Goal: Transaction & Acquisition: Complete application form

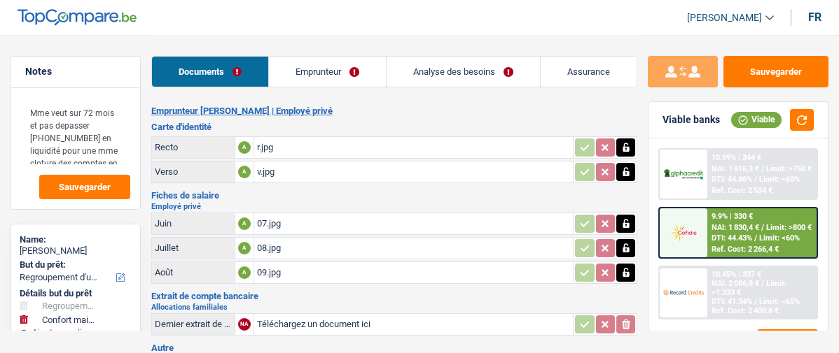
select select "refinancing"
select select "household"
select select "120"
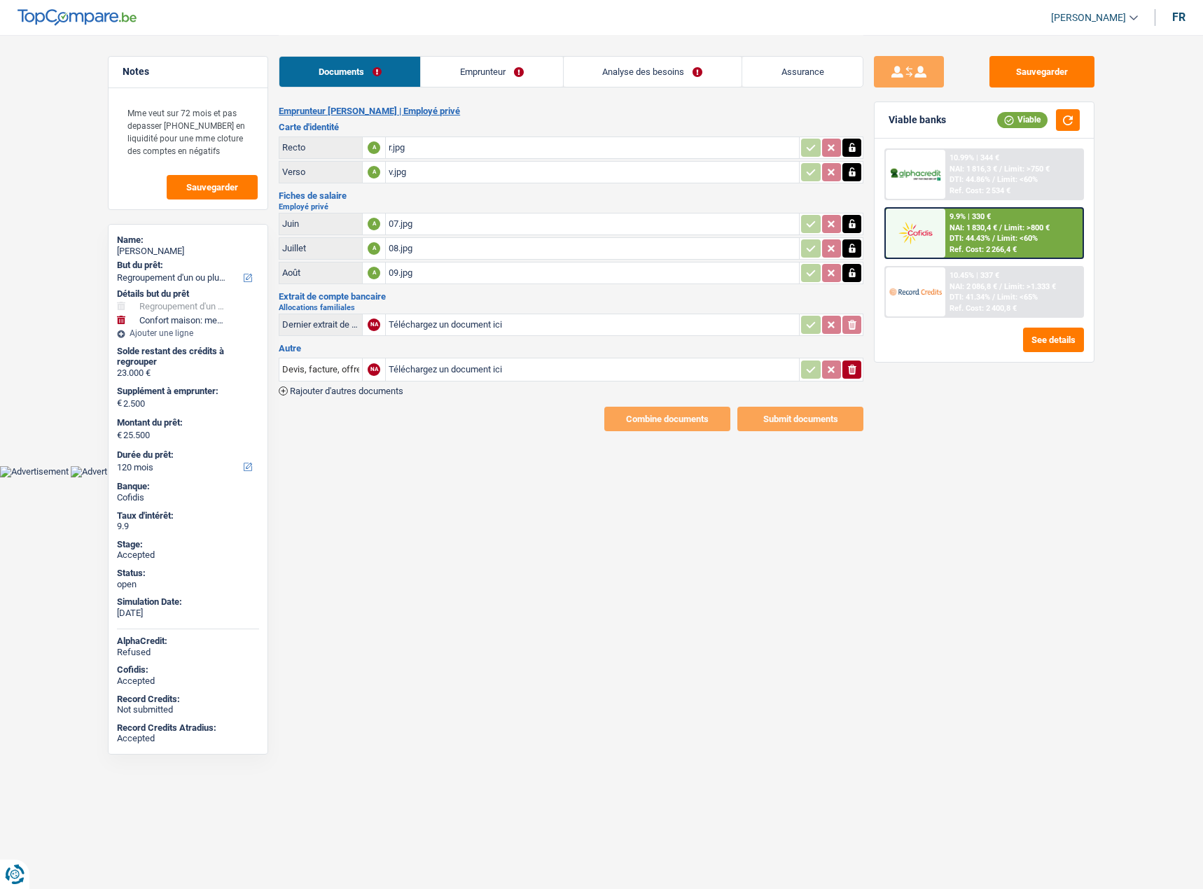
click at [838, 230] on span "Limit: >800 €" at bounding box center [1026, 227] width 45 height 9
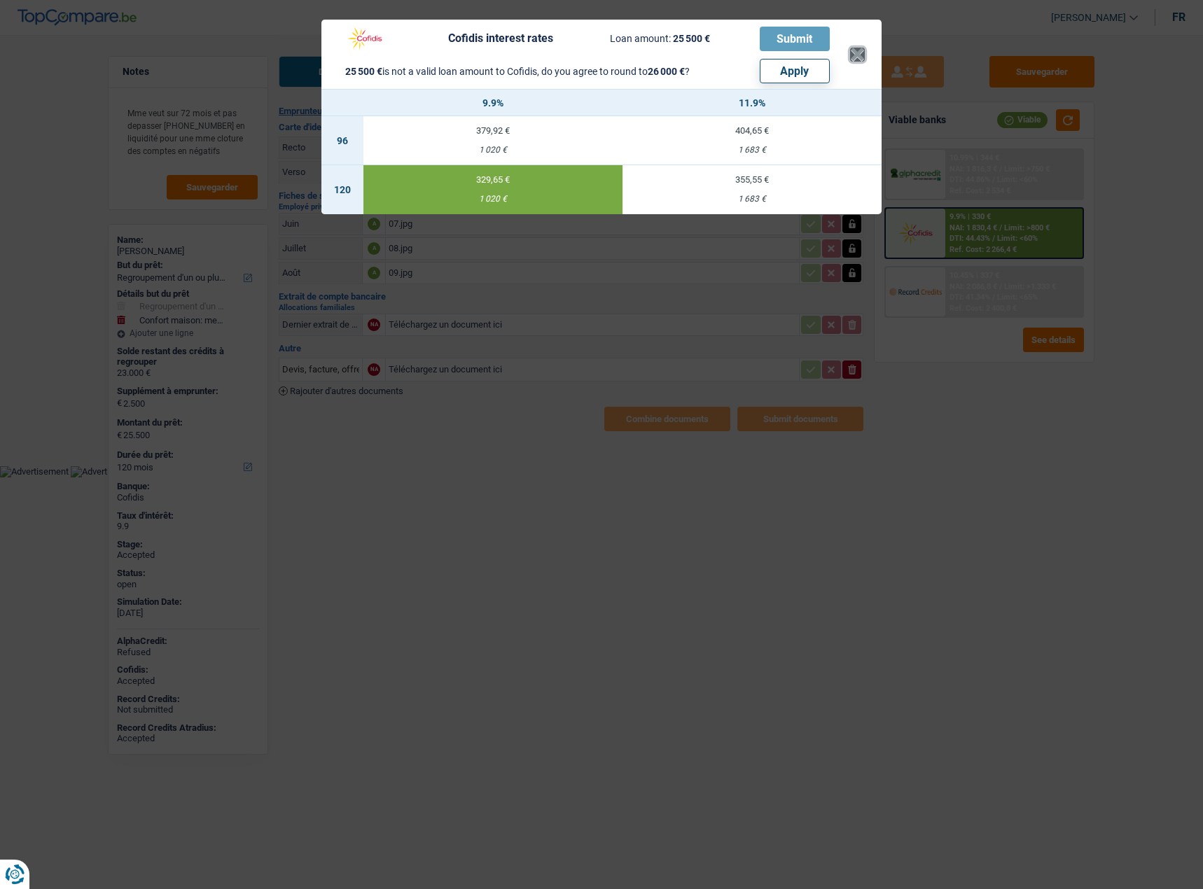
click at [838, 62] on button "×" at bounding box center [857, 55] width 15 height 14
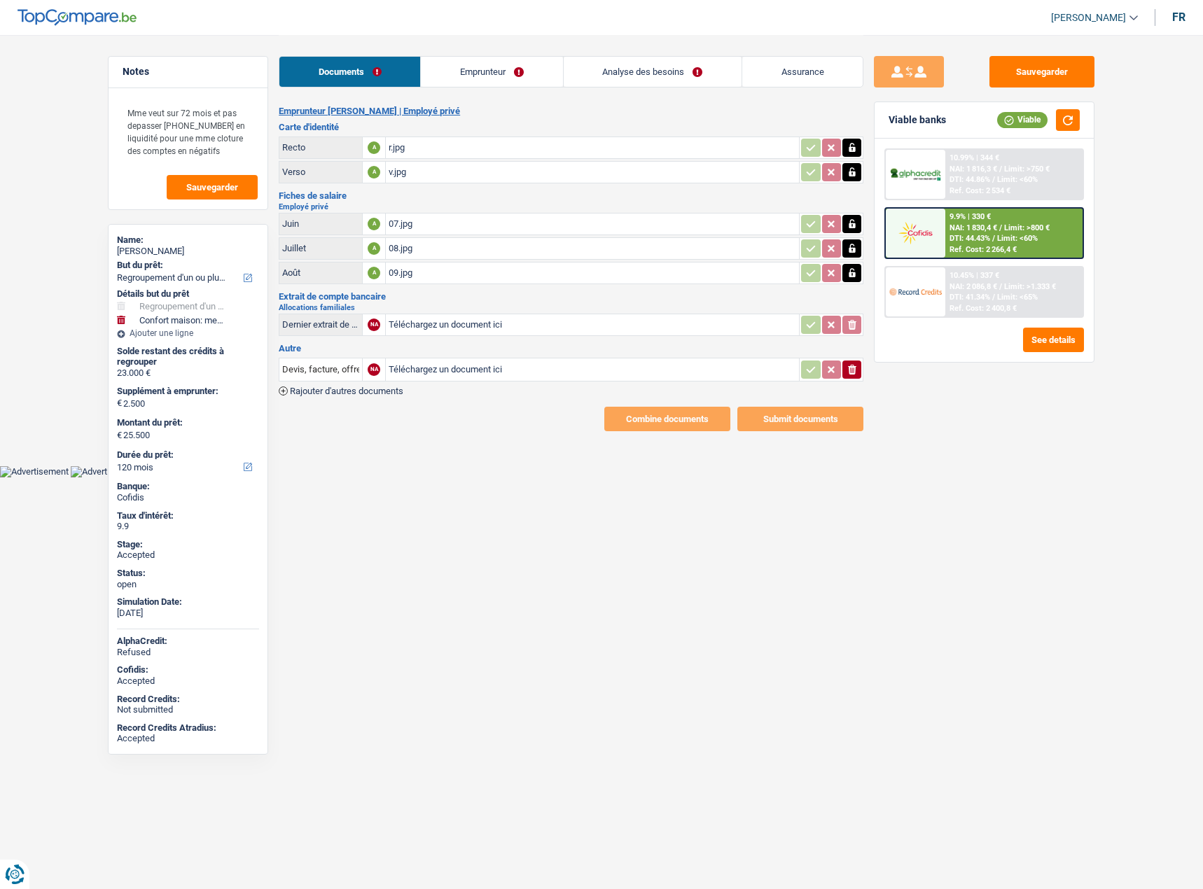
click at [416, 145] on div "r.jpg" at bounding box center [591, 147] width 407 height 21
click at [838, 241] on span "DTI: 44.43%" at bounding box center [969, 238] width 41 height 9
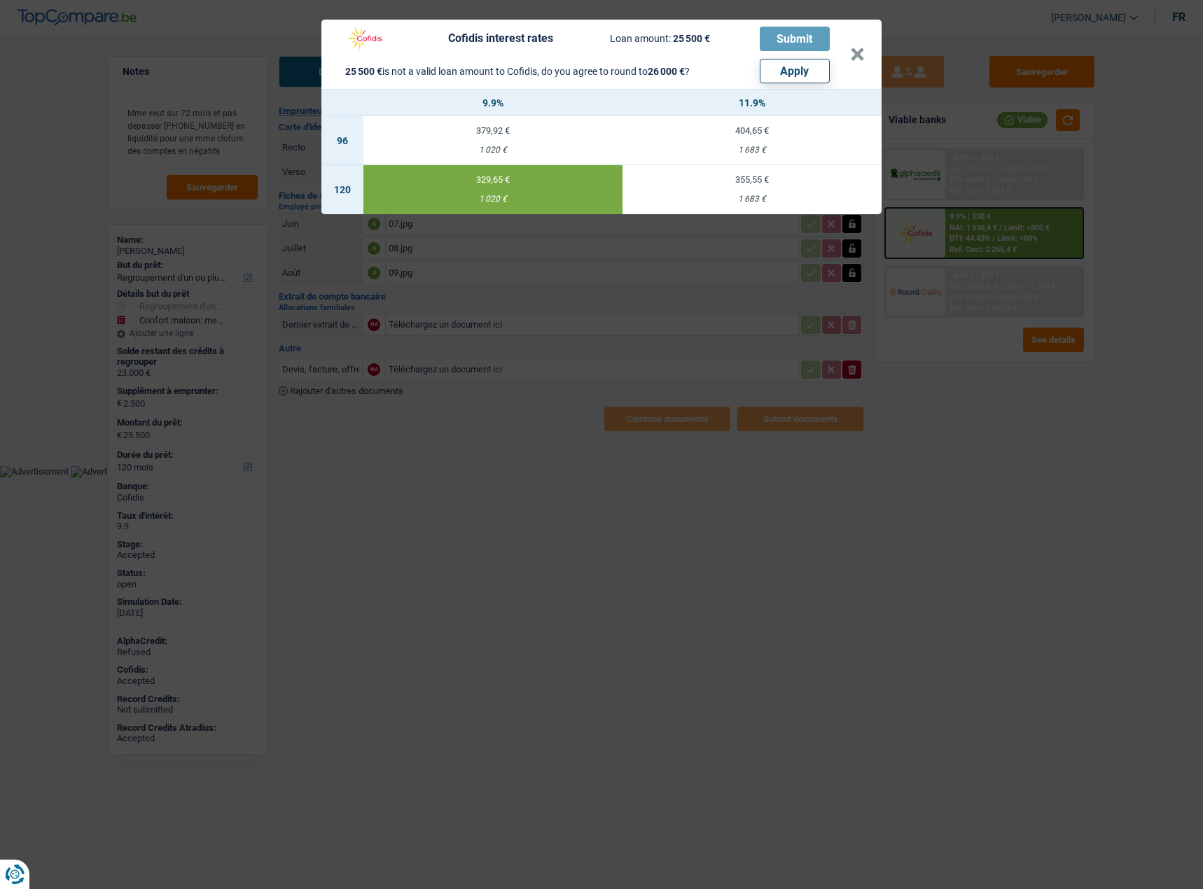
click at [800, 69] on button "Apply" at bounding box center [794, 71] width 70 height 24
type input "3.000"
type input "26.000"
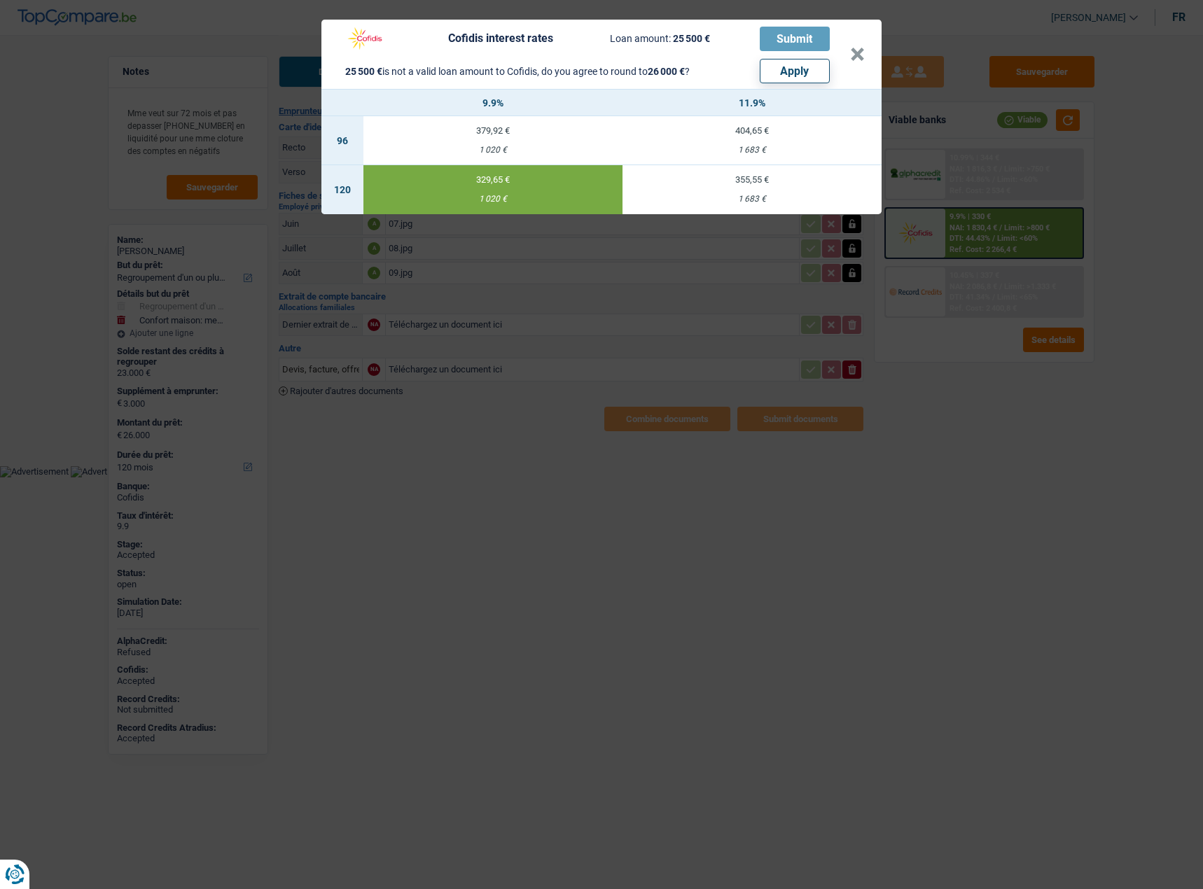
select select "other"
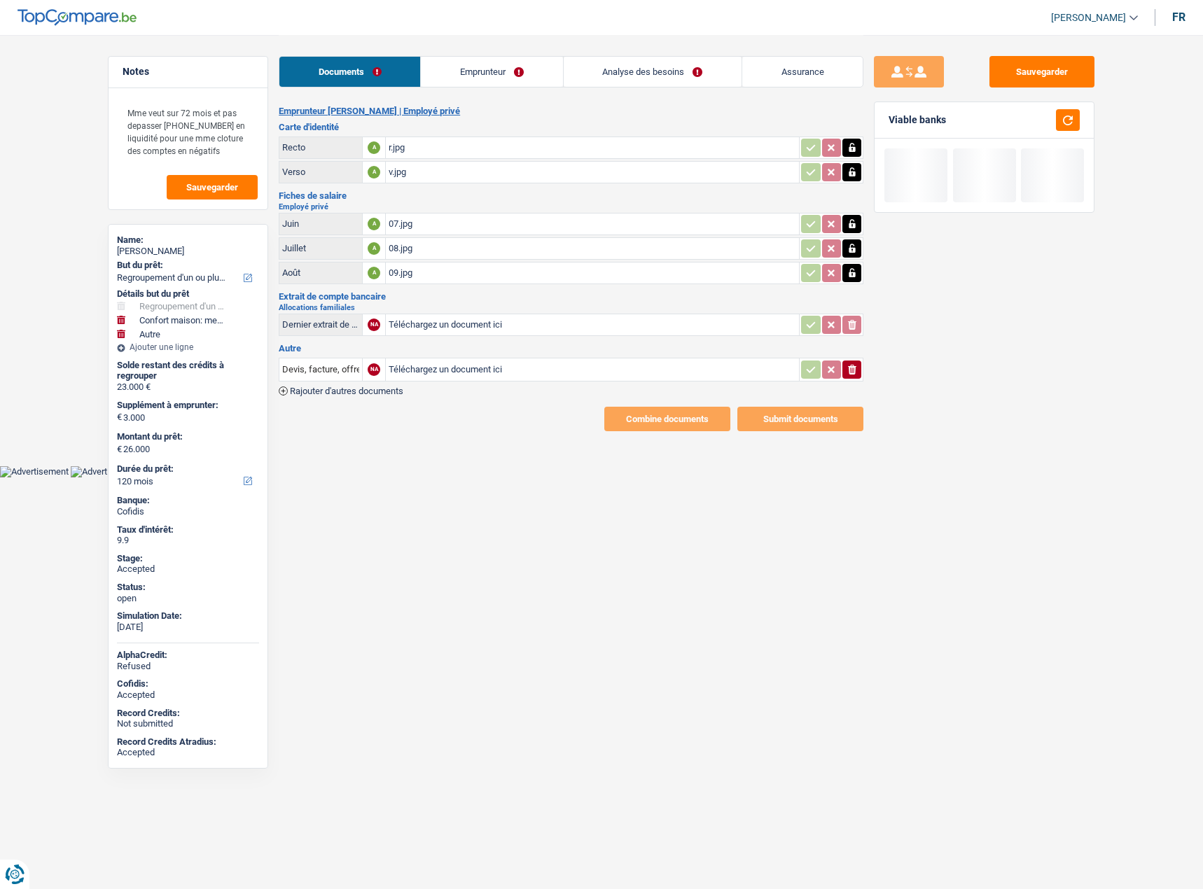
click at [690, 78] on link "Analyse des besoins" at bounding box center [652, 72] width 178 height 30
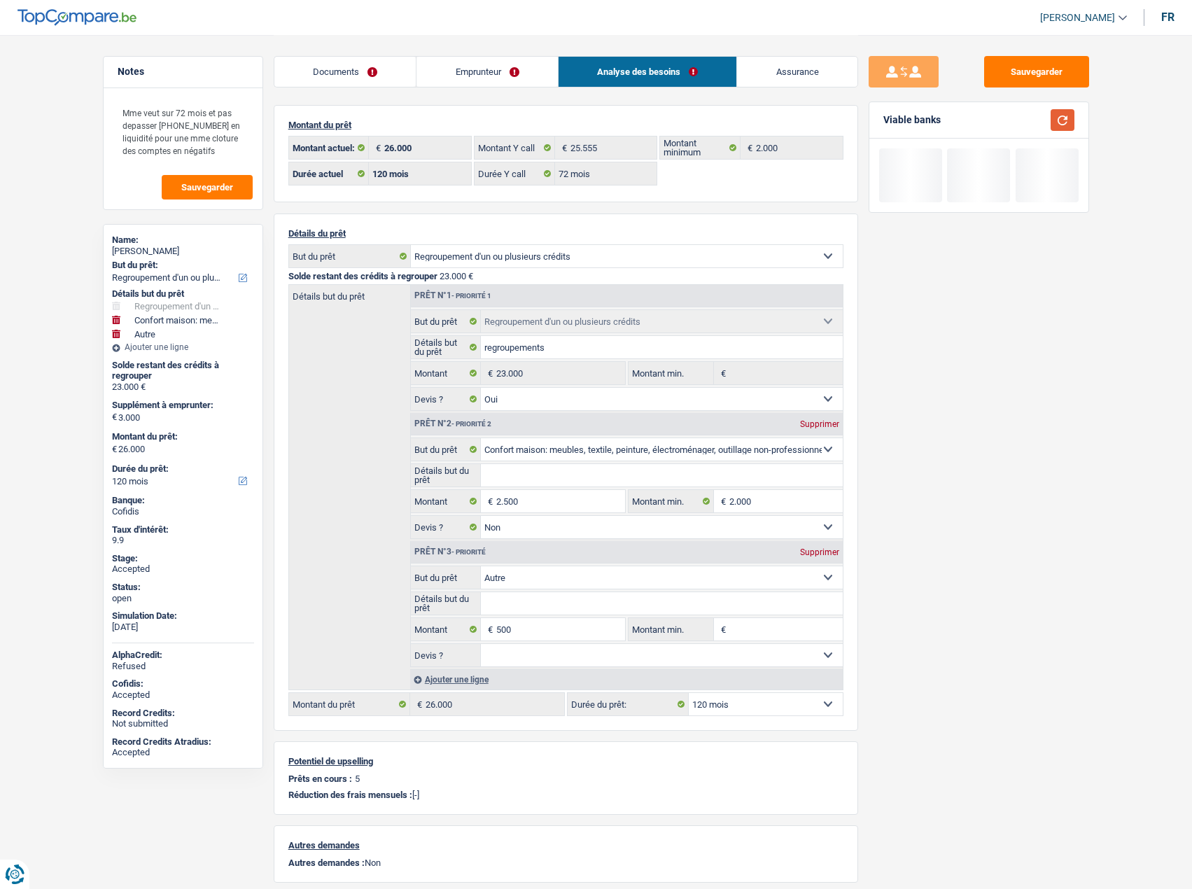
drag, startPoint x: 1059, startPoint y: 117, endPoint x: 1057, endPoint y: 126, distance: 9.3
click at [838, 117] on button "button" at bounding box center [1063, 120] width 24 height 22
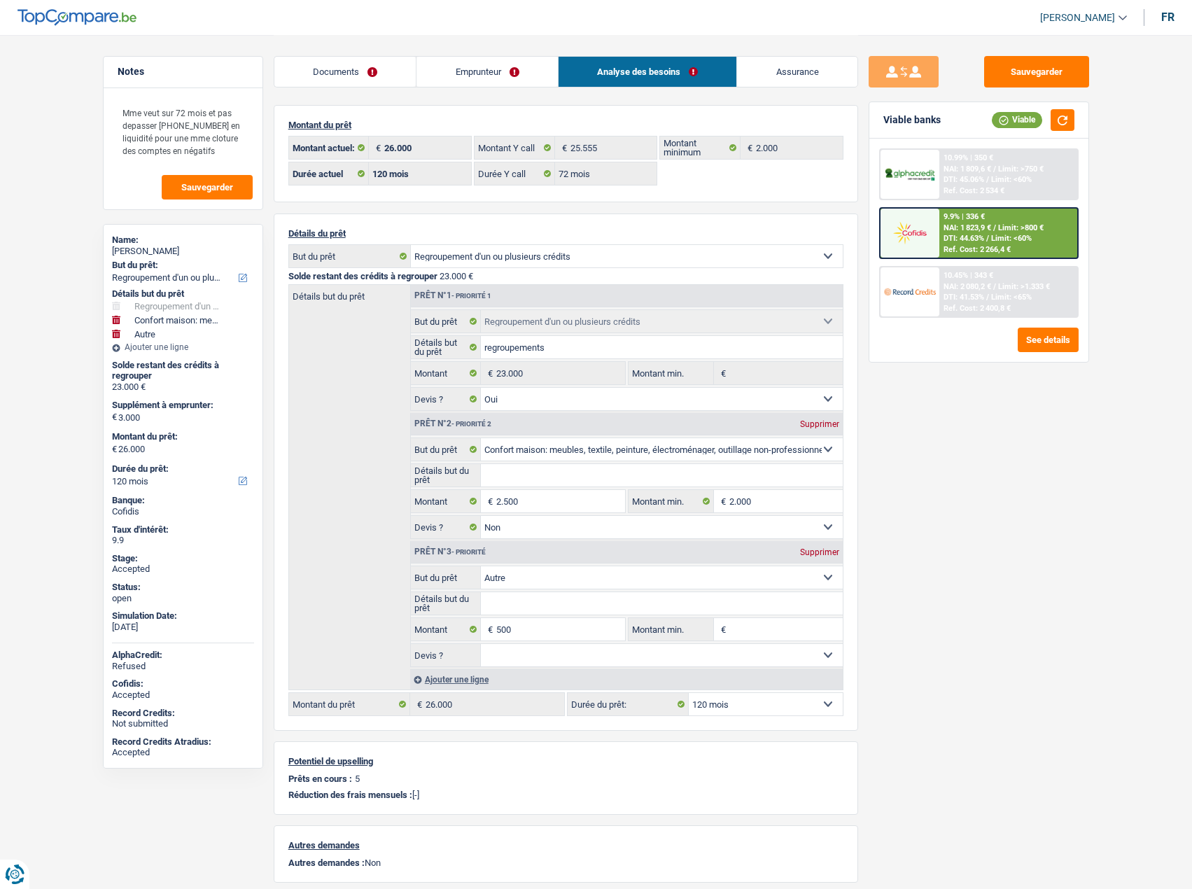
click at [838, 240] on span "DTI: 44.63%" at bounding box center [964, 238] width 41 height 9
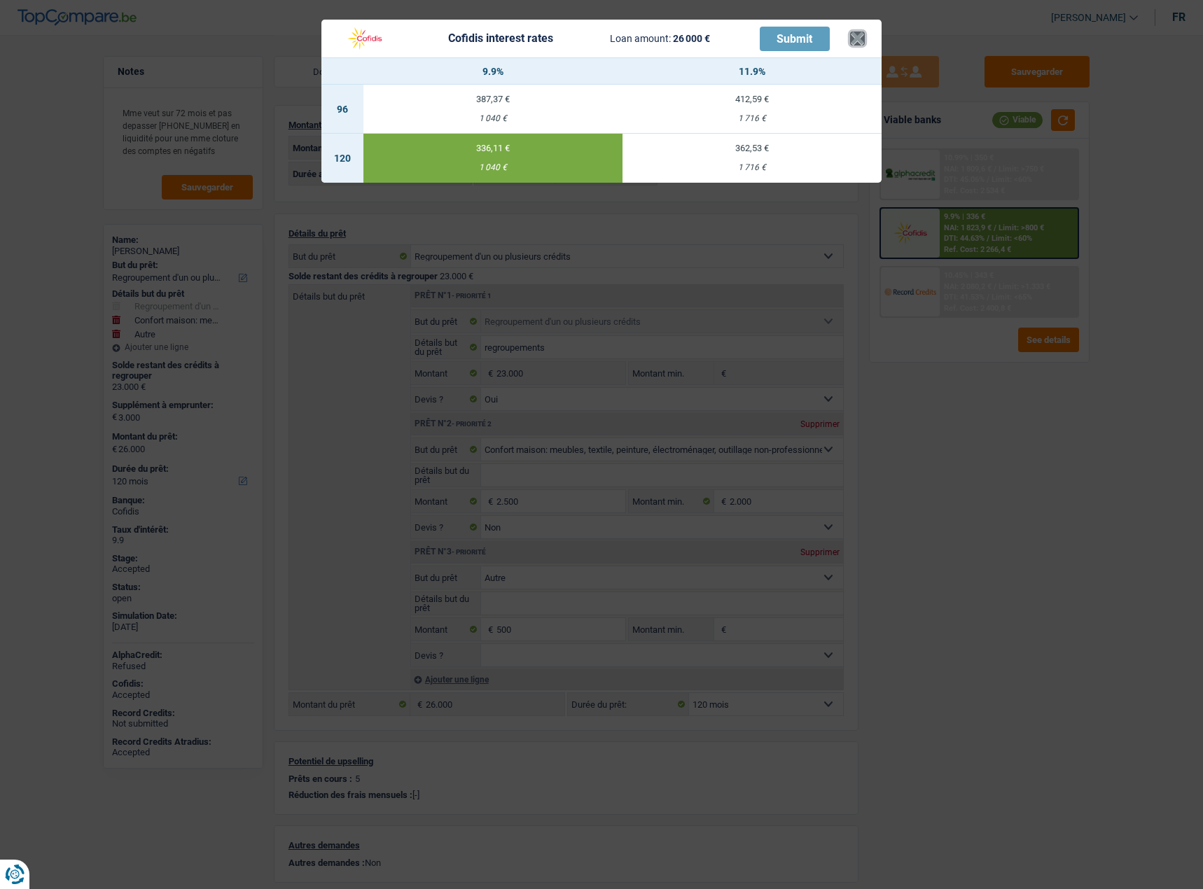
click at [838, 37] on button "×" at bounding box center [857, 38] width 15 height 14
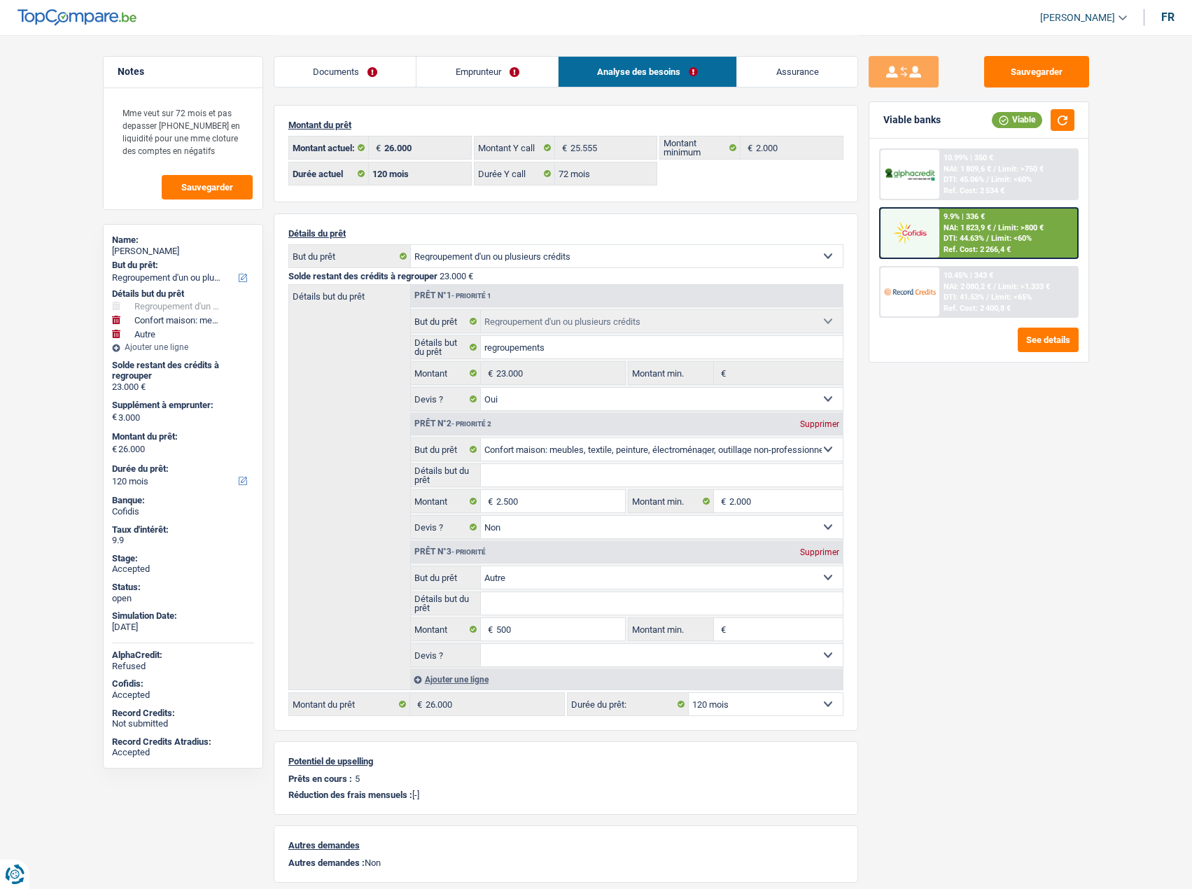
click at [387, 63] on link "Documents" at bounding box center [345, 72] width 142 height 30
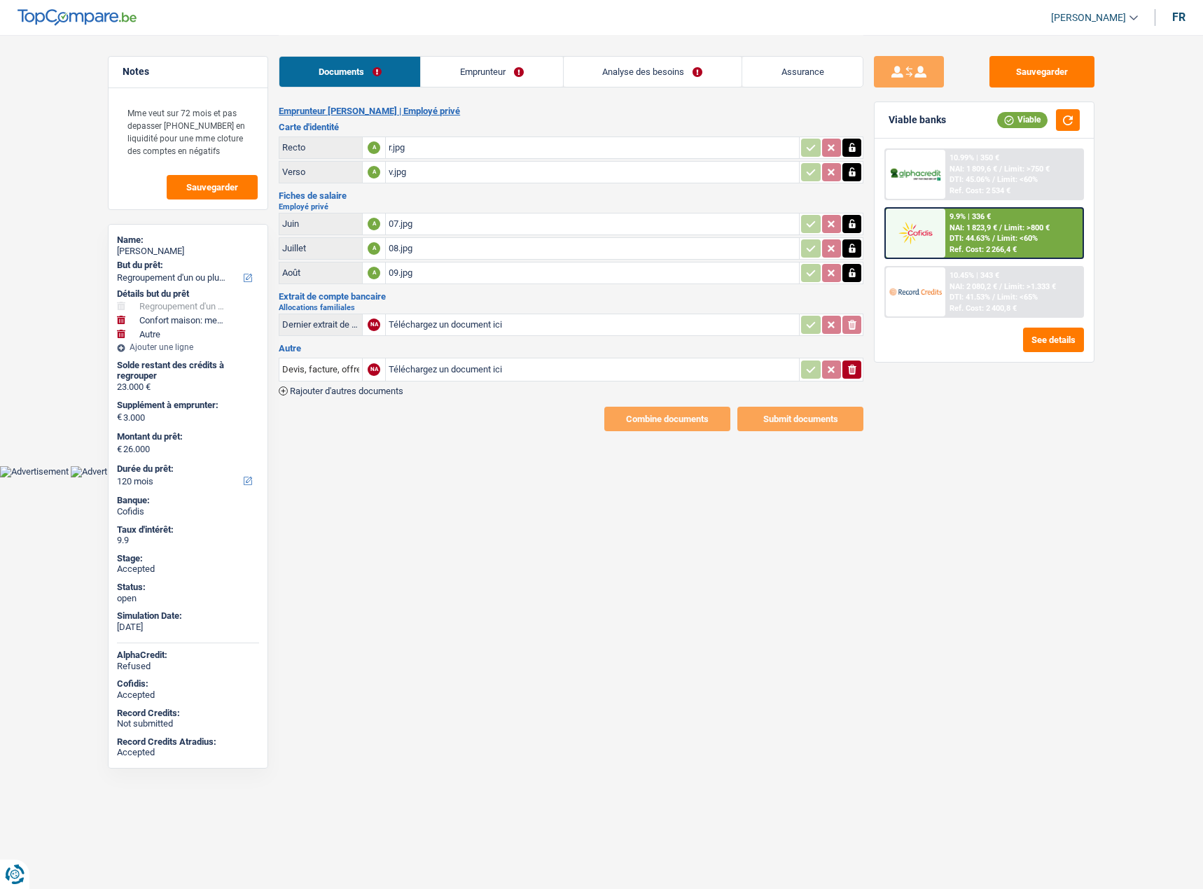
click at [440, 272] on div "09.jpg" at bounding box center [591, 272] width 407 height 21
click at [464, 274] on div "09.jpg" at bounding box center [591, 272] width 407 height 21
click at [452, 270] on div "09.jpg" at bounding box center [591, 272] width 407 height 21
click at [423, 227] on div "07.jpg" at bounding box center [591, 223] width 407 height 21
click at [453, 253] on div "08.jpg" at bounding box center [591, 248] width 407 height 21
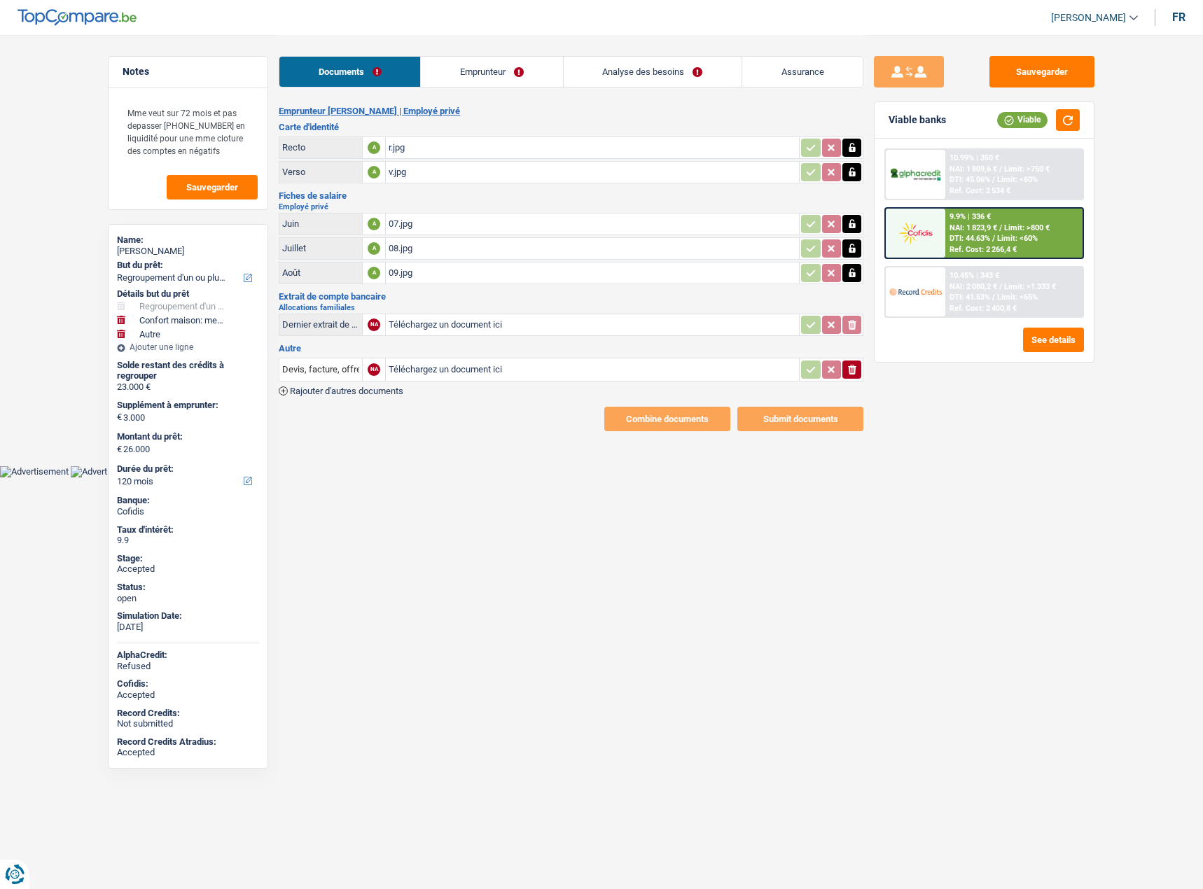
click at [470, 274] on div "09.jpg" at bounding box center [591, 272] width 407 height 21
drag, startPoint x: 1021, startPoint y: 69, endPoint x: 818, endPoint y: 155, distance: 220.8
click at [838, 69] on button "Sauvegarder" at bounding box center [1041, 71] width 105 height 31
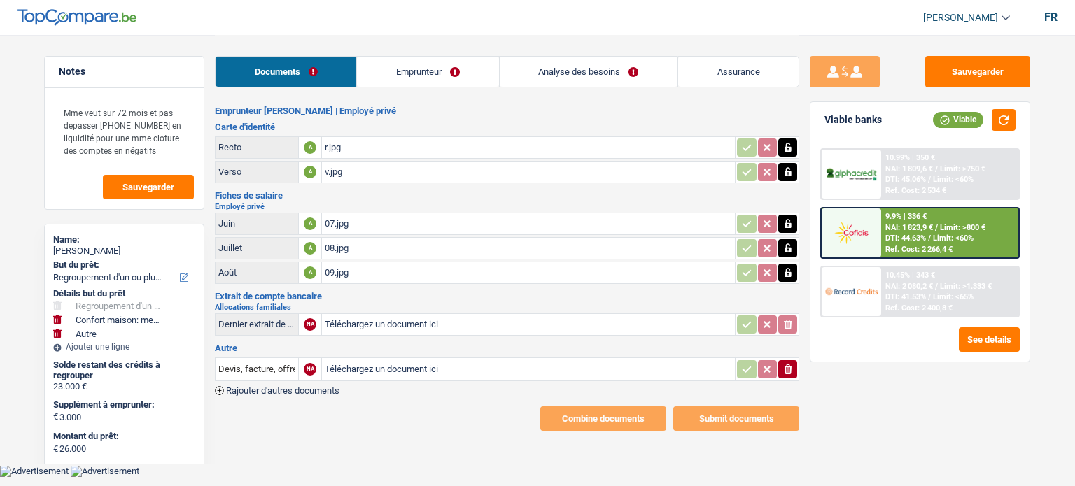
select select "refinancing"
select select "household"
select select "other"
select select "120"
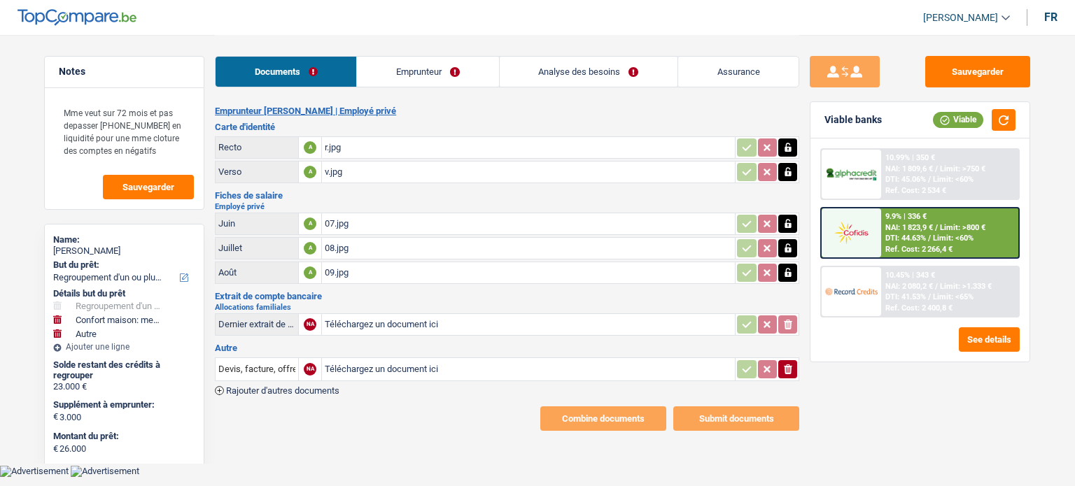
click at [359, 276] on div "09.jpg" at bounding box center [528, 272] width 407 height 21
click at [633, 76] on link "Analyse des besoins" at bounding box center [589, 72] width 178 height 30
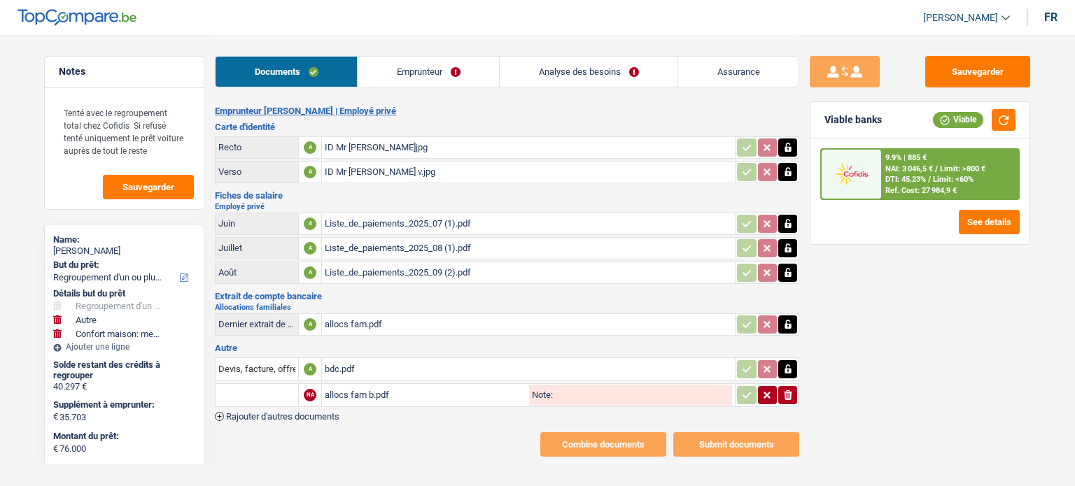
select select "refinancing"
select select "other"
select select "household"
select select "144"
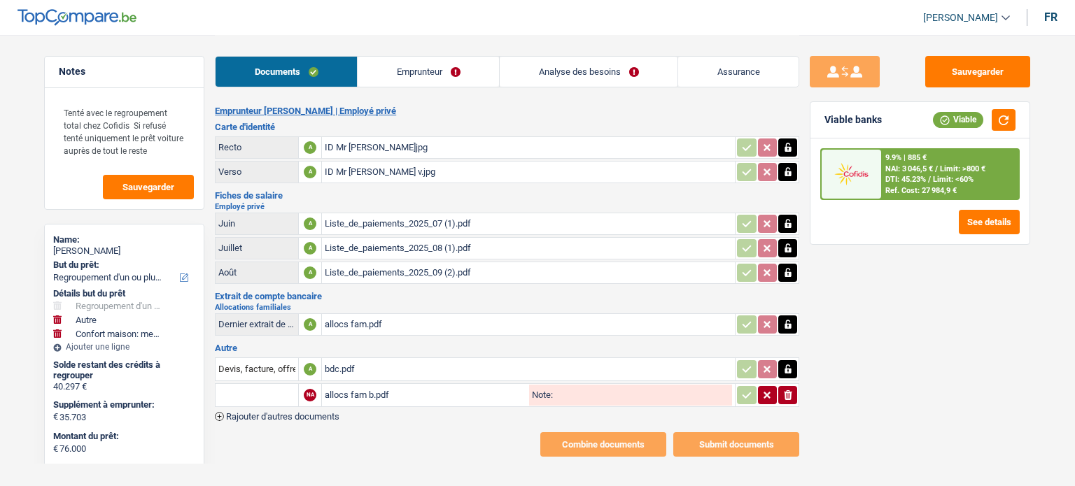
select select "cofidis"
click at [967, 358] on div "Sauvegarder Viable banks Viable 9.9% | 885 € NAI: 3 046,5 € / Limit: >800 € DTI…" at bounding box center [919, 260] width 241 height 408
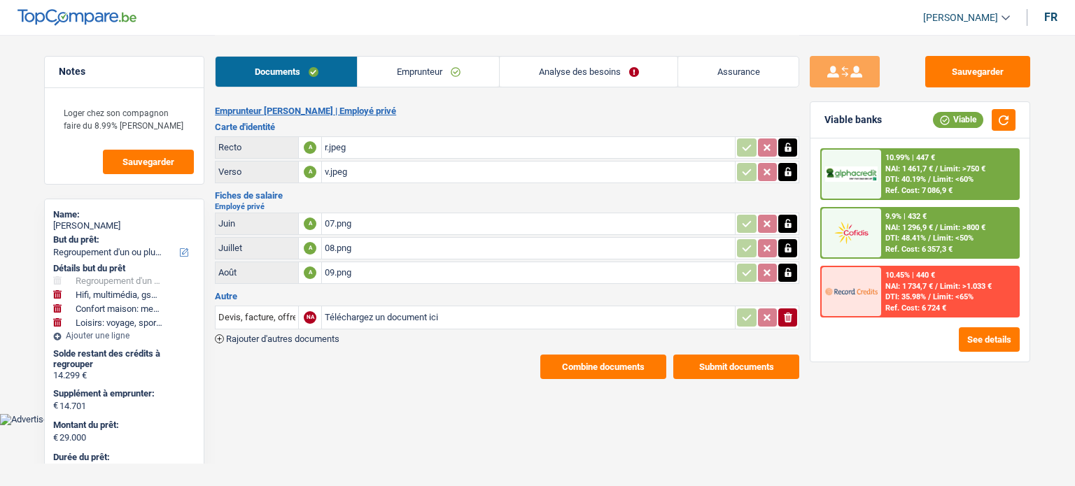
select select "refinancing"
select select "tech"
select select "household"
select select "hobbies"
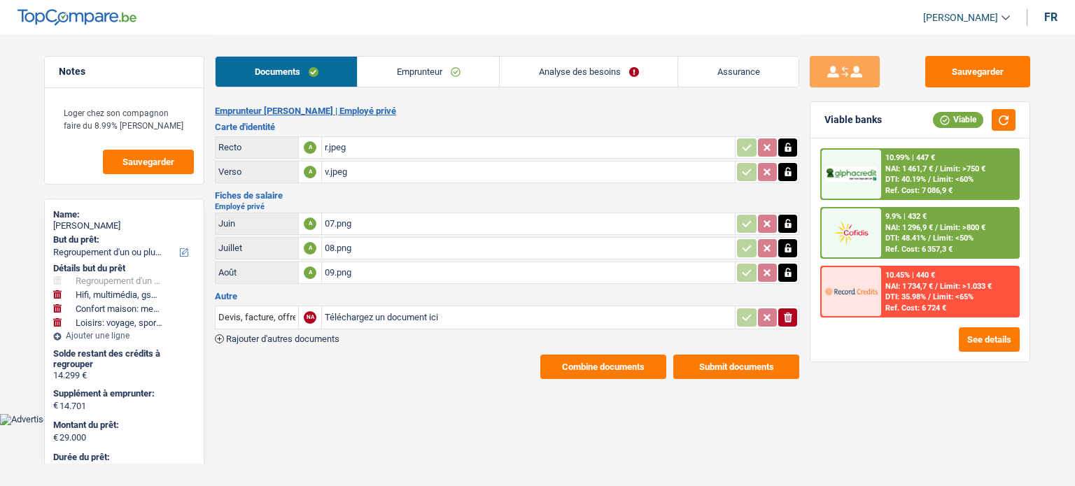
select select "96"
select select "cofidis"
select select "96"
select select "60"
select select "refinancing"
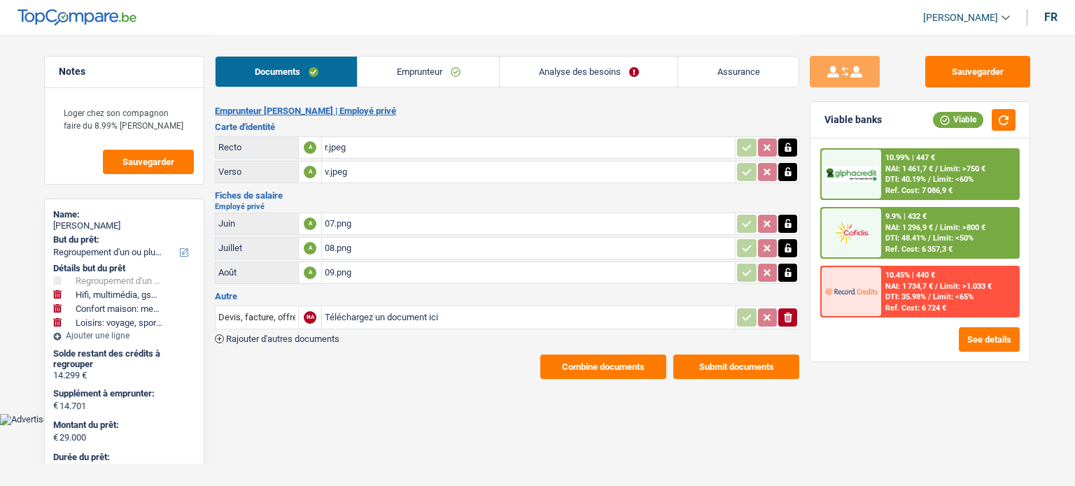
select select "refinancing"
select select "tech"
select select "household"
select select "hobbies"
click at [425, 73] on link "Emprunteur" at bounding box center [428, 72] width 141 height 30
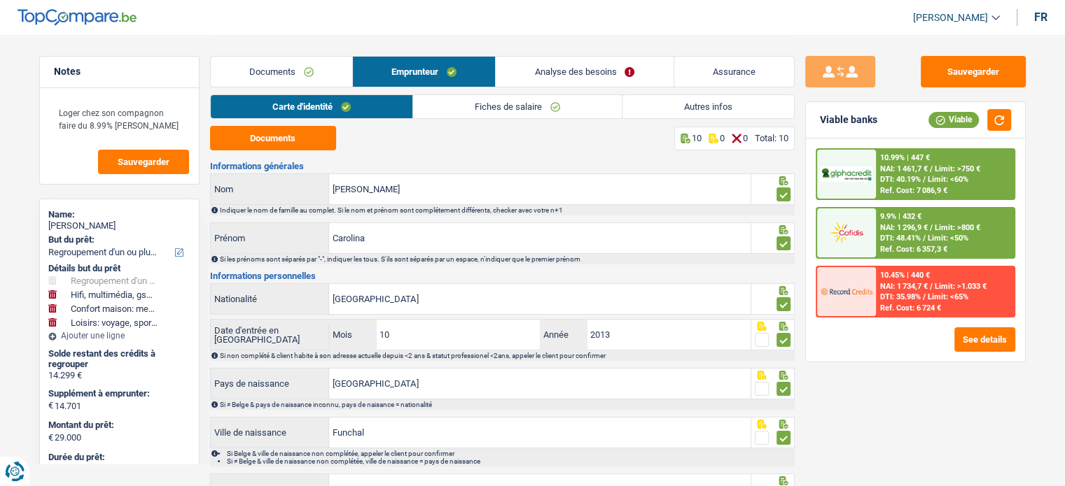
click at [298, 71] on link "Documents" at bounding box center [281, 72] width 141 height 30
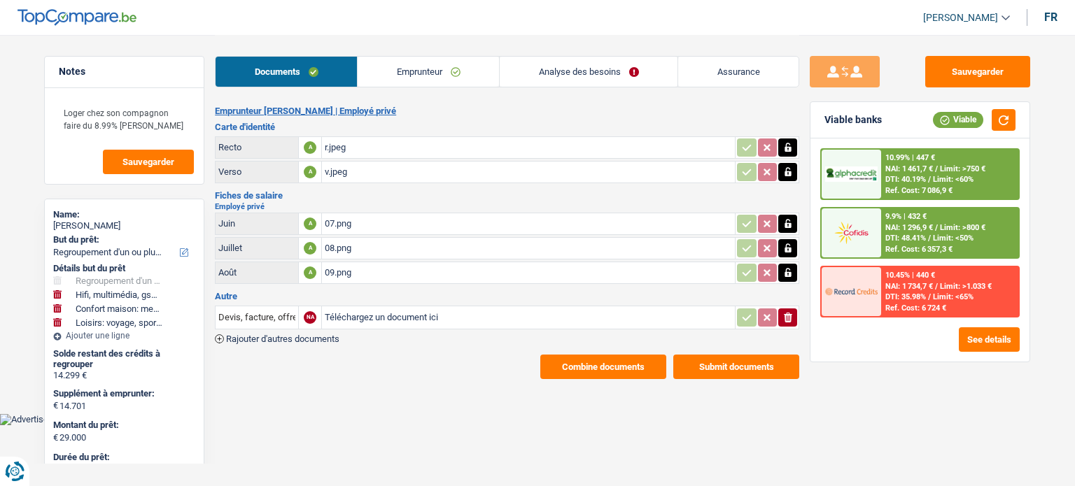
click at [568, 69] on link "Analyse des besoins" at bounding box center [589, 72] width 178 height 30
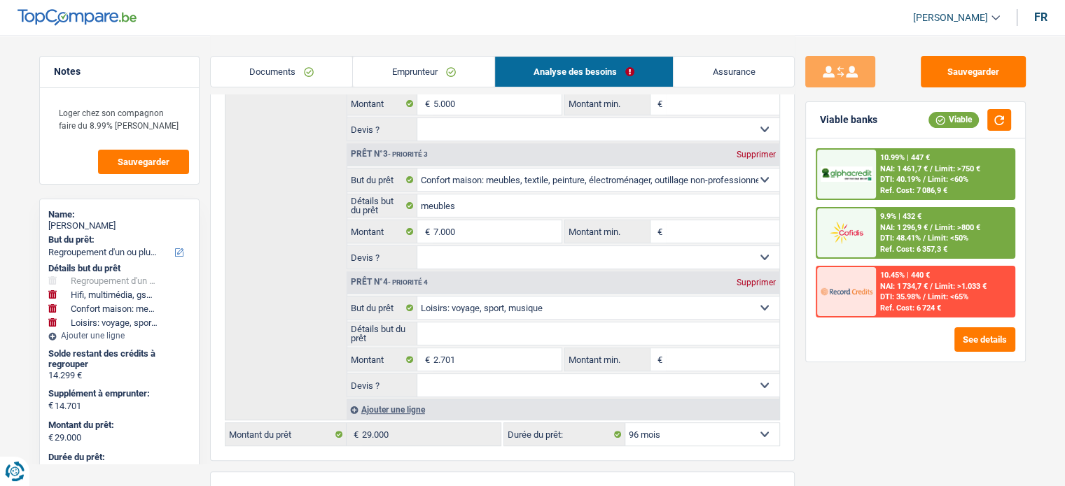
scroll to position [490, 0]
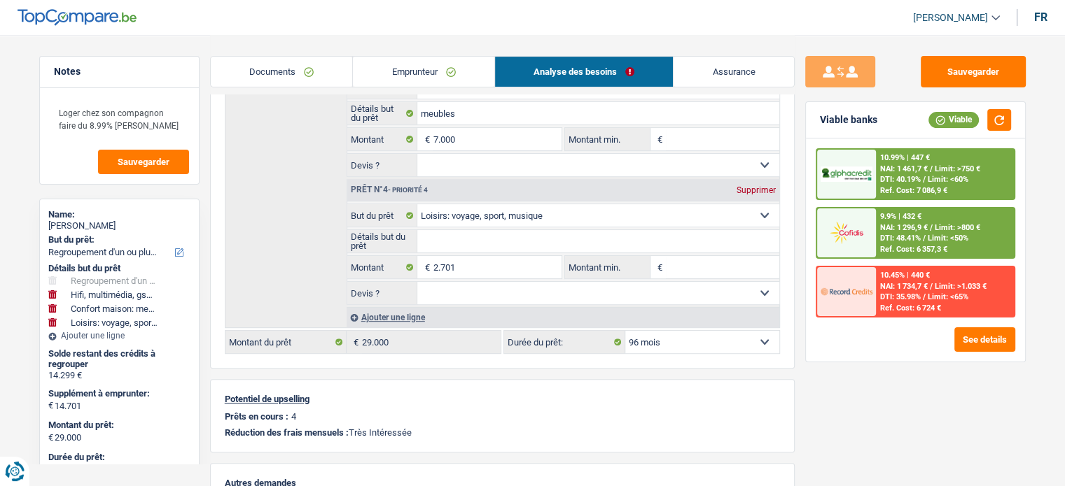
click at [692, 331] on select "12 mois 18 mois 24 mois 30 mois 36 mois 42 mois 48 mois 60 mois 72 mois 84 mois…" at bounding box center [702, 342] width 154 height 22
select select "72"
click at [625, 331] on select "12 mois 18 mois 24 mois 30 mois 36 mois 42 mois 48 mois 60 mois 72 mois 84 mois…" at bounding box center [702, 342] width 154 height 22
select select "72"
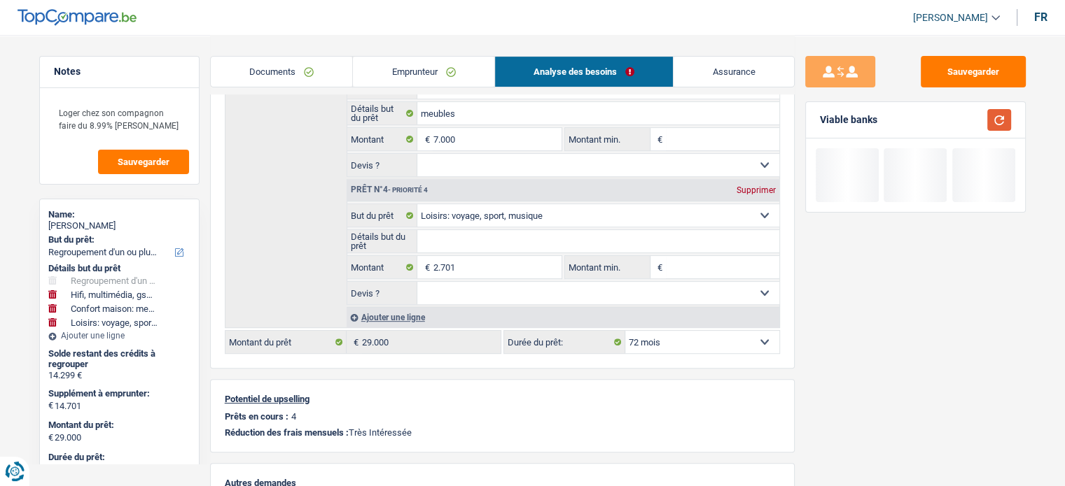
click at [1002, 119] on button "button" at bounding box center [999, 120] width 24 height 22
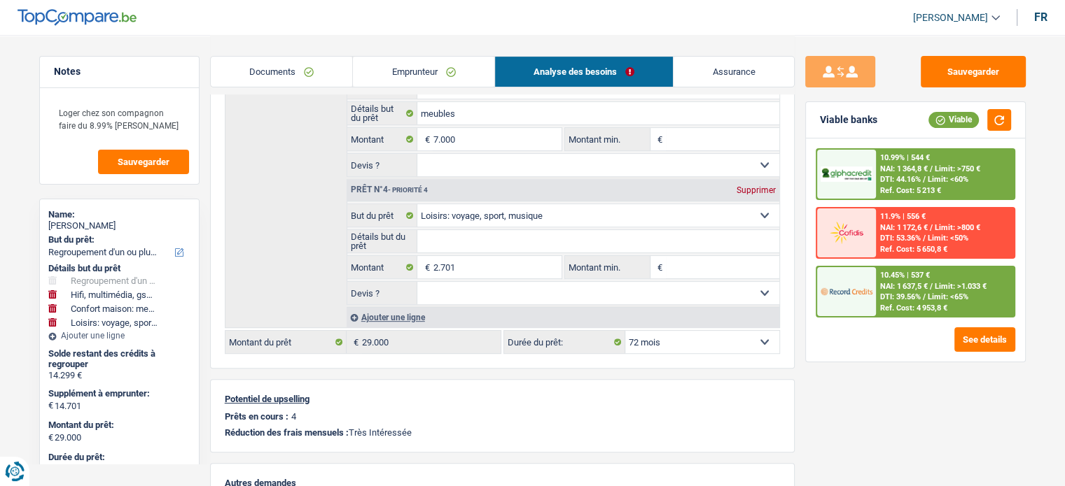
click at [757, 186] on div "Supprimer" at bounding box center [756, 190] width 46 height 8
type input "12.000"
type input "26.299"
select select "120"
type input "26.299"
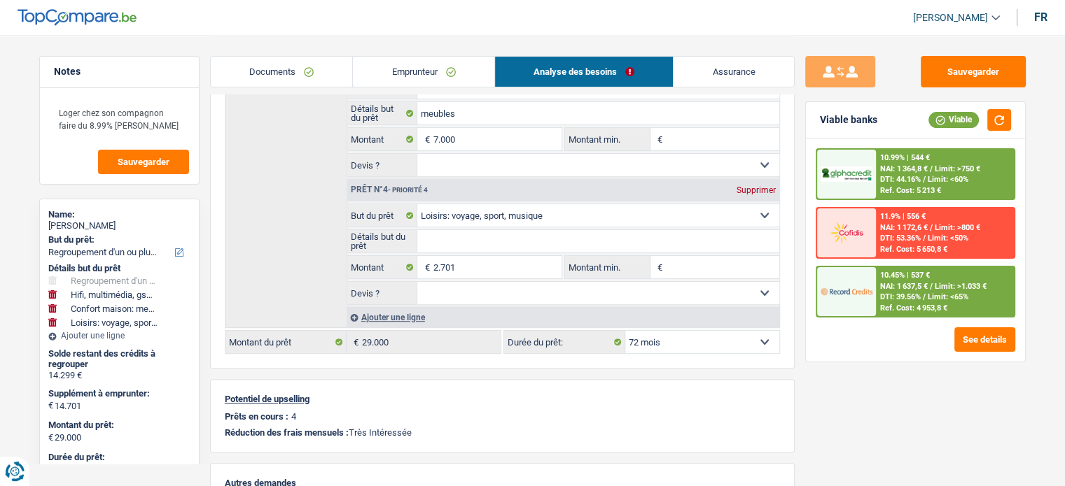
select select "120"
type input "26.299"
select select "120"
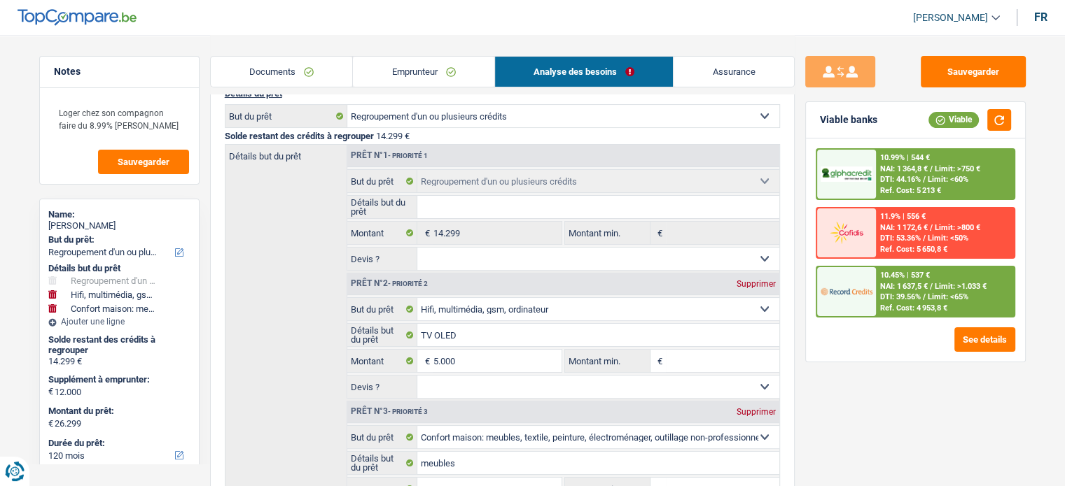
scroll to position [280, 0]
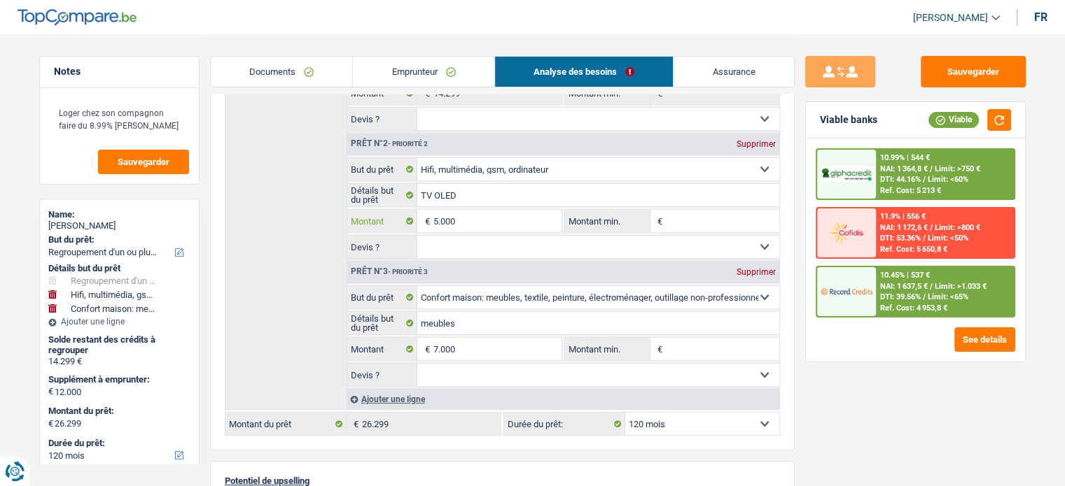
click at [436, 218] on input "5.000" at bounding box center [497, 221] width 128 height 22
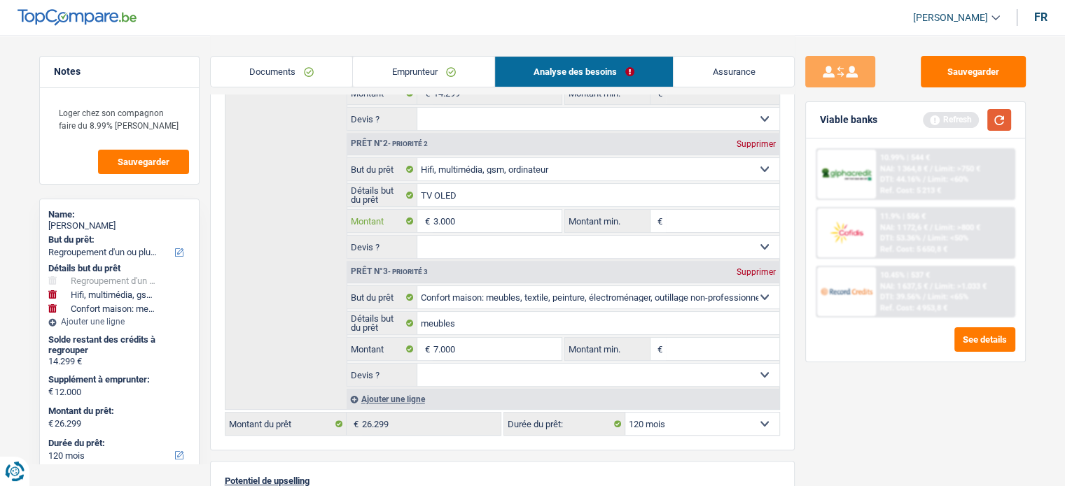
type input "3.000"
type input "10.000"
type input "24.299"
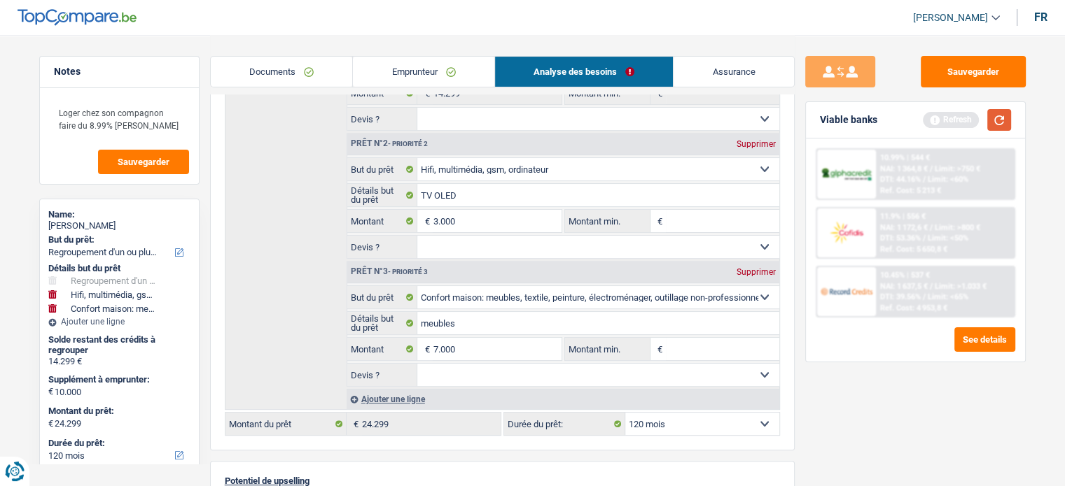
click at [993, 122] on button "button" at bounding box center [999, 120] width 24 height 22
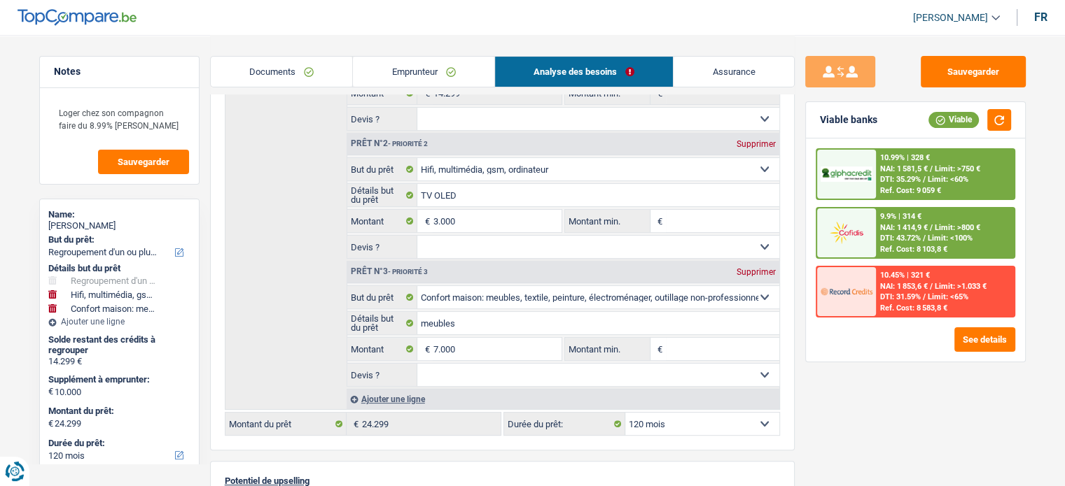
click at [705, 416] on select "12 mois 18 mois 24 mois 30 mois 36 mois 42 mois 48 mois 60 mois 72 mois 84 mois…" at bounding box center [702, 424] width 154 height 22
select select "72"
click at [625, 413] on select "12 mois 18 mois 24 mois 30 mois 36 mois 42 mois 48 mois 60 mois 72 mois 84 mois…" at bounding box center [702, 424] width 154 height 22
select select "72"
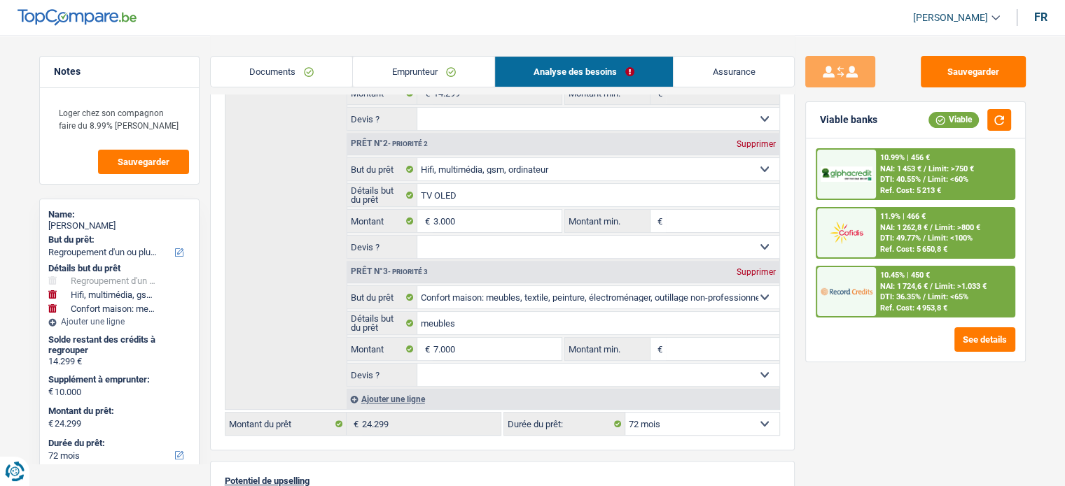
click at [430, 71] on link "Emprunteur" at bounding box center [423, 72] width 141 height 30
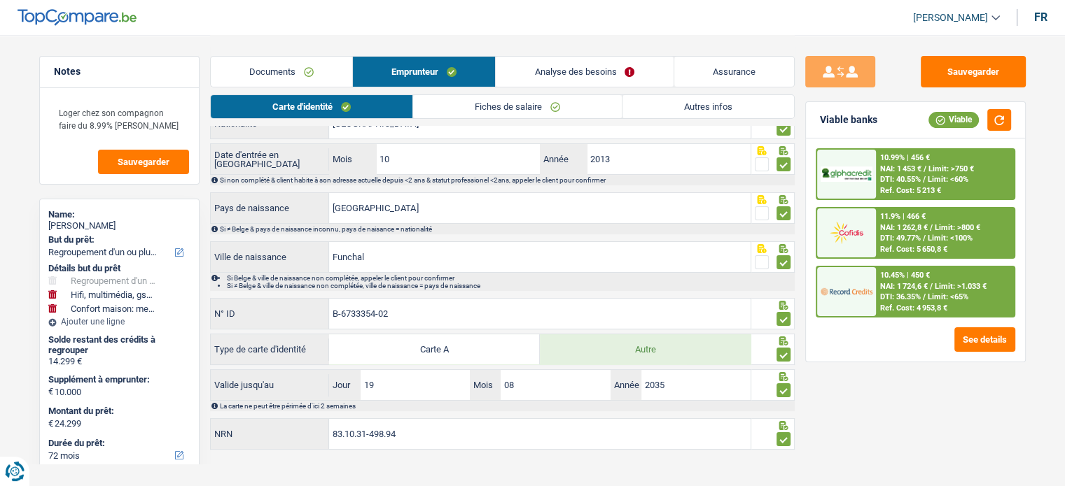
click at [686, 108] on link "Autres infos" at bounding box center [707, 106] width 171 height 23
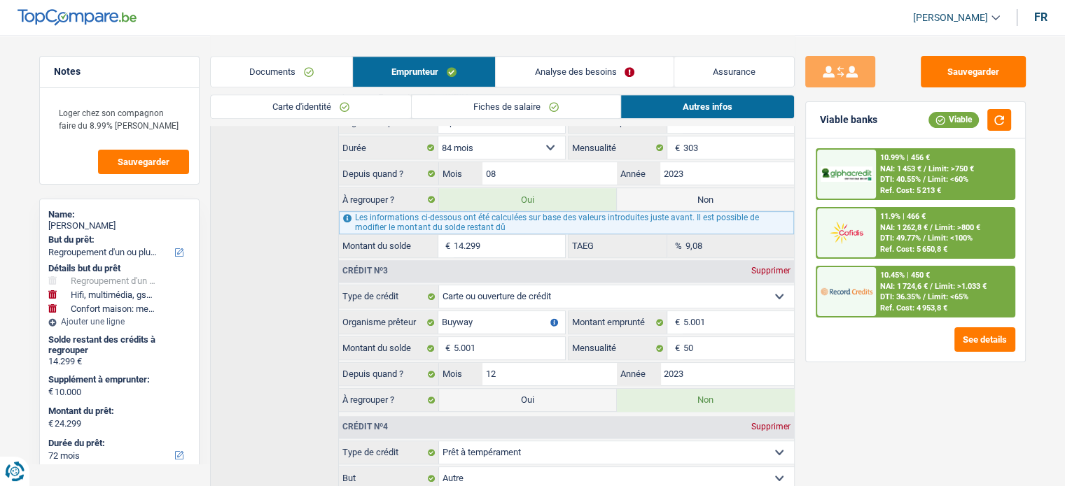
scroll to position [468, 0]
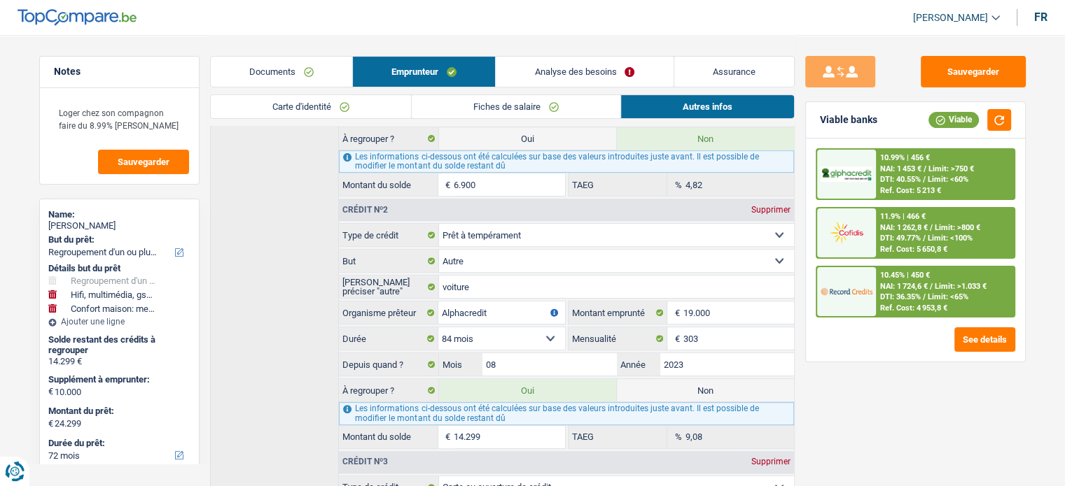
click at [570, 69] on link "Analyse des besoins" at bounding box center [584, 72] width 177 height 30
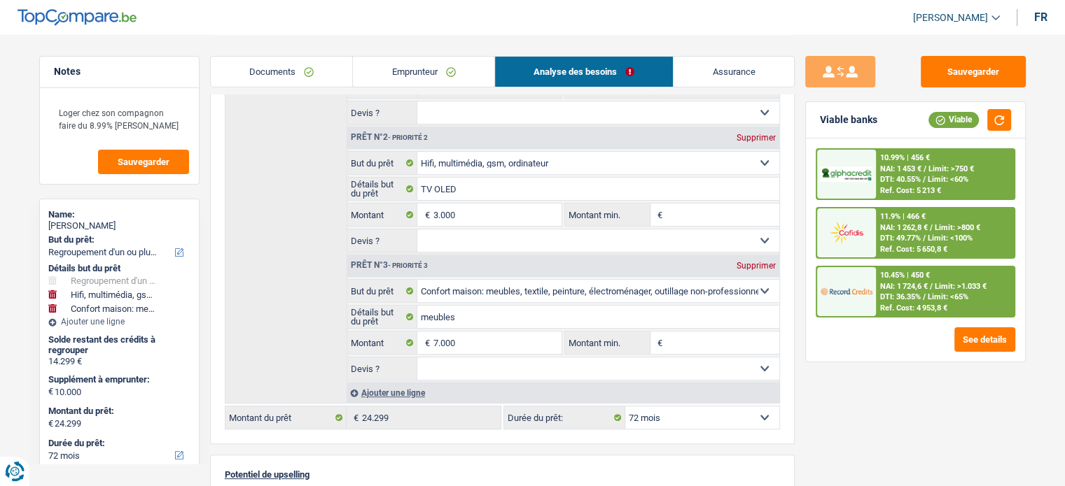
scroll to position [220, 0]
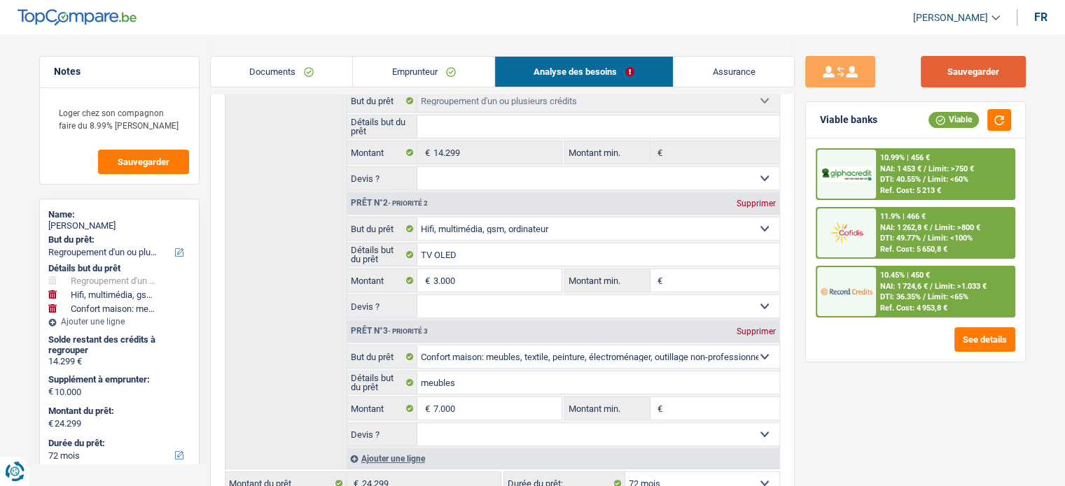
drag, startPoint x: 1001, startPoint y: 78, endPoint x: 1074, endPoint y: 88, distance: 73.6
click at [1002, 78] on button "Sauvegarder" at bounding box center [972, 71] width 105 height 31
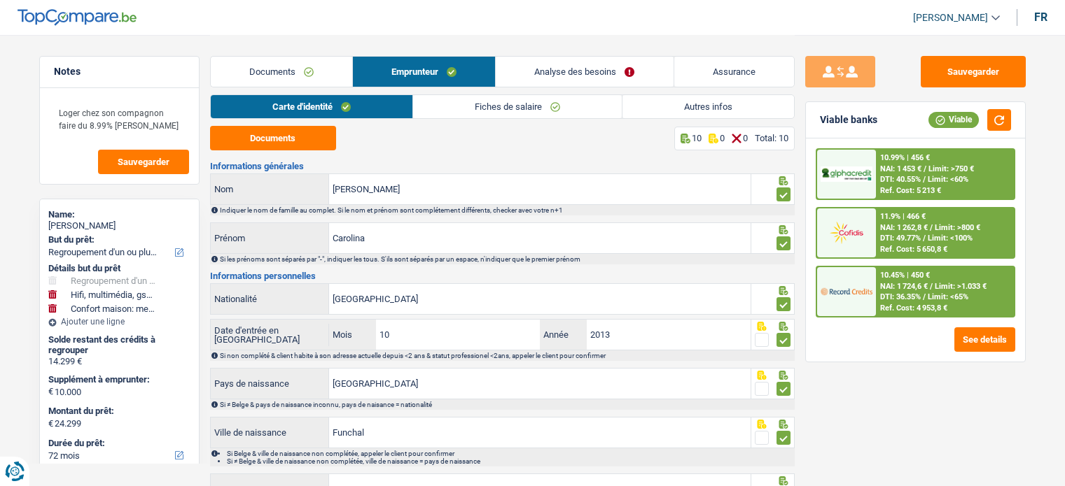
select select "refinancing"
select select "tech"
select select "household"
select select "72"
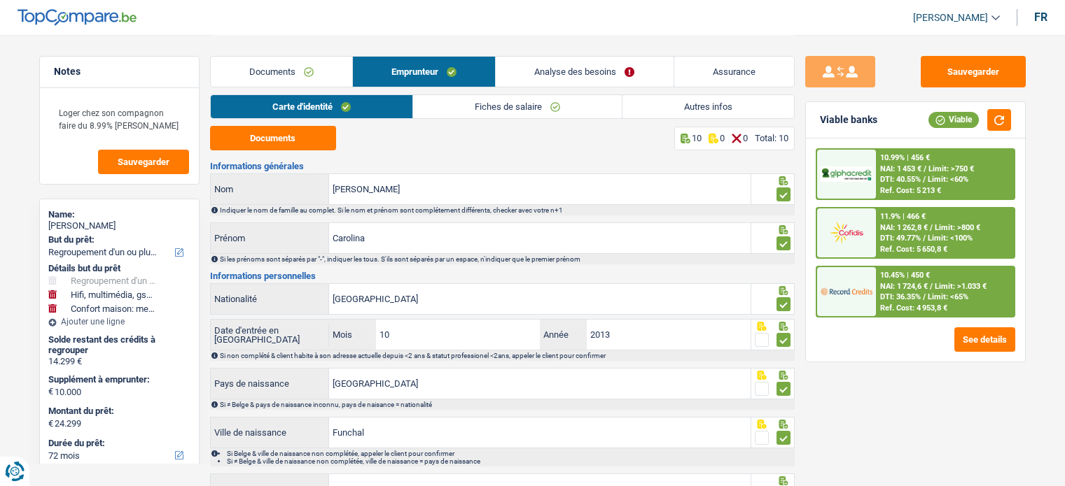
select select "cofidis"
select select "32"
select select "liveWithParents"
select select "carLoan"
select select "60"
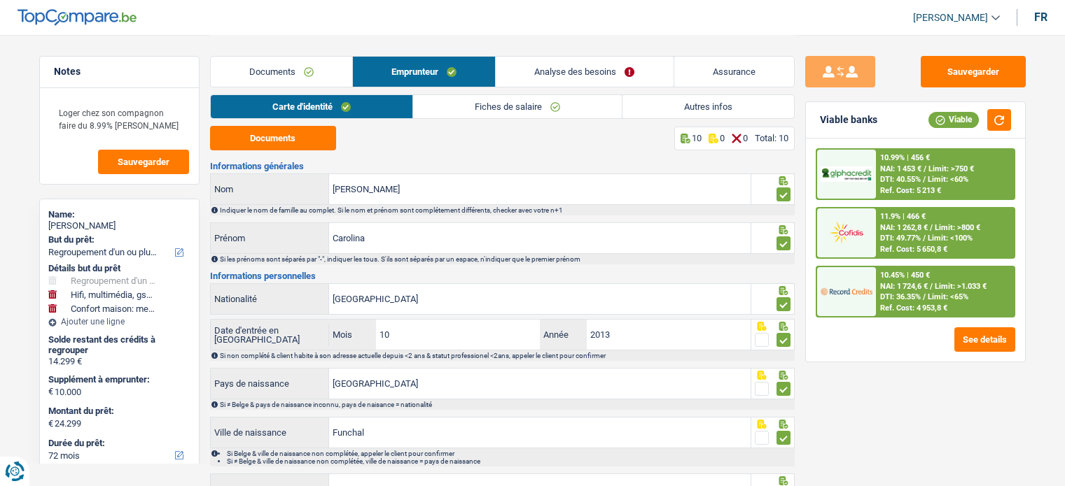
select select "personalLoan"
select select "other"
select select "84"
select select "cardOrCredit"
select select "personalLoan"
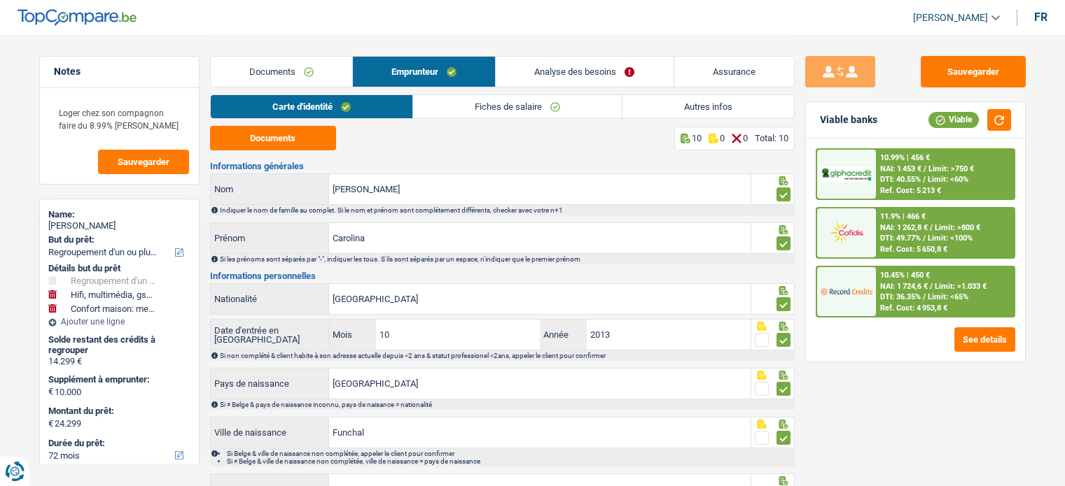
select select "other"
select select "30"
click at [699, 106] on link "Autres infos" at bounding box center [707, 106] width 171 height 23
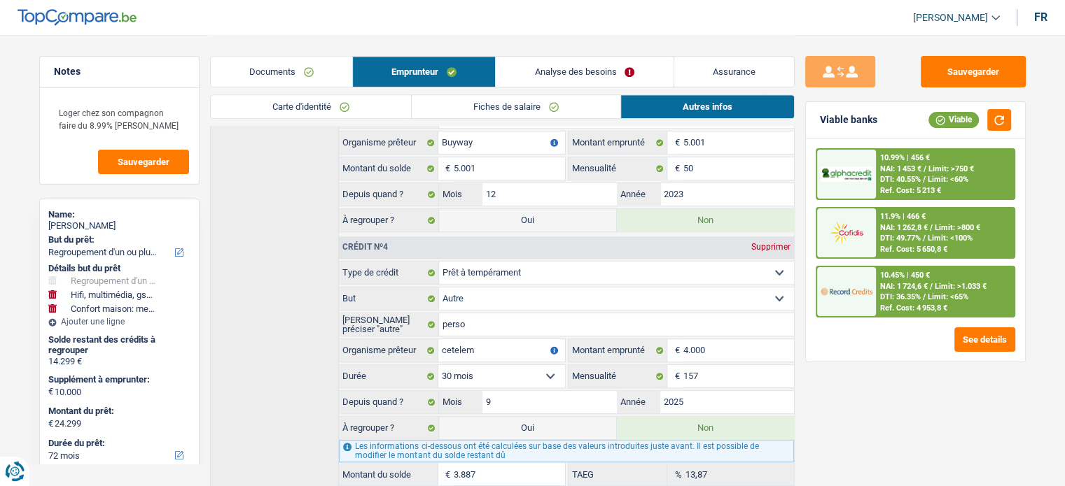
scroll to position [840, 0]
click at [556, 209] on label "Oui" at bounding box center [527, 220] width 177 height 22
click at [556, 209] on input "Oui" at bounding box center [527, 220] width 177 height 22
radio input "true"
type input "29.300"
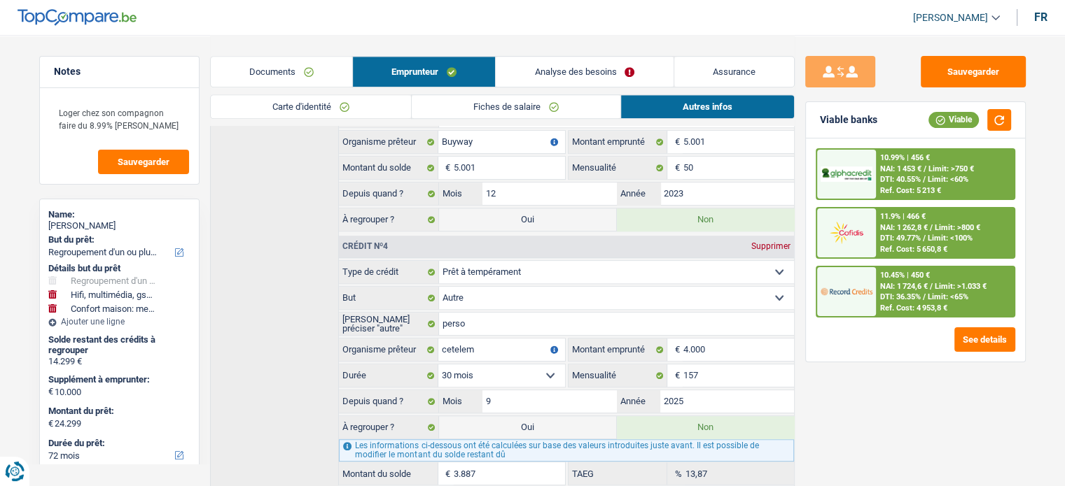
select select "120"
radio input "false"
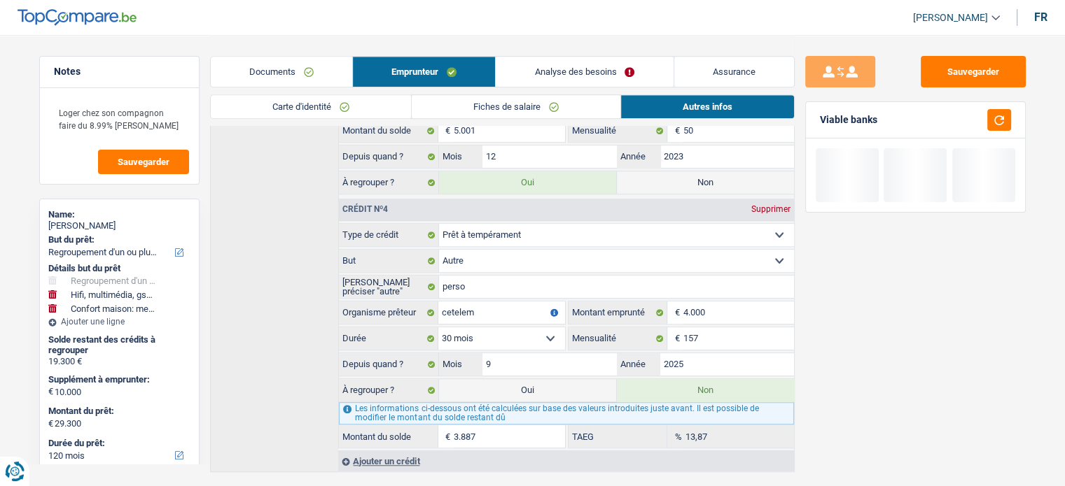
scroll to position [888, 0]
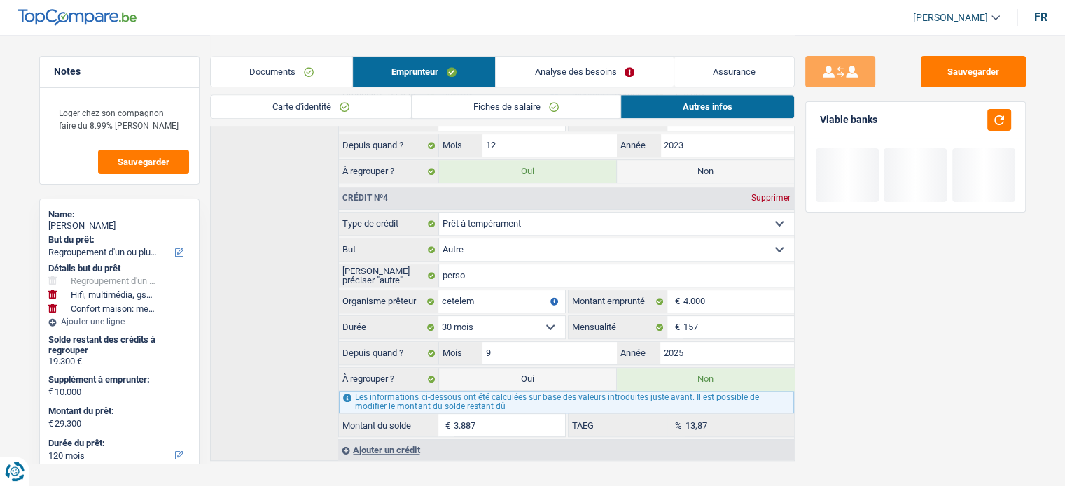
click at [542, 368] on label "Oui" at bounding box center [527, 379] width 177 height 22
click at [542, 368] on input "Oui" at bounding box center [527, 379] width 177 height 22
radio input "true"
type input "33.187"
radio input "false"
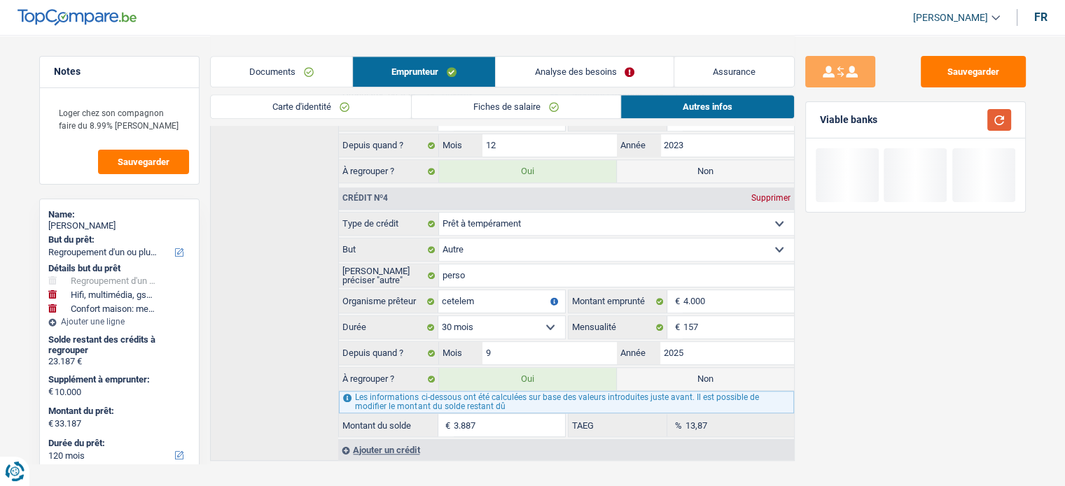
click at [1000, 111] on button "button" at bounding box center [999, 120] width 24 height 22
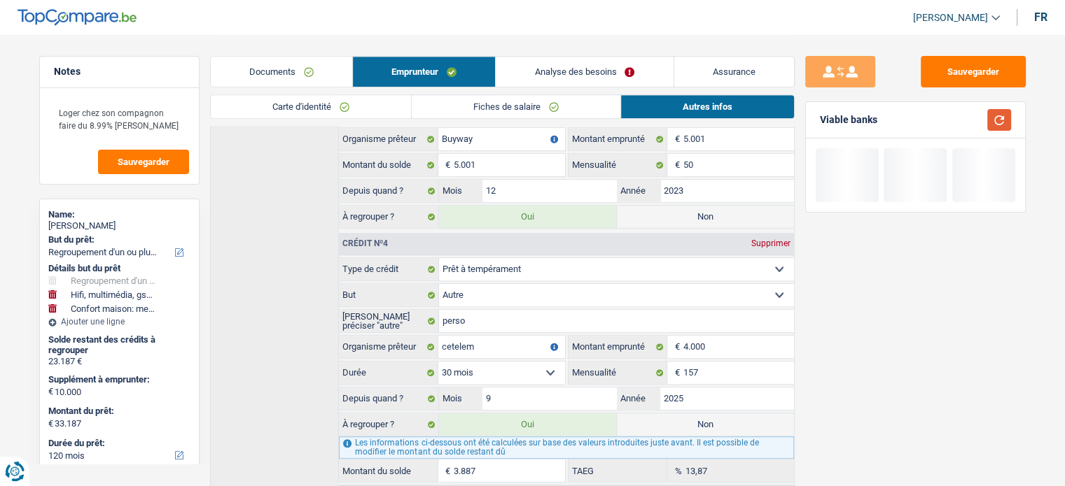
scroll to position [818, 0]
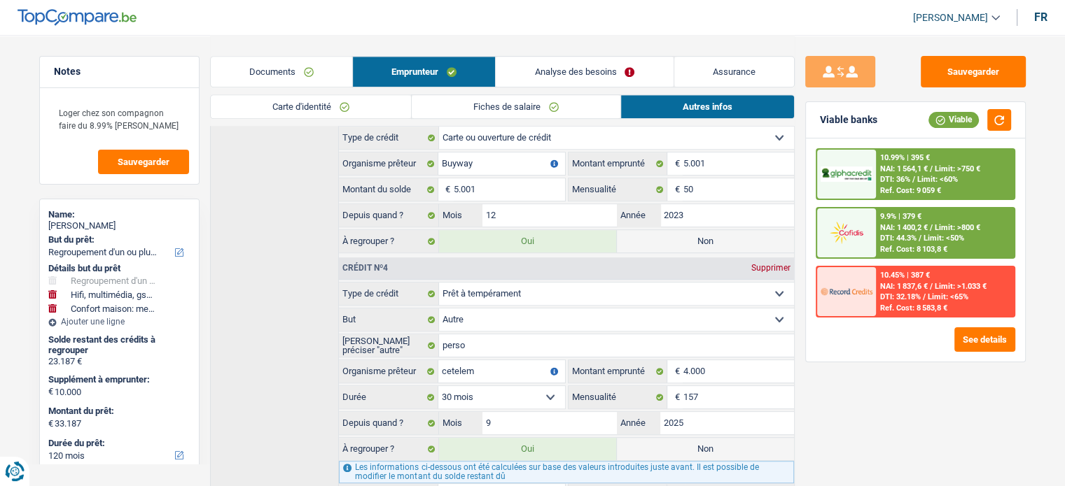
click at [650, 244] on fieldset "Carte ou ouverture de crédit Prêt hypothécaire Vente à tempérament Prêt à tempé…" at bounding box center [566, 190] width 454 height 129
click at [652, 232] on label "Non" at bounding box center [705, 241] width 177 height 22
click at [652, 232] on input "Non" at bounding box center [705, 241] width 177 height 22
radio input "true"
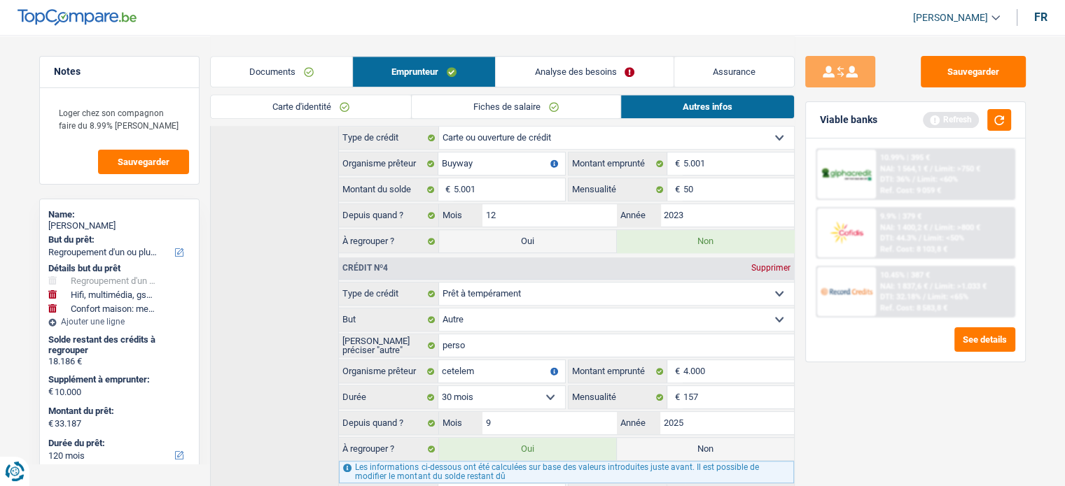
type input "28.186"
radio input "false"
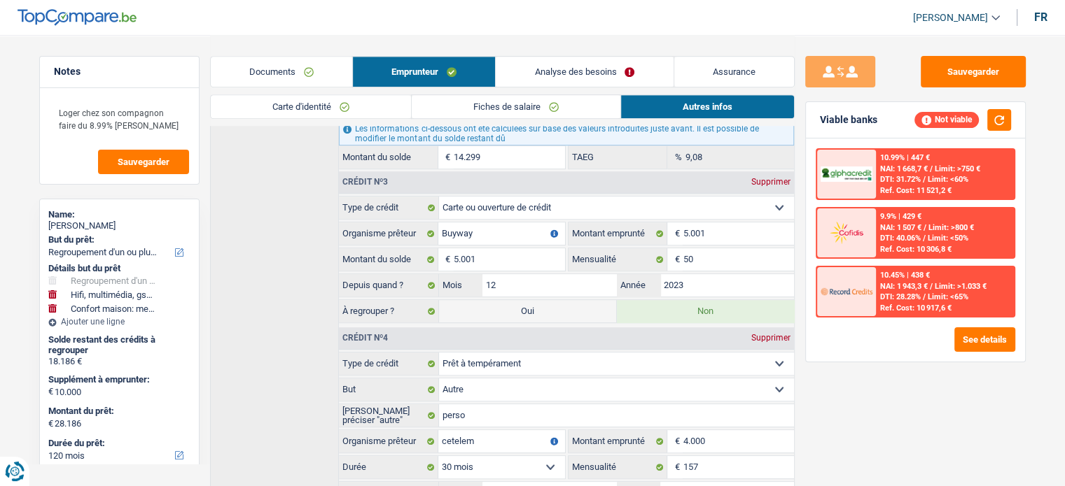
scroll to position [888, 0]
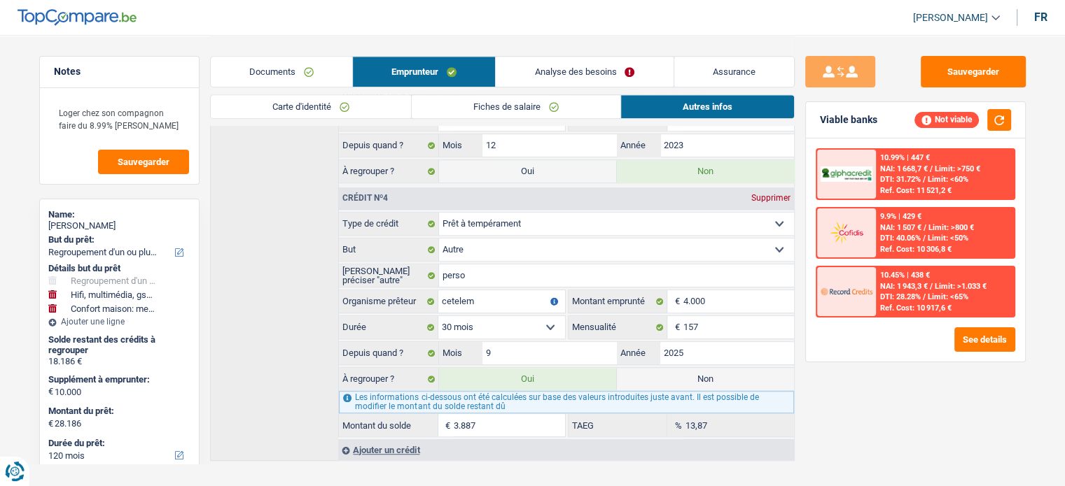
click at [666, 368] on label "Non" at bounding box center [705, 379] width 177 height 22
click at [666, 368] on input "Non" at bounding box center [705, 379] width 177 height 22
radio input "true"
type input "24.299"
radio input "false"
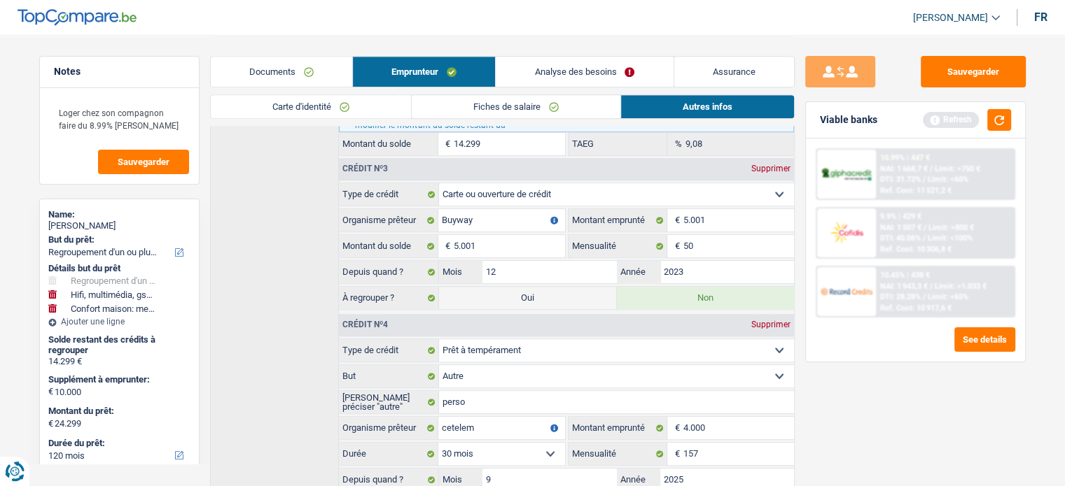
scroll to position [748, 0]
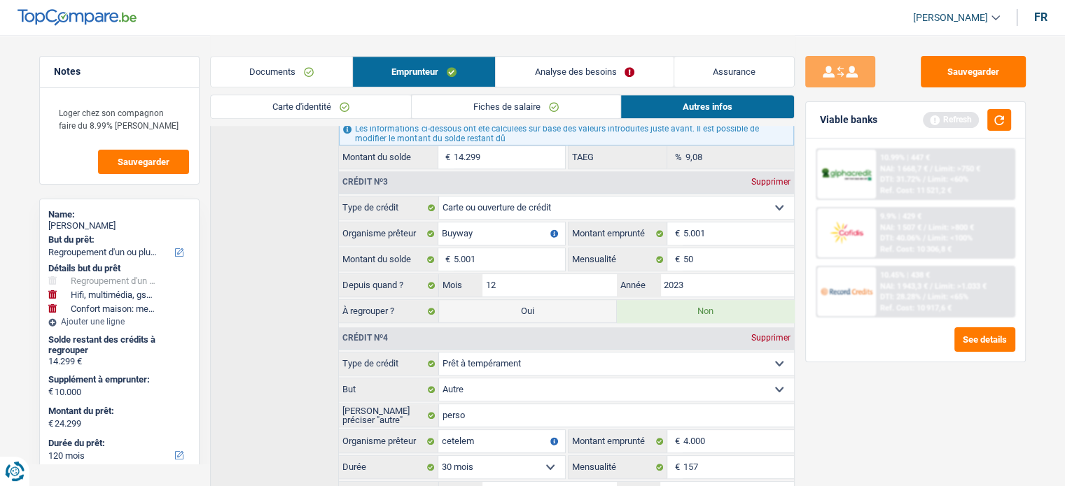
click at [563, 300] on label "Oui" at bounding box center [527, 311] width 177 height 22
click at [563, 300] on input "Oui" at bounding box center [527, 311] width 177 height 22
radio input "true"
type input "29.300"
click at [1013, 122] on div "Viable banks Refresh" at bounding box center [915, 120] width 219 height 36
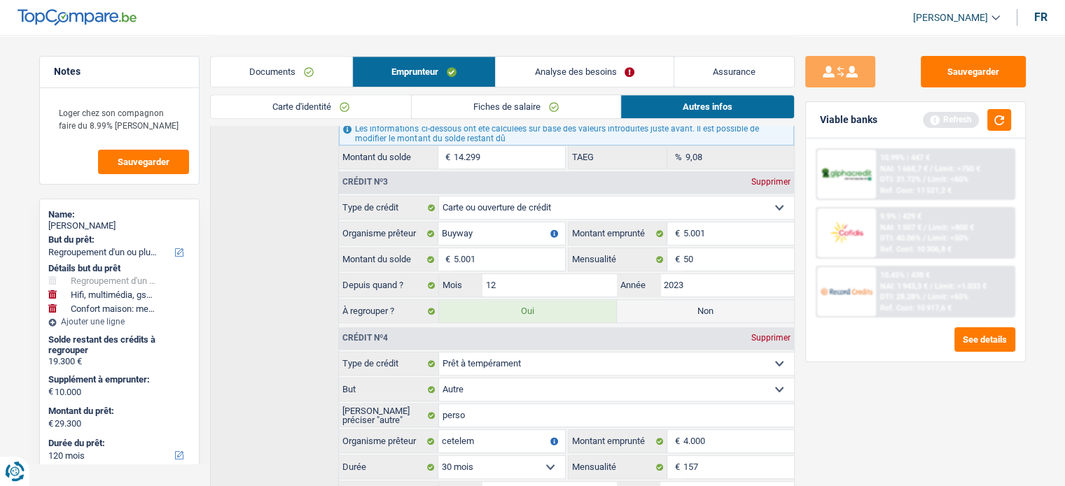
click at [631, 80] on link "Analyse des besoins" at bounding box center [584, 72] width 177 height 30
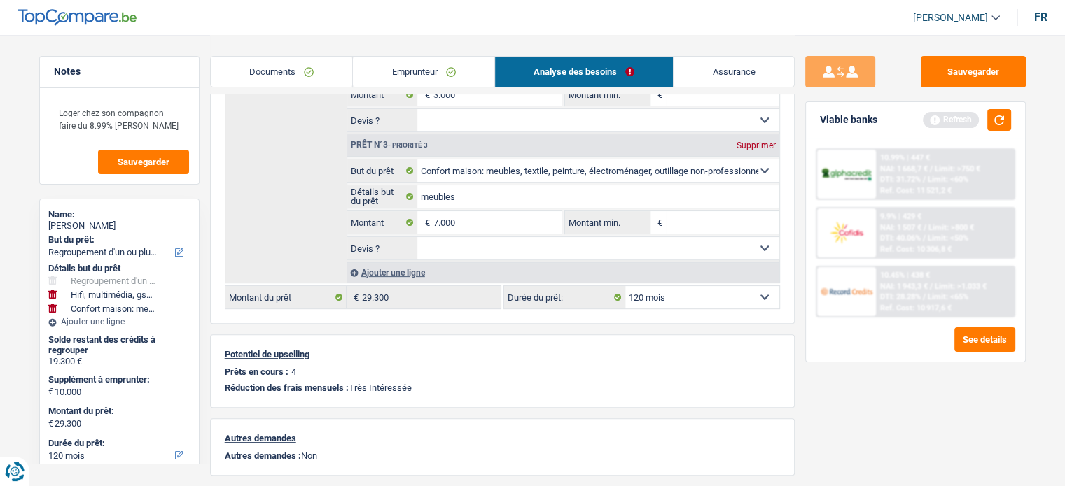
scroll to position [290, 0]
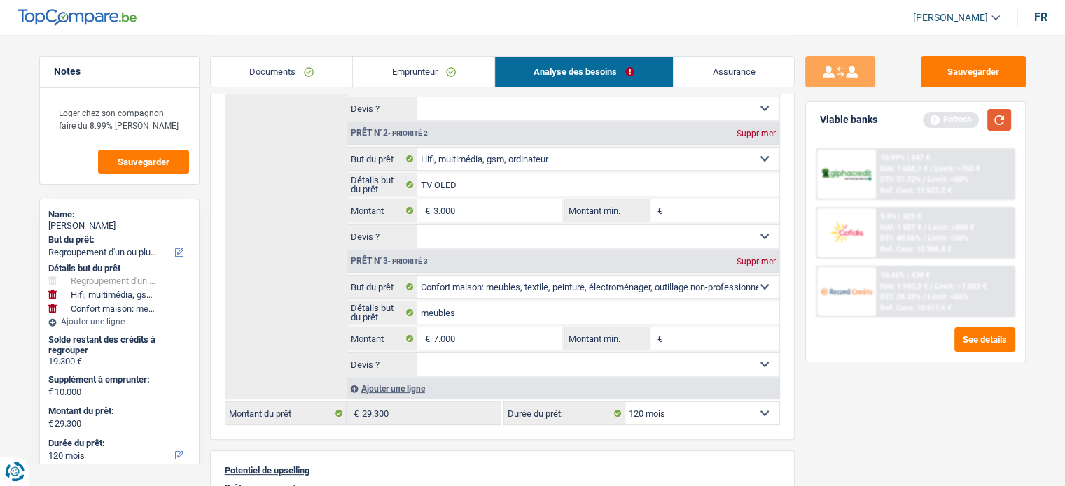
click at [993, 109] on button "button" at bounding box center [999, 120] width 24 height 22
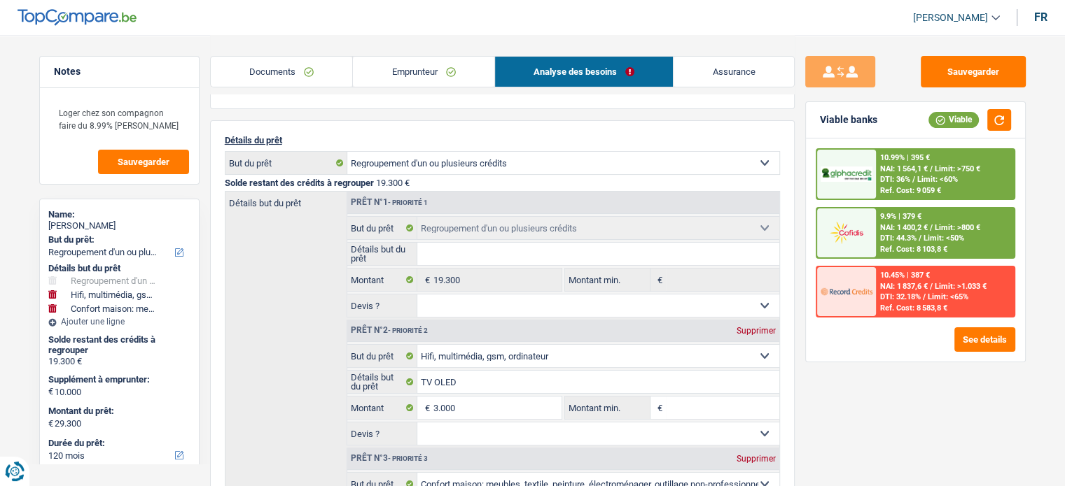
scroll to position [0, 0]
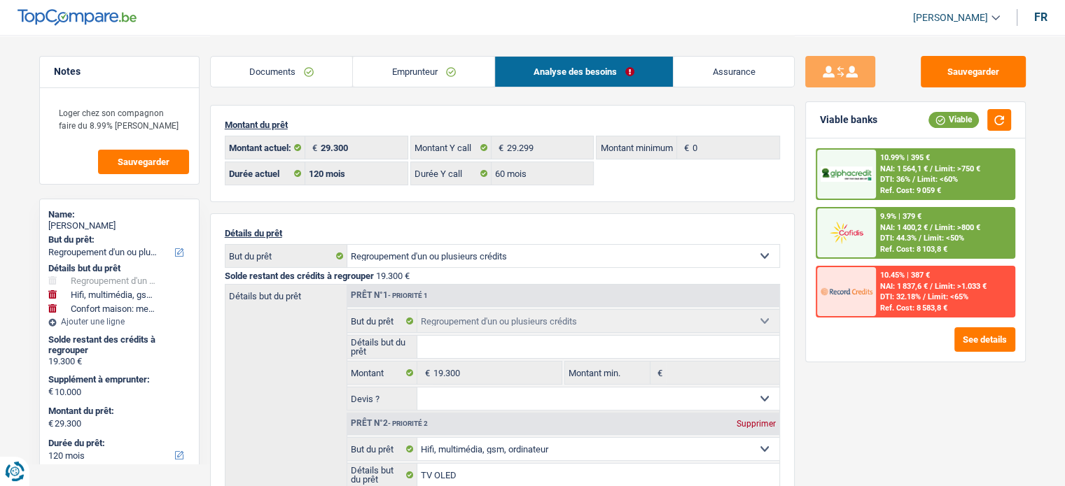
click at [468, 64] on link "Emprunteur" at bounding box center [423, 72] width 141 height 30
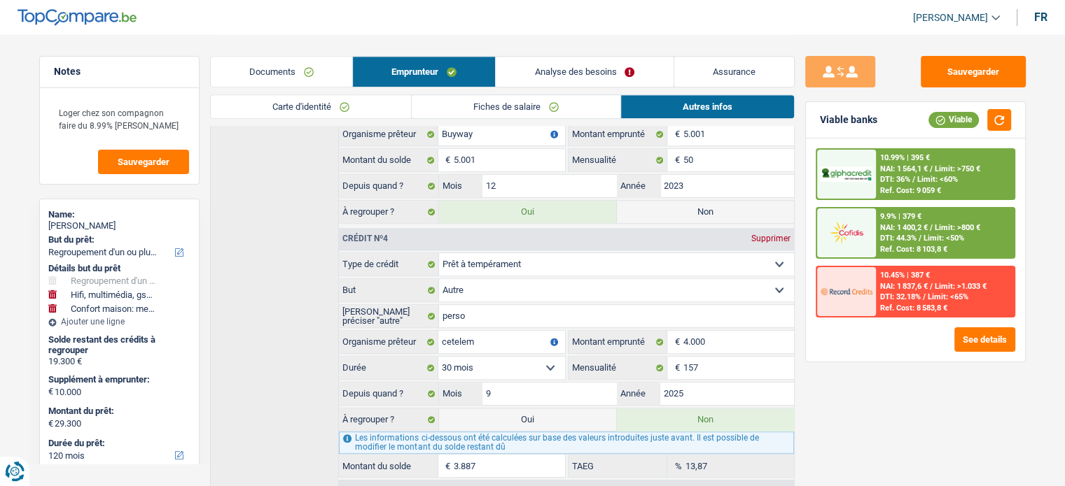
scroll to position [888, 0]
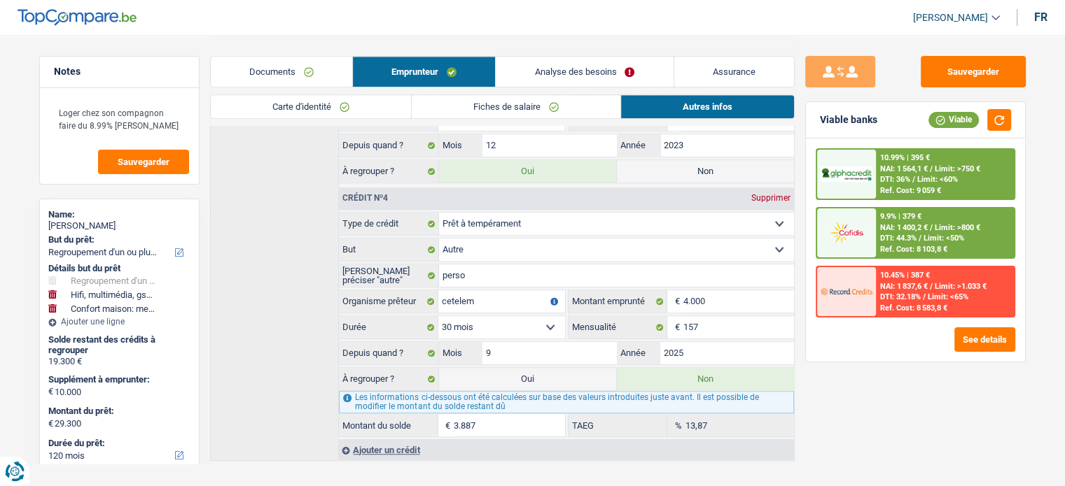
click at [702, 160] on label "Non" at bounding box center [705, 171] width 177 height 22
click at [702, 160] on input "Non" at bounding box center [705, 171] width 177 height 22
radio input "true"
type input "24.299"
radio input "false"
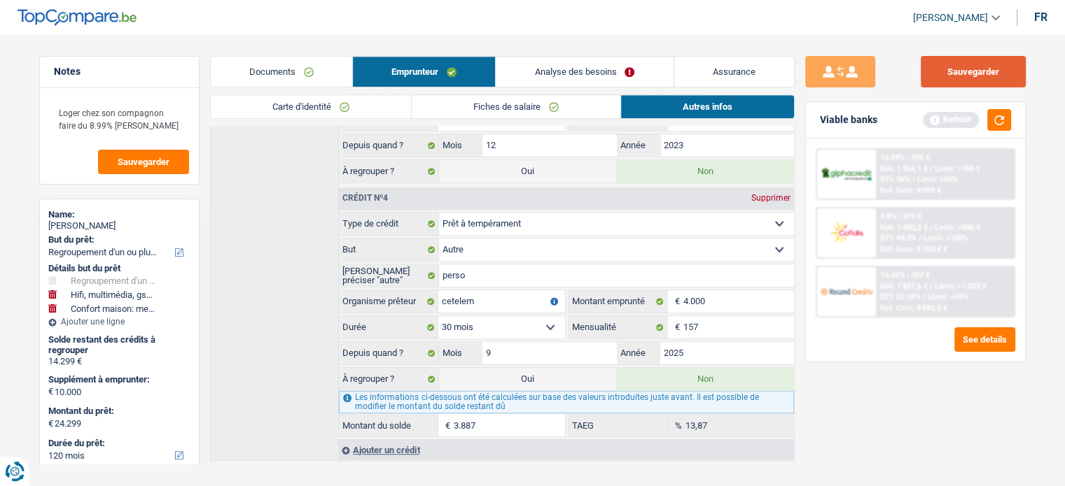
click at [969, 86] on button "Sauvegarder" at bounding box center [972, 71] width 105 height 31
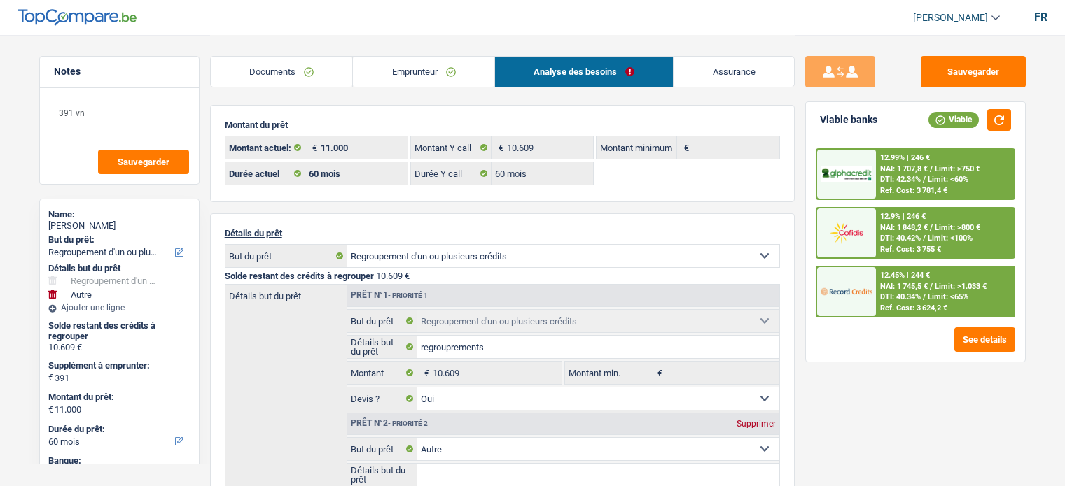
select select "refinancing"
select select "other"
select select "60"
select select "cofidis"
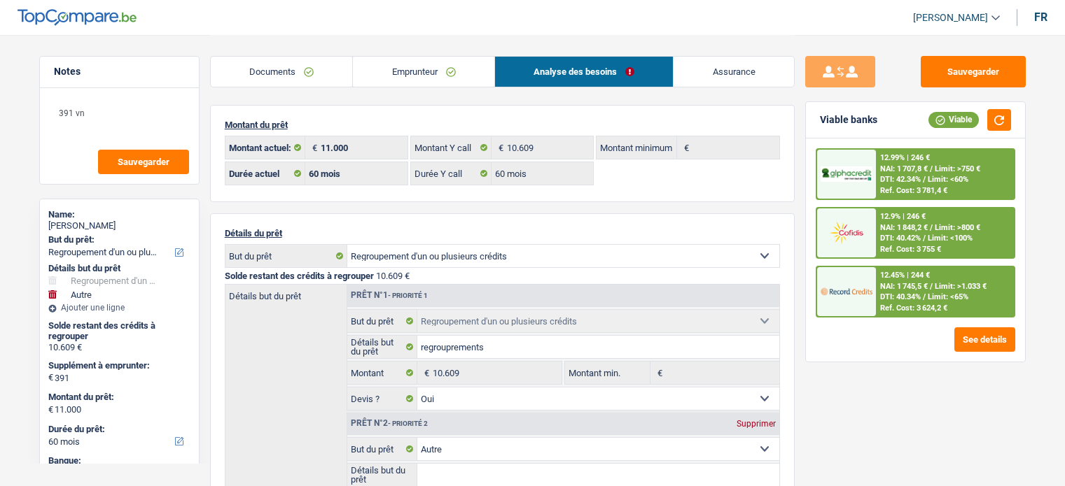
select select "60"
select select "refinancing"
select select "yes"
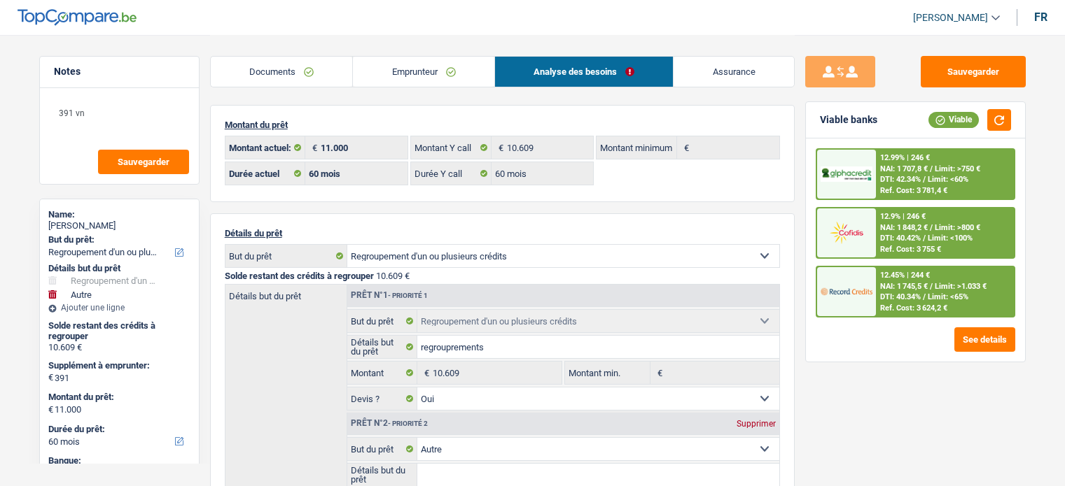
select select "other"
select select "60"
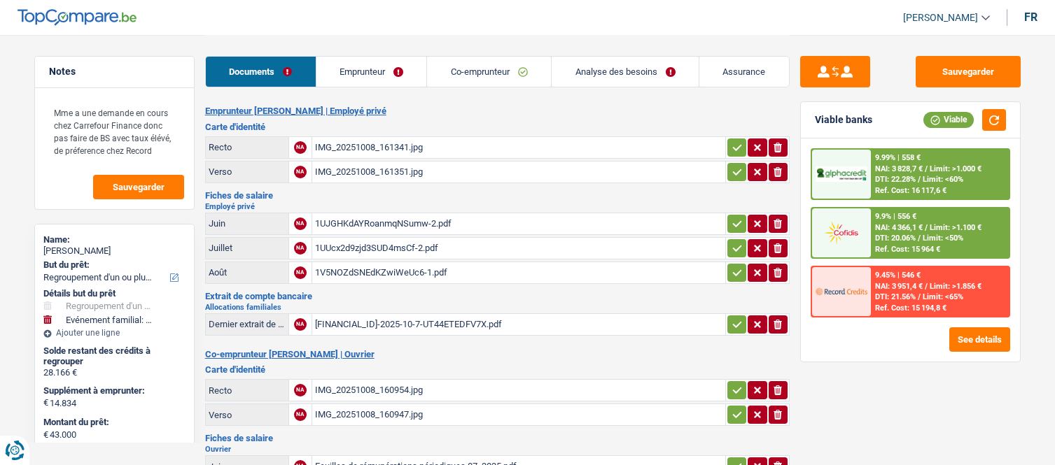
select select "refinancing"
select select "familyEvent"
select select "120"
select select "cofidis"
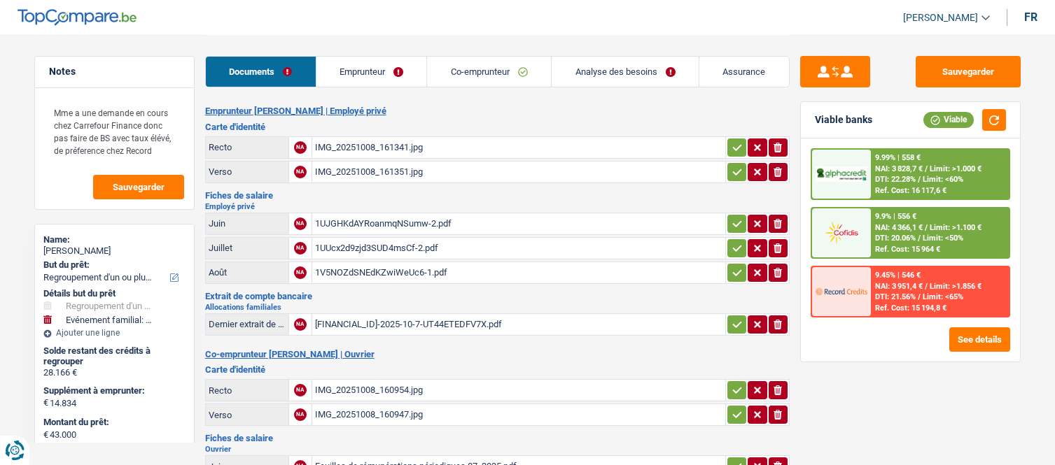
select select "120"
select select "refinancing"
select select "yes"
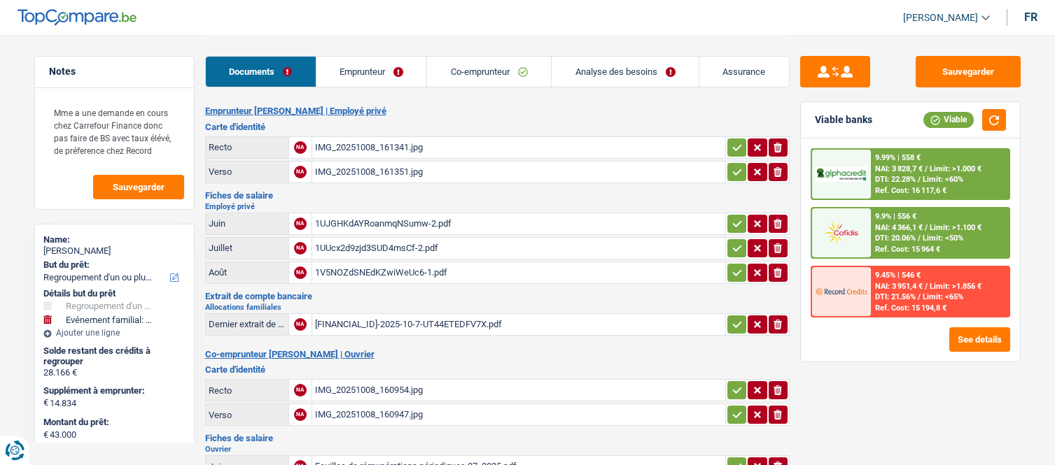
select select "familyEvent"
select select "false"
select select "120"
click at [710, 122] on h3 "Carte d'identité" at bounding box center [497, 126] width 584 height 9
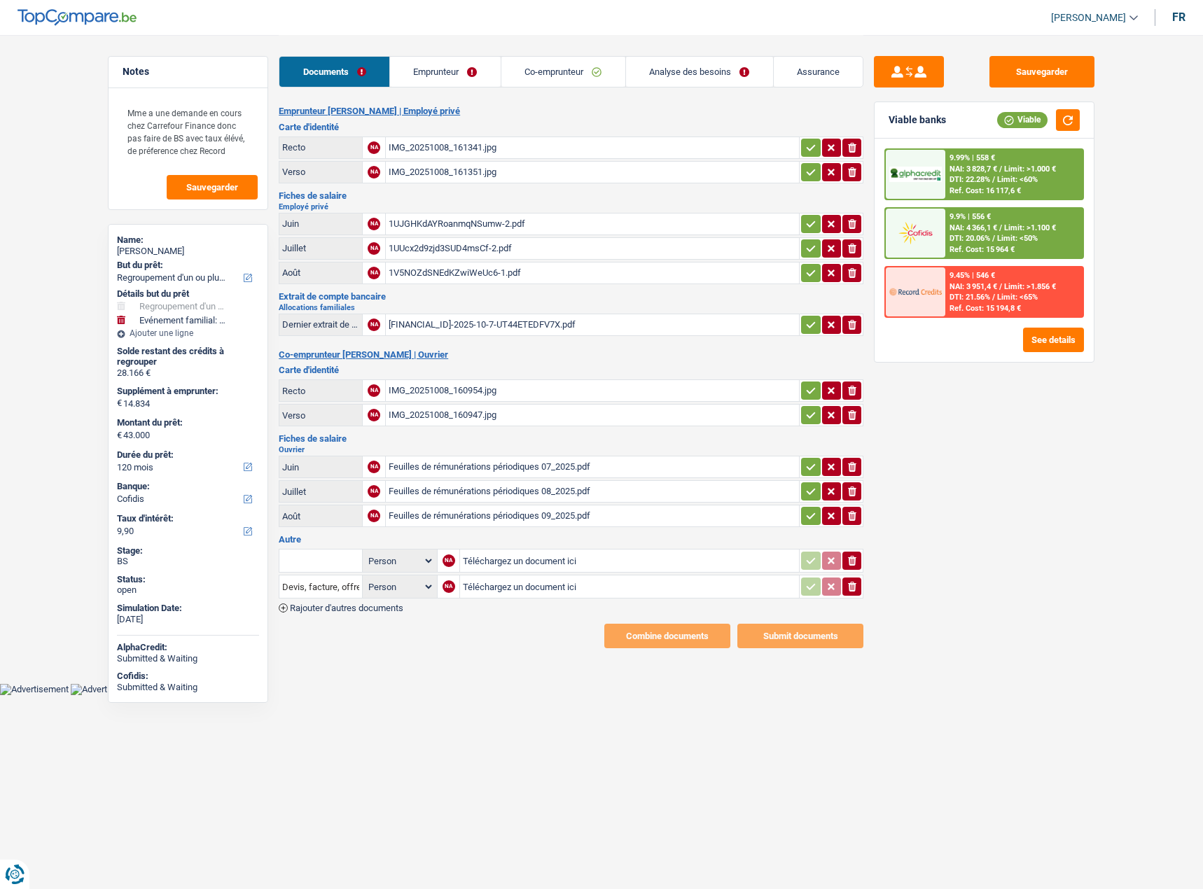
click at [491, 69] on link "Emprunteur" at bounding box center [445, 72] width 111 height 30
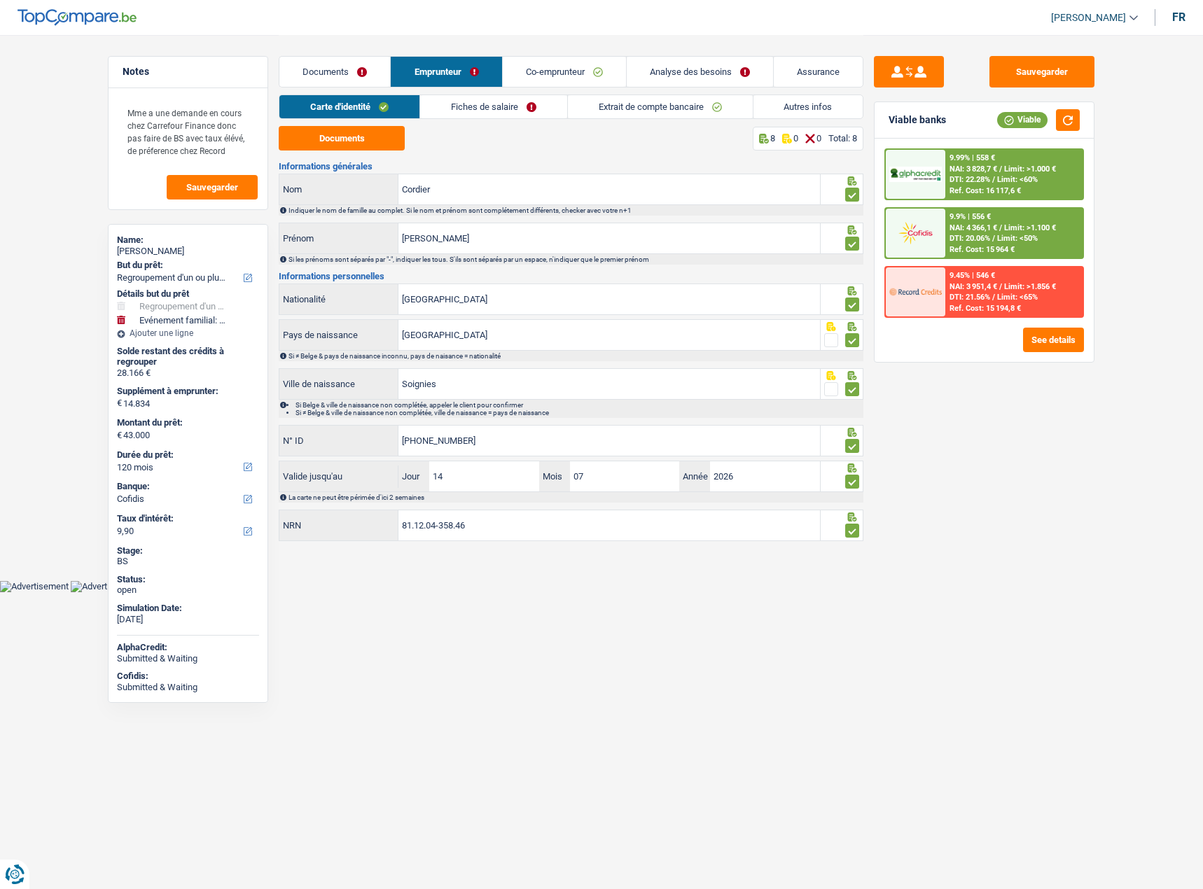
click at [677, 77] on link "Analyse des besoins" at bounding box center [699, 72] width 146 height 30
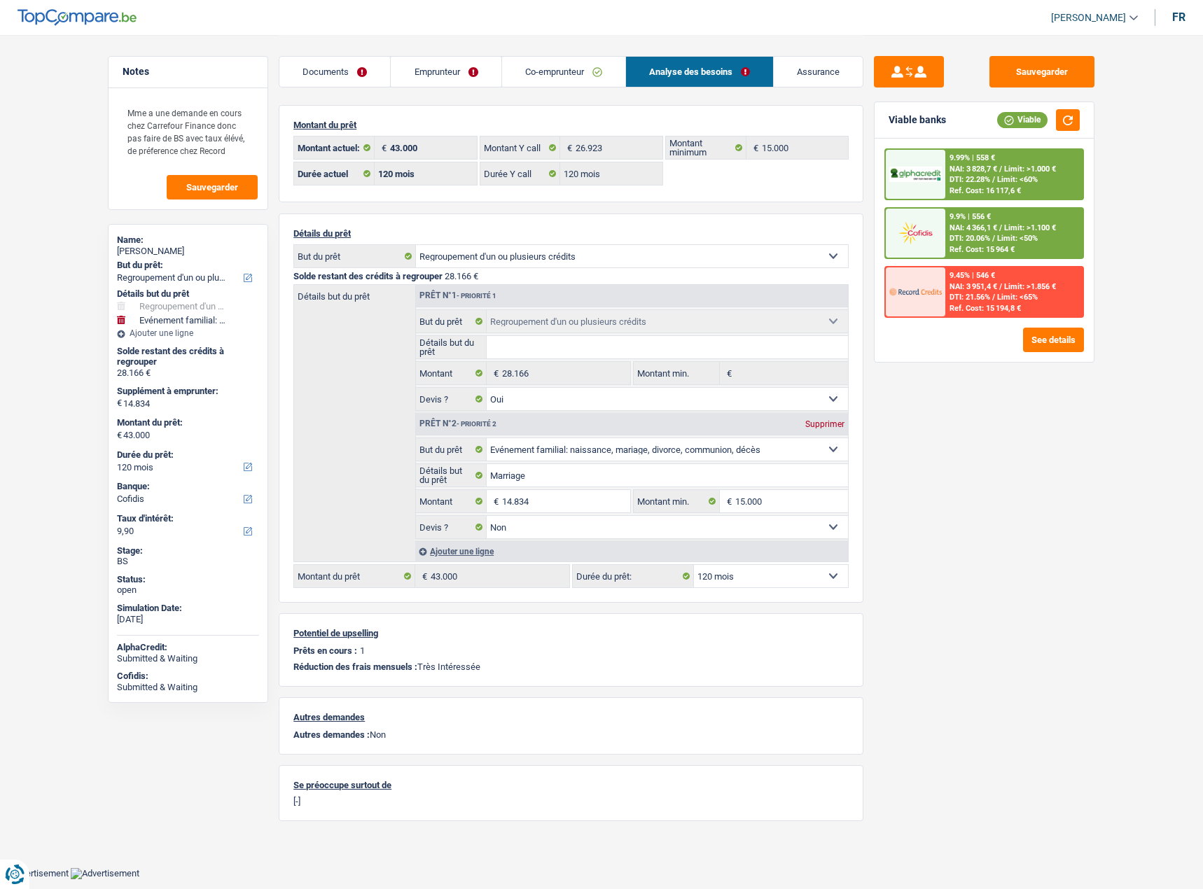
click at [469, 80] on link "Emprunteur" at bounding box center [446, 72] width 110 height 30
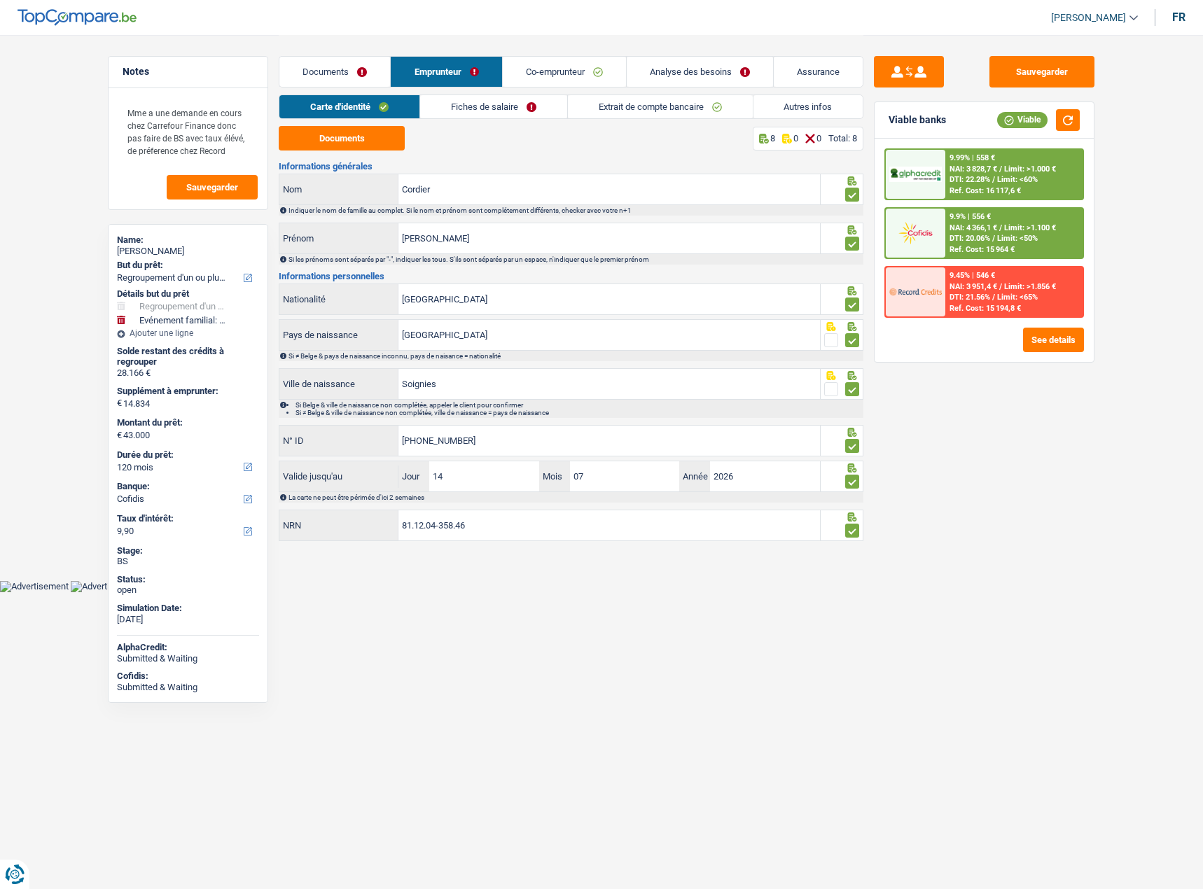
click at [787, 109] on link "Autres infos" at bounding box center [808, 106] width 110 height 23
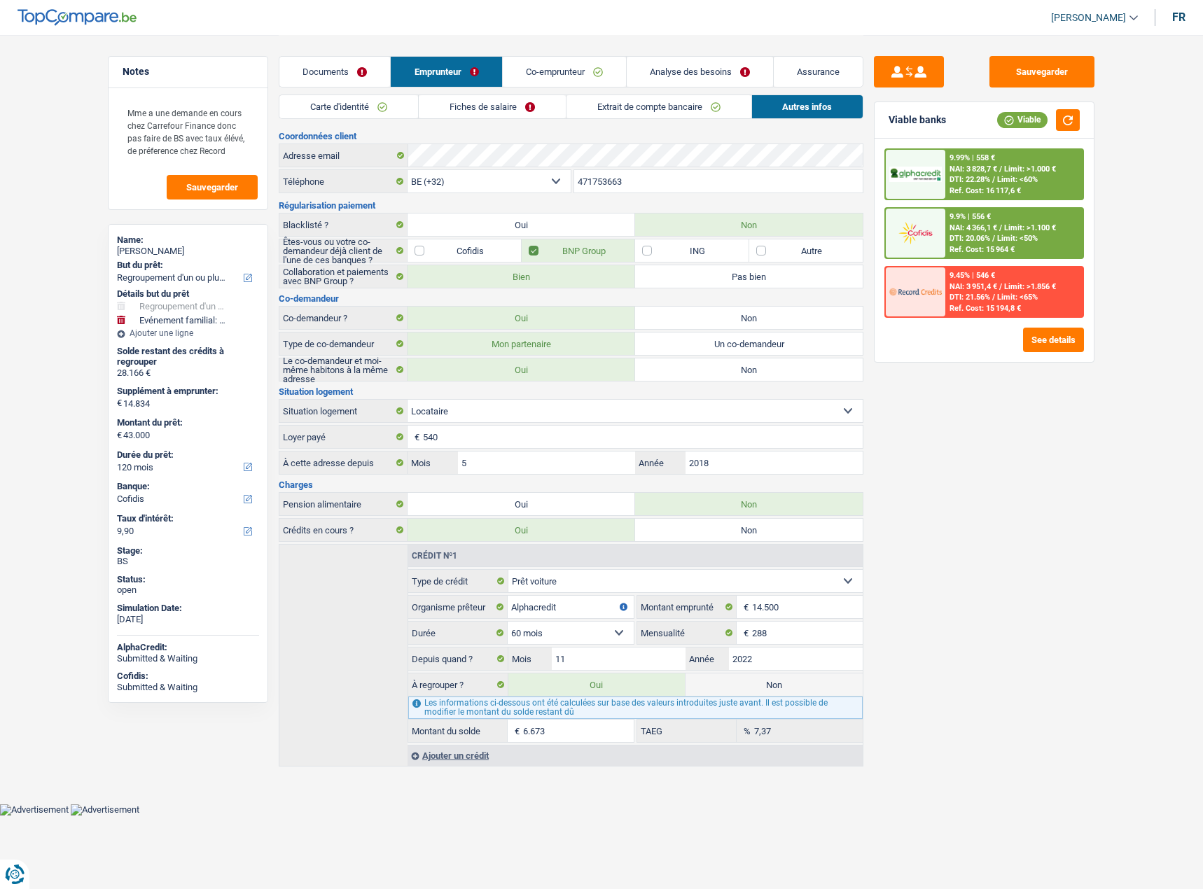
click at [364, 69] on link "Documents" at bounding box center [334, 72] width 111 height 30
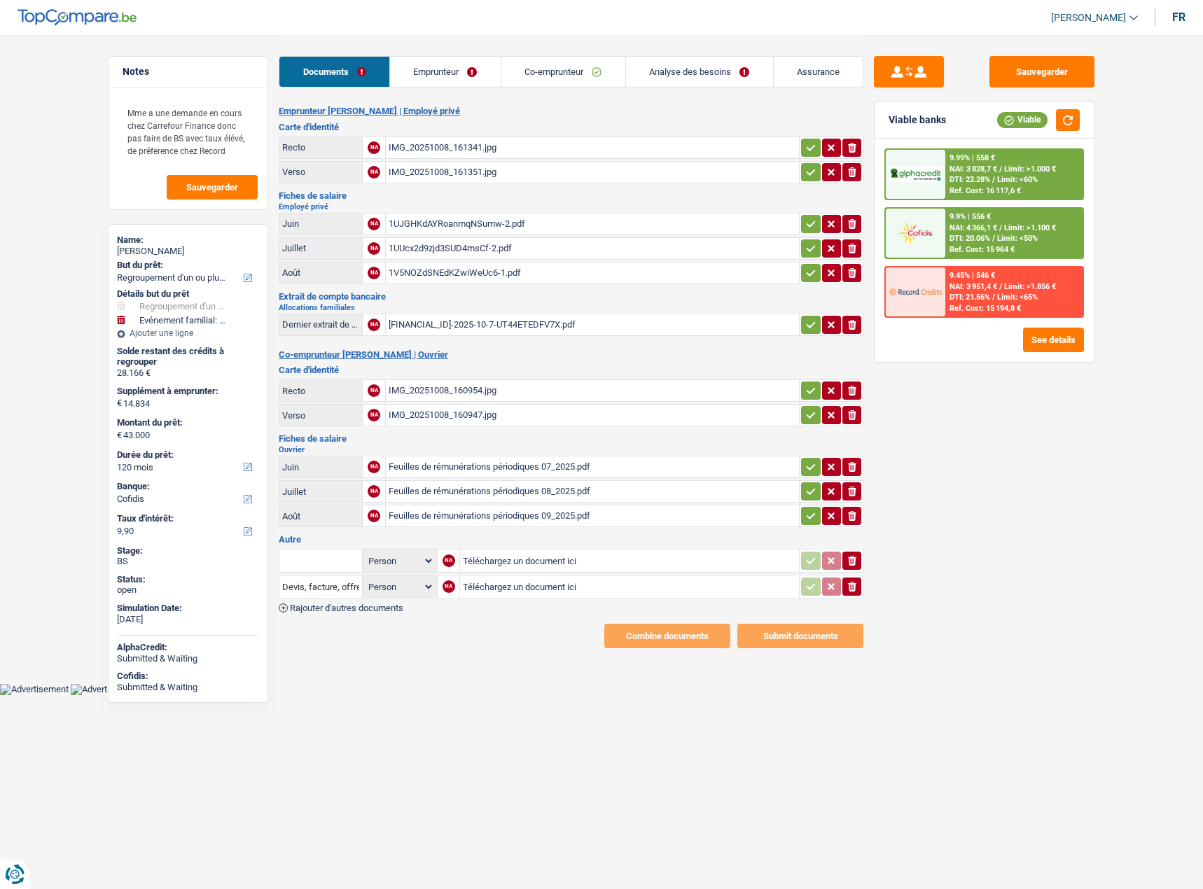
click at [428, 71] on link "Emprunteur" at bounding box center [445, 72] width 111 height 30
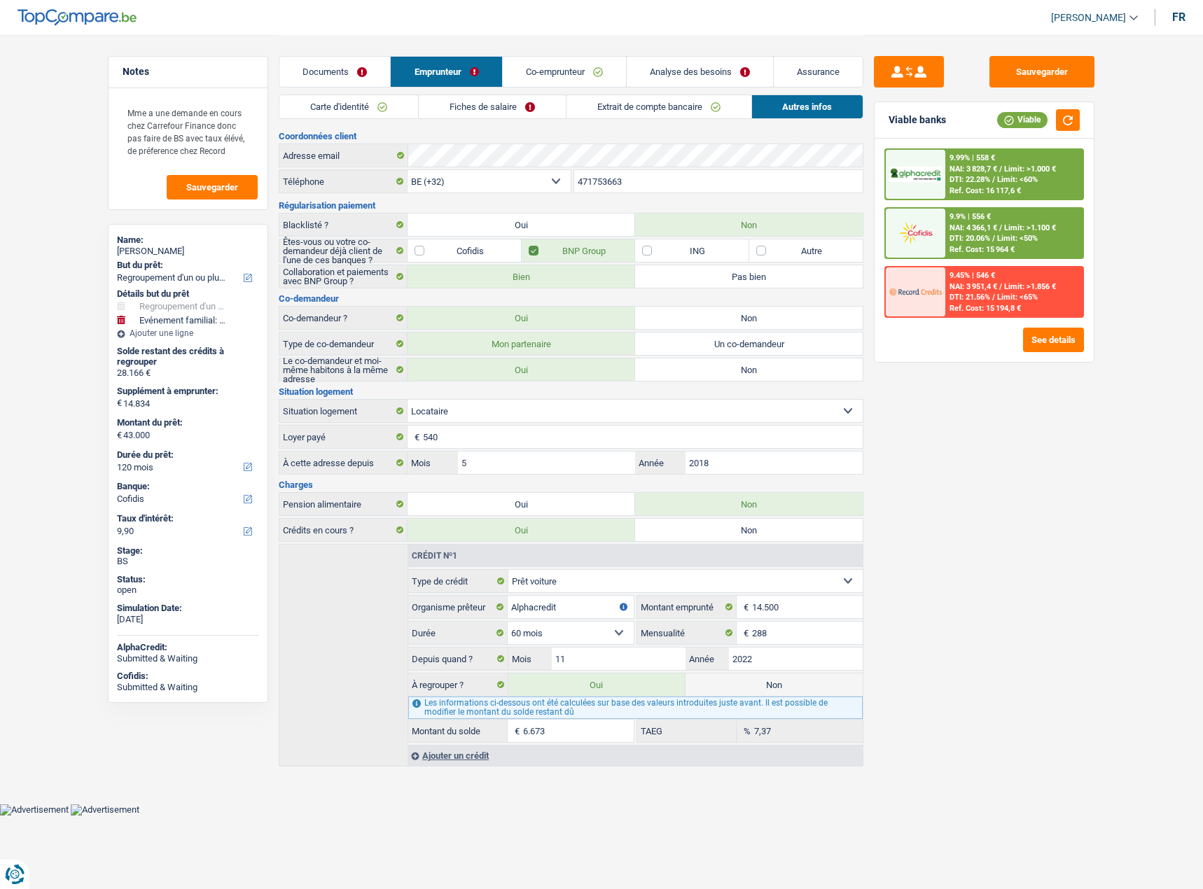
click at [400, 108] on link "Carte d'identité" at bounding box center [348, 106] width 139 height 23
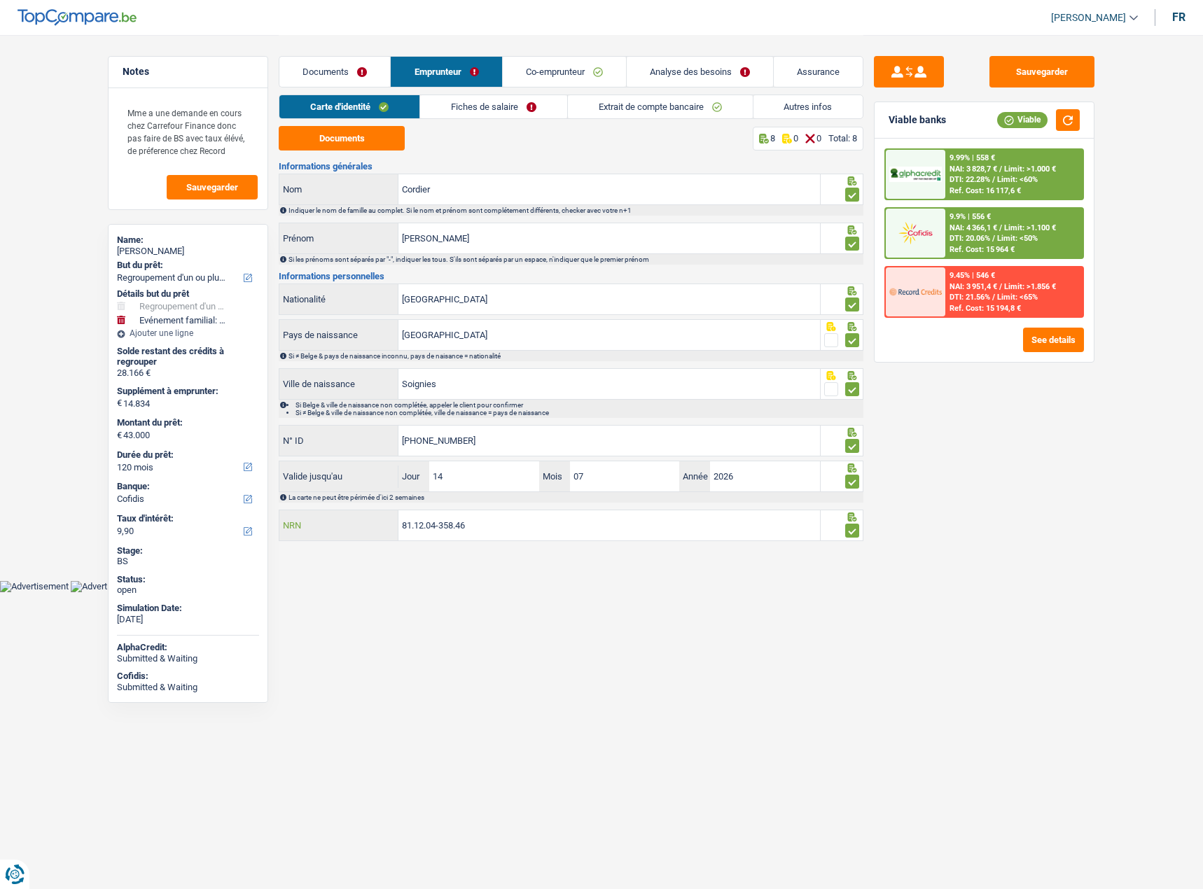
drag, startPoint x: 502, startPoint y: 528, endPoint x: 351, endPoint y: 536, distance: 150.7
click at [351, 465] on div "81.12.04-358.46 NRN" at bounding box center [549, 525] width 540 height 30
drag, startPoint x: 329, startPoint y: 68, endPoint x: 345, endPoint y: 85, distance: 23.3
click at [329, 68] on link "Documents" at bounding box center [334, 72] width 111 height 30
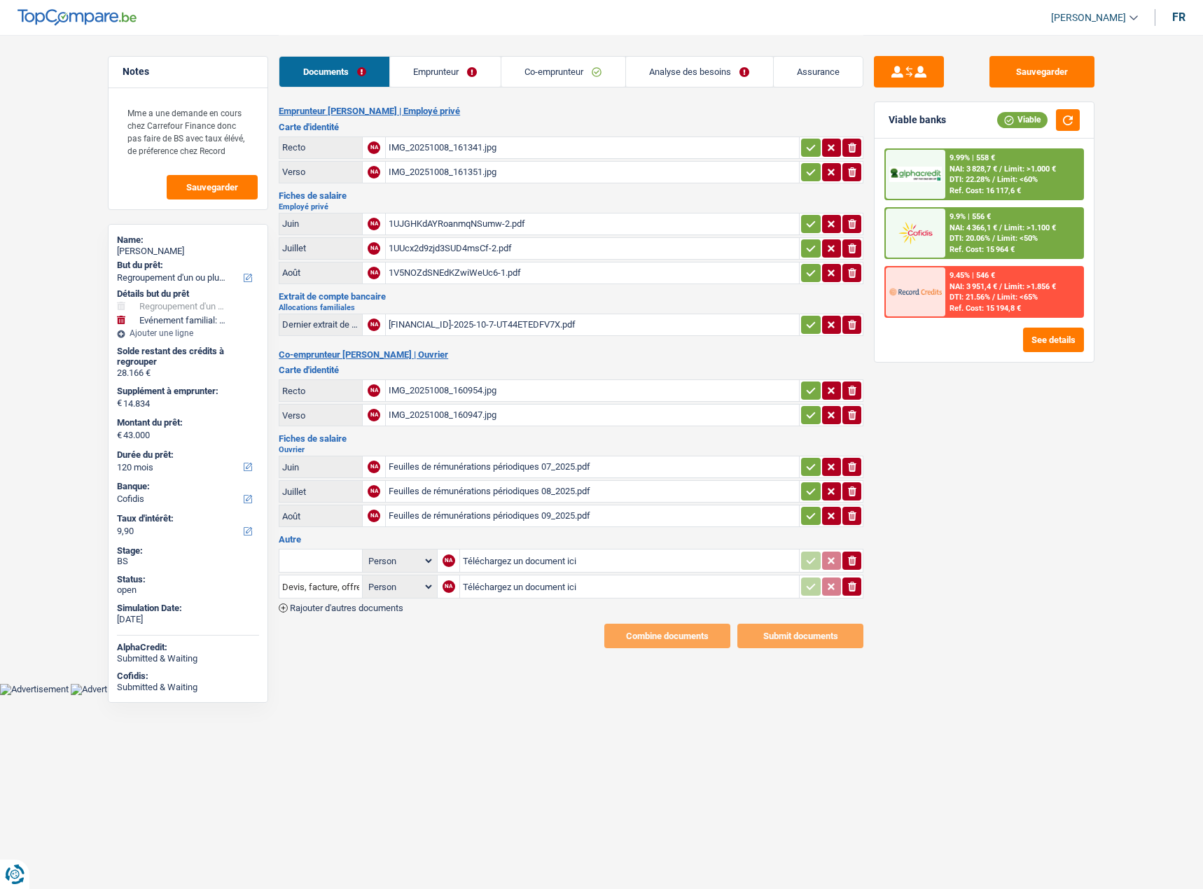
click at [542, 465] on input "Téléchargez un document ici" at bounding box center [629, 560] width 333 height 21
type input "C:\fakepath\DECOMPTE.pdf"
click at [855, 465] on icon "ionicons-v5-e" at bounding box center [851, 587] width 11 height 14
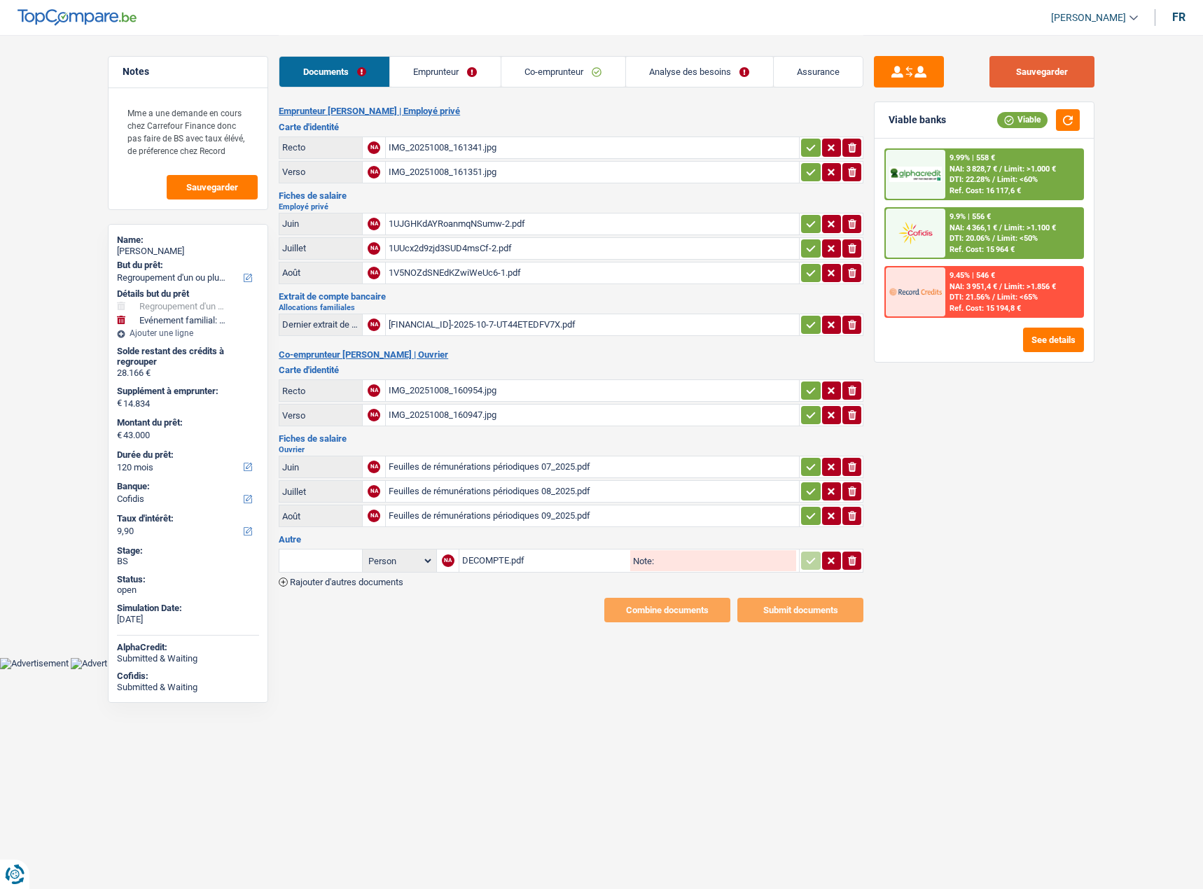
click at [1054, 79] on button "Sauvegarder" at bounding box center [1041, 71] width 105 height 31
click at [517, 465] on td "DECOMPTE.pdf Note:" at bounding box center [628, 561] width 340 height 24
click at [493, 465] on div "DECOMPTE.pdf" at bounding box center [544, 560] width 165 height 21
click at [571, 73] on link "Co-emprunteur" at bounding box center [563, 72] width 124 height 30
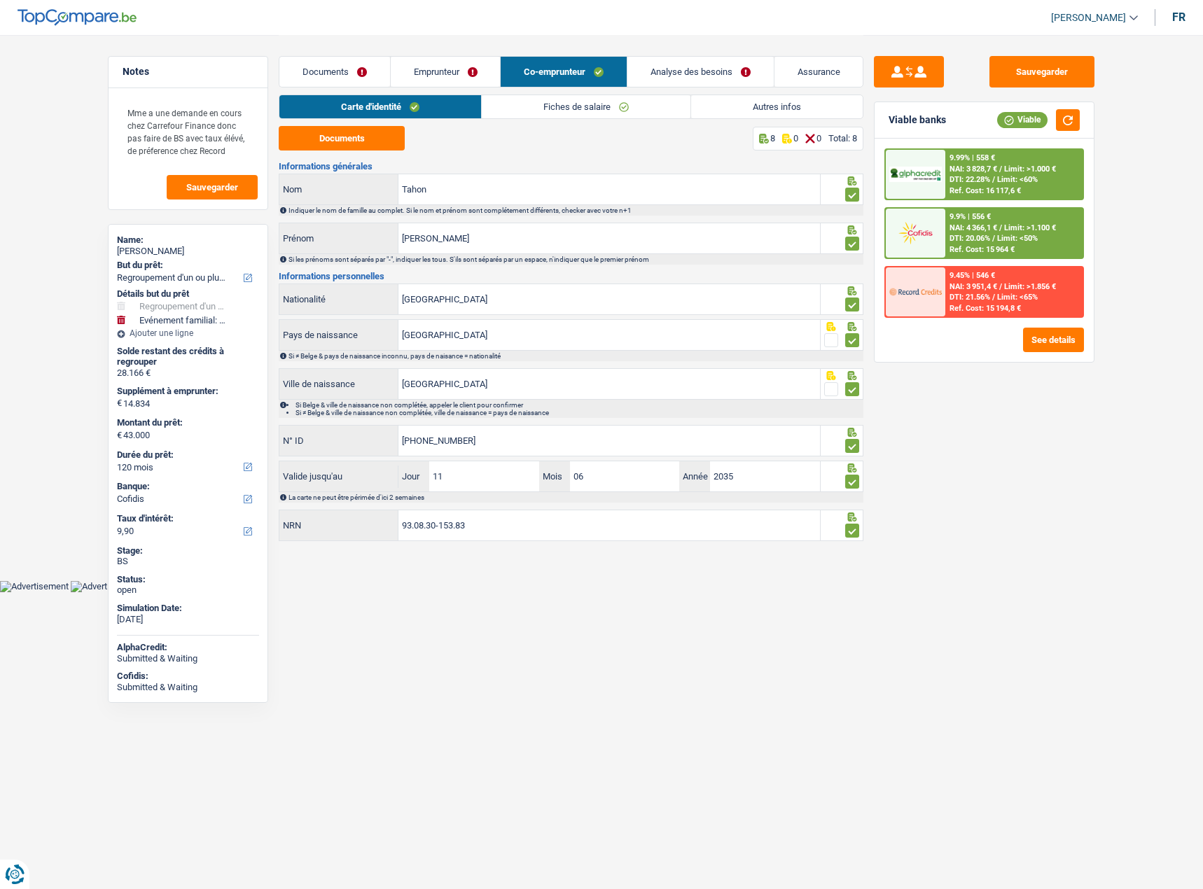
click at [664, 73] on link "Analyse des besoins" at bounding box center [700, 72] width 146 height 30
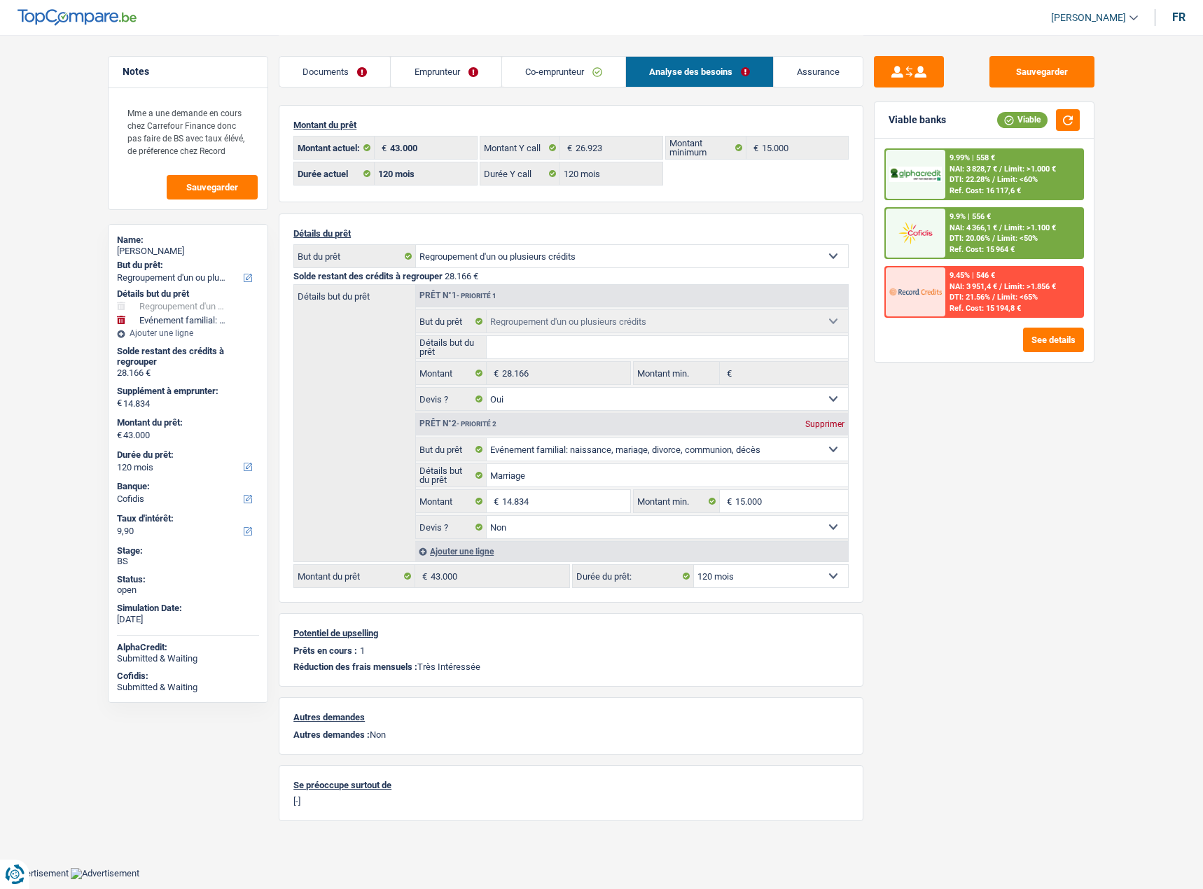
click at [439, 64] on link "Emprunteur" at bounding box center [446, 72] width 110 height 30
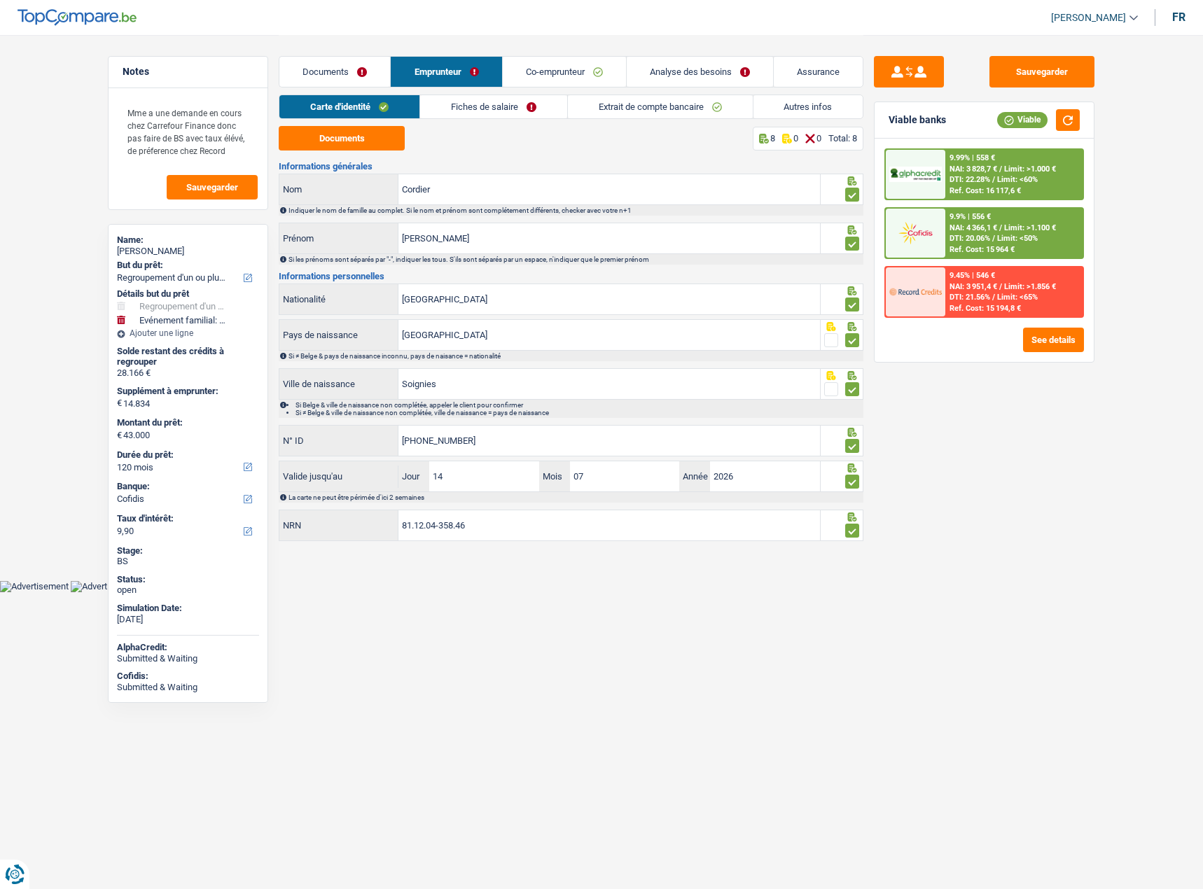
click at [789, 103] on link "Autres infos" at bounding box center [808, 106] width 110 height 23
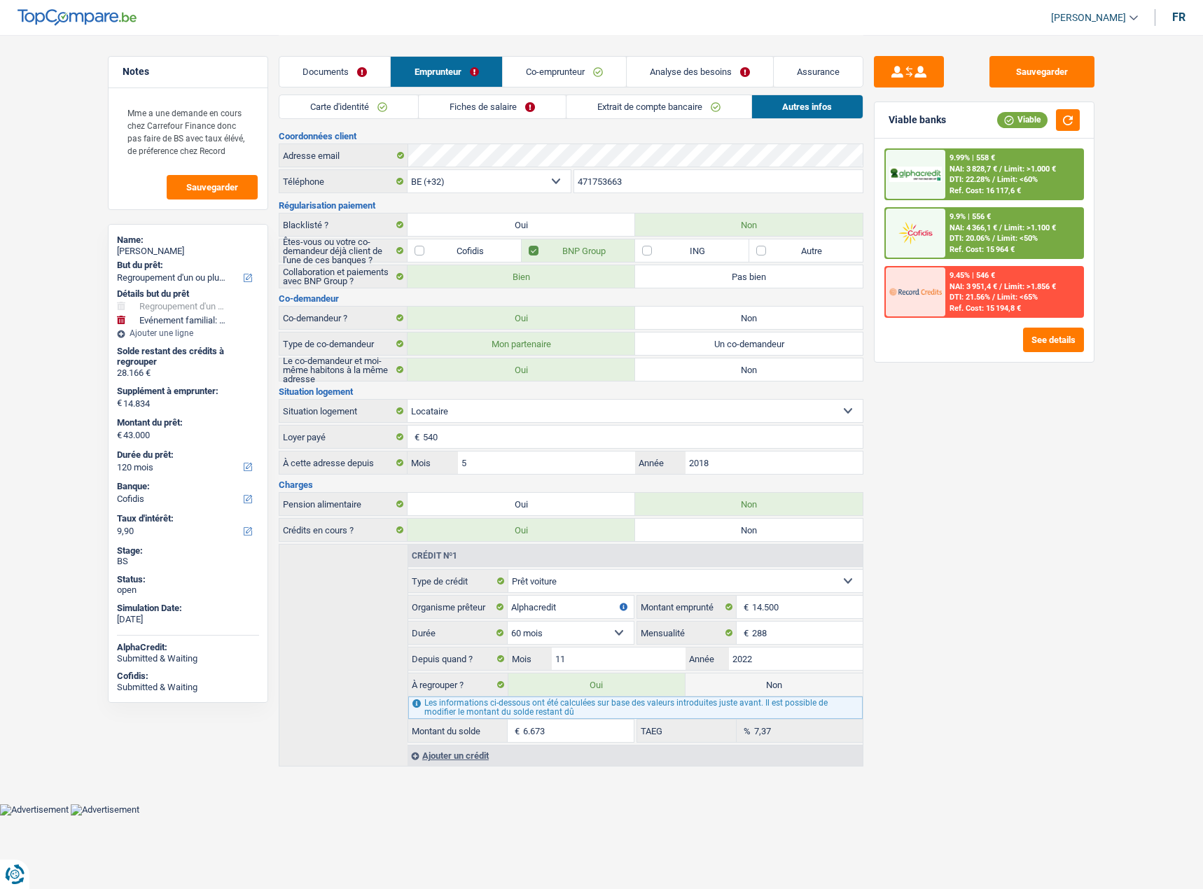
click at [599, 69] on link "Co-emprunteur" at bounding box center [564, 72] width 123 height 30
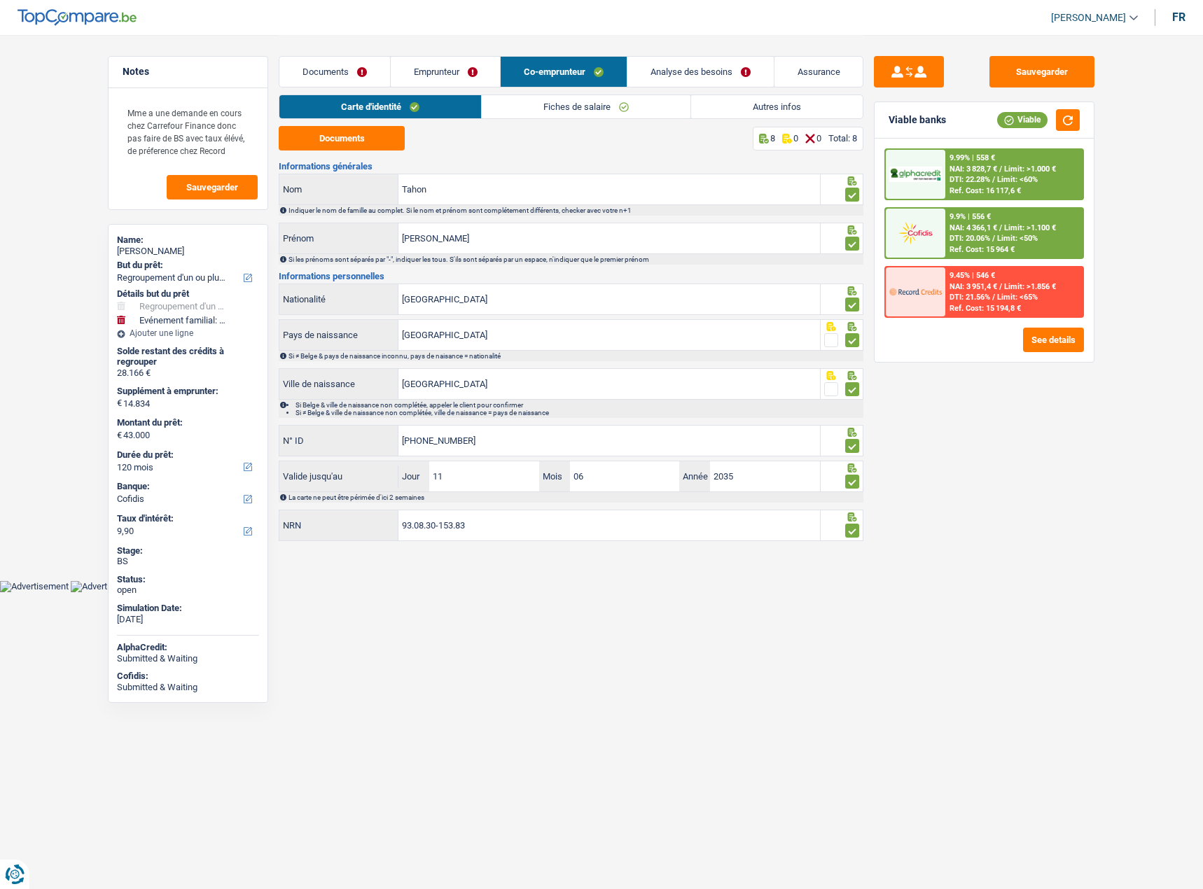
click at [752, 121] on div "Carte d'identité Fiches de salaire Autres infos" at bounding box center [571, 109] width 584 height 31
click at [743, 115] on link "Autres infos" at bounding box center [776, 106] width 171 height 23
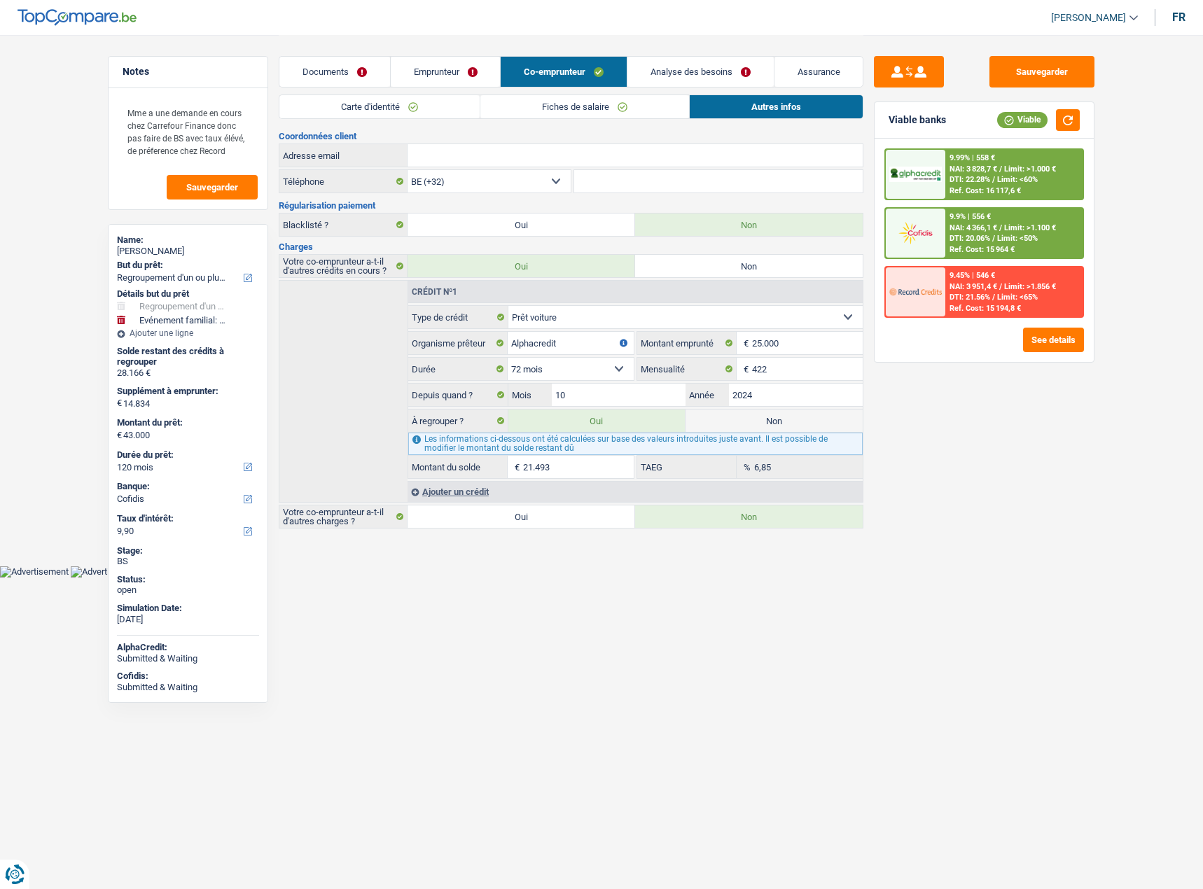
click at [402, 114] on link "Carte d'identité" at bounding box center [379, 106] width 200 height 23
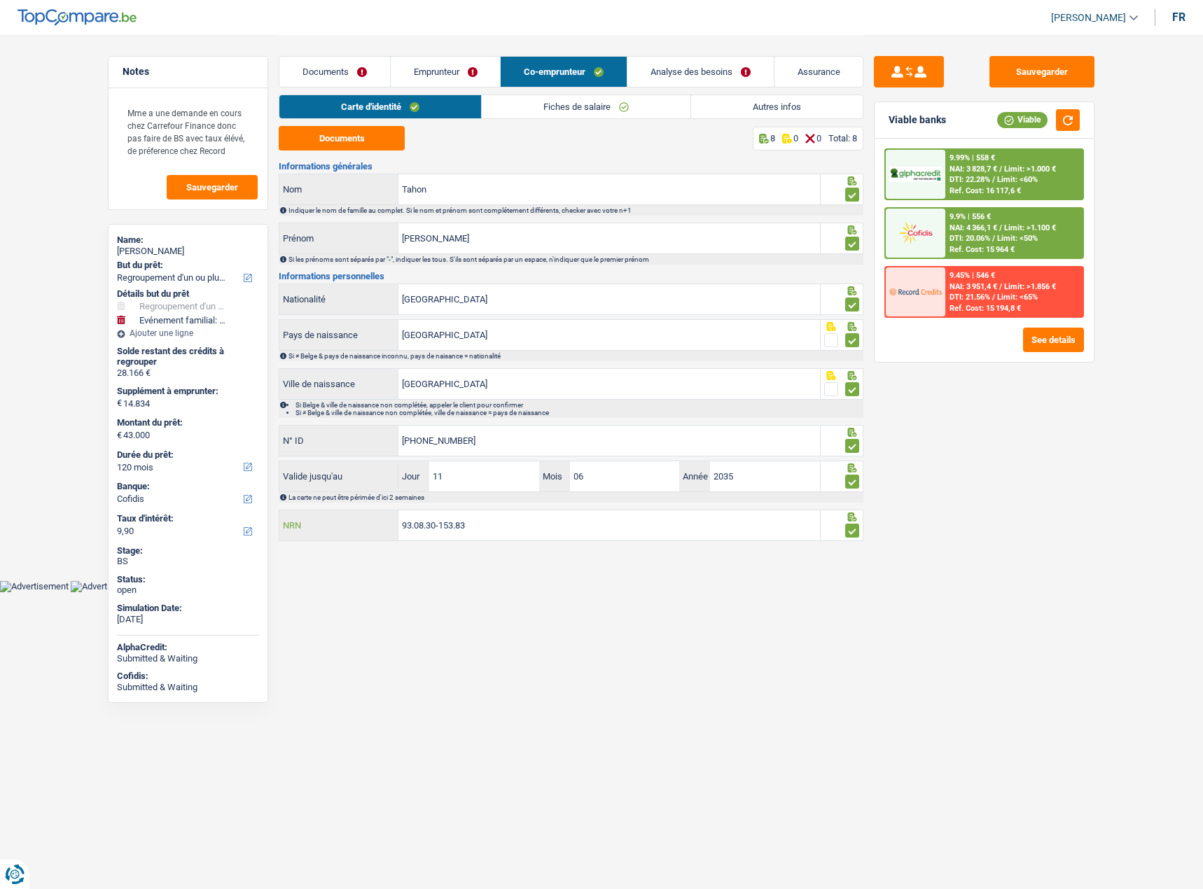
drag, startPoint x: 505, startPoint y: 521, endPoint x: 263, endPoint y: 522, distance: 242.2
click at [263, 465] on div "Notes Mme a une demande en cours chez Carrefour Finance donc pas faire de BS av…" at bounding box center [601, 290] width 1008 height 510
click at [336, 58] on link "Documents" at bounding box center [334, 72] width 111 height 30
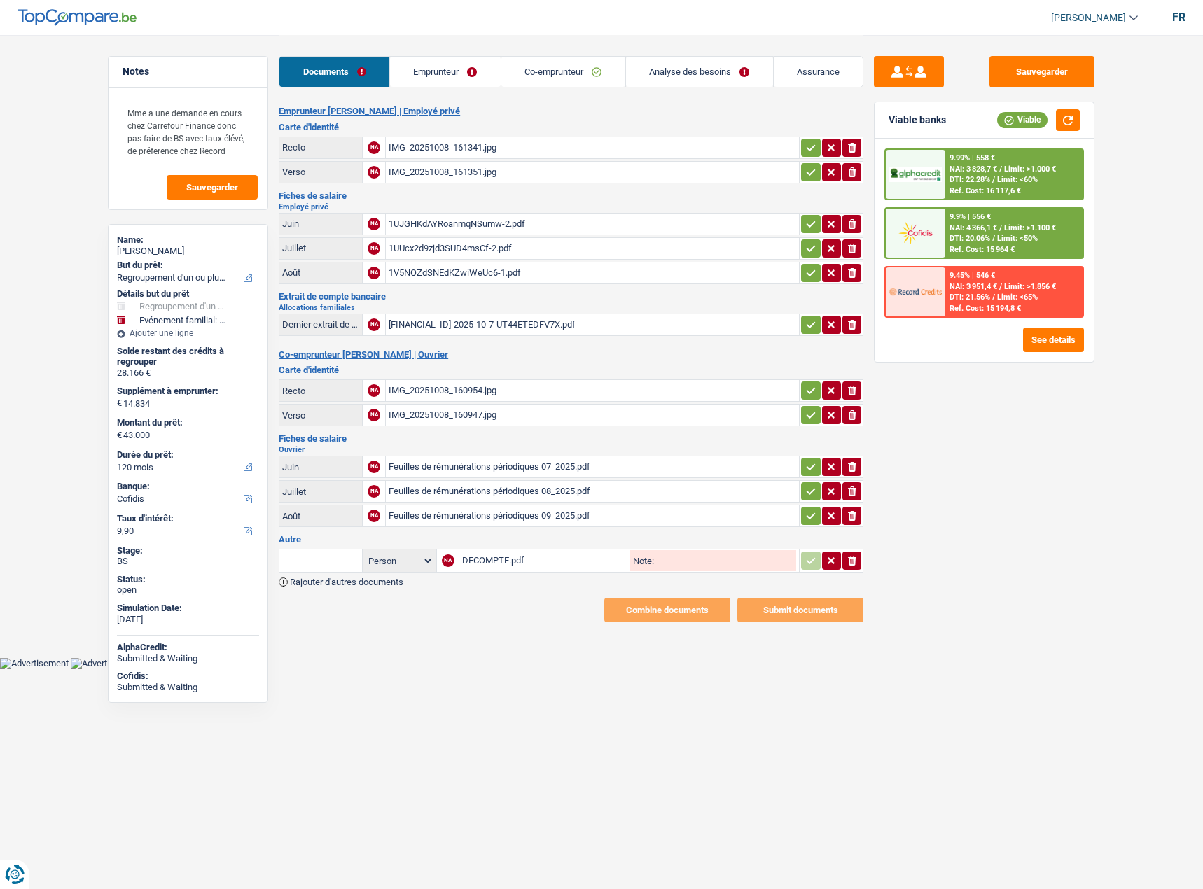
click at [369, 465] on span "Rajouter d'autres documents" at bounding box center [346, 581] width 113 height 9
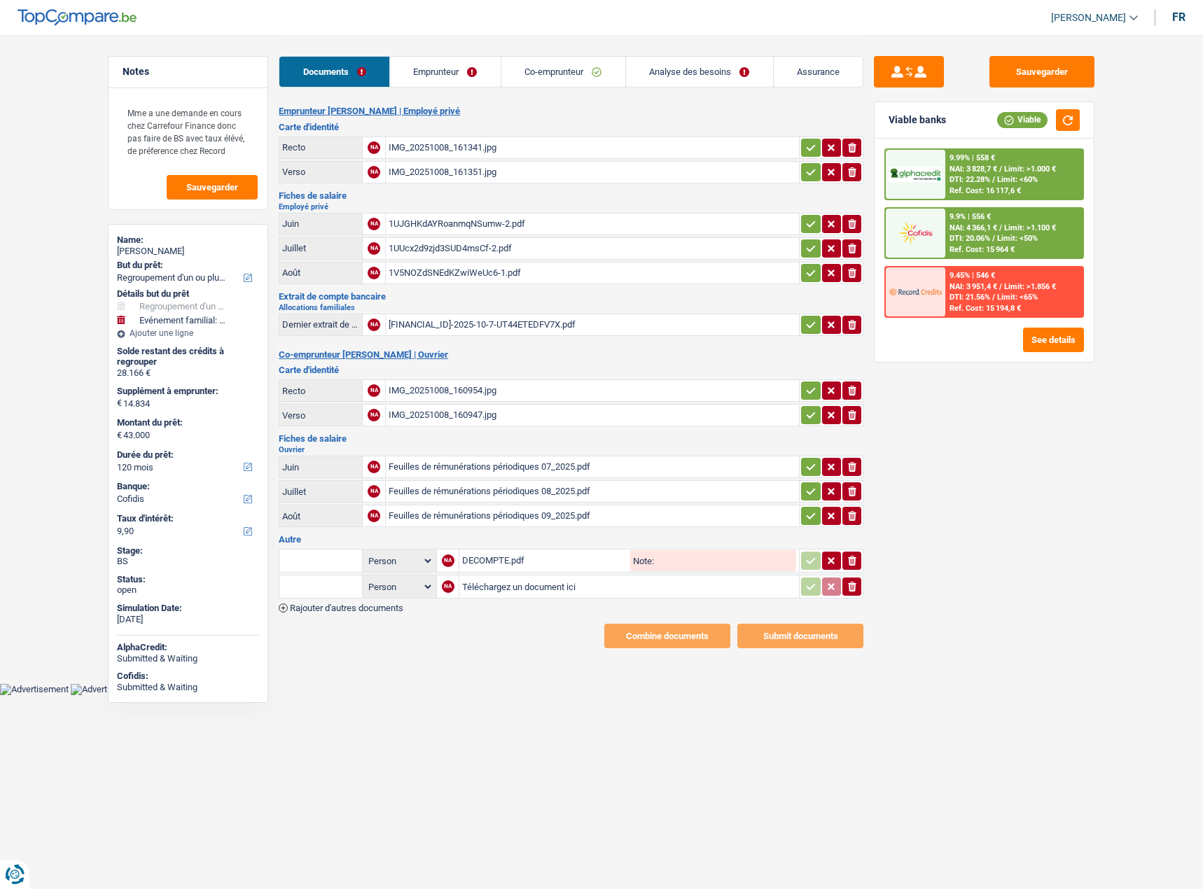
click at [484, 465] on input "Téléchargez un document ici" at bounding box center [629, 586] width 334 height 21
type input "C:\fakepath\DECOMPTE ALPHA voiture.pdf"
drag, startPoint x: 1028, startPoint y: 65, endPoint x: 921, endPoint y: 186, distance: 161.7
click at [1014, 81] on button "Sauvegarder" at bounding box center [1041, 71] width 105 height 31
click at [1054, 70] on button "Sauvegarder" at bounding box center [1041, 71] width 105 height 31
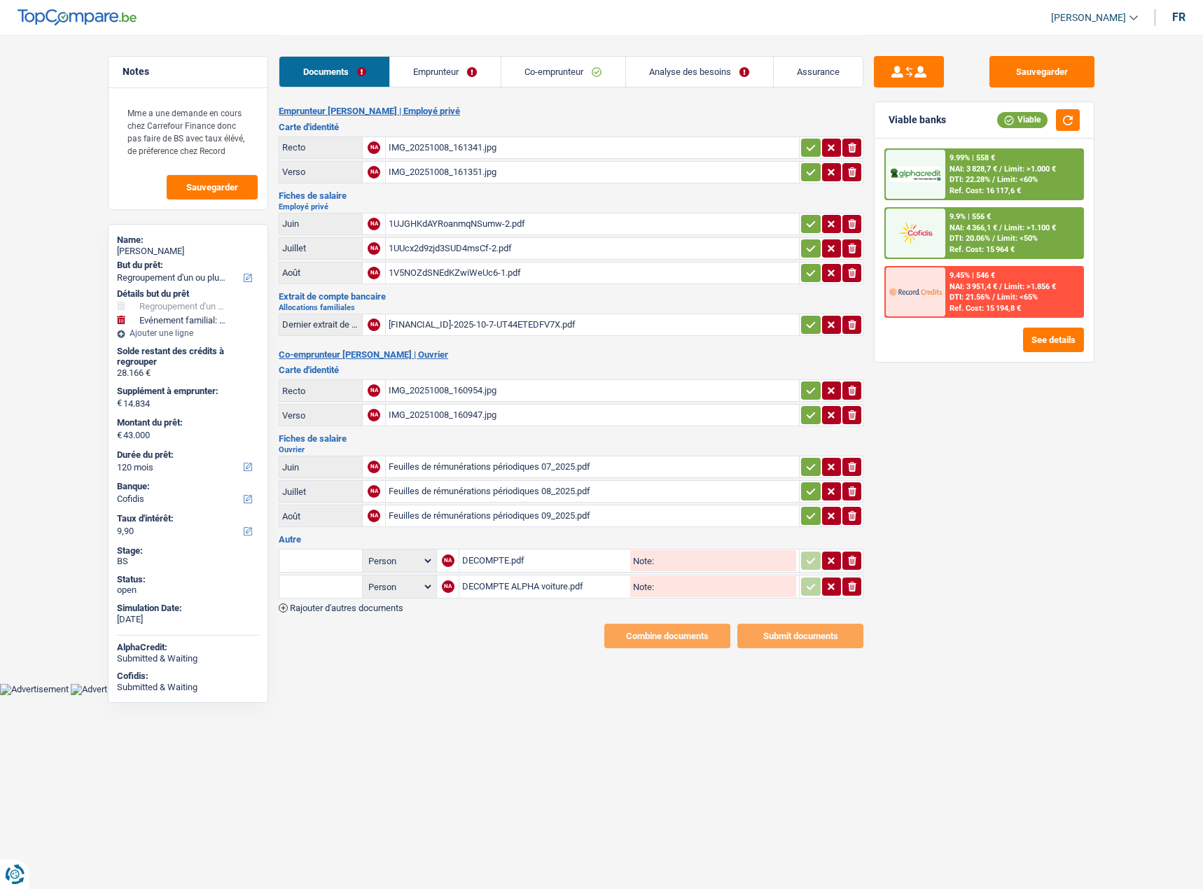
click at [433, 146] on div "IMG_20251008_161341.jpg" at bounding box center [591, 147] width 407 height 21
click at [466, 465] on table "Juin NA Feuilles de rémunérations périodiques 07_2025.pdf ionicons-v5-e Juillet…" at bounding box center [571, 492] width 584 height 76
click at [456, 465] on div "Feuilles de rémunérations périodiques 09_2025.pdf" at bounding box center [591, 515] width 407 height 21
click at [458, 82] on link "Emprunteur" at bounding box center [445, 72] width 111 height 30
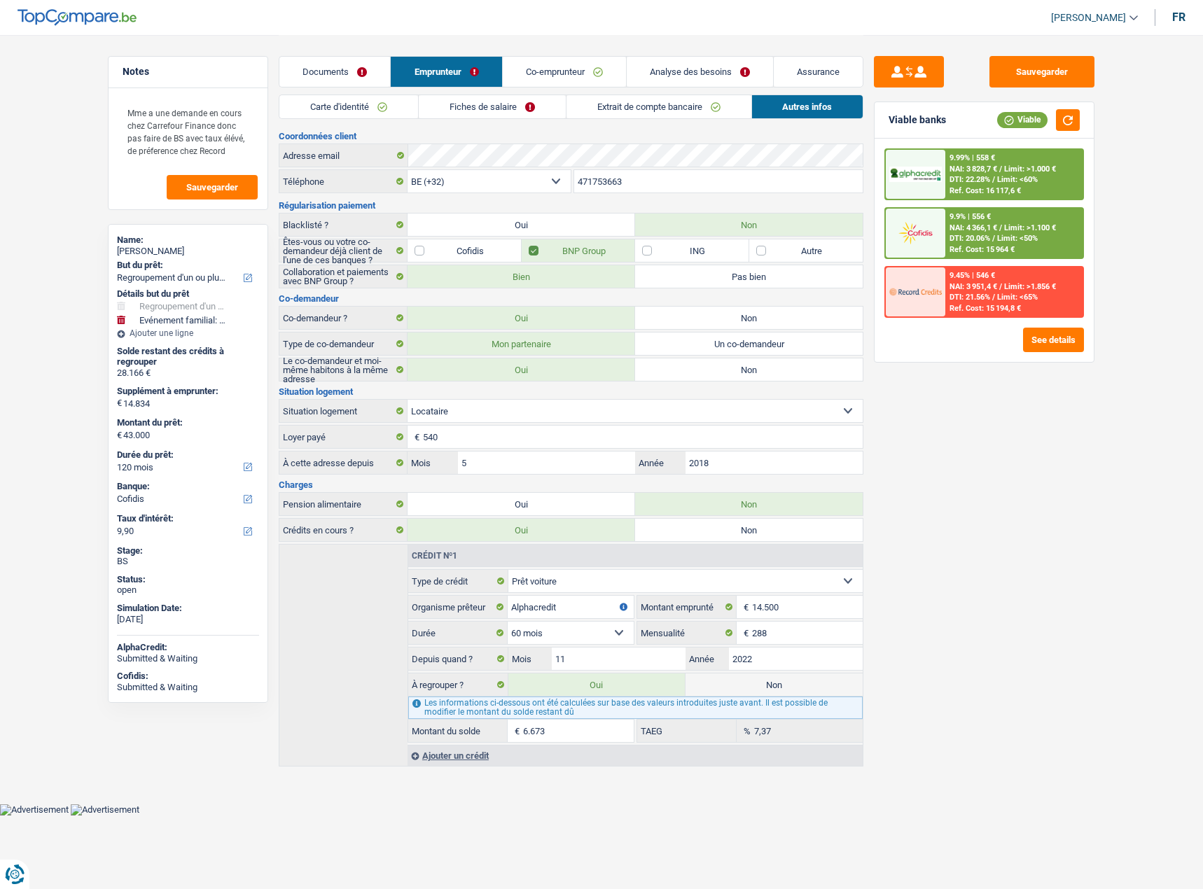
drag, startPoint x: 342, startPoint y: 440, endPoint x: 823, endPoint y: 506, distance: 486.2
drag, startPoint x: 823, startPoint y: 506, endPoint x: 685, endPoint y: 70, distance: 457.6
click at [684, 70] on link "Analyse des besoins" at bounding box center [699, 72] width 146 height 30
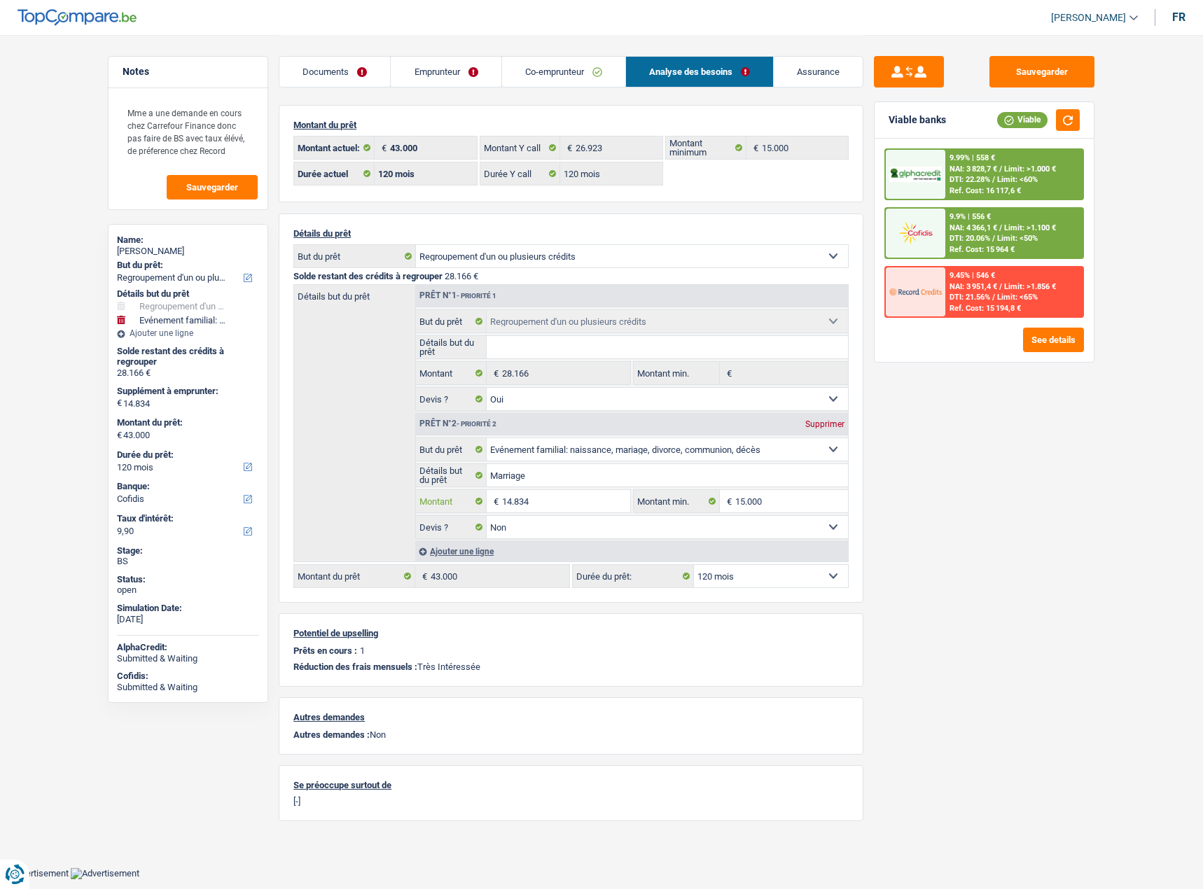
click at [513, 465] on input "14.834" at bounding box center [566, 501] width 128 height 22
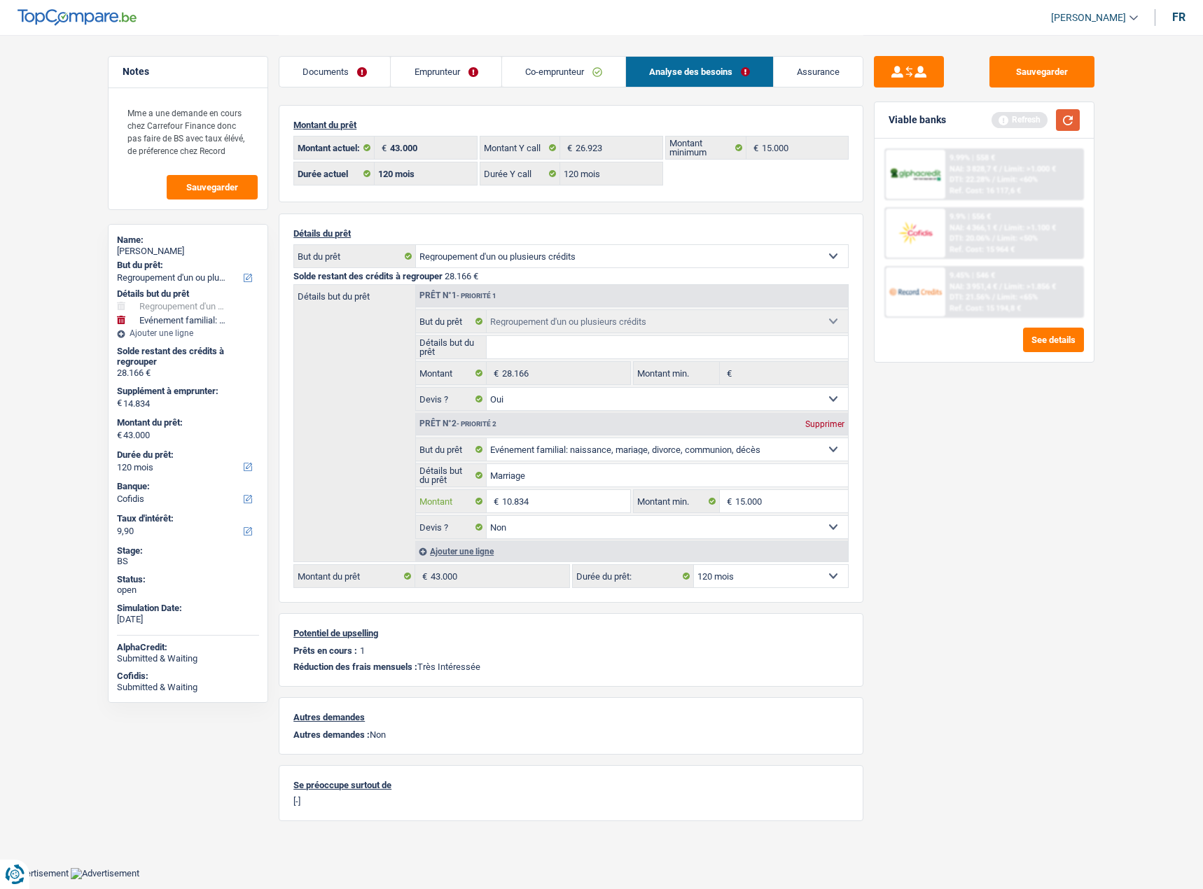
type input "10.834"
type input "39.000"
select select "144"
type input "39.000"
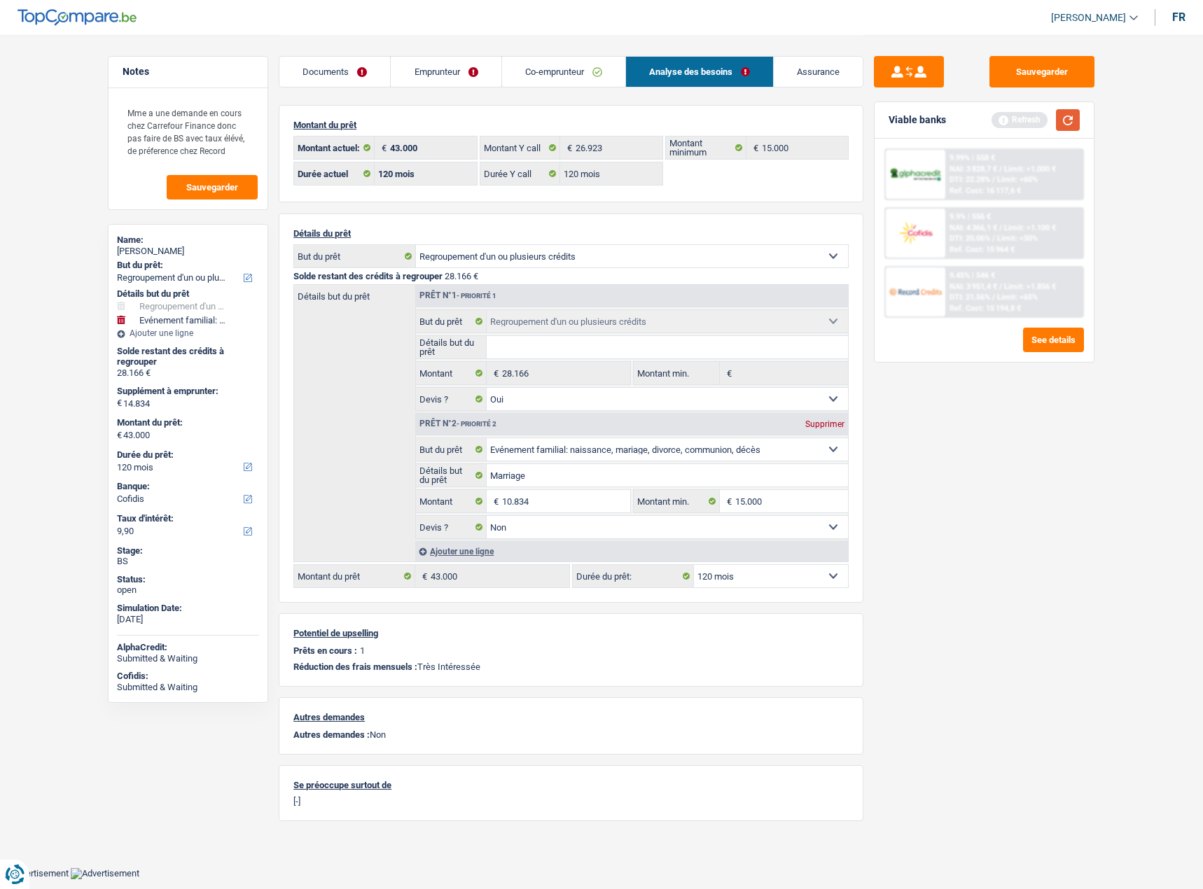
select select "144"
type input "39.000"
select select "144"
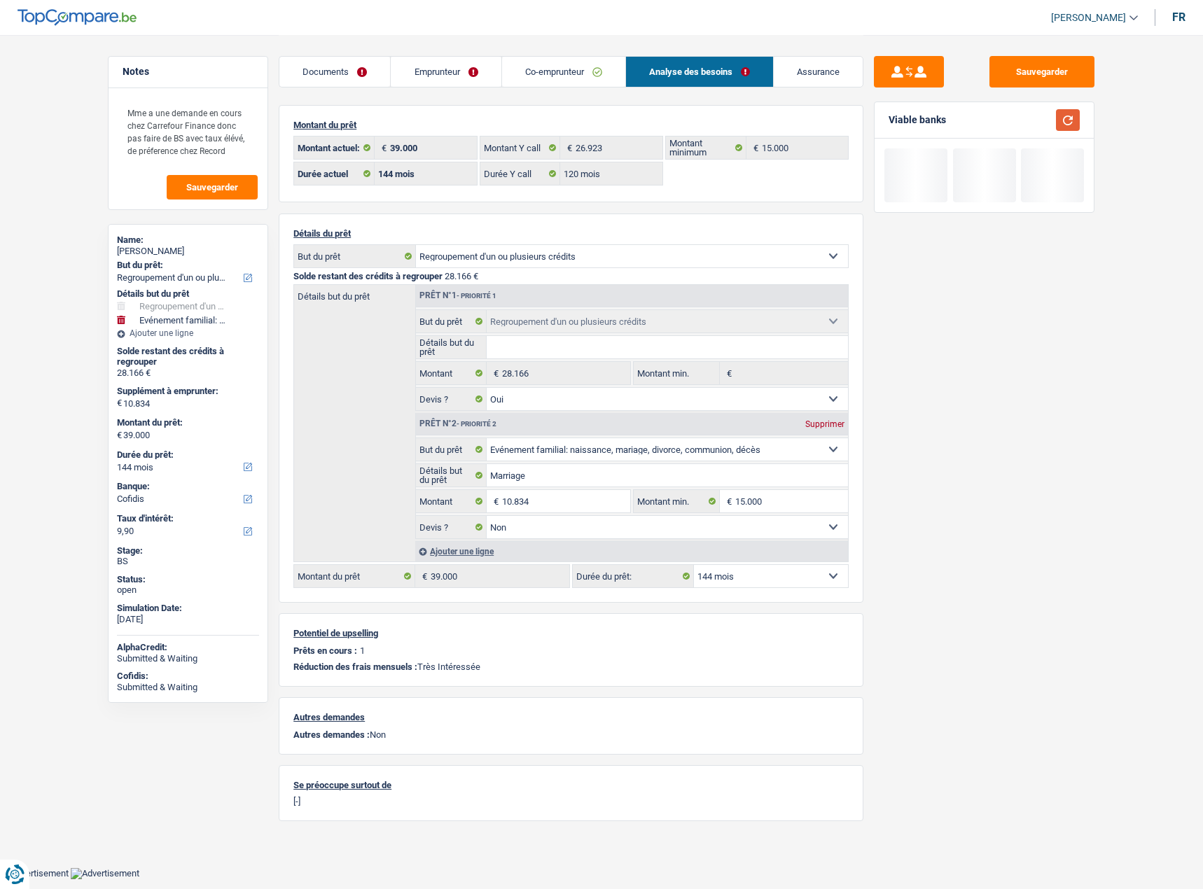
click at [1054, 113] on button "button" at bounding box center [1068, 120] width 24 height 22
click at [512, 465] on input "10.834" at bounding box center [566, 501] width 128 height 22
type input "14.834"
type input "43.000"
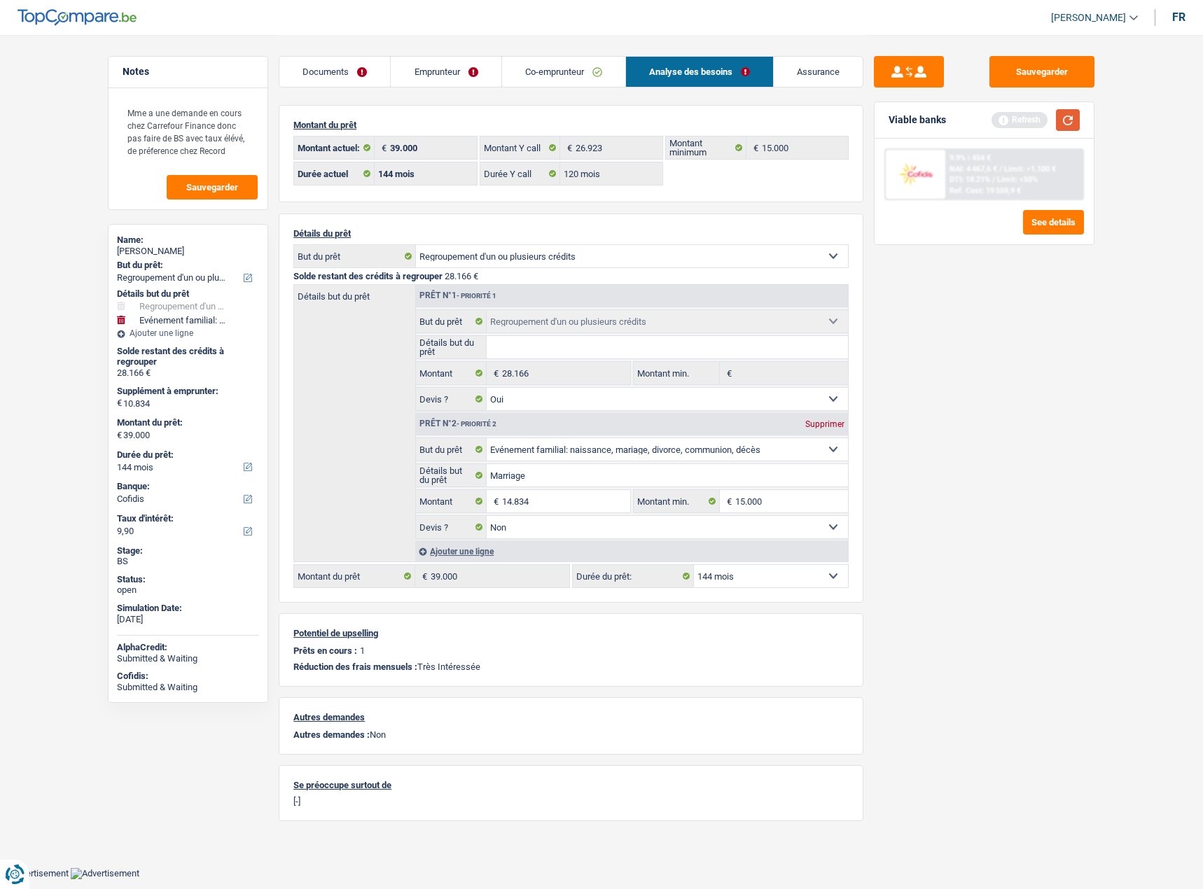
type input "43.000"
click at [1054, 118] on button "button" at bounding box center [1068, 120] width 24 height 22
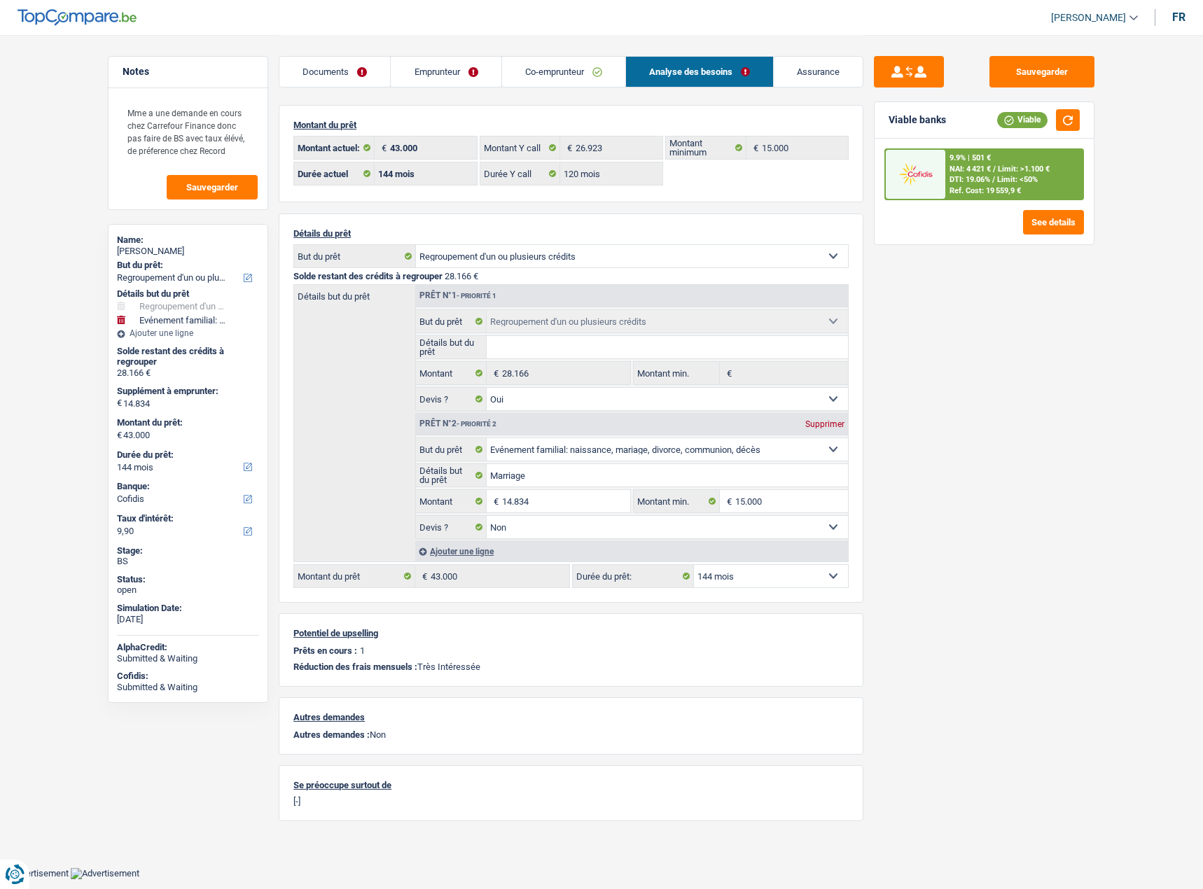
click at [404, 73] on link "Emprunteur" at bounding box center [446, 72] width 110 height 30
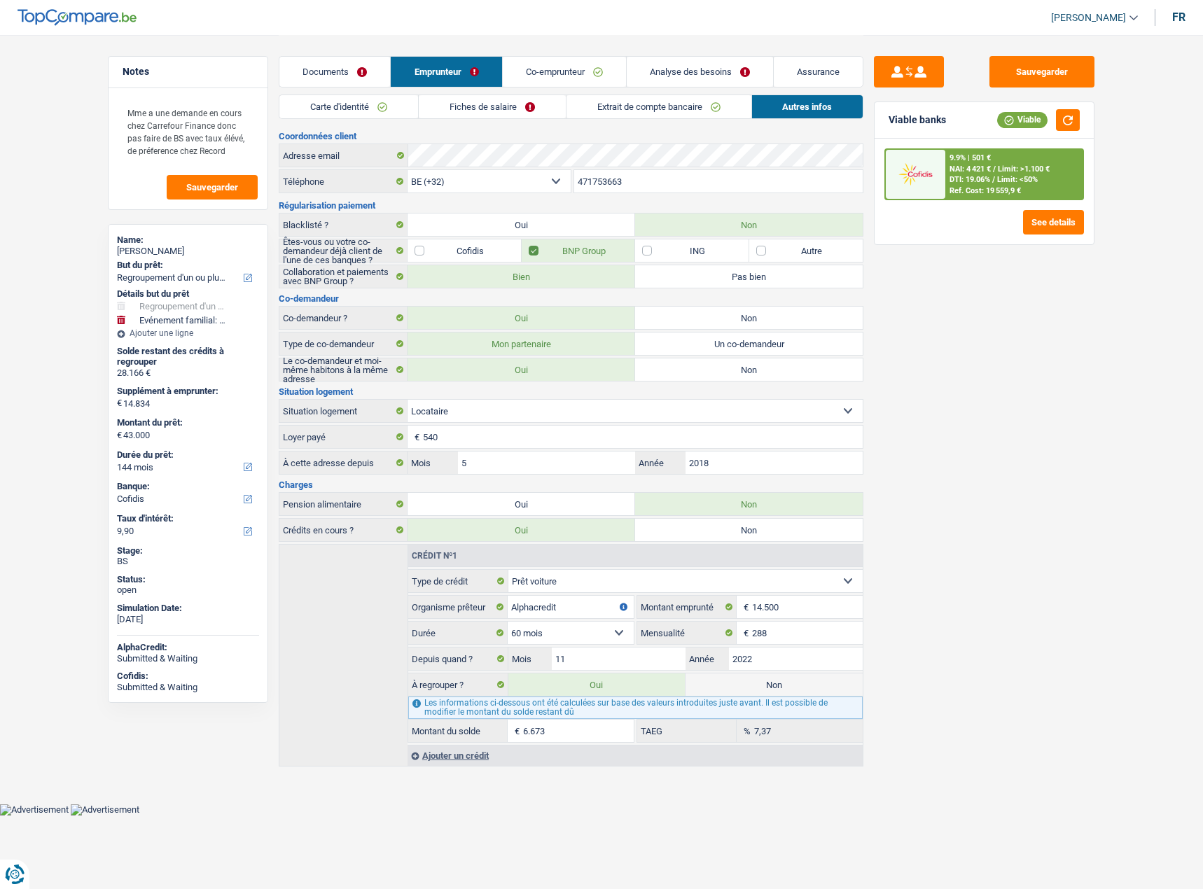
click at [353, 67] on link "Documents" at bounding box center [334, 72] width 111 height 30
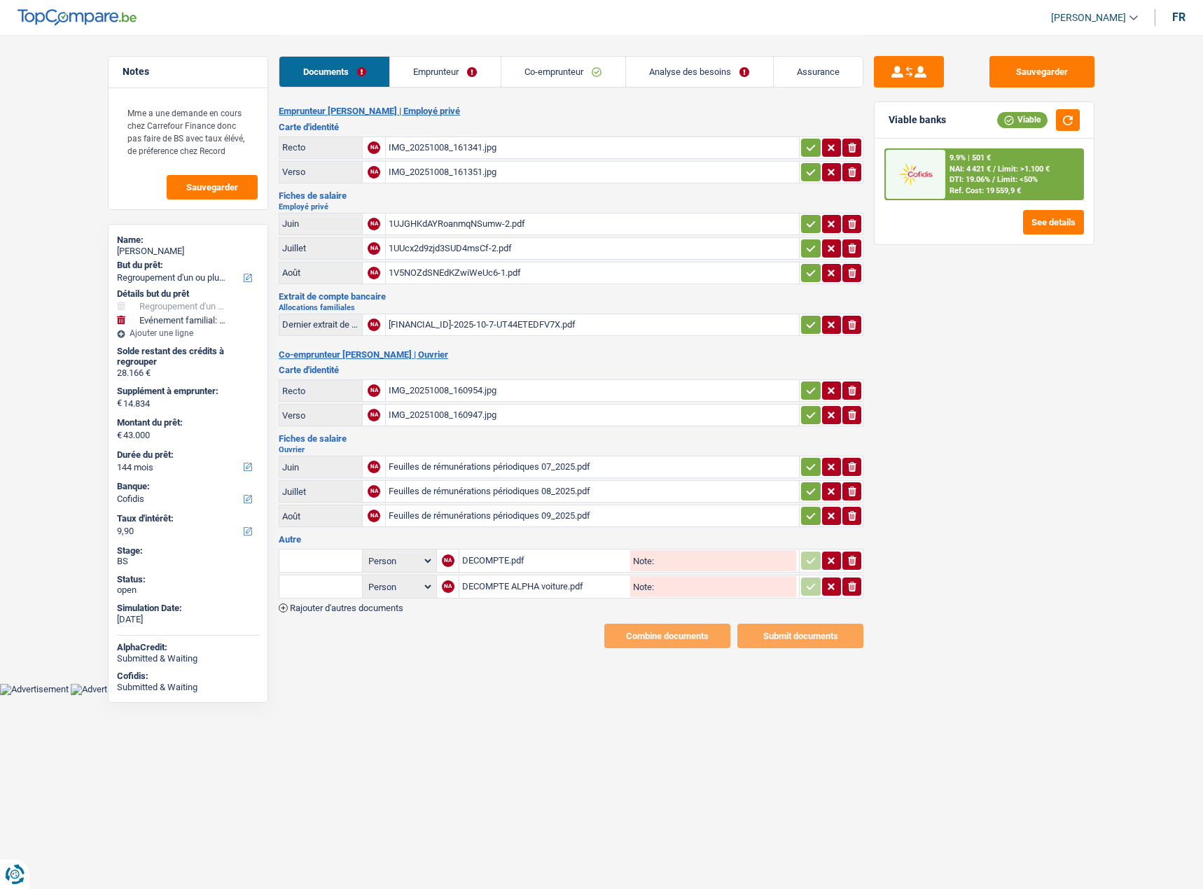
click at [487, 392] on div "IMG_20251008_160954.jpg" at bounding box center [591, 390] width 407 height 21
drag, startPoint x: 475, startPoint y: 73, endPoint x: 485, endPoint y: 71, distance: 10.9
click at [475, 73] on link "Emprunteur" at bounding box center [445, 72] width 111 height 30
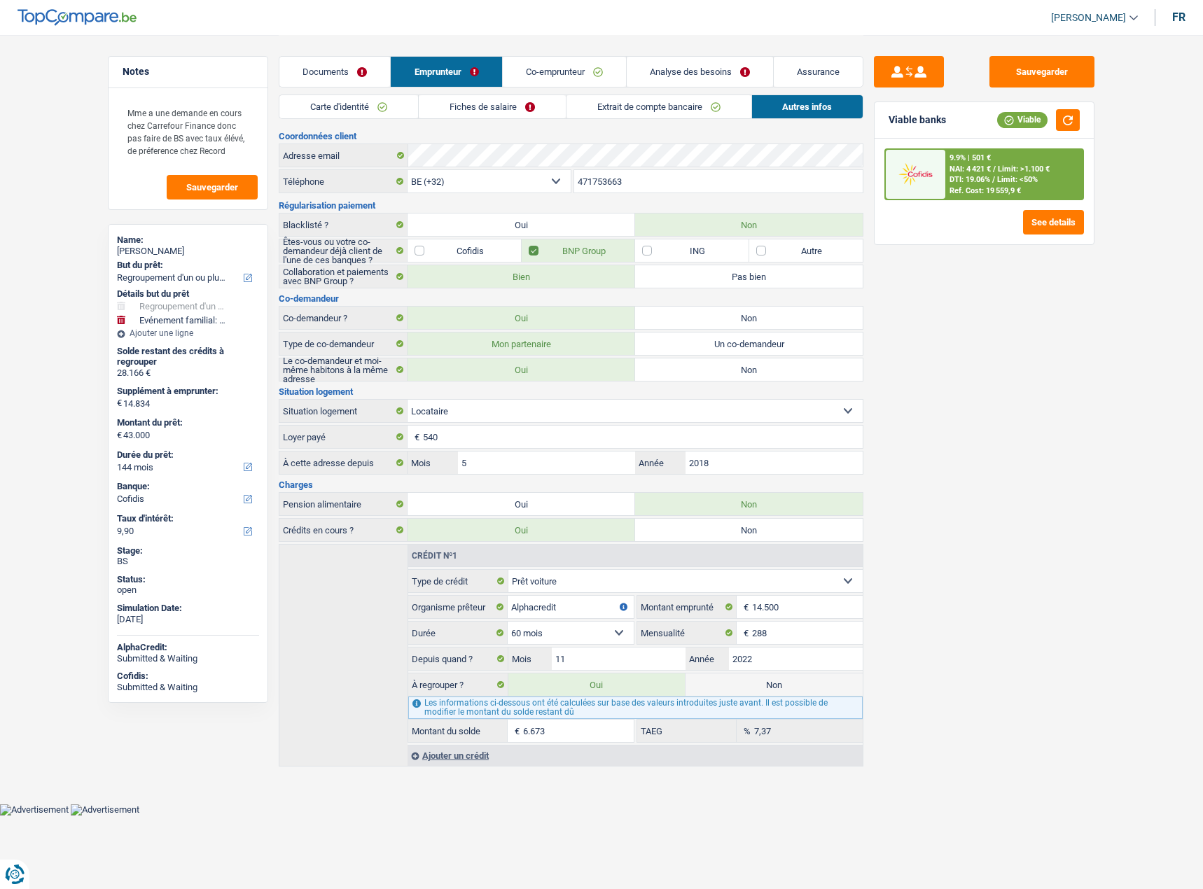
click at [531, 69] on link "Co-emprunteur" at bounding box center [564, 72] width 123 height 30
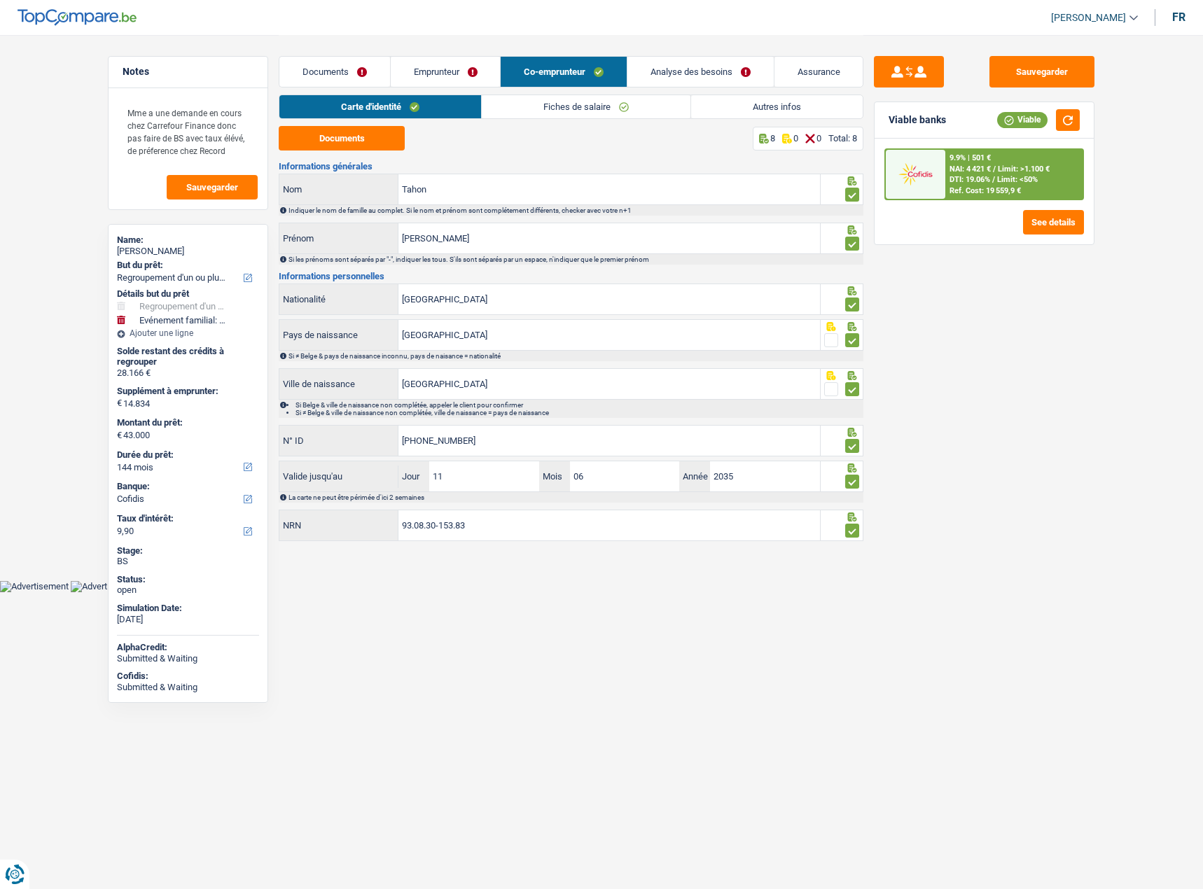
click at [583, 105] on link "Fiches de salaire" at bounding box center [586, 106] width 209 height 23
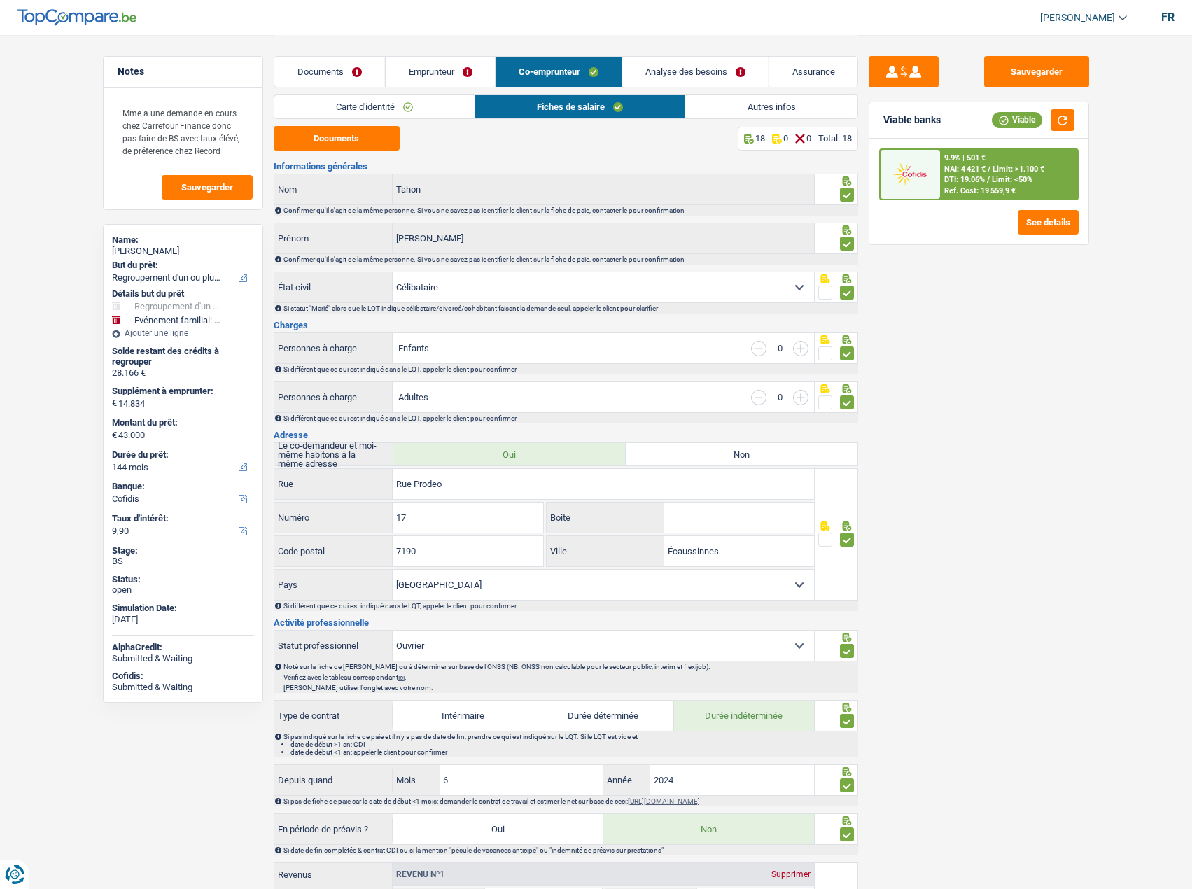
click at [337, 76] on link "Documents" at bounding box center [329, 72] width 111 height 30
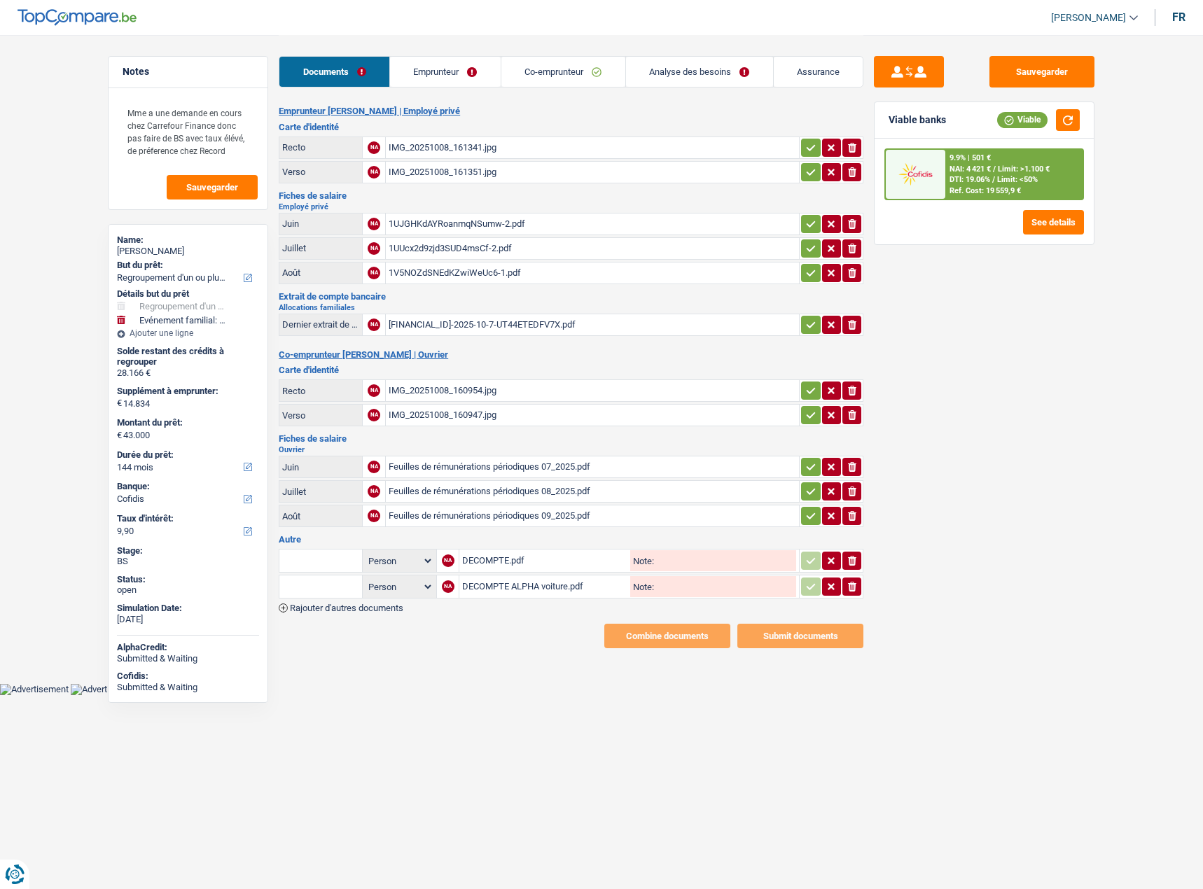
click at [477, 465] on div "Feuilles de rémunérations périodiques 08_2025.pdf" at bounding box center [591, 491] width 407 height 21
click at [442, 246] on div "1UUcx2d9zjd3SUD4msCf-2.pdf" at bounding box center [591, 248] width 407 height 21
click at [439, 278] on div "1V5NOZdSNEdKZwiWeUc6-1.pdf" at bounding box center [591, 272] width 407 height 21
click at [454, 80] on link "Emprunteur" at bounding box center [445, 72] width 111 height 30
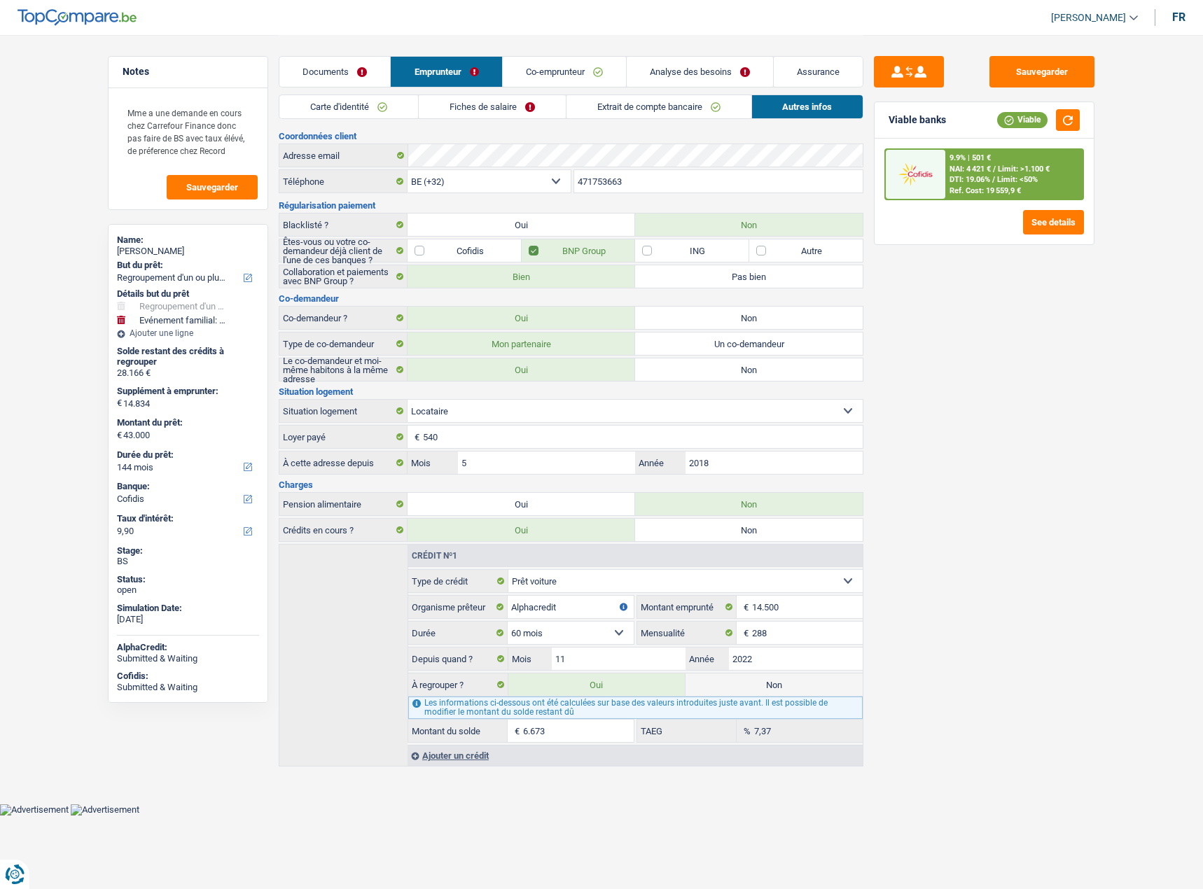
click at [516, 111] on link "Fiches de salaire" at bounding box center [492, 106] width 147 height 23
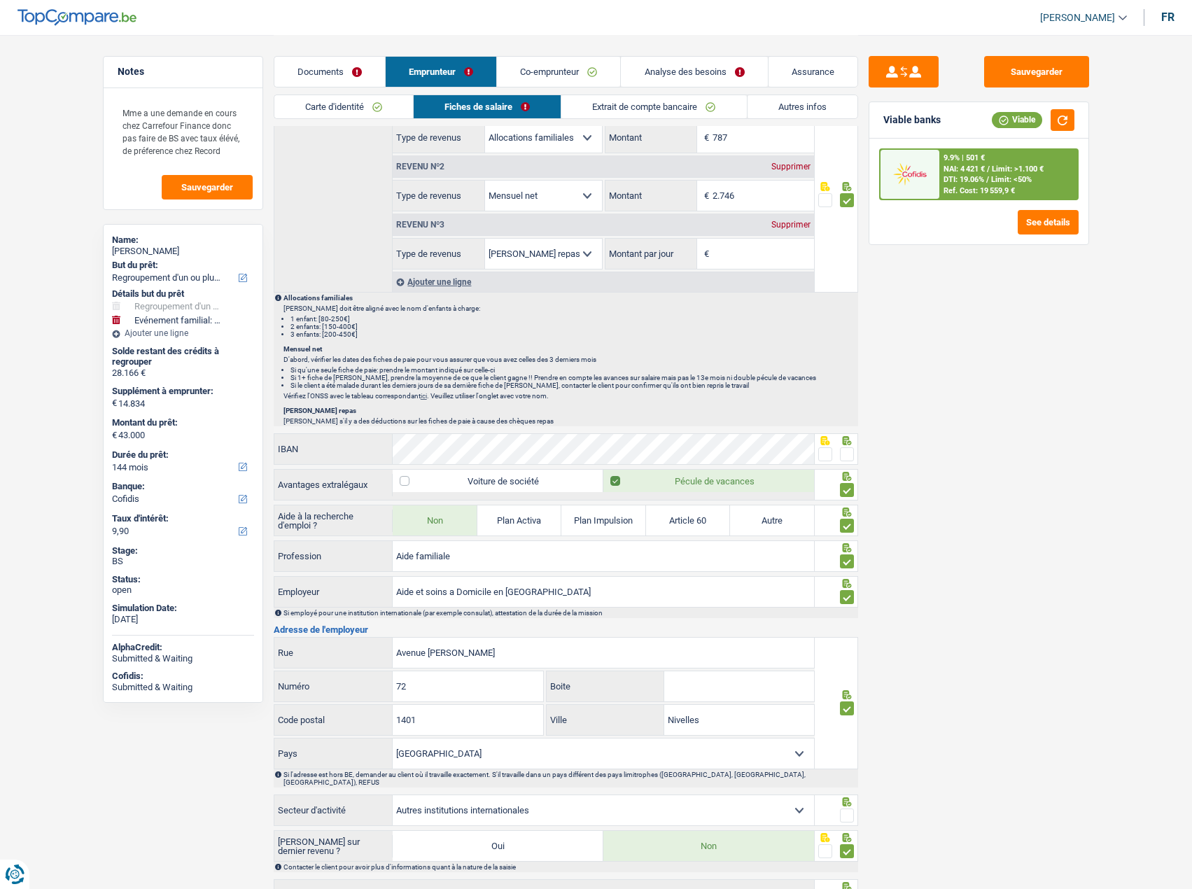
scroll to position [902, 0]
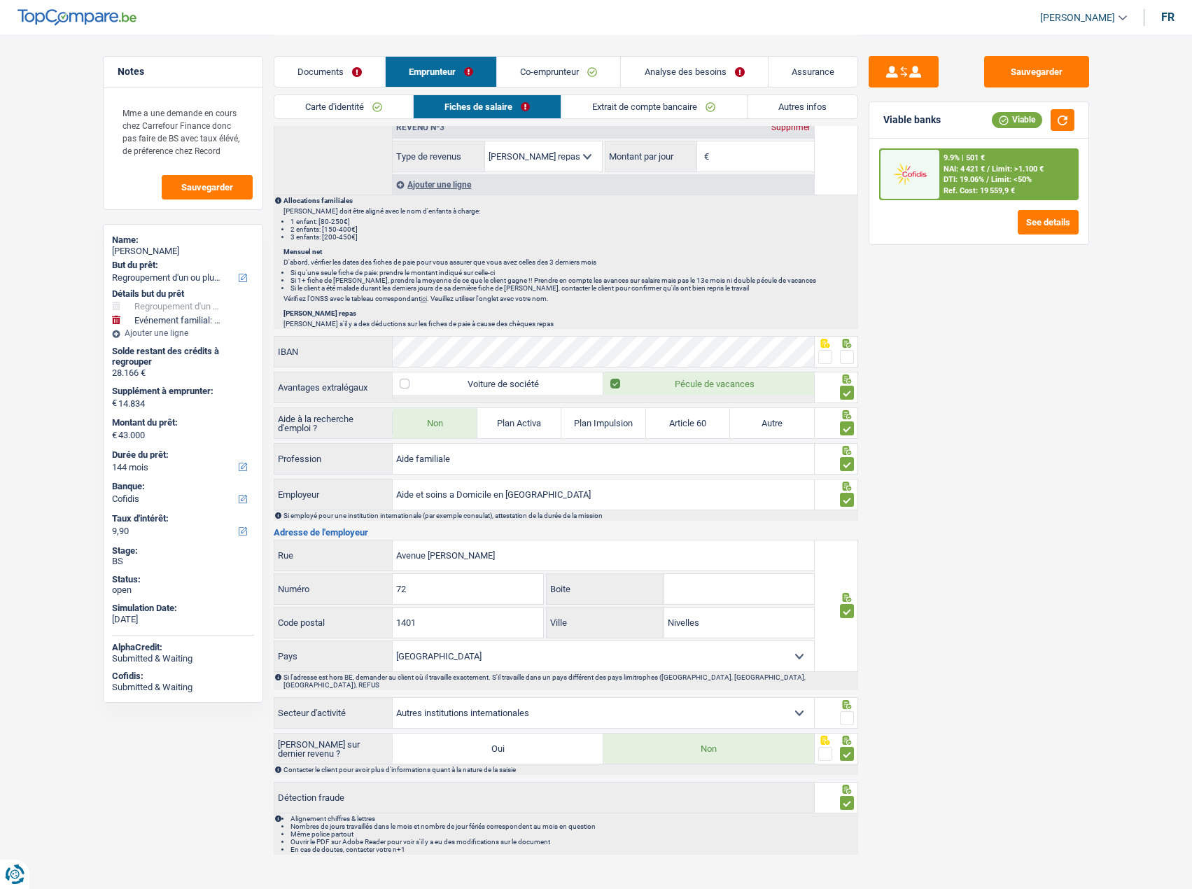
click at [843, 360] on span at bounding box center [847, 357] width 14 height 14
click at [0, 0] on input "radio" at bounding box center [0, 0] width 0 height 0
click at [1054, 124] on button "button" at bounding box center [1063, 120] width 24 height 22
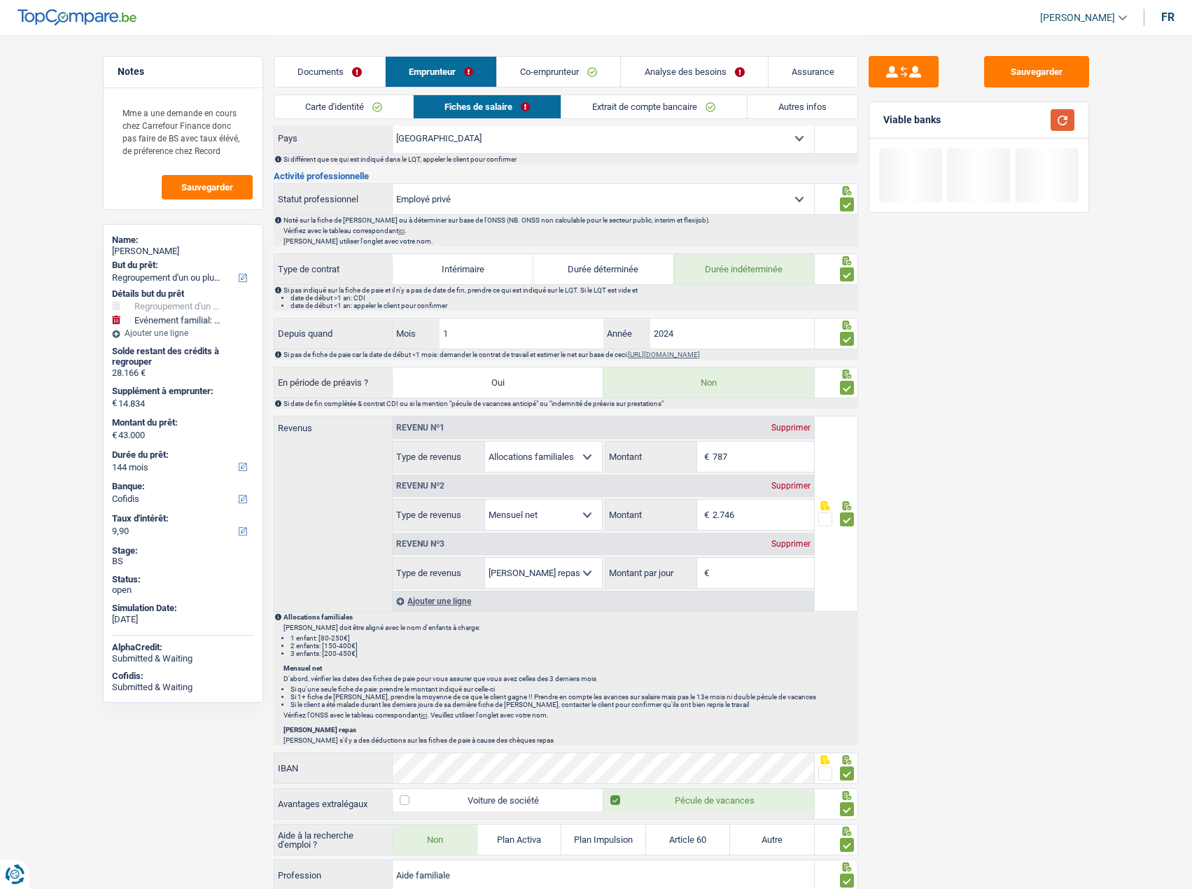
scroll to position [482, 0]
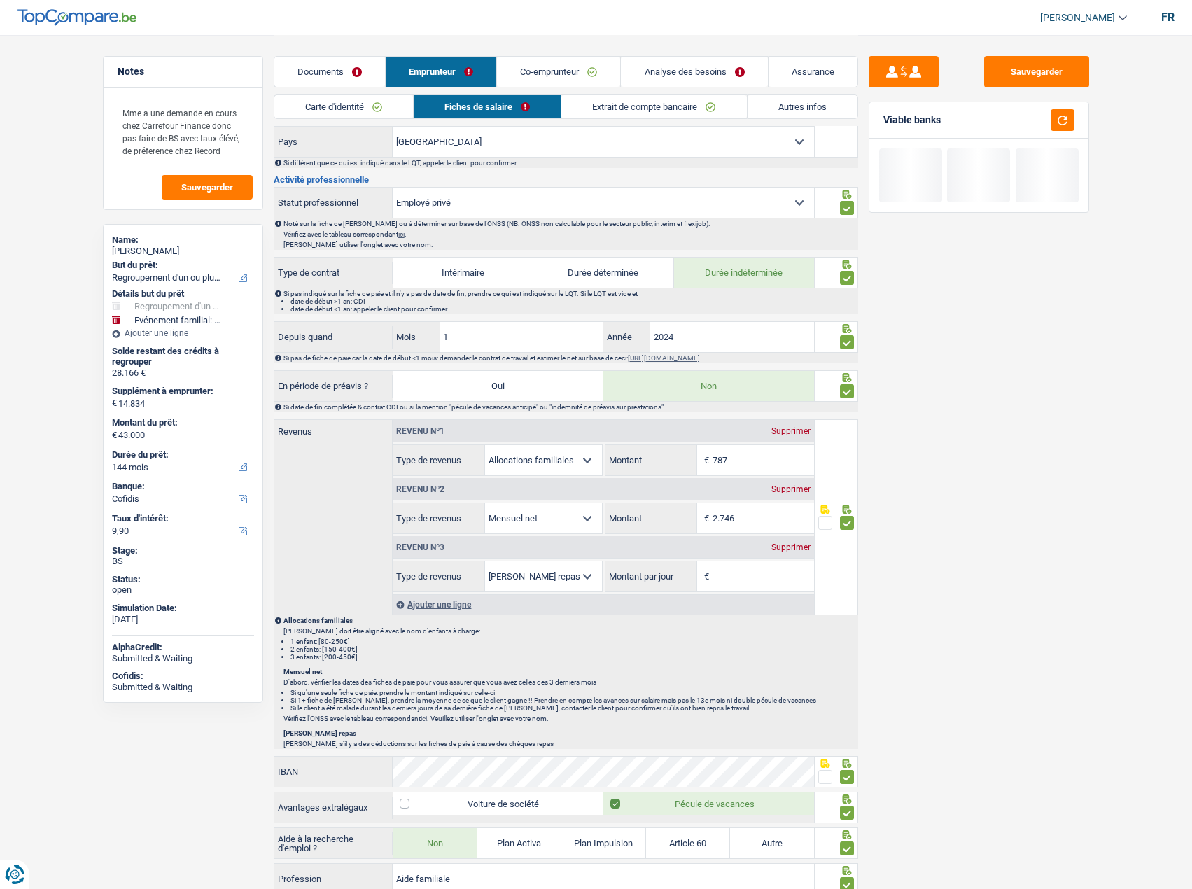
click at [777, 465] on div "Supprimer" at bounding box center [791, 547] width 46 height 8
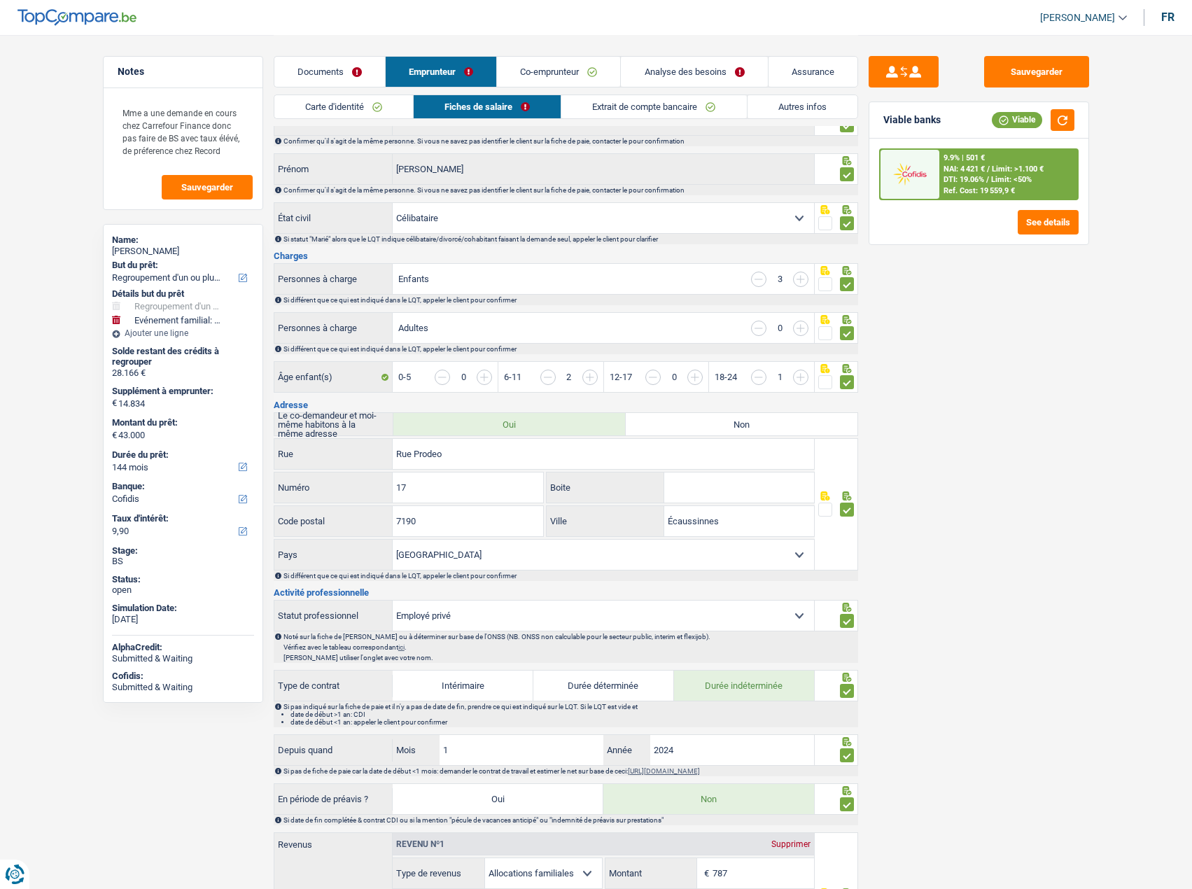
scroll to position [0, 0]
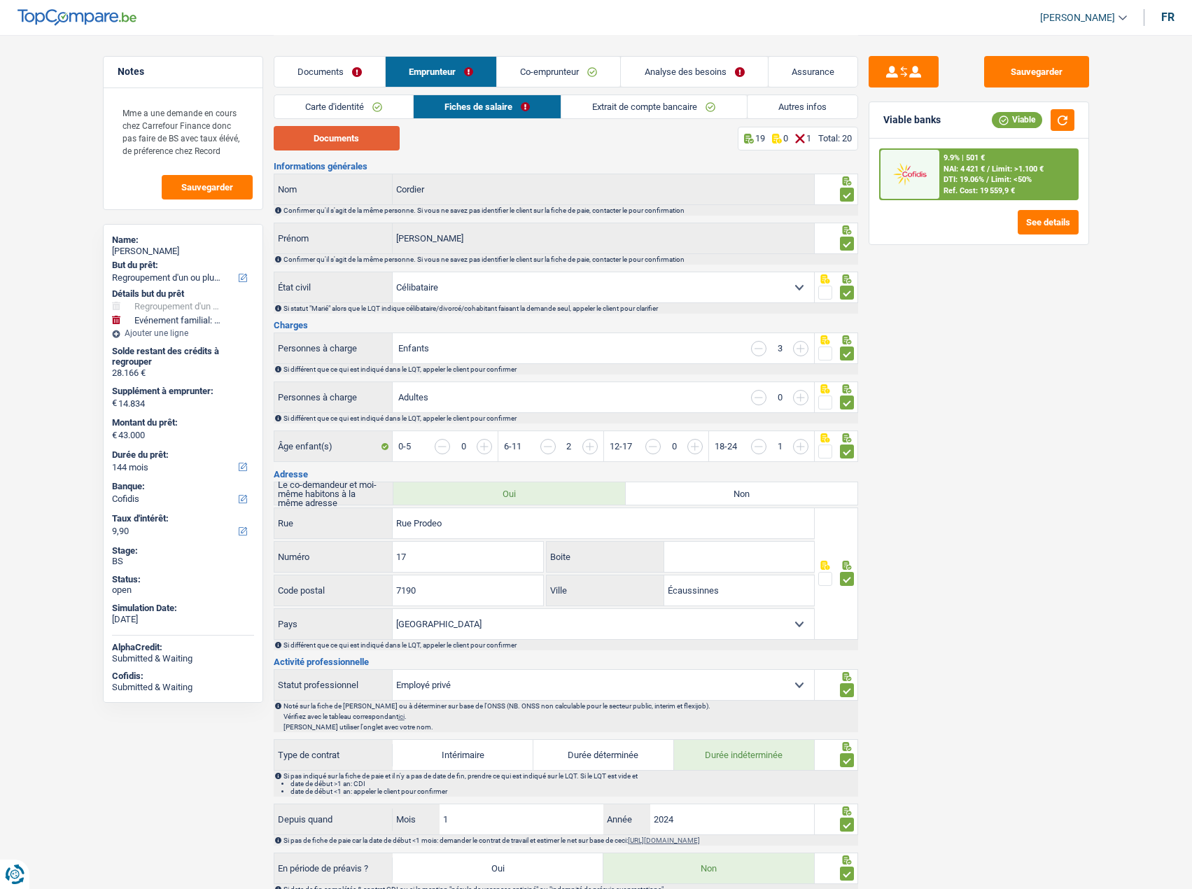
click at [352, 132] on button "Documents" at bounding box center [337, 138] width 126 height 24
click at [344, 78] on link "Documents" at bounding box center [329, 72] width 111 height 30
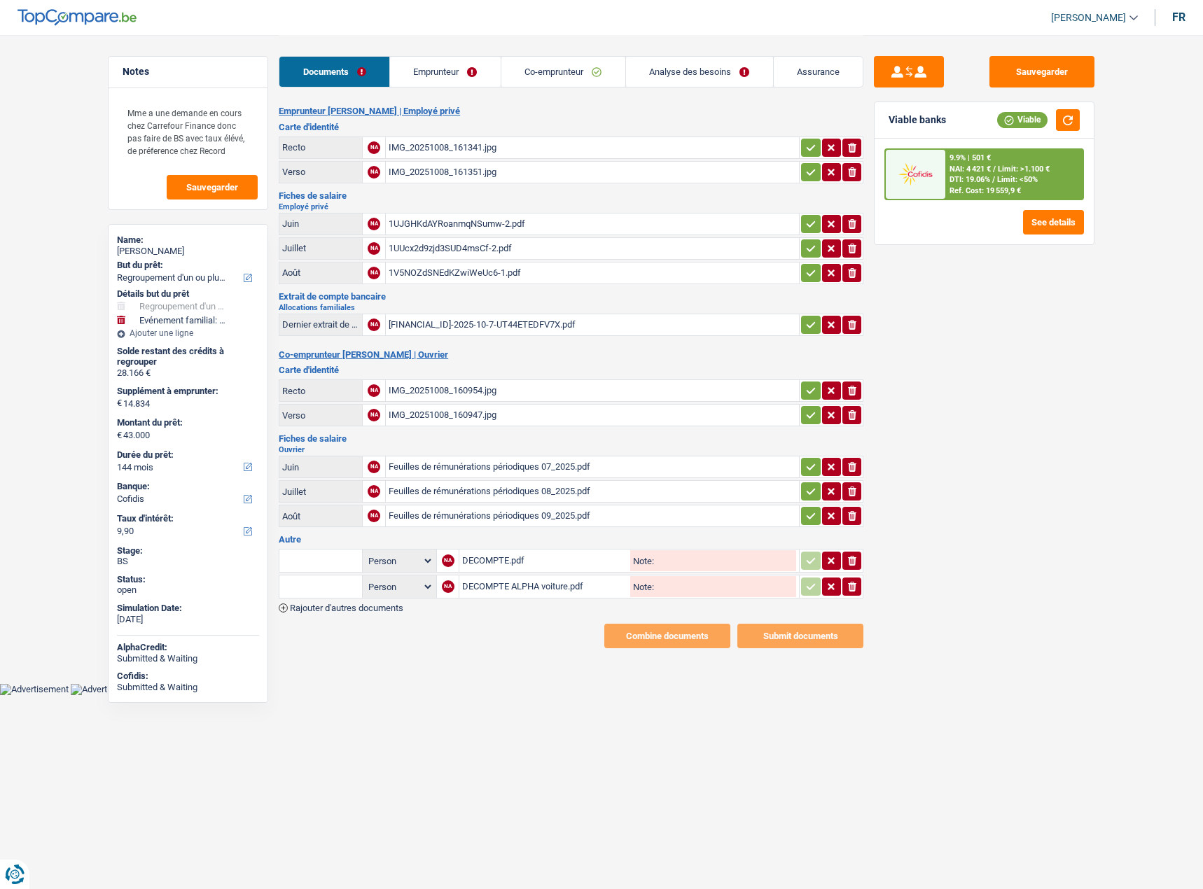
click at [431, 319] on div "BE32001302467702-2025-10-7-UT44ETEDFV7X.pdf" at bounding box center [591, 324] width 407 height 21
click at [467, 65] on link "Emprunteur" at bounding box center [445, 72] width 111 height 30
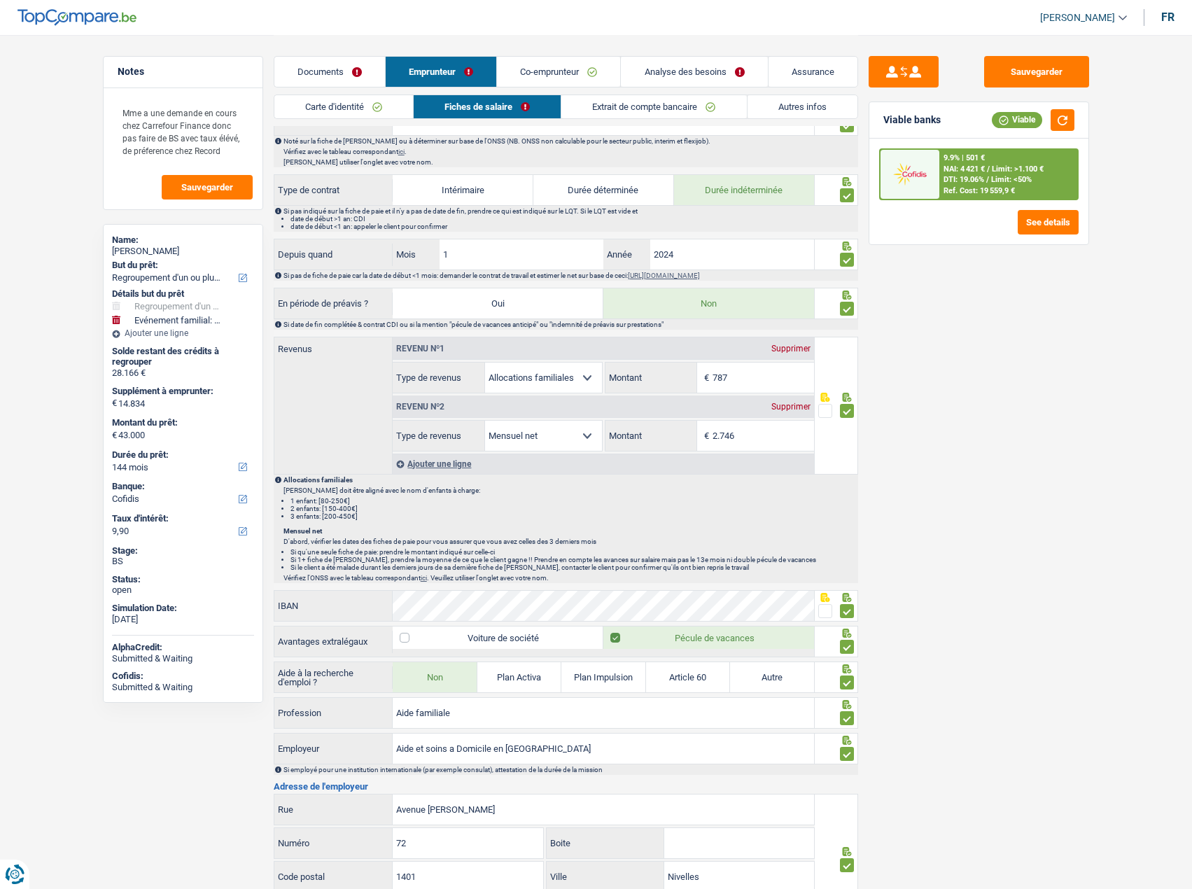
scroll to position [819, 0]
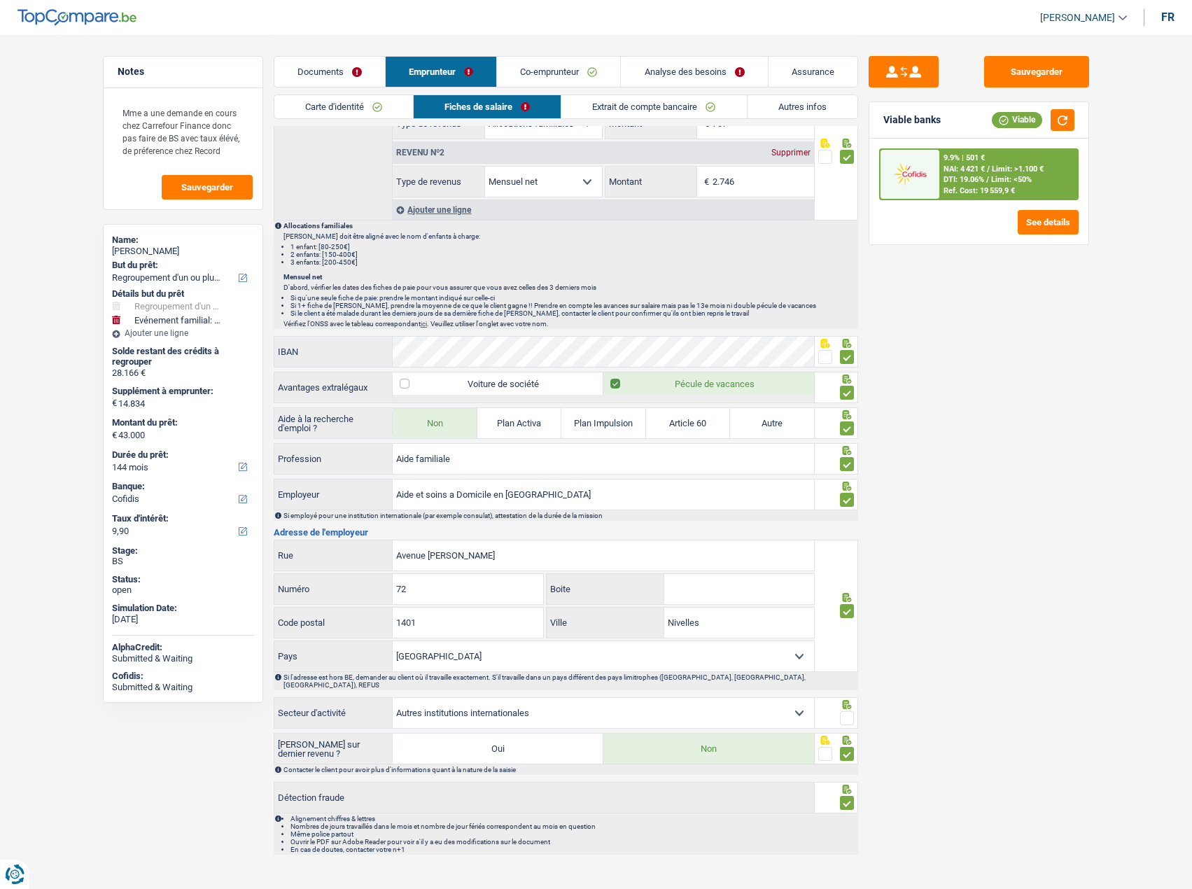
click at [848, 465] on span at bounding box center [847, 718] width 14 height 14
click at [0, 0] on input "radio" at bounding box center [0, 0] width 0 height 0
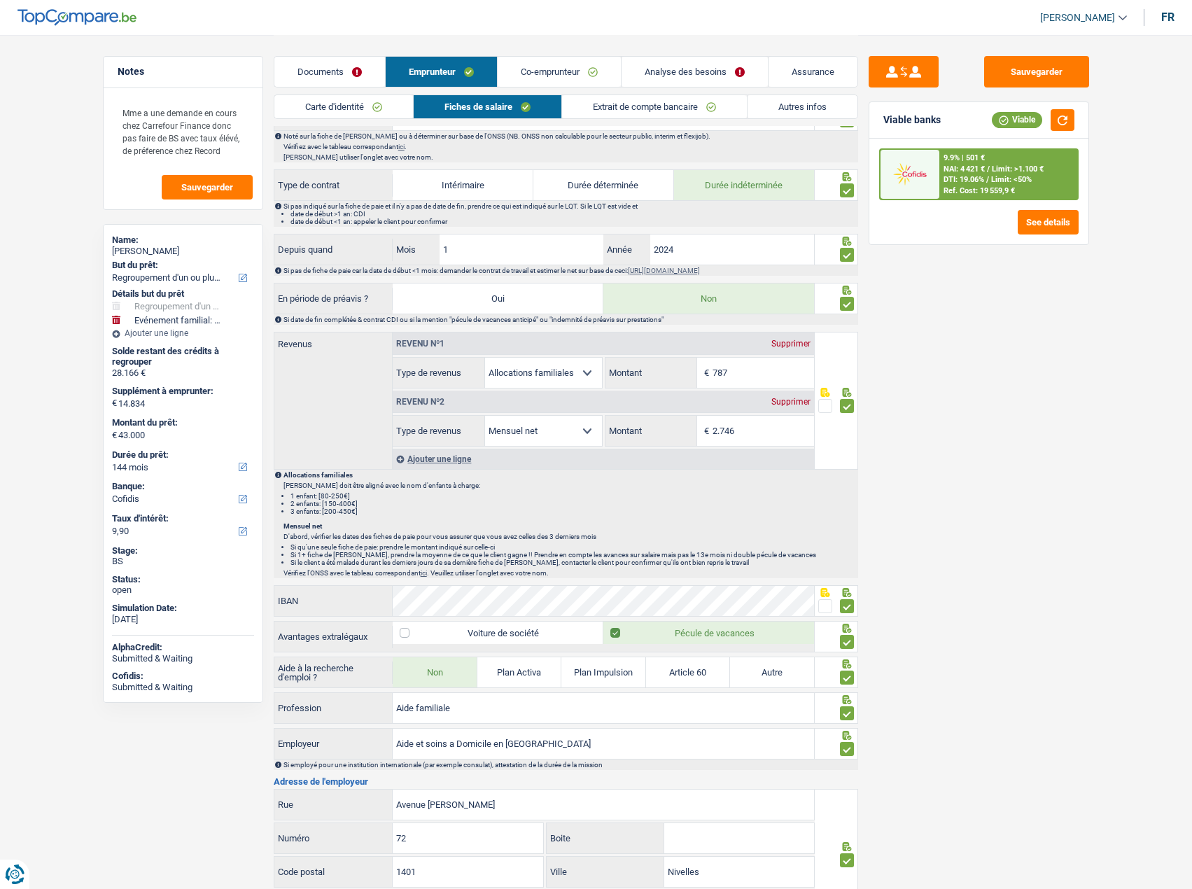
scroll to position [770, 0]
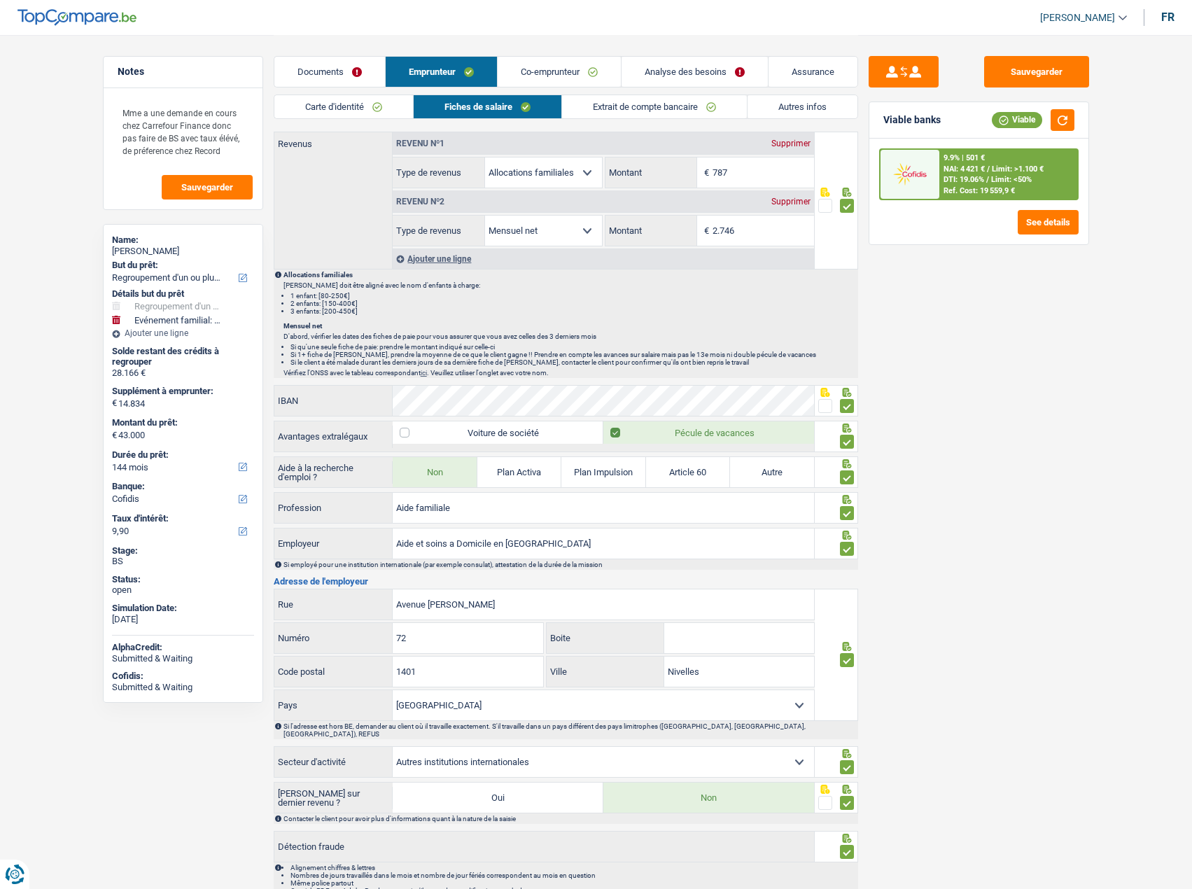
click at [494, 465] on select "Agriculture/Pêche Industrie Horeca Courier/Fitness/Taxi Construction Banques/As…" at bounding box center [603, 762] width 421 height 30
select select "smallCompanies"
click at [393, 465] on select "Agriculture/Pêche Industrie Horeca Courier/Fitness/Taxi Construction Banques/As…" at bounding box center [603, 762] width 421 height 30
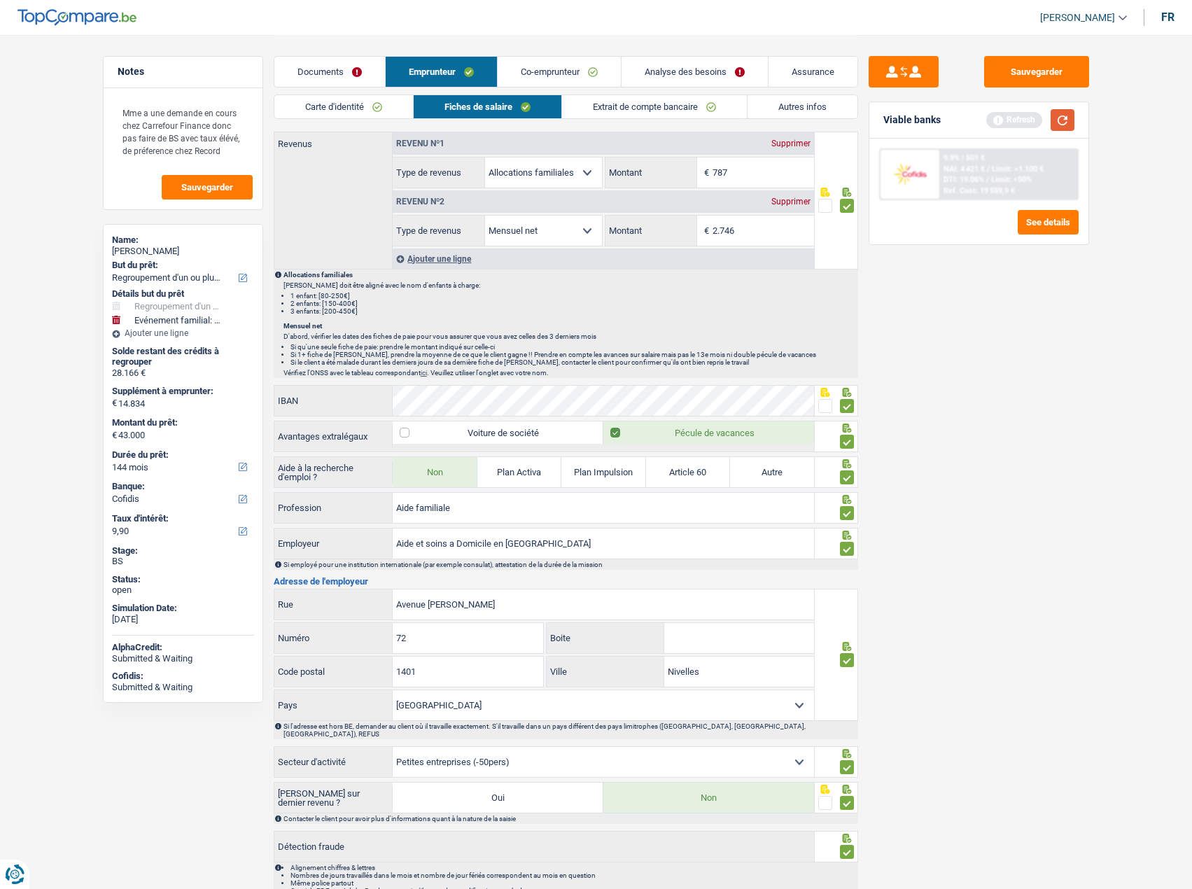
click at [1054, 117] on button "button" at bounding box center [1063, 120] width 24 height 22
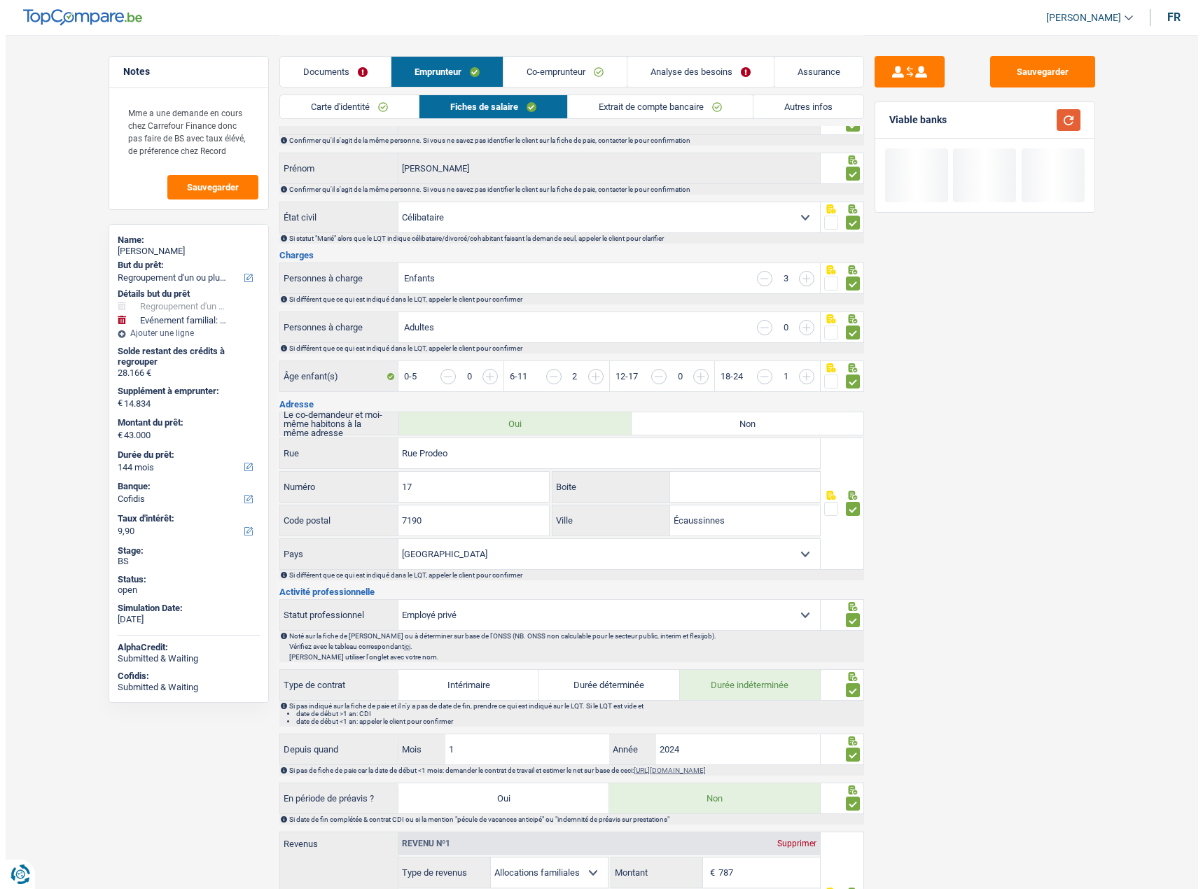
scroll to position [0, 0]
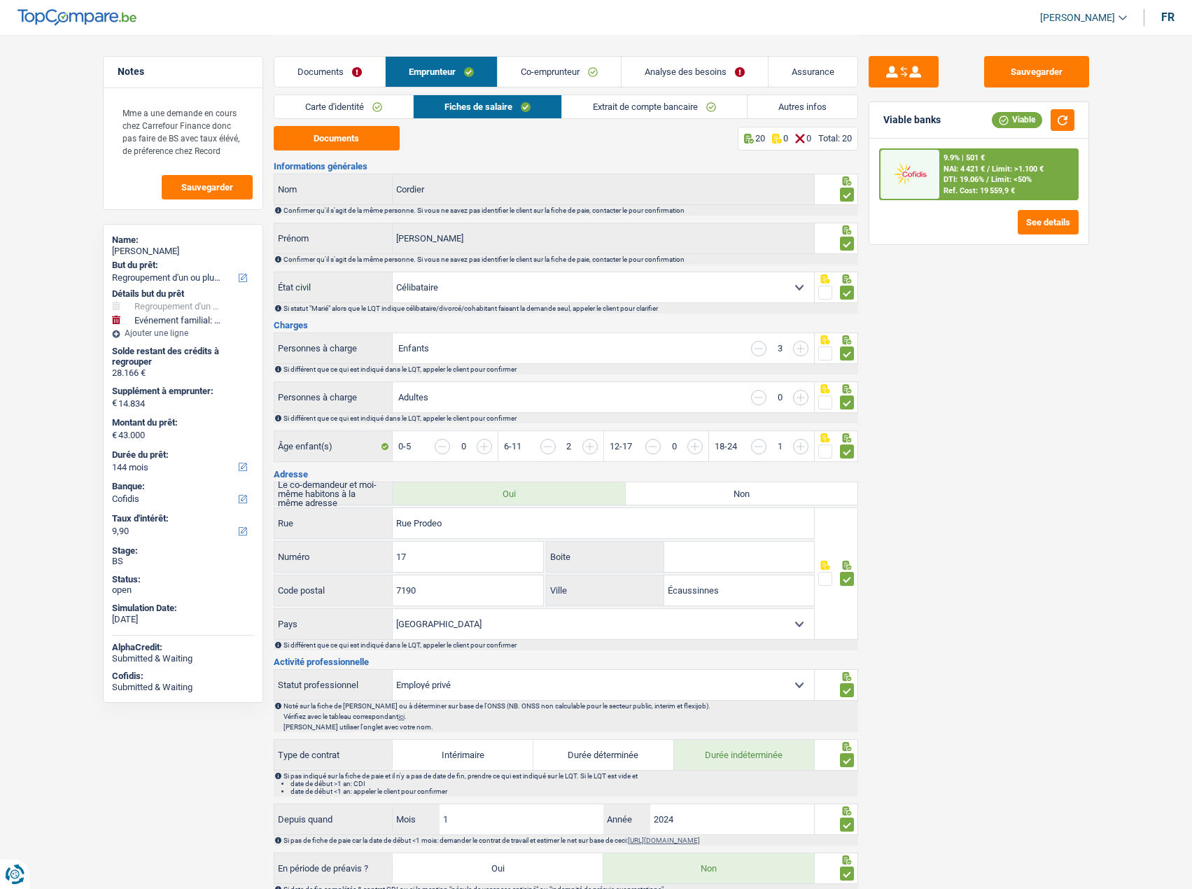
click at [564, 69] on link "Co-emprunteur" at bounding box center [559, 72] width 123 height 30
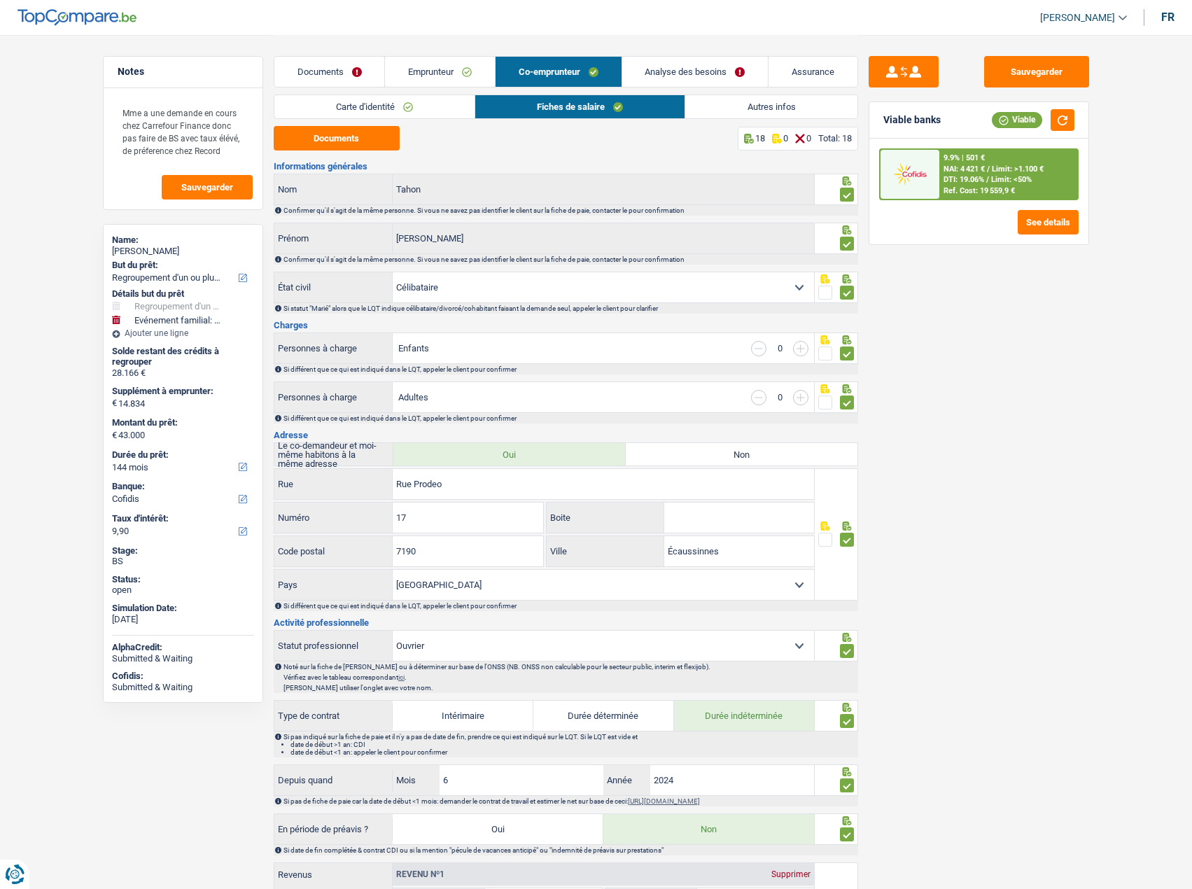
click at [721, 109] on link "Autres infos" at bounding box center [770, 106] width 171 height 23
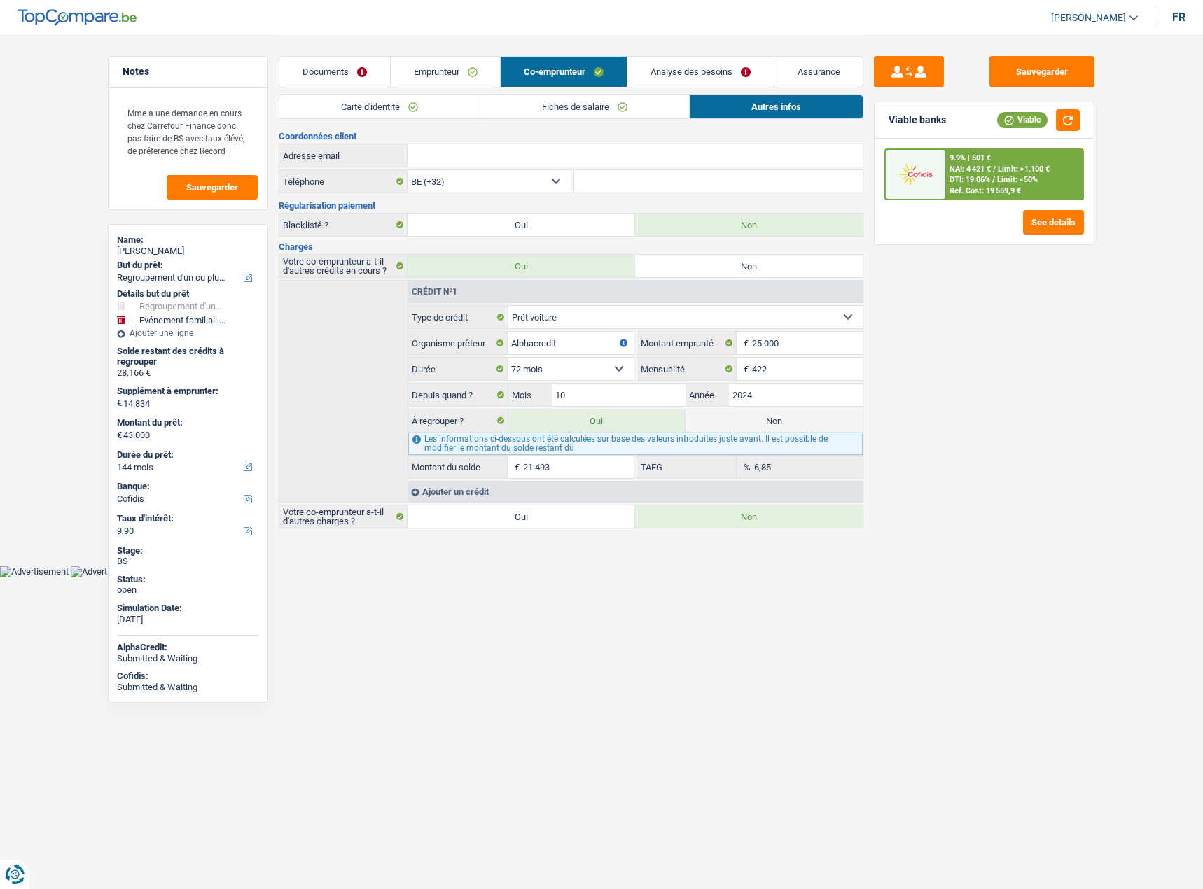
click at [346, 66] on link "Documents" at bounding box center [334, 72] width 111 height 30
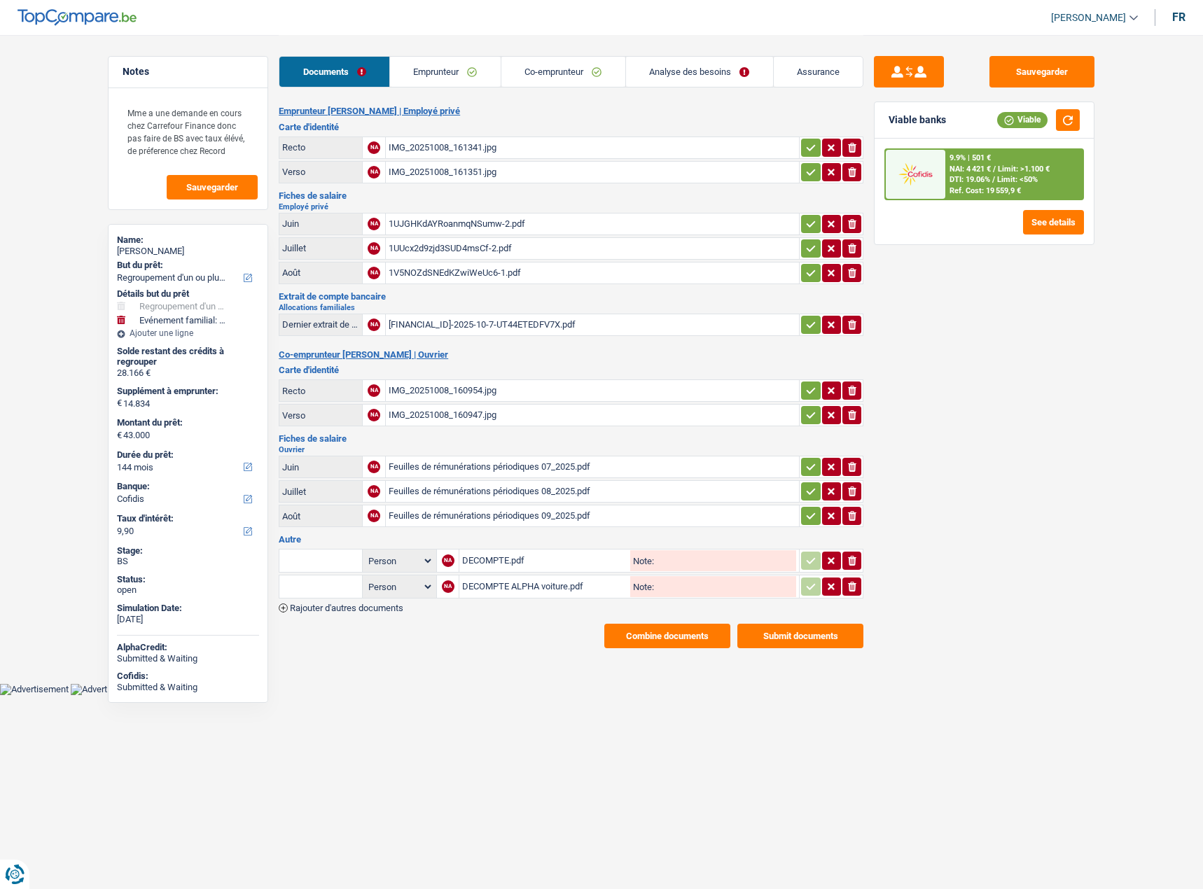
click at [518, 66] on link "Co-emprunteur" at bounding box center [563, 72] width 124 height 30
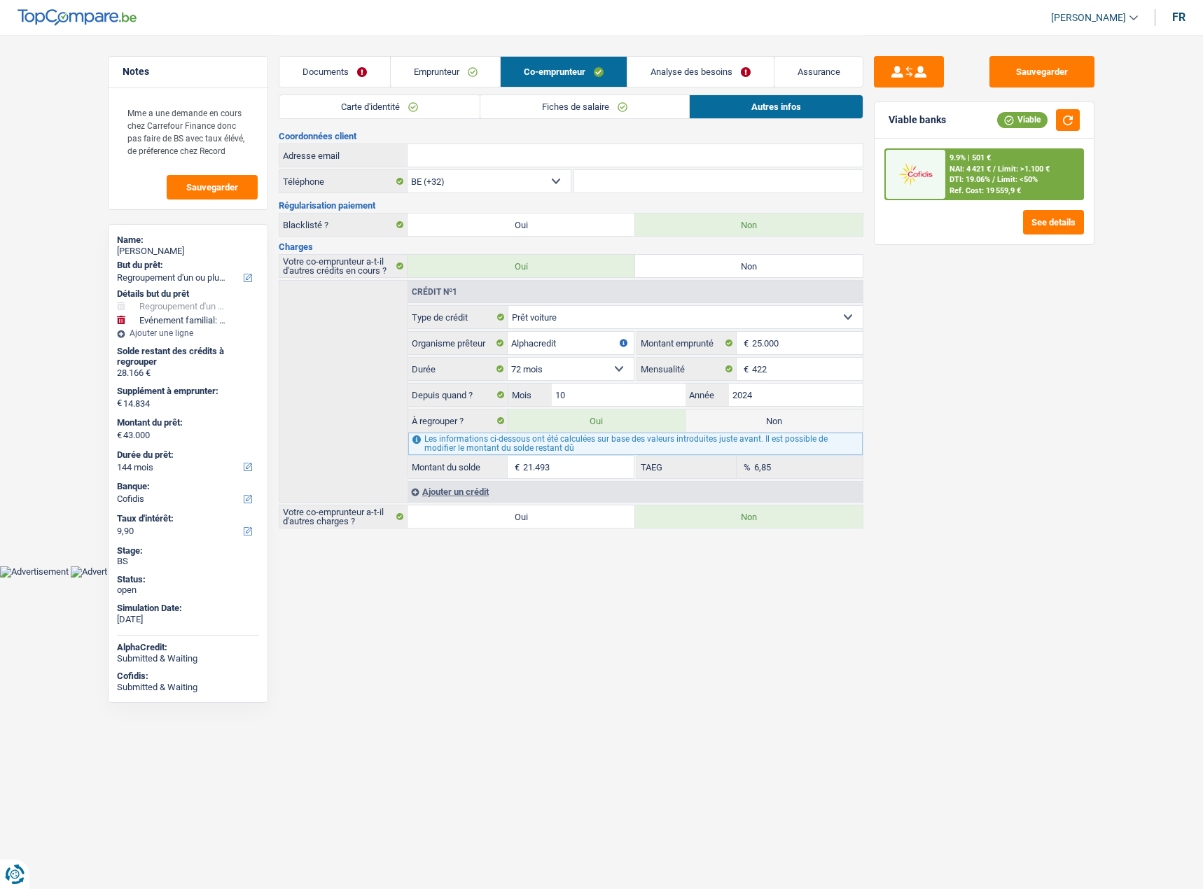
click at [316, 73] on link "Documents" at bounding box center [334, 72] width 111 height 30
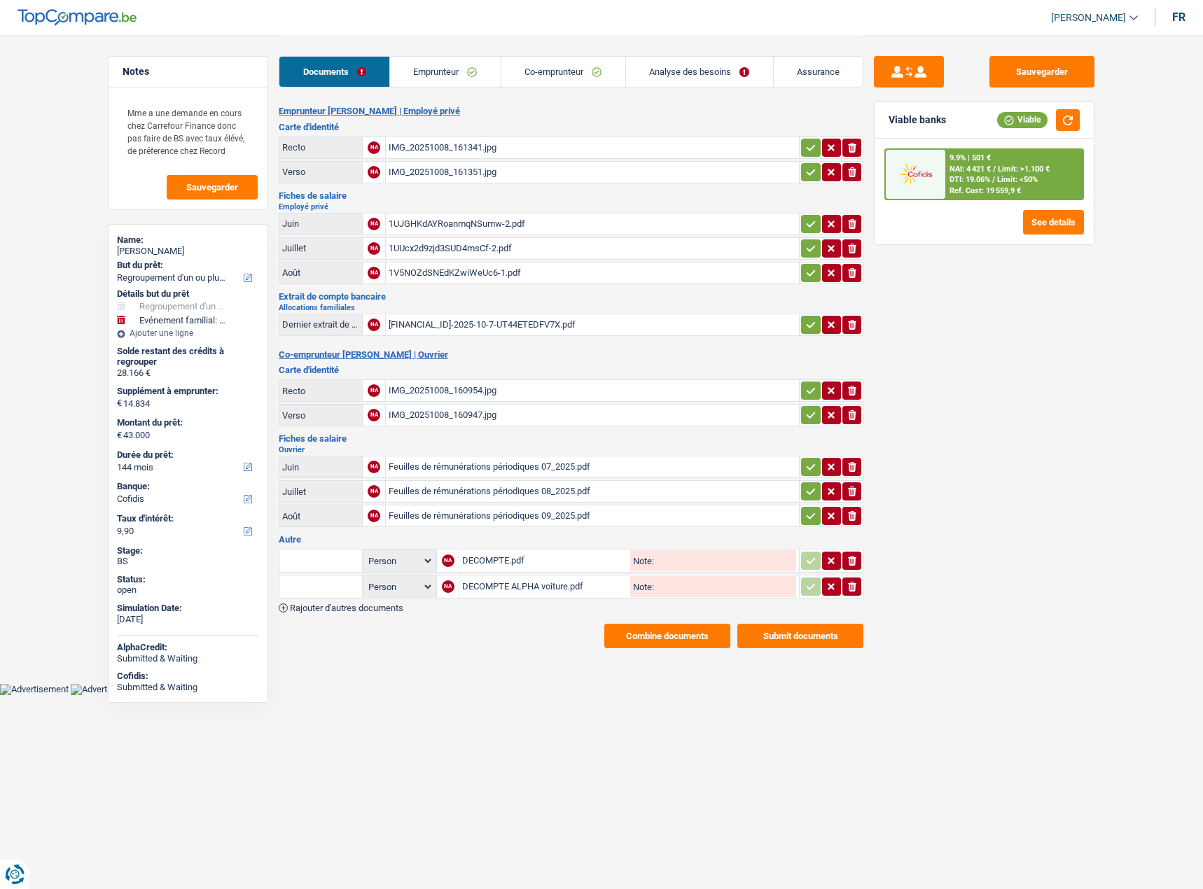
click at [444, 275] on div "1V5NOZdSNEdKZwiWeUc6-1.pdf" at bounding box center [591, 272] width 407 height 21
click at [466, 211] on table "Juin NA 1UJGHKdAYRoanmqNSumw-2.pdf ionicons-v5-e Juillet NA 1UUcx2d9zjd3SUD4msC…" at bounding box center [571, 249] width 584 height 76
click at [464, 220] on div "1UJGHKdAYRoanmqNSumw-2.pdf" at bounding box center [591, 223] width 407 height 21
click at [433, 465] on div "Feuilles de rémunérations périodiques 09_2025.pdf" at bounding box center [591, 515] width 407 height 21
click at [1025, 71] on button "Sauvegarder" at bounding box center [1041, 71] width 105 height 31
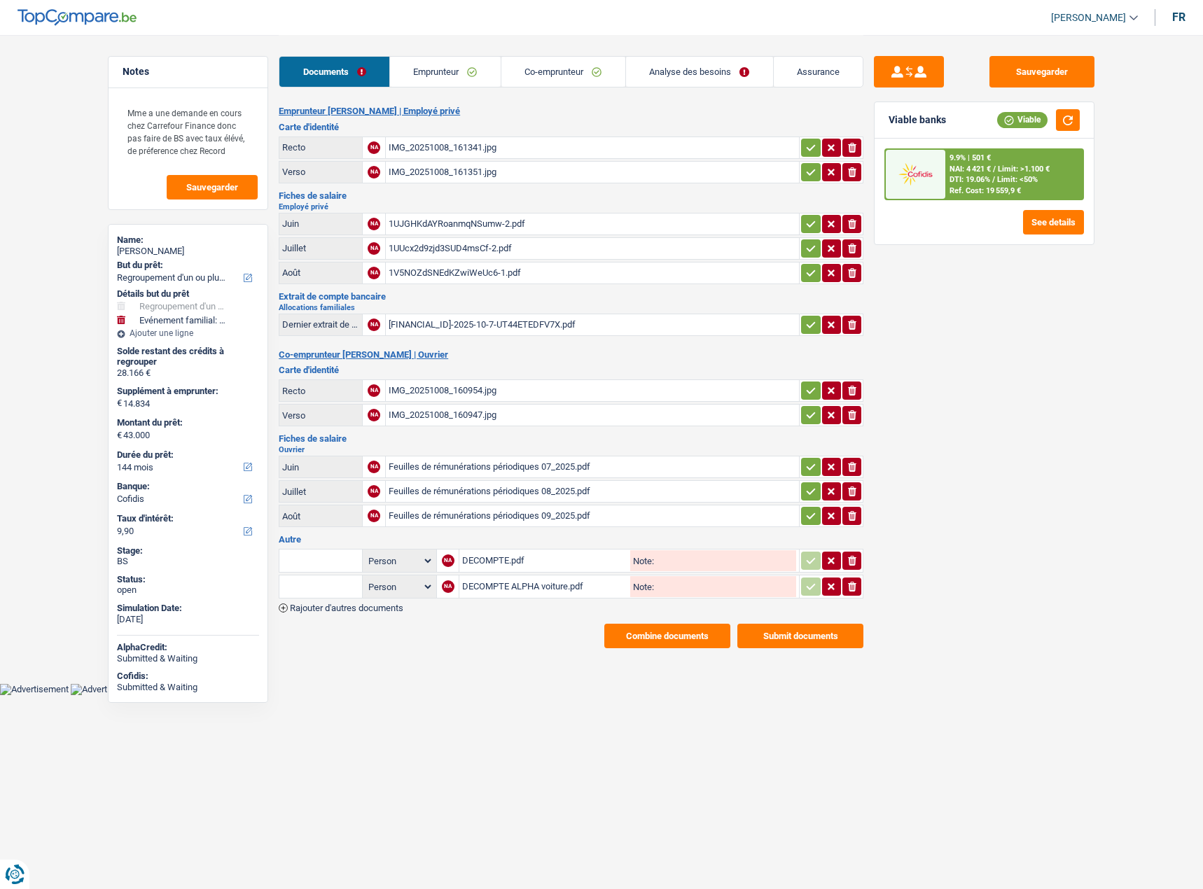
drag, startPoint x: 701, startPoint y: 92, endPoint x: 700, endPoint y: 72, distance: 19.6
click at [700, 85] on div "Documents Emprunteur Co-emprunteur Analyse des besoins Assurance" at bounding box center [571, 64] width 584 height 59
click at [700, 72] on link "Analyse des besoins" at bounding box center [699, 72] width 147 height 30
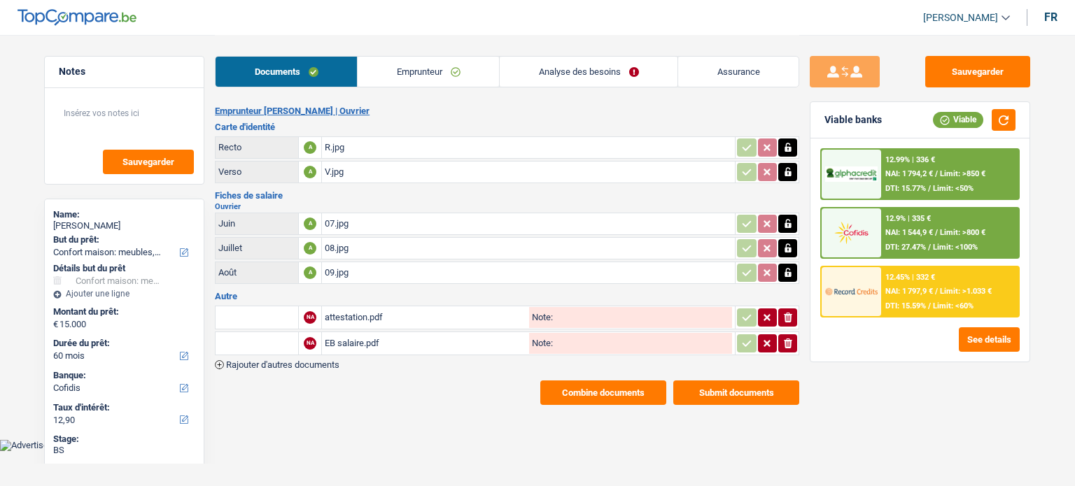
select select "household"
select select "60"
select select "cofidis"
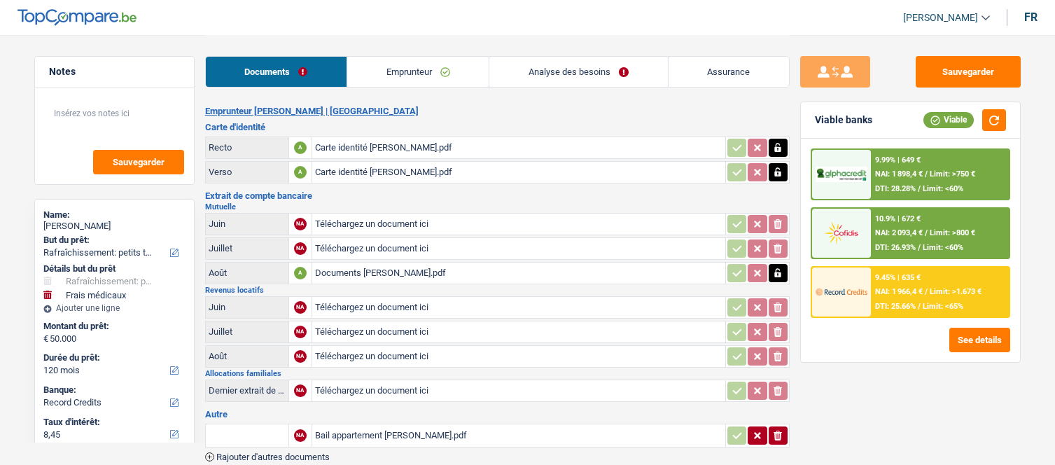
select select "houseOrGarden"
select select "medical"
select select "120"
select select "record credits"
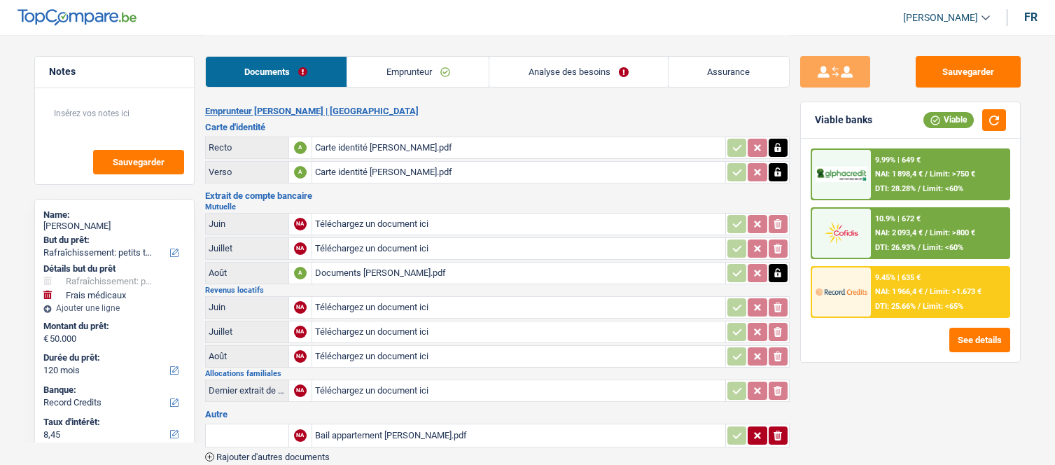
select select "32"
select select "married"
select select "ownerWithoutMortgage"
select select "BE"
select select "cardOrCredit"
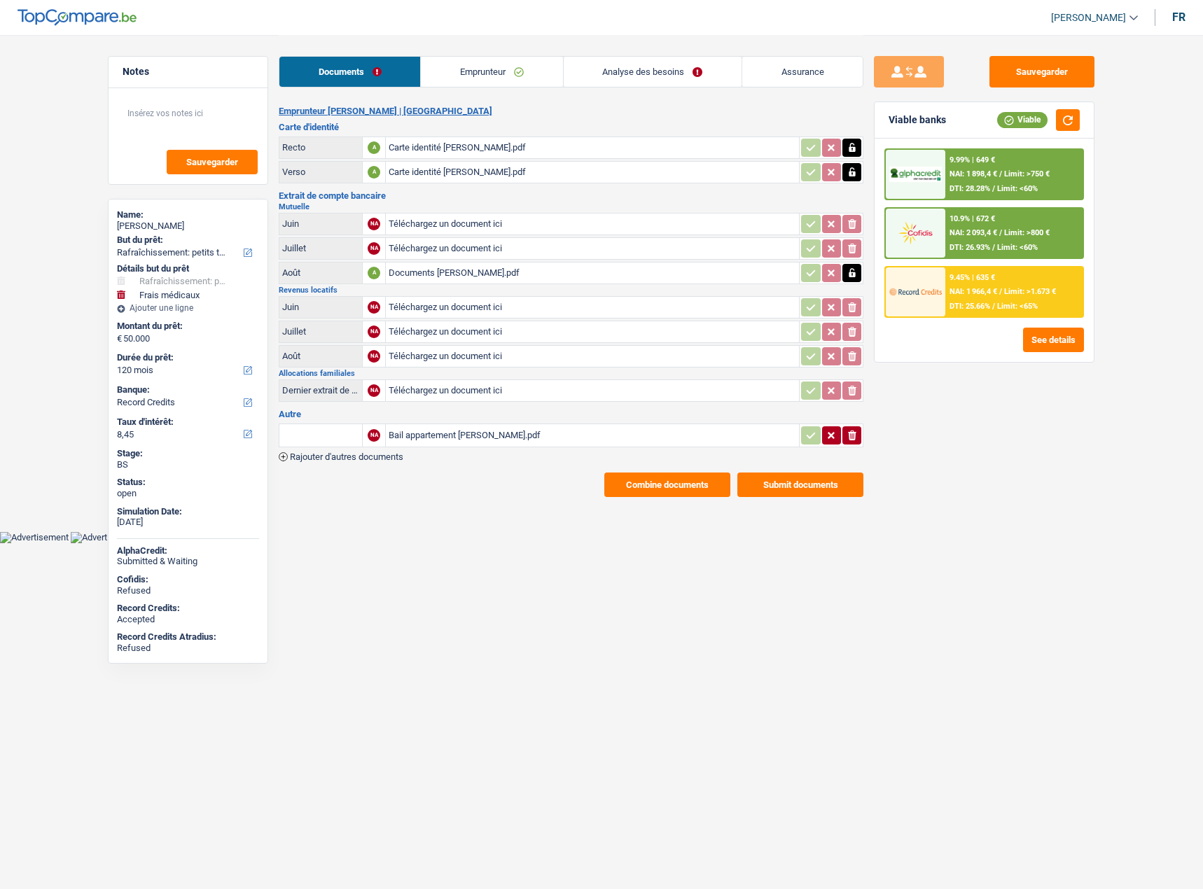
drag, startPoint x: 671, startPoint y: 42, endPoint x: 674, endPoint y: 55, distance: 12.9
click at [671, 50] on div "Documents Emprunteur Analyse des besoins Assurance" at bounding box center [571, 64] width 584 height 59
click at [675, 55] on div "Documents Emprunteur Analyse des besoins Assurance" at bounding box center [571, 64] width 584 height 59
click at [673, 65] on link "Analyse des besoins" at bounding box center [652, 72] width 178 height 30
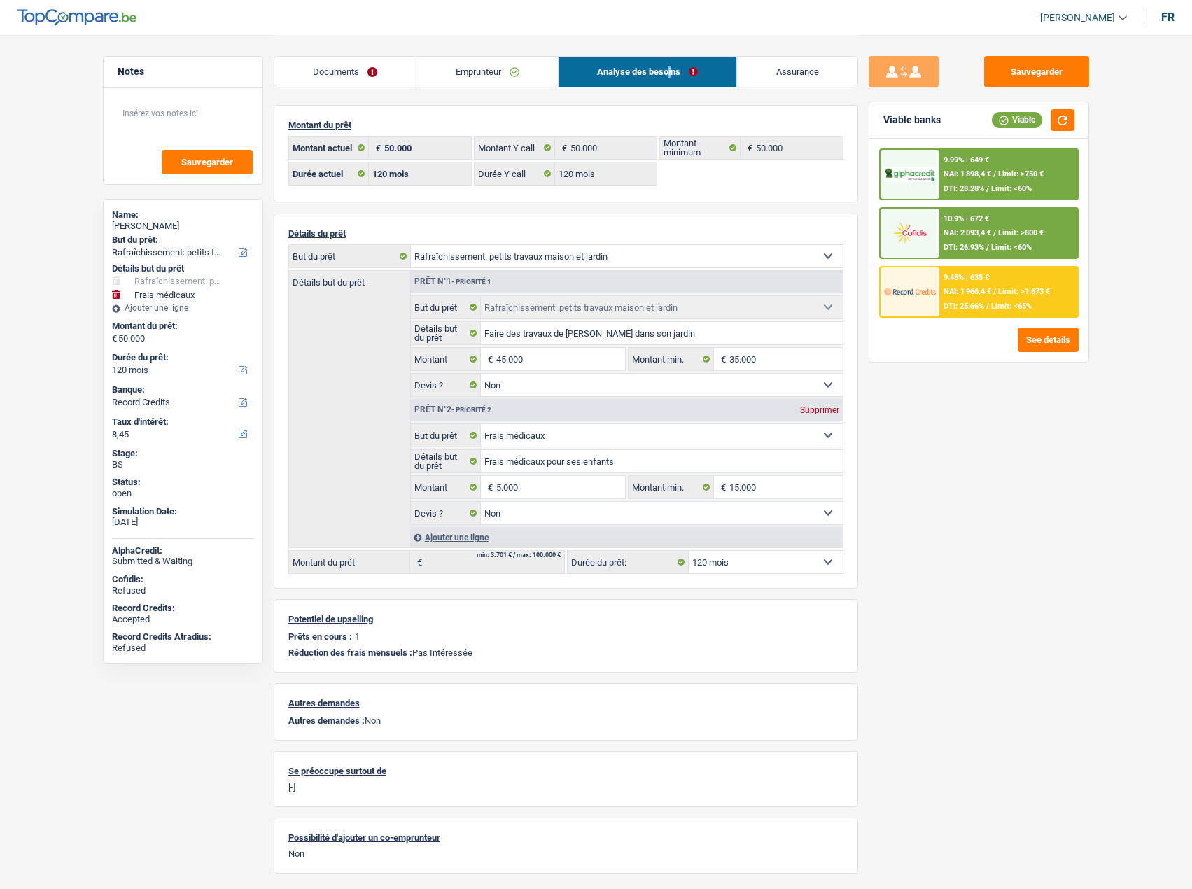
click at [498, 61] on link "Emprunteur" at bounding box center [486, 72] width 141 height 30
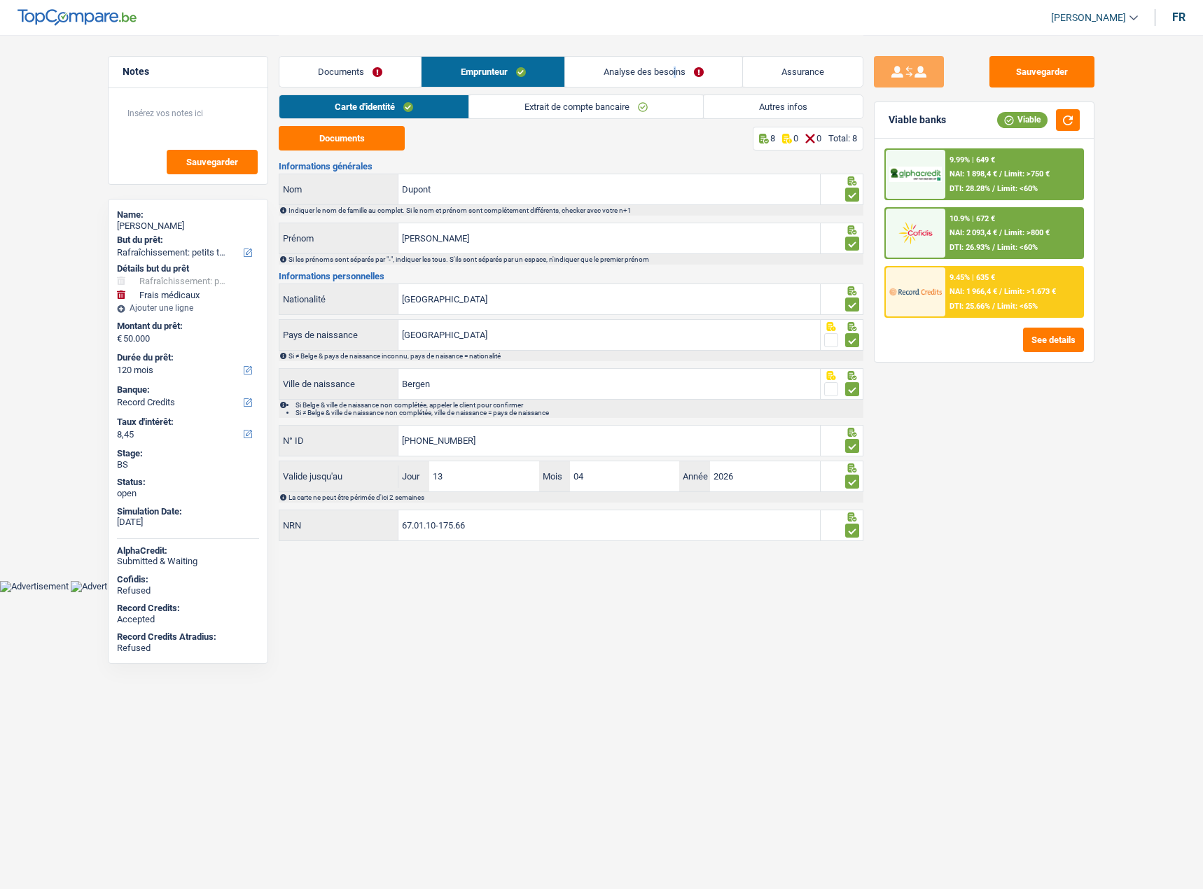
click at [742, 109] on link "Autres infos" at bounding box center [782, 106] width 159 height 23
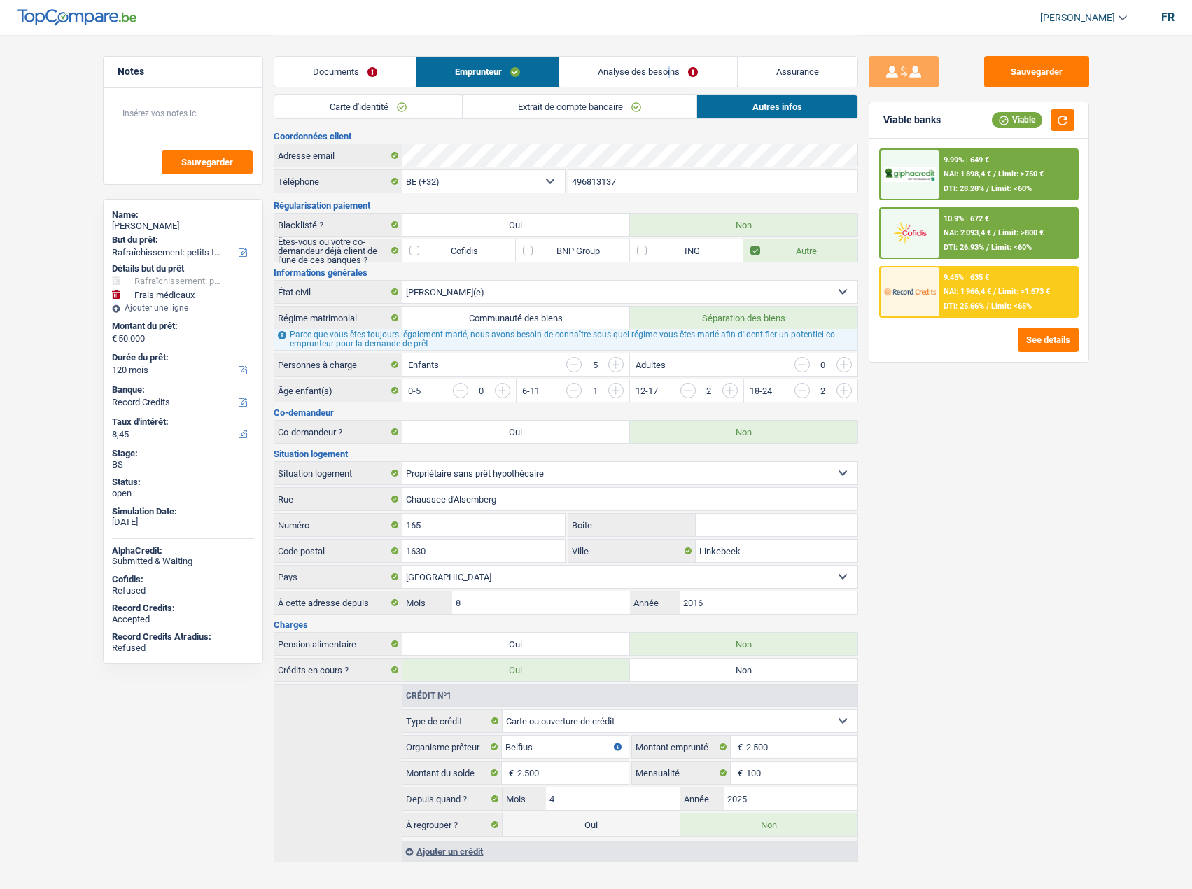
click at [654, 72] on link "Analyse des besoins" at bounding box center [647, 72] width 177 height 30
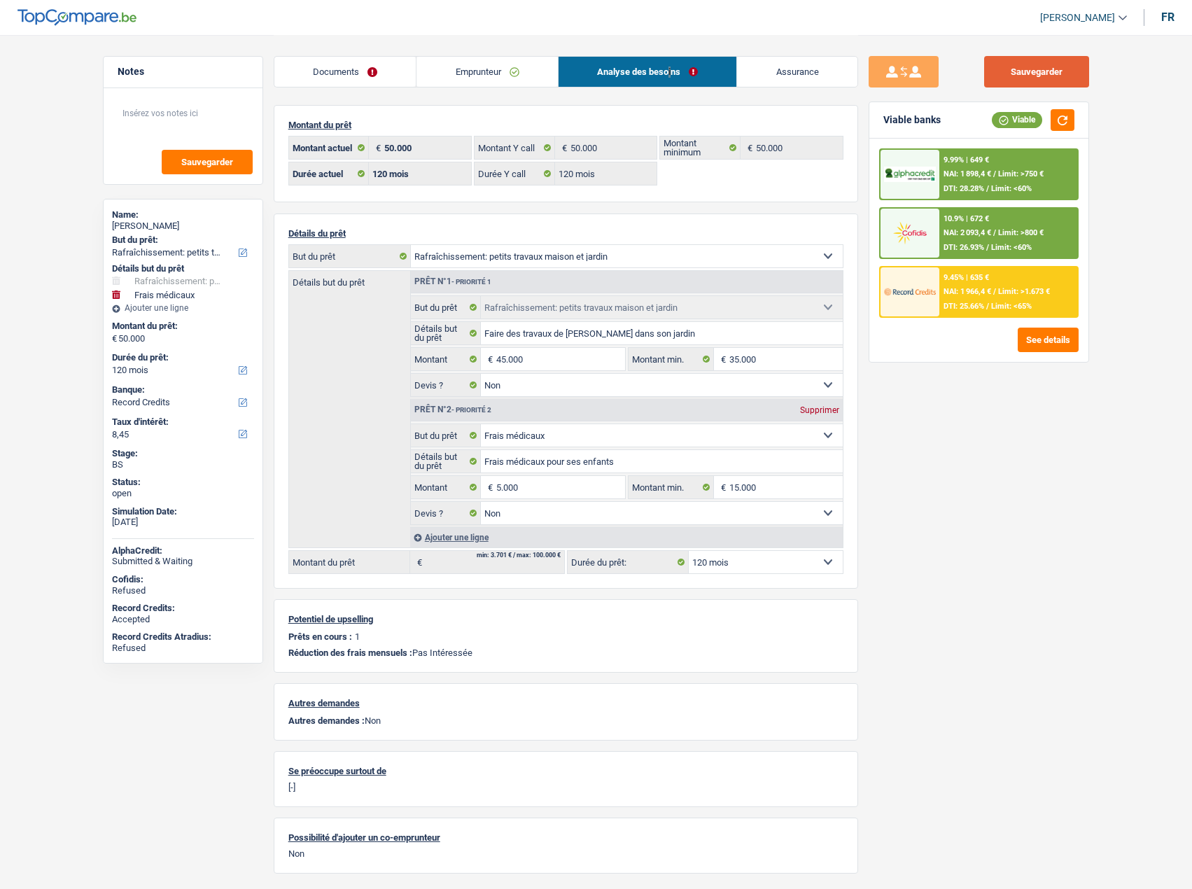
drag, startPoint x: 1077, startPoint y: 55, endPoint x: 1063, endPoint y: 69, distance: 18.8
click at [1054, 62] on div "Sauvegarder Viable banks Viable 9.99% | 649 € NAI: 1 898,4 € / Limit: >750 € DT…" at bounding box center [979, 460] width 242 height 850
click at [1054, 69] on button "Sauvegarder" at bounding box center [1036, 71] width 105 height 31
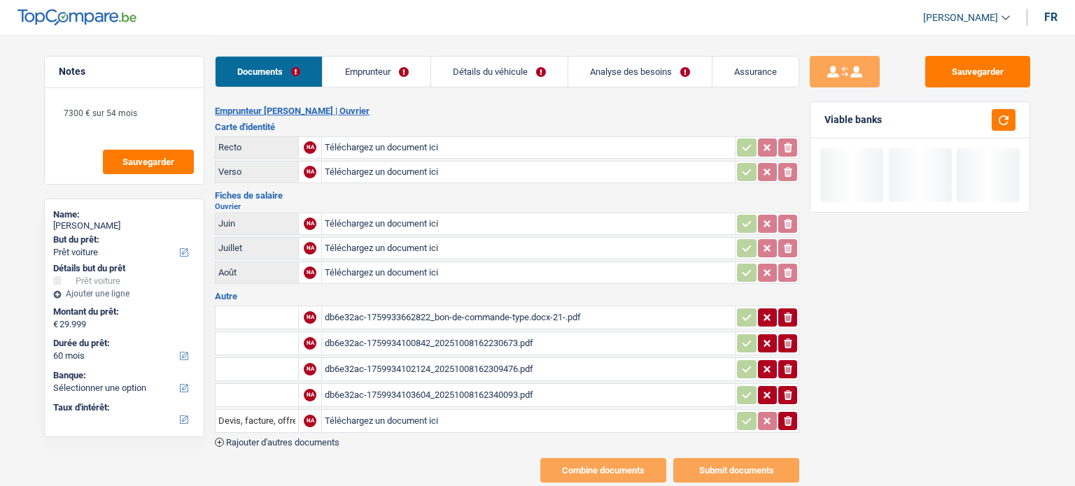
select select "car"
select select "60"
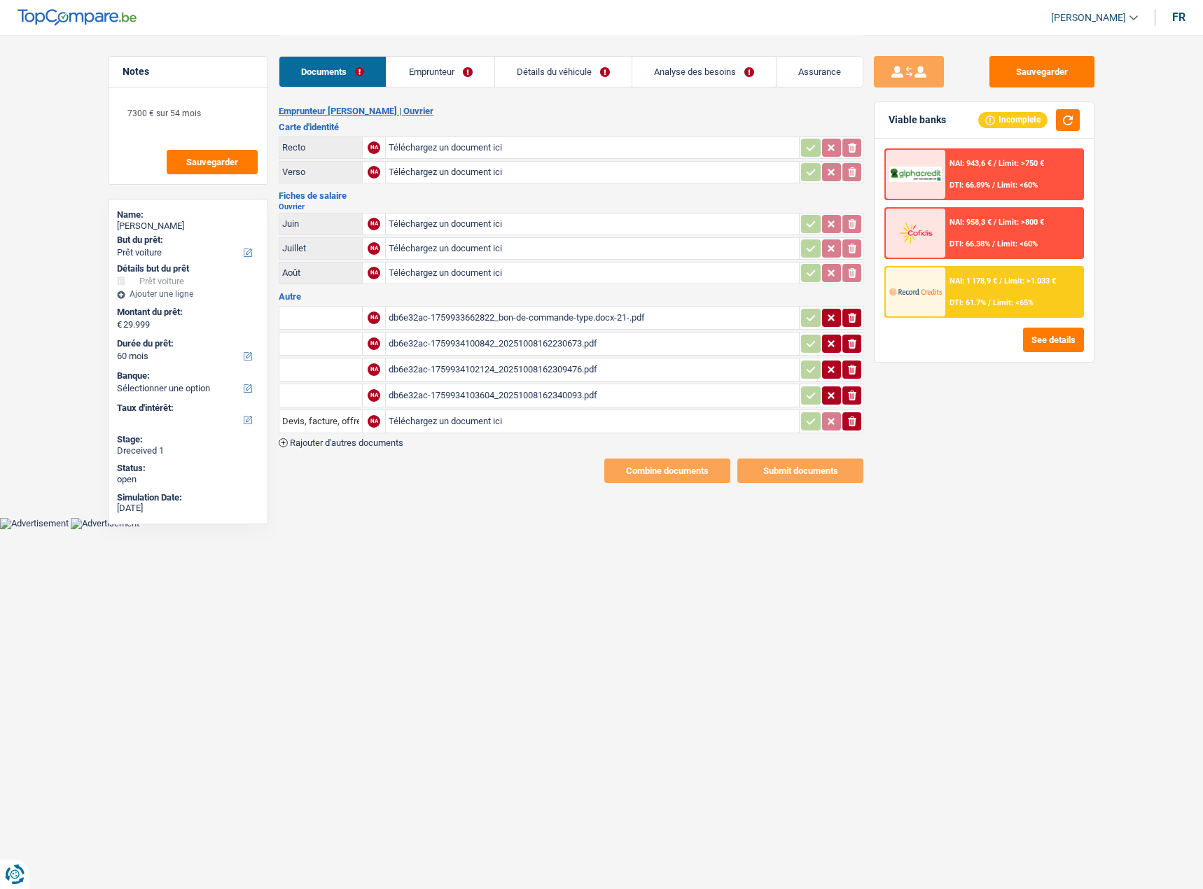
click at [566, 321] on div "db6e32ac-1759933662822_bon-de-commande-type.docx-21-.pdf" at bounding box center [591, 317] width 407 height 21
click at [328, 325] on input "text" at bounding box center [320, 318] width 77 height 22
type input "dev"
click at [337, 346] on li "Devis, facture, offre, bon de commande" at bounding box center [371, 345] width 171 height 17
click at [528, 350] on div "db6e32ac-1759934100842_20251008162230673.pdf" at bounding box center [591, 343] width 407 height 21
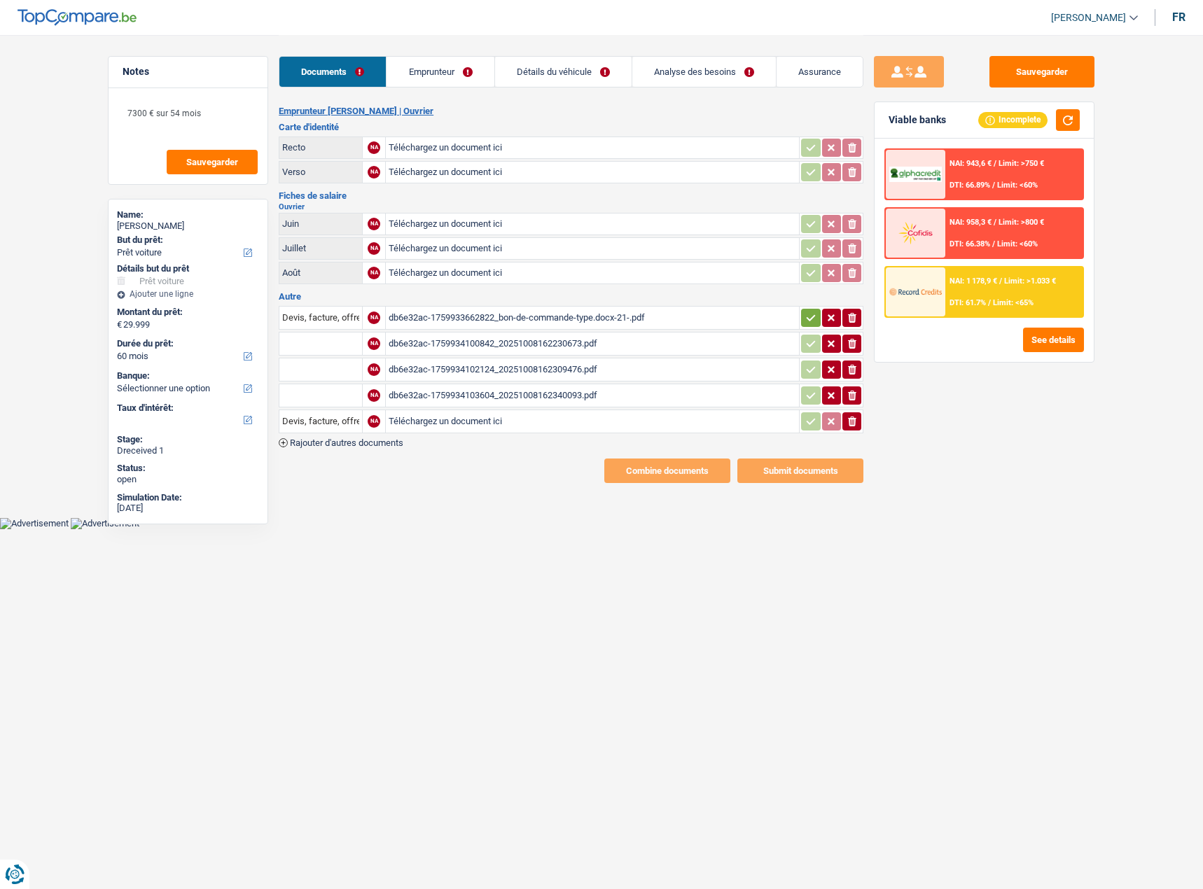
click at [492, 372] on div "db6e32ac-1759934102124_20251008162309476.pdf" at bounding box center [591, 369] width 407 height 21
click at [498, 395] on div "db6e32ac-1759934103604_20251008162340093.pdf" at bounding box center [591, 395] width 407 height 21
click at [448, 316] on div "db6e32ac-1759933662822_bon-de-commande-type.docx-21-.pdf" at bounding box center [591, 317] width 407 height 21
click at [444, 343] on div "db6e32ac-1759934100842_20251008162230673.pdf" at bounding box center [591, 343] width 407 height 21
click at [1058, 76] on button "Sauvegarder" at bounding box center [1041, 71] width 105 height 31
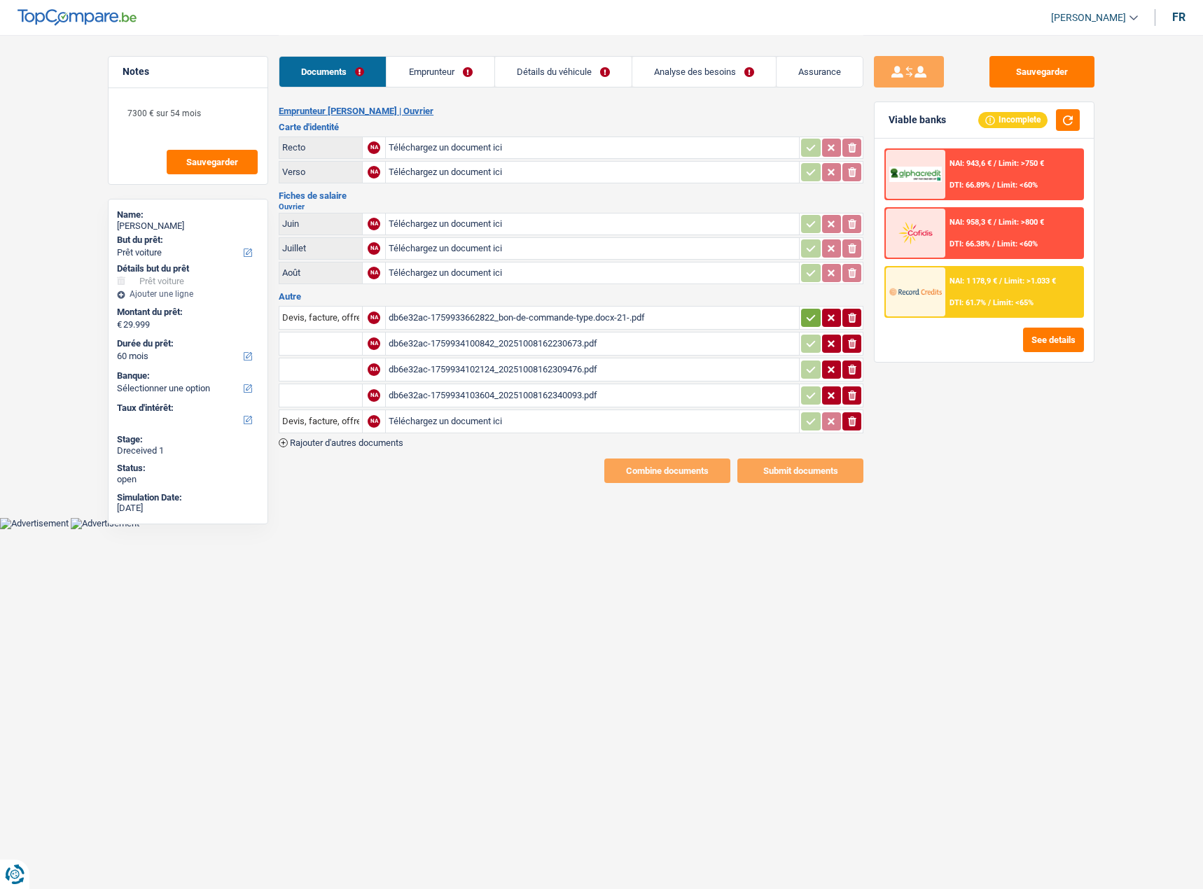
click at [534, 339] on div "db6e32ac-1759934100842_20251008162230673.pdf" at bounding box center [591, 343] width 407 height 21
click at [553, 371] on div "db6e32ac-1759934102124_20251008162309476.pdf" at bounding box center [591, 369] width 407 height 21
click at [415, 349] on div "db6e32ac-1759934100842_20251008162230673.pdf" at bounding box center [591, 343] width 407 height 21
click at [449, 372] on div "db6e32ac-1759934102124_20251008162309476.pdf" at bounding box center [591, 369] width 407 height 21
click at [487, 393] on div "db6e32ac-1759934103604_20251008162340093.pdf" at bounding box center [591, 395] width 407 height 21
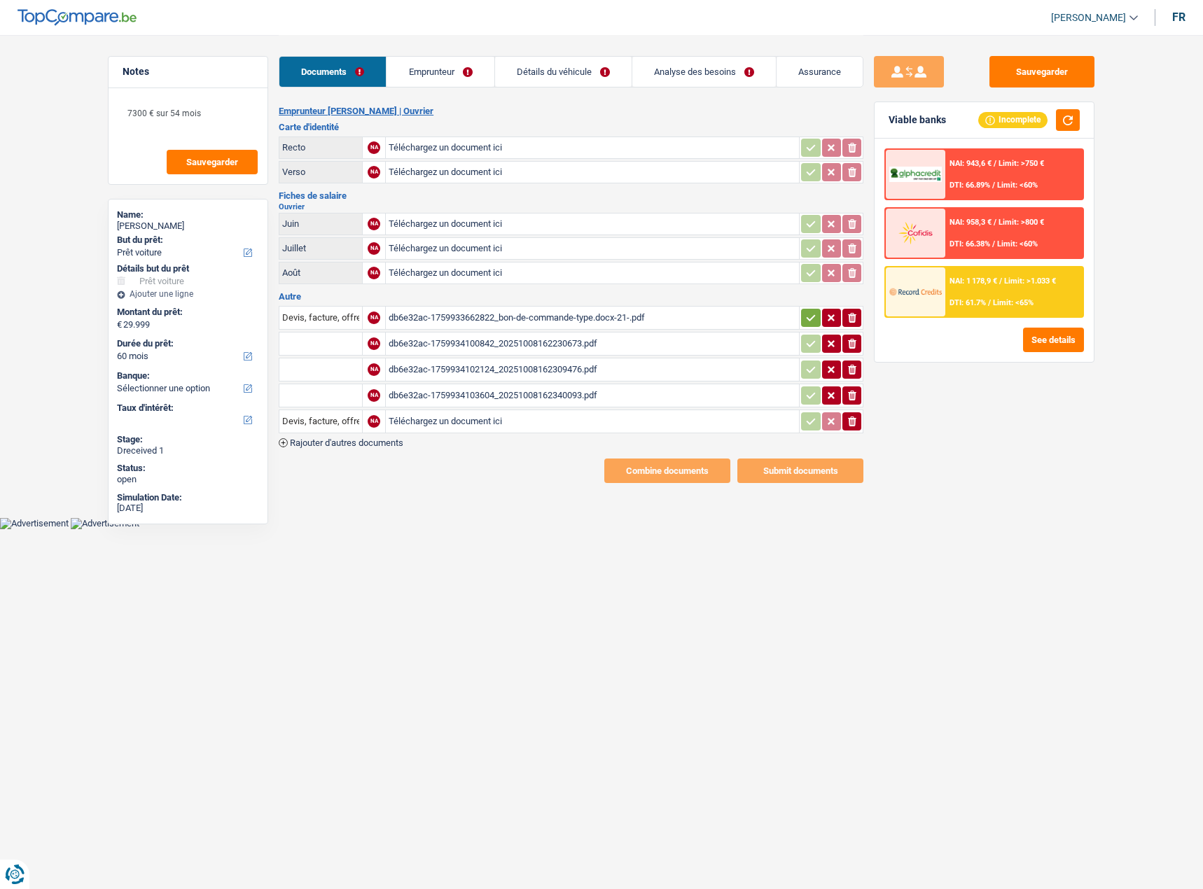
click at [465, 143] on input "Téléchargez un document ici" at bounding box center [591, 147] width 407 height 21
type input "C:\fakepath\id.pdf"
click at [504, 222] on input "Téléchargez un document ici" at bounding box center [591, 223] width 407 height 21
type input "C:\fakepath\fp.pdf"
click at [456, 246] on input "Téléchargez un document ici" at bounding box center [591, 248] width 407 height 21
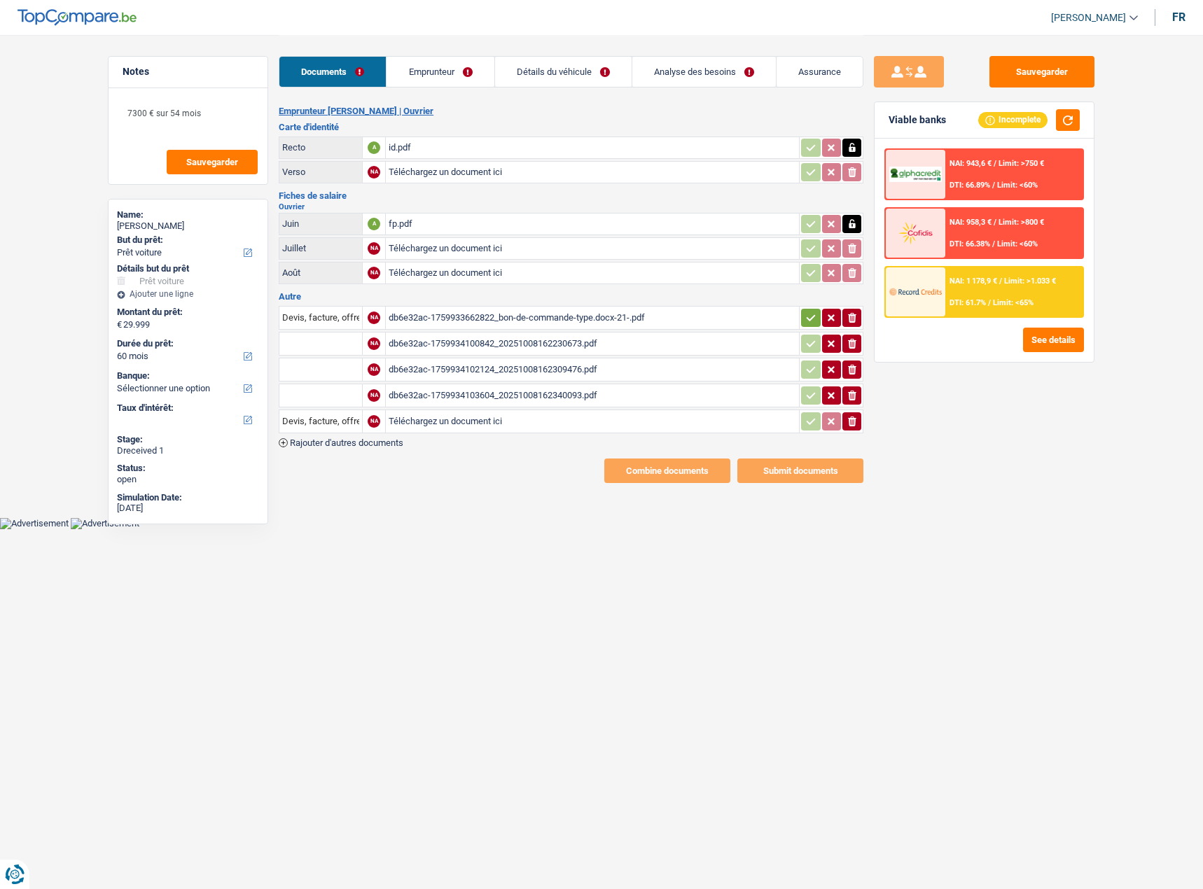
click at [609, 278] on input "Téléchargez un document ici" at bounding box center [591, 272] width 407 height 21
type input "C:\fakepath\eb aout.pdf"
click at [843, 344] on button "ionicons-v5-e" at bounding box center [851, 344] width 19 height 18
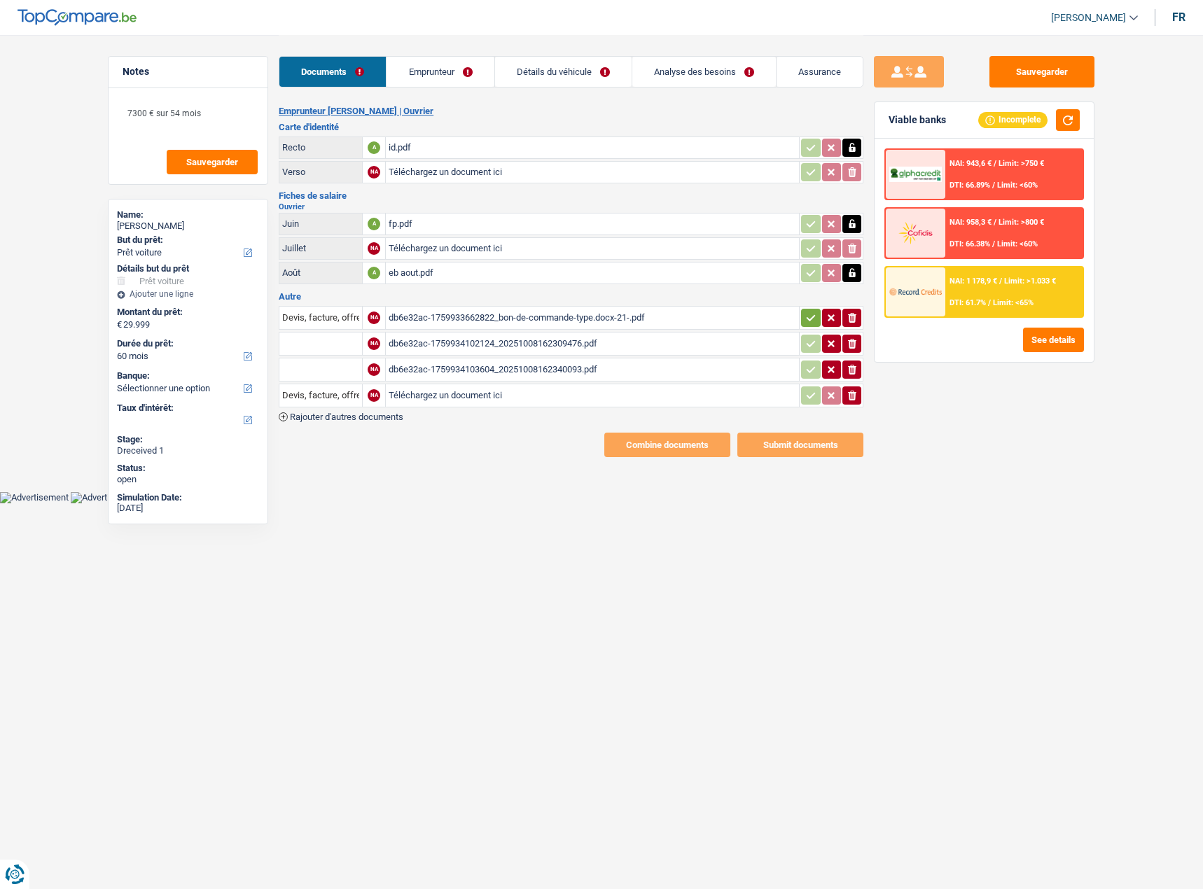
click at [848, 368] on icon "button" at bounding box center [852, 370] width 8 height 10
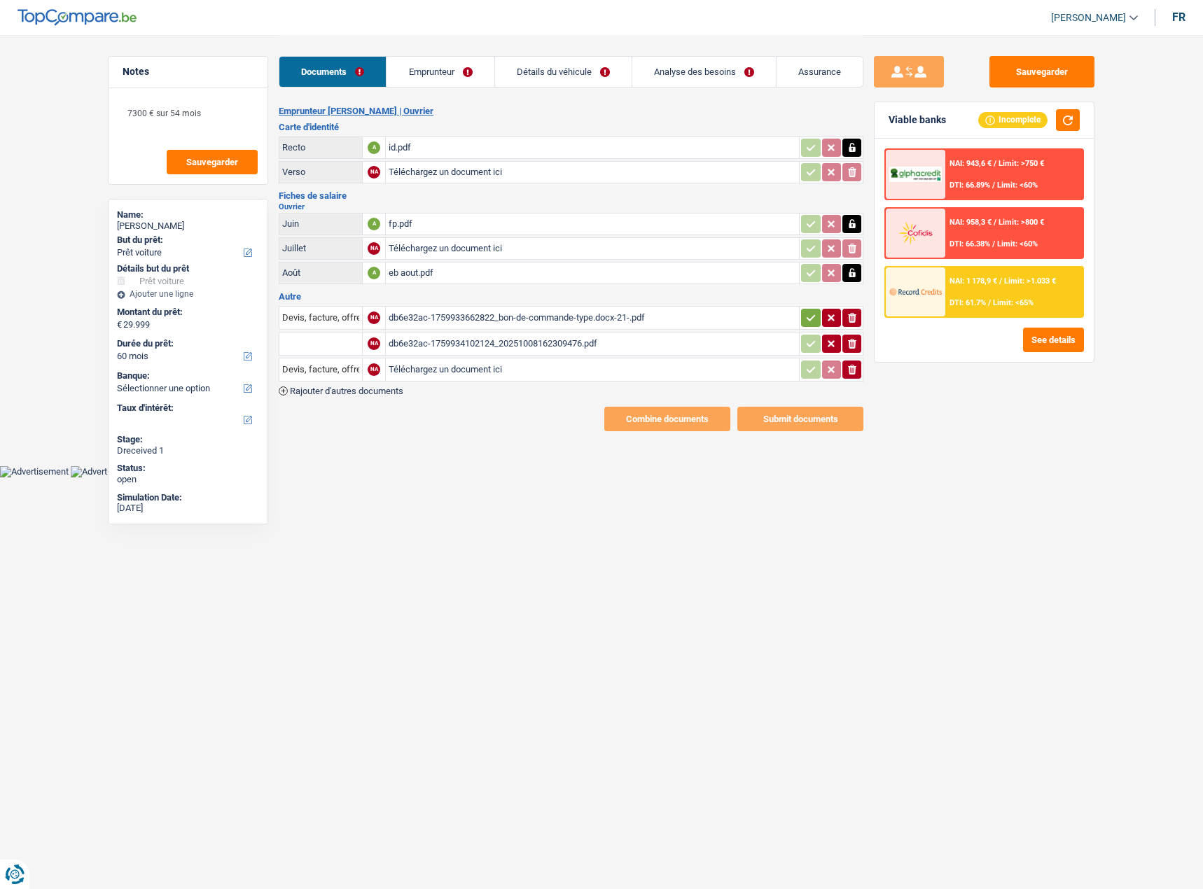
click at [851, 348] on icon "button" at bounding box center [852, 344] width 8 height 10
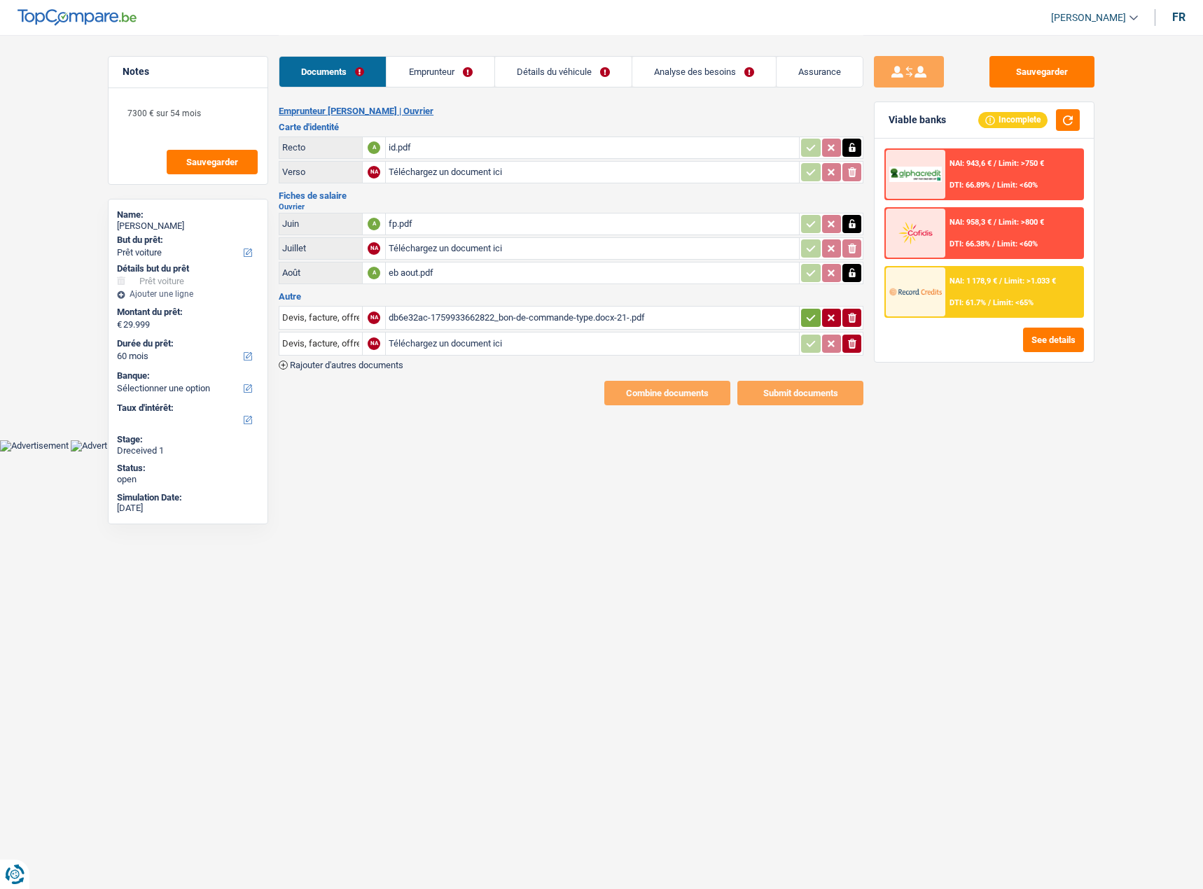
click at [851, 360] on div "Devis, facture, offre, bon de commande NA db6e32ac-1759933662822_bon-de-command…" at bounding box center [571, 337] width 584 height 66
drag, startPoint x: 858, startPoint y: 343, endPoint x: 855, endPoint y: 332, distance: 11.7
click at [855, 342] on button "ionicons-v5-e" at bounding box center [851, 344] width 19 height 18
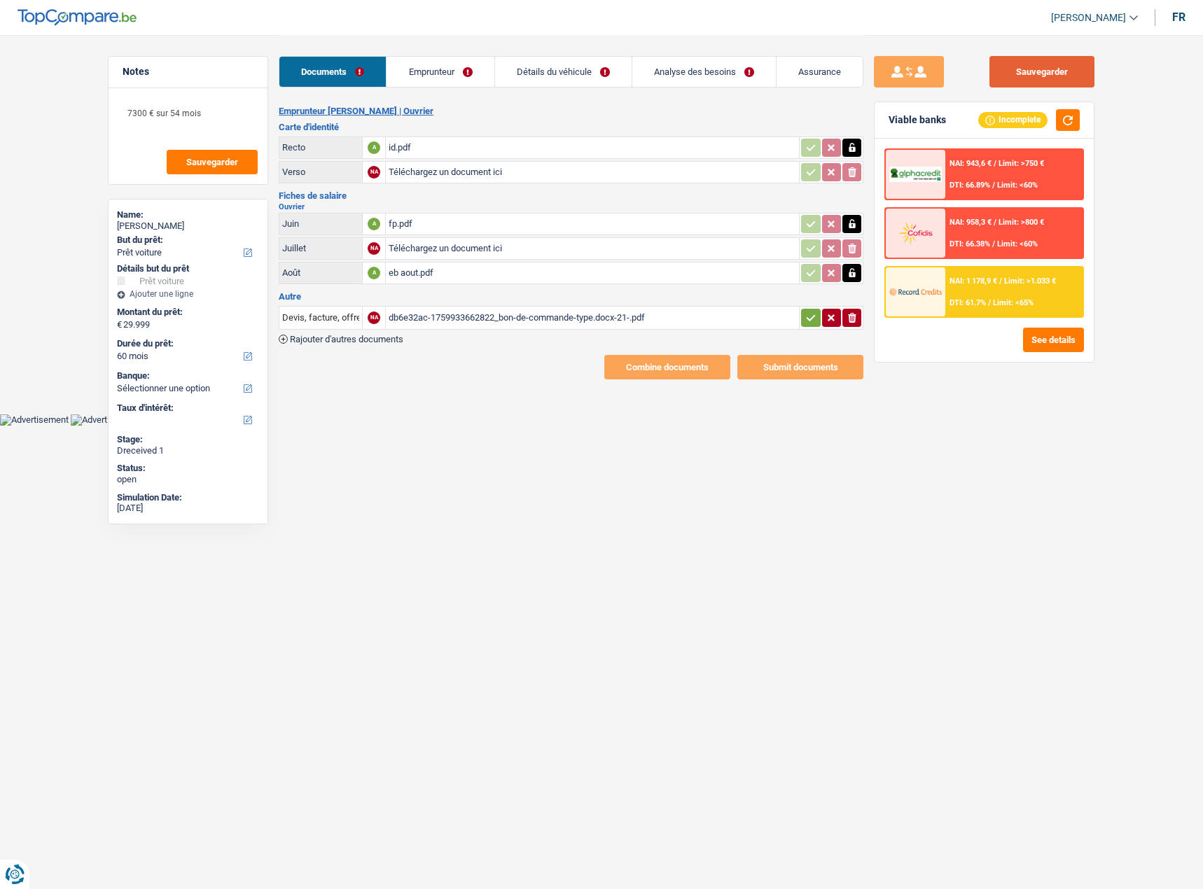
click at [1053, 64] on button "Sauvegarder" at bounding box center [1041, 71] width 105 height 31
click at [413, 269] on div "eb aout.pdf" at bounding box center [591, 272] width 407 height 21
click at [441, 232] on div "fp.pdf" at bounding box center [591, 223] width 407 height 21
click at [1053, 70] on button "Sauvegarder" at bounding box center [1041, 71] width 105 height 31
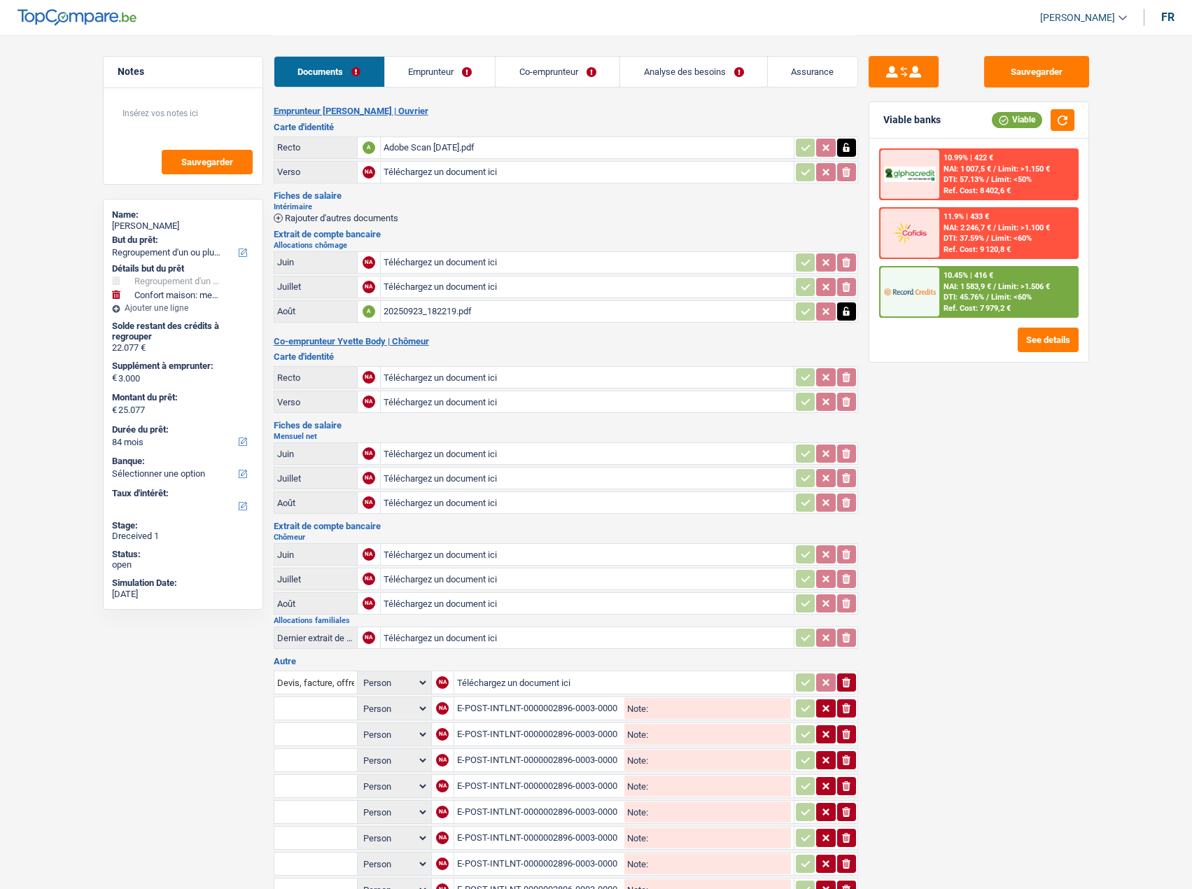
select select "refinancing"
select select "household"
select select "84"
select select "applicant"
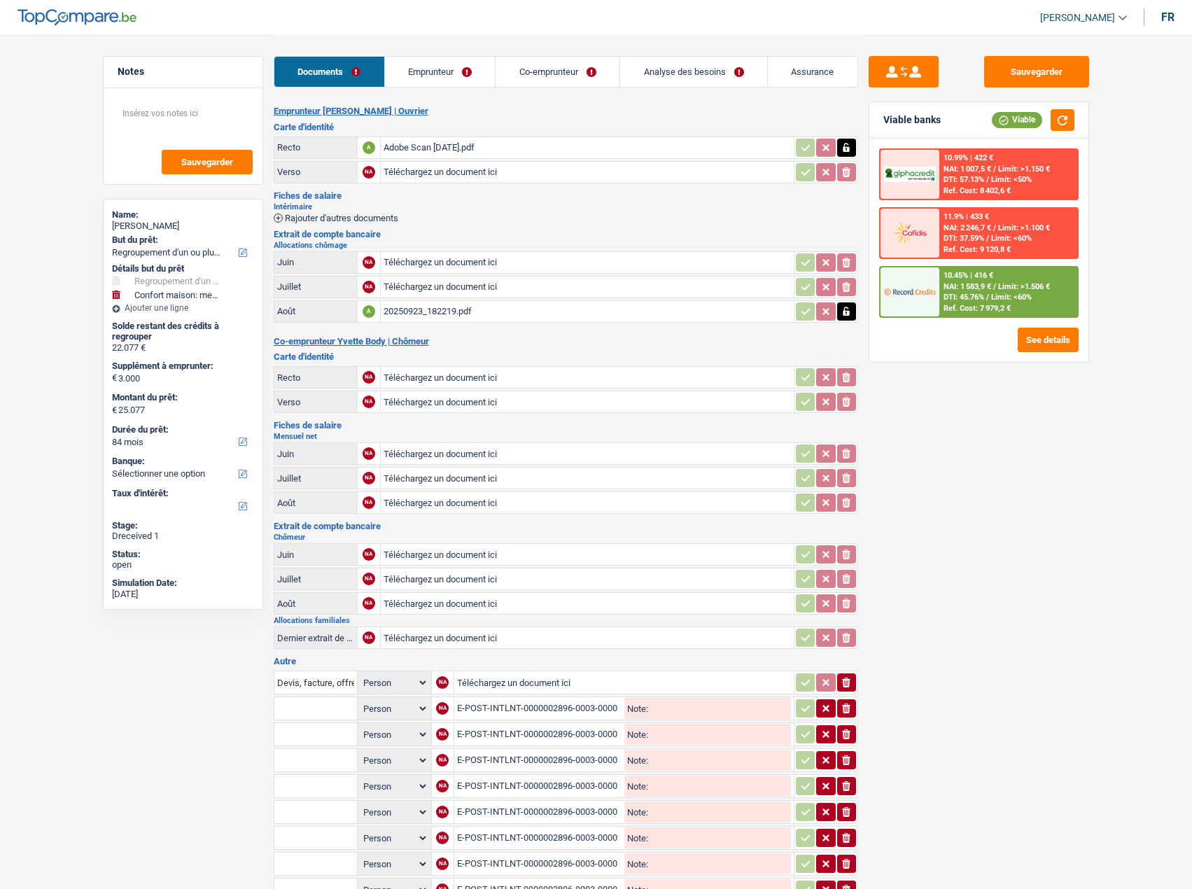
select select "coApplicant"
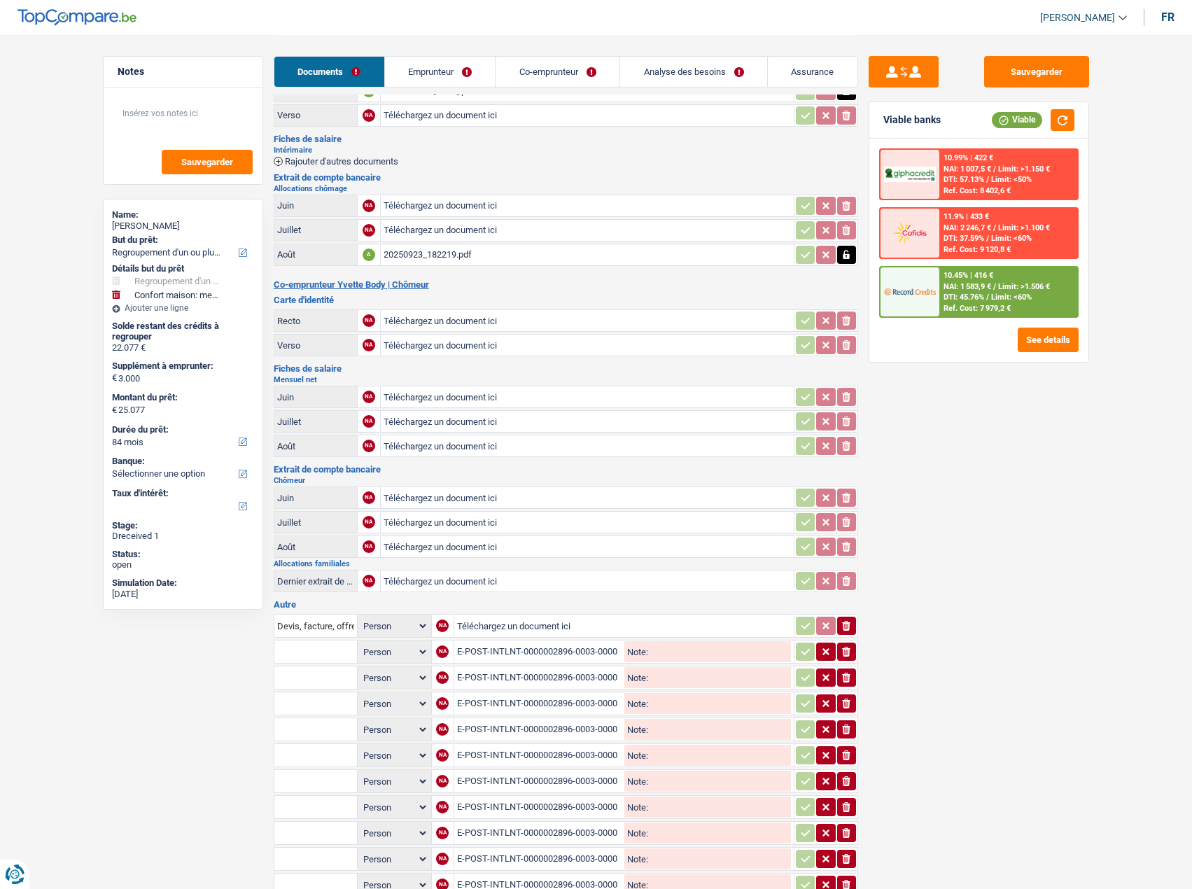
scroll to position [140, 0]
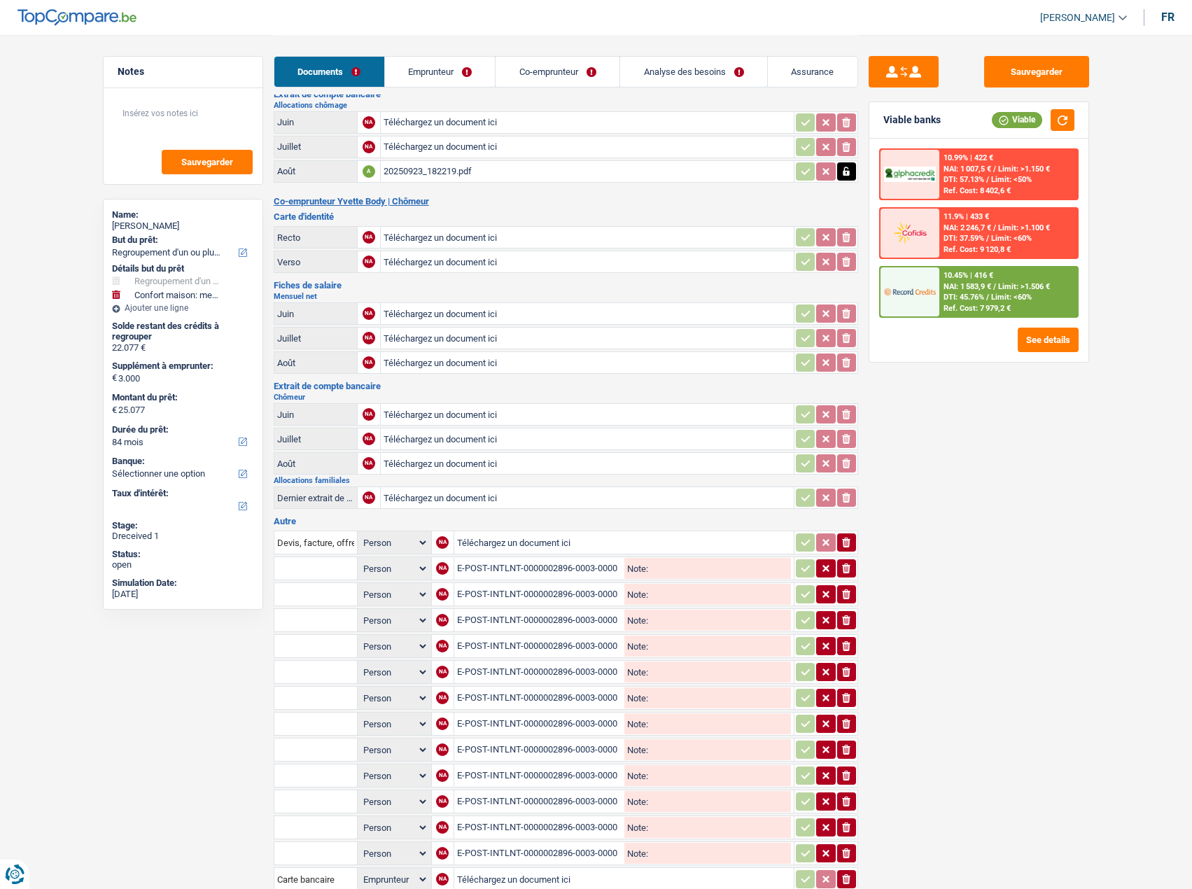
click at [475, 174] on div "20250923_182219.pdf" at bounding box center [587, 171] width 407 height 21
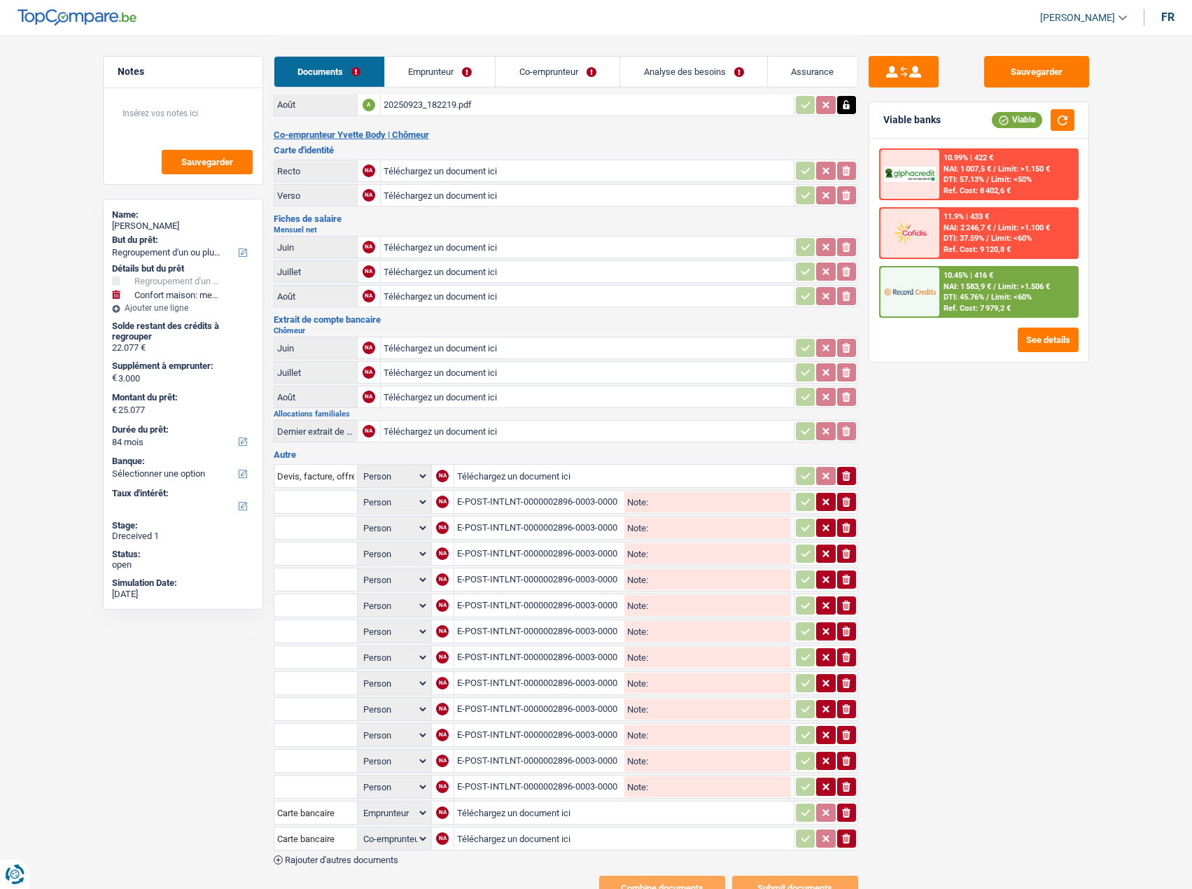
scroll to position [253, 0]
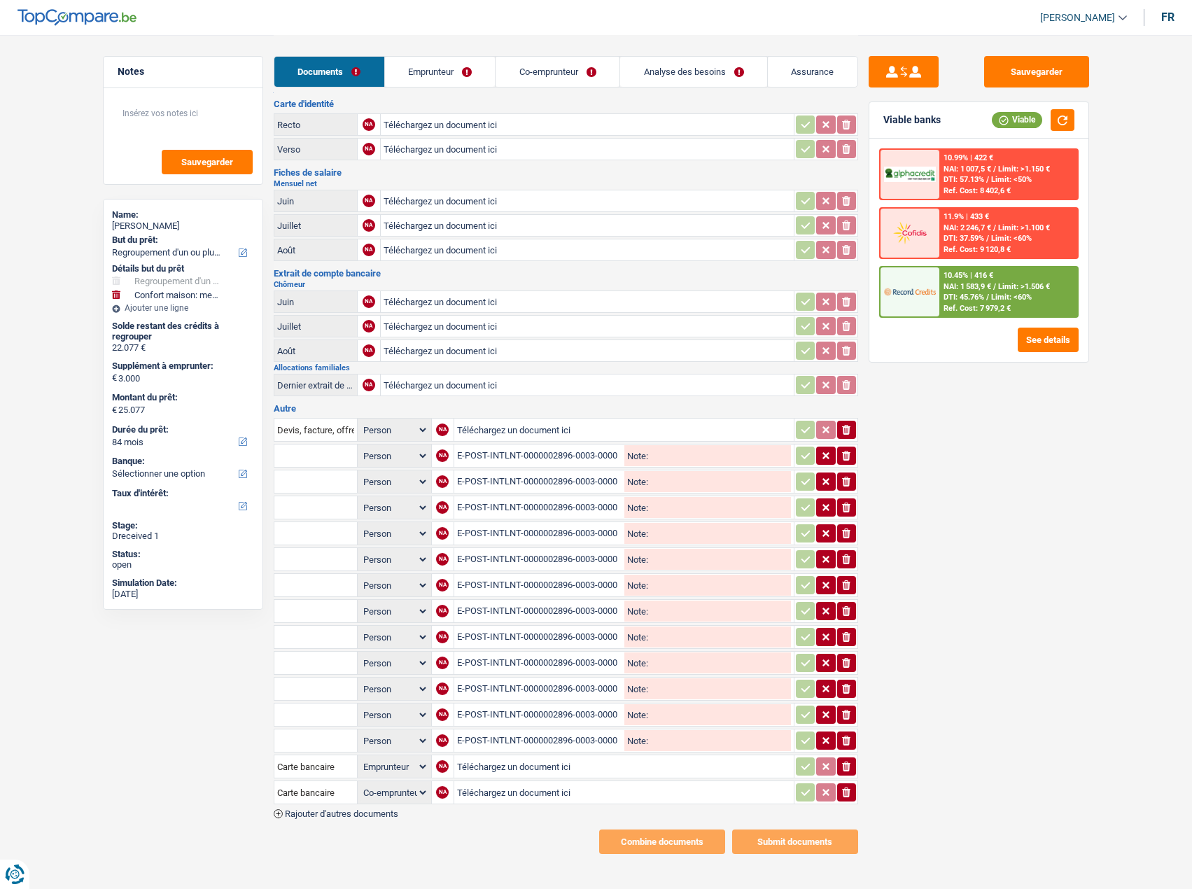
click at [569, 458] on div "E-POST-INTLNT-0000002896-0003-0000345236-20250612-0000.pdf" at bounding box center [539, 455] width 165 height 21
click at [513, 456] on div "E-POST-INTLNT-0000002896-0003-0000345236-20250612-0000.pdf" at bounding box center [539, 455] width 165 height 21
click at [841, 454] on icon "ionicons-v5-e" at bounding box center [846, 456] width 11 height 14
select select "coApplicant"
select select "applicant"
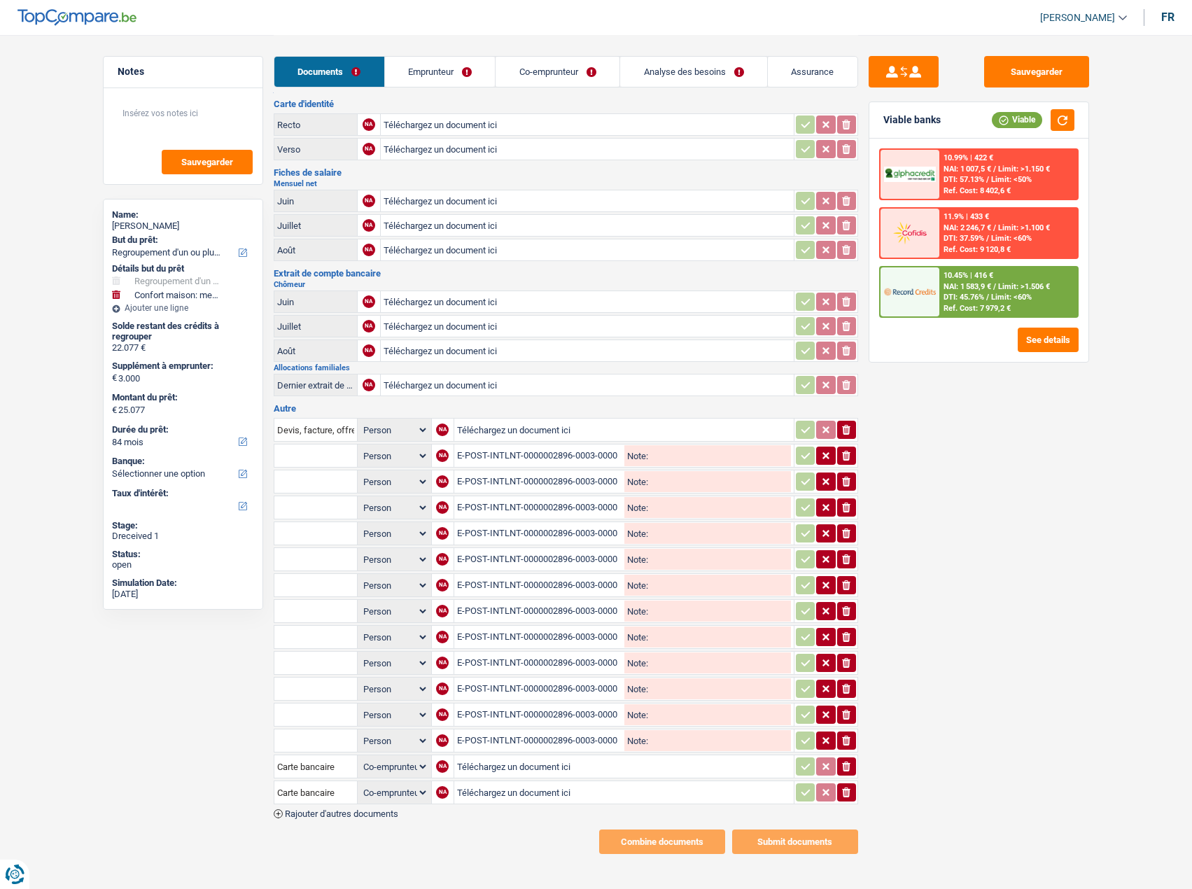
select select "coApplicant"
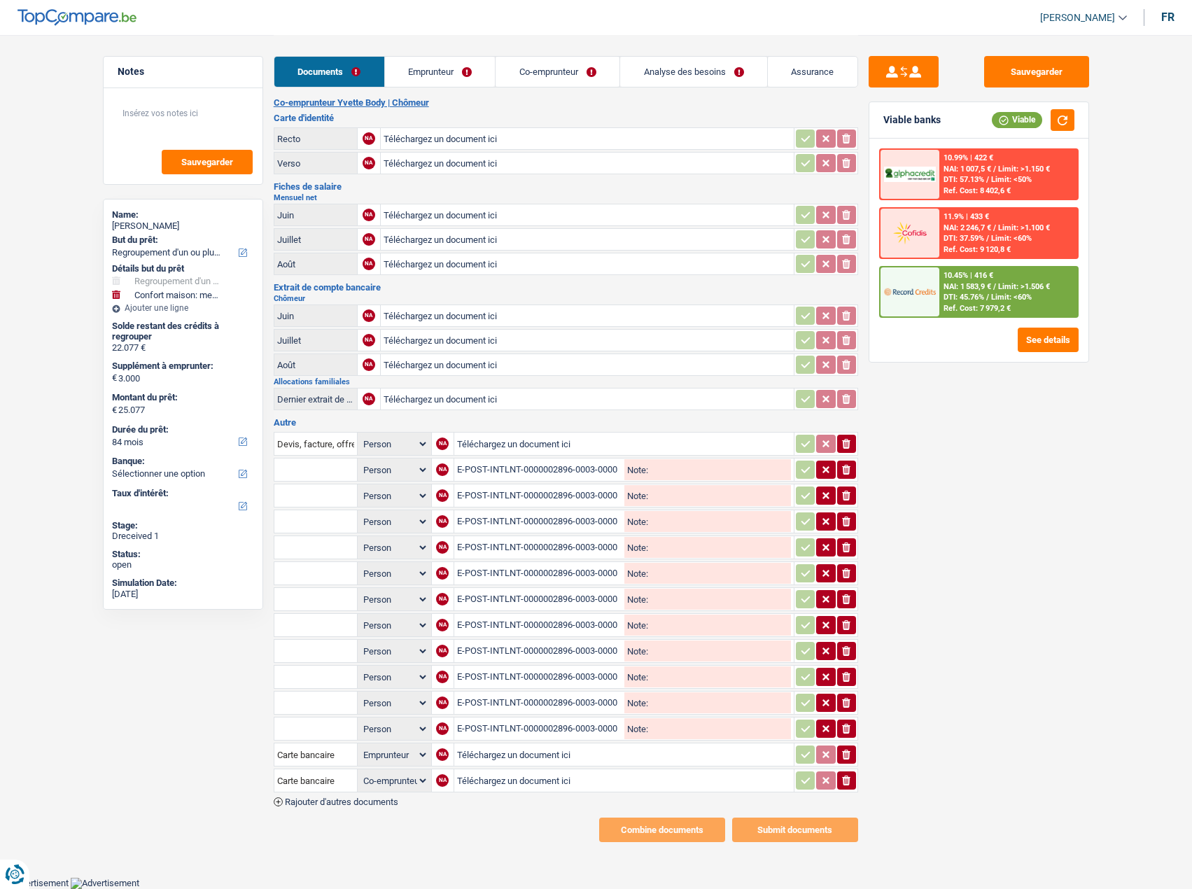
scroll to position [227, 0]
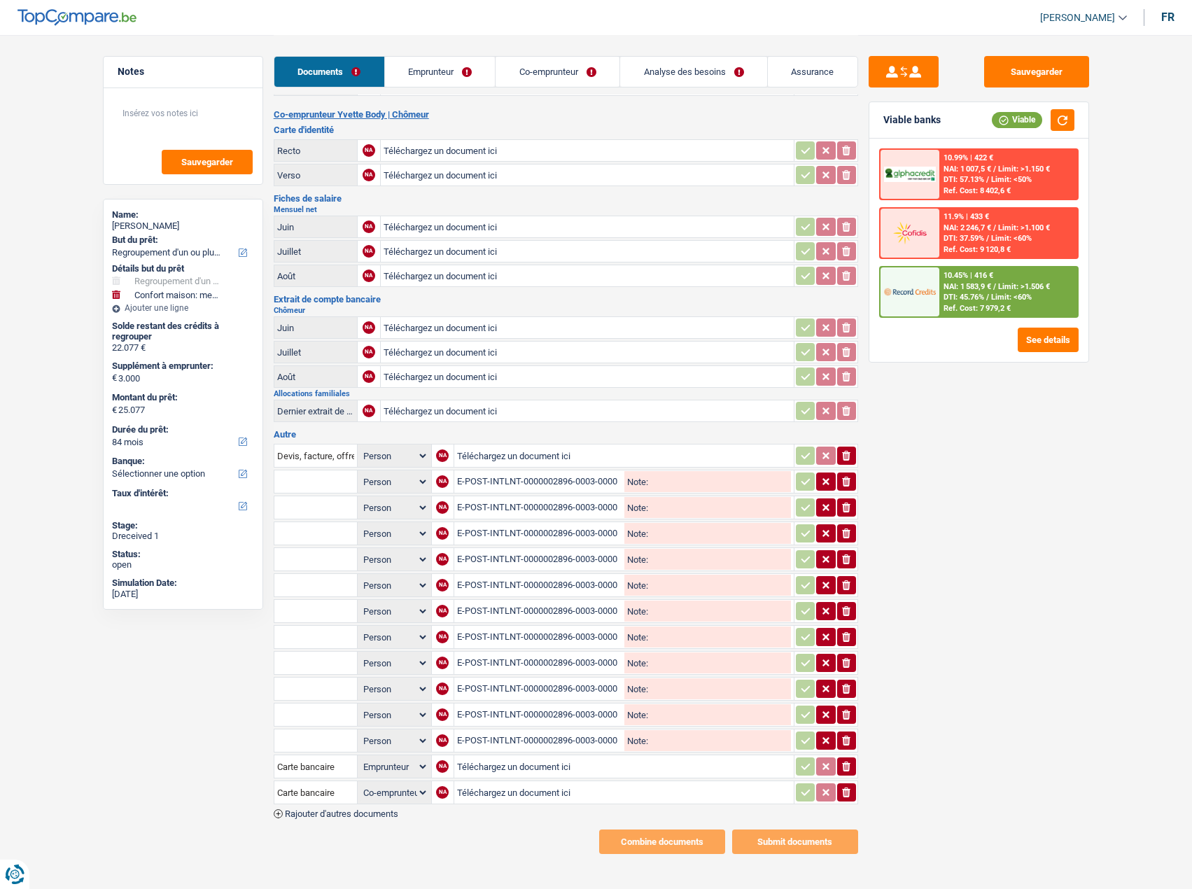
click at [573, 479] on div "E-POST-INTLNT-0000002896-0003-0000345236-20250604-0000.pdf" at bounding box center [539, 481] width 165 height 21
click at [848, 479] on icon "button" at bounding box center [846, 482] width 8 height 10
select select "coApplicant"
select select "applicant"
select select "coApplicant"
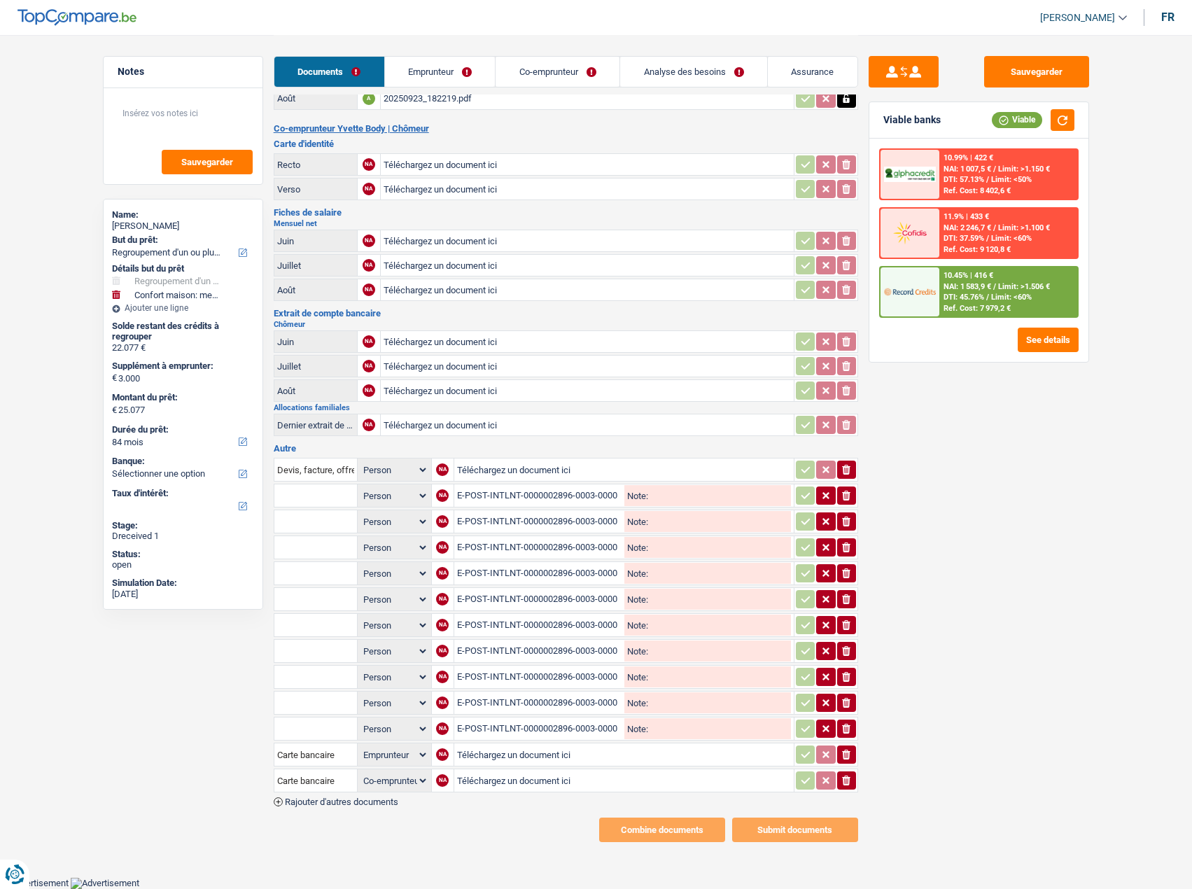
scroll to position [201, 0]
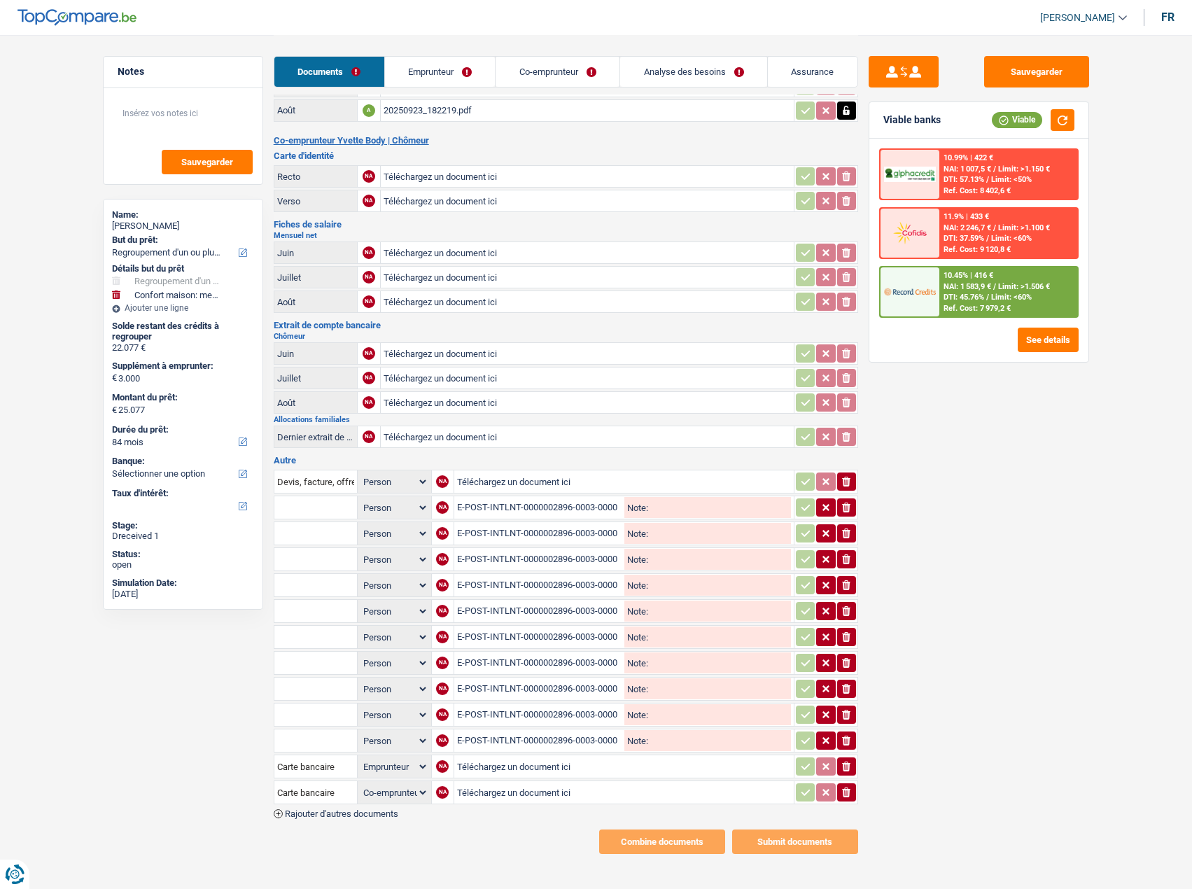
click at [499, 509] on div "E-POST-INTLNT-0000002896-0003-0000345236-20250730-0000.pdf" at bounding box center [539, 507] width 165 height 21
click at [844, 504] on icon "ionicons-v5-e" at bounding box center [846, 507] width 11 height 14
select select "coApplicant"
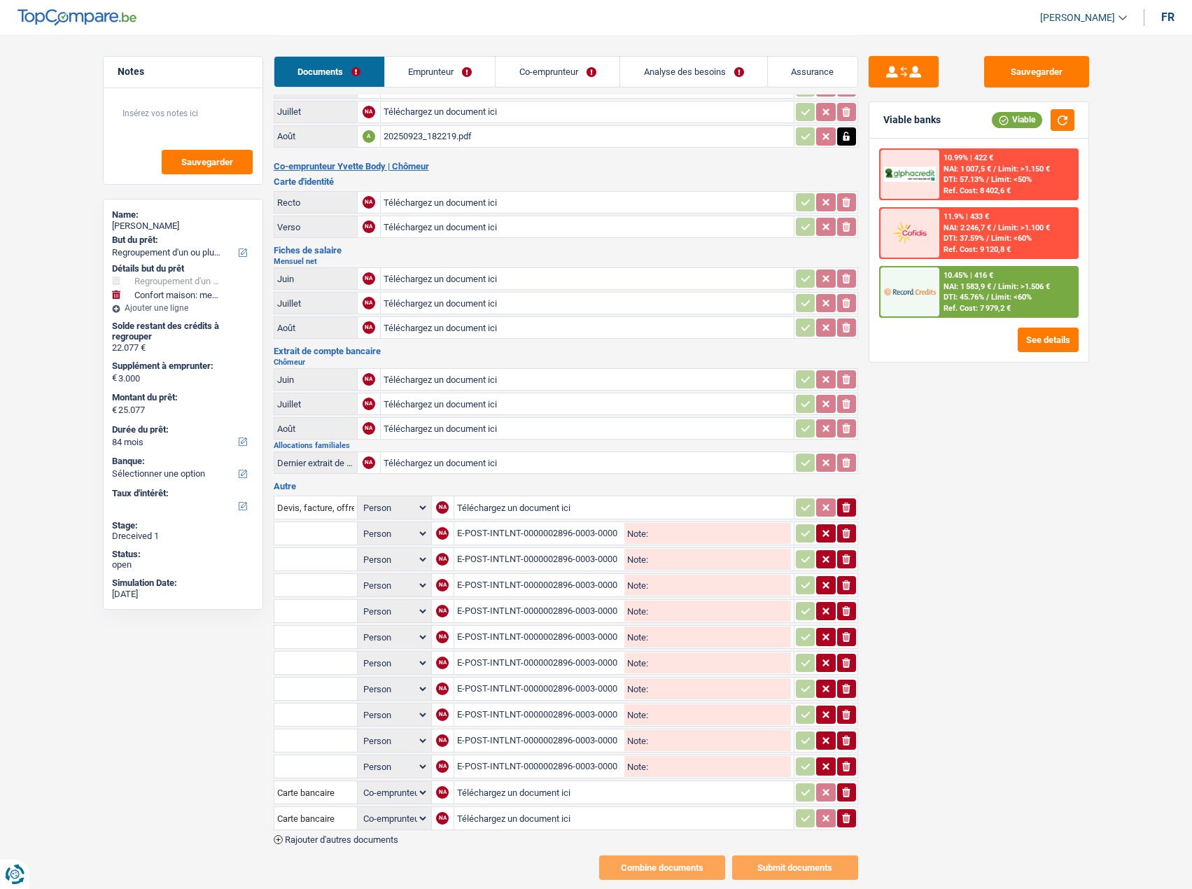
select select "applicant"
select select "coApplicant"
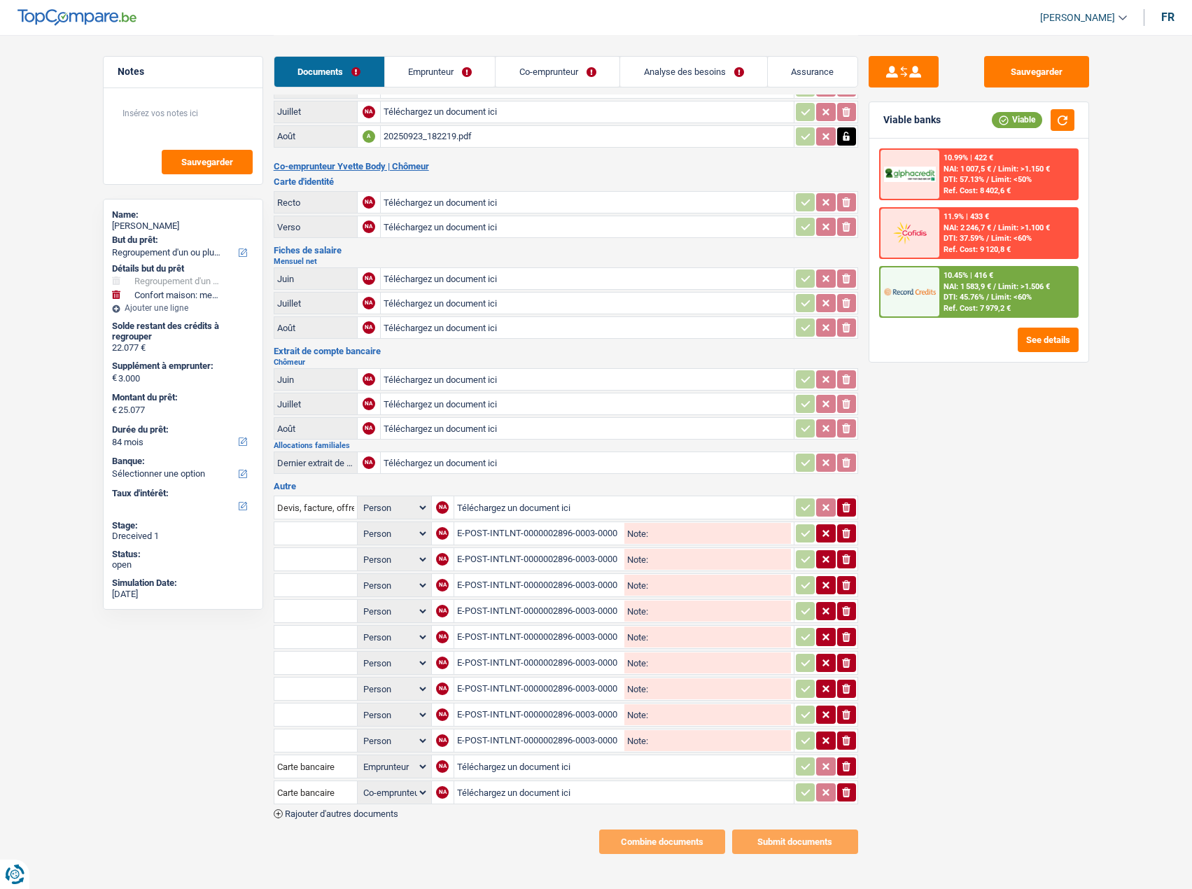
click at [559, 528] on div "E-POST-INTLNT-0000002896-0003-0000345236-20250813-0000.pdf" at bounding box center [539, 533] width 165 height 21
click at [837, 528] on button "ionicons-v5-e" at bounding box center [846, 533] width 19 height 18
select select "coApplicant"
select select "applicant"
select select "coApplicant"
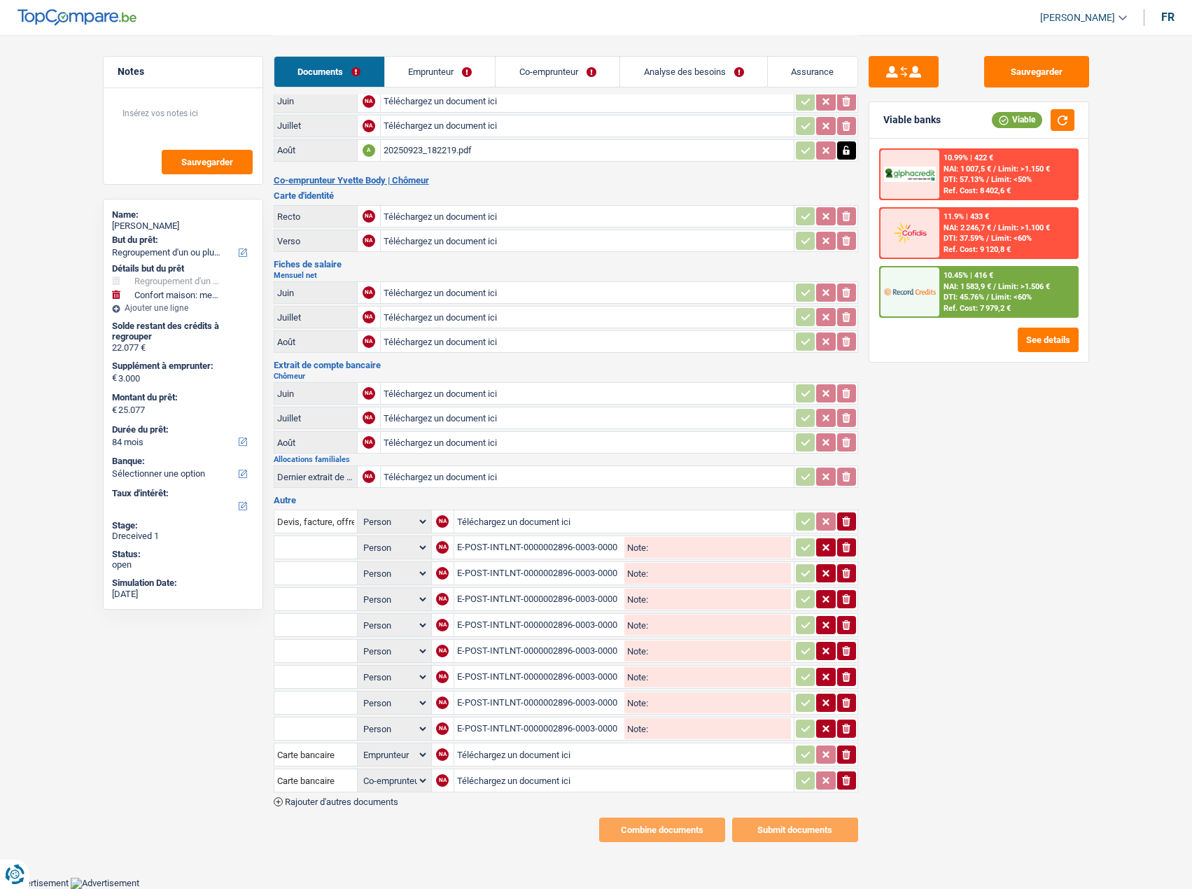
scroll to position [149, 0]
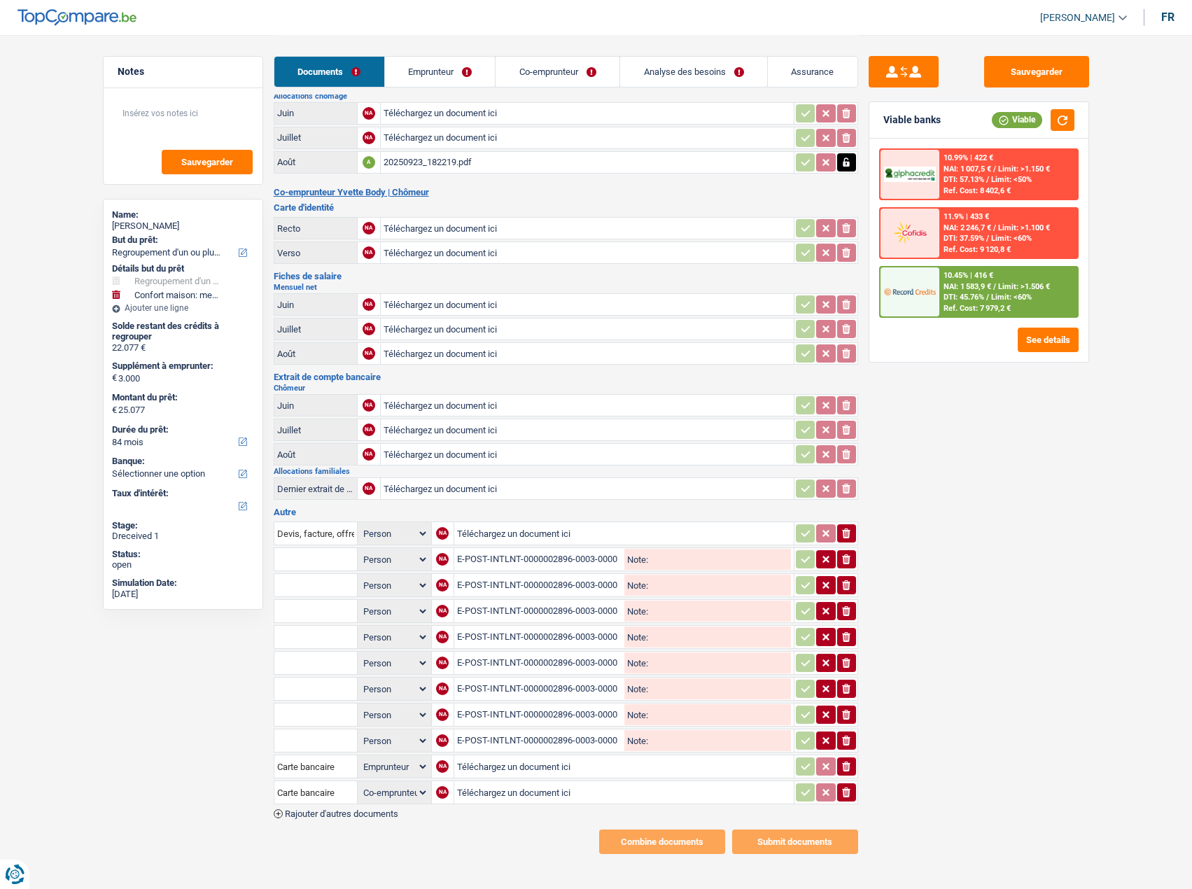
click at [580, 559] on div "E-POST-INTLNT-0000002896-0003-0000345236-20250625-0000.pdf" at bounding box center [539, 559] width 165 height 21
click at [583, 559] on div "E-POST-INTLNT-0000002896-0003-0000345236-20250625-0000.pdf" at bounding box center [539, 559] width 165 height 21
click at [850, 556] on icon "ionicons-v5-e" at bounding box center [846, 559] width 11 height 14
select select "coApplicant"
select select "applicant"
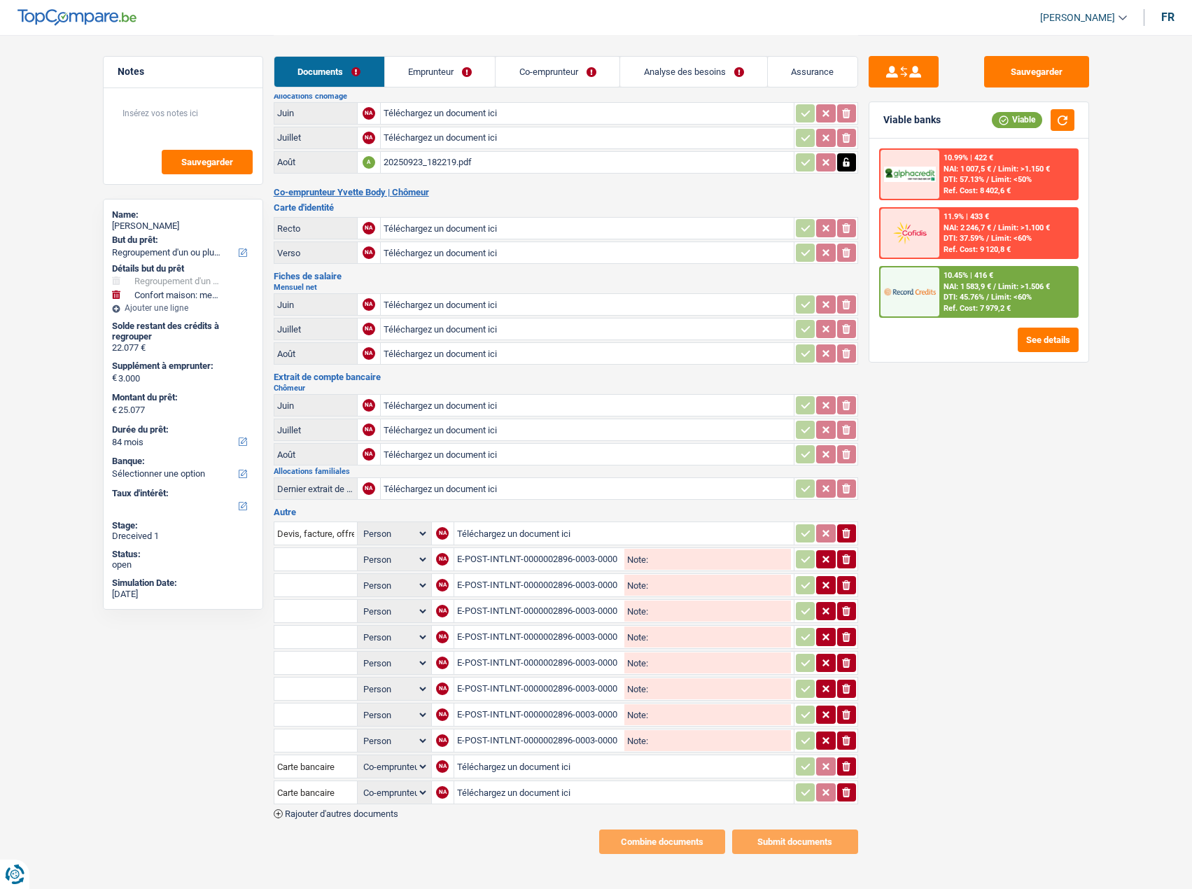
select select "coApplicant"
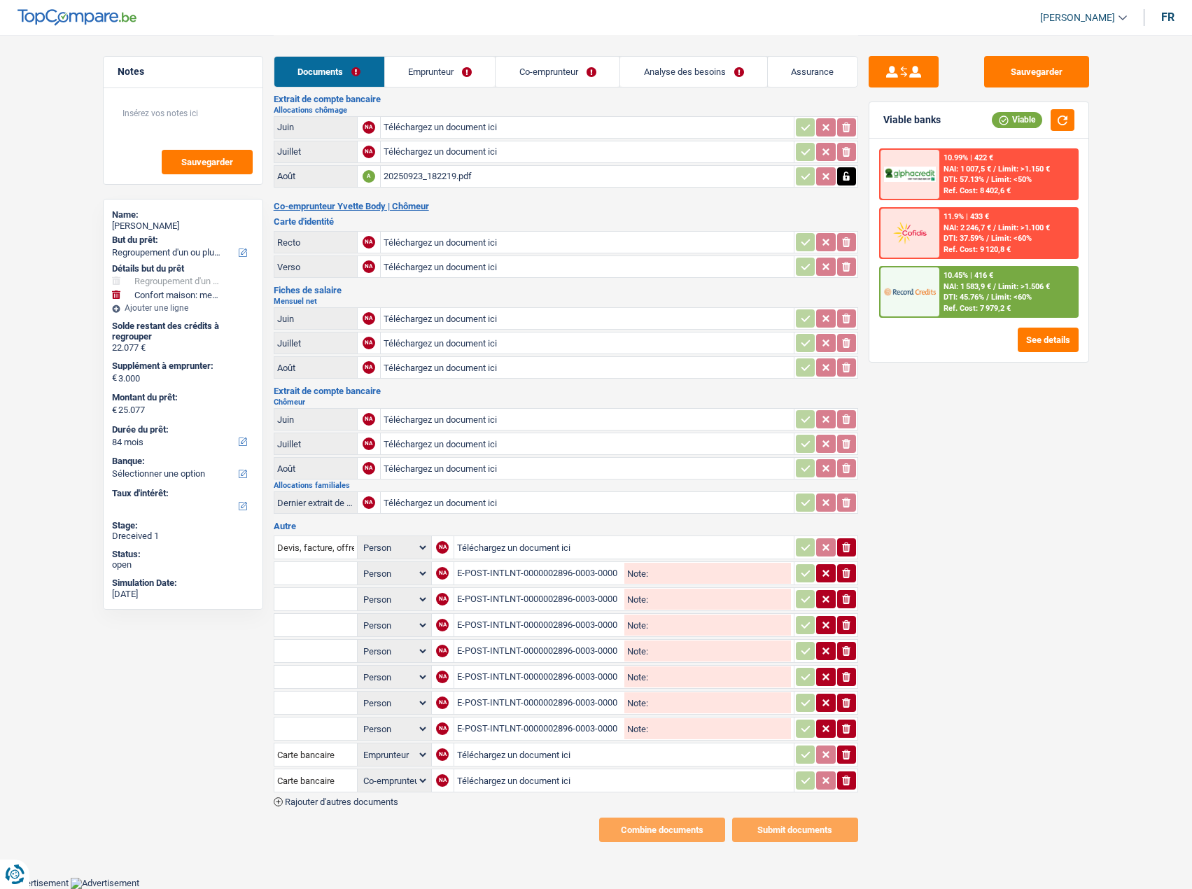
scroll to position [123, 0]
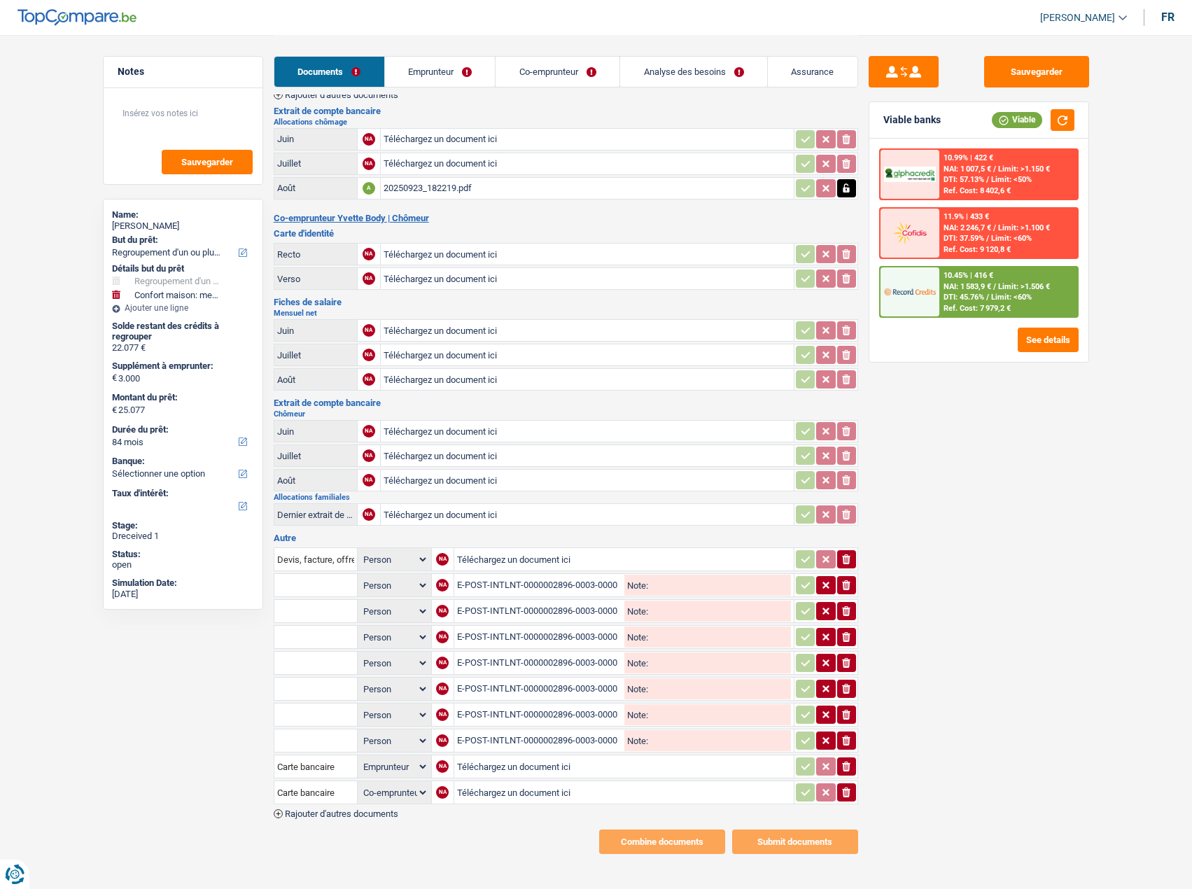
click at [563, 588] on div "E-POST-INTLNT-0000002896-0003-0000345236-20250827-0000.pdf" at bounding box center [539, 585] width 165 height 21
click at [846, 584] on icon "ionicons-v5-e" at bounding box center [846, 585] width 11 height 14
select select "coApplicant"
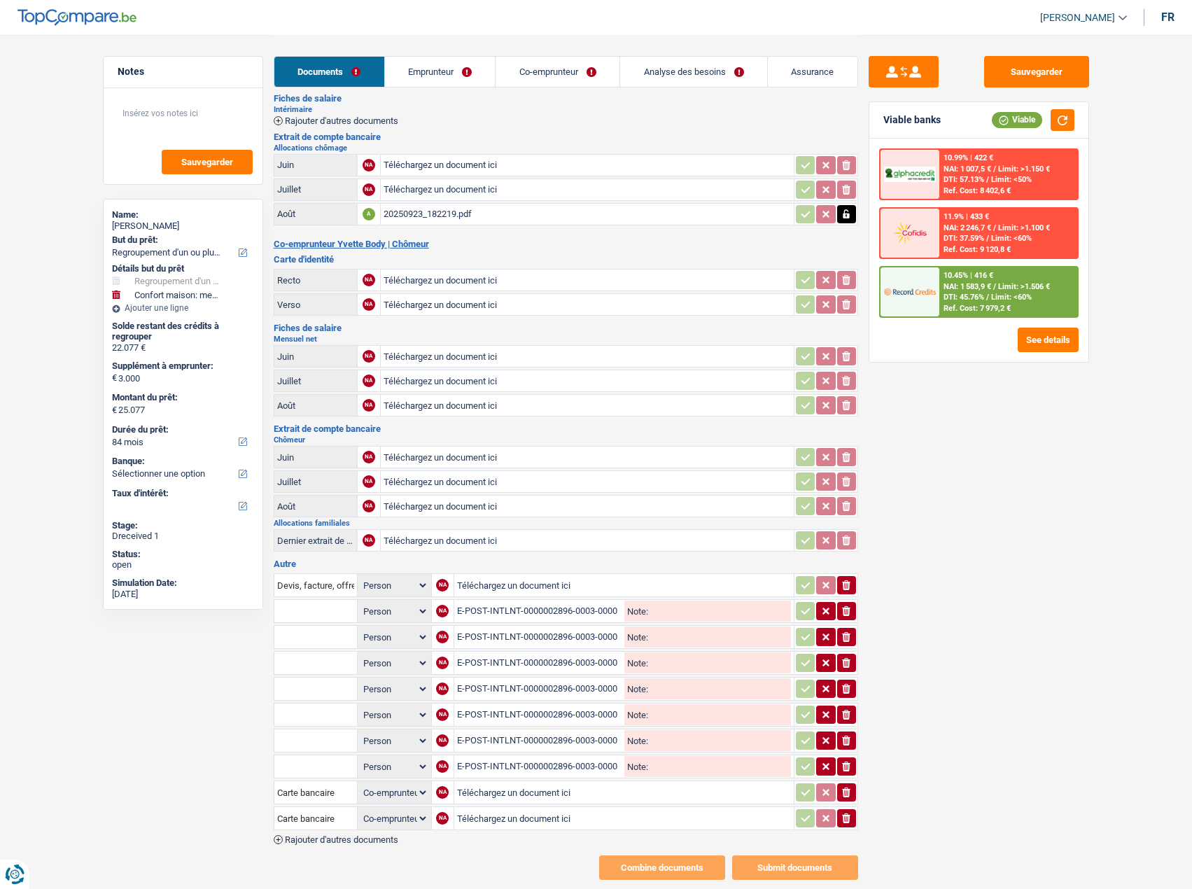
select select "applicant"
select select "coApplicant"
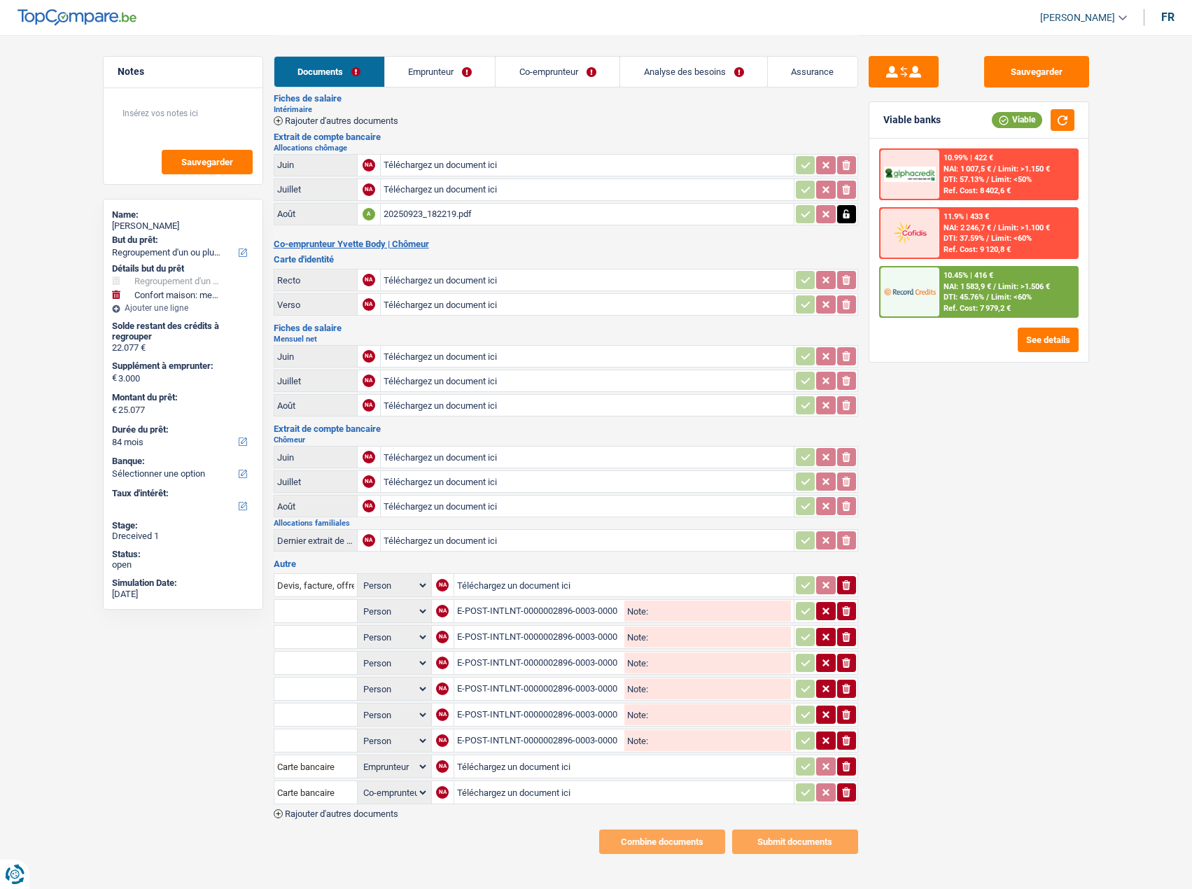
click at [591, 608] on div "E-POST-INTLNT-0000002896-0003-0000345236-20250903-0000.pdf" at bounding box center [539, 611] width 165 height 21
click at [848, 613] on icon "ionicons-v5-e" at bounding box center [846, 611] width 11 height 14
select select "coApplicant"
select select "applicant"
select select "coApplicant"
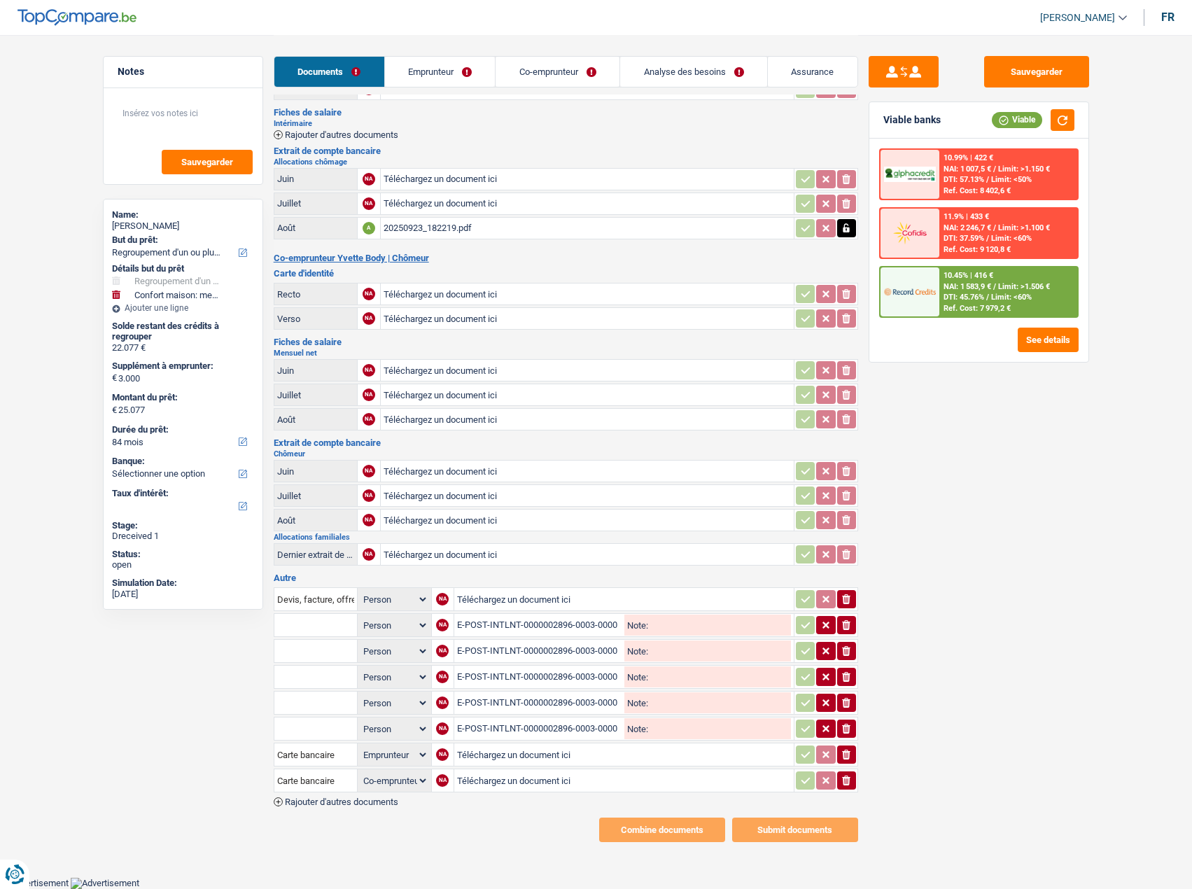
scroll to position [71, 0]
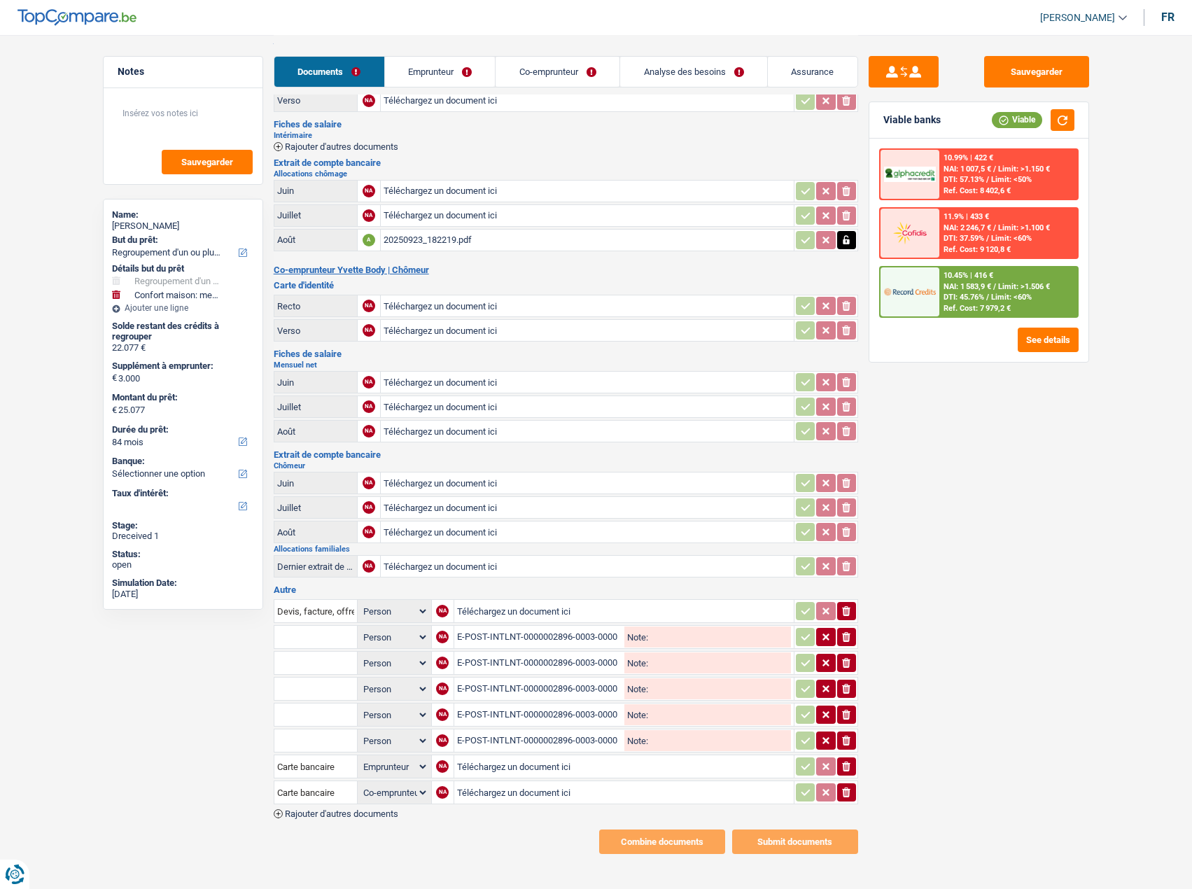
drag, startPoint x: 517, startPoint y: 637, endPoint x: 497, endPoint y: 637, distance: 19.6
click at [498, 637] on div "E-POST-INTLNT-0000002896-0003-0000345236-20250716-0000.pdf" at bounding box center [539, 636] width 165 height 21
click at [848, 637] on icon "button" at bounding box center [846, 637] width 8 height 10
select select "coApplicant"
select select "applicant"
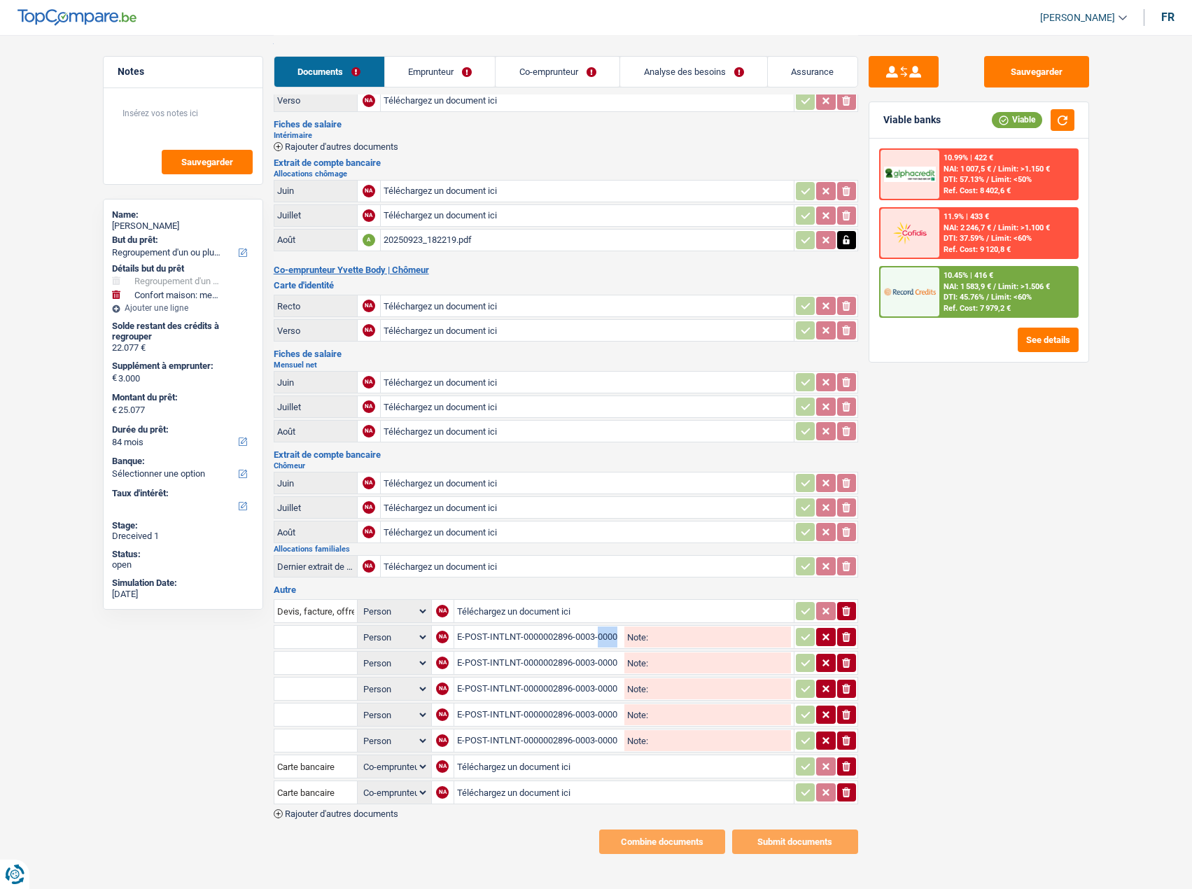
select select "coApplicant"
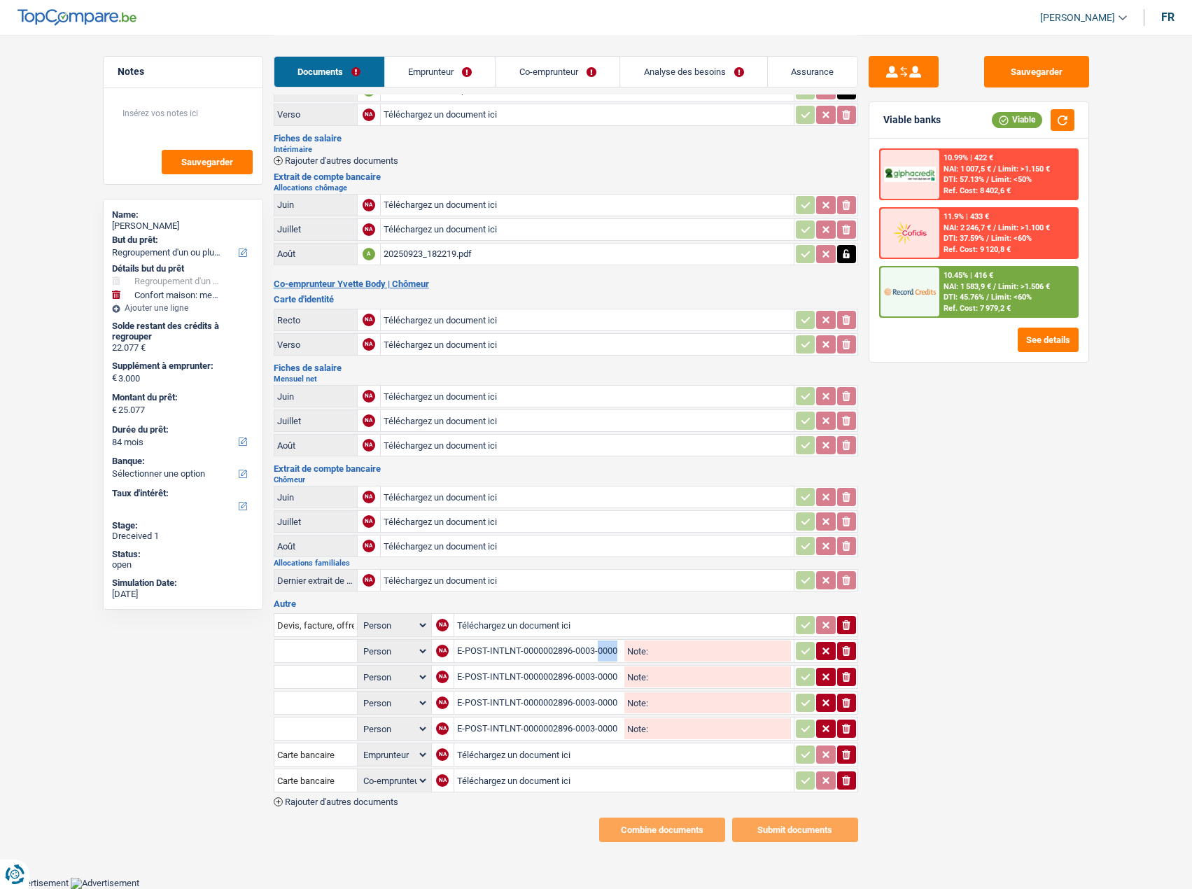
scroll to position [45, 0]
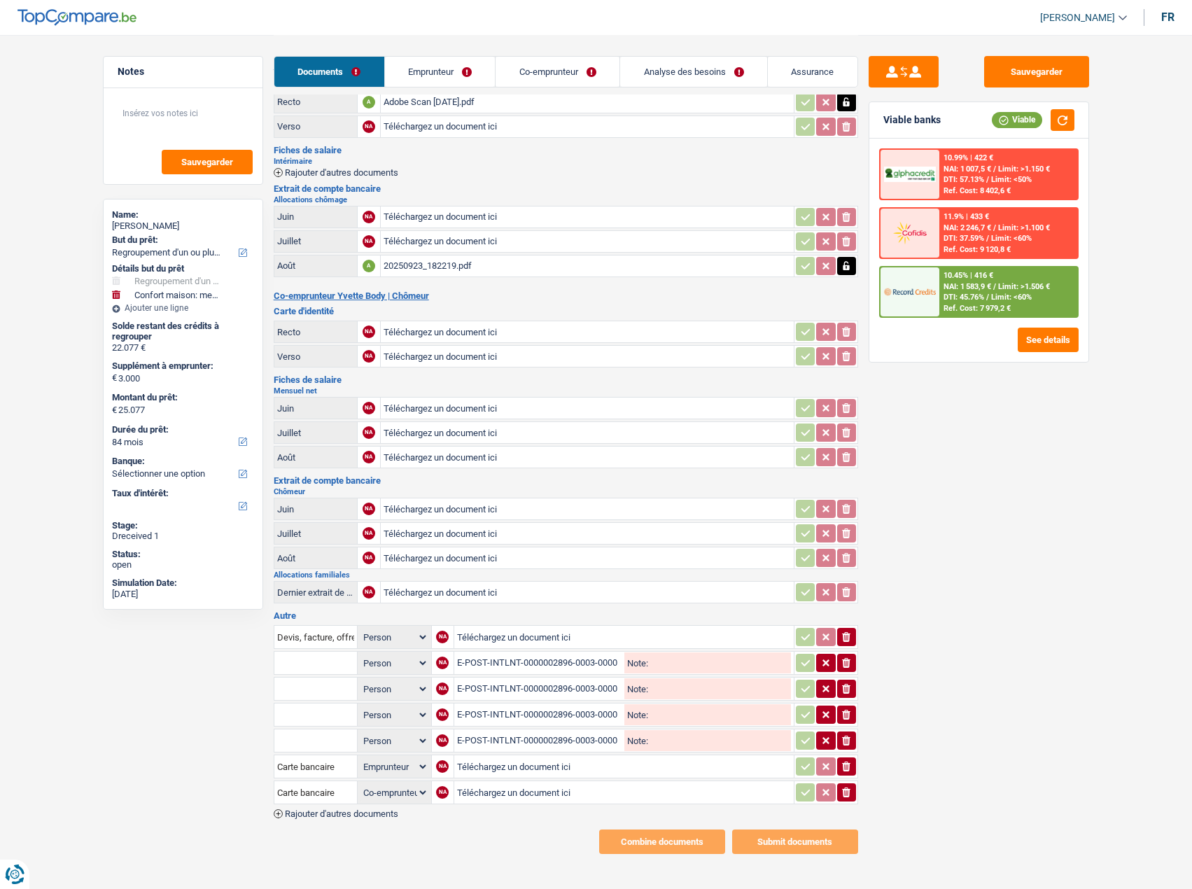
click at [610, 665] on div "E-POST-INTLNT-0000002896-0003-0000345236-20250702-0000.pdf" at bounding box center [539, 662] width 165 height 21
click at [847, 668] on icon "ionicons-v5-e" at bounding box center [846, 663] width 11 height 14
select select "coApplicant"
select select "applicant"
select select "coApplicant"
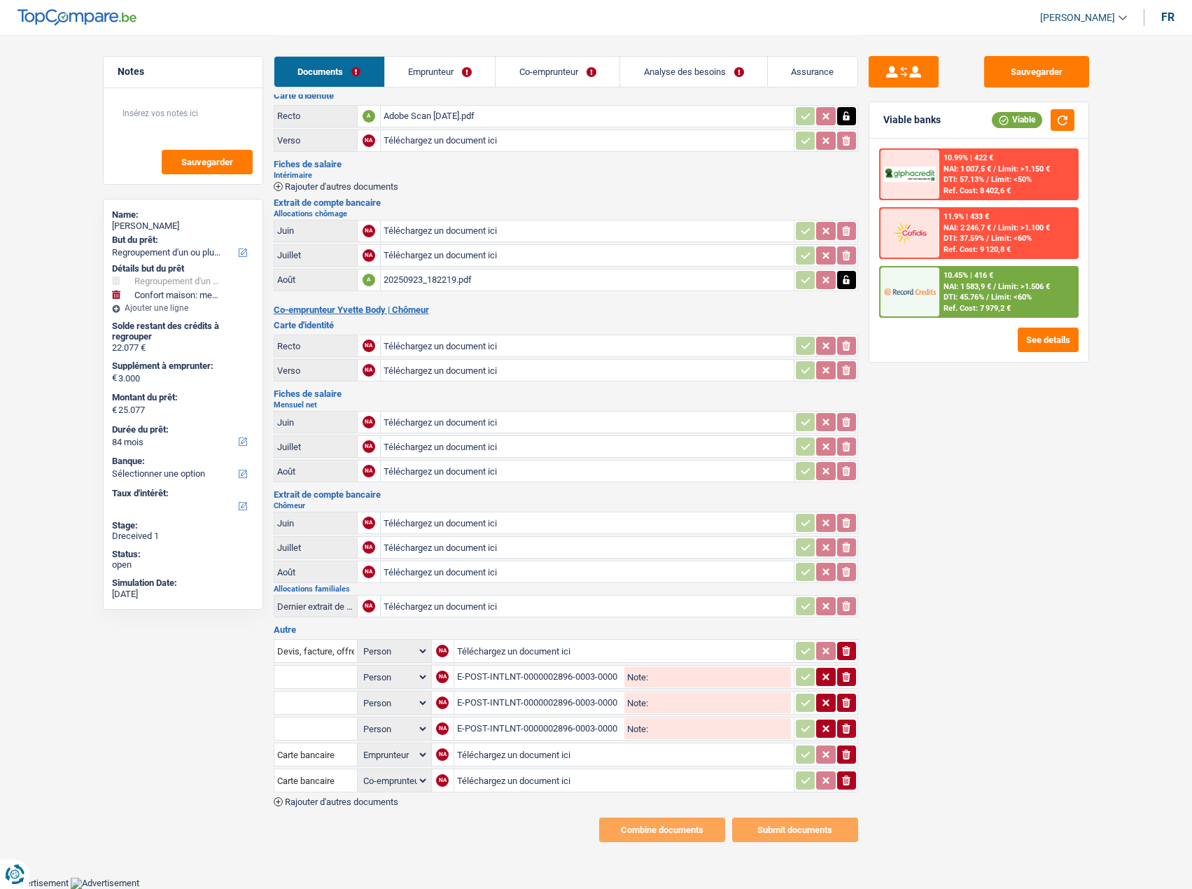
scroll to position [20, 0]
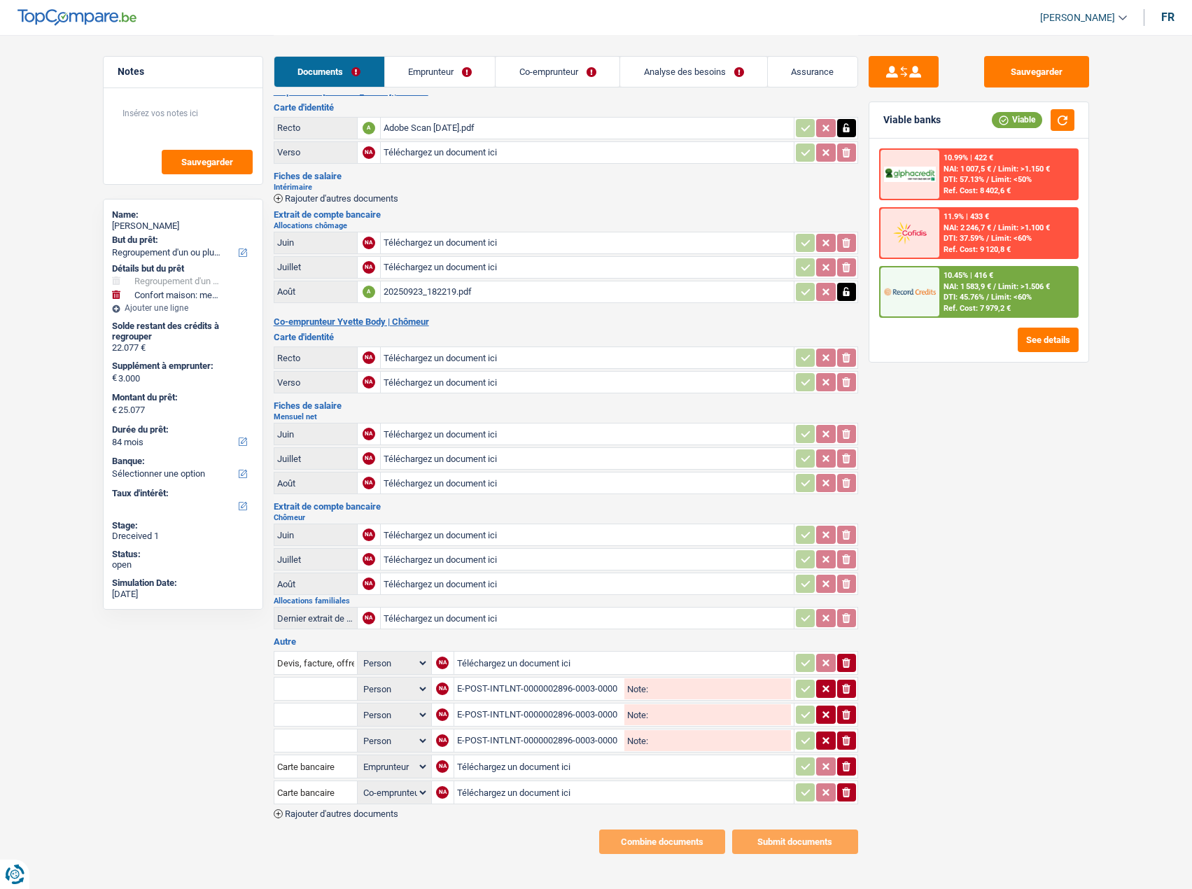
click at [604, 688] on div "E-POST-INTLNT-0000002896-0003-0000345236-20250618-0000.pdf" at bounding box center [539, 688] width 165 height 21
drag, startPoint x: 841, startPoint y: 687, endPoint x: 843, endPoint y: 678, distance: 8.7
click at [841, 686] on icon "ionicons-v5-e" at bounding box center [846, 689] width 11 height 14
select select "coApplicant"
select select "applicant"
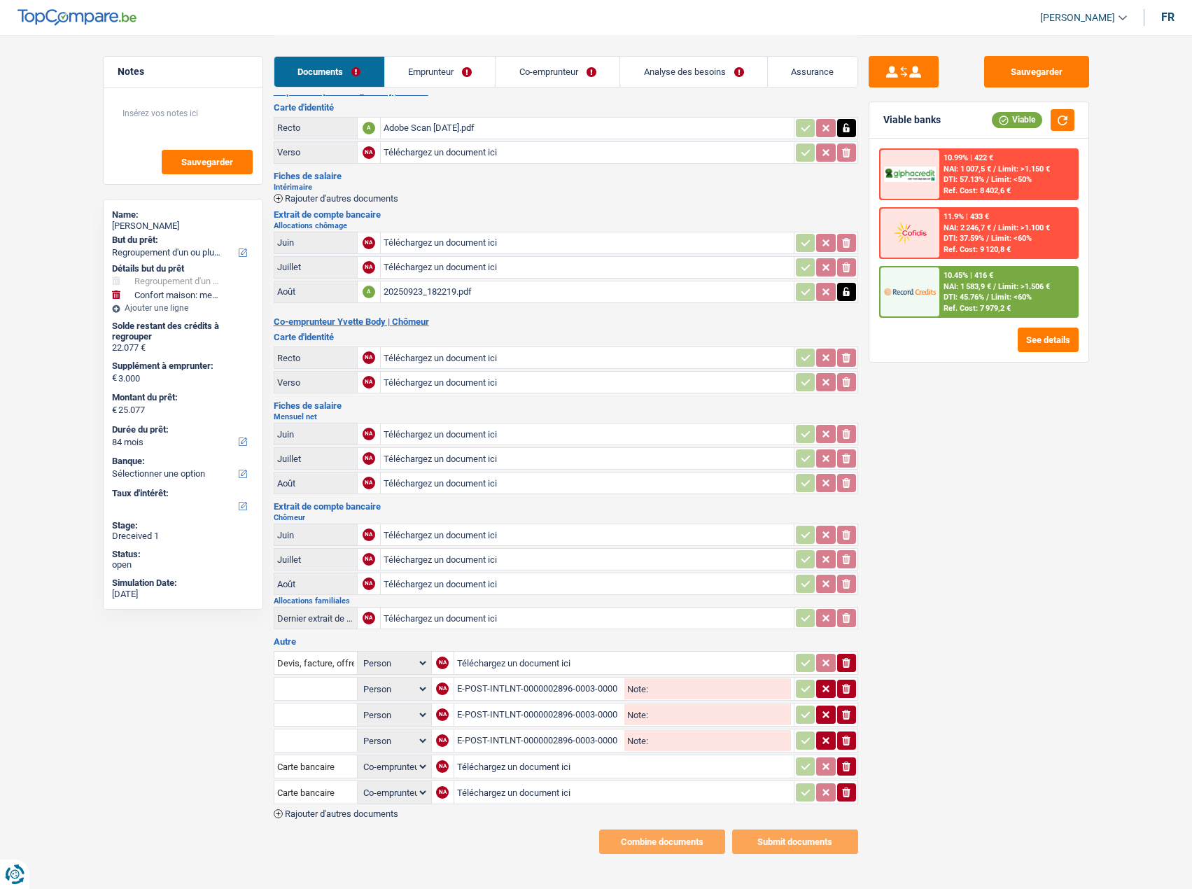
select select "coApplicant"
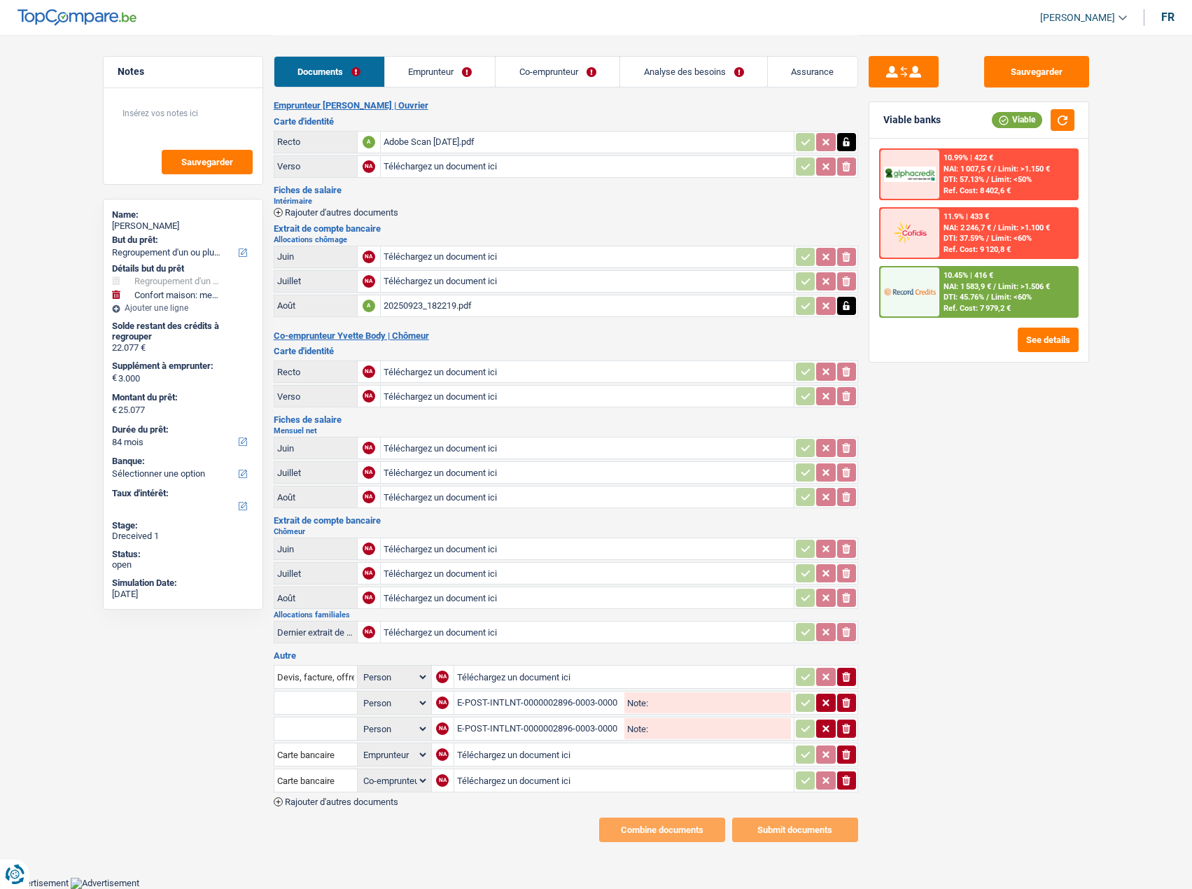
scroll to position [0, 0]
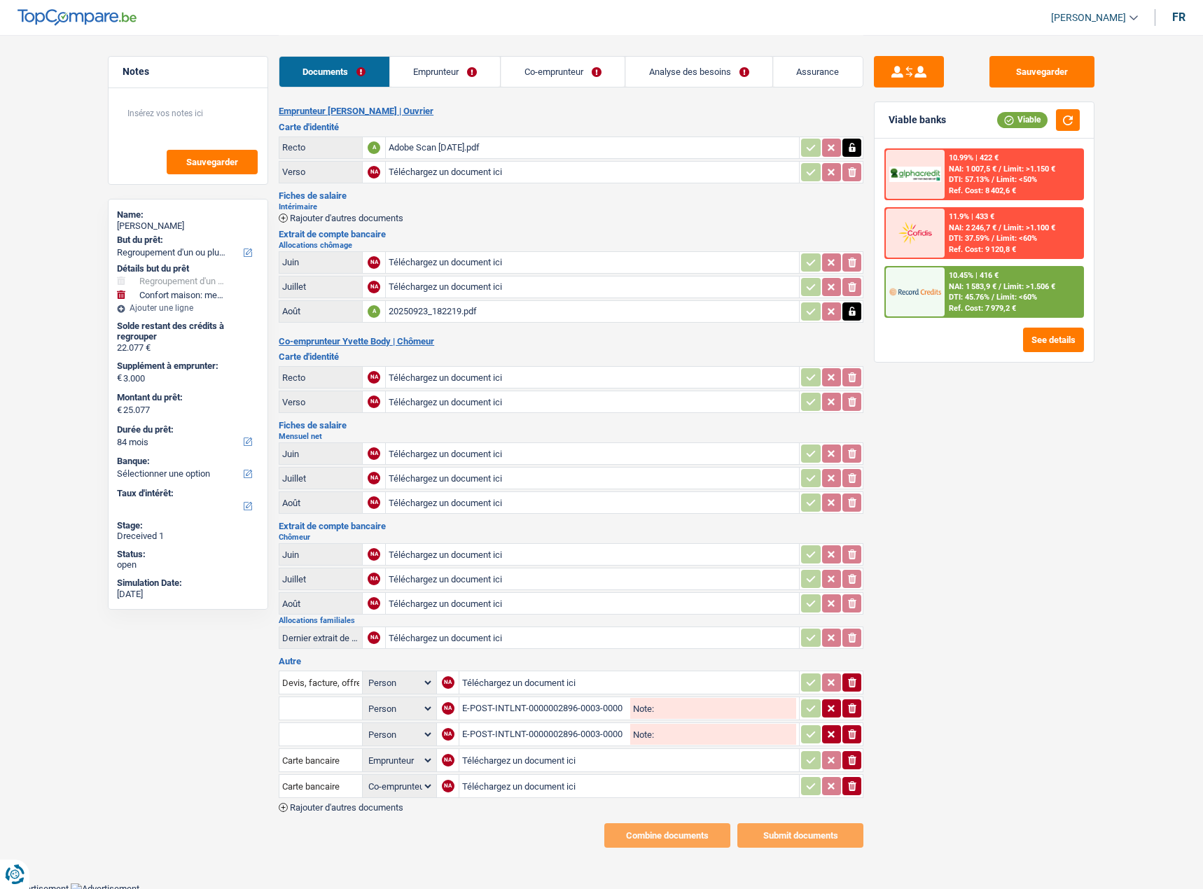
click at [549, 708] on div "E-POST-INTLNT-0000002896-0003-0000345236-20250806-0000.pdf" at bounding box center [544, 708] width 165 height 21
click at [847, 710] on icon "ionicons-v5-e" at bounding box center [851, 708] width 11 height 14
select select "coApplicant"
select select "applicant"
select select "coApplicant"
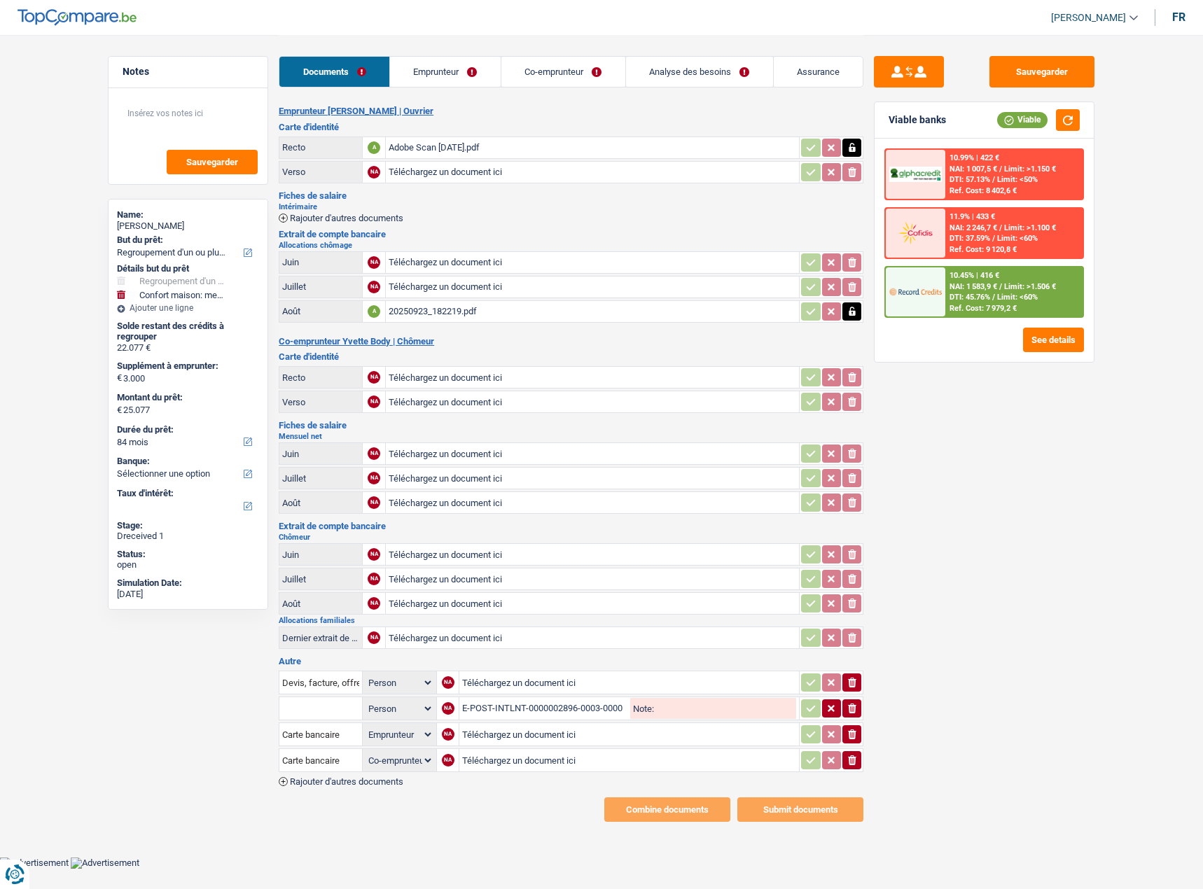
click at [594, 706] on div "E-POST-INTLNT-0000002896-0003-0000345236-20250709-0000.pdf" at bounding box center [544, 708] width 165 height 21
click at [850, 707] on icon "ionicons-v5-e" at bounding box center [851, 708] width 11 height 14
select select "coApplicant"
select select "applicant"
select select "coApplicant"
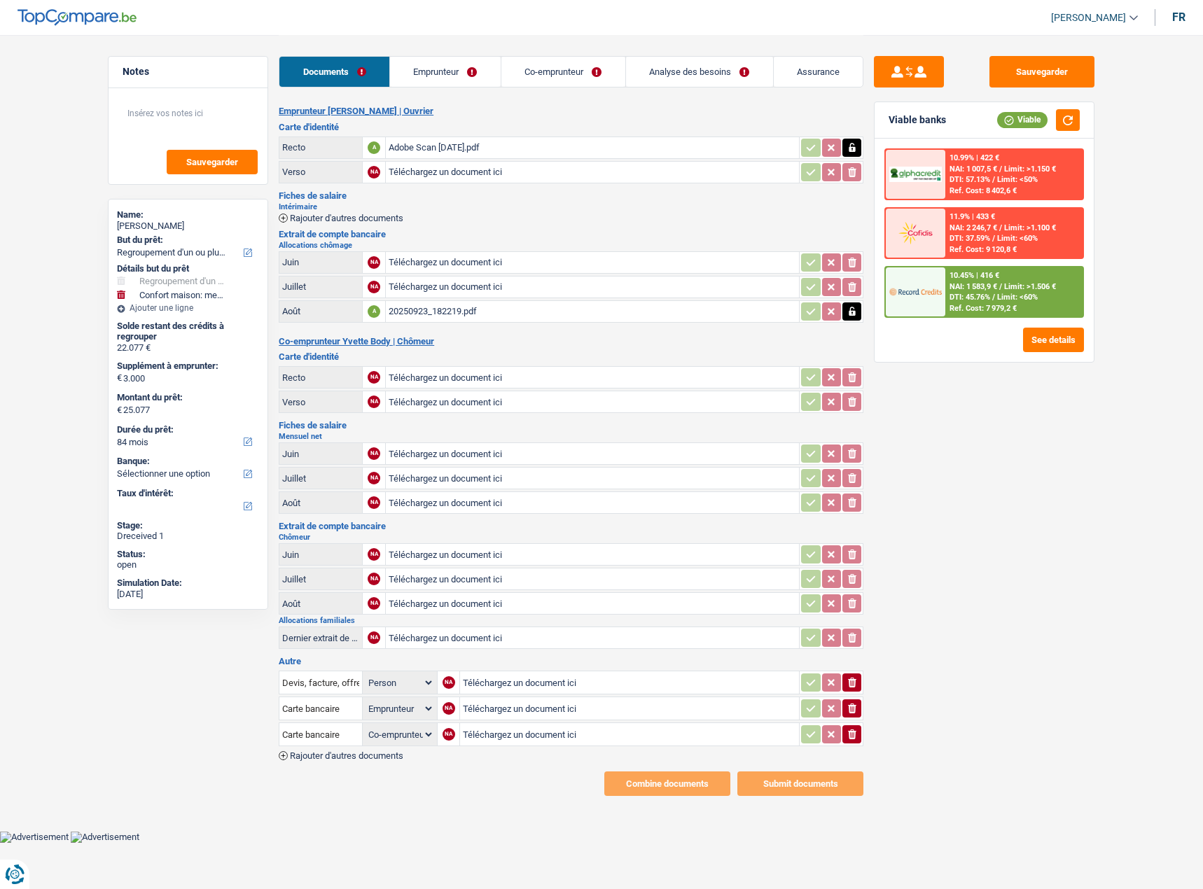
drag, startPoint x: 846, startPoint y: 730, endPoint x: 846, endPoint y: 704, distance: 25.9
click at [846, 731] on icon "ionicons-v5-e" at bounding box center [851, 734] width 11 height 14
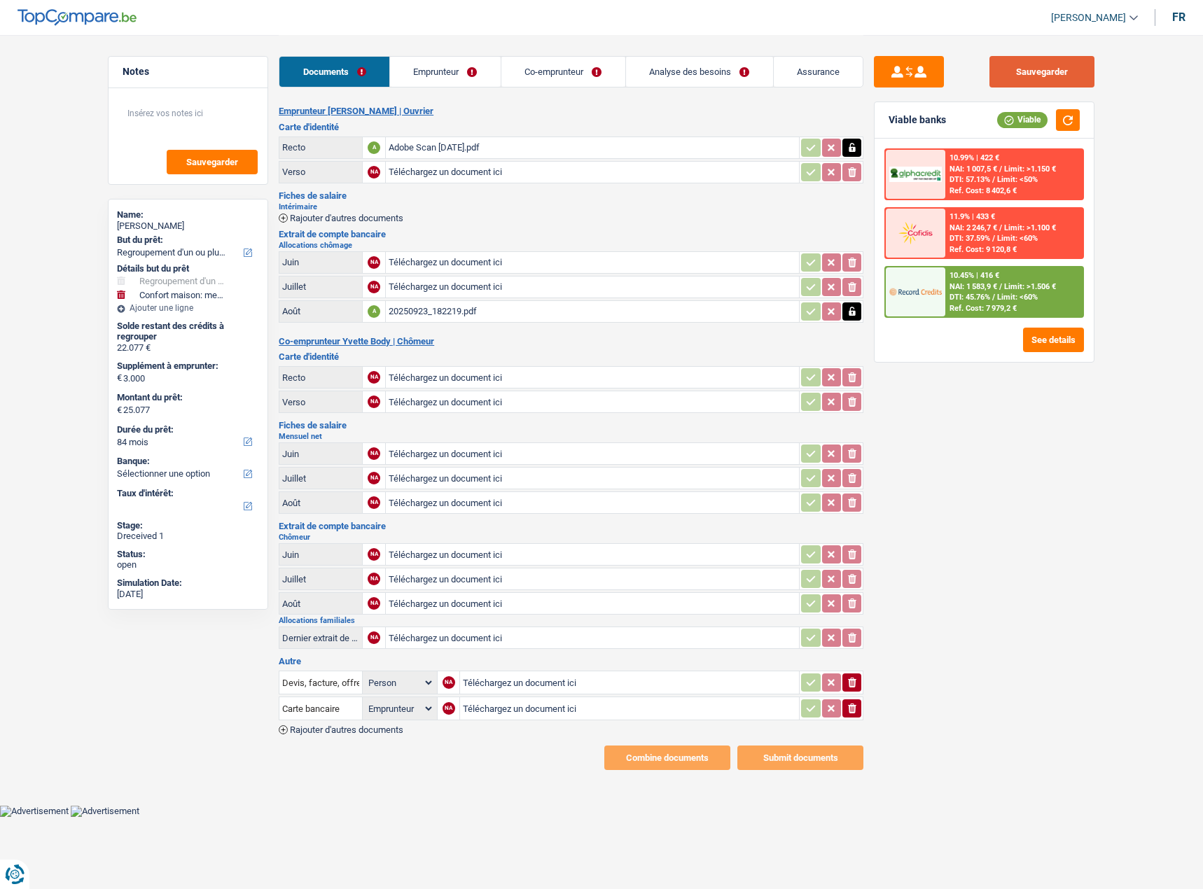
click at [1060, 85] on button "Sauvegarder" at bounding box center [1041, 71] width 105 height 31
click at [393, 154] on div "Adobe Scan 01 Oct 2025.pdf" at bounding box center [591, 147] width 407 height 21
click at [559, 78] on link "Co-emprunteur" at bounding box center [563, 72] width 124 height 30
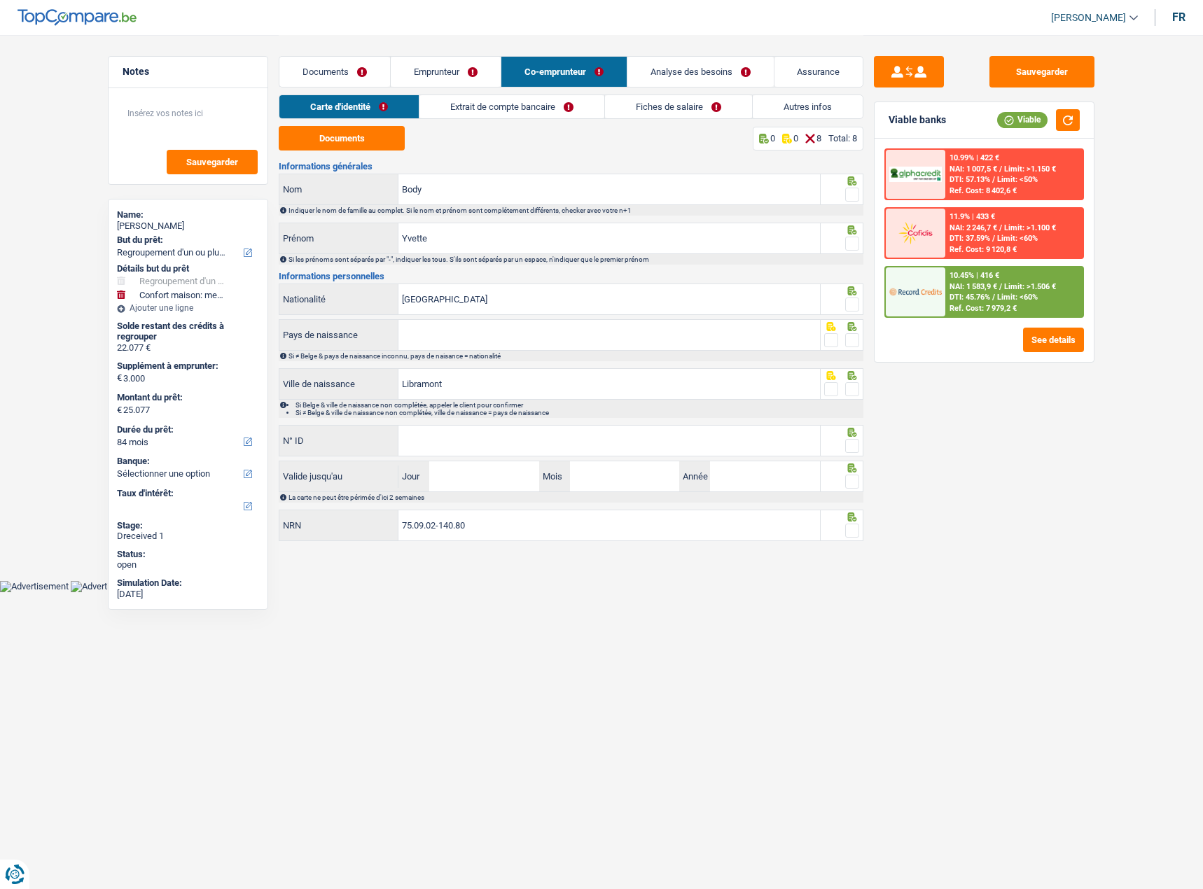
click at [558, 90] on div "Documents Emprunteur Co-emprunteur Analyse des besoins Assurance" at bounding box center [571, 64] width 584 height 59
click at [558, 100] on link "Extrait de compte bancaire" at bounding box center [511, 106] width 185 height 23
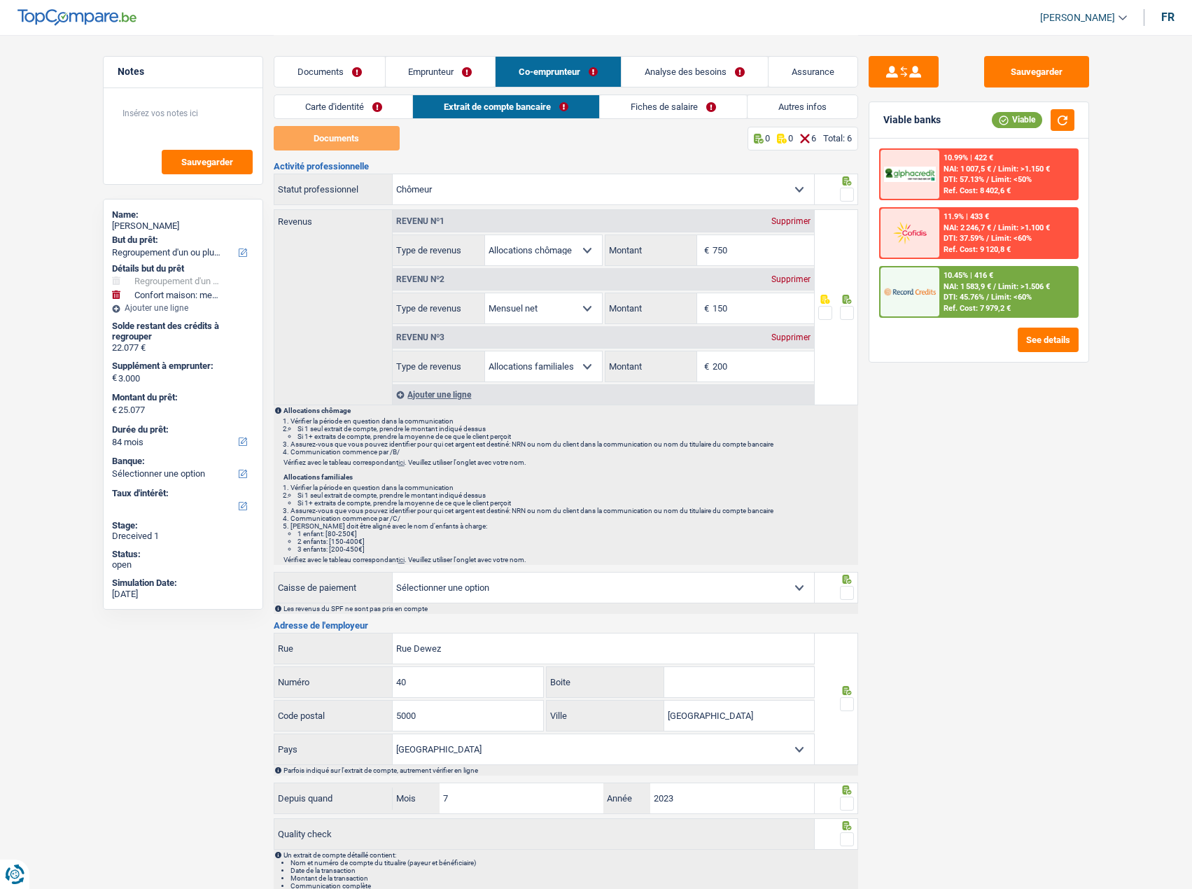
click at [788, 279] on div "Supprimer" at bounding box center [791, 279] width 46 height 8
select select "familyAllowances"
type input "200"
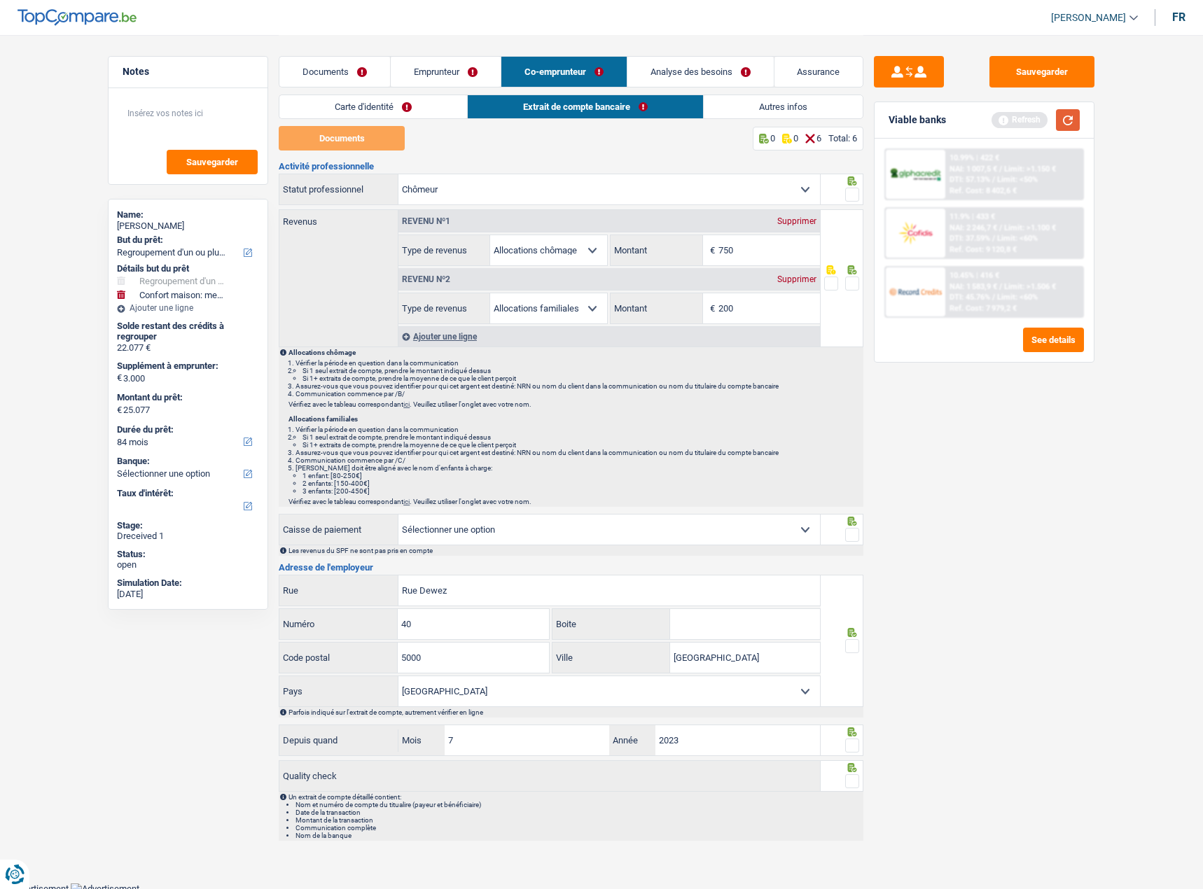
click at [1061, 120] on button "button" at bounding box center [1068, 120] width 24 height 22
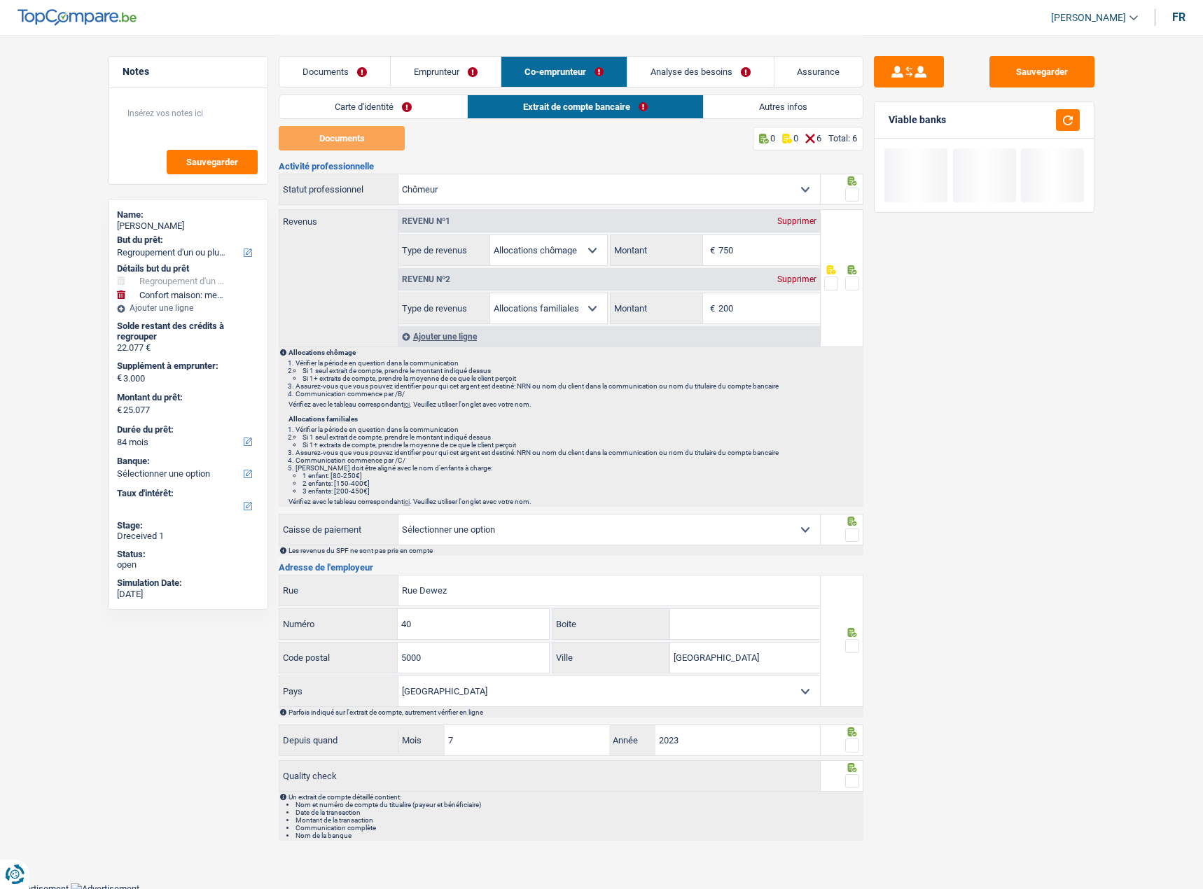
click at [463, 66] on link "Emprunteur" at bounding box center [446, 72] width 110 height 30
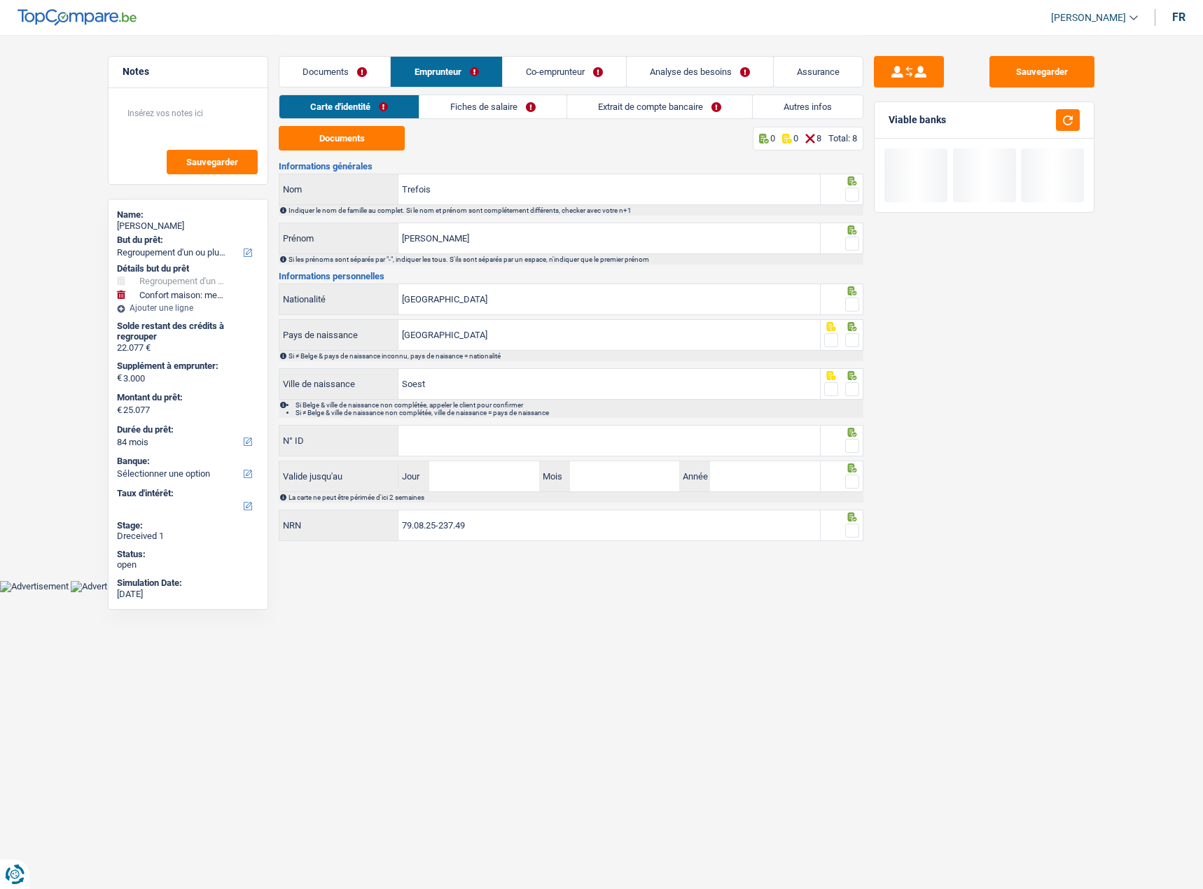
click at [332, 64] on link "Documents" at bounding box center [334, 72] width 111 height 30
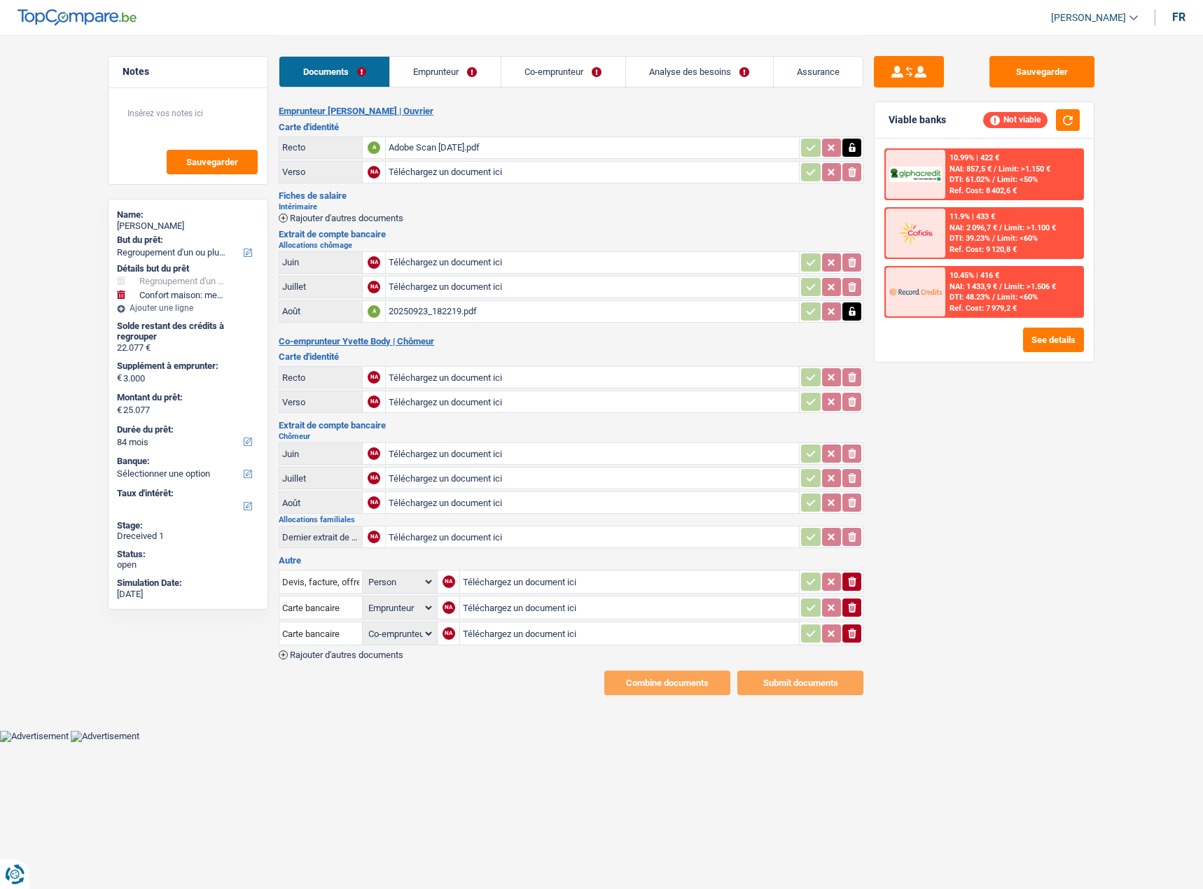
click at [461, 308] on div "20250923_182219.pdf" at bounding box center [591, 311] width 407 height 21
drag, startPoint x: 460, startPoint y: 78, endPoint x: 472, endPoint y: 78, distance: 11.9
click at [460, 78] on link "Emprunteur" at bounding box center [445, 72] width 111 height 30
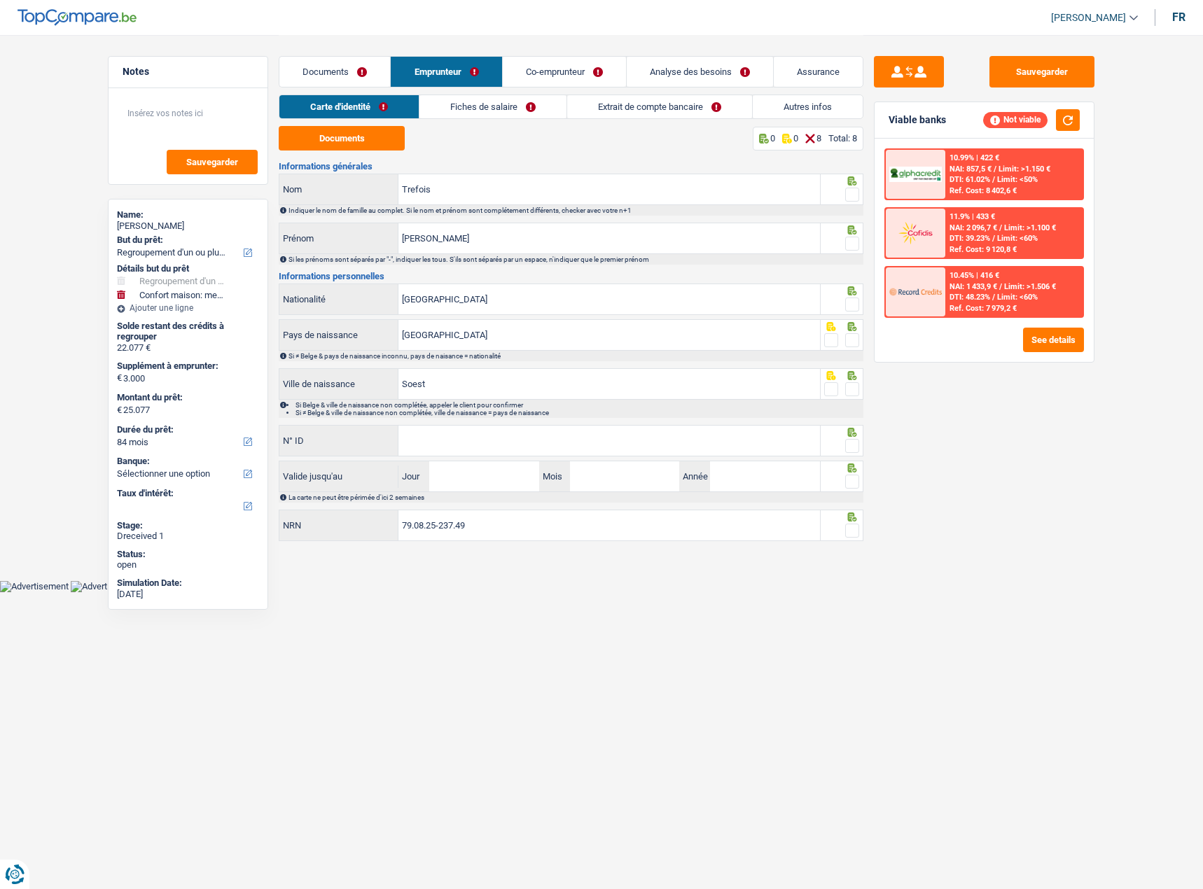
click at [521, 101] on link "Fiches de salaire" at bounding box center [492, 106] width 147 height 23
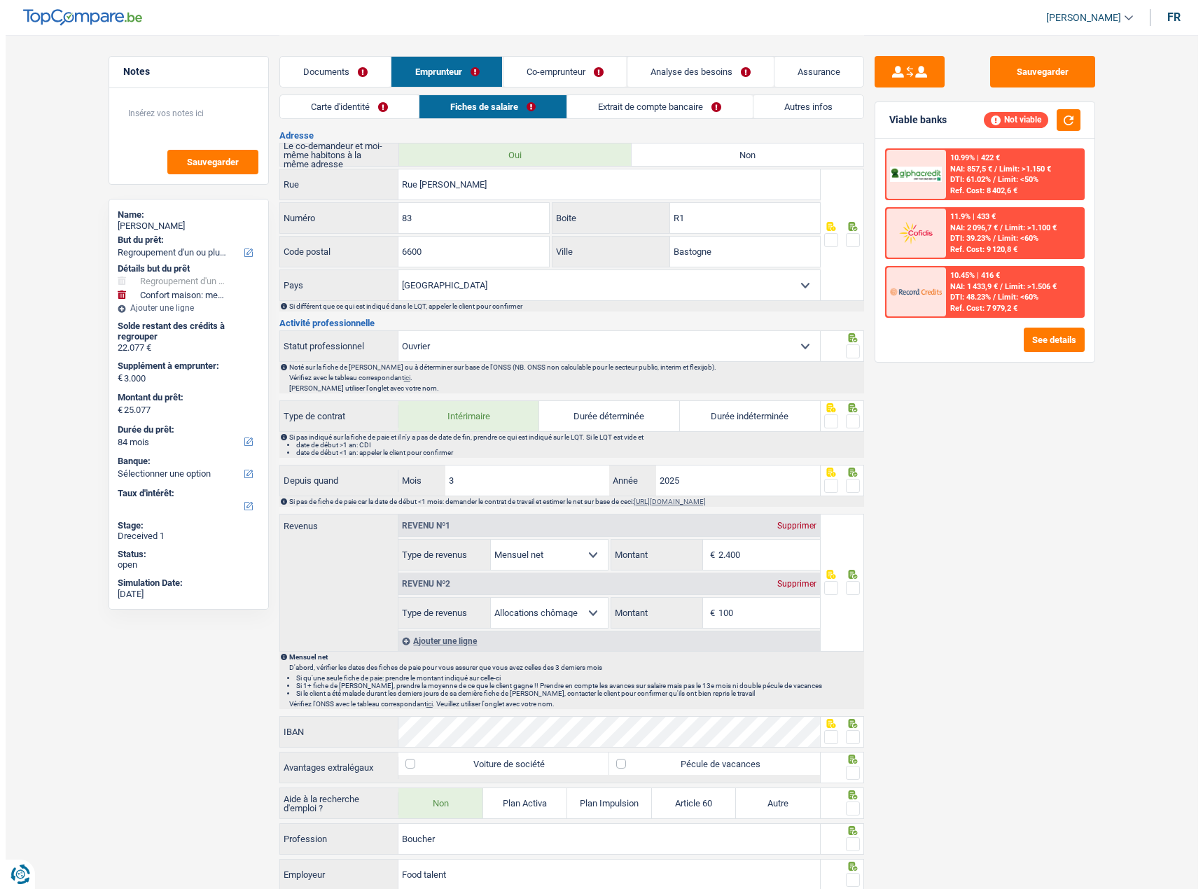
scroll to position [490, 0]
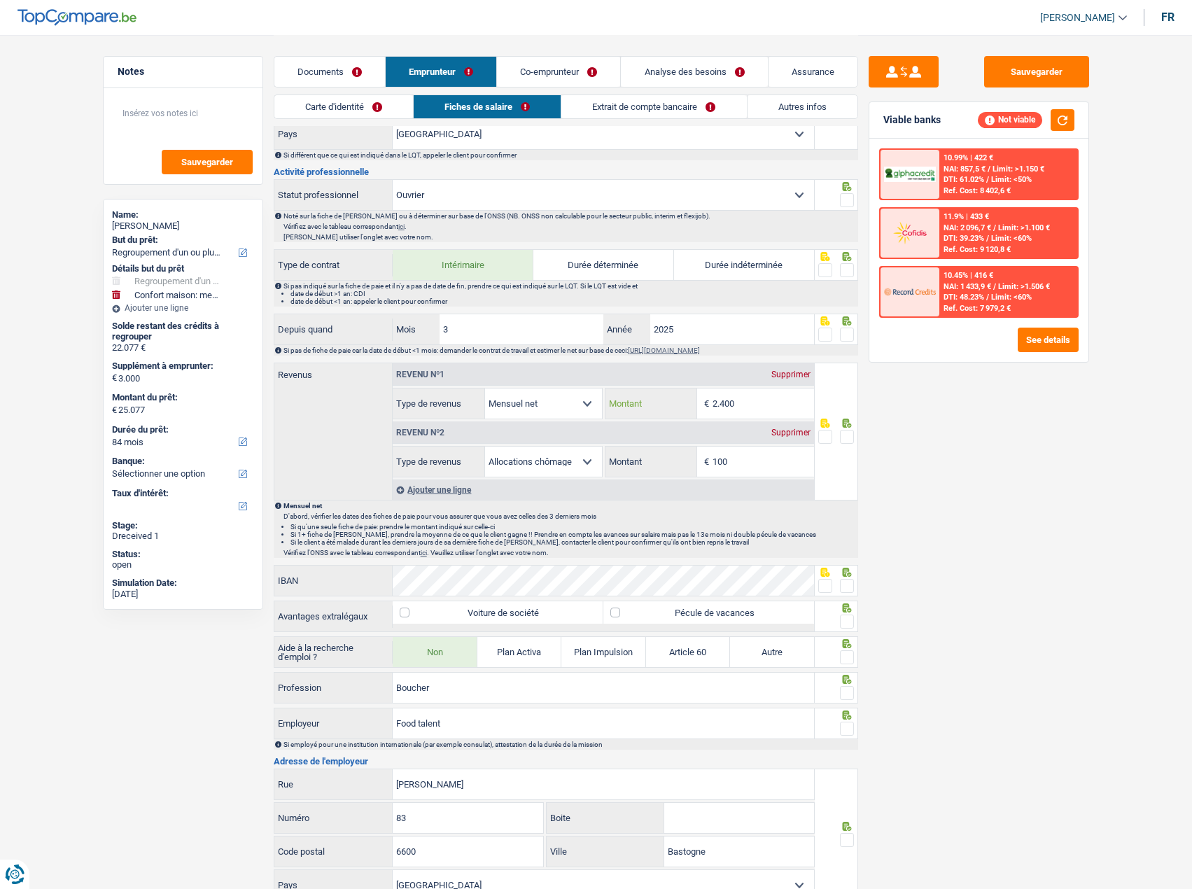
drag, startPoint x: 758, startPoint y: 402, endPoint x: 626, endPoint y: 407, distance: 131.7
click at [626, 407] on div "2.400 € Montant" at bounding box center [709, 403] width 209 height 30
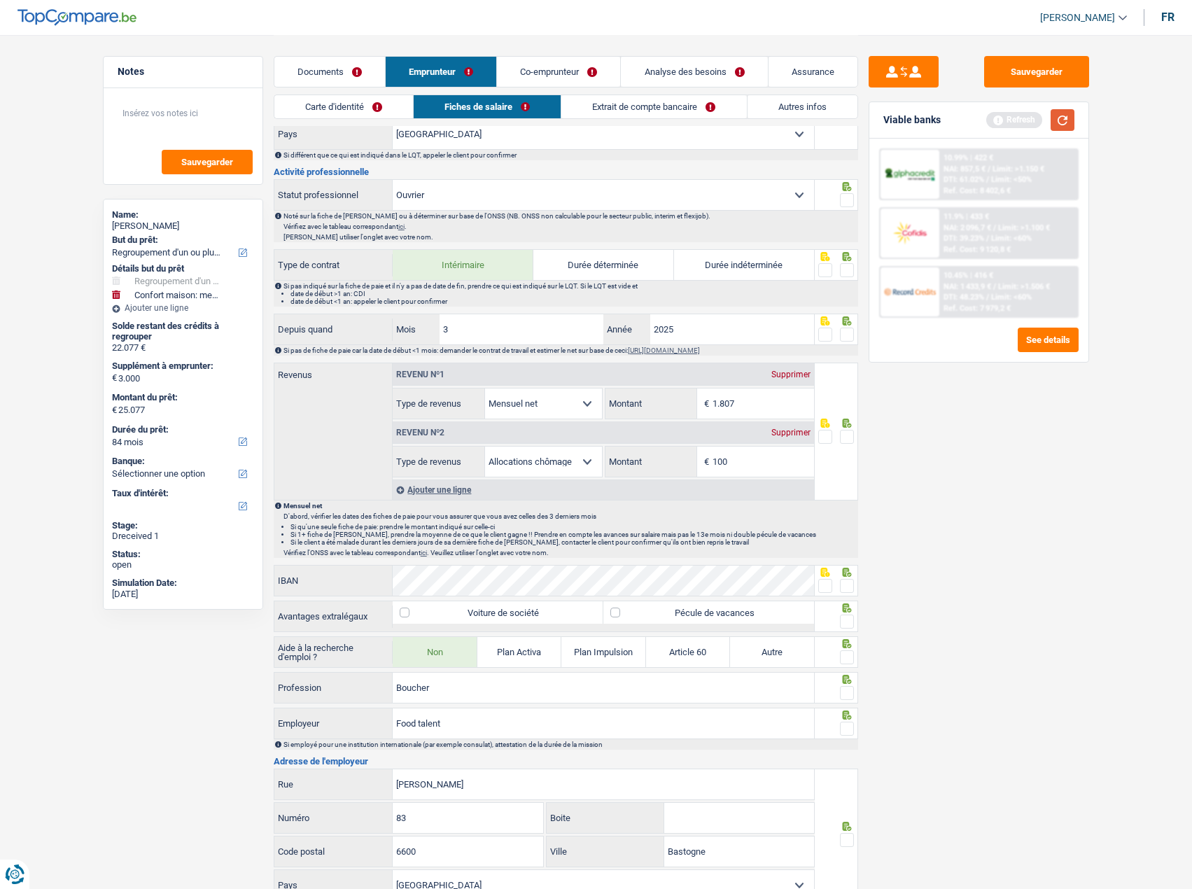
click at [1064, 123] on button "button" at bounding box center [1063, 120] width 24 height 22
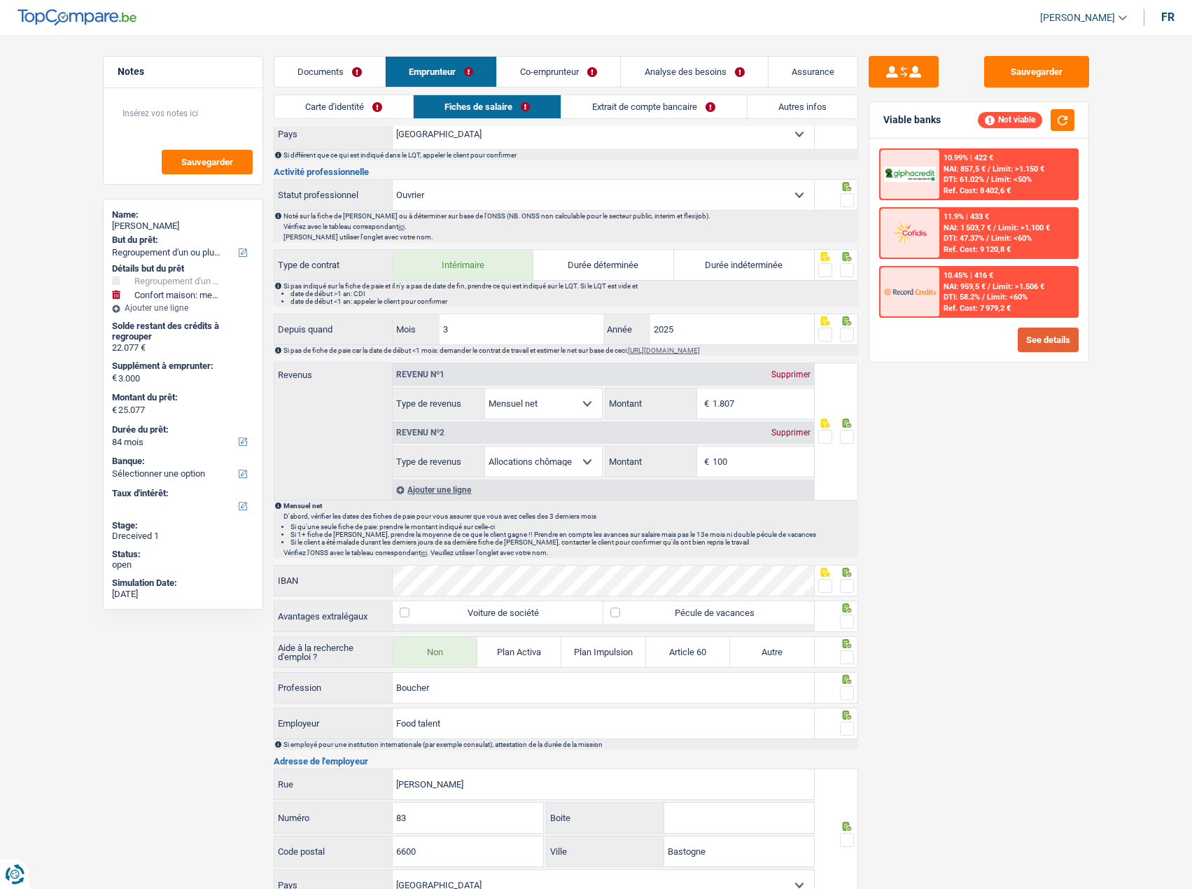
click at [1051, 332] on button "See details" at bounding box center [1048, 340] width 61 height 24
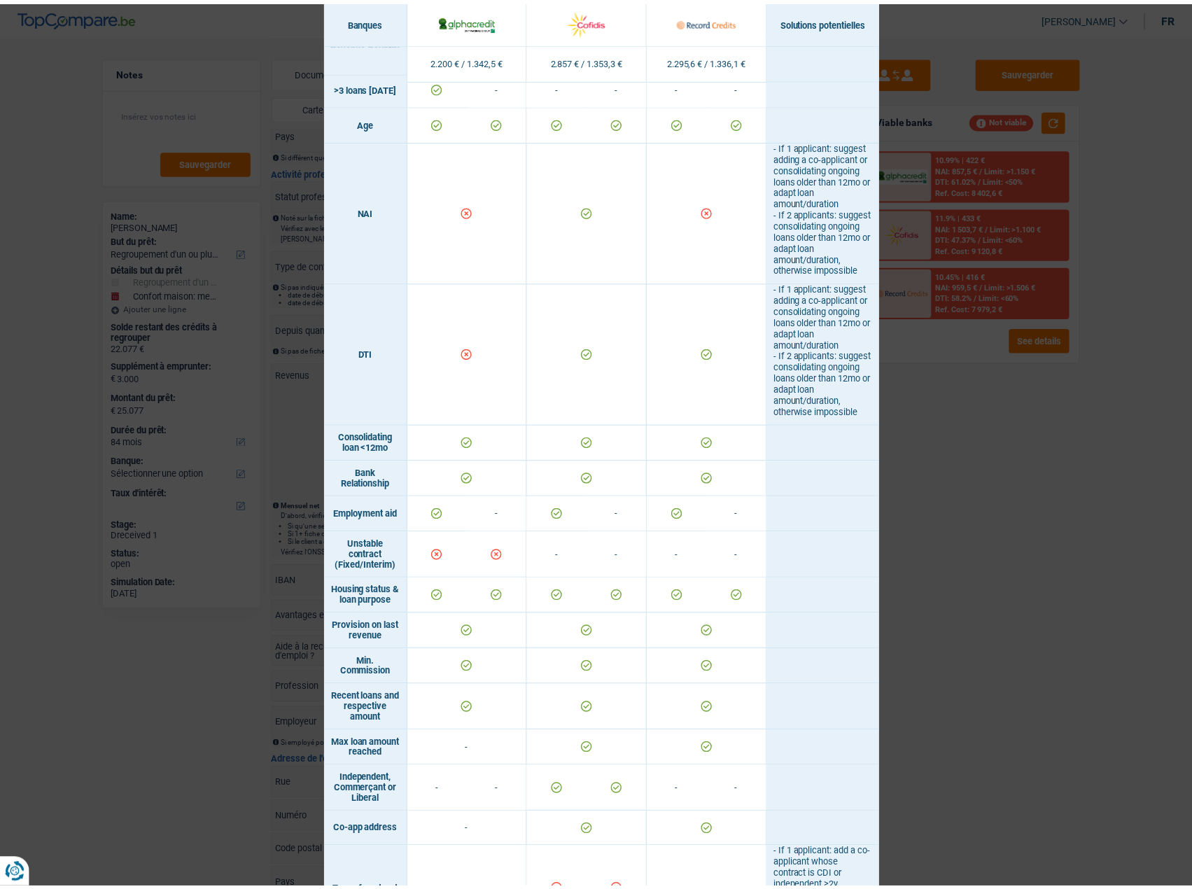
scroll to position [742, 0]
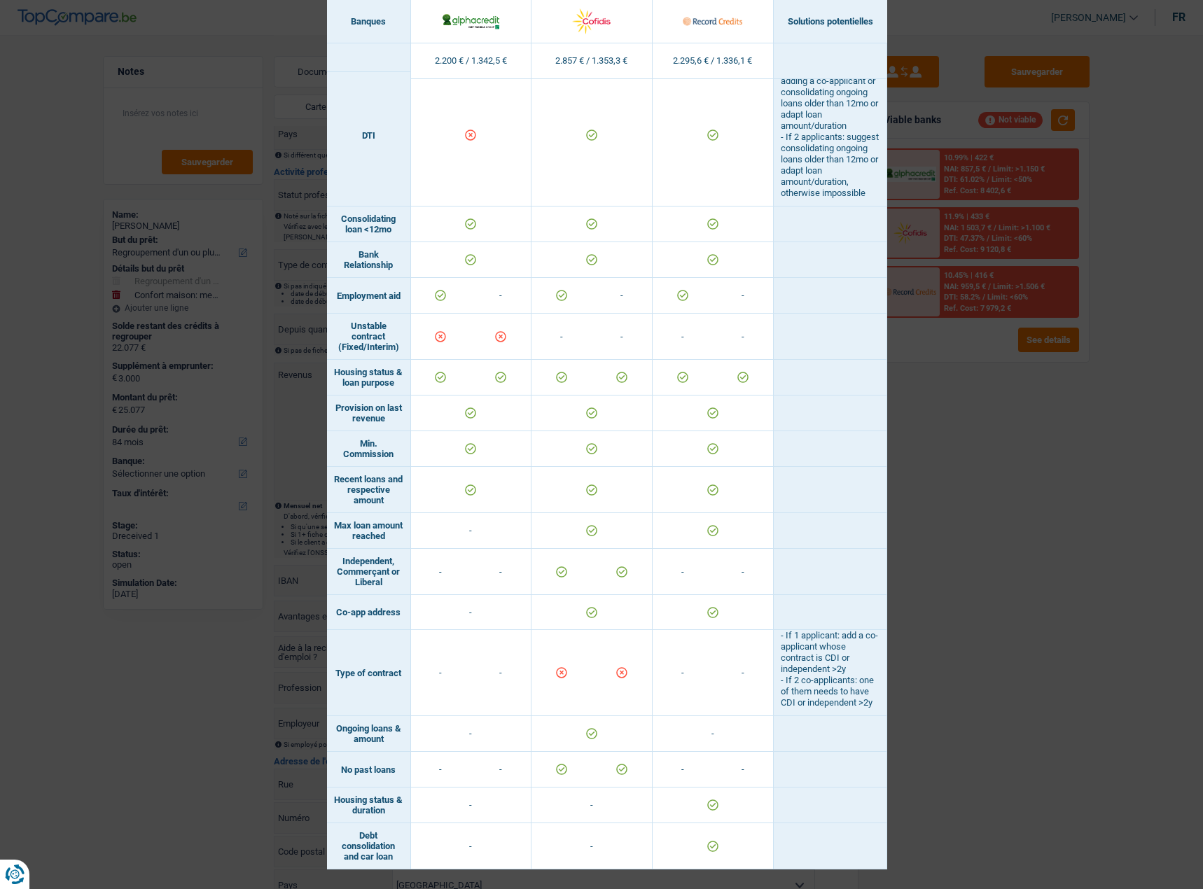
click at [1058, 575] on div "Banks conditions × Banques Solutions potentielles Revenus / Charges 2.200 € / 1…" at bounding box center [601, 444] width 1203 height 889
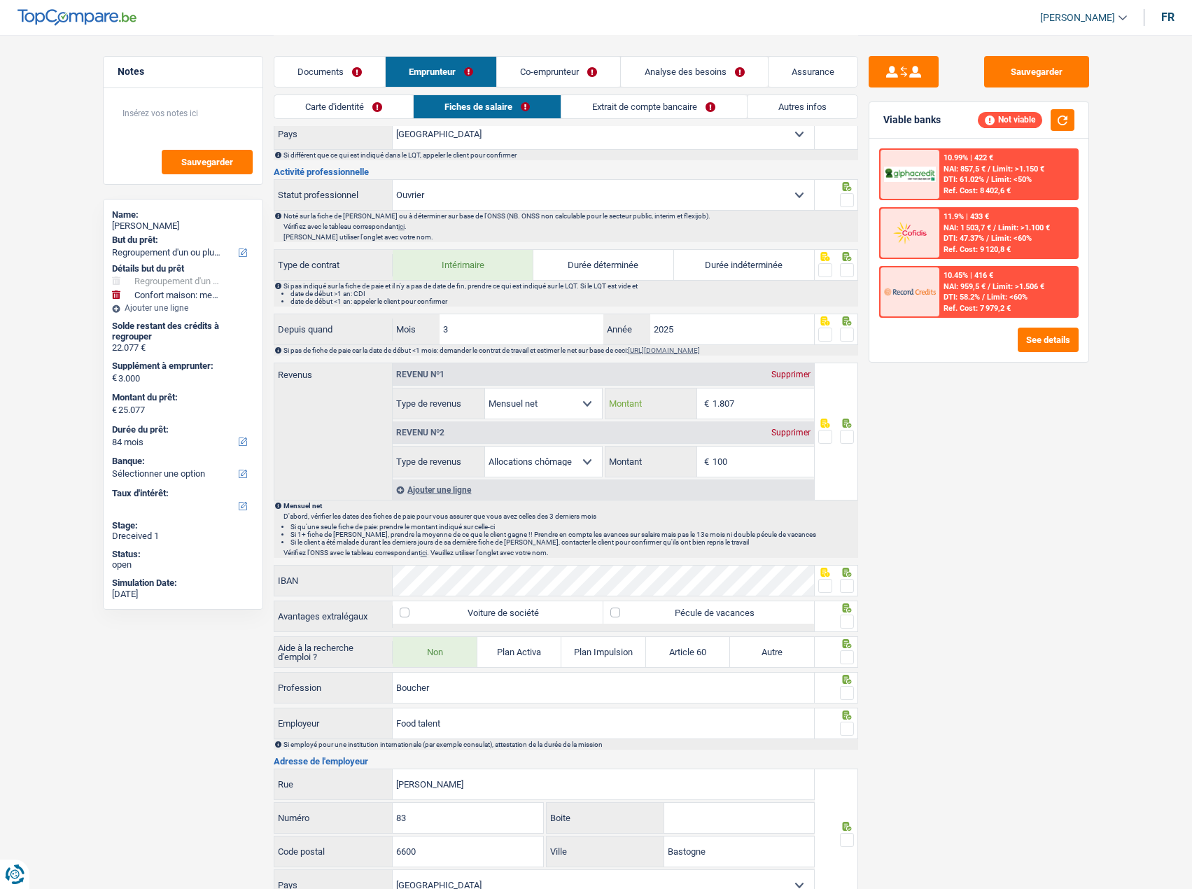
drag, startPoint x: 736, startPoint y: 402, endPoint x: 694, endPoint y: 406, distance: 41.5
click at [694, 406] on div "1.807 € Montant" at bounding box center [709, 403] width 209 height 30
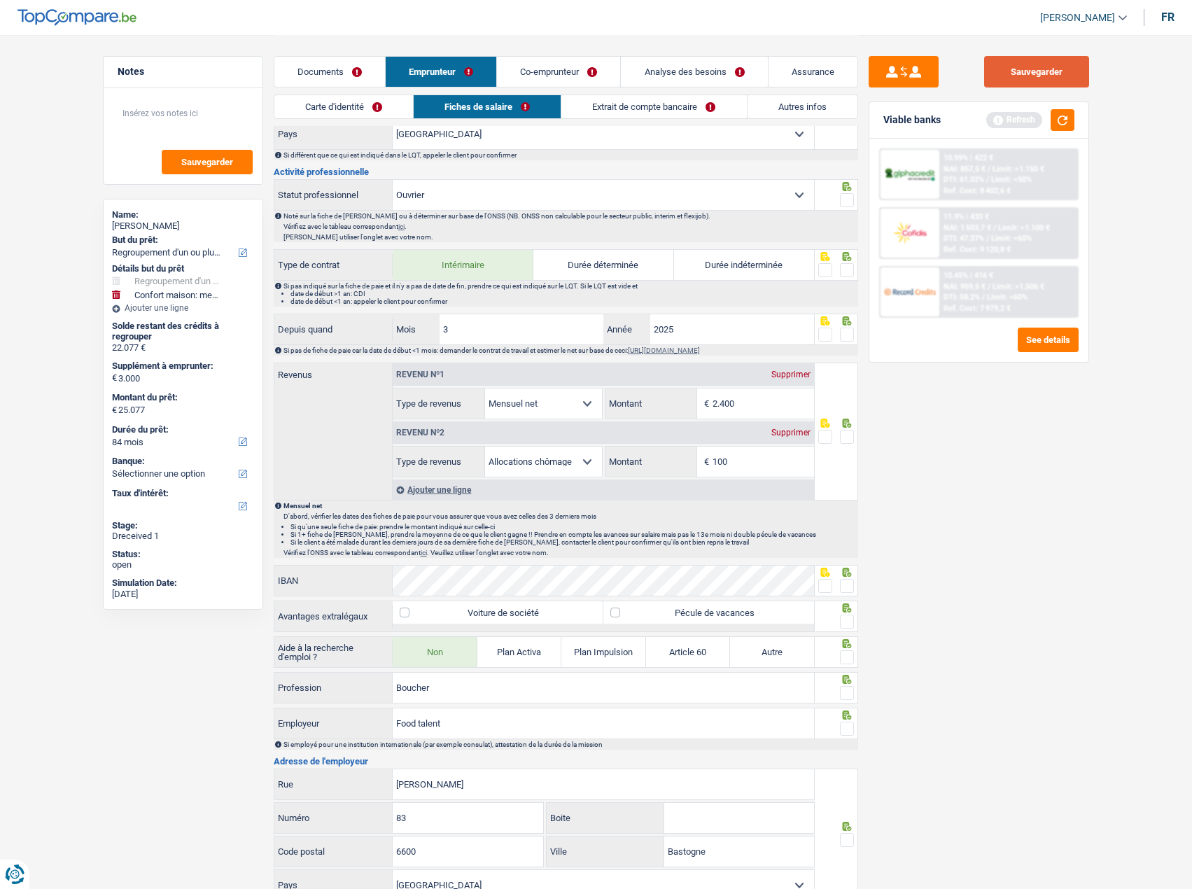
click at [1038, 62] on button "Sauvegarder" at bounding box center [1036, 71] width 105 height 31
click at [720, 391] on input "2.400" at bounding box center [763, 403] width 101 height 30
click at [726, 407] on input "2.400" at bounding box center [763, 403] width 101 height 30
type input "1.800"
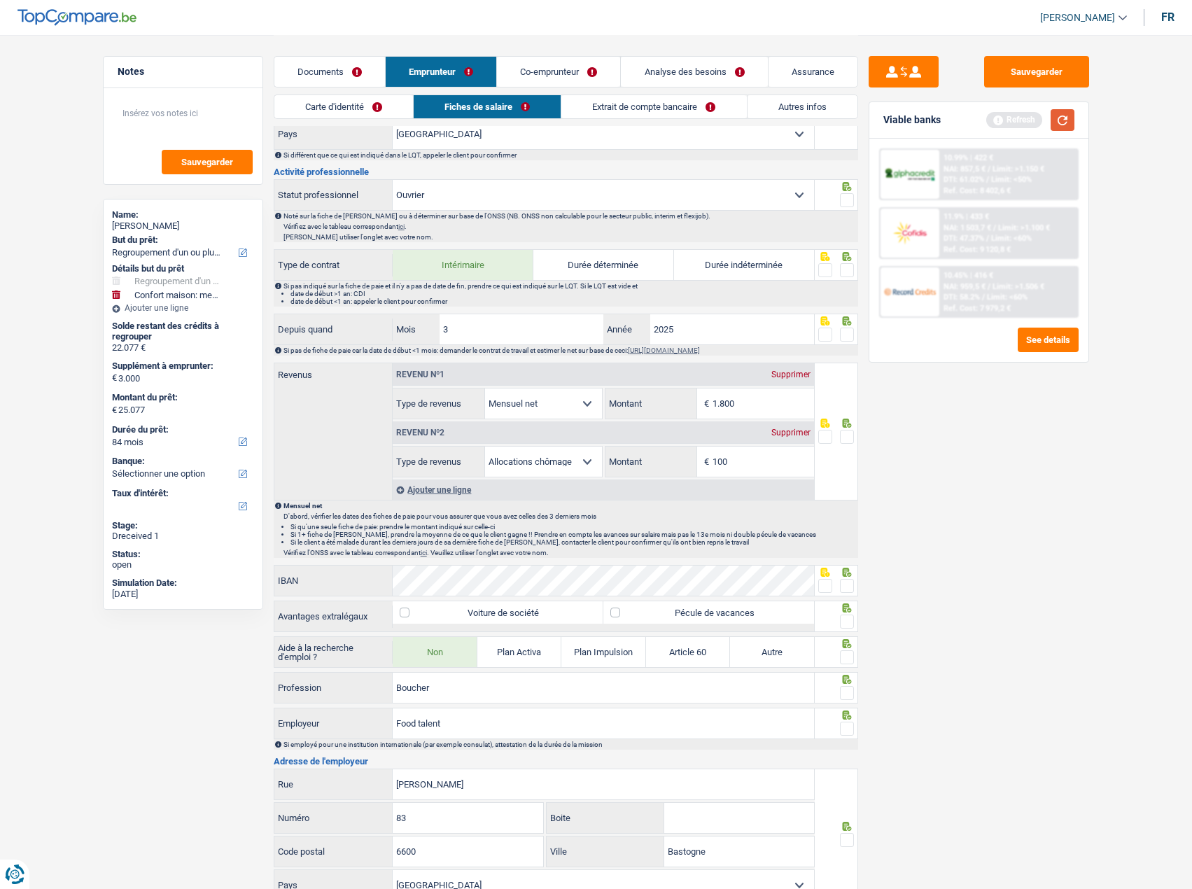
click at [1065, 120] on button "button" at bounding box center [1063, 120] width 24 height 22
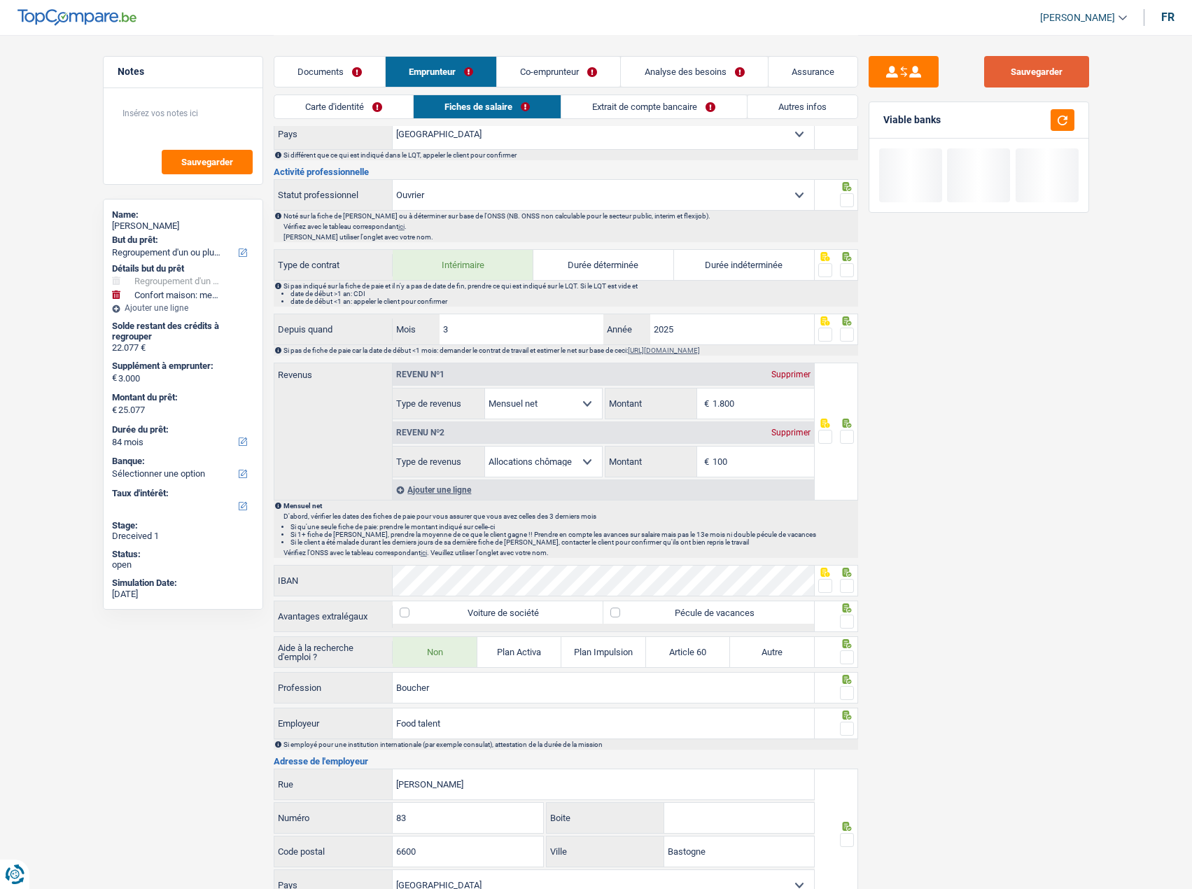
click at [1039, 57] on button "Sauvegarder" at bounding box center [1036, 71] width 105 height 31
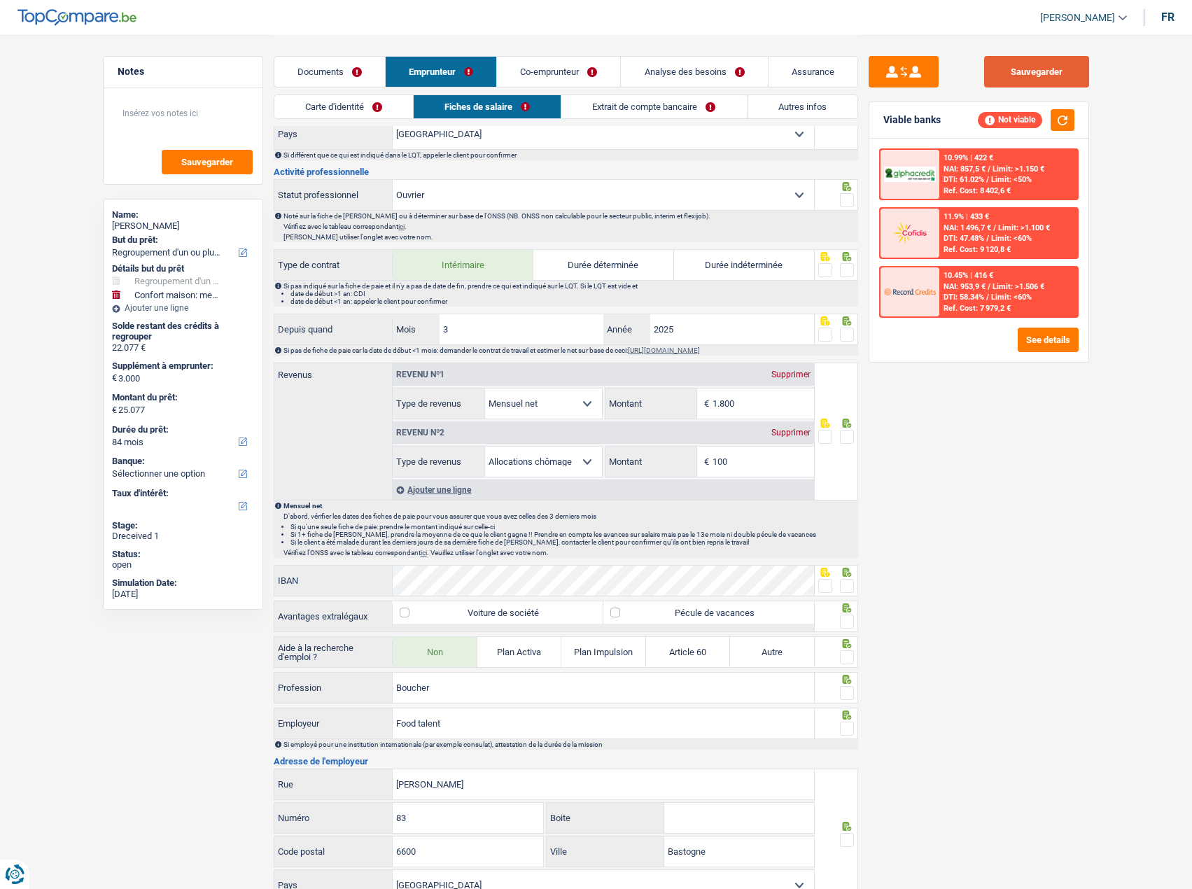
click at [1007, 73] on button "Sauvegarder" at bounding box center [1036, 71] width 105 height 31
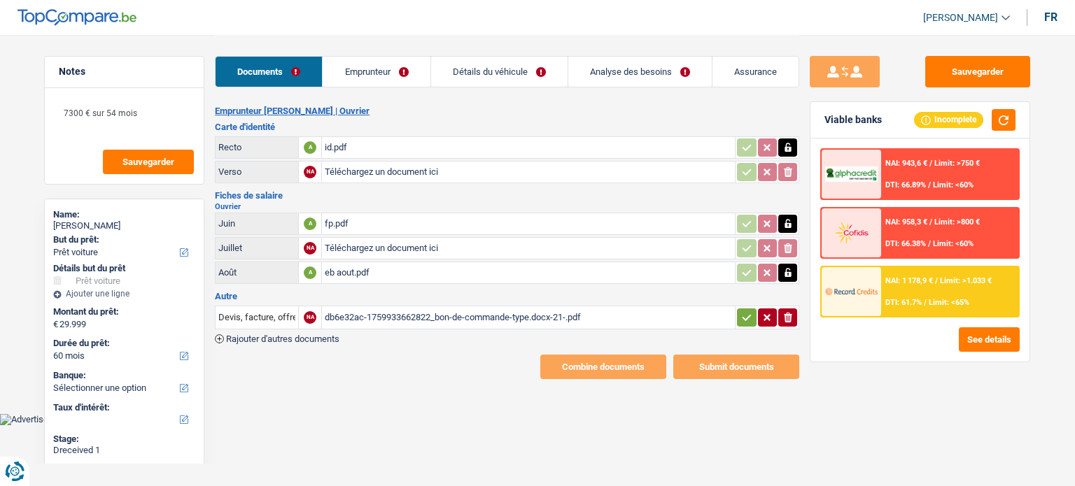
select select "car"
select select "60"
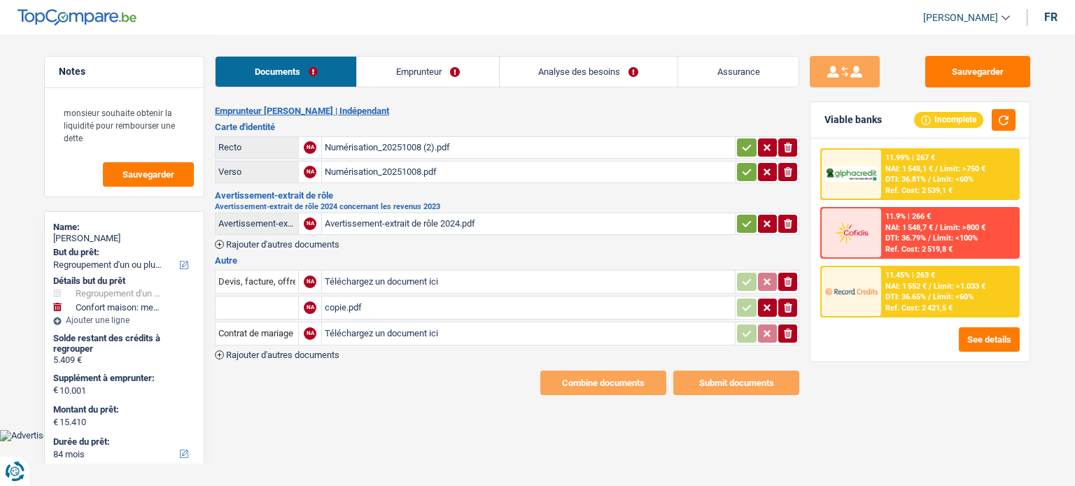
select select "refinancing"
select select "household"
select select "84"
click at [390, 225] on div "Avertissement-extrait de rôle 2024.pdf" at bounding box center [528, 223] width 407 height 21
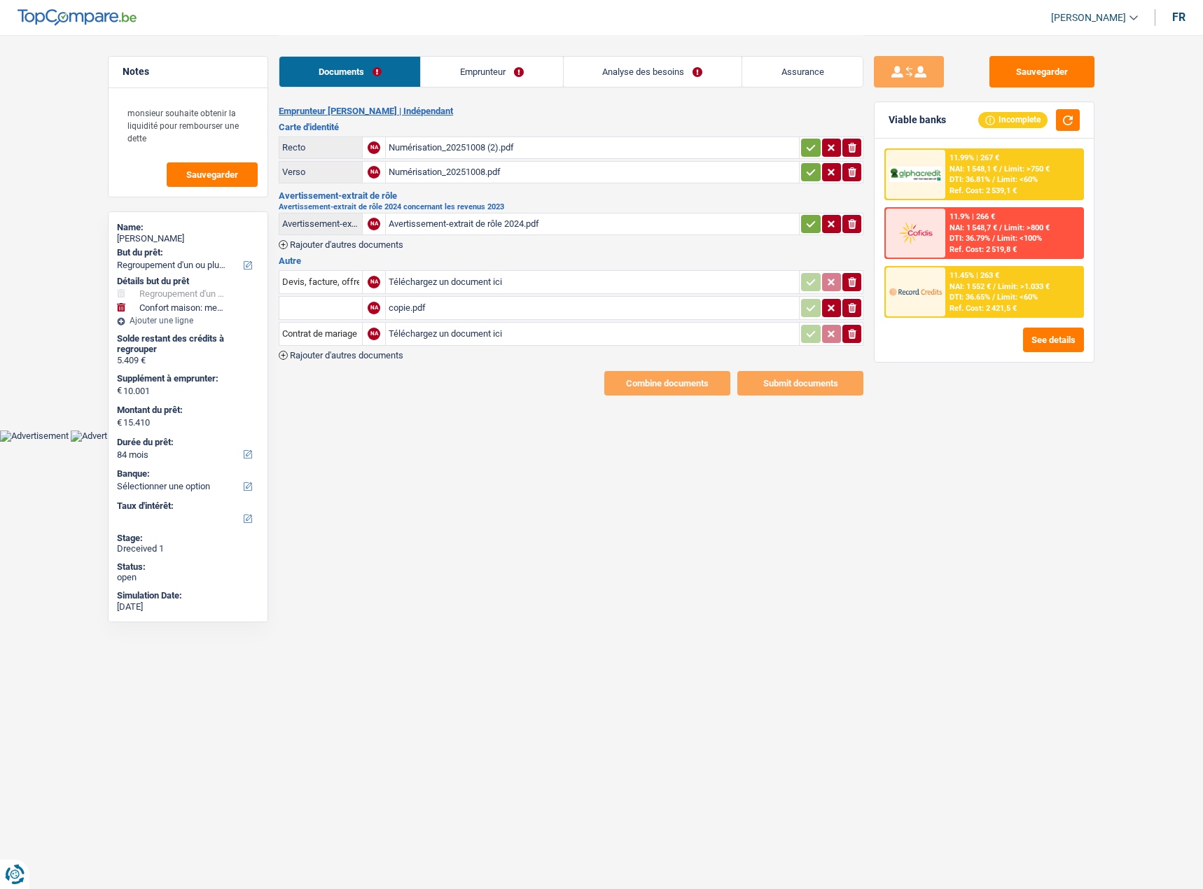
drag, startPoint x: 479, startPoint y: 65, endPoint x: 458, endPoint y: 72, distance: 22.1
click at [479, 65] on link "Emprunteur" at bounding box center [491, 72] width 141 height 30
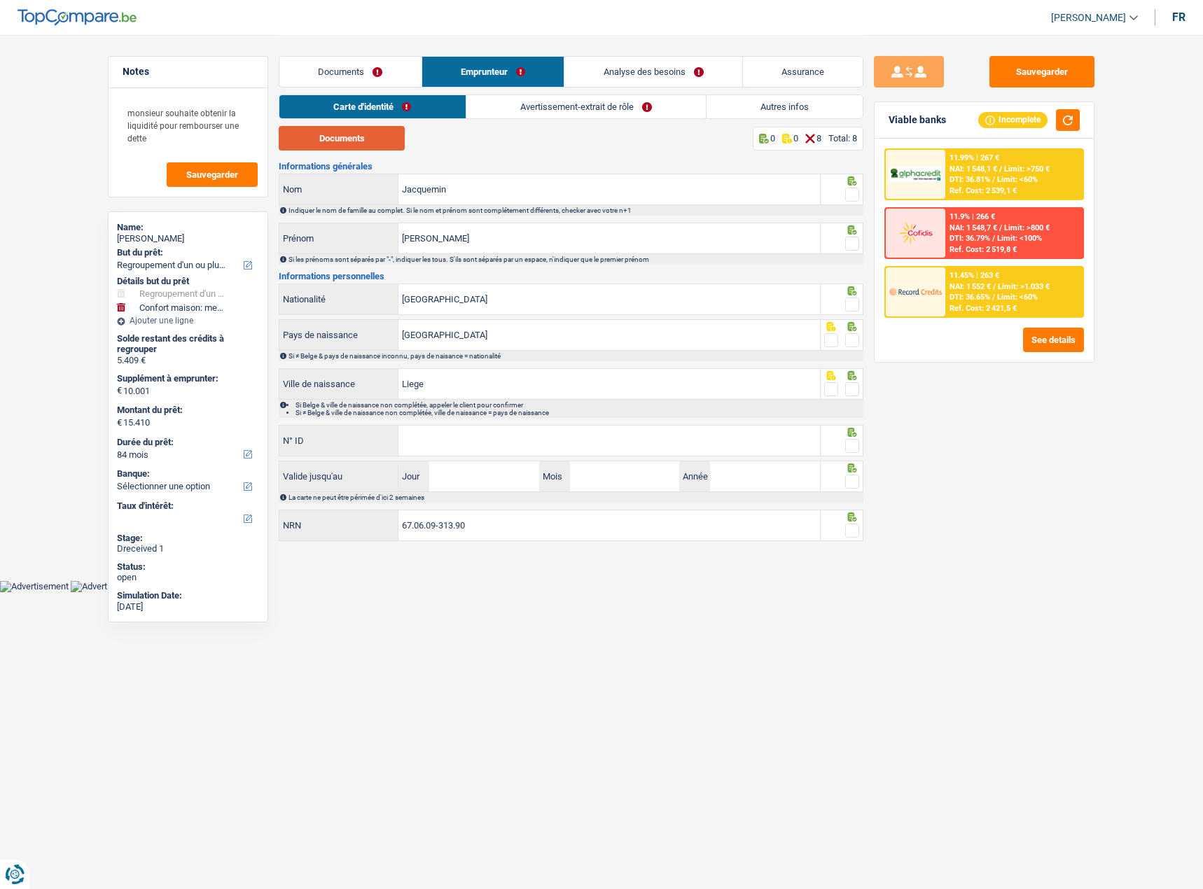
click at [337, 139] on button "Documents" at bounding box center [342, 138] width 126 height 24
click at [854, 192] on span at bounding box center [852, 195] width 14 height 14
click at [0, 0] on input "radio" at bounding box center [0, 0] width 0 height 0
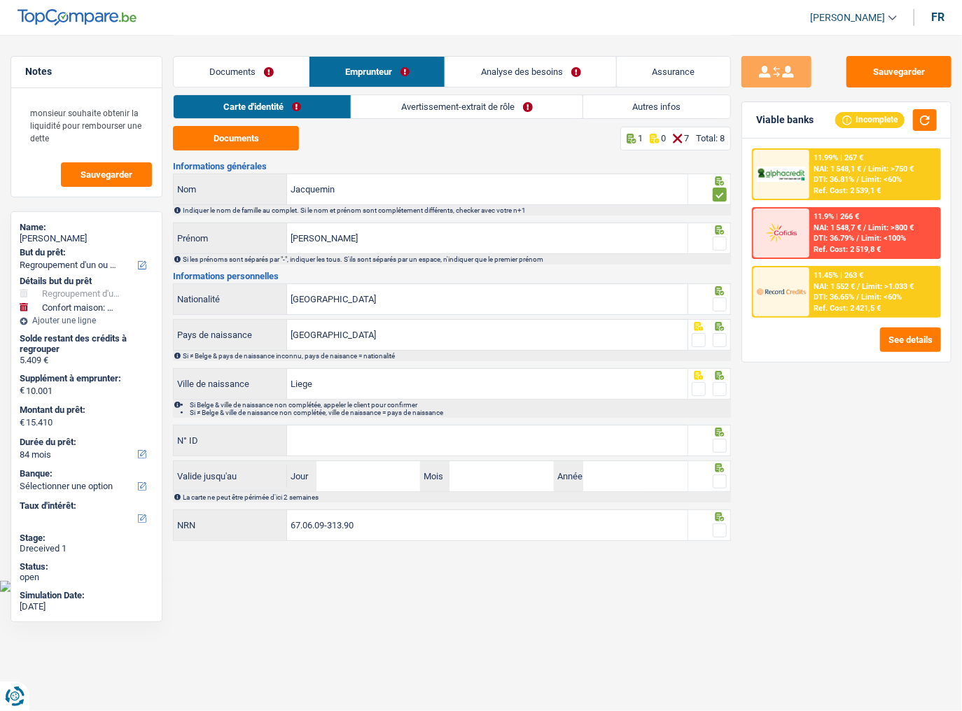
drag, startPoint x: 720, startPoint y: 246, endPoint x: 715, endPoint y: 262, distance: 17.5
click at [720, 246] on span at bounding box center [720, 244] width 14 height 14
click at [0, 0] on input "radio" at bounding box center [0, 0] width 0 height 0
click at [720, 296] on div at bounding box center [720, 304] width 14 height 17
click at [717, 300] on span at bounding box center [720, 304] width 14 height 14
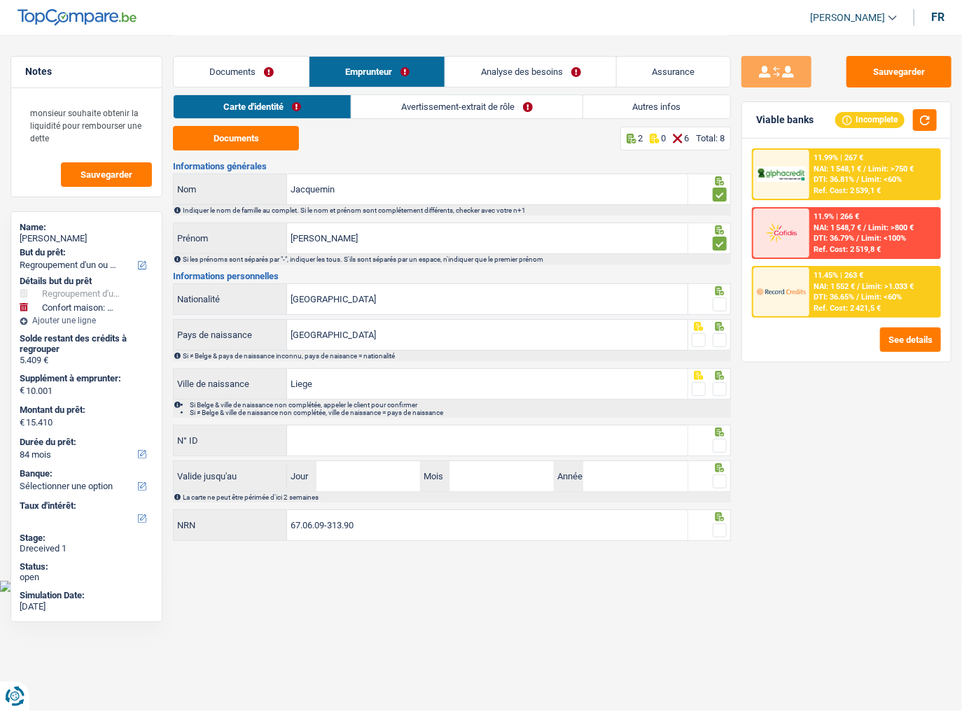
click at [0, 0] on input "radio" at bounding box center [0, 0] width 0 height 0
click at [722, 344] on span at bounding box center [720, 340] width 14 height 14
click at [0, 0] on input "radio" at bounding box center [0, 0] width 0 height 0
click at [720, 392] on span at bounding box center [720, 389] width 14 height 14
click at [0, 0] on input "radio" at bounding box center [0, 0] width 0 height 0
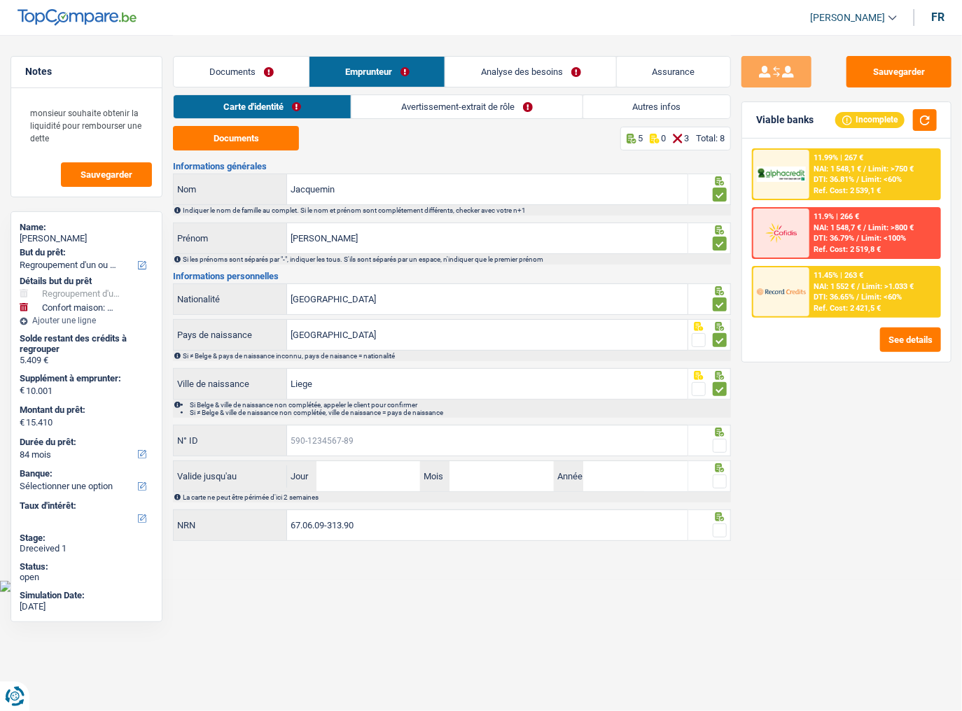
drag, startPoint x: 636, startPoint y: 442, endPoint x: 668, endPoint y: 442, distance: 32.2
click at [636, 442] on input "N° ID" at bounding box center [487, 441] width 400 height 30
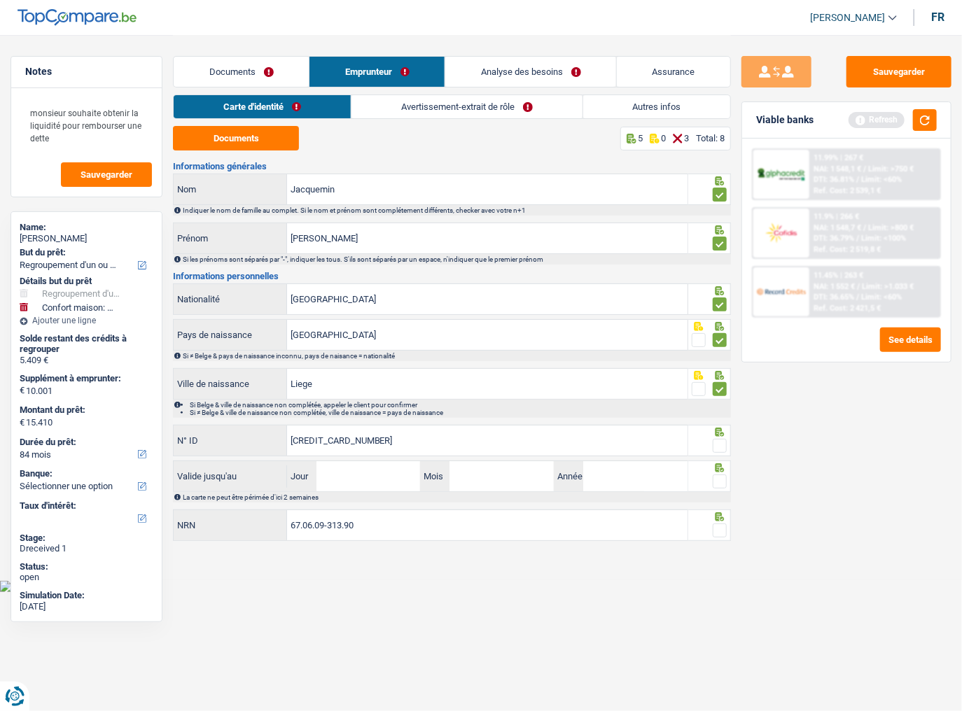
type input "595-2202105-29"
click at [718, 442] on span at bounding box center [720, 446] width 14 height 14
click at [0, 0] on input "radio" at bounding box center [0, 0] width 0 height 0
click at [927, 115] on button "button" at bounding box center [925, 120] width 24 height 22
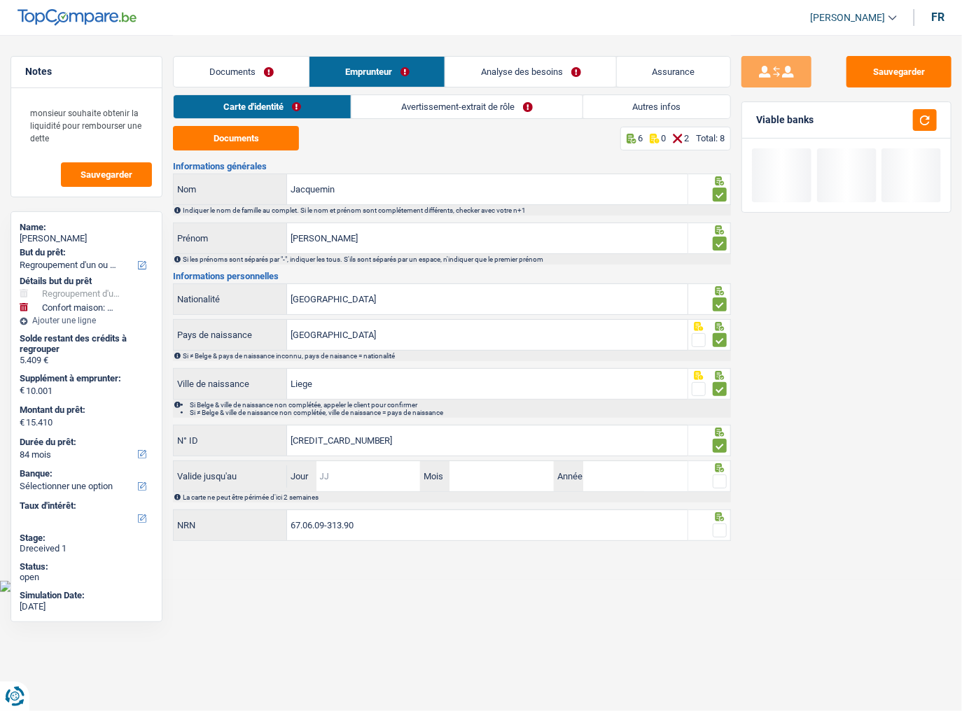
click at [367, 477] on input "Jour" at bounding box center [368, 476] width 104 height 30
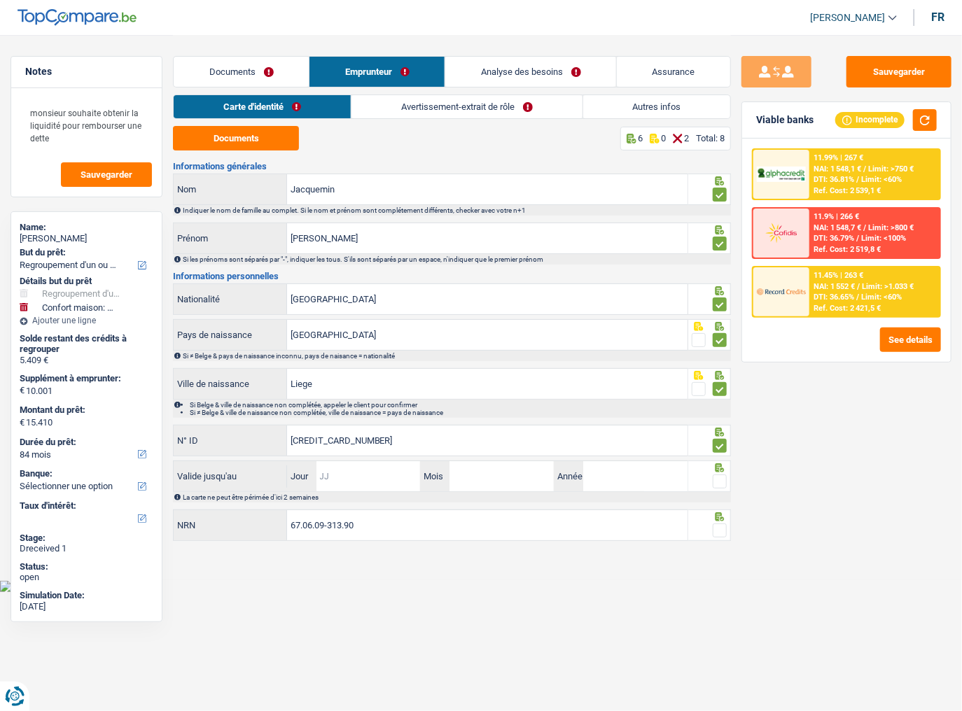
click at [377, 463] on input "Jour" at bounding box center [368, 476] width 104 height 30
type input "10"
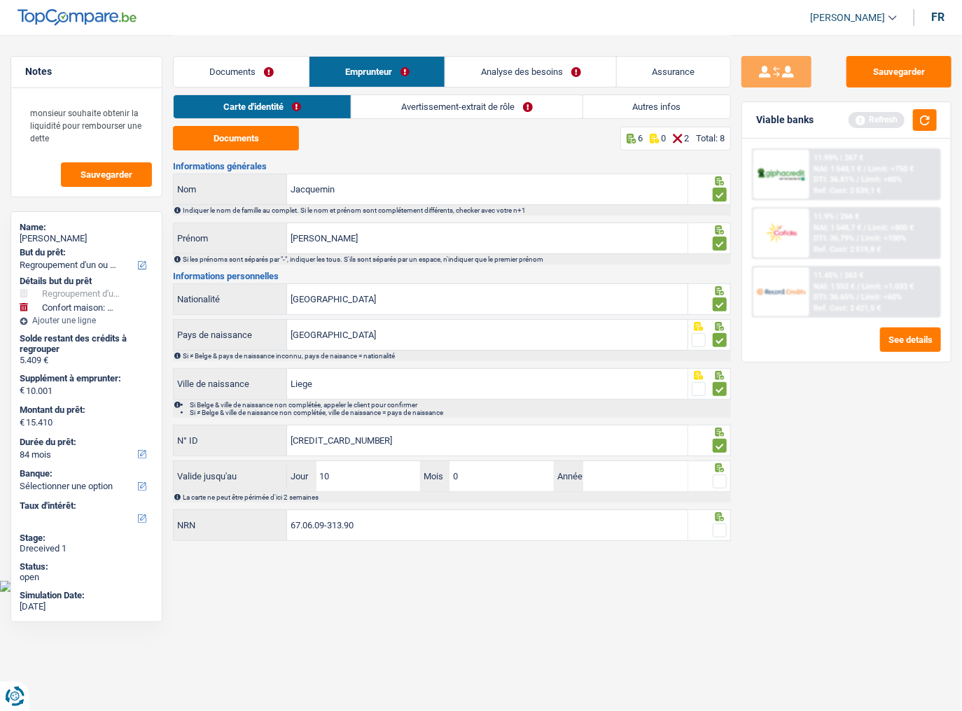
type input "04"
type input "2034"
click at [722, 482] on span at bounding box center [720, 482] width 14 height 14
click at [0, 0] on input "radio" at bounding box center [0, 0] width 0 height 0
click at [720, 486] on span at bounding box center [720, 531] width 14 height 14
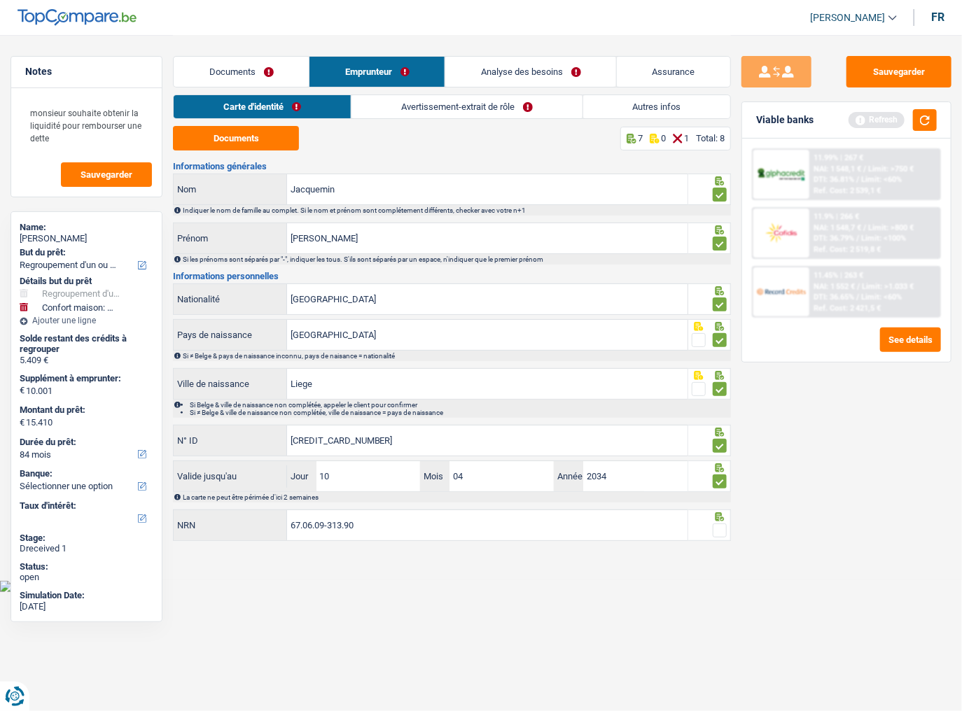
click at [0, 0] on input "radio" at bounding box center [0, 0] width 0 height 0
click at [442, 105] on link "Avertissement-extrait de rôle" at bounding box center [467, 106] width 230 height 23
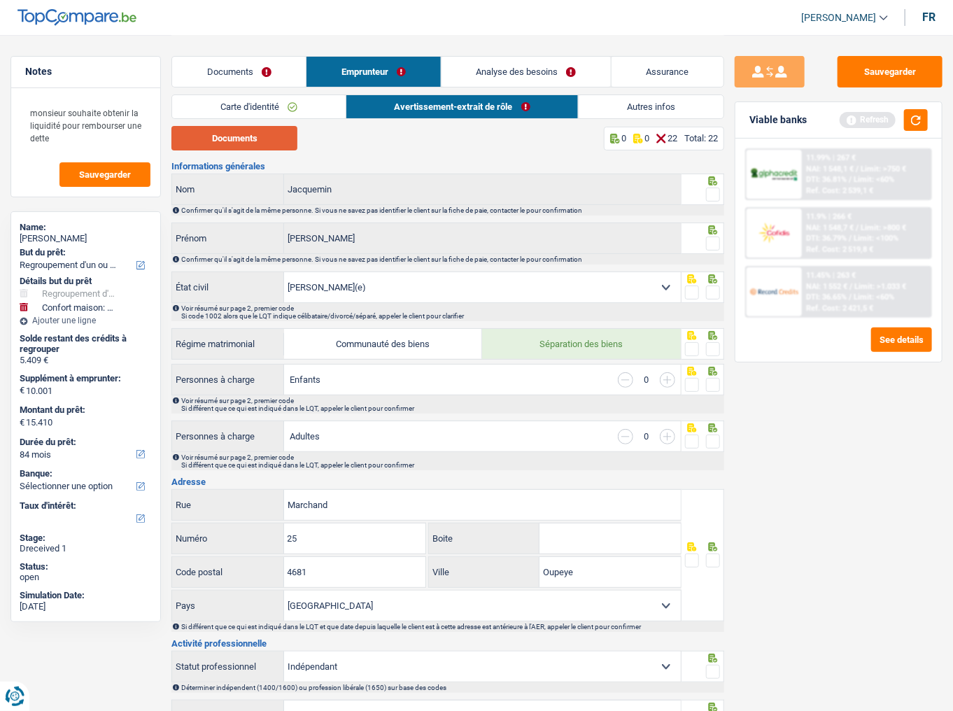
click at [238, 131] on button "Documents" at bounding box center [234, 138] width 126 height 24
click at [916, 120] on button "button" at bounding box center [916, 120] width 24 height 22
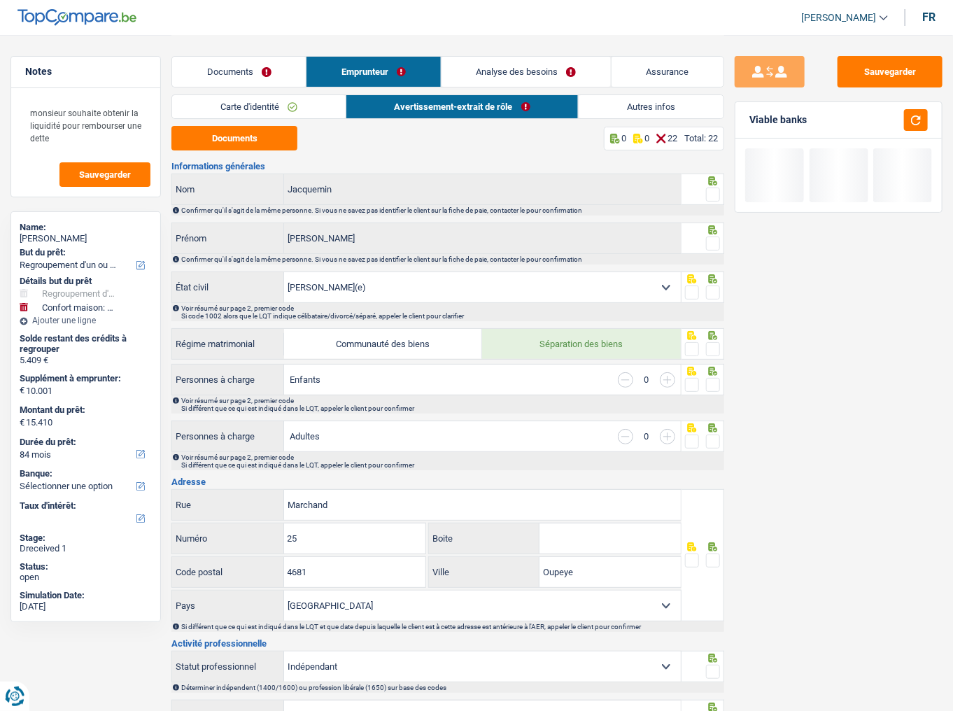
click at [715, 194] on span at bounding box center [713, 195] width 14 height 14
click at [0, 0] on input "radio" at bounding box center [0, 0] width 0 height 0
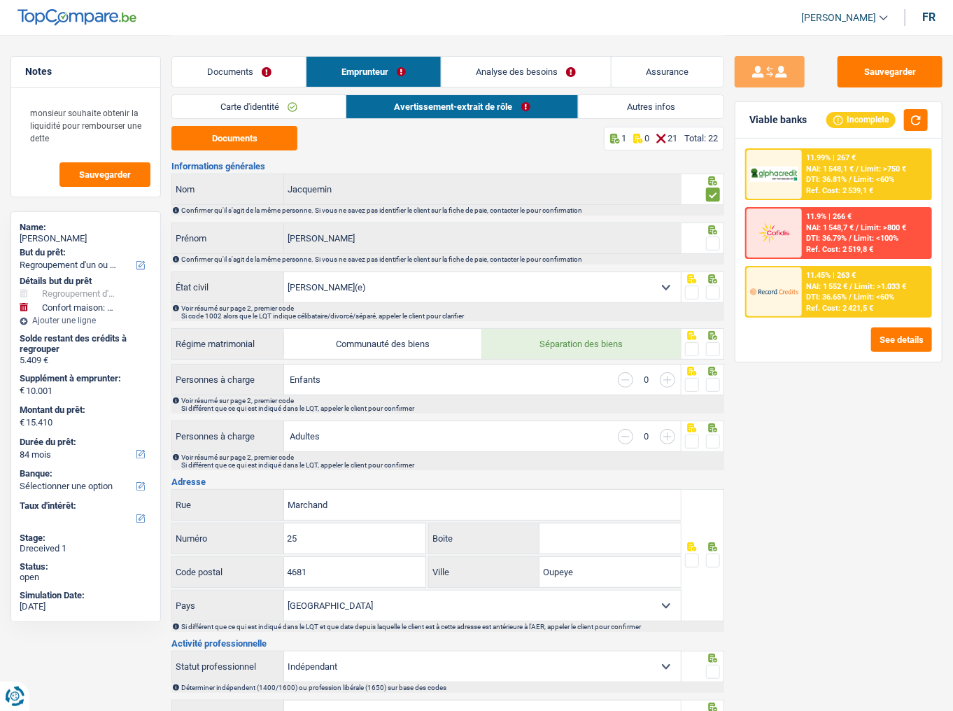
click at [711, 242] on span at bounding box center [713, 244] width 14 height 14
click at [0, 0] on input "radio" at bounding box center [0, 0] width 0 height 0
click at [918, 119] on button "button" at bounding box center [916, 120] width 24 height 22
click at [717, 290] on span at bounding box center [713, 293] width 14 height 14
click at [0, 0] on input "radio" at bounding box center [0, 0] width 0 height 0
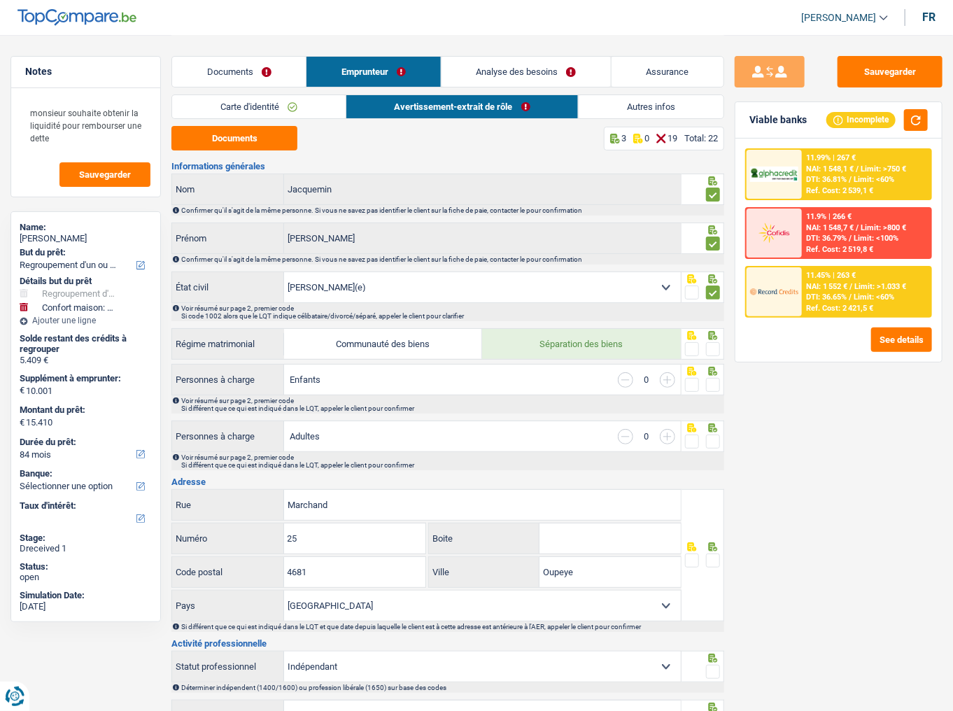
click at [707, 352] on span at bounding box center [713, 349] width 14 height 14
click at [0, 0] on input "radio" at bounding box center [0, 0] width 0 height 0
click at [710, 381] on span at bounding box center [713, 385] width 14 height 14
click at [0, 0] on input "radio" at bounding box center [0, 0] width 0 height 0
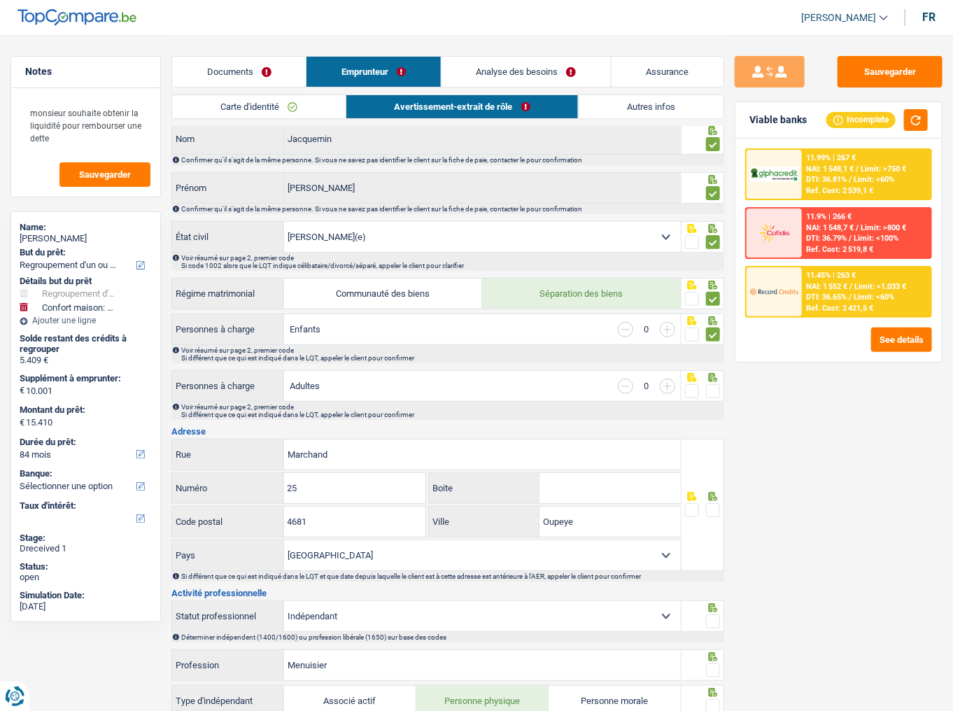
scroll to position [112, 0]
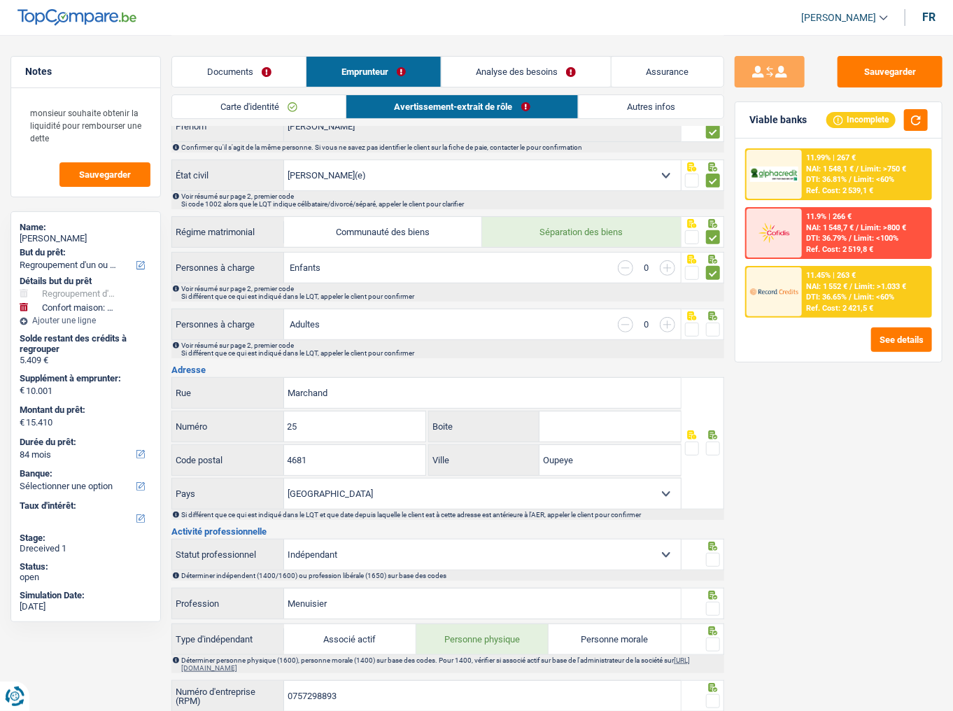
click at [714, 328] on span at bounding box center [713, 330] width 14 height 14
click at [0, 0] on input "radio" at bounding box center [0, 0] width 0 height 0
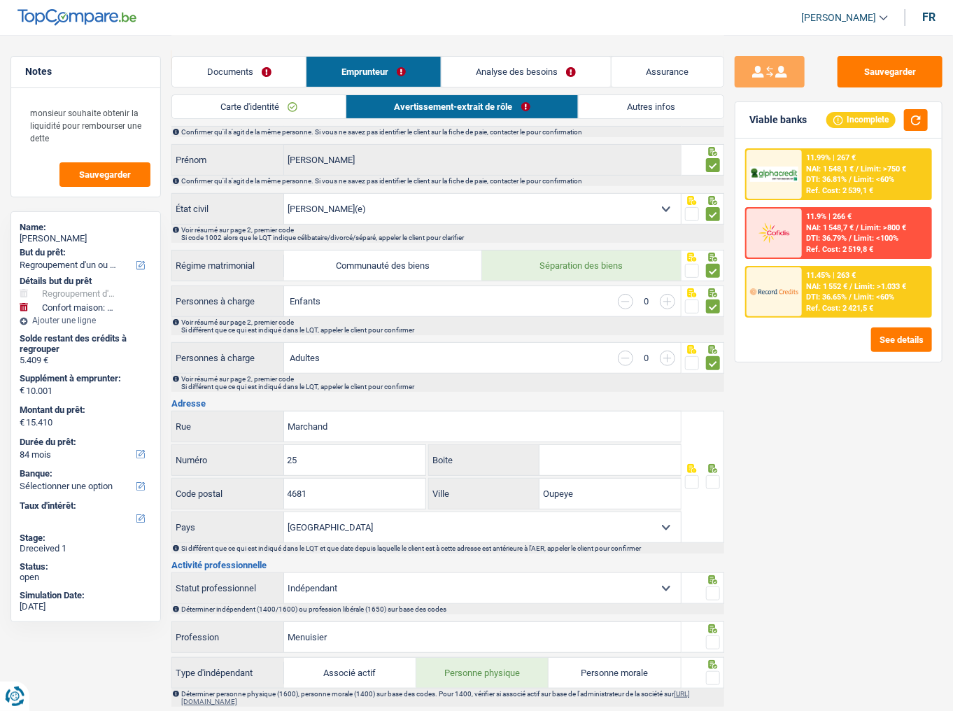
scroll to position [0, 0]
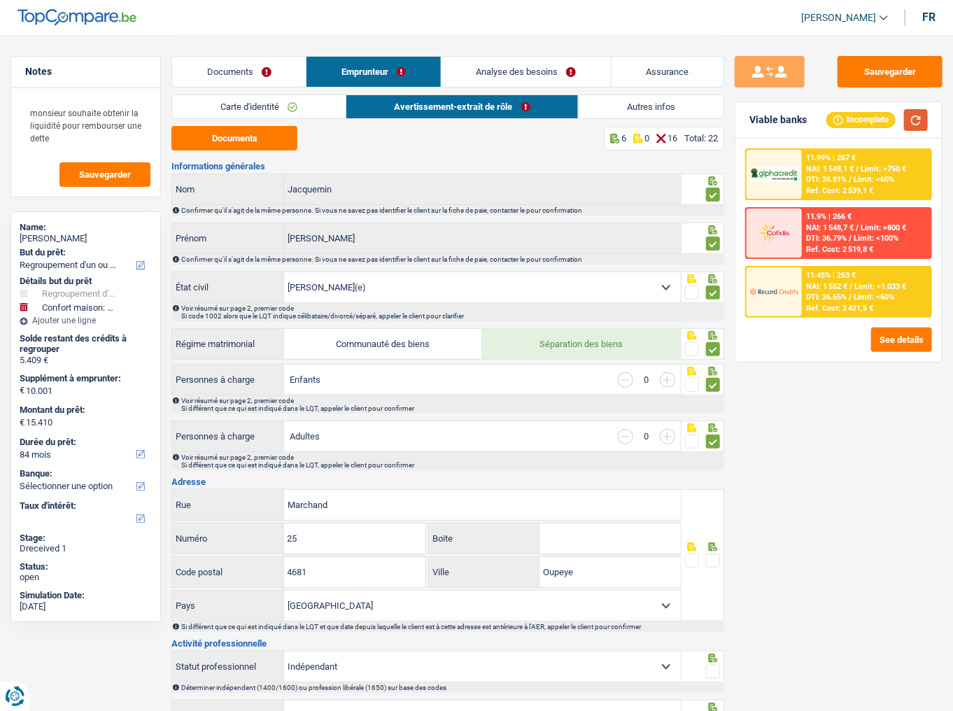
click at [913, 122] on button "button" at bounding box center [916, 120] width 24 height 22
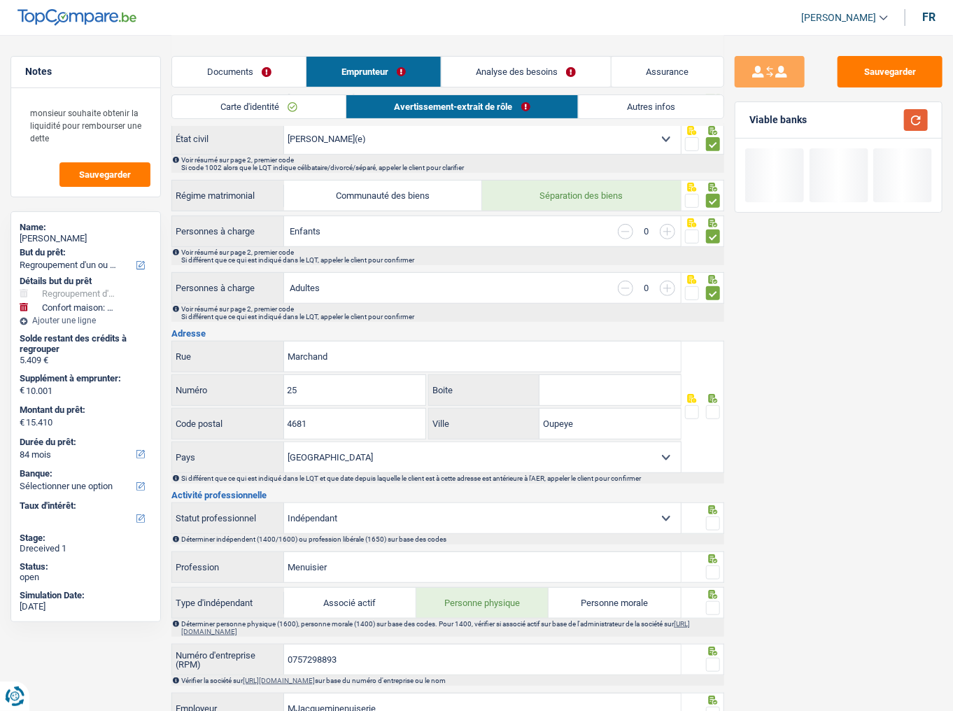
scroll to position [224, 0]
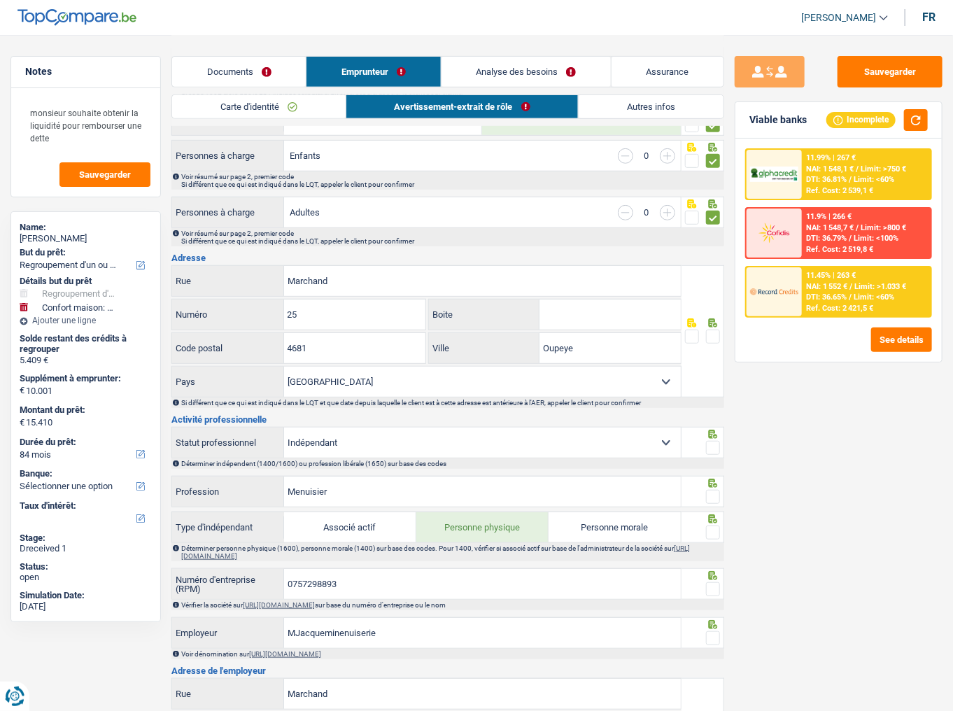
drag, startPoint x: 713, startPoint y: 330, endPoint x: 711, endPoint y: 319, distance: 10.7
click at [714, 330] on span at bounding box center [713, 337] width 14 height 14
click at [0, 0] on input "radio" at bounding box center [0, 0] width 0 height 0
click at [915, 120] on button "button" at bounding box center [916, 120] width 24 height 22
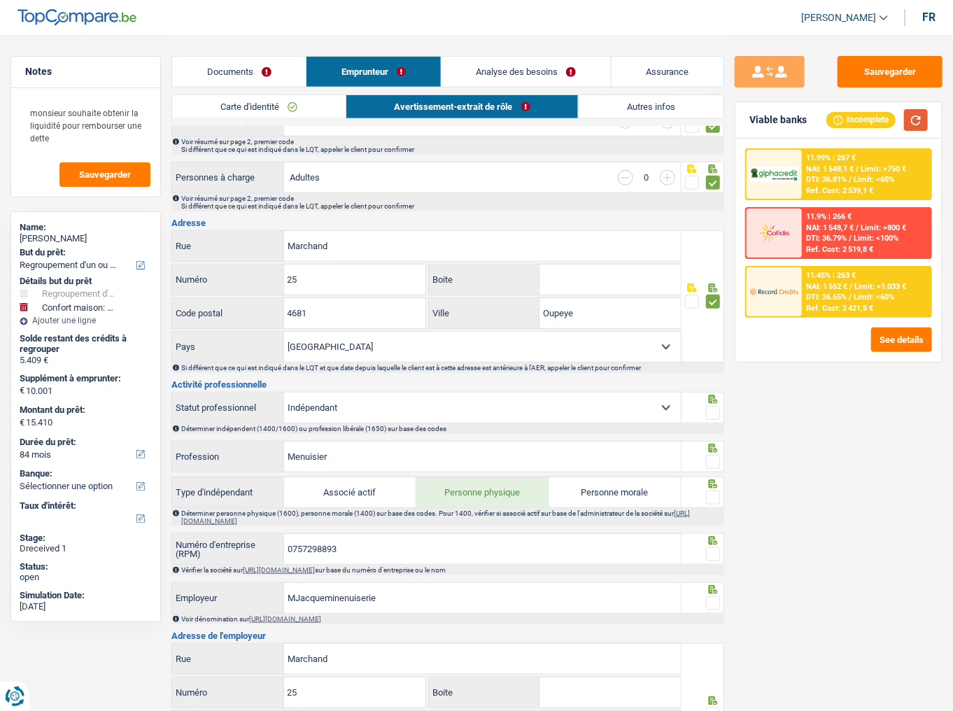
scroll to position [336, 0]
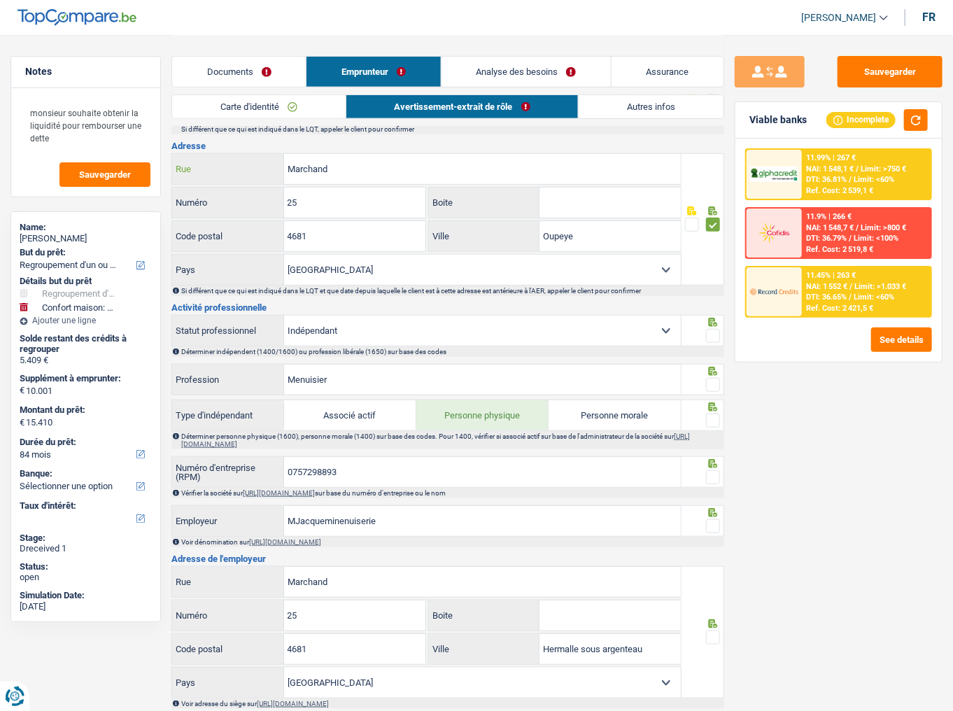
click at [289, 165] on input "Marchand" at bounding box center [482, 169] width 397 height 30
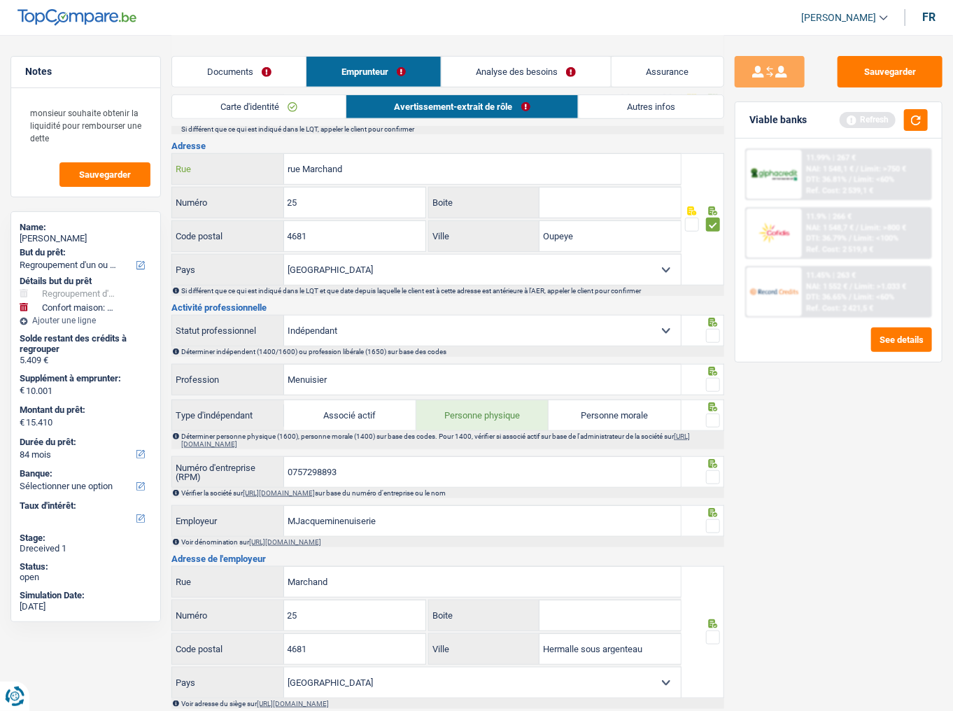
type input "rue Marchand"
click at [339, 199] on input "25" at bounding box center [355, 203] width 142 height 30
click at [913, 127] on button "button" at bounding box center [916, 120] width 24 height 22
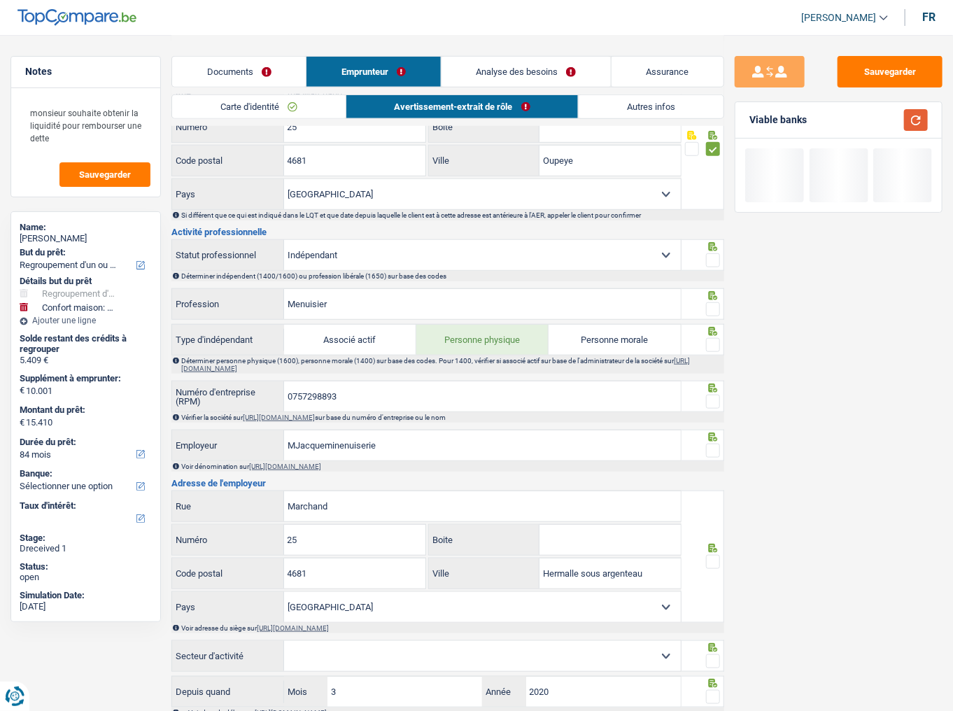
scroll to position [392, 0]
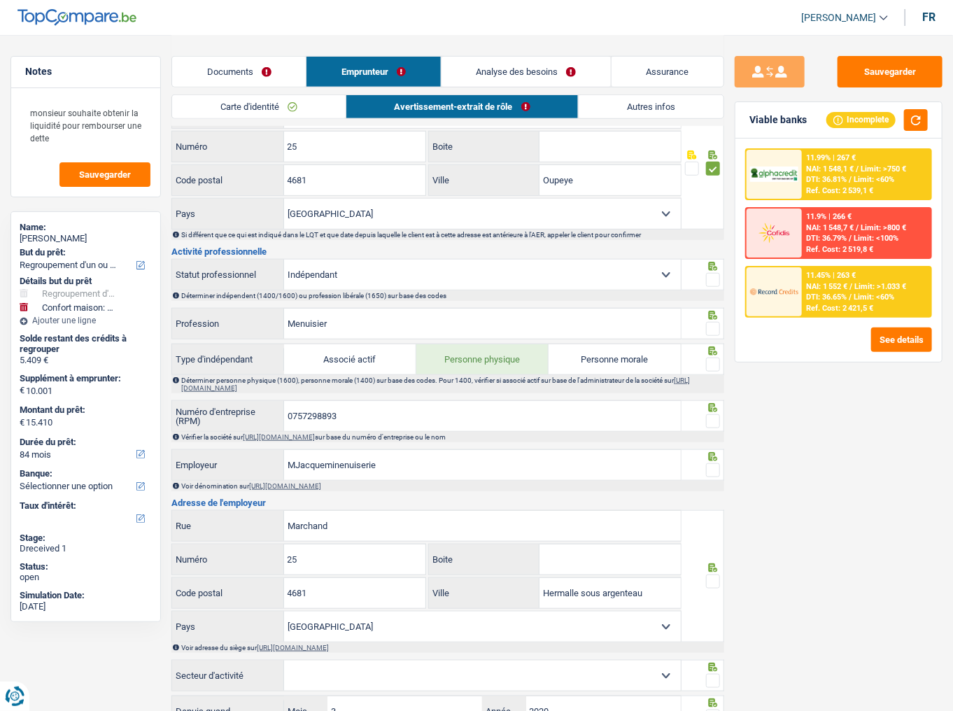
click at [708, 278] on span at bounding box center [713, 280] width 14 height 14
click at [0, 0] on input "radio" at bounding box center [0, 0] width 0 height 0
click at [714, 323] on span at bounding box center [713, 329] width 14 height 14
click at [0, 0] on input "radio" at bounding box center [0, 0] width 0 height 0
click at [313, 408] on input "0757298893" at bounding box center [482, 416] width 397 height 30
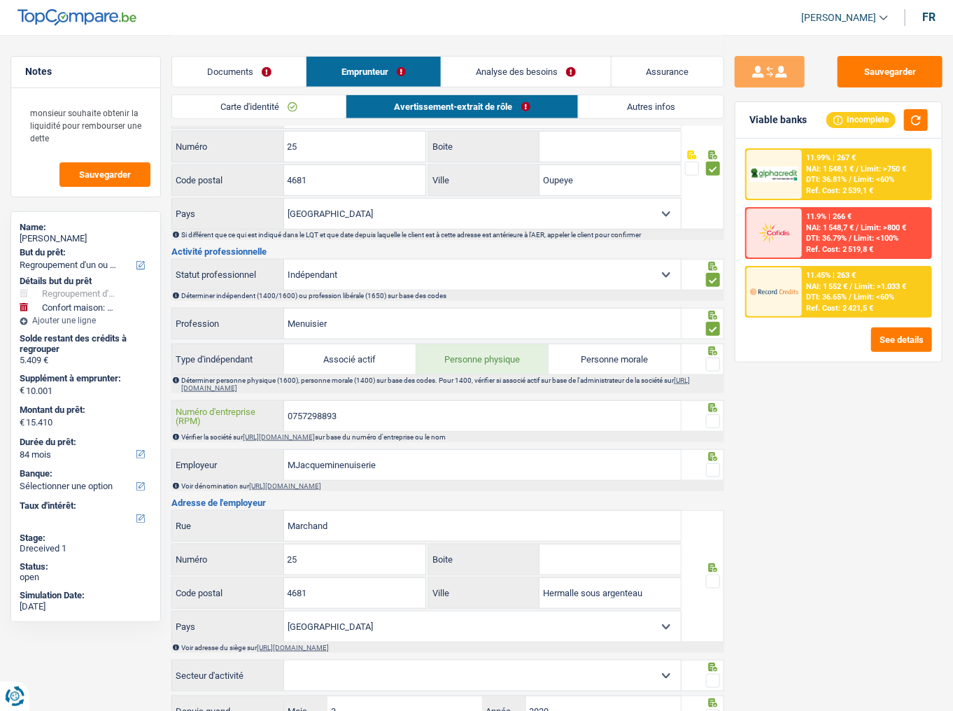
click at [313, 408] on input "0757298893" at bounding box center [482, 416] width 397 height 30
click at [315, 434] on link "https://kbopub.economie.fgov.be/kbopub/zoeknummerform.html" at bounding box center [279, 437] width 72 height 8
drag, startPoint x: 356, startPoint y: 323, endPoint x: 104, endPoint y: 321, distance: 252.0
click at [104, 321] on div "Notes monsieur souhaite obtenir la liquidité pour rembourser une dette Sauvegar…" at bounding box center [476, 401] width 953 height 1516
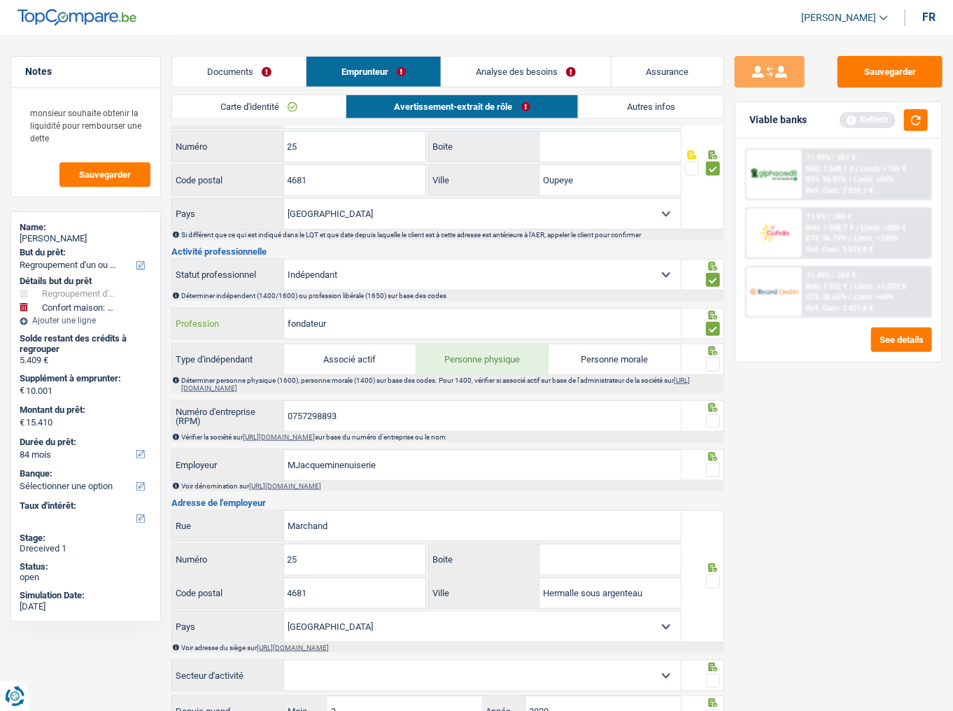
type input "fondateur"
click at [708, 360] on span at bounding box center [713, 365] width 14 height 14
click at [0, 0] on input "radio" at bounding box center [0, 0] width 0 height 0
click at [922, 120] on button "button" at bounding box center [916, 120] width 24 height 22
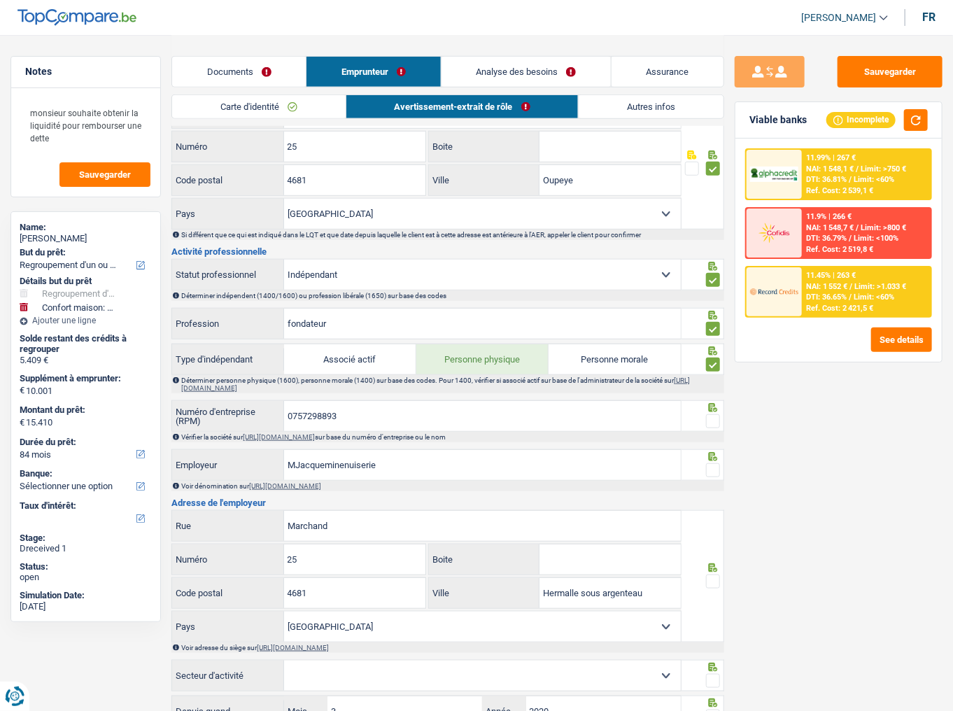
click at [713, 420] on span at bounding box center [713, 421] width 14 height 14
click at [0, 0] on input "radio" at bounding box center [0, 0] width 0 height 0
click at [917, 115] on button "button" at bounding box center [916, 120] width 24 height 22
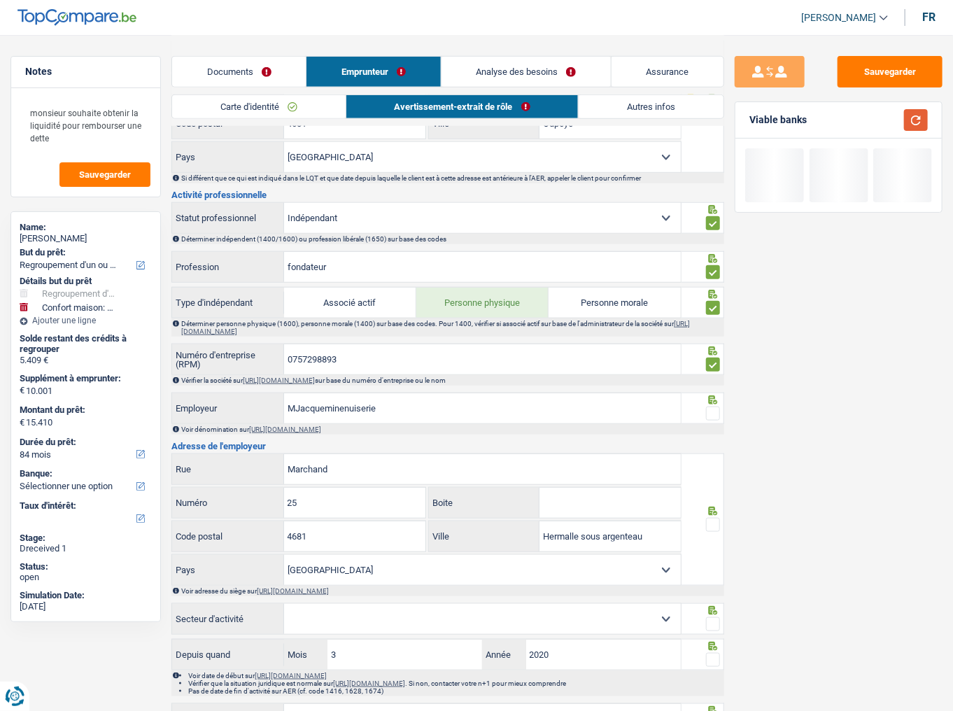
scroll to position [504, 0]
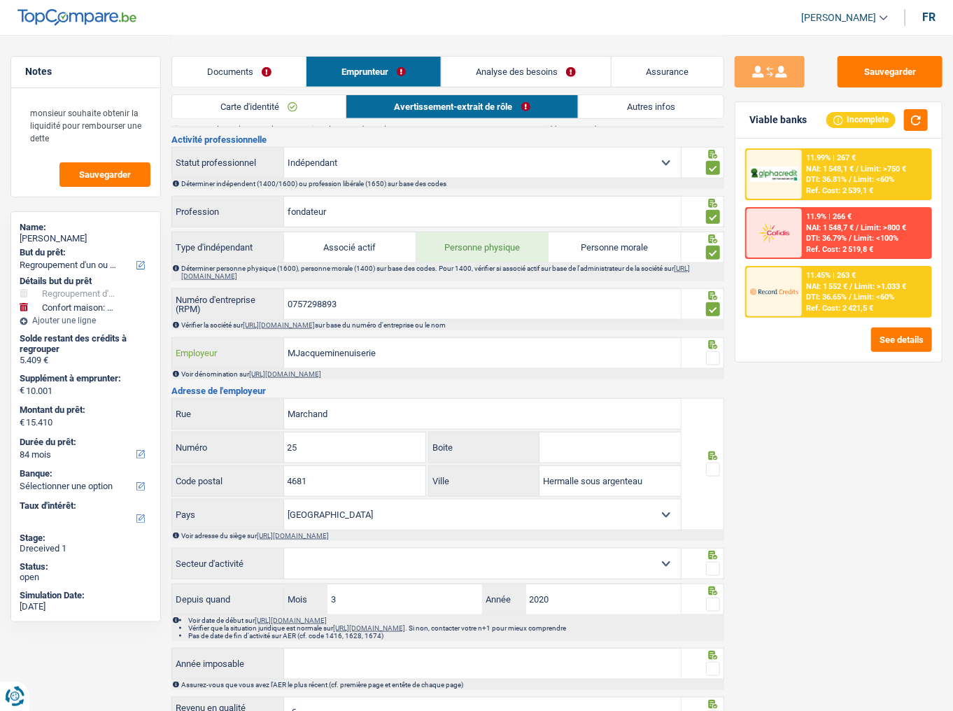
drag, startPoint x: 449, startPoint y: 350, endPoint x: 90, endPoint y: 362, distance: 360.0
click at [90, 362] on div "Notes monsieur souhaite obtenir la liquidité pour rembourser une dette Sauvegar…" at bounding box center [476, 289] width 953 height 1516
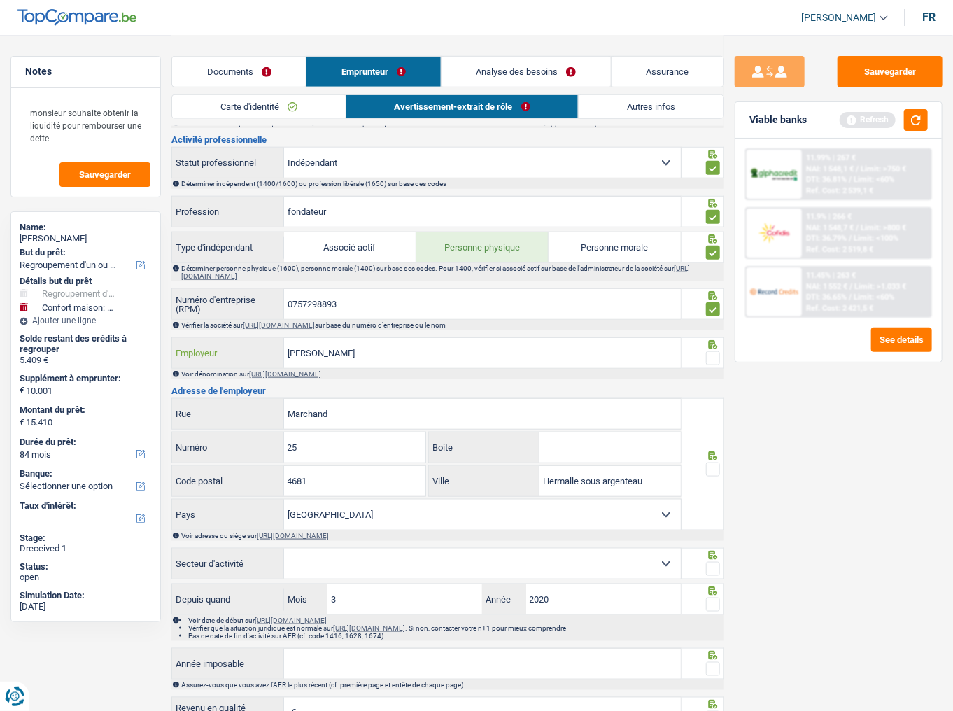
type input "Jacquemin Henri"
click at [715, 356] on span at bounding box center [713, 358] width 14 height 14
click at [0, 0] on input "radio" at bounding box center [0, 0] width 0 height 0
click at [918, 120] on button "button" at bounding box center [916, 120] width 24 height 22
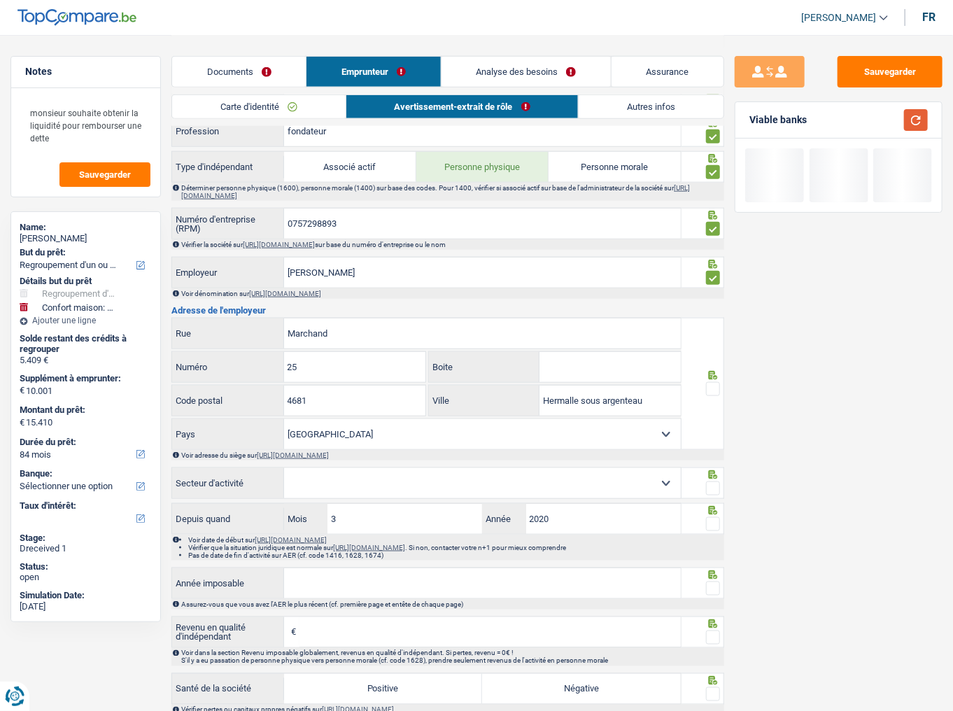
scroll to position [672, 0]
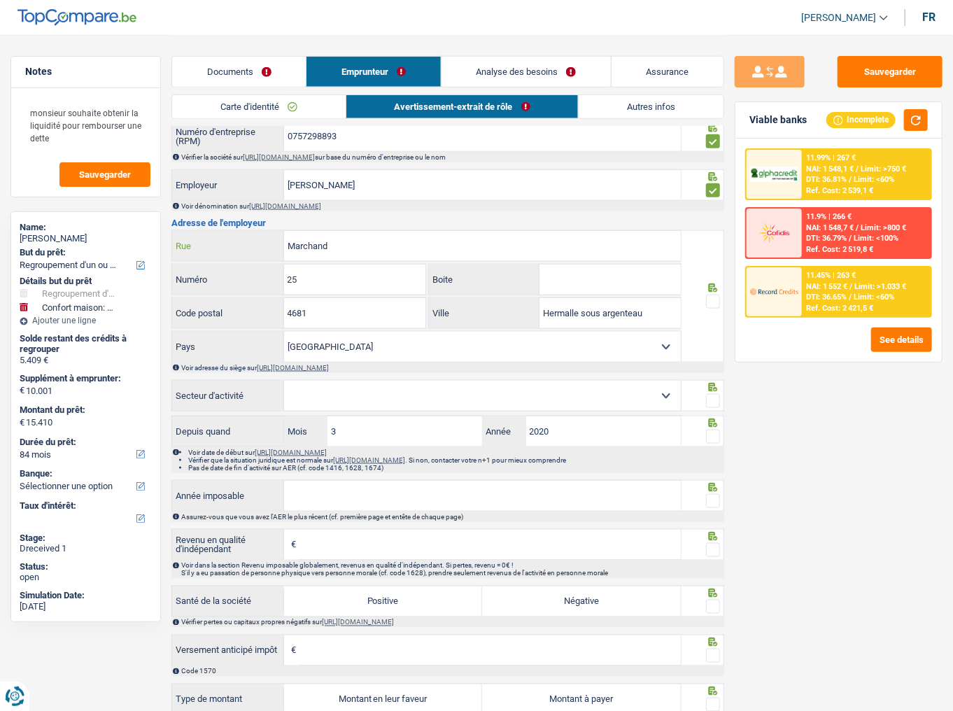
click at [294, 239] on input "Marchand" at bounding box center [482, 246] width 397 height 30
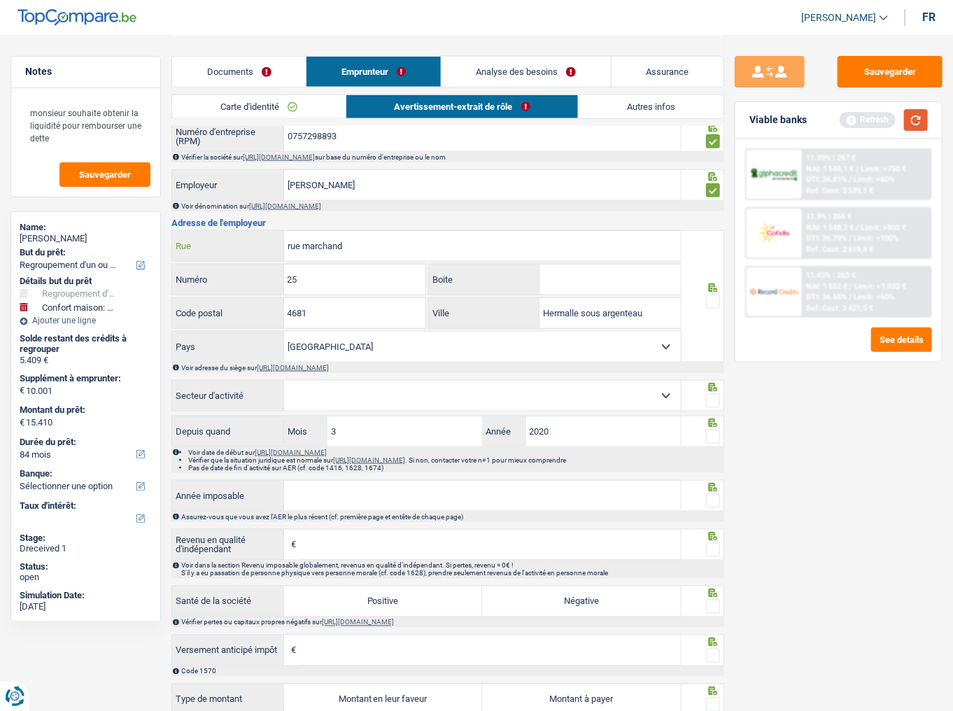
type input "rue marchand"
click at [917, 123] on button "button" at bounding box center [916, 120] width 24 height 22
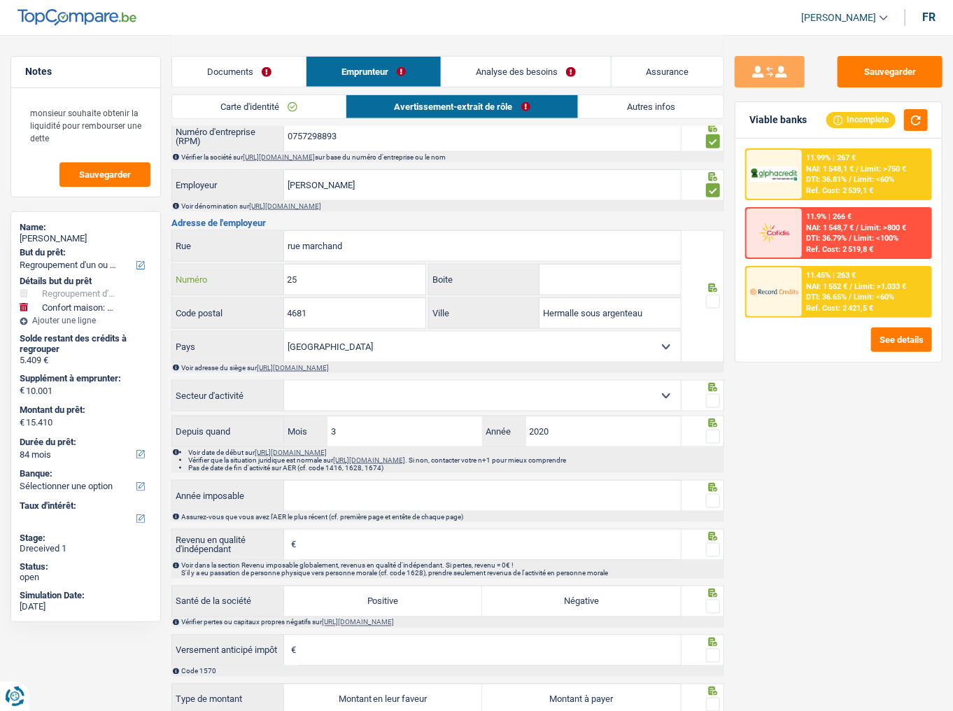
click at [349, 279] on input "25" at bounding box center [355, 280] width 142 height 30
click at [706, 295] on fieldset at bounding box center [702, 301] width 35 height 17
drag, startPoint x: 659, startPoint y: 312, endPoint x: 479, endPoint y: 314, distance: 179.9
click at [479, 314] on div "Hermalle sous argenteau Ville" at bounding box center [554, 313] width 251 height 30
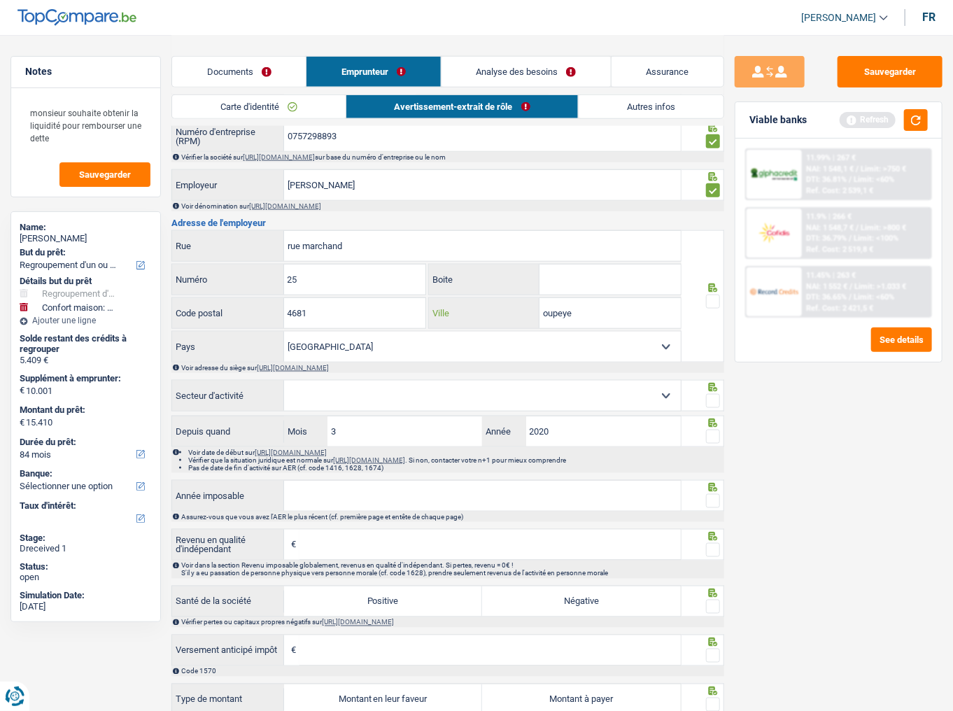
type input "oupeye"
click at [715, 298] on span at bounding box center [713, 302] width 14 height 14
click at [0, 0] on input "radio" at bounding box center [0, 0] width 0 height 0
drag, startPoint x: 920, startPoint y: 122, endPoint x: 575, endPoint y: 274, distance: 378.0
click at [917, 125] on button "button" at bounding box center [916, 120] width 24 height 22
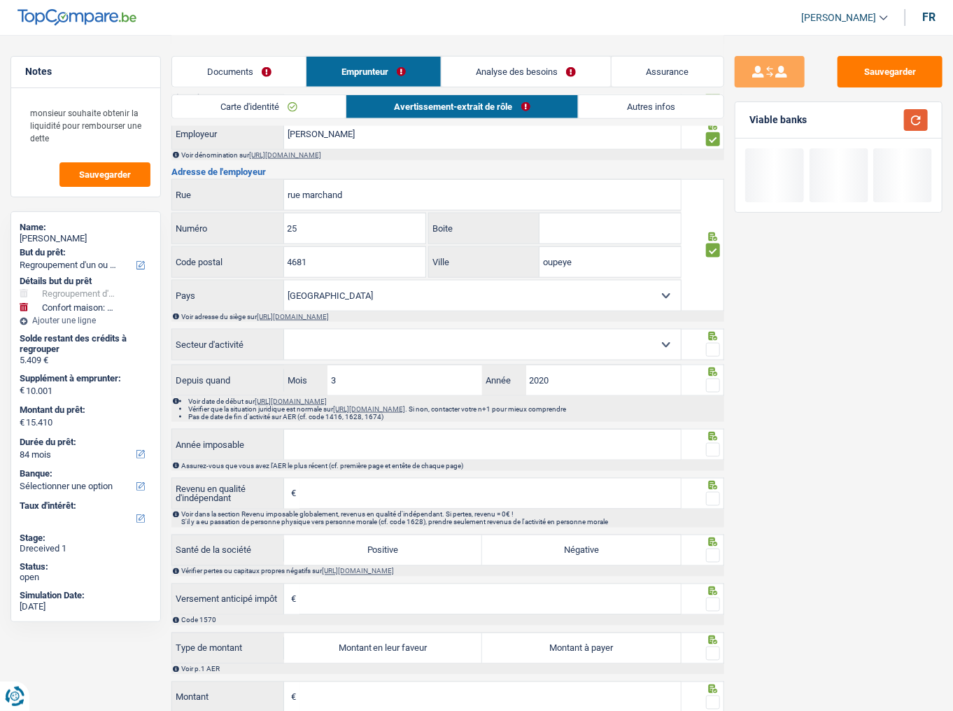
scroll to position [784, 0]
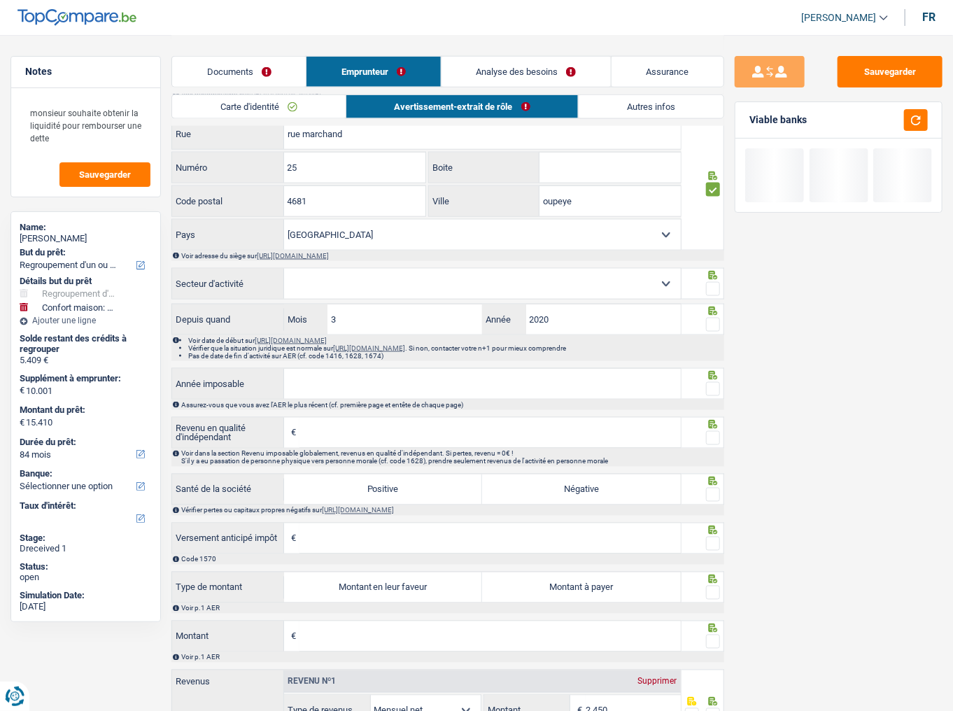
click at [591, 288] on select "Agriculture/Pêche Industrie Horeca Courier/Fitness/Taxi Construction Banques/As…" at bounding box center [482, 284] width 397 height 30
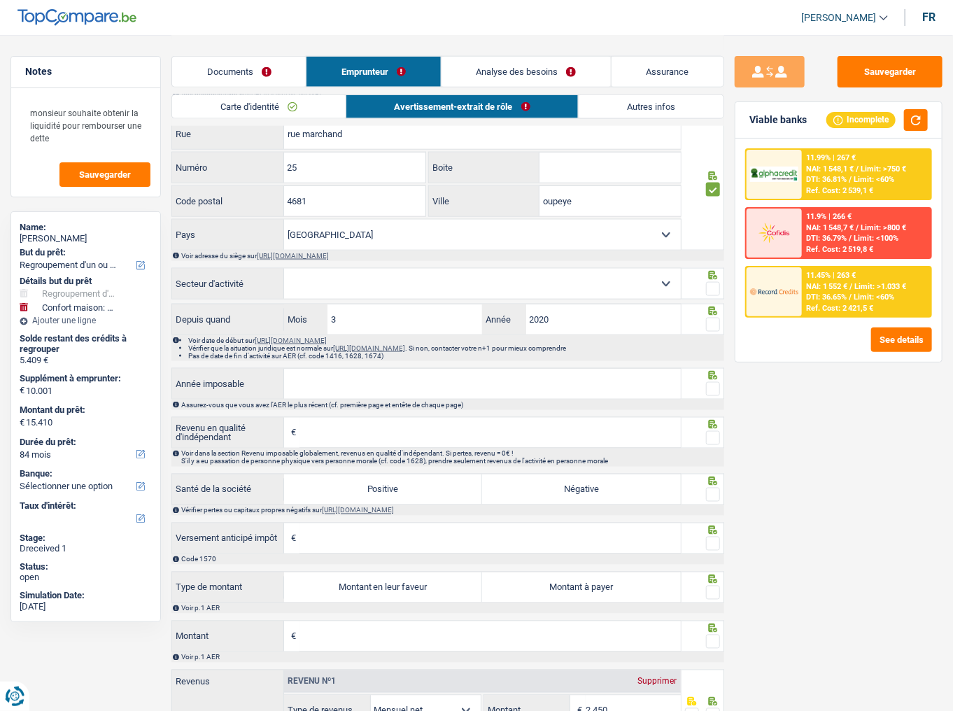
select select "construction"
click at [284, 269] on select "Agriculture/Pêche Industrie Horeca Courier/Fitness/Taxi Construction Banques/As…" at bounding box center [482, 284] width 397 height 30
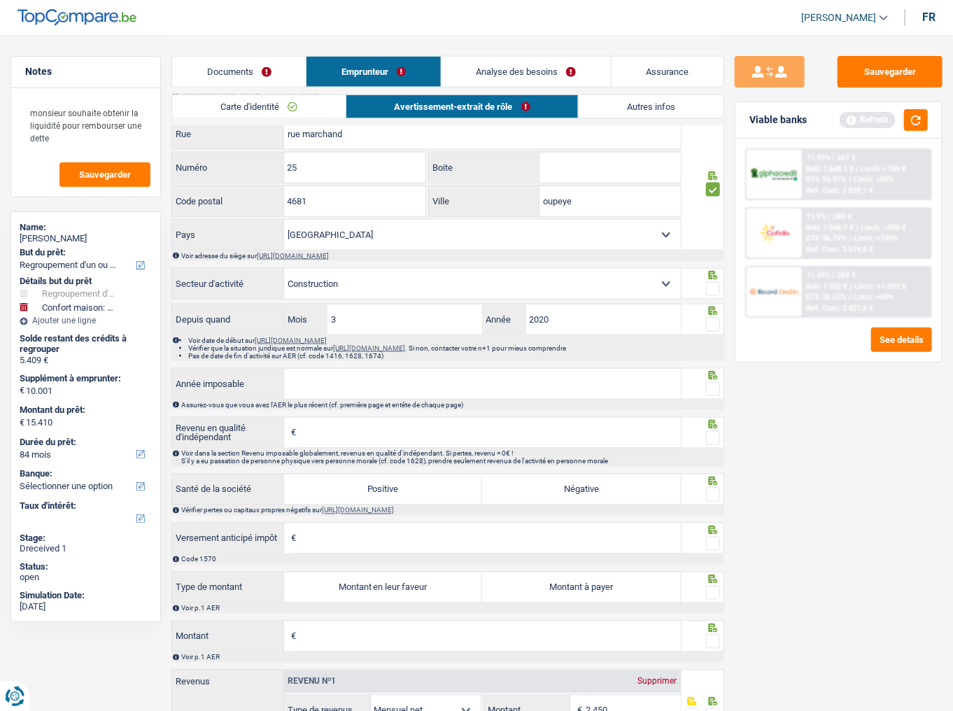
drag, startPoint x: 714, startPoint y: 280, endPoint x: 717, endPoint y: 300, distance: 20.5
click at [714, 282] on span at bounding box center [713, 289] width 14 height 14
click at [0, 0] on input "radio" at bounding box center [0, 0] width 0 height 0
click at [717, 321] on span at bounding box center [713, 325] width 14 height 14
click at [0, 0] on input "radio" at bounding box center [0, 0] width 0 height 0
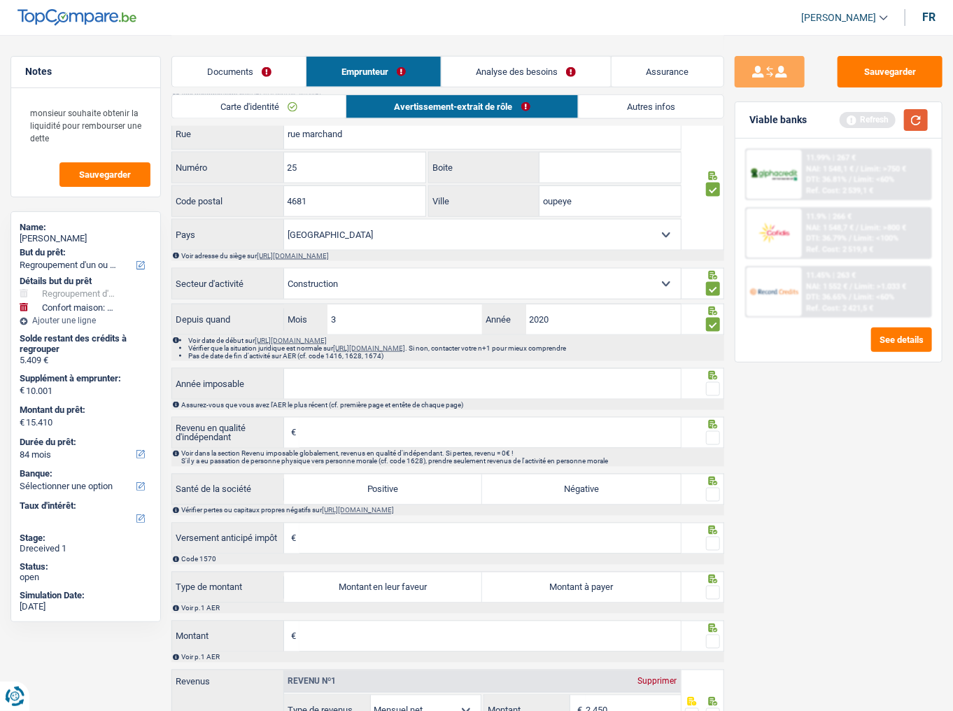
click at [914, 114] on button "button" at bounding box center [916, 120] width 24 height 22
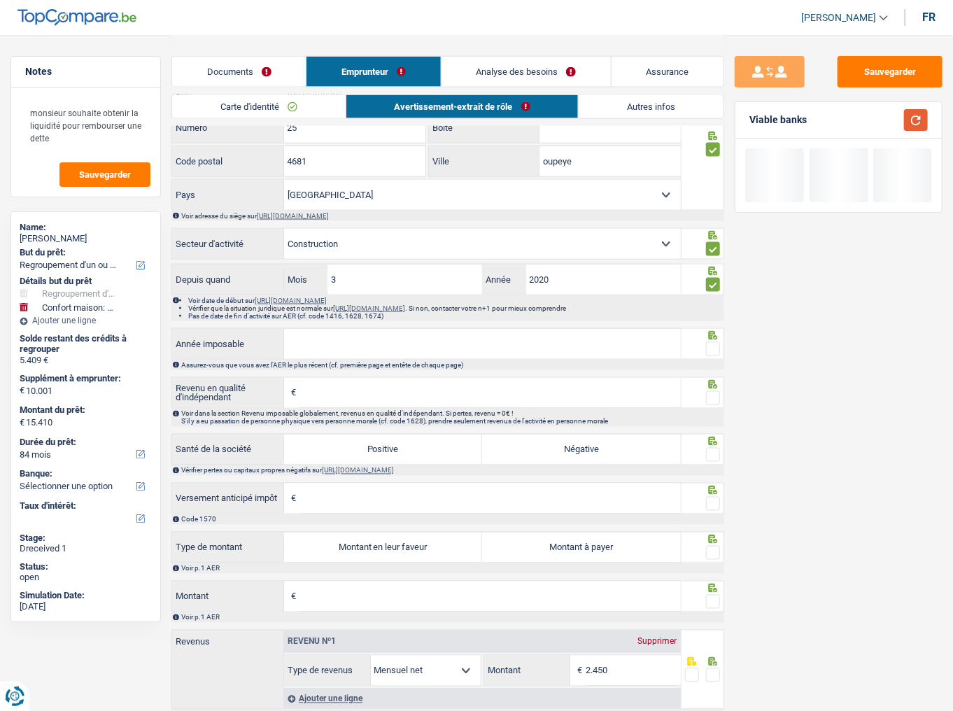
scroll to position [867, 0]
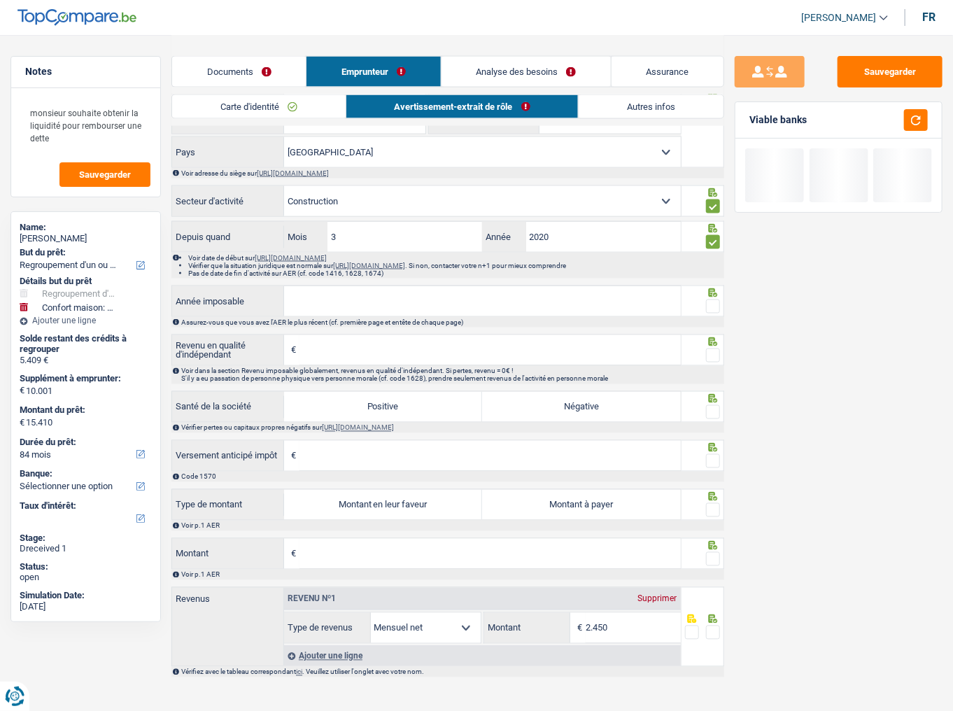
click at [456, 304] on input "Année imposable" at bounding box center [482, 301] width 397 height 30
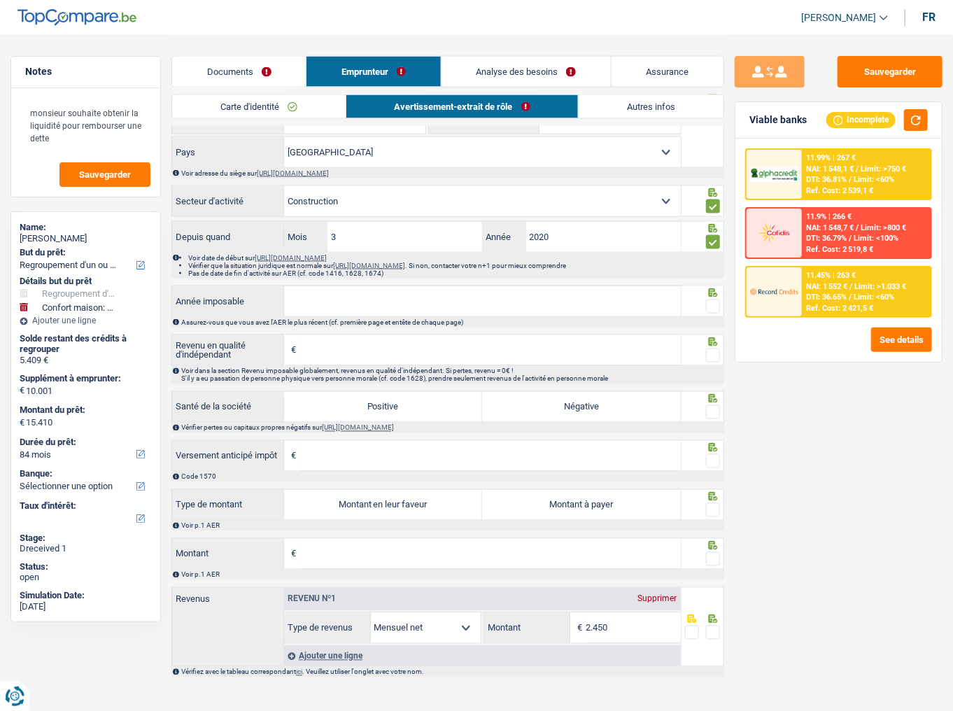
click at [345, 297] on input "Année imposable" at bounding box center [482, 301] width 397 height 30
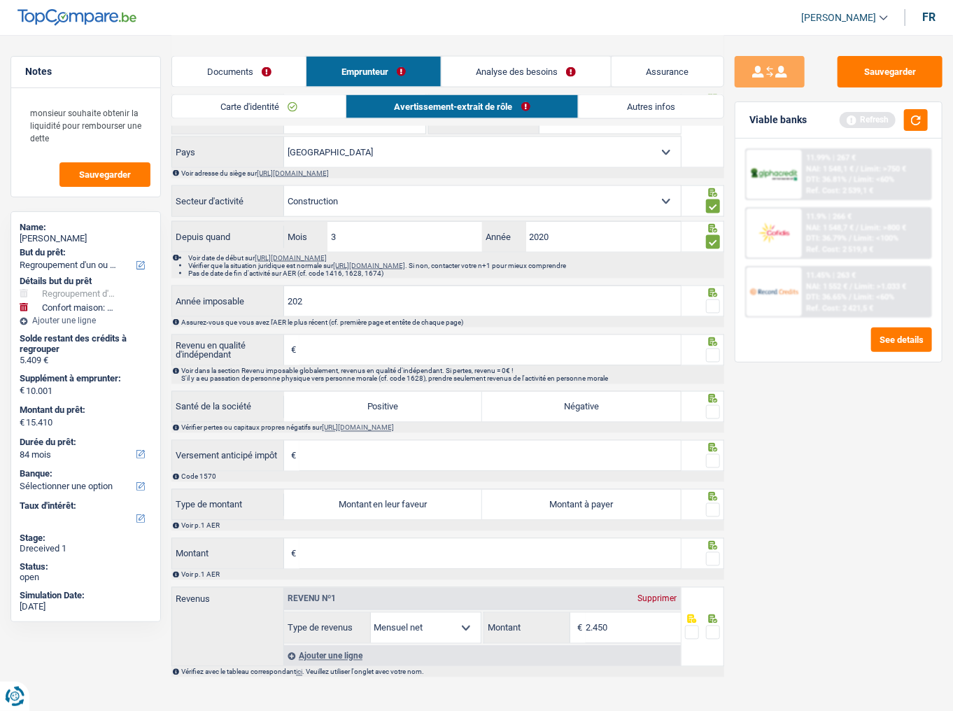
type input "2020"
drag, startPoint x: 318, startPoint y: 301, endPoint x: 246, endPoint y: 300, distance: 71.4
click at [246, 300] on div "2020 Année imposable" at bounding box center [426, 301] width 509 height 30
click at [921, 123] on button "button" at bounding box center [916, 120] width 24 height 22
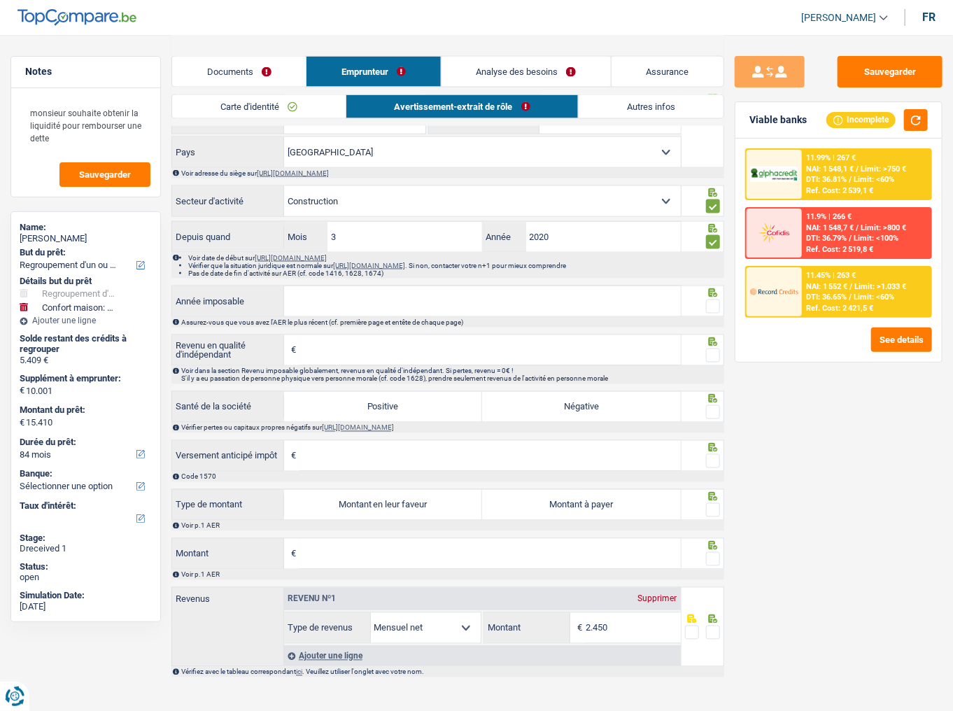
drag, startPoint x: 388, startPoint y: 291, endPoint x: 499, endPoint y: 267, distance: 113.8
click at [388, 291] on input "Année imposable" at bounding box center [482, 301] width 397 height 30
click at [338, 298] on input "Année imposable" at bounding box center [482, 301] width 397 height 30
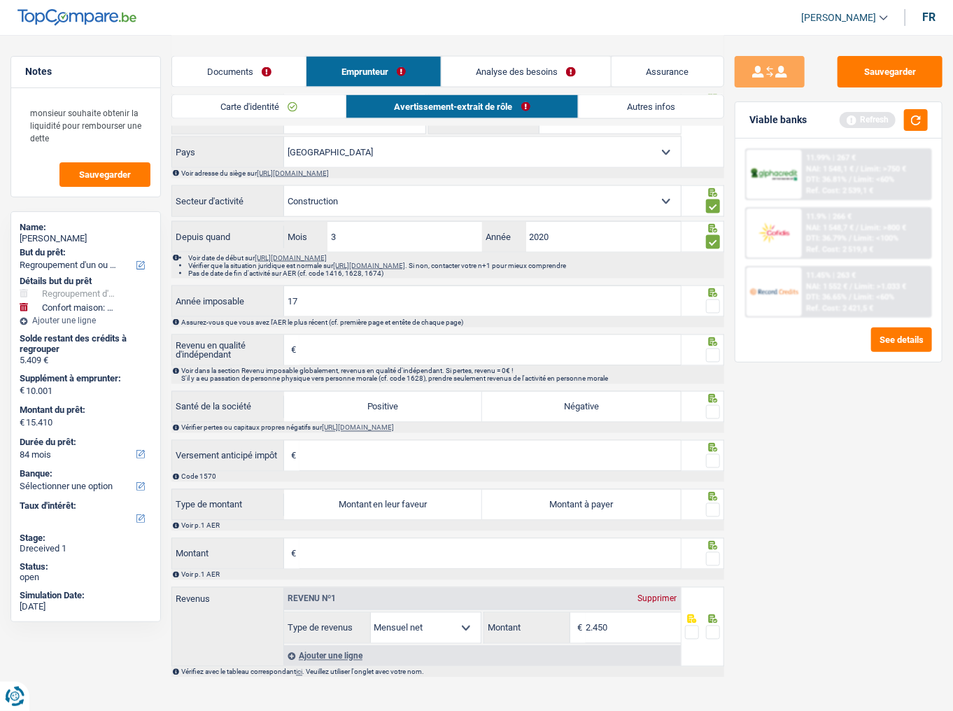
type input "1"
type input "2023"
click at [714, 300] on span at bounding box center [713, 307] width 14 height 14
click at [0, 0] on input "radio" at bounding box center [0, 0] width 0 height 0
click at [590, 342] on input "Revenu en qualité d'indépendant" at bounding box center [490, 350] width 381 height 30
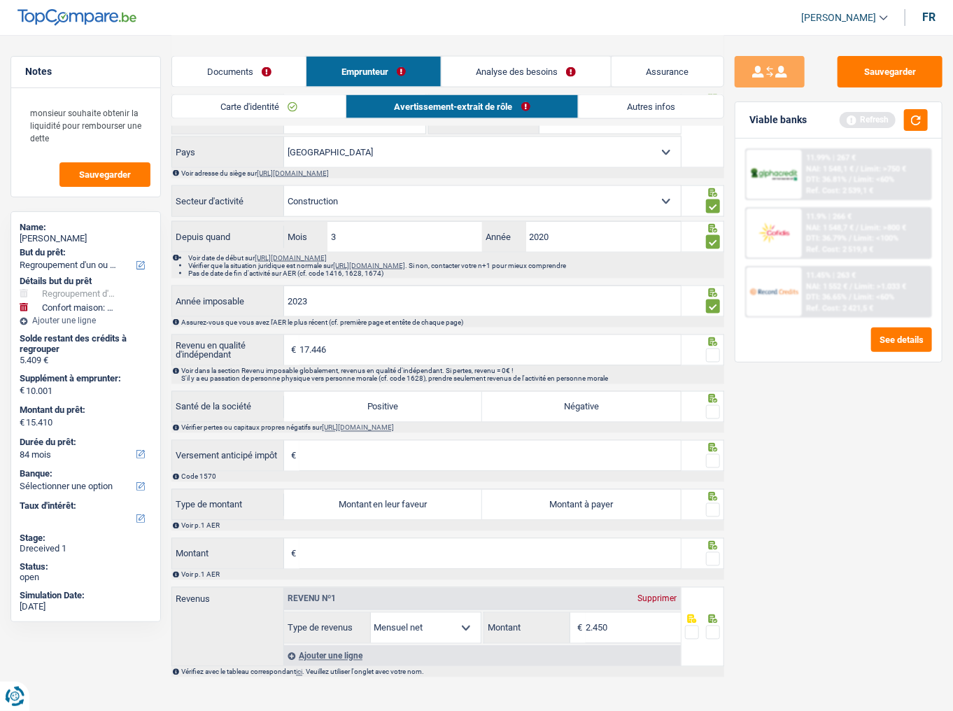
type input "17.446"
click at [714, 355] on span at bounding box center [713, 356] width 14 height 14
click at [0, 0] on input "radio" at bounding box center [0, 0] width 0 height 0
click at [385, 402] on label "Positive" at bounding box center [383, 407] width 198 height 30
click at [385, 402] on input "Positive" at bounding box center [383, 407] width 198 height 30
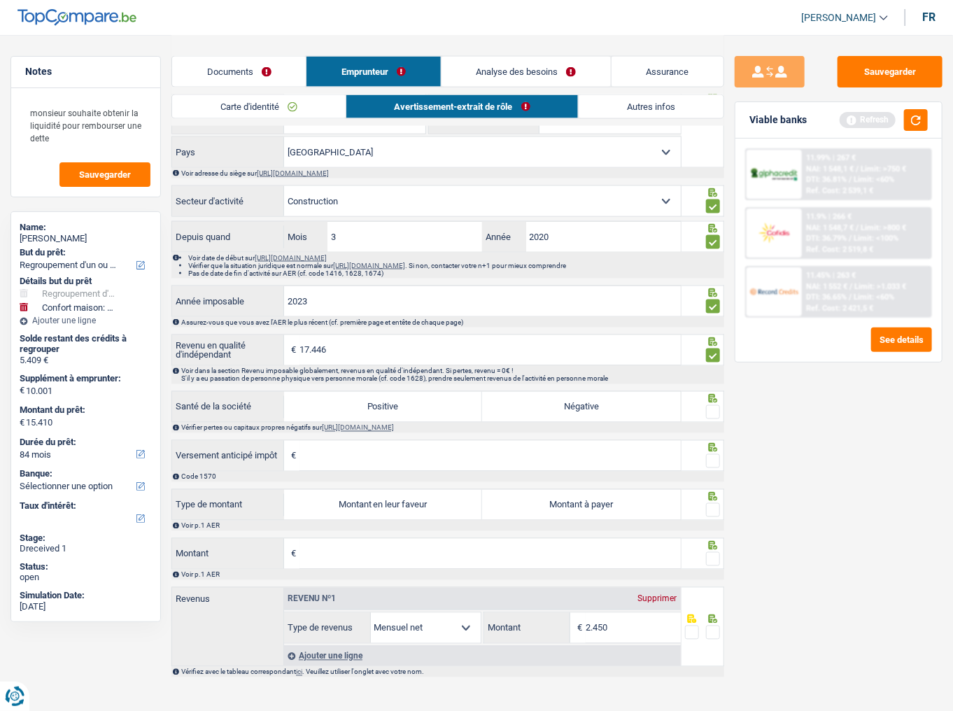
radio input "true"
drag, startPoint x: 715, startPoint y: 407, endPoint x: 805, endPoint y: 342, distance: 111.7
click at [717, 405] on span at bounding box center [713, 412] width 14 height 14
click at [0, 0] on input "radio" at bounding box center [0, 0] width 0 height 0
drag, startPoint x: 918, startPoint y: 123, endPoint x: 460, endPoint y: 447, distance: 561.5
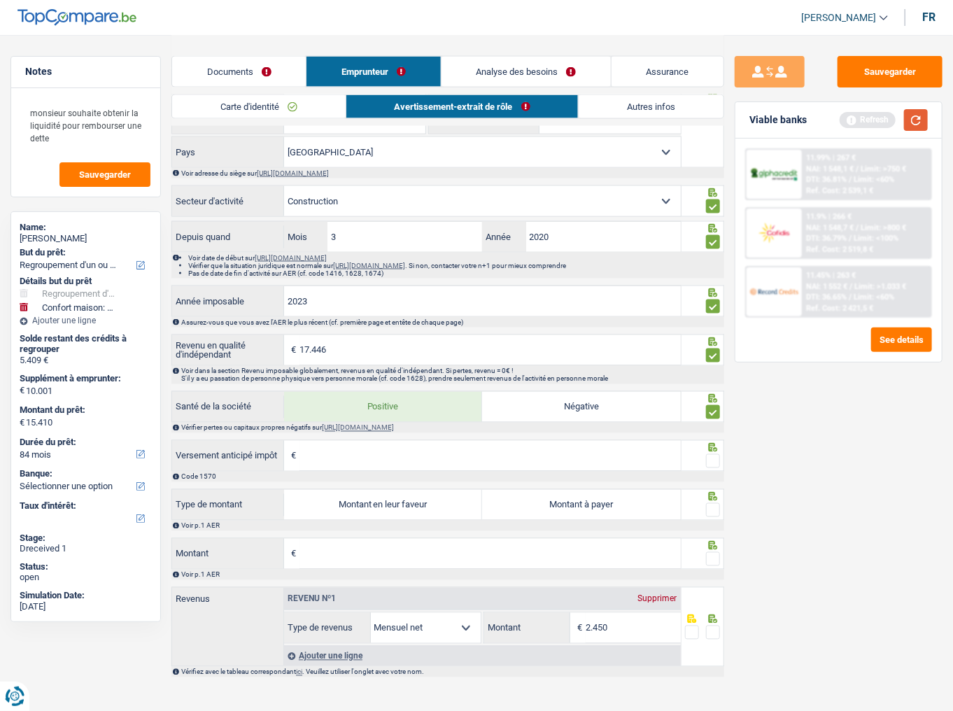
click at [913, 124] on button "button" at bounding box center [916, 120] width 24 height 22
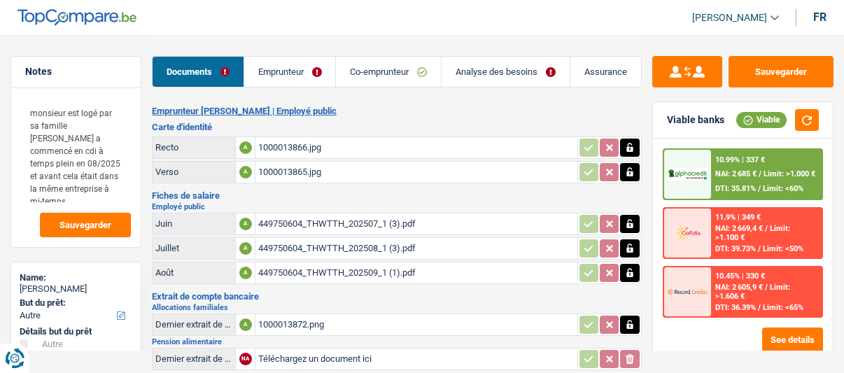
select select "other"
select select "120"
select select "coApplicant"
select select "applicant"
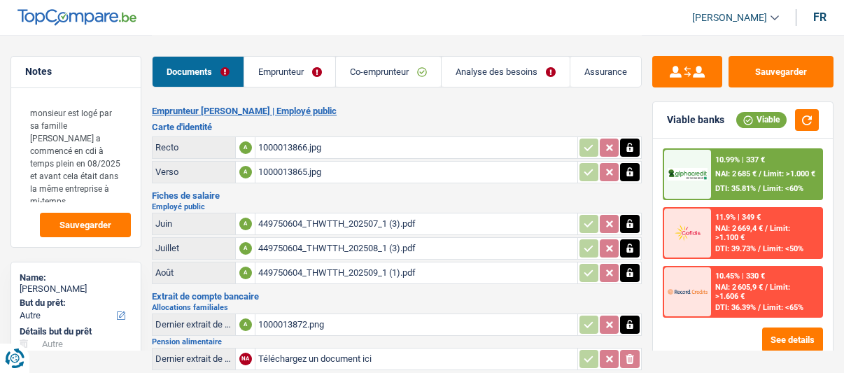
select select "coApplicant"
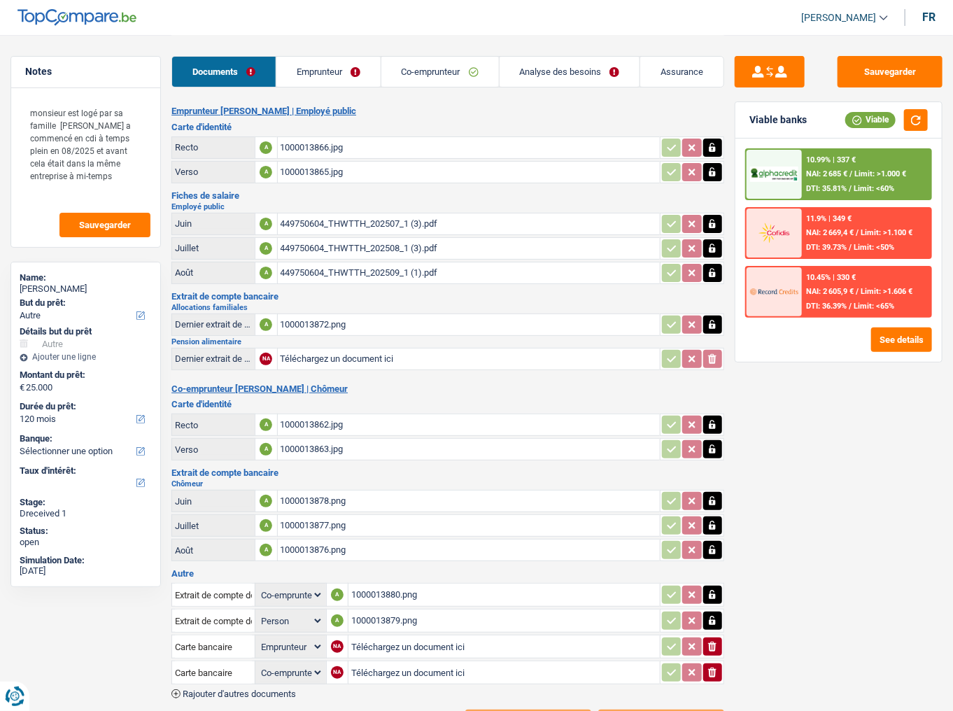
drag, startPoint x: 322, startPoint y: 71, endPoint x: 585, endPoint y: 99, distance: 264.7
click at [322, 71] on link "Emprunteur" at bounding box center [328, 72] width 104 height 30
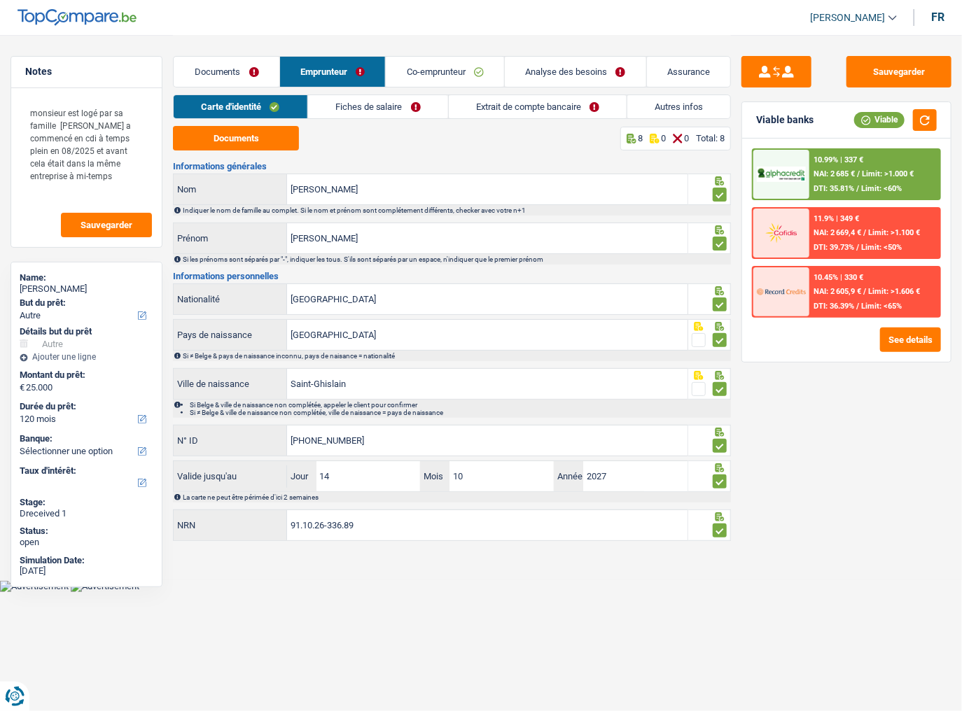
click at [689, 97] on link "Autres infos" at bounding box center [678, 106] width 103 height 23
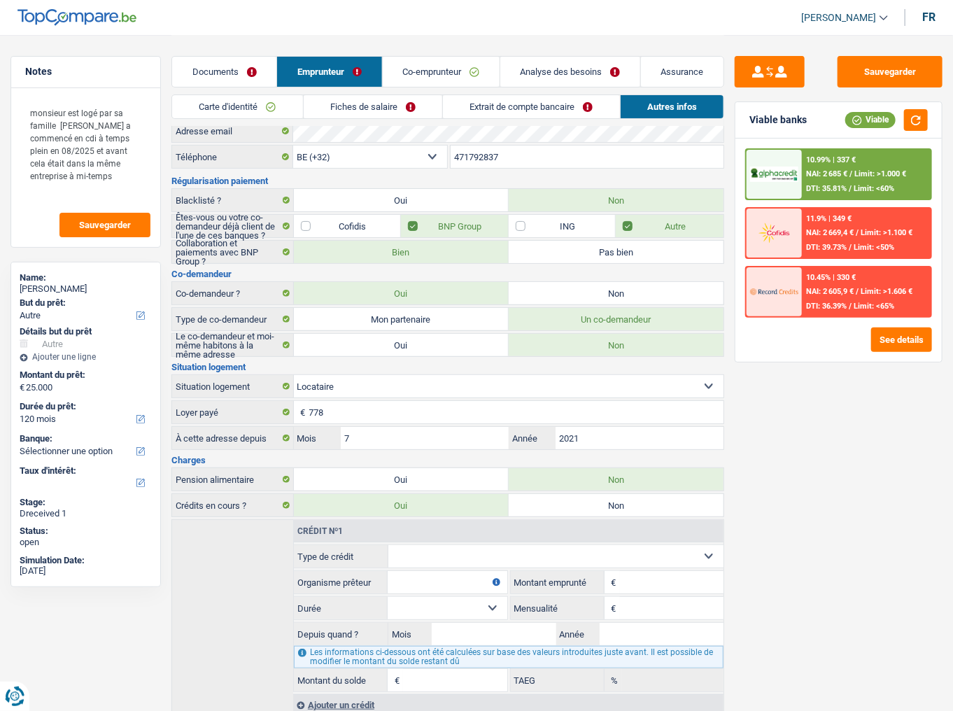
scroll to position [61, 0]
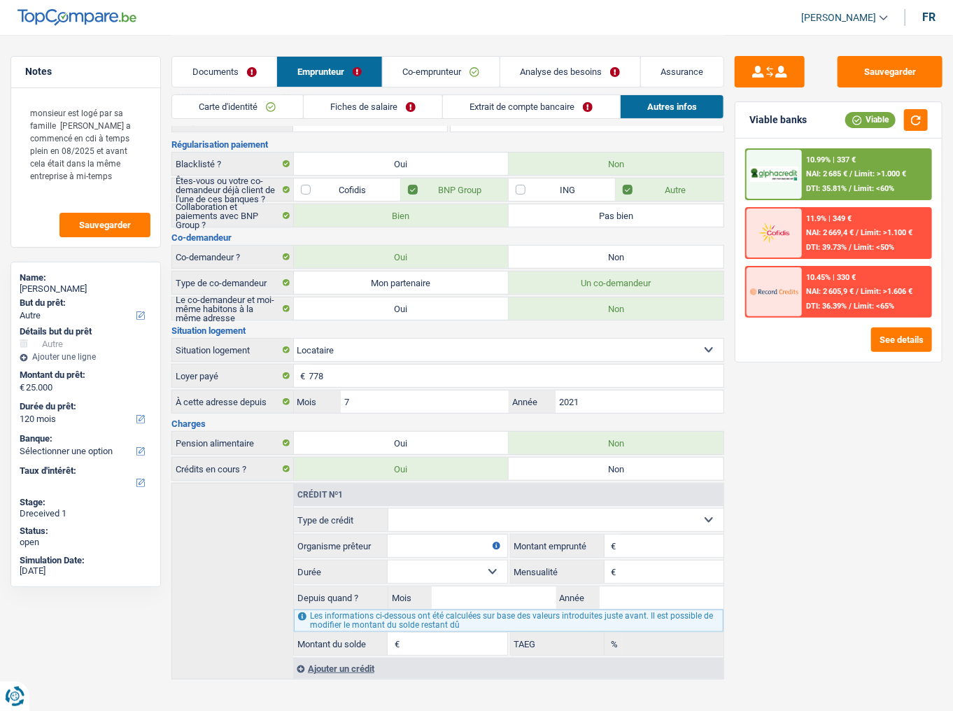
click at [447, 62] on link "Co-emprunteur" at bounding box center [441, 72] width 117 height 30
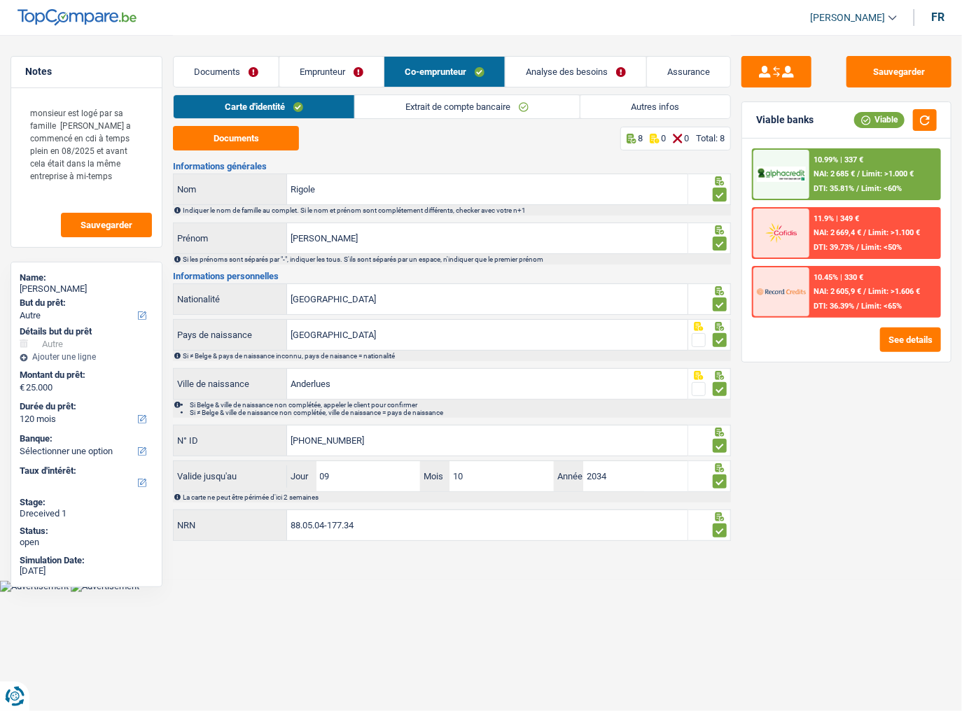
click at [308, 73] on link "Emprunteur" at bounding box center [331, 72] width 104 height 30
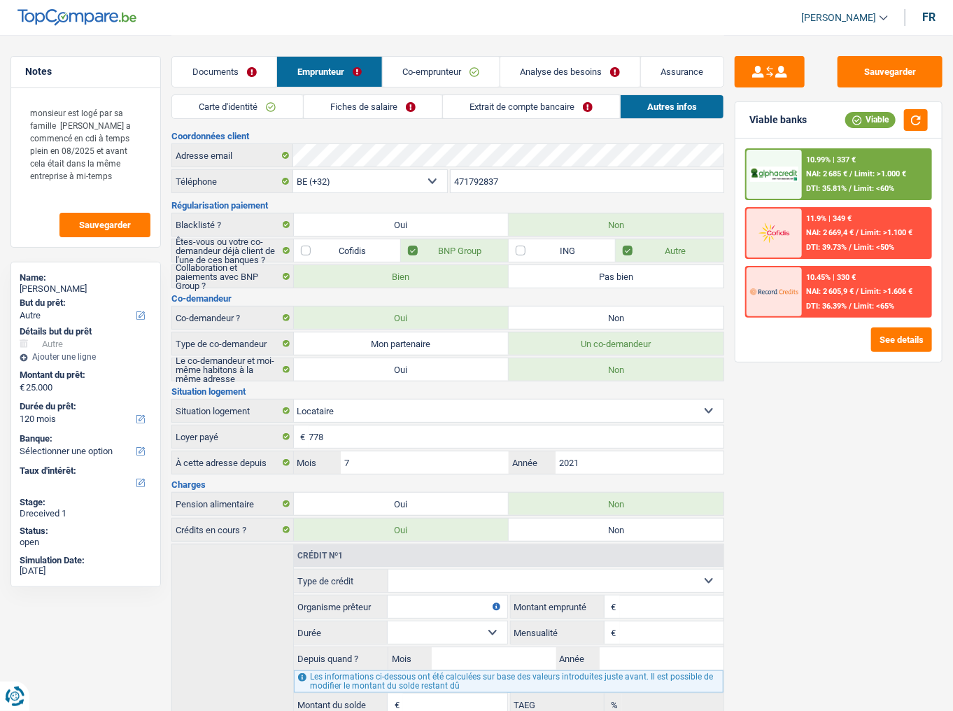
click at [258, 113] on link "Carte d'identité" at bounding box center [237, 106] width 130 height 23
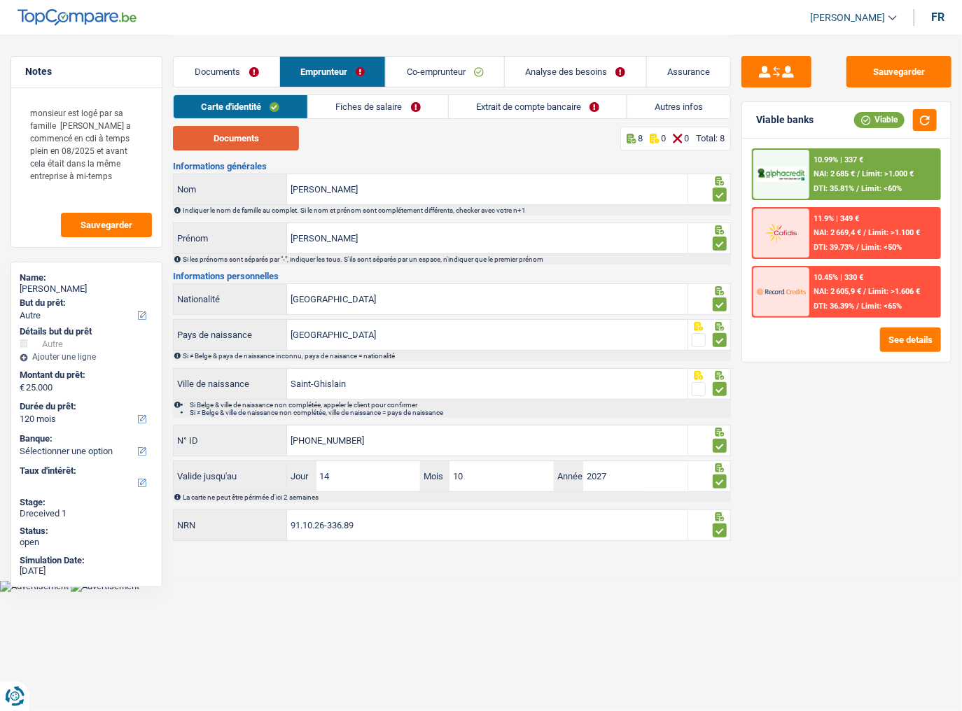
click at [242, 143] on button "Documents" at bounding box center [236, 138] width 126 height 24
click at [437, 81] on link "Co-emprunteur" at bounding box center [445, 72] width 118 height 30
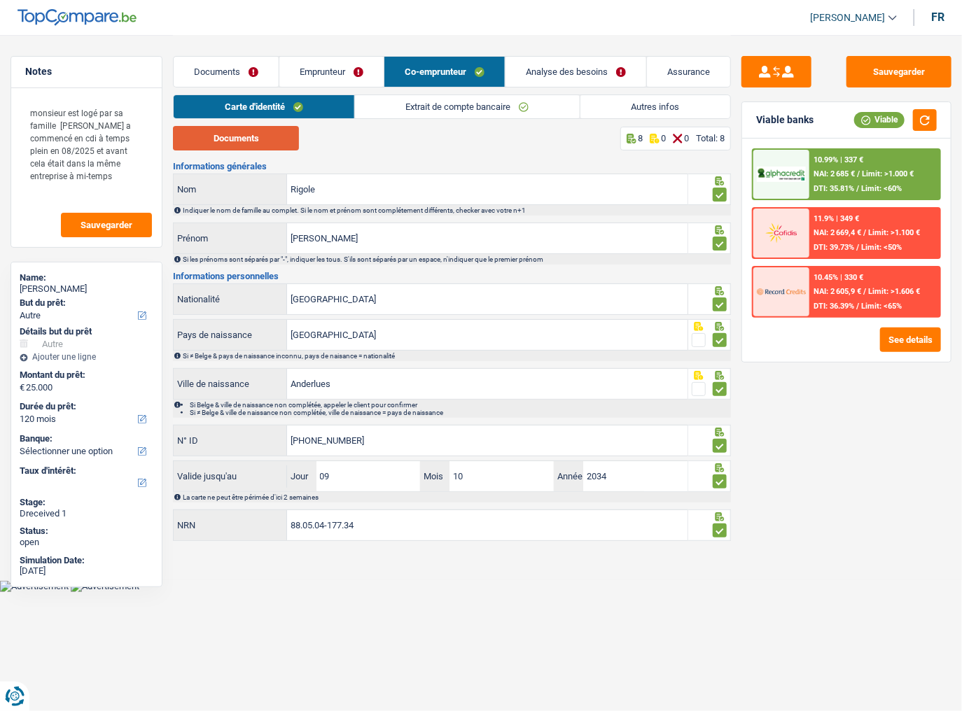
click at [224, 134] on button "Documents" at bounding box center [236, 138] width 126 height 24
drag, startPoint x: 218, startPoint y: 78, endPoint x: 253, endPoint y: 97, distance: 39.4
click at [218, 78] on link "Documents" at bounding box center [226, 72] width 105 height 30
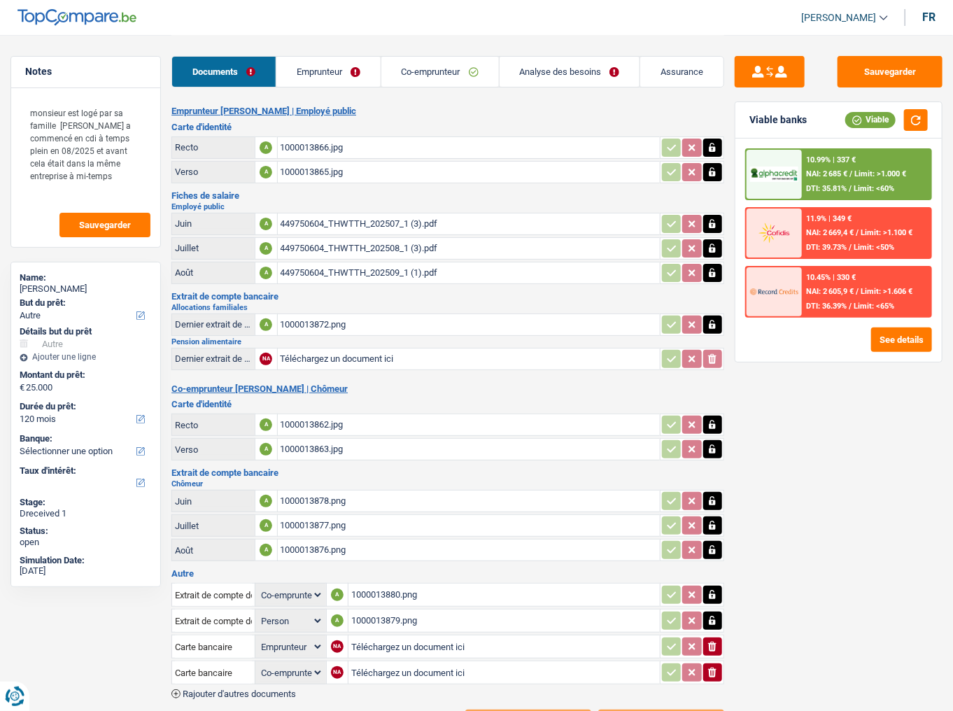
drag, startPoint x: 339, startPoint y: 490, endPoint x: 339, endPoint y: 482, distance: 8.4
click at [339, 372] on div "1000013878.png" at bounding box center [469, 501] width 377 height 21
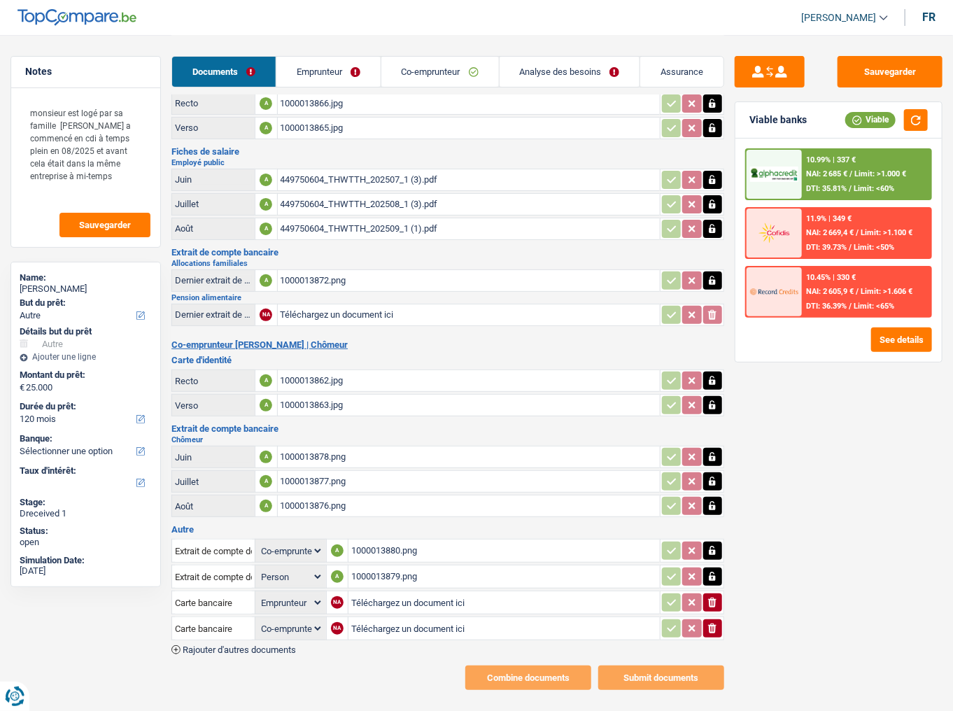
drag, startPoint x: 717, startPoint y: 591, endPoint x: 720, endPoint y: 608, distance: 16.2
click at [718, 372] on button "ionicons-v5-e" at bounding box center [712, 603] width 19 height 18
select select "coApplicant"
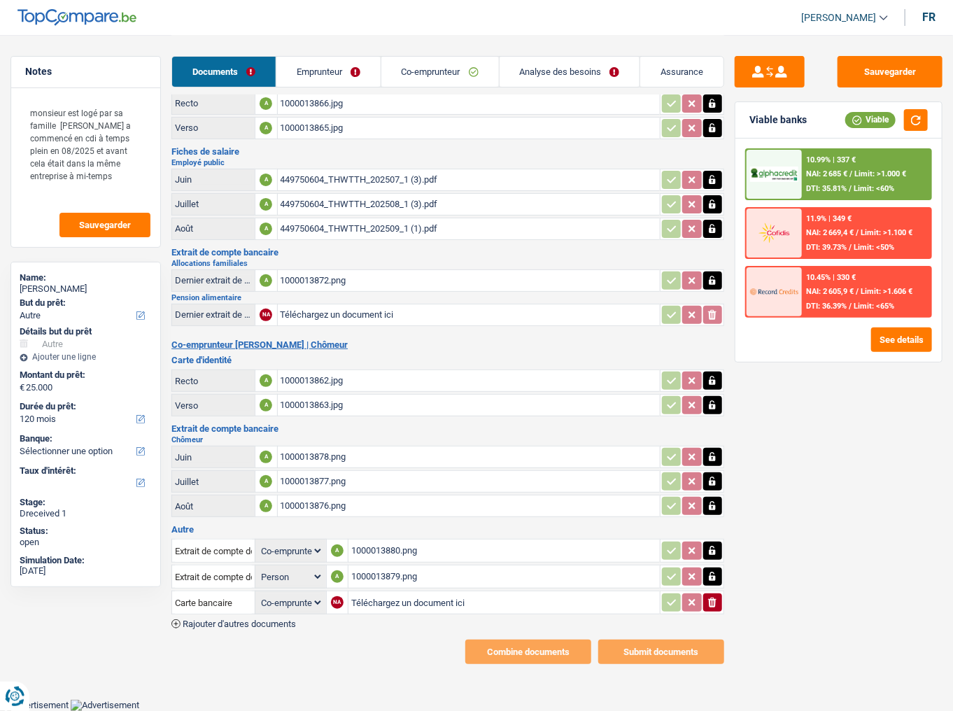
scroll to position [19, 0]
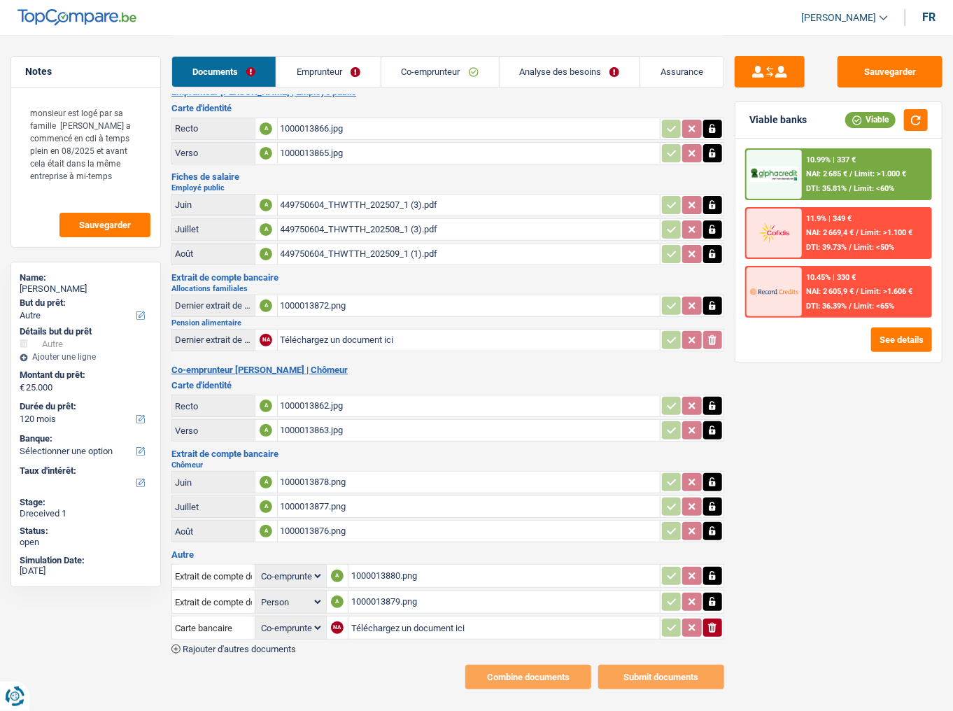
click at [718, 372] on icon "ionicons-v5-e" at bounding box center [712, 628] width 11 height 14
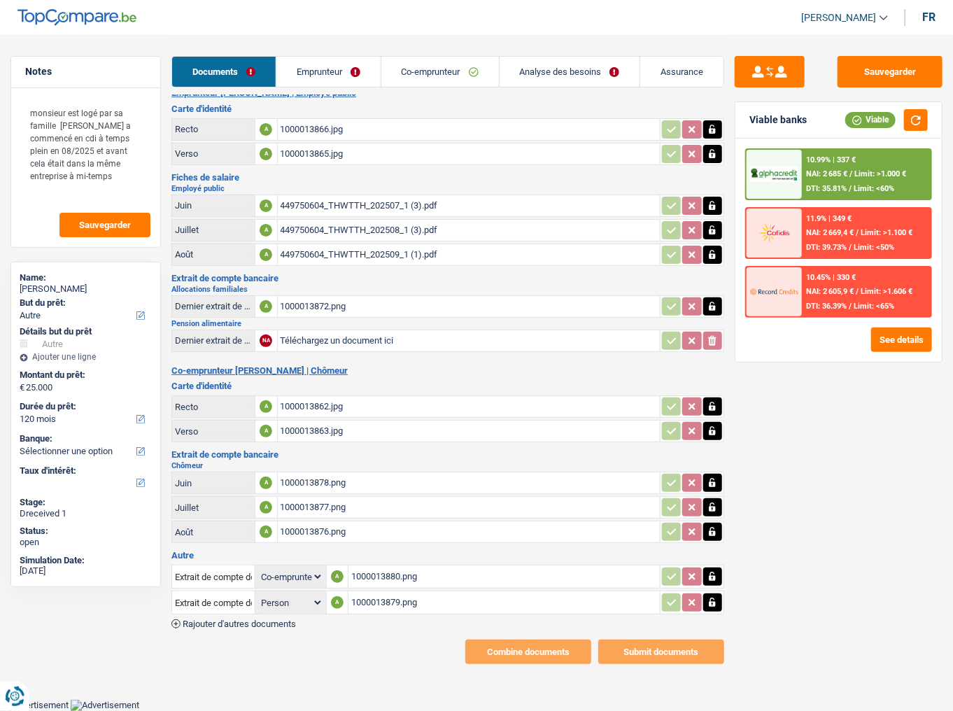
scroll to position [0, 0]
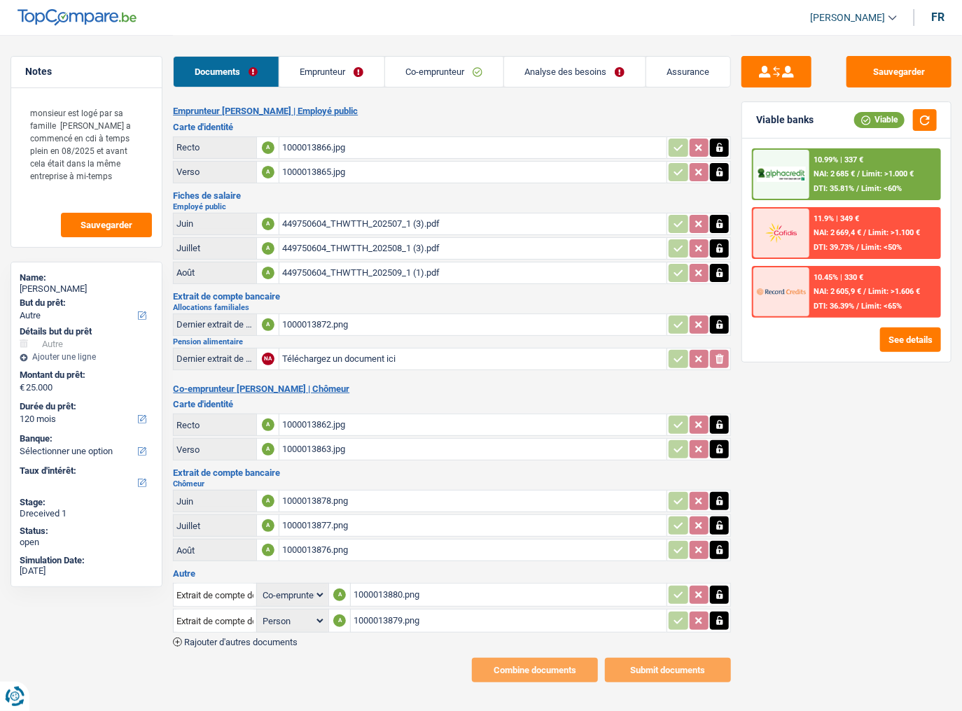
drag, startPoint x: 328, startPoint y: 66, endPoint x: 315, endPoint y: 82, distance: 20.4
click at [326, 66] on link "Emprunteur" at bounding box center [331, 72] width 105 height 30
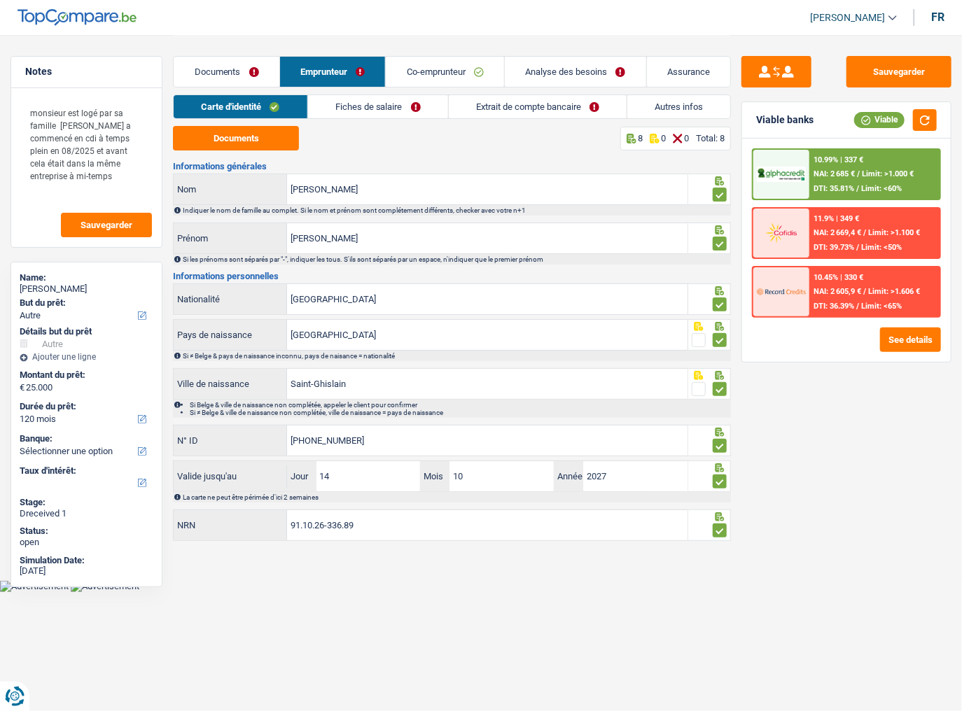
click at [377, 99] on link "Fiches de salaire" at bounding box center [378, 106] width 140 height 23
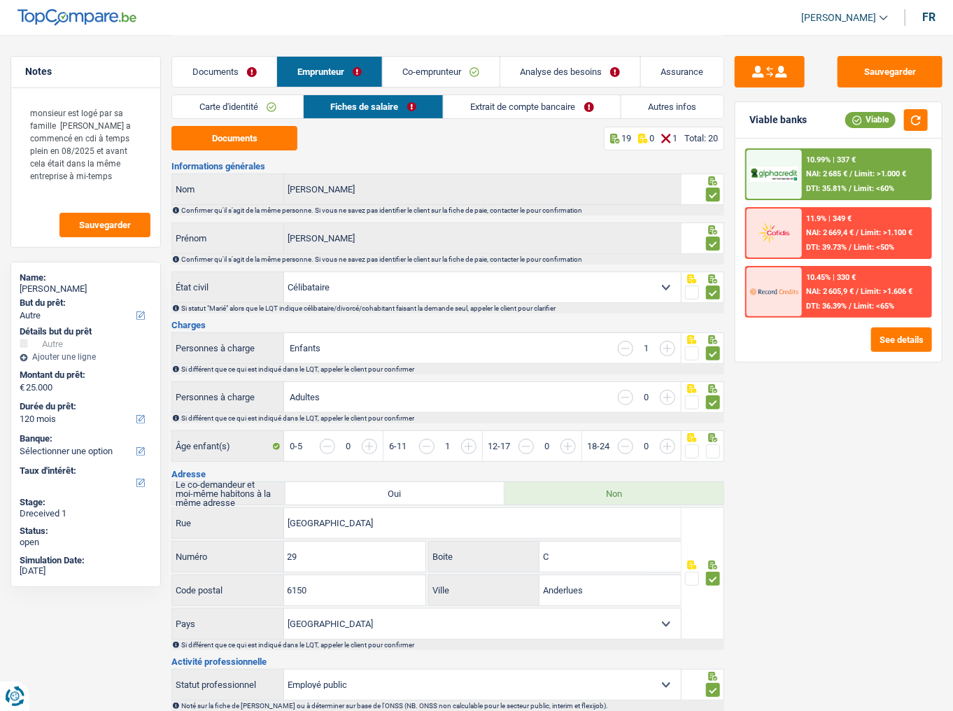
click at [546, 112] on link "Extrait de compte bancaire" at bounding box center [532, 106] width 177 height 23
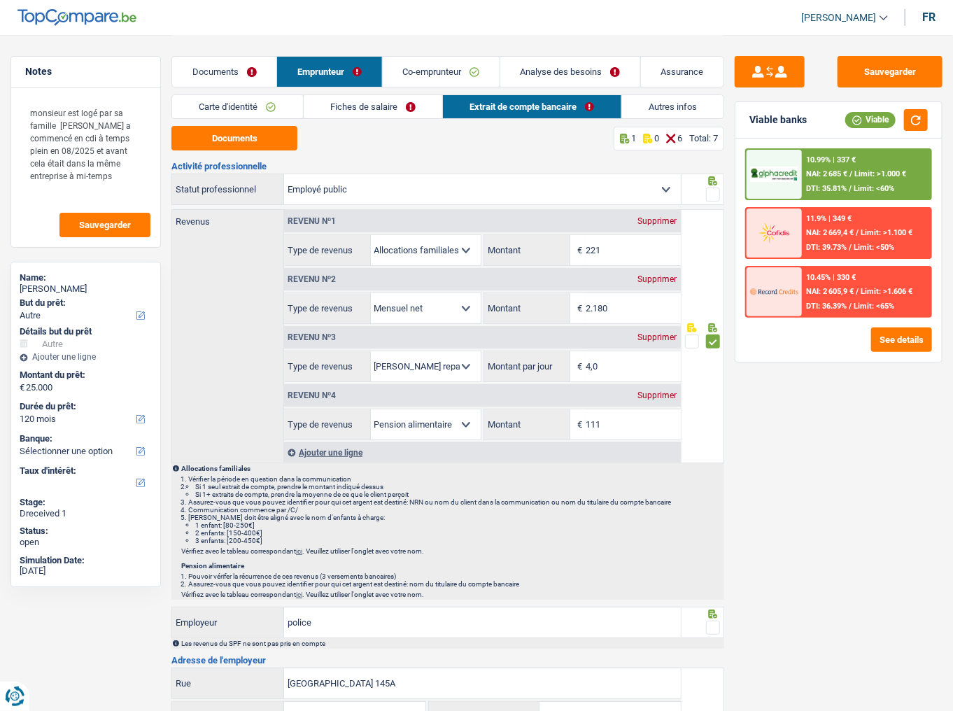
click at [225, 113] on link "Carte d'identité" at bounding box center [237, 106] width 130 height 23
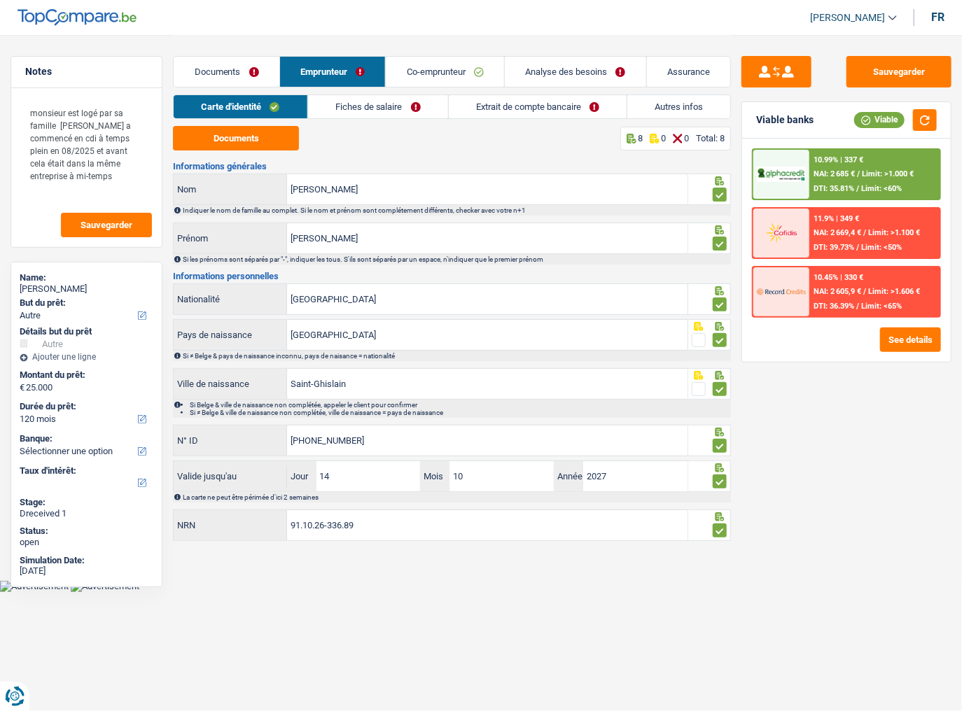
click at [350, 111] on link "Fiches de salaire" at bounding box center [378, 106] width 140 height 23
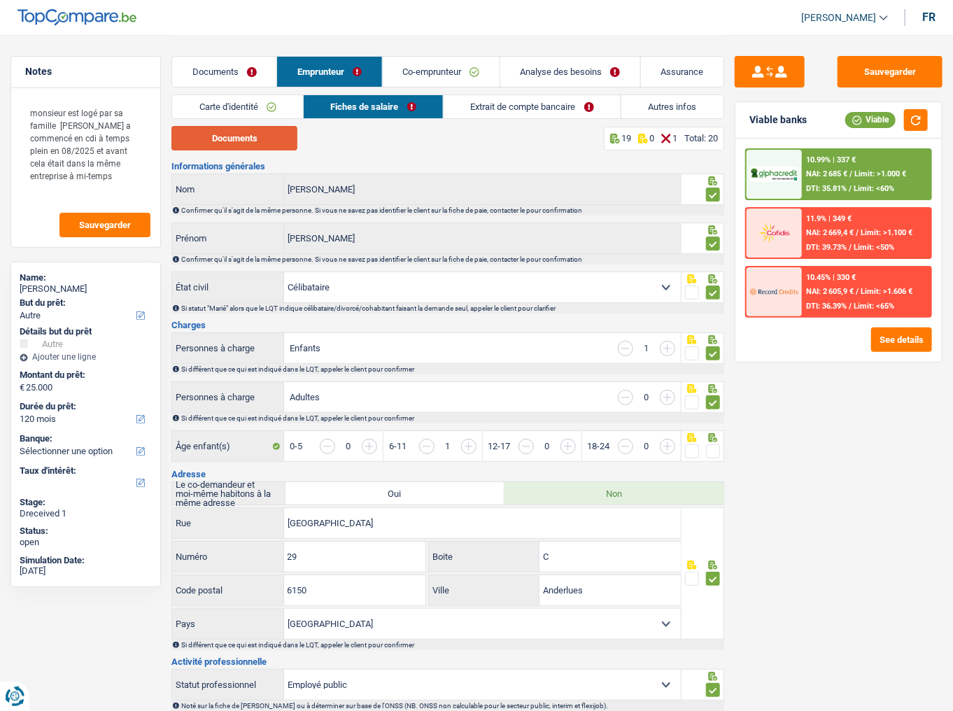
click at [244, 149] on button "Documents" at bounding box center [234, 138] width 126 height 24
click at [224, 104] on link "Carte d'identité" at bounding box center [237, 106] width 131 height 23
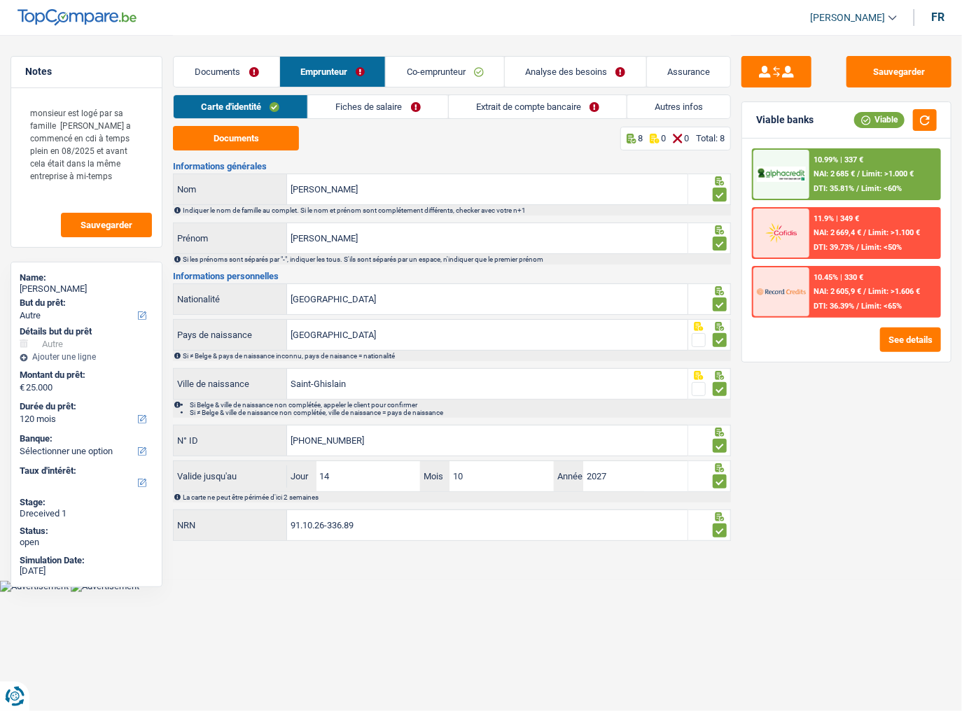
click at [361, 106] on link "Fiches de salaire" at bounding box center [378, 106] width 140 height 23
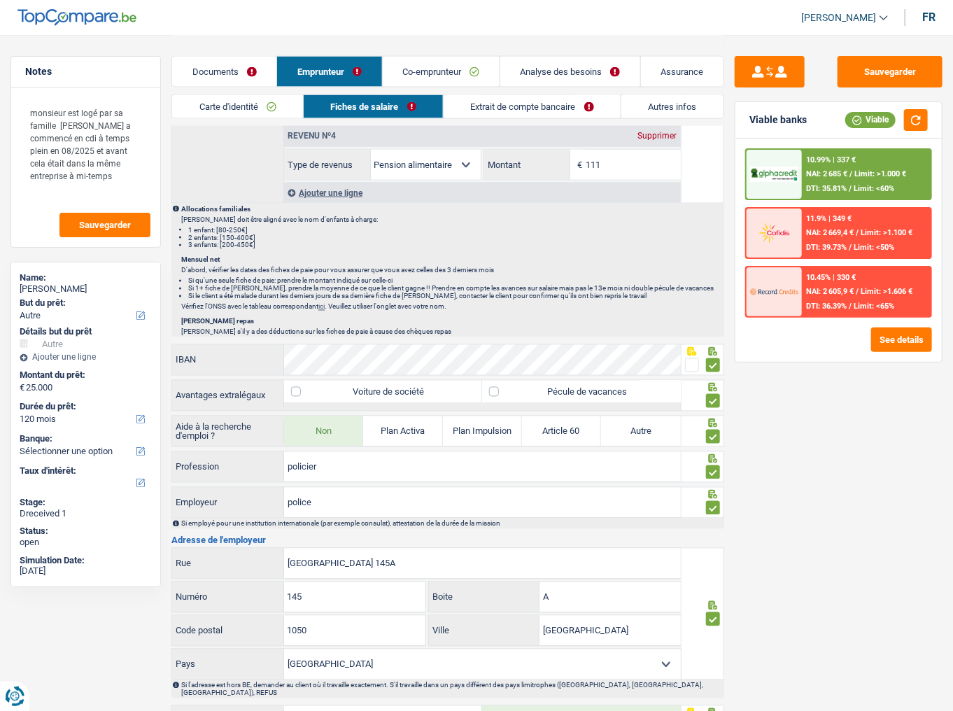
scroll to position [1094, 0]
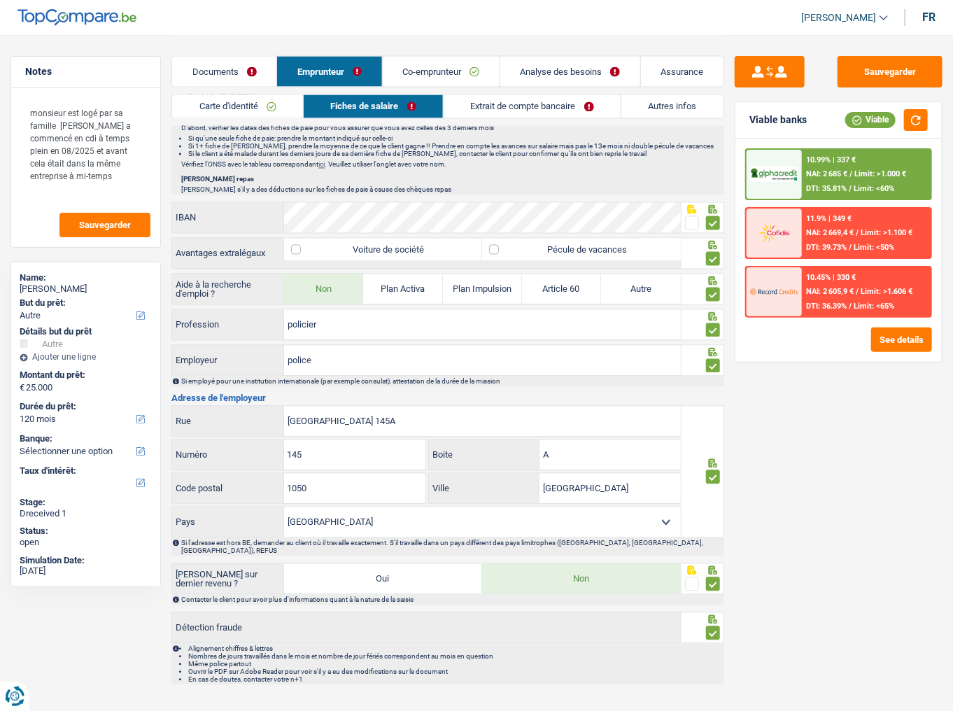
drag, startPoint x: 541, startPoint y: 98, endPoint x: 539, endPoint y: 122, distance: 23.9
click at [542, 98] on link "Extrait de compte bancaire" at bounding box center [532, 106] width 177 height 23
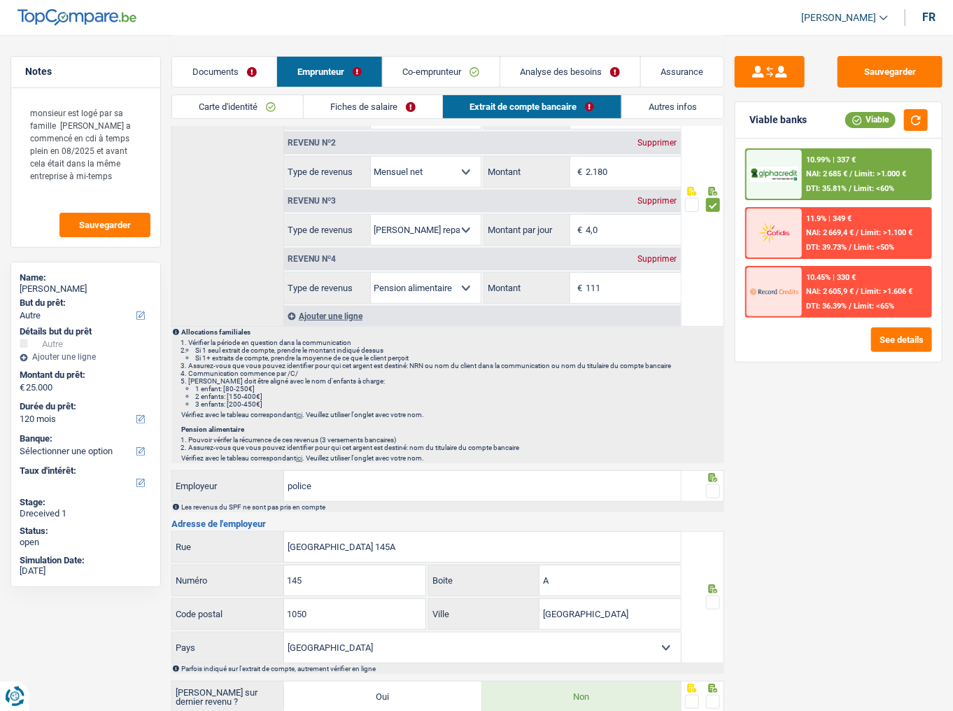
scroll to position [29, 0]
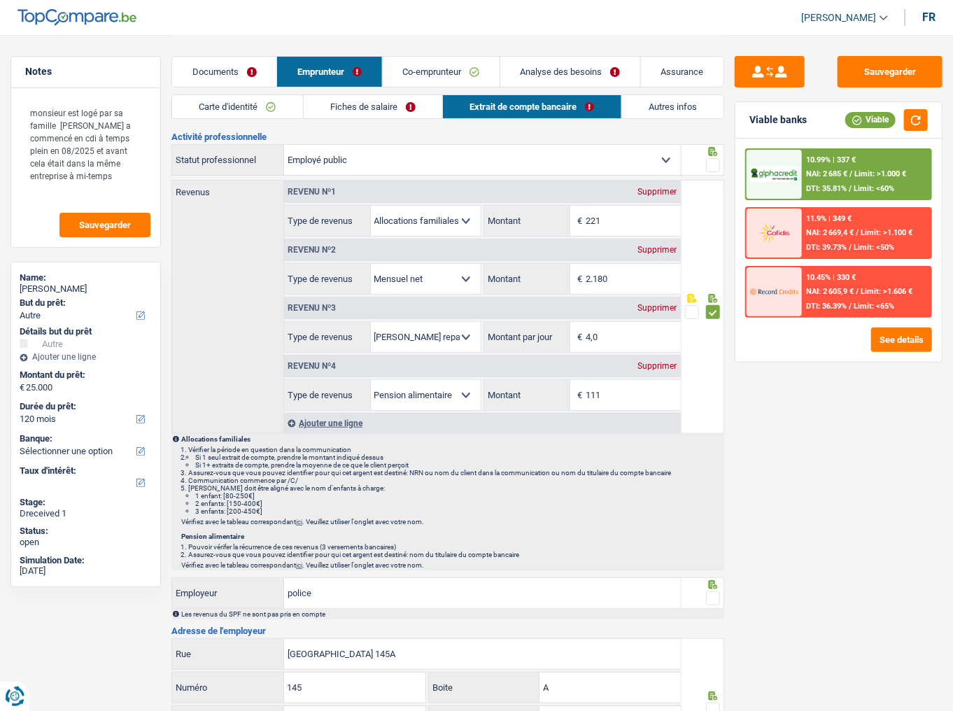
click at [386, 104] on link "Fiches de salaire" at bounding box center [373, 106] width 139 height 23
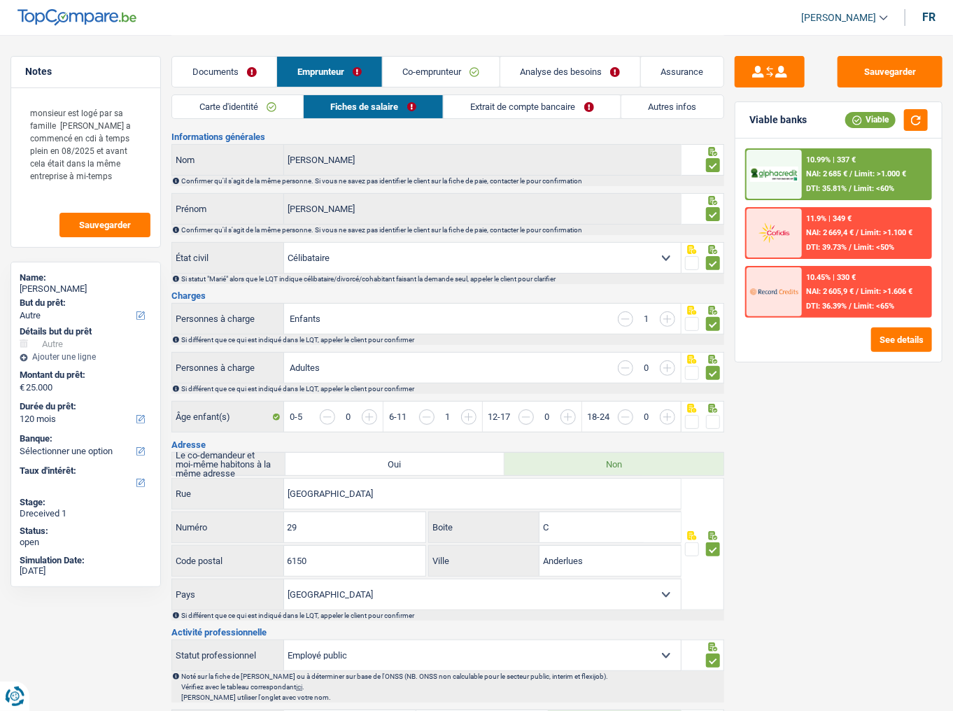
click at [258, 106] on link "Carte d'identité" at bounding box center [237, 106] width 131 height 23
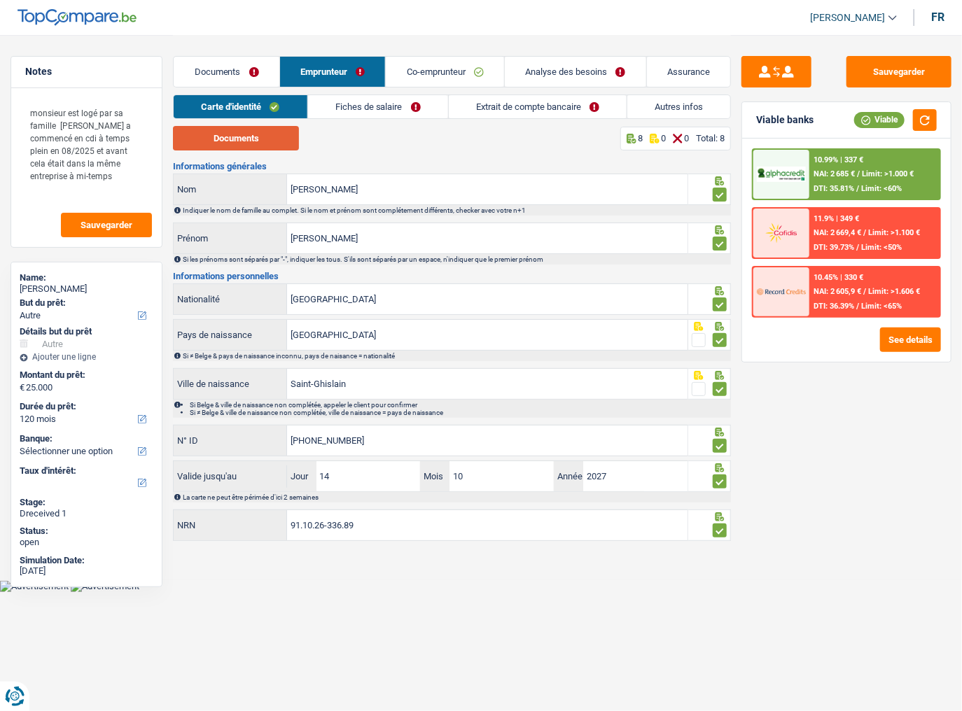
drag, startPoint x: 206, startPoint y: 138, endPoint x: 208, endPoint y: 14, distance: 123.9
click at [207, 132] on button "Documents" at bounding box center [236, 138] width 126 height 24
click at [398, 106] on link "Fiches de salaire" at bounding box center [378, 106] width 140 height 23
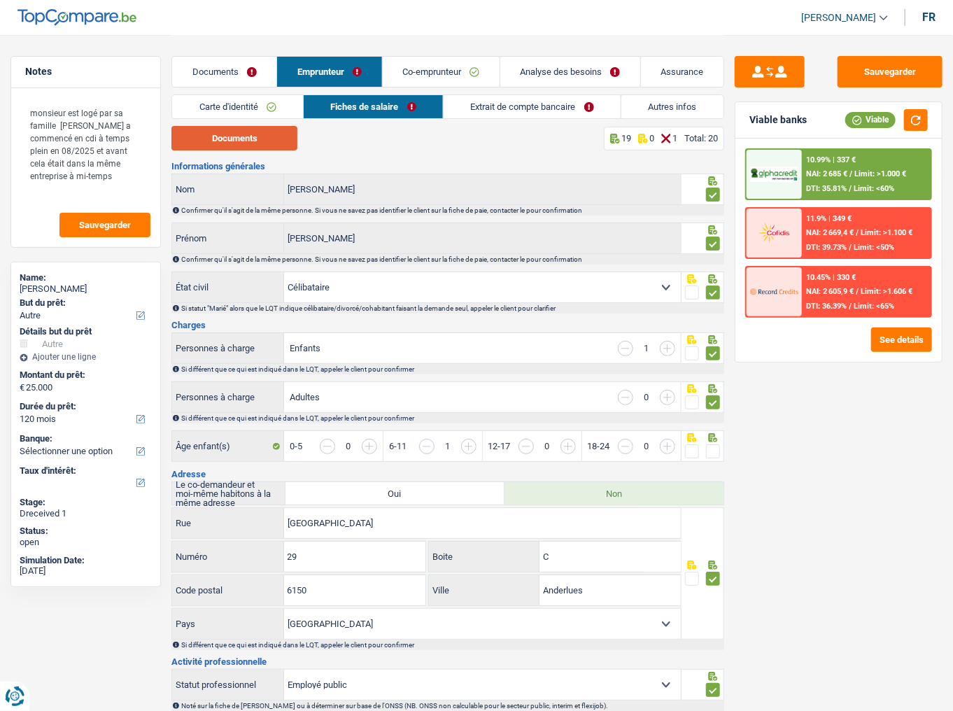
click at [260, 136] on button "Documents" at bounding box center [234, 138] width 126 height 24
drag, startPoint x: 919, startPoint y: 123, endPoint x: 899, endPoint y: 140, distance: 26.3
click at [843, 123] on button "button" at bounding box center [916, 120] width 24 height 22
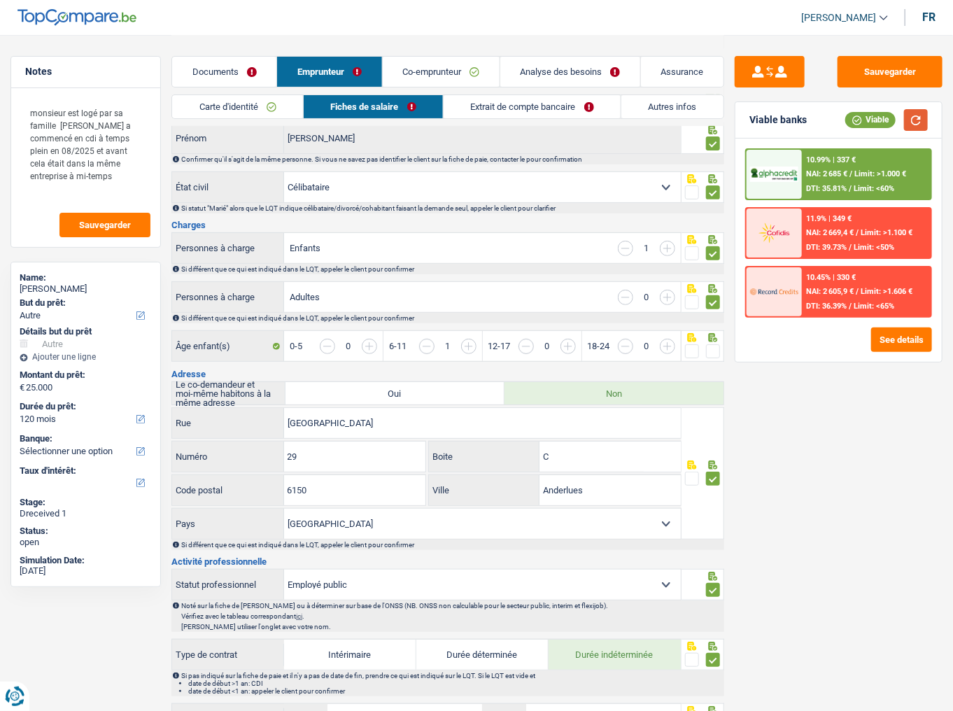
scroll to position [168, 0]
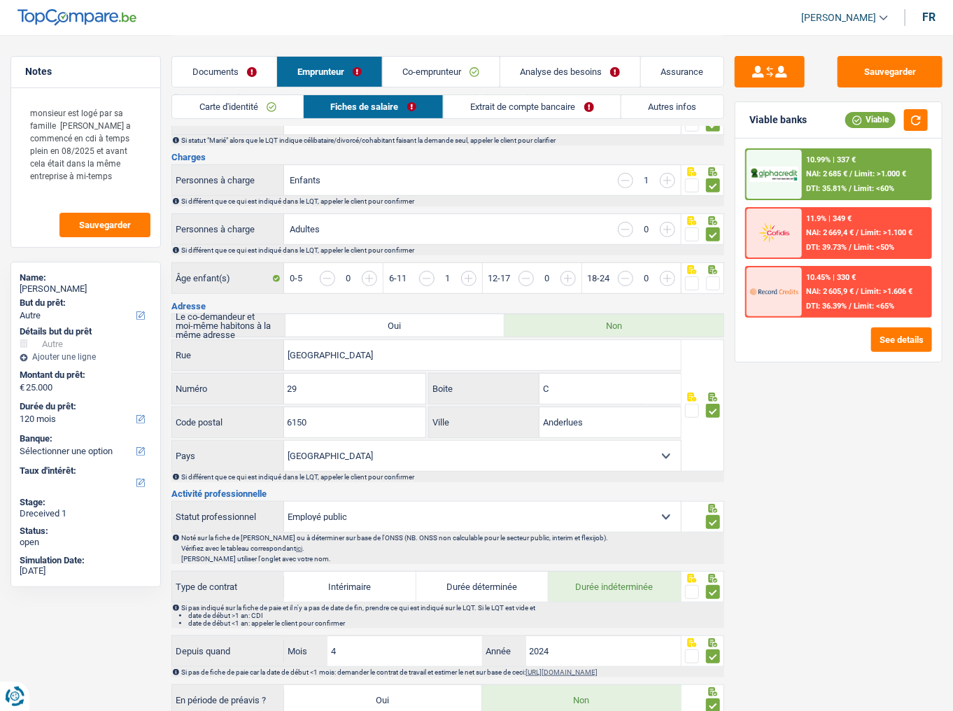
click at [712, 280] on span at bounding box center [713, 283] width 14 height 14
click at [0, 0] on input "radio" at bounding box center [0, 0] width 0 height 0
click at [843, 111] on button "button" at bounding box center [916, 120] width 24 height 22
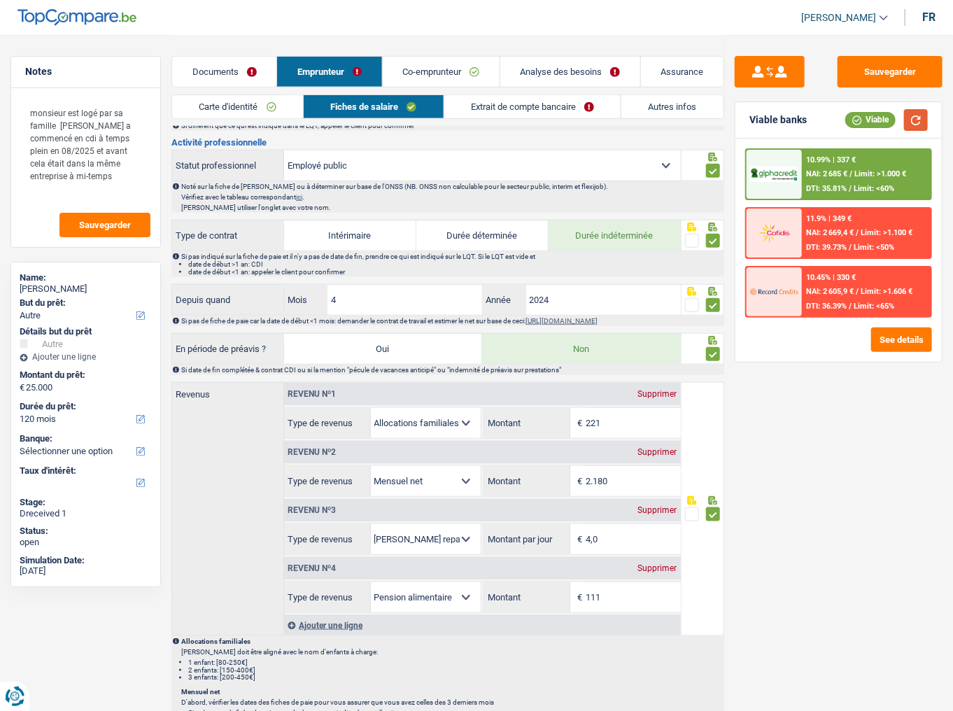
scroll to position [616, 0]
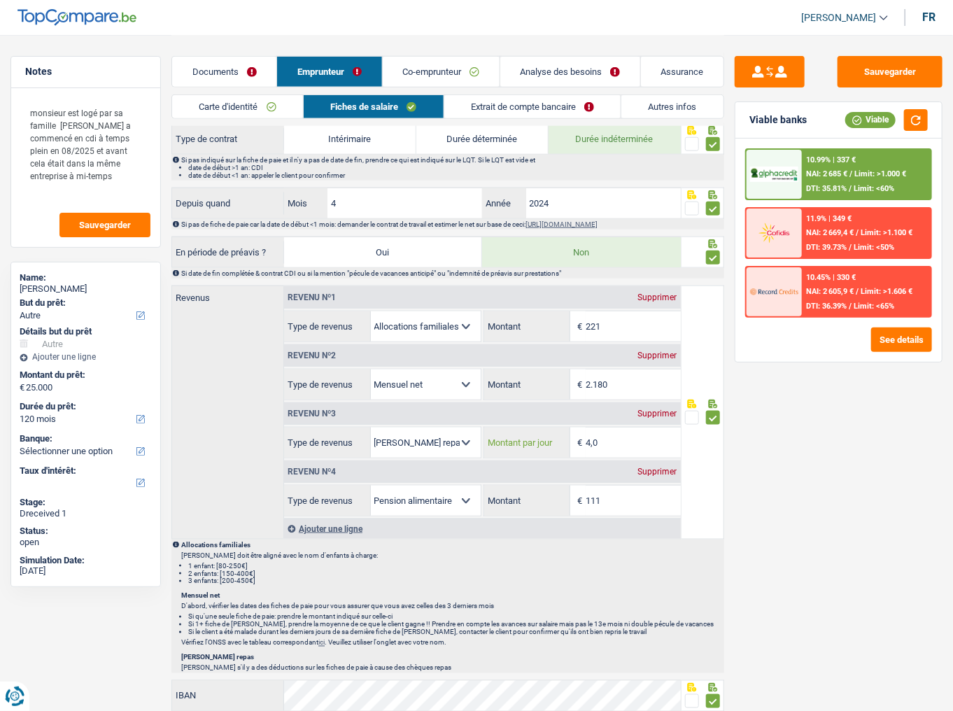
drag, startPoint x: 591, startPoint y: 438, endPoint x: 580, endPoint y: 439, distance: 11.2
click at [580, 372] on div "4,0 € Montant par jour" at bounding box center [582, 443] width 197 height 30
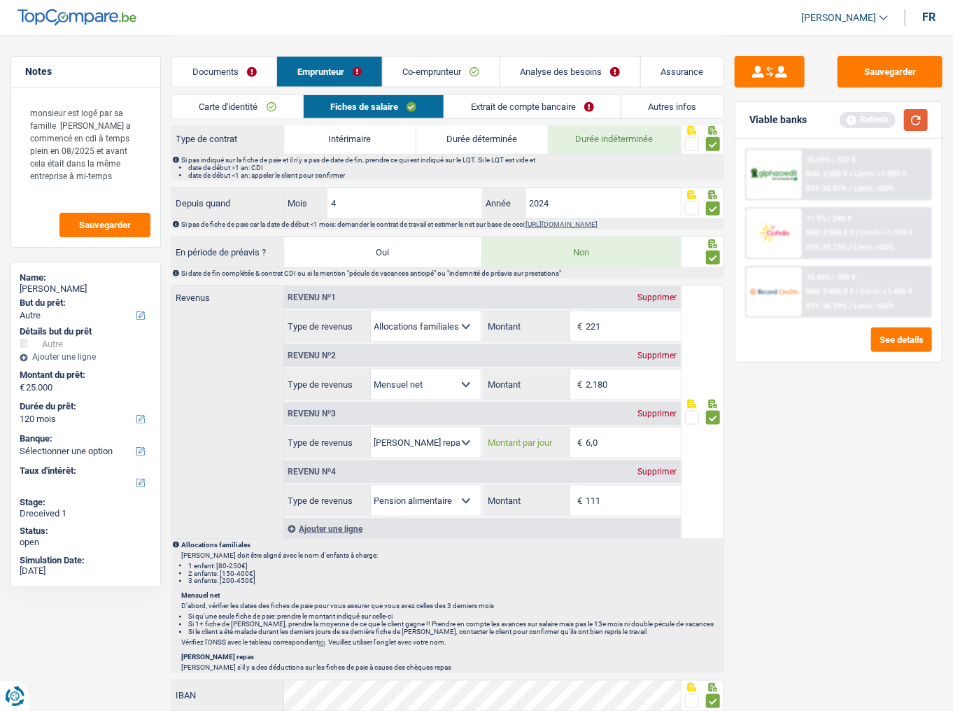
type input "6,0"
click at [843, 118] on button "button" at bounding box center [916, 120] width 24 height 22
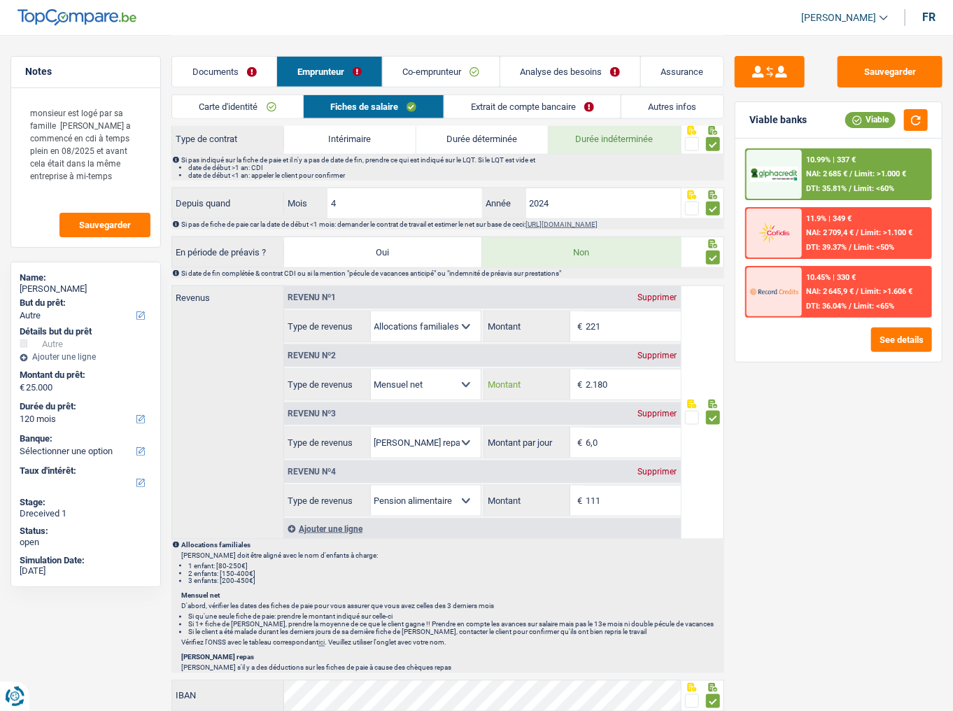
drag, startPoint x: 632, startPoint y: 373, endPoint x: 398, endPoint y: 384, distance: 234.7
click at [400, 372] on div "Allocation d'handicap Allocations chômage Allocations familiales Chèques repas …" at bounding box center [482, 384] width 397 height 31
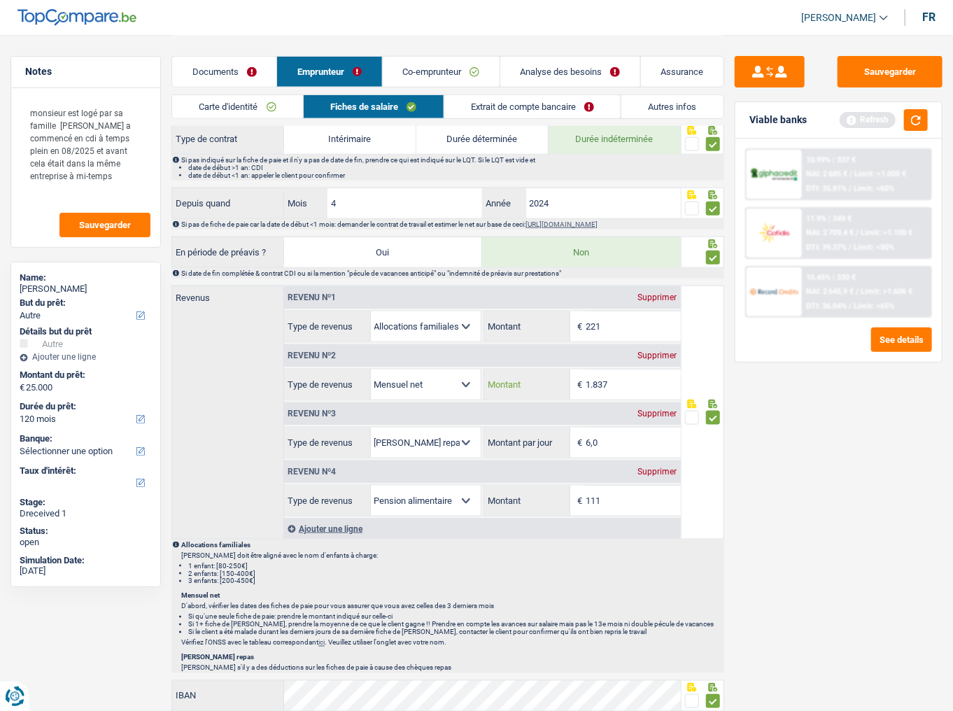
type input "1.837"
click at [843, 115] on button "button" at bounding box center [916, 120] width 24 height 22
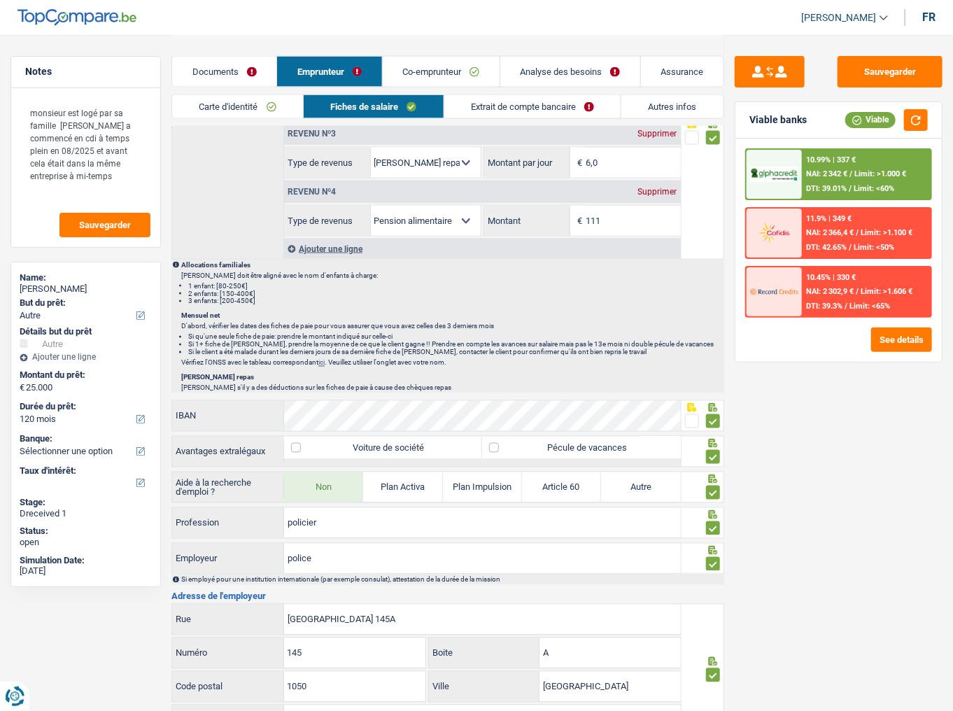
scroll to position [952, 0]
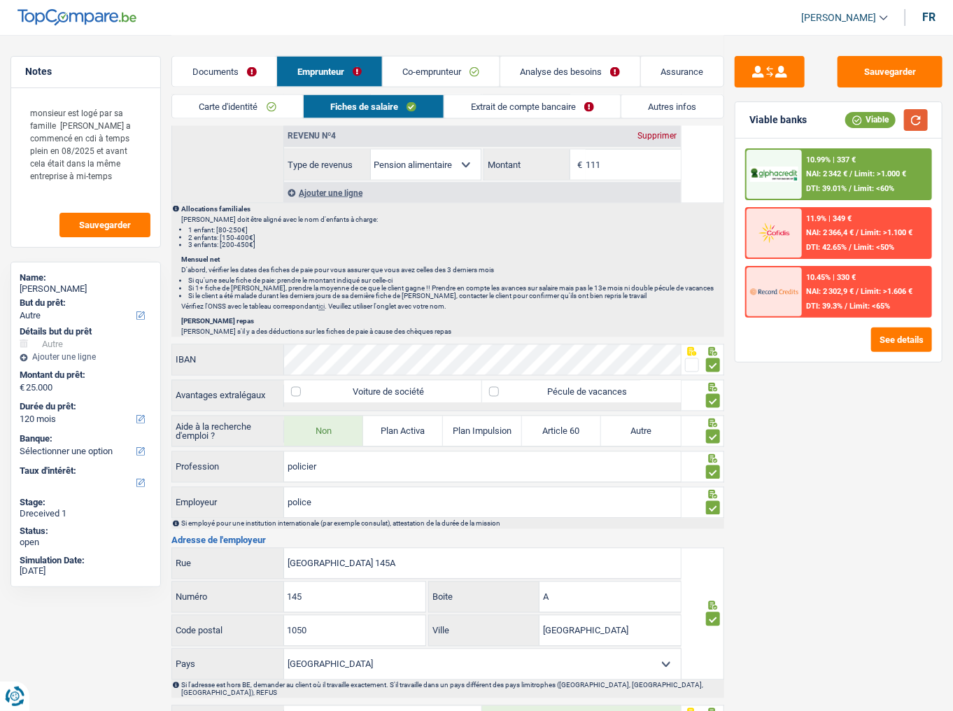
click at [843, 125] on button "button" at bounding box center [916, 120] width 24 height 22
click at [843, 115] on button "button" at bounding box center [916, 120] width 24 height 22
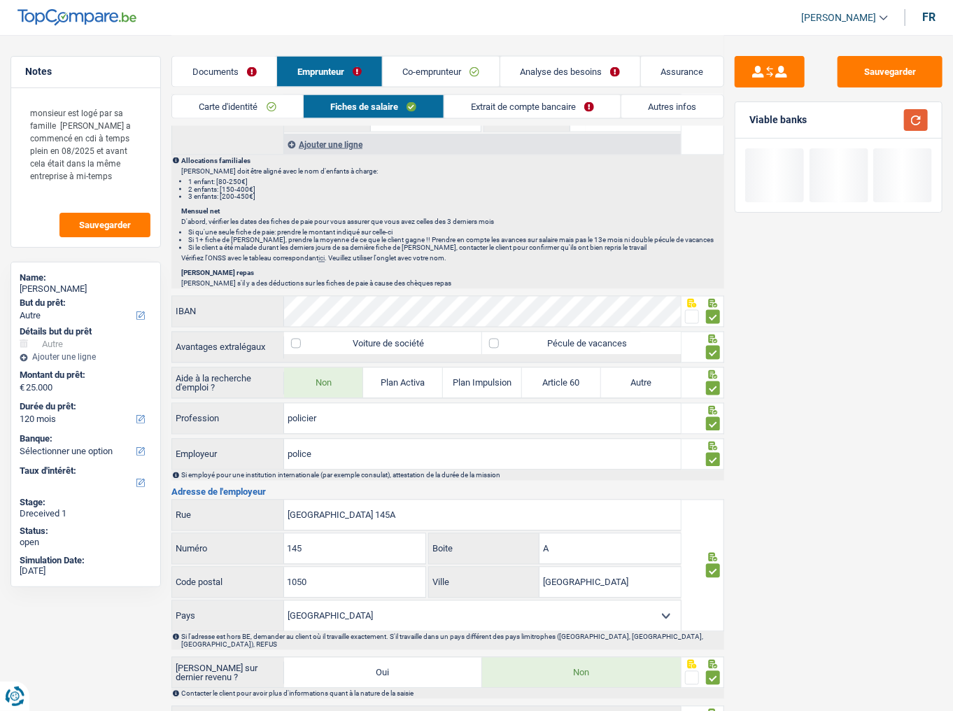
scroll to position [1064, 0]
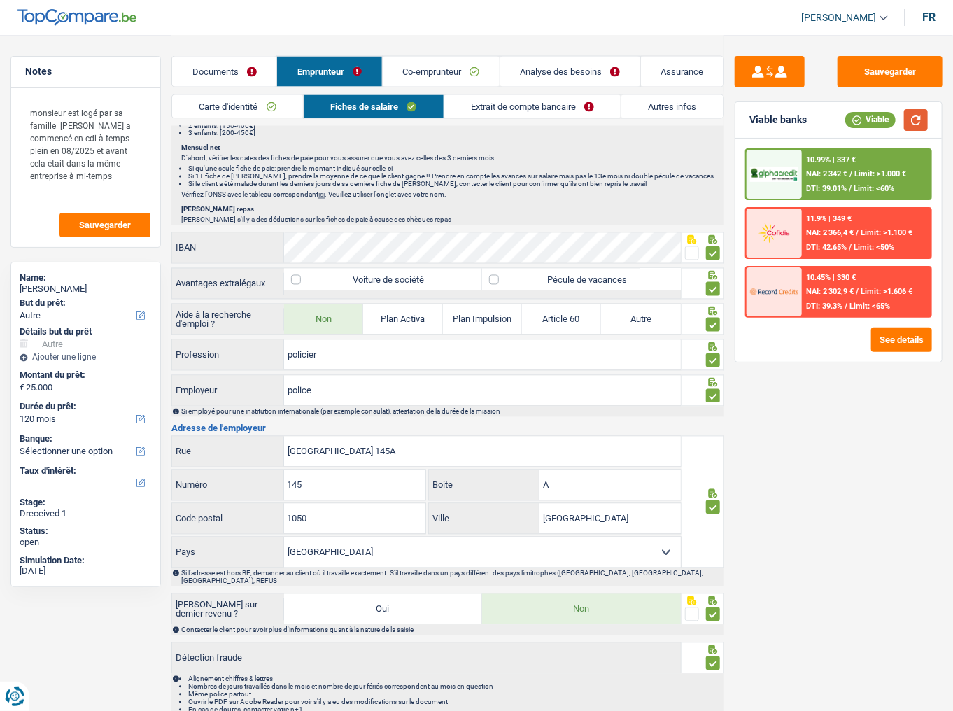
click at [843, 123] on button "button" at bounding box center [916, 120] width 24 height 22
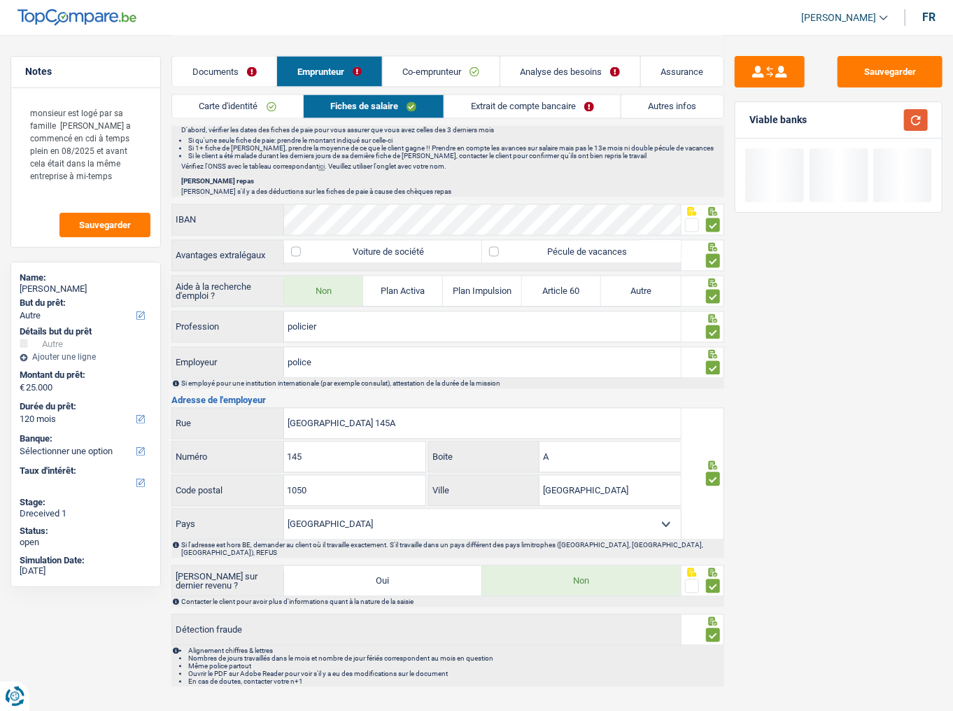
scroll to position [1094, 0]
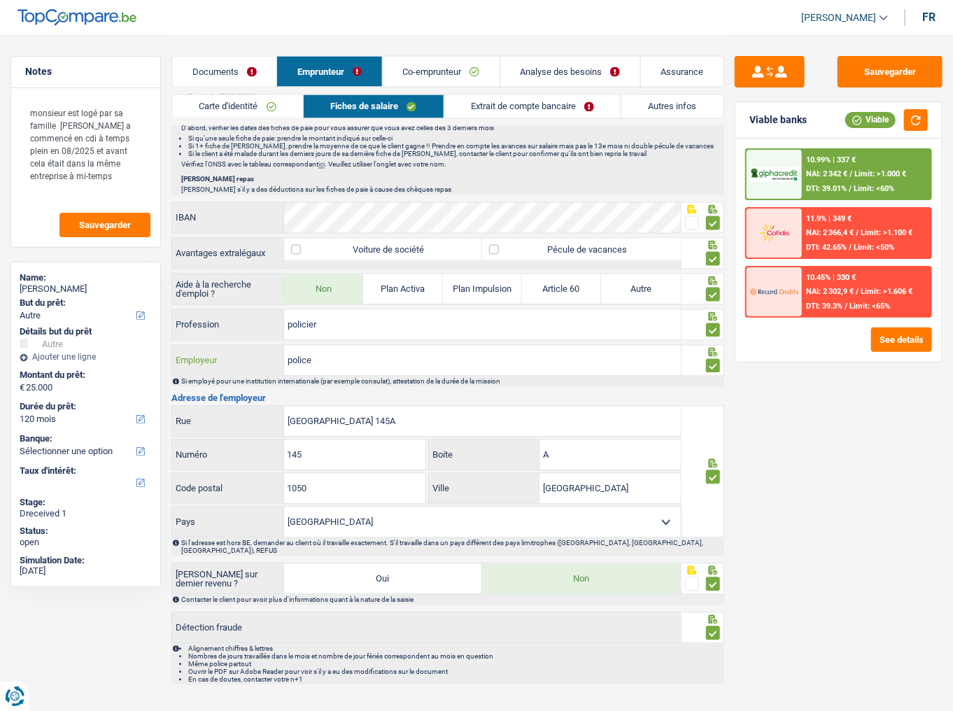
click at [346, 353] on input "police" at bounding box center [482, 361] width 397 height 30
click at [843, 120] on button "button" at bounding box center [916, 120] width 24 height 22
click at [339, 353] on input "police" at bounding box center [482, 361] width 397 height 30
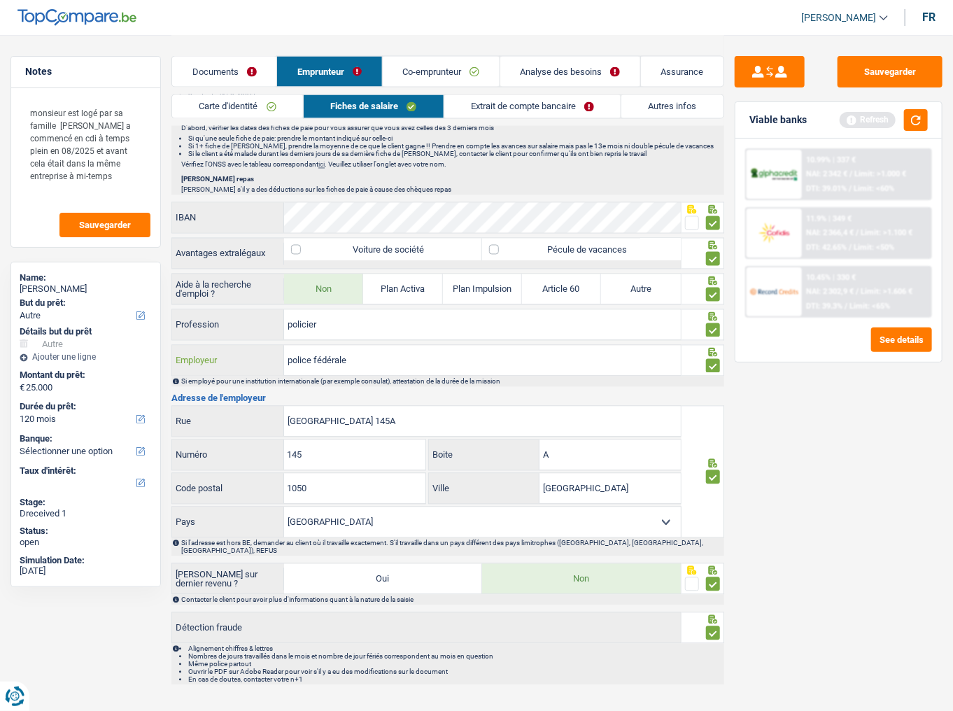
type input "police fédérale"
drag, startPoint x: 428, startPoint y: 419, endPoint x: 384, endPoint y: 417, distance: 44.1
click at [384, 372] on input "Avenue de la Couronne 145A" at bounding box center [482, 422] width 397 height 30
type input "Avenue de la Couronne"
click at [843, 115] on button "button" at bounding box center [916, 120] width 24 height 22
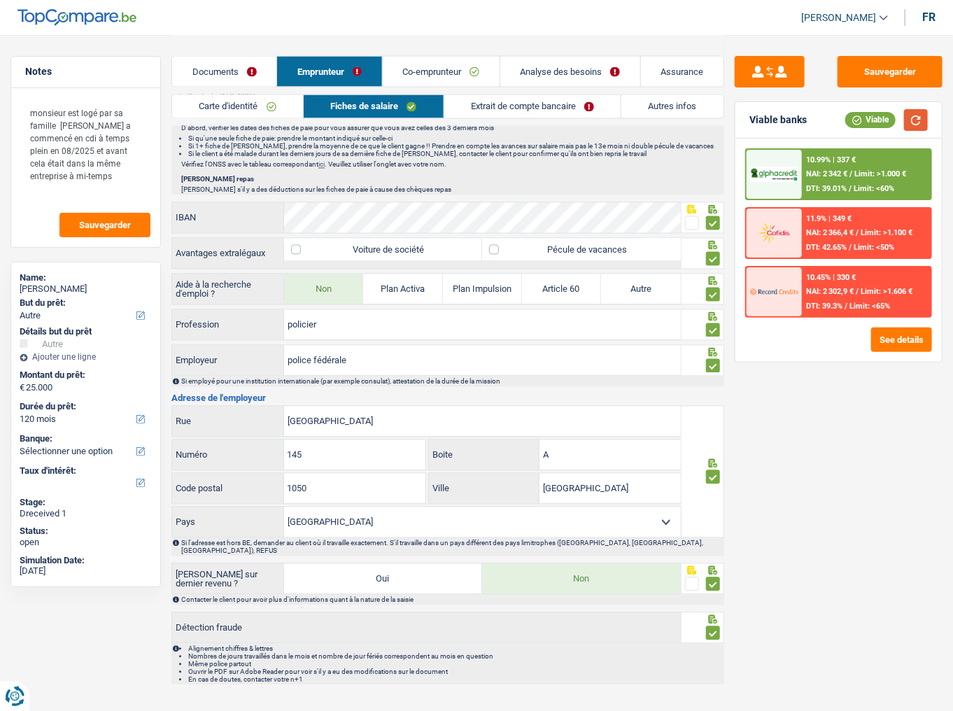
click at [843, 120] on button "button" at bounding box center [916, 120] width 24 height 22
drag, startPoint x: 916, startPoint y: 117, endPoint x: 913, endPoint y: 389, distance: 272.3
click at [843, 116] on button "button" at bounding box center [916, 120] width 24 height 22
click at [843, 128] on button "button" at bounding box center [916, 120] width 24 height 22
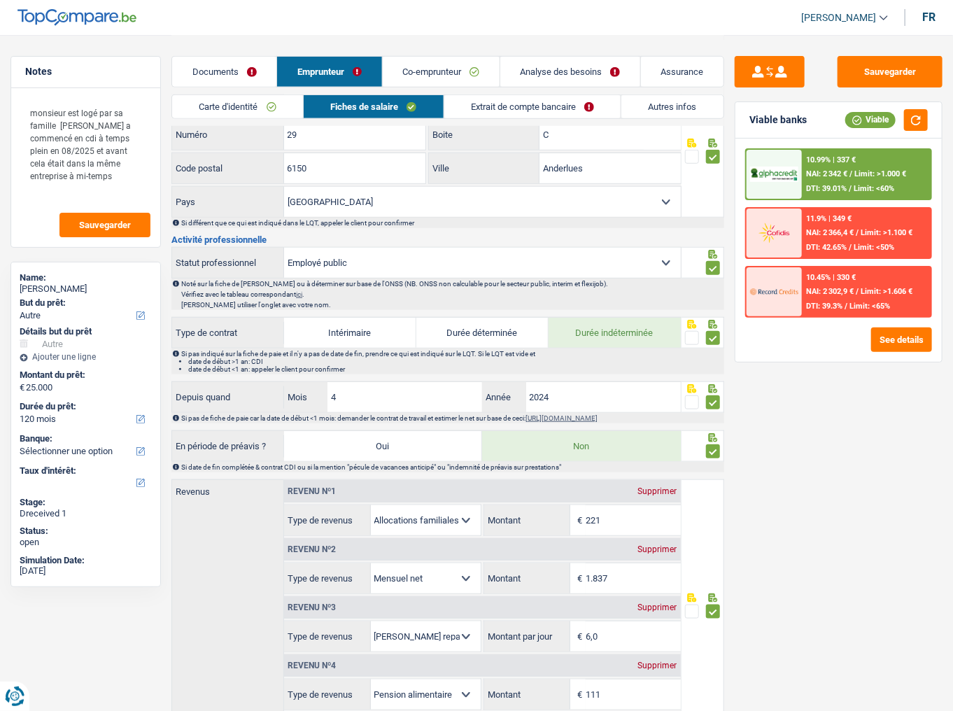
click at [519, 104] on link "Extrait de compte bancaire" at bounding box center [532, 106] width 177 height 23
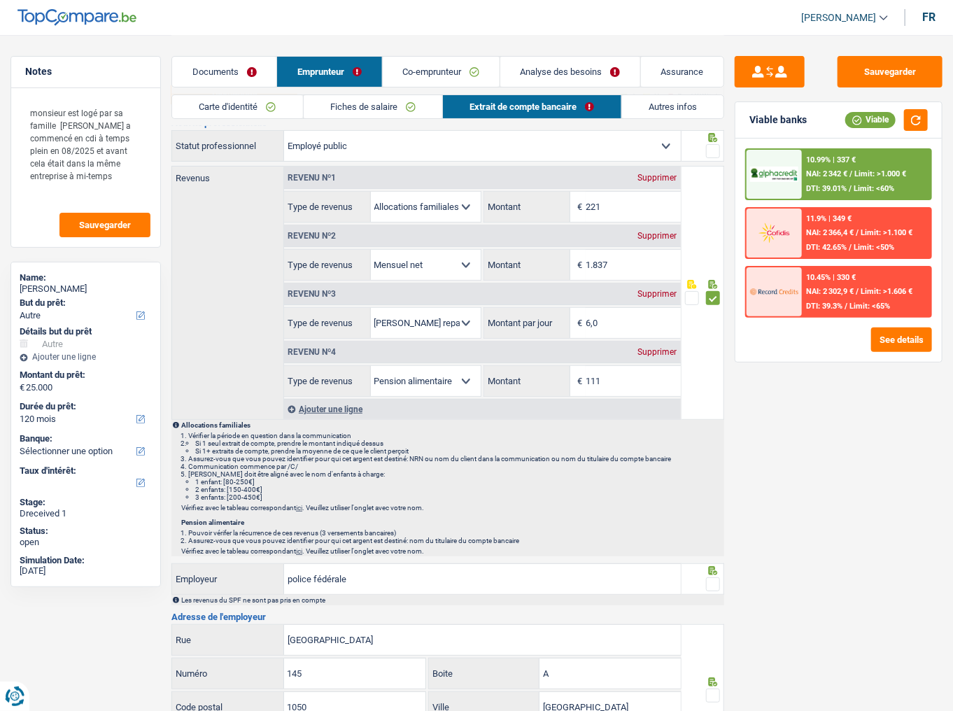
scroll to position [0, 0]
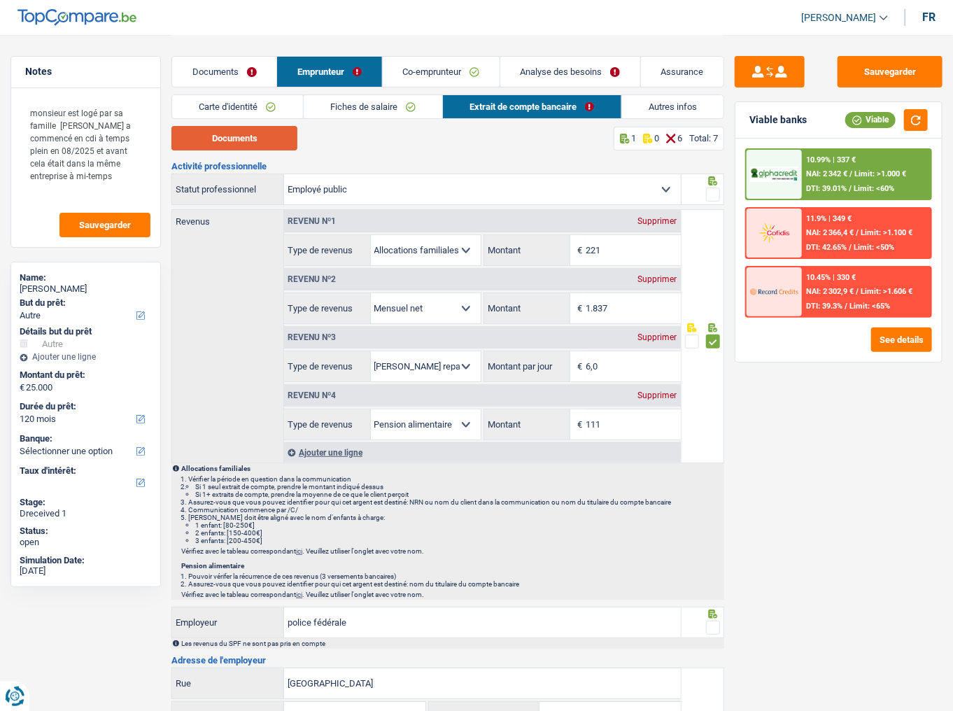
click at [253, 136] on button "Documents" at bounding box center [234, 138] width 126 height 24
click at [719, 194] on span at bounding box center [713, 195] width 14 height 14
click at [0, 0] on input "radio" at bounding box center [0, 0] width 0 height 0
click at [843, 126] on button "button" at bounding box center [916, 120] width 24 height 22
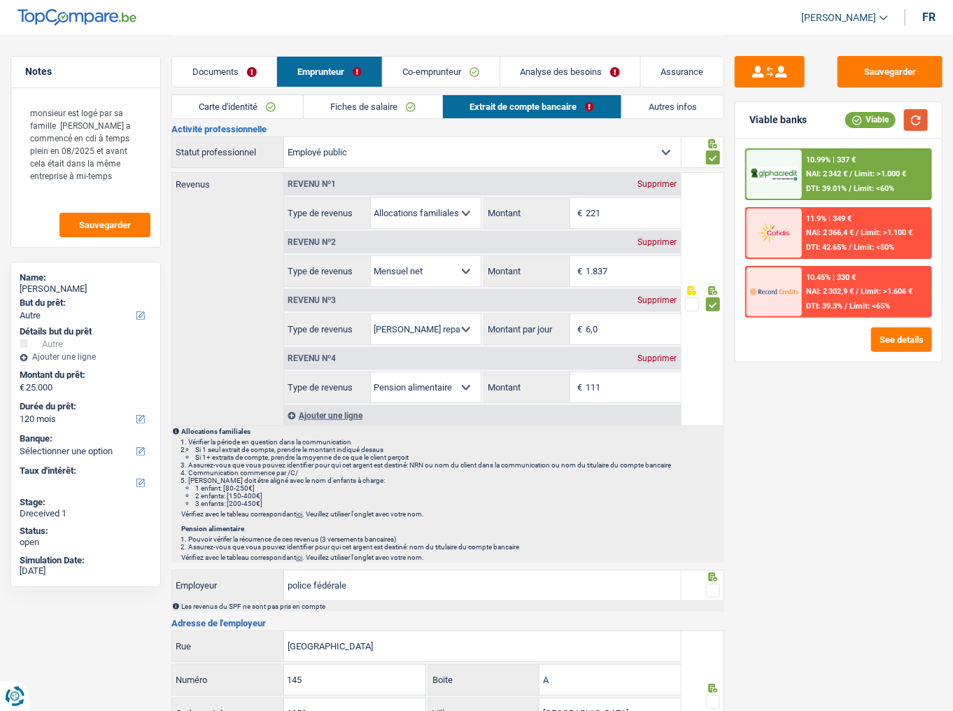
scroll to position [112, 0]
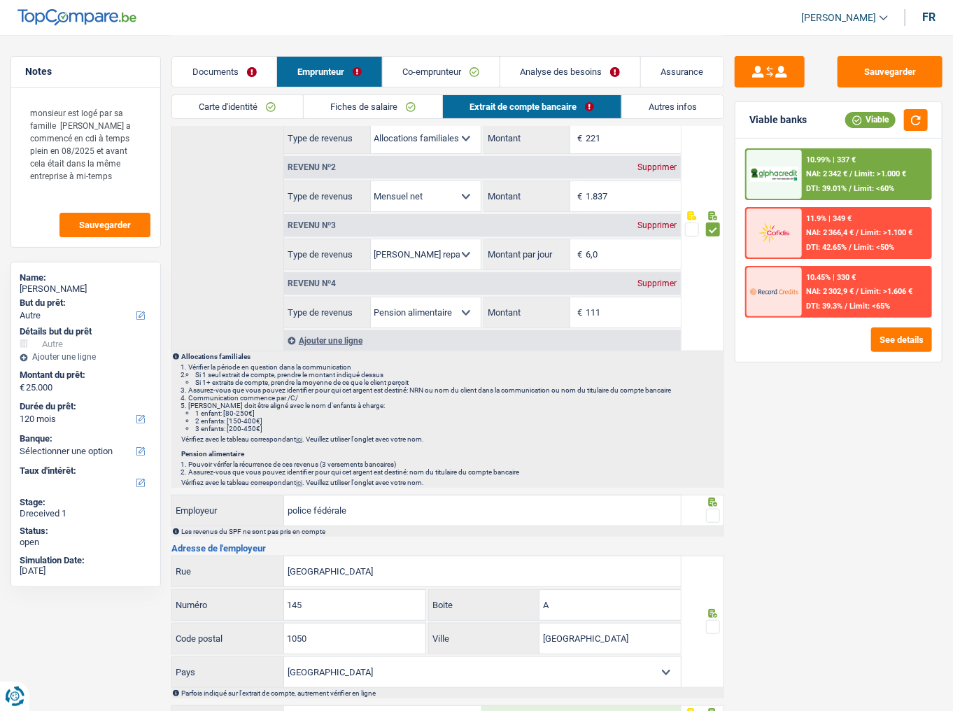
click at [708, 372] on span at bounding box center [713, 516] width 14 height 14
click at [0, 0] on input "radio" at bounding box center [0, 0] width 0 height 0
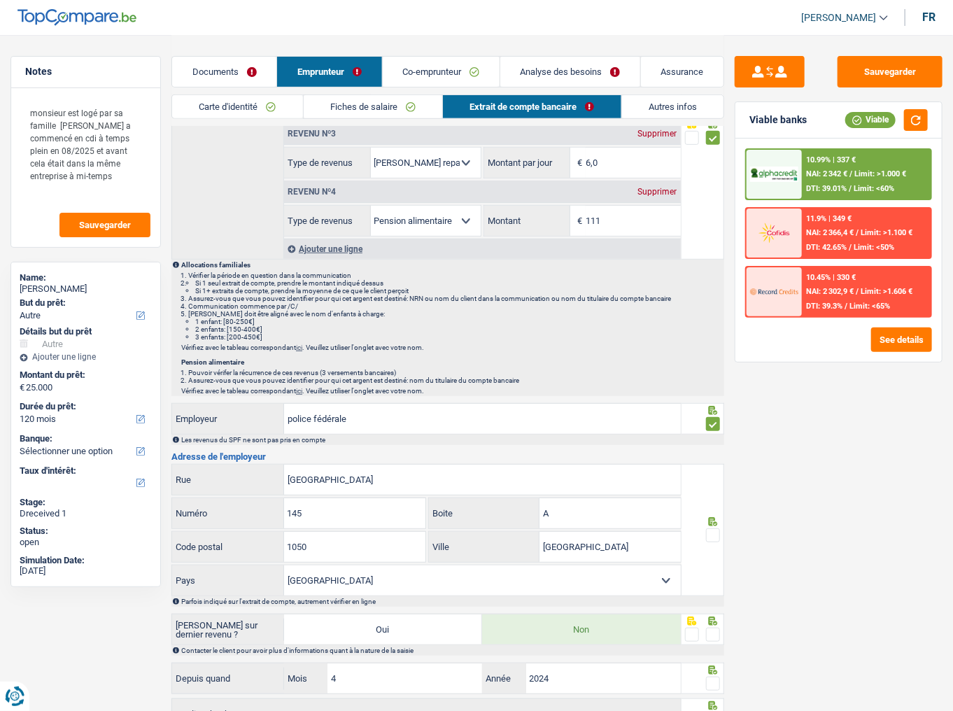
scroll to position [309, 0]
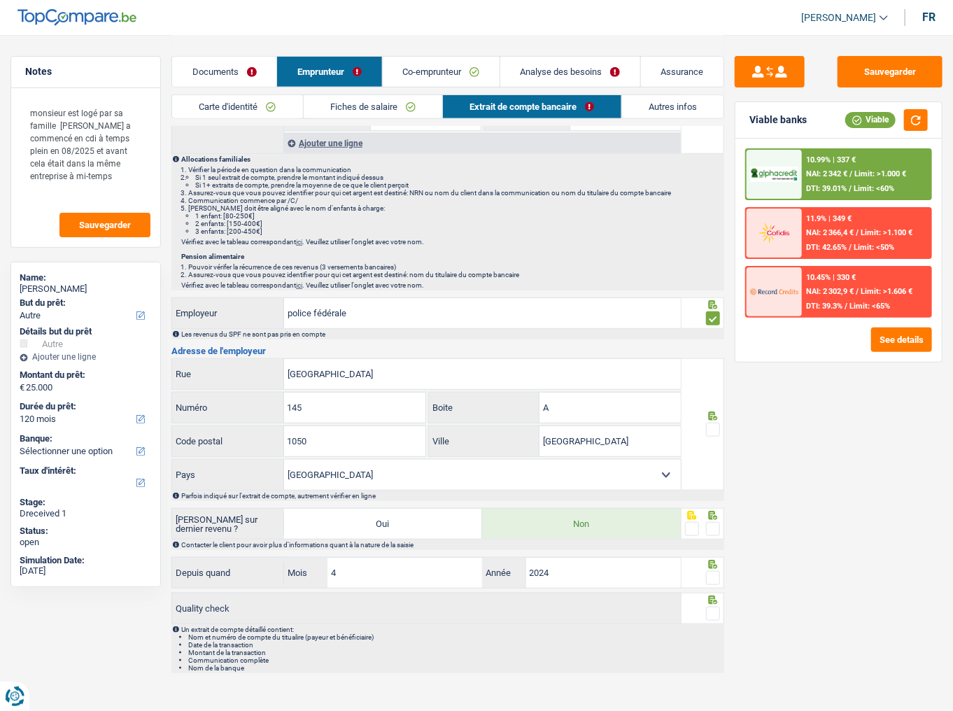
click at [711, 372] on span at bounding box center [713, 430] width 14 height 14
click at [0, 0] on input "radio" at bounding box center [0, 0] width 0 height 0
click at [711, 372] on span at bounding box center [713, 529] width 14 height 14
click at [0, 0] on input "radio" at bounding box center [0, 0] width 0 height 0
click at [712, 372] on span at bounding box center [713, 578] width 14 height 14
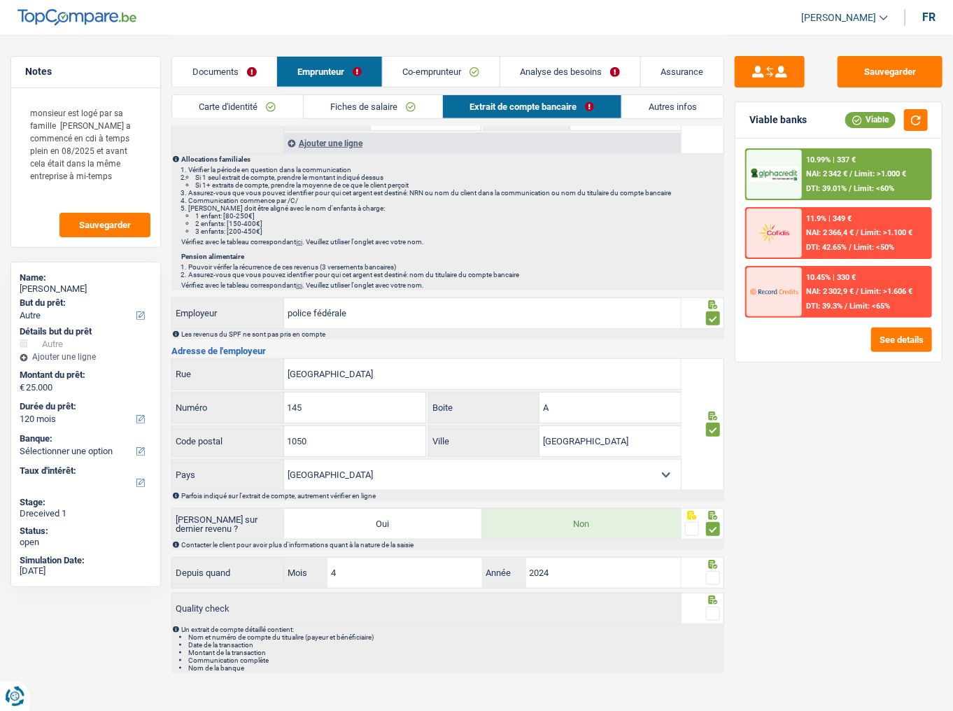
click at [0, 0] on input "radio" at bounding box center [0, 0] width 0 height 0
click at [712, 372] on span at bounding box center [713, 614] width 14 height 14
click at [0, 0] on input "radio" at bounding box center [0, 0] width 0 height 0
drag, startPoint x: 916, startPoint y: 122, endPoint x: 742, endPoint y: 339, distance: 277.9
click at [843, 123] on button "button" at bounding box center [916, 120] width 24 height 22
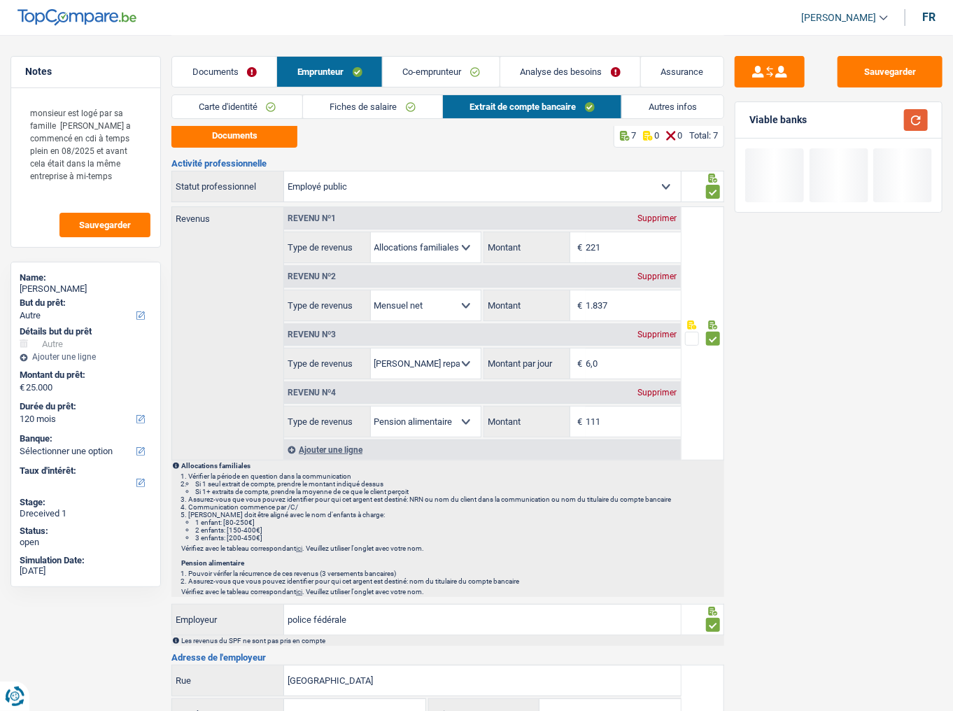
scroll to position [0, 0]
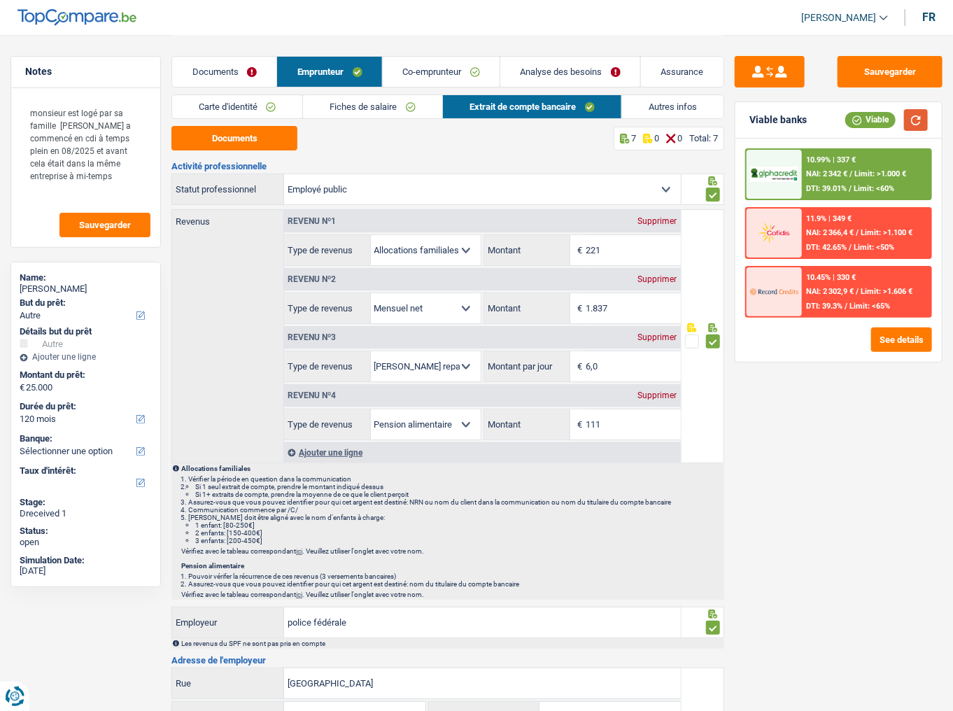
click at [843, 118] on button "button" at bounding box center [916, 120] width 24 height 22
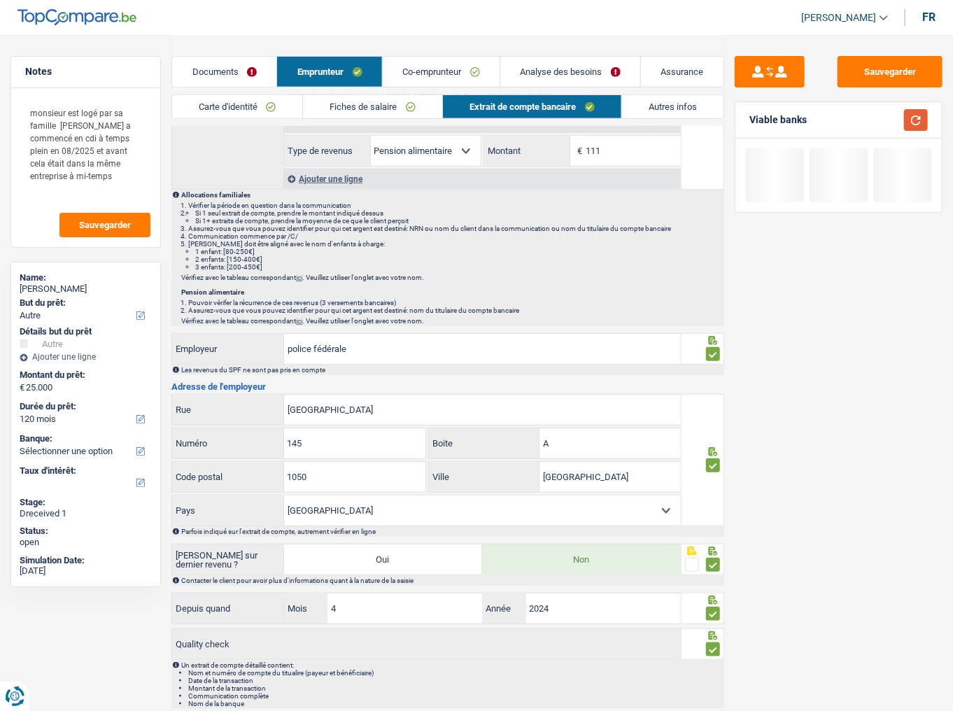
scroll to position [309, 0]
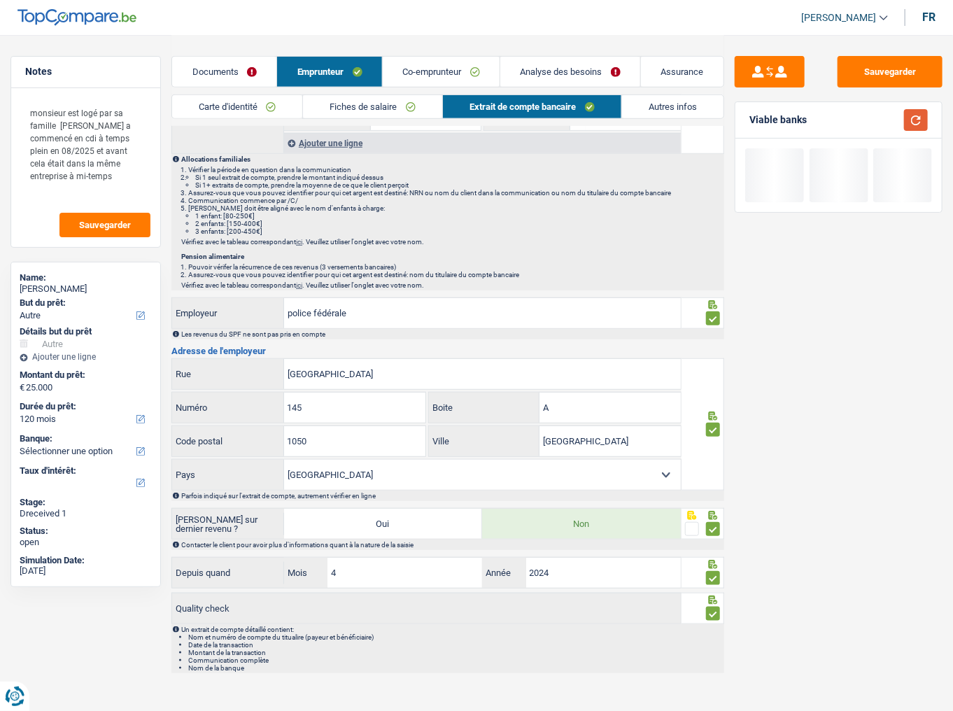
click at [843, 120] on button "button" at bounding box center [916, 120] width 24 height 22
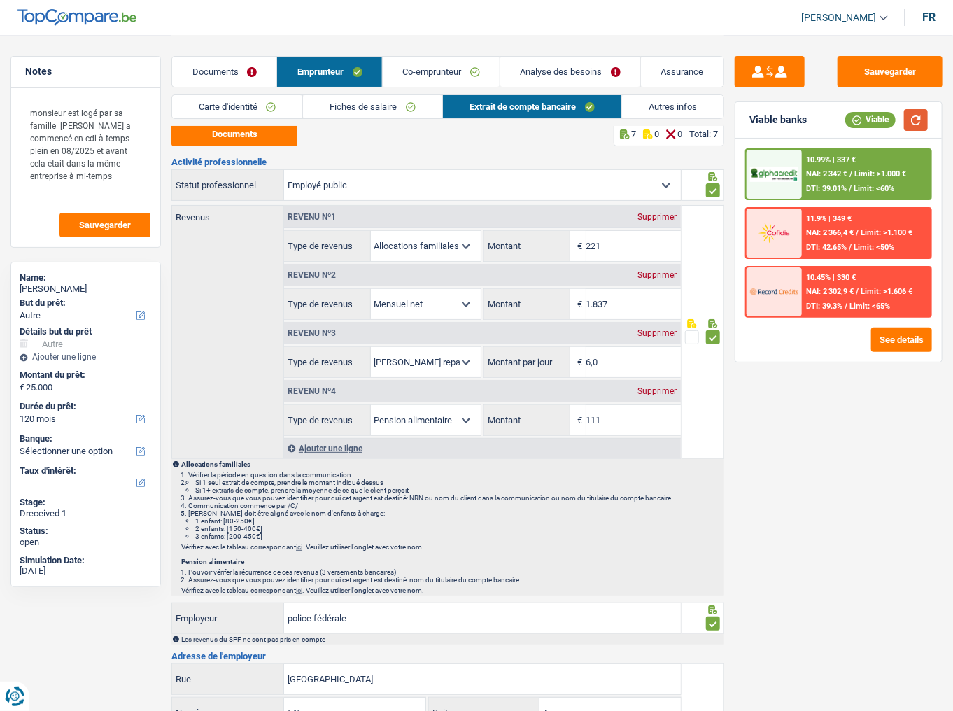
scroll to position [0, 0]
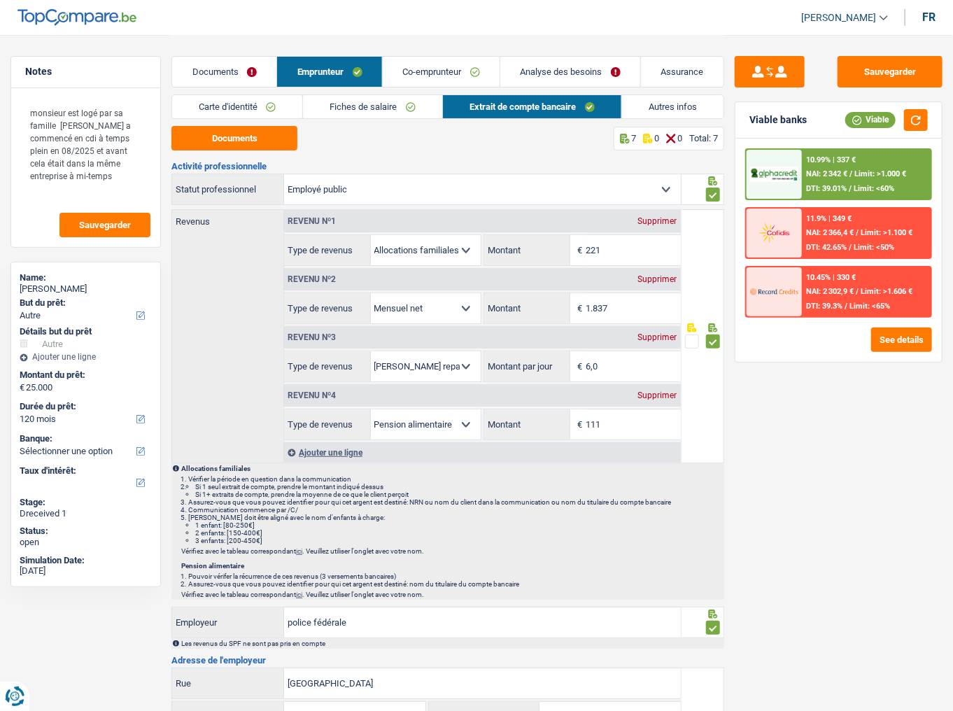
click at [664, 113] on link "Autres infos" at bounding box center [672, 106] width 101 height 23
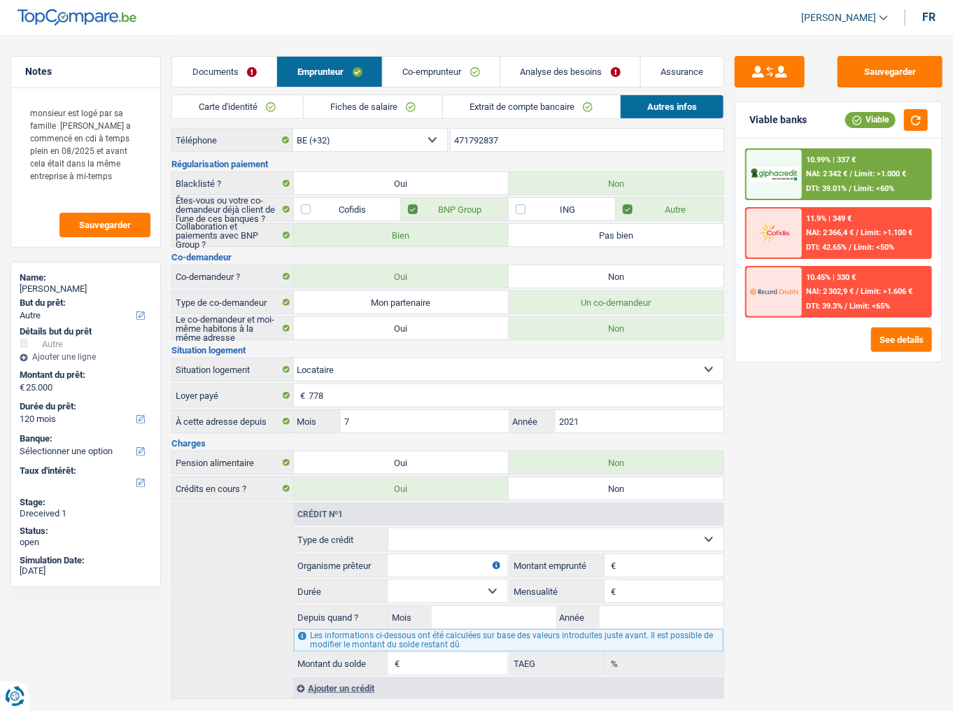
scroll to position [61, 0]
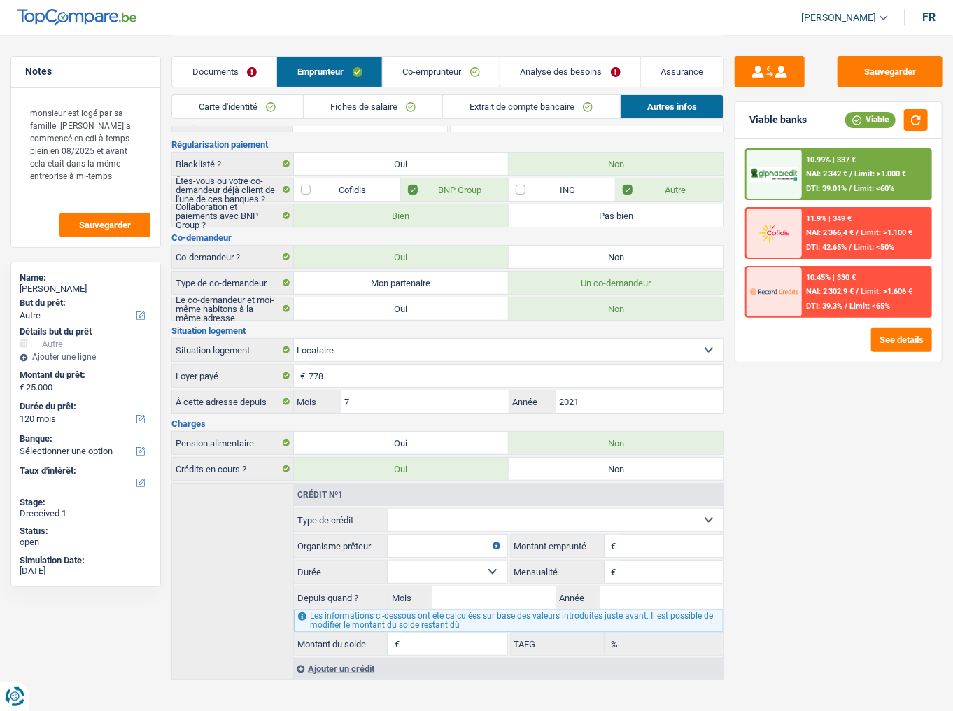
click at [584, 372] on label "Non" at bounding box center [616, 469] width 215 height 22
click at [584, 372] on input "Non" at bounding box center [616, 469] width 215 height 22
radio input "true"
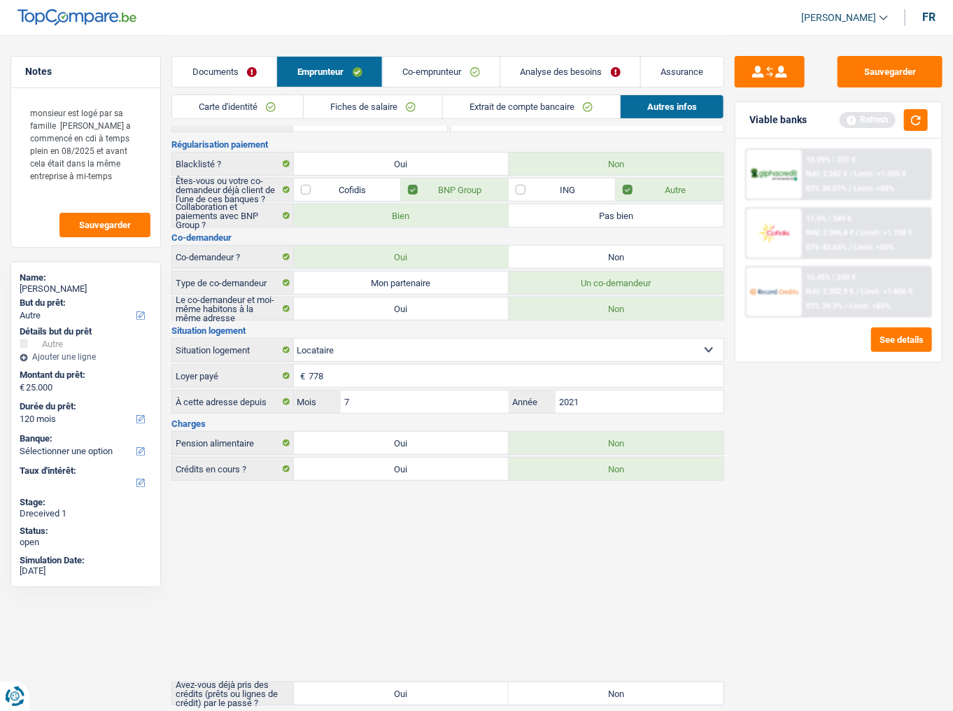
scroll to position [0, 0]
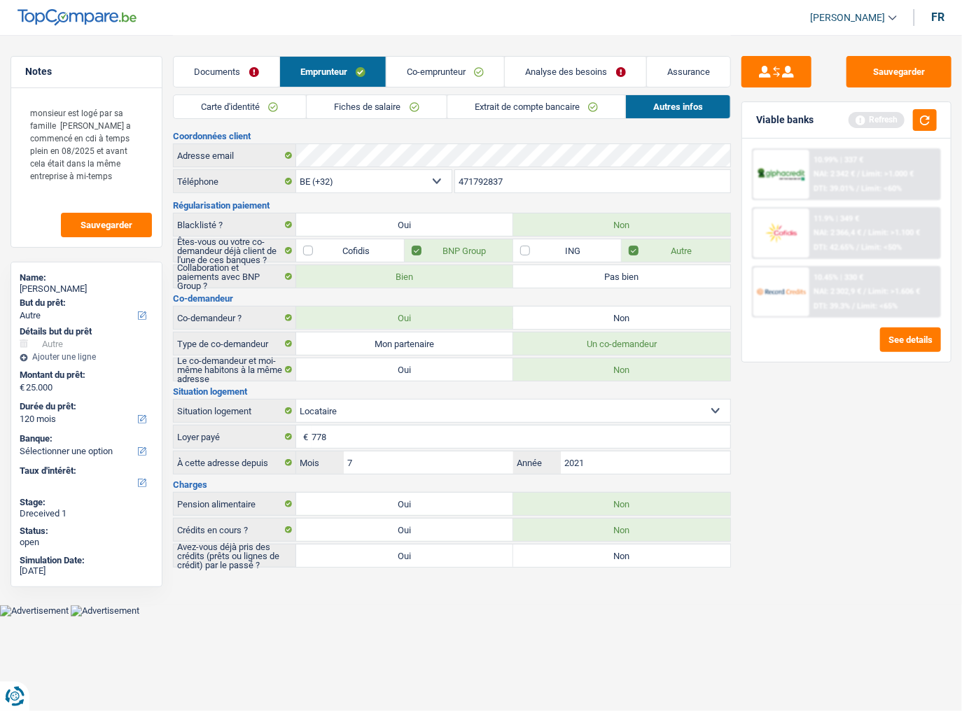
drag, startPoint x: 533, startPoint y: 554, endPoint x: 779, endPoint y: 308, distance: 348.0
click at [533, 372] on label "Non" at bounding box center [621, 556] width 217 height 22
click at [533, 372] on input "Non" at bounding box center [621, 556] width 217 height 22
radio input "true"
click at [843, 123] on button "button" at bounding box center [925, 120] width 24 height 22
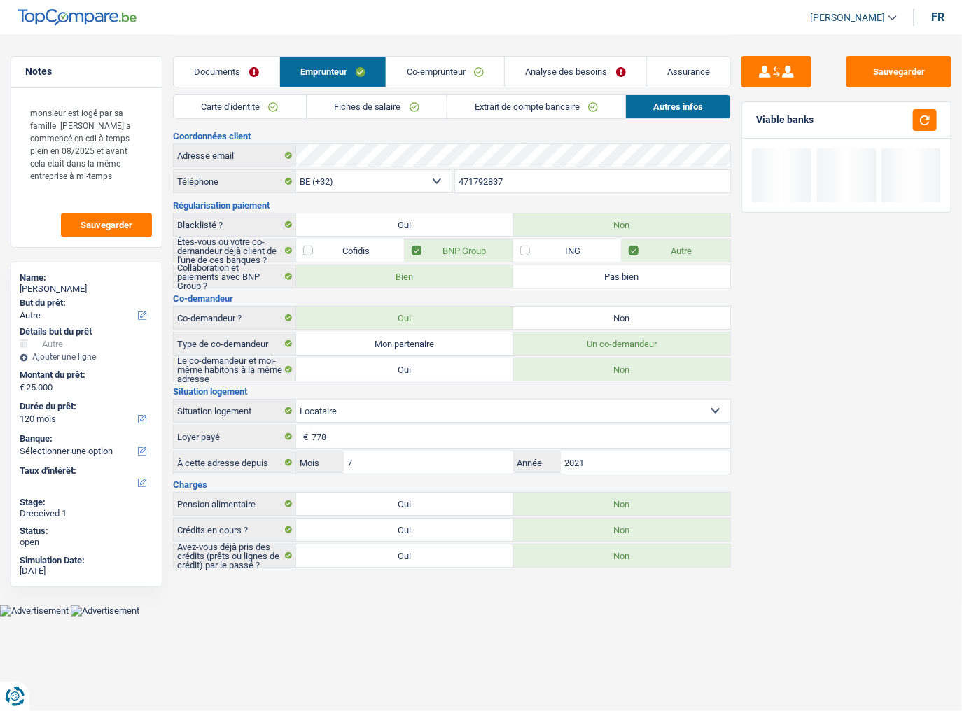
click at [476, 104] on link "Extrait de compte bancaire" at bounding box center [536, 106] width 178 height 23
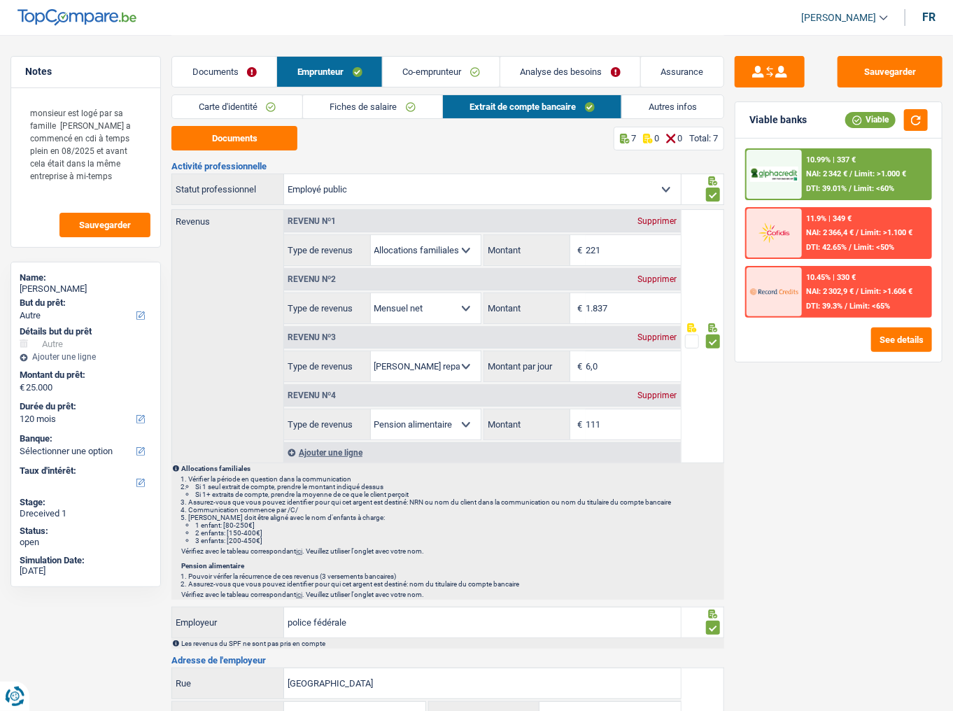
click at [461, 64] on link "Co-emprunteur" at bounding box center [441, 72] width 117 height 30
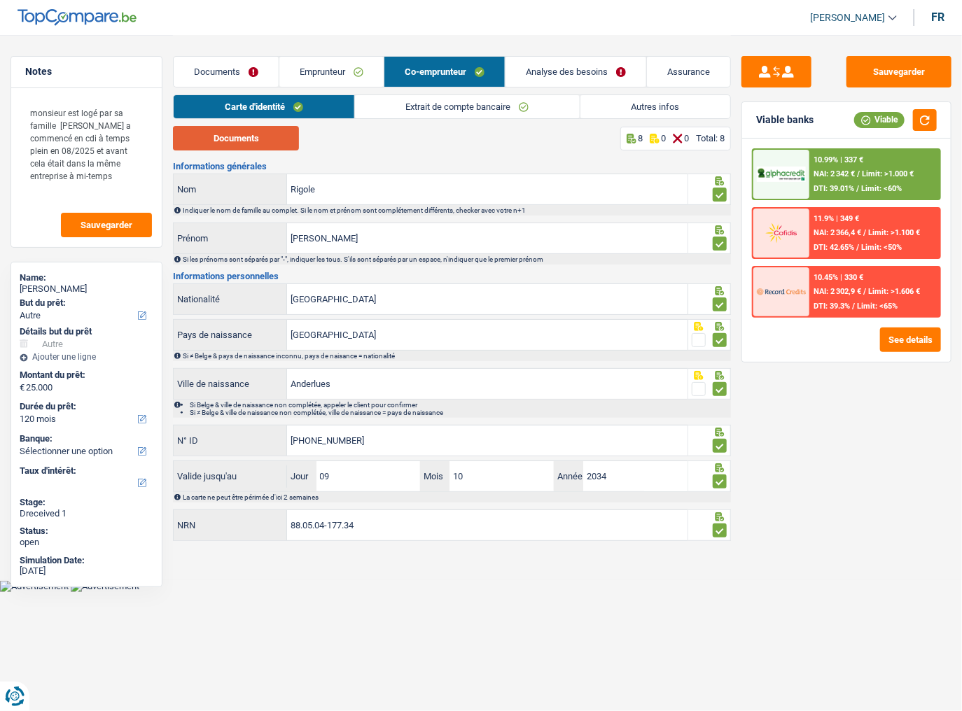
click at [288, 143] on button "Documents" at bounding box center [236, 138] width 126 height 24
click at [843, 372] on div "Sauvegarder Viable banks Viable 10.99% | 337 € NAI: 2 342 € / Limit: >1.000 € D…" at bounding box center [846, 372] width 231 height 633
drag, startPoint x: 927, startPoint y: 111, endPoint x: 927, endPoint y: 123, distance: 12.6
click at [843, 113] on button "button" at bounding box center [925, 120] width 24 height 22
click at [382, 107] on link "Extrait de compte bancaire" at bounding box center [467, 106] width 225 height 23
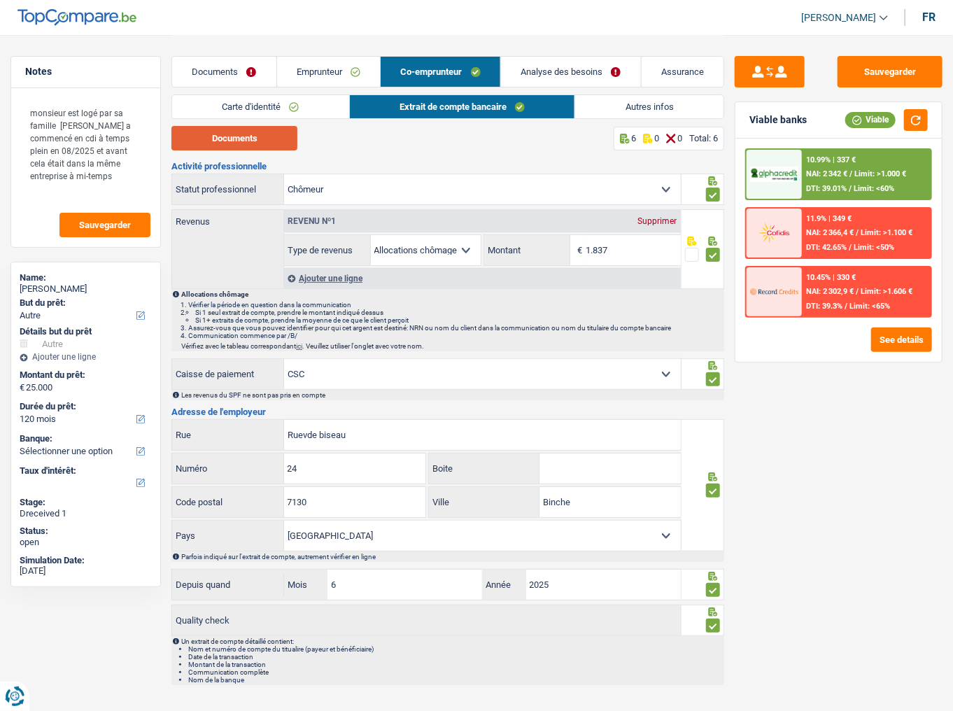
click at [244, 126] on button "Documents" at bounding box center [234, 138] width 126 height 24
click at [332, 72] on link "Emprunteur" at bounding box center [329, 72] width 104 height 30
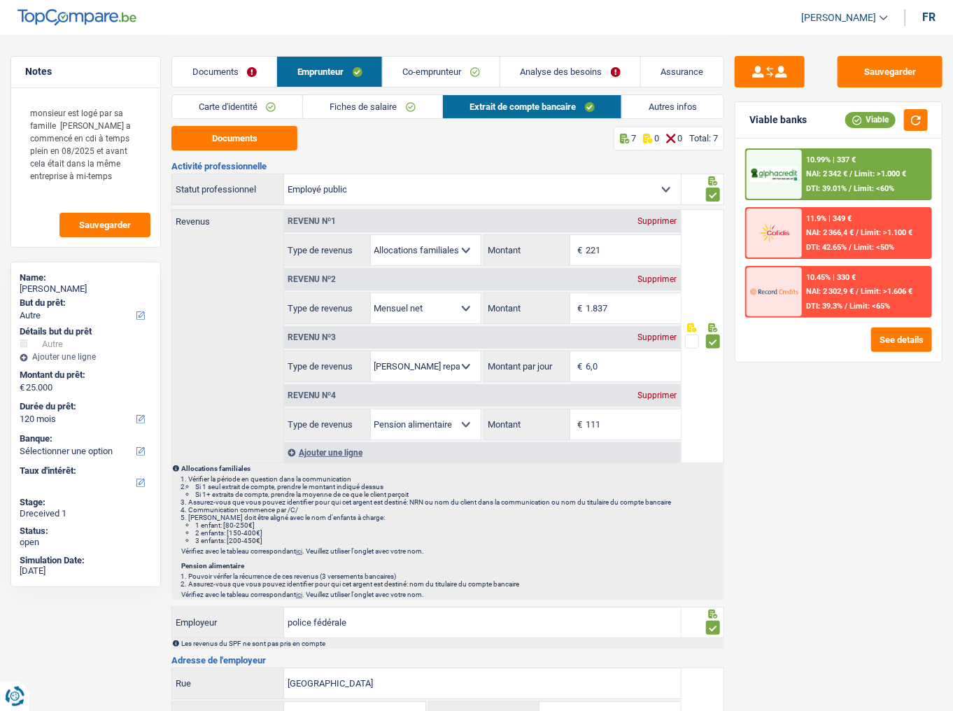
click at [222, 77] on link "Documents" at bounding box center [224, 72] width 104 height 30
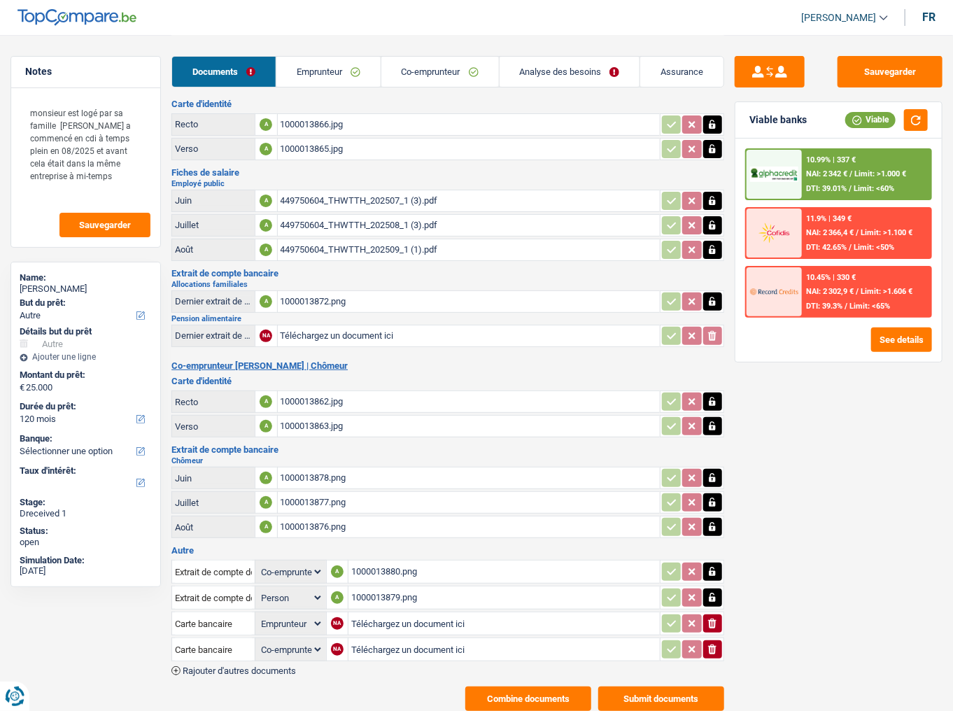
scroll to position [44, 0]
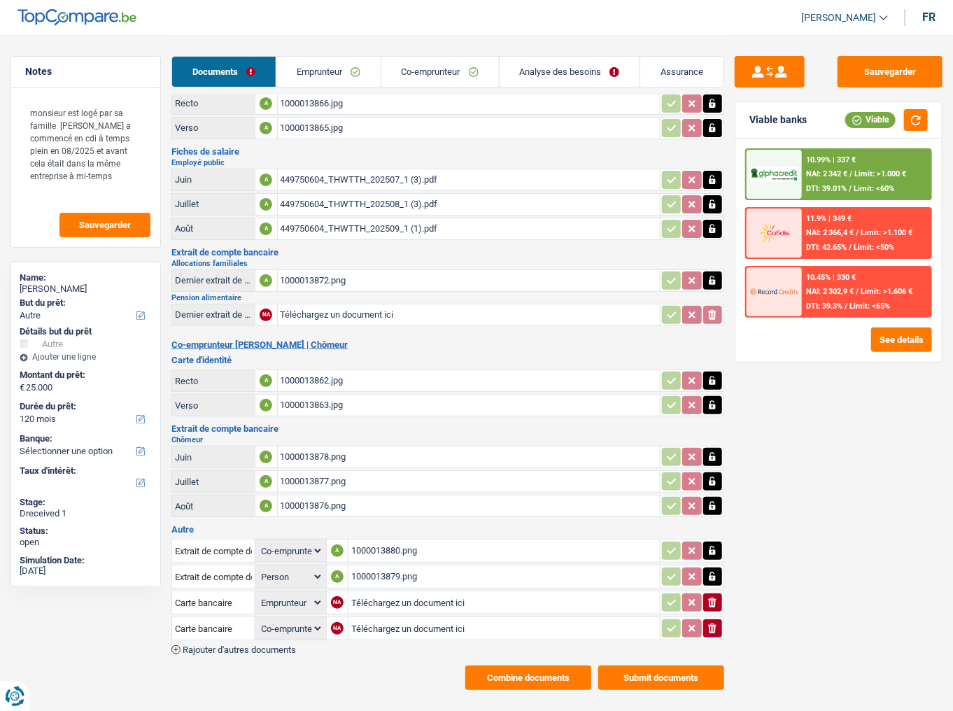
click at [419, 372] on div "1000013880.png" at bounding box center [504, 550] width 306 height 21
click at [428, 372] on div "1000013879.png" at bounding box center [504, 576] width 306 height 21
click at [715, 372] on icon "button" at bounding box center [712, 603] width 8 height 10
select select "coApplicant"
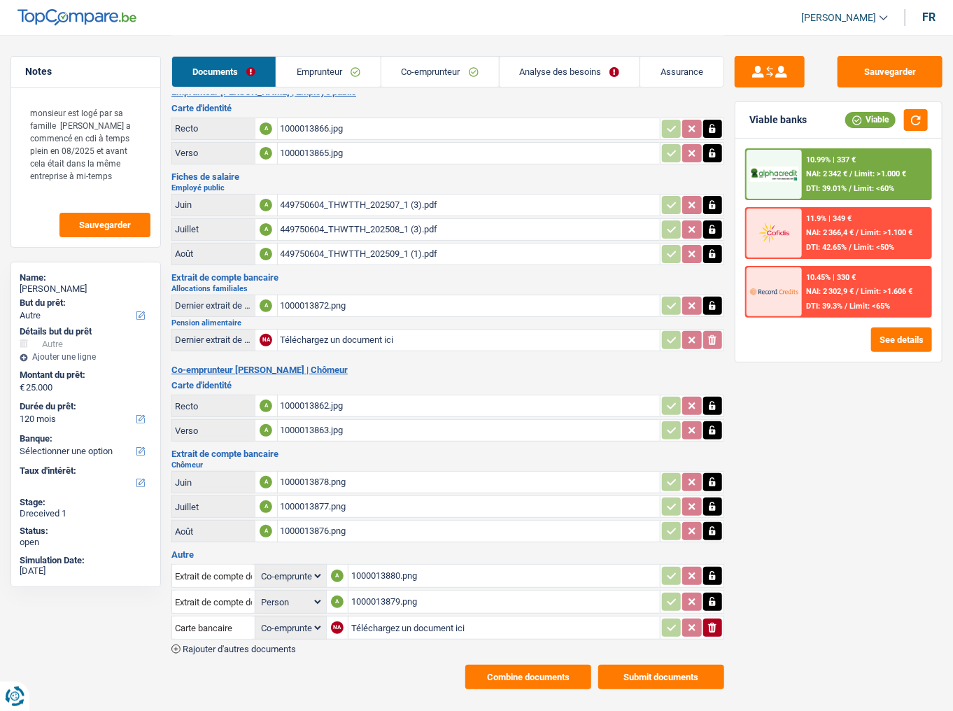
click at [708, 372] on icon "ionicons-v5-e" at bounding box center [712, 628] width 11 height 14
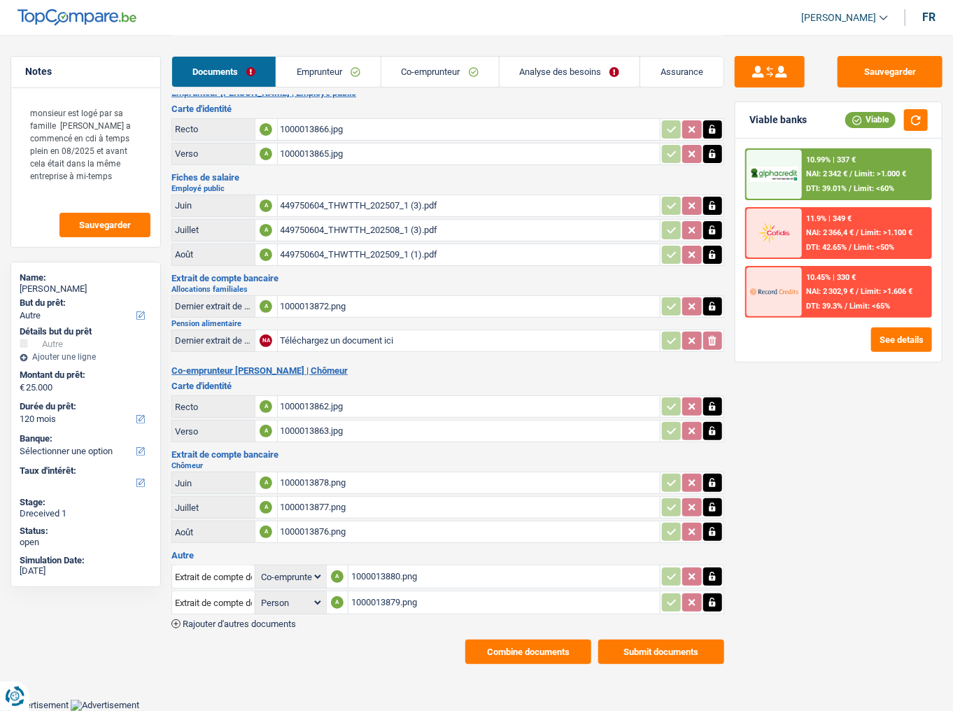
scroll to position [0, 0]
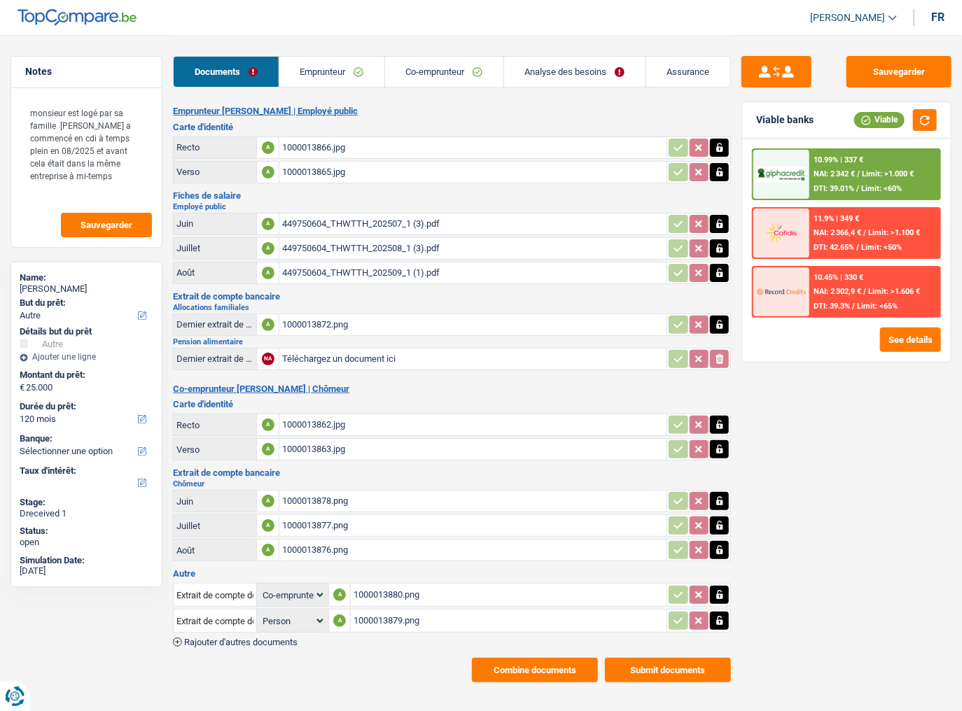
click at [472, 45] on div "Documents Emprunteur Co-emprunteur Analyse des besoins Assurance" at bounding box center [452, 64] width 558 height 59
click at [470, 63] on link "Co-emprunteur" at bounding box center [444, 72] width 118 height 30
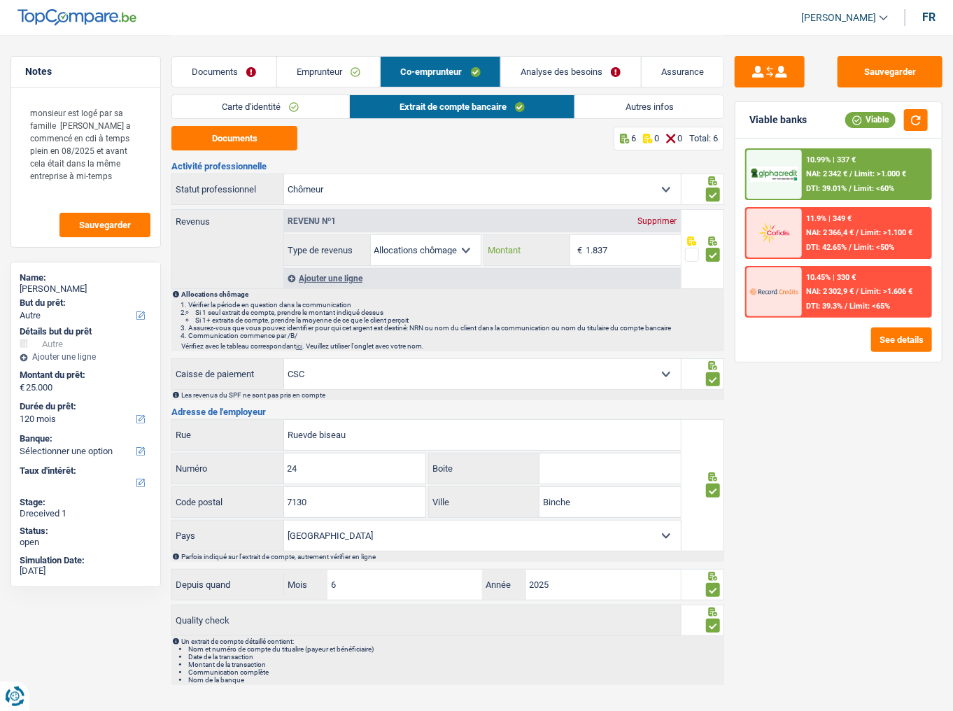
drag, startPoint x: 620, startPoint y: 241, endPoint x: 363, endPoint y: 246, distance: 257.6
click at [363, 246] on div "Allocation d'handicap Allocations chômage Allocations familiales Chèques repas …" at bounding box center [482, 249] width 397 height 31
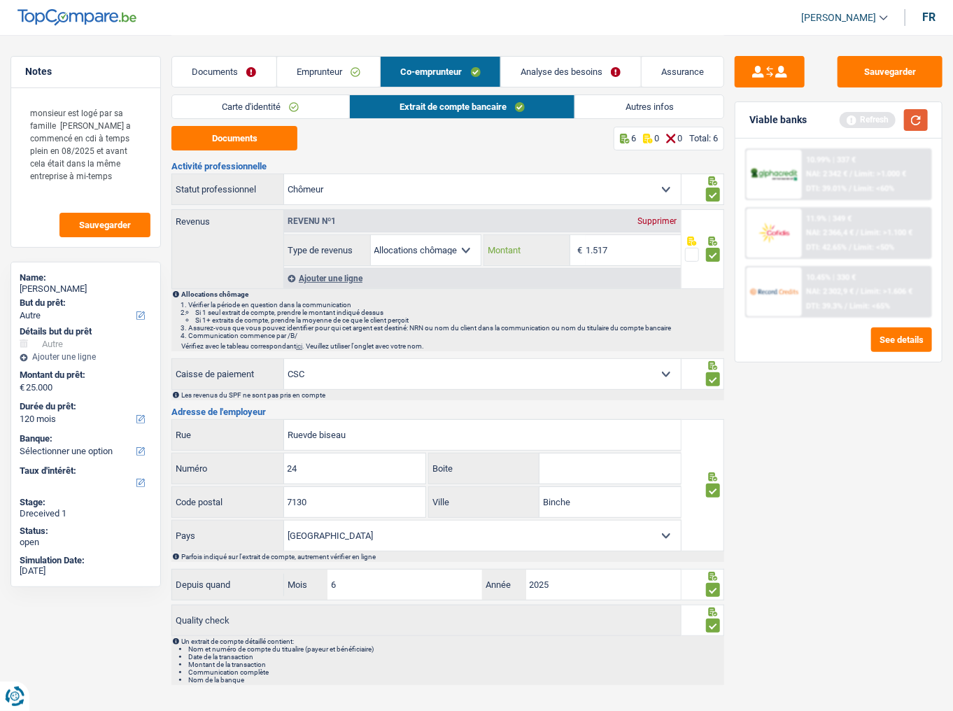
type input "1.517"
click at [843, 126] on button "button" at bounding box center [916, 120] width 24 height 22
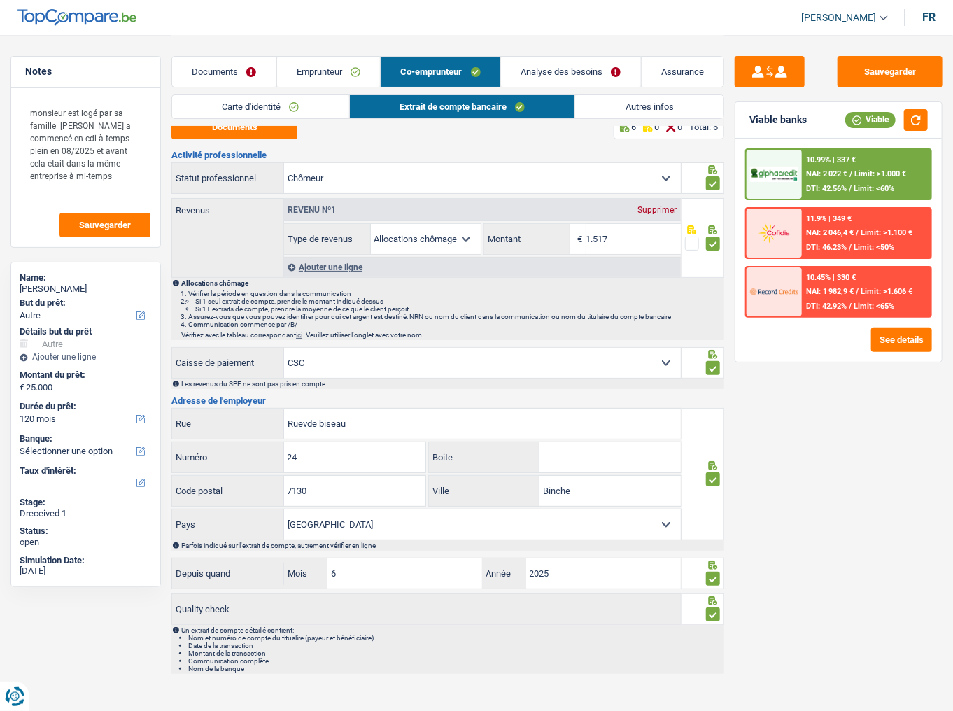
scroll to position [13, 0]
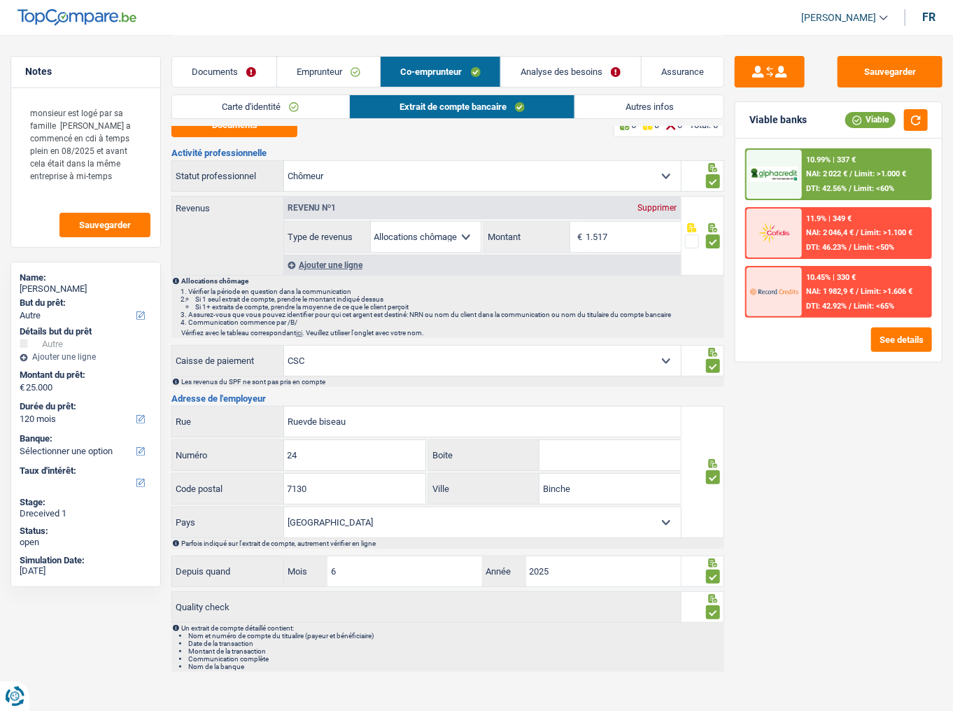
drag, startPoint x: 314, startPoint y: 358, endPoint x: 260, endPoint y: 363, distance: 54.8
click at [260, 363] on div "CAPAC FGTB CSC CGSLB Autre Sélectionner une option Caisse de paiement" at bounding box center [426, 361] width 509 height 30
click at [284, 346] on select "CAPAC FGTB CSC CGSLB Autre Sélectionner une option" at bounding box center [482, 361] width 397 height 30
drag, startPoint x: 344, startPoint y: 432, endPoint x: 209, endPoint y: 432, distance: 135.8
click at [209, 372] on div "Ruevde biseau Rue" at bounding box center [426, 422] width 509 height 30
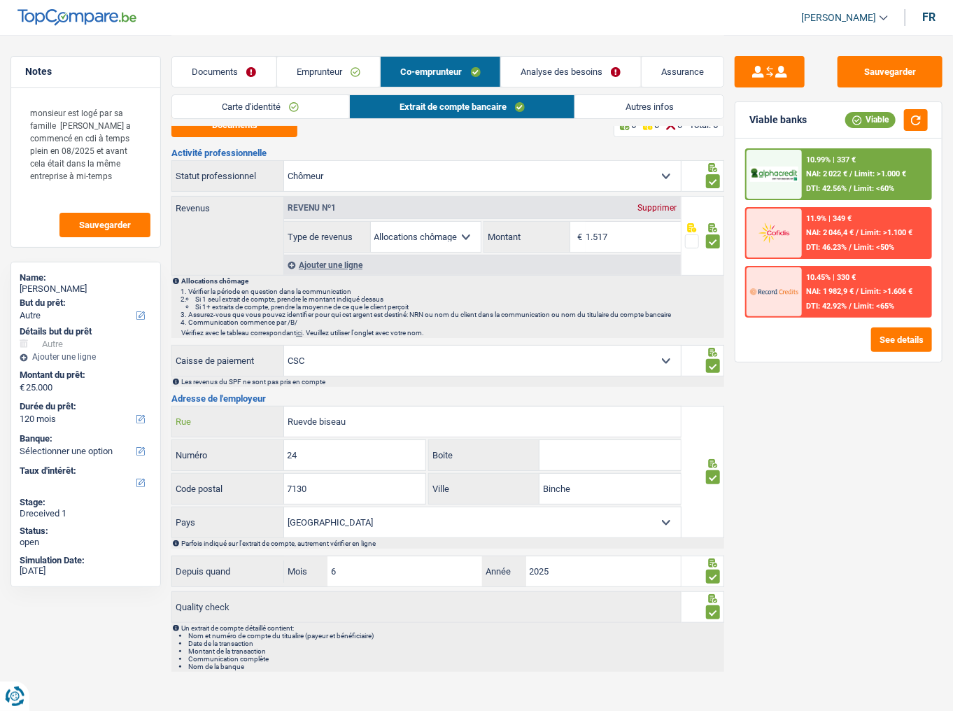
paste input "Pletinckx"
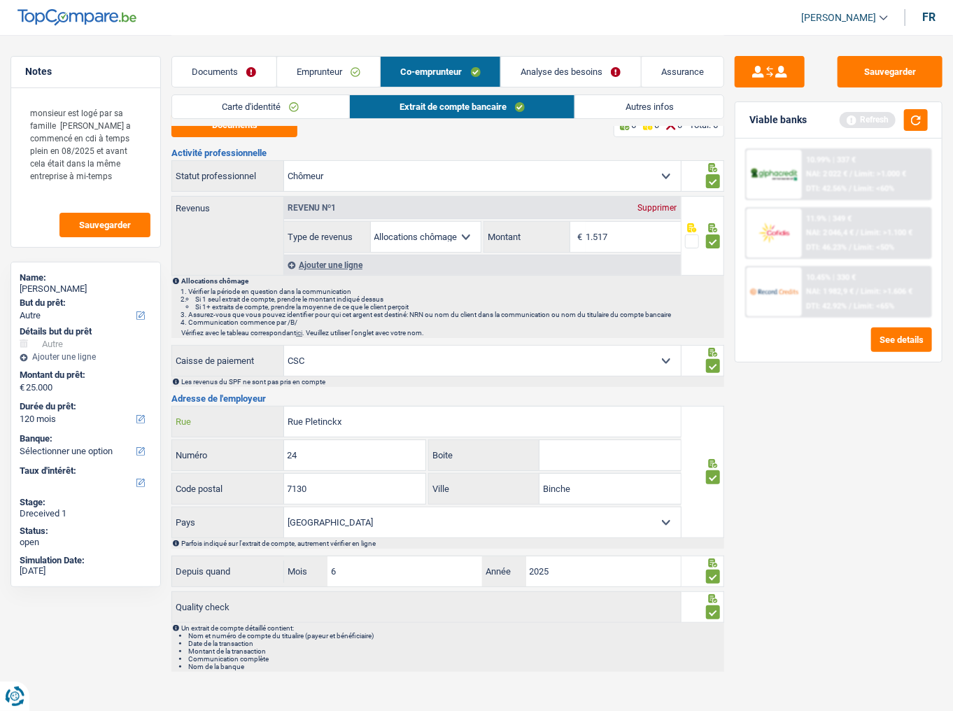
type input "Rue Pletinckx"
click at [318, 372] on input "24" at bounding box center [355, 455] width 142 height 30
drag, startPoint x: 311, startPoint y: 454, endPoint x: 231, endPoint y: 465, distance: 80.5
click at [234, 372] on div "24 Numéro" at bounding box center [298, 455] width 253 height 30
type input "19"
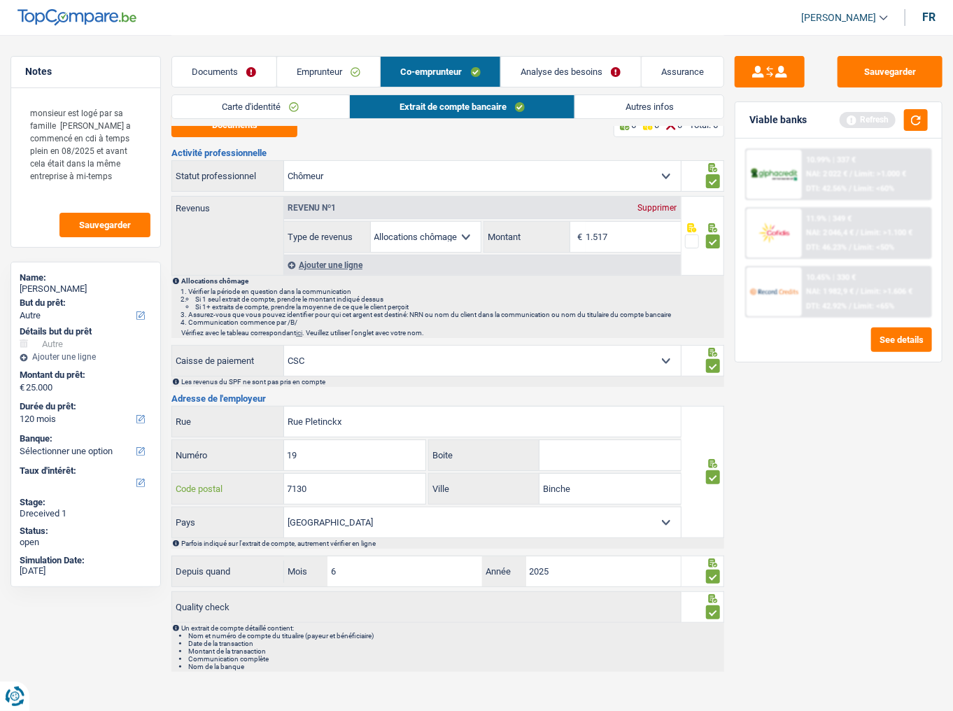
drag, startPoint x: 367, startPoint y: 497, endPoint x: 244, endPoint y: 497, distance: 123.2
click at [244, 372] on div "7130 Code postal" at bounding box center [298, 489] width 253 height 30
type input "1000"
drag, startPoint x: 584, startPoint y: 490, endPoint x: 510, endPoint y: 493, distance: 75.0
click at [510, 372] on div "Binche Ville" at bounding box center [554, 489] width 251 height 30
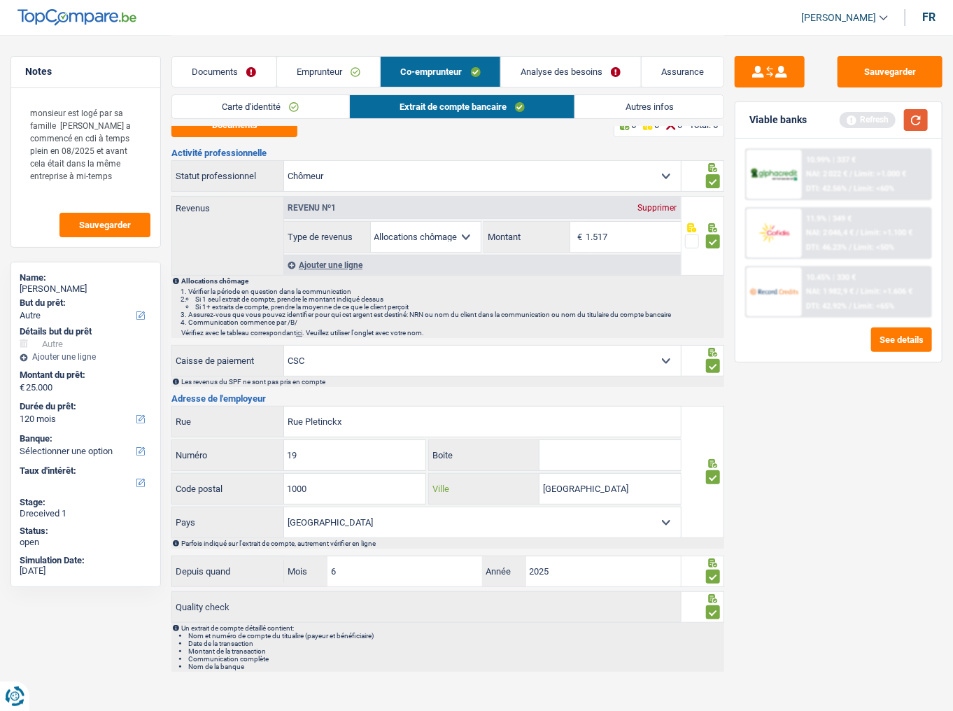
type input "bruxelles"
click at [843, 121] on button "button" at bounding box center [916, 120] width 24 height 22
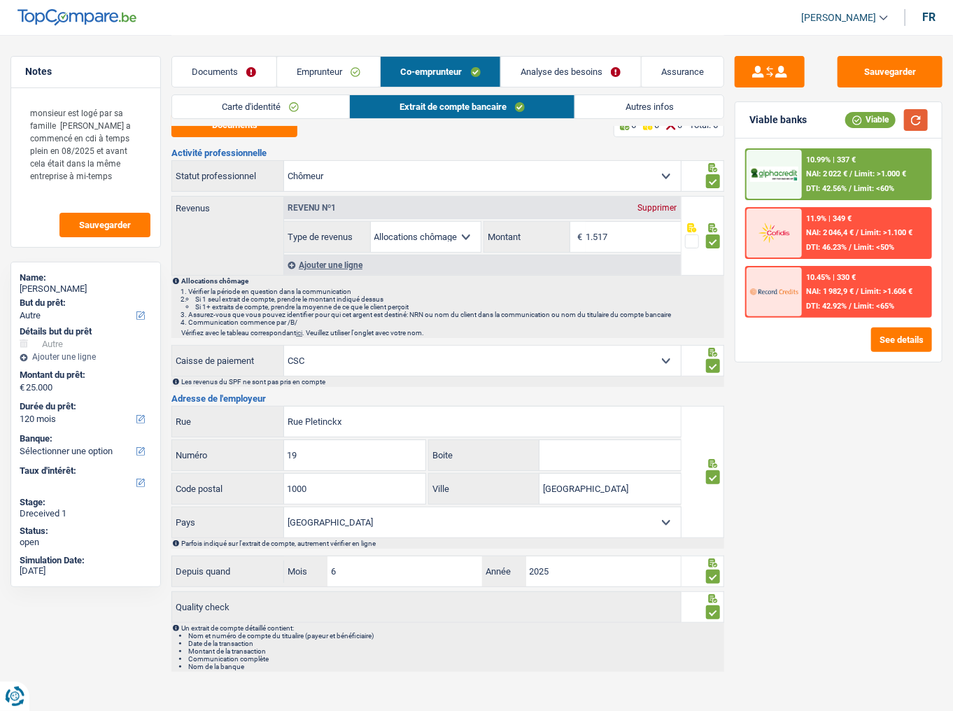
click at [843, 116] on button "button" at bounding box center [916, 120] width 24 height 22
drag, startPoint x: 913, startPoint y: 123, endPoint x: 903, endPoint y: 125, distance: 10.6
click at [843, 123] on button "button" at bounding box center [916, 120] width 24 height 22
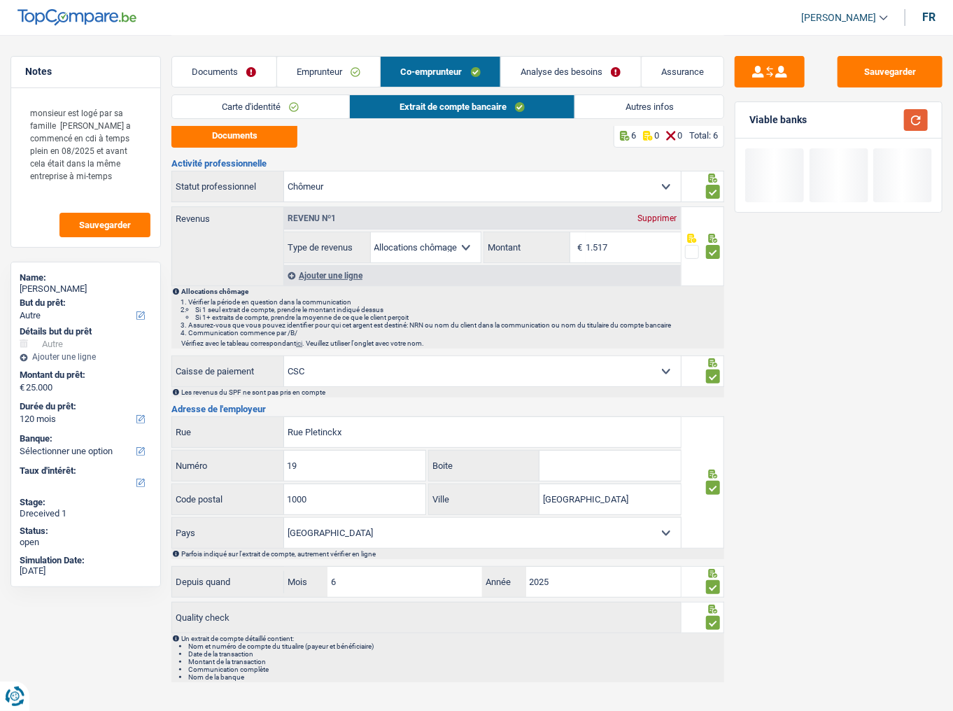
scroll to position [0, 0]
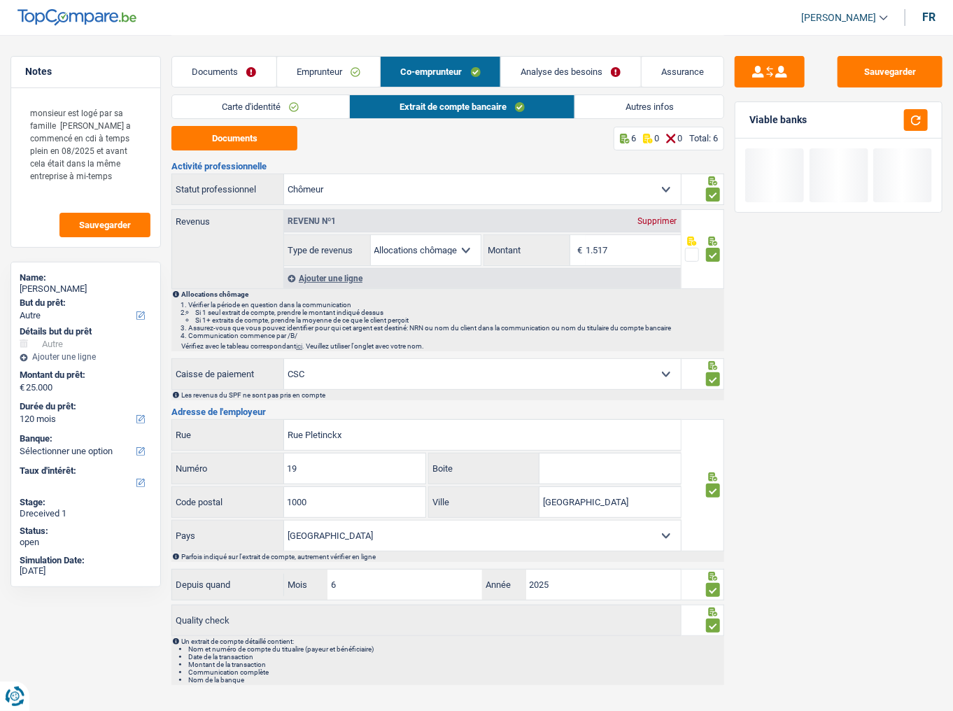
click at [626, 102] on link "Autres infos" at bounding box center [649, 106] width 148 height 23
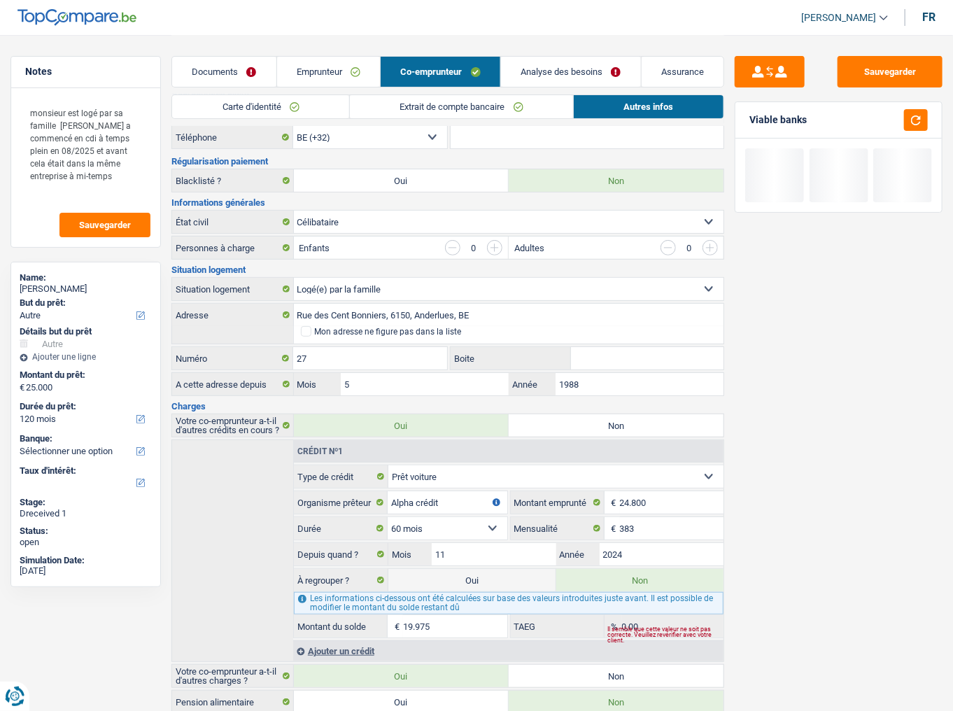
scroll to position [78, 0]
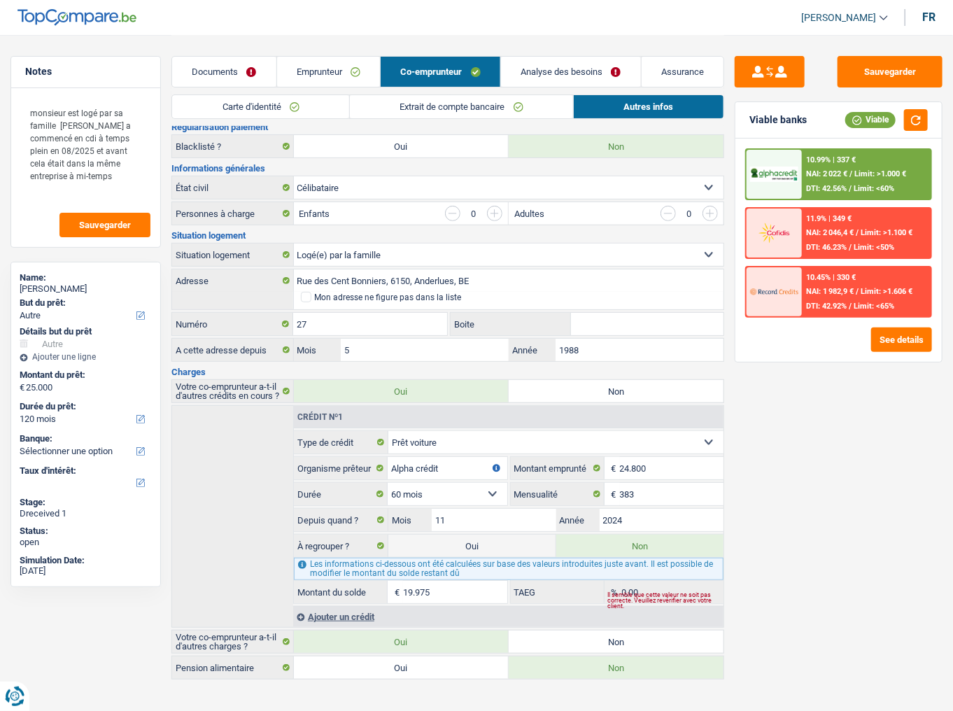
click at [328, 67] on link "Emprunteur" at bounding box center [329, 72] width 104 height 30
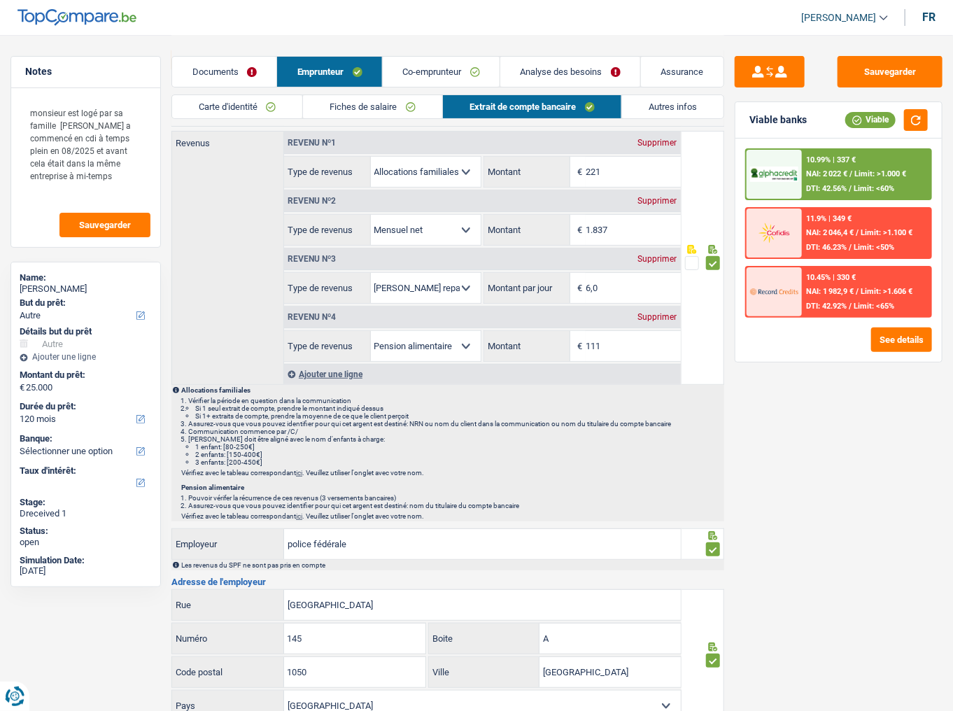
click at [673, 102] on link "Autres infos" at bounding box center [672, 106] width 101 height 23
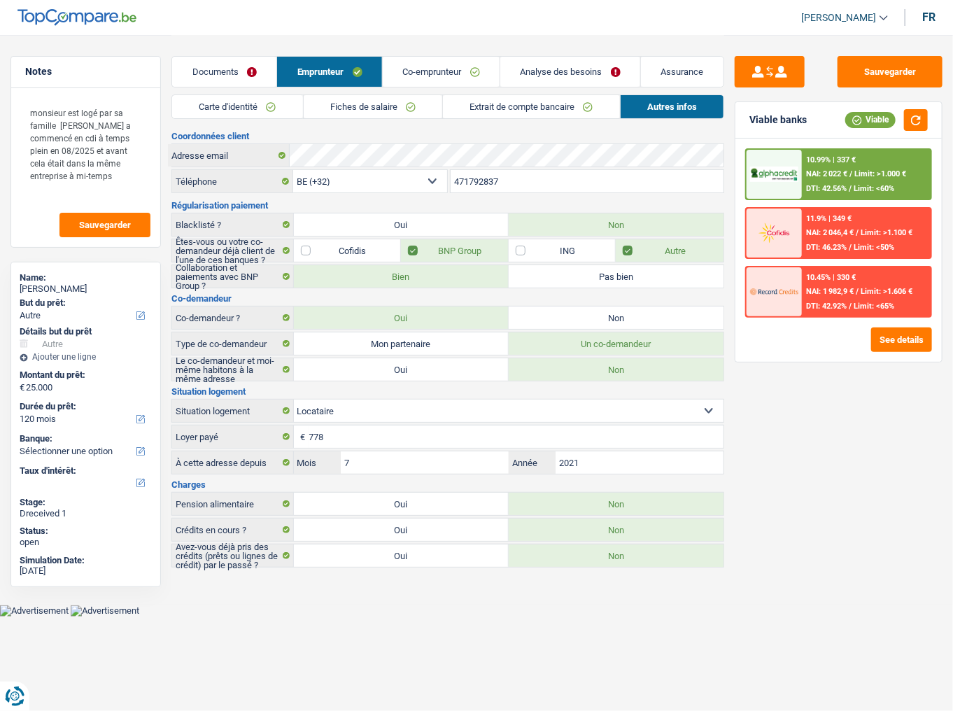
scroll to position [0, 0]
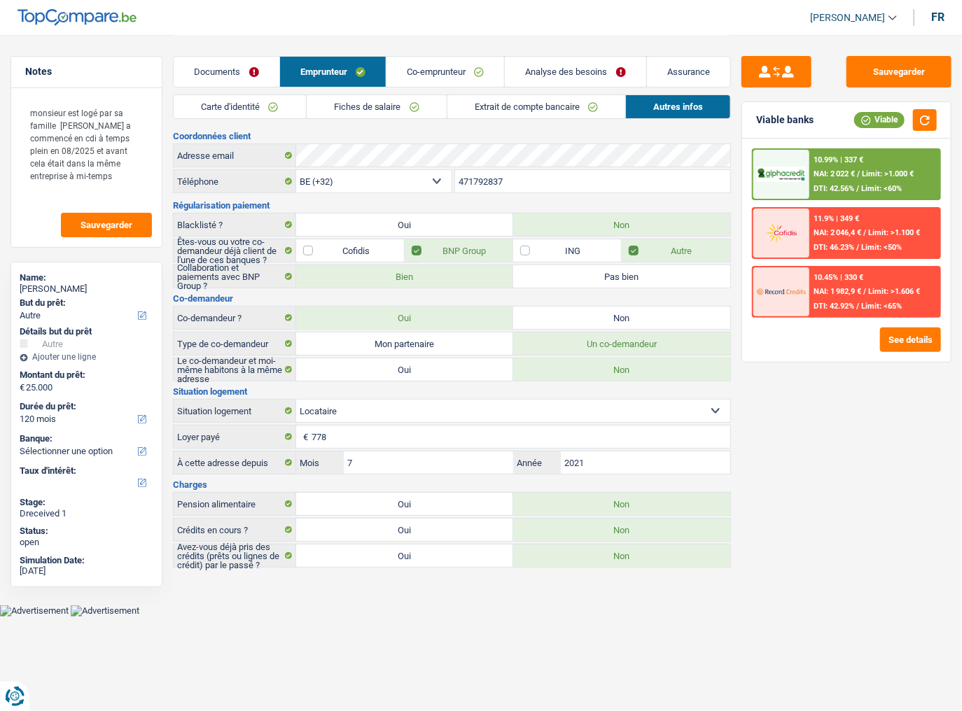
click at [400, 114] on link "Fiches de salaire" at bounding box center [377, 106] width 140 height 23
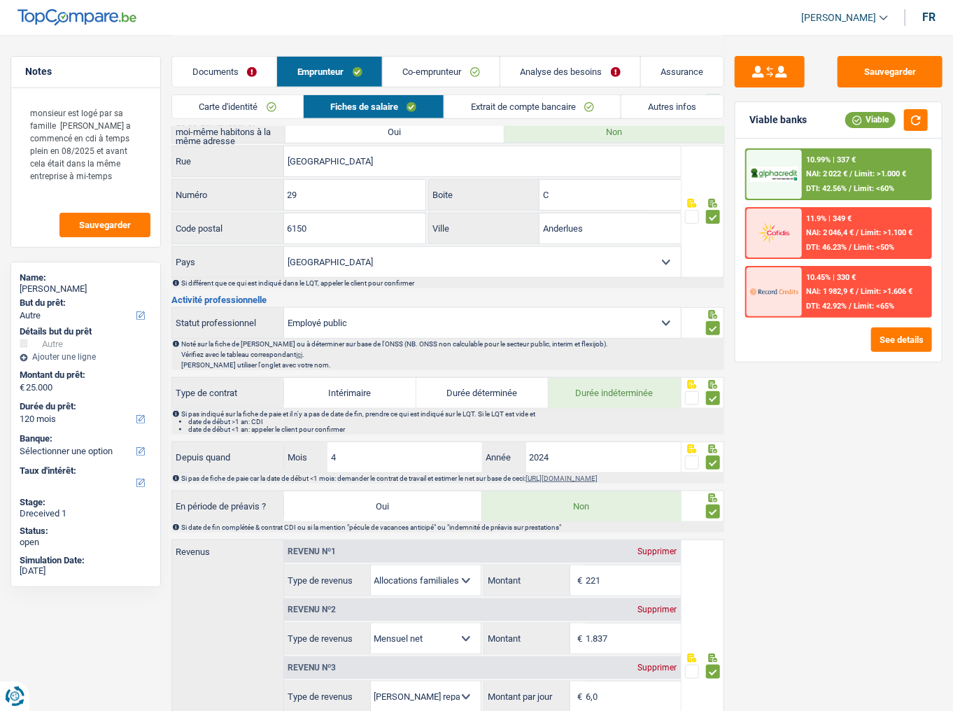
scroll to position [336, 0]
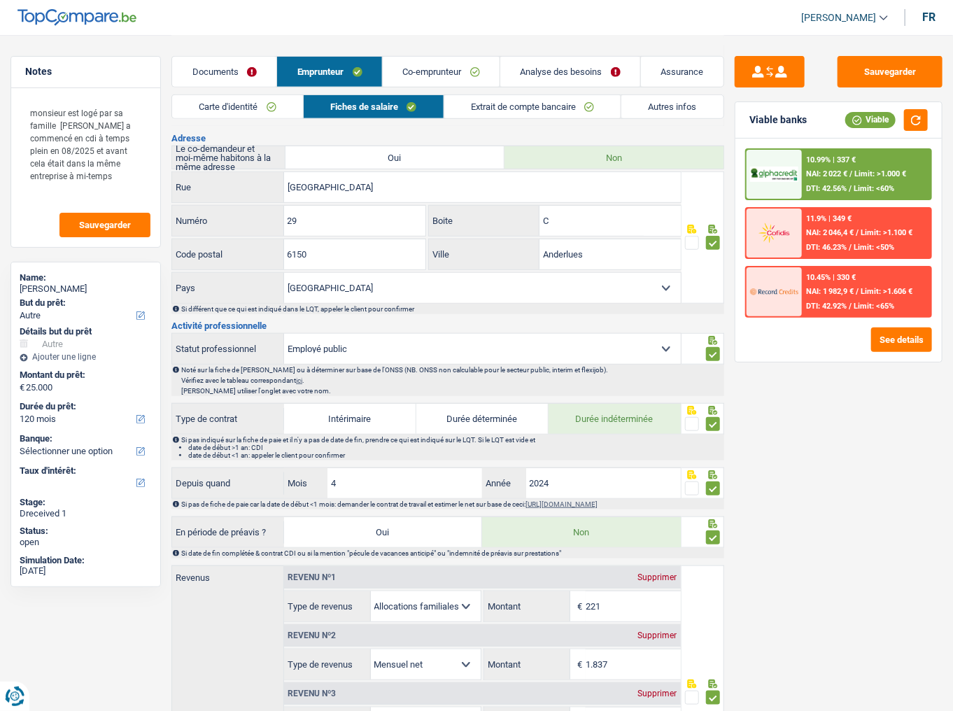
click at [430, 51] on div "Documents Emprunteur Co-emprunteur Analyse des besoins Assurance" at bounding box center [447, 64] width 553 height 59
click at [426, 59] on link "Co-emprunteur" at bounding box center [441, 72] width 117 height 30
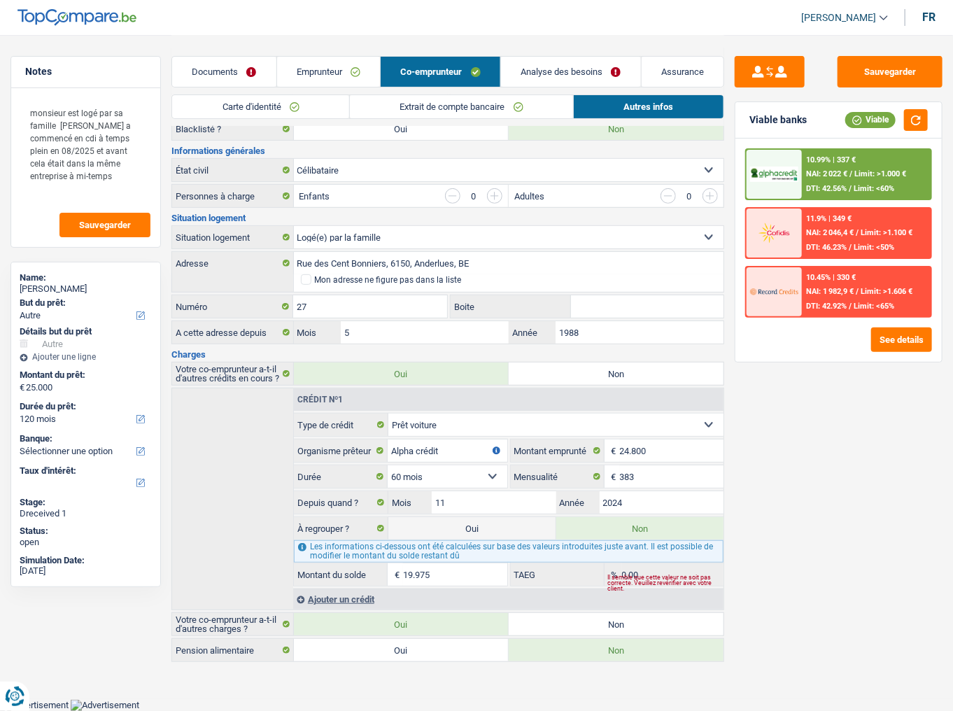
scroll to position [78, 0]
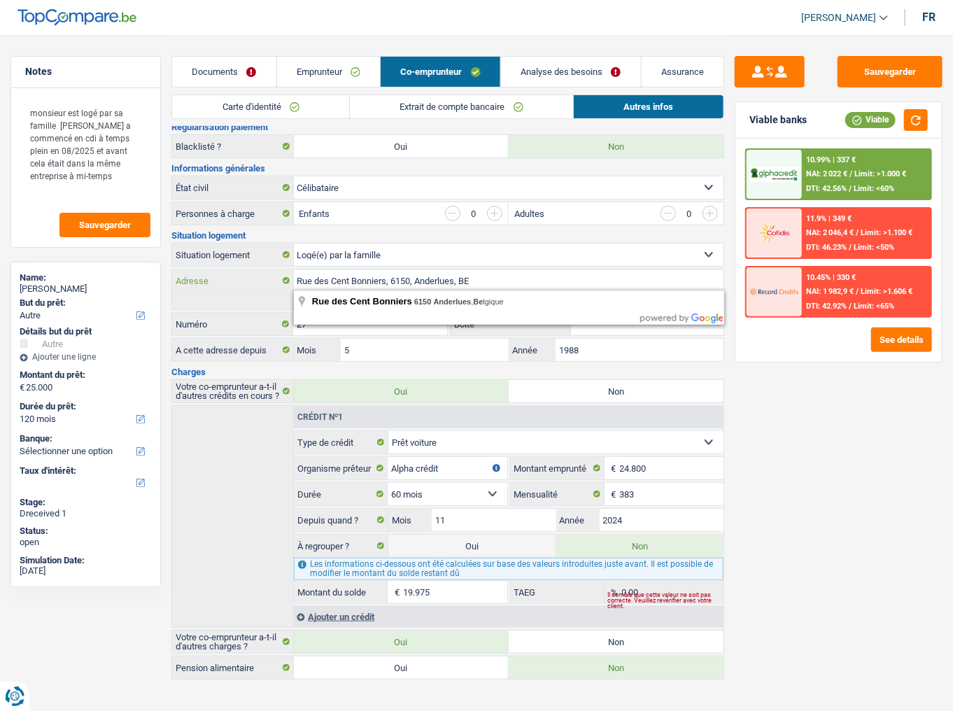
drag, startPoint x: 300, startPoint y: 279, endPoint x: 472, endPoint y: 279, distance: 172.2
click at [472, 279] on input "Rue des Cent Bonniers, 6150, Anderlues, BE" at bounding box center [509, 280] width 430 height 22
type input "Rue des Cent Bonniers, 6150 Anderlues, Belgique"
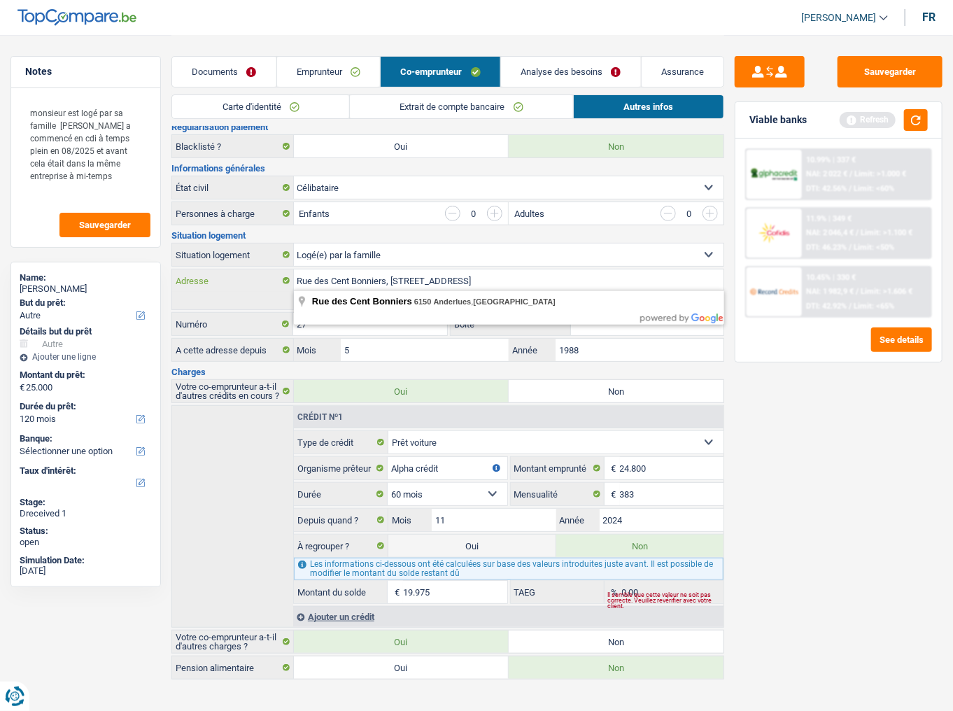
drag, startPoint x: 297, startPoint y: 281, endPoint x: 501, endPoint y: 277, distance: 204.4
click at [501, 277] on input "Rue des Cent Bonniers, 6150 Anderlues, Belgique" at bounding box center [509, 280] width 430 height 22
click at [308, 294] on span at bounding box center [306, 297] width 10 height 10
click at [301, 297] on input "Mon adresse ne figure pas dans la liste" at bounding box center [301, 297] width 0 height 0
select select "BE"
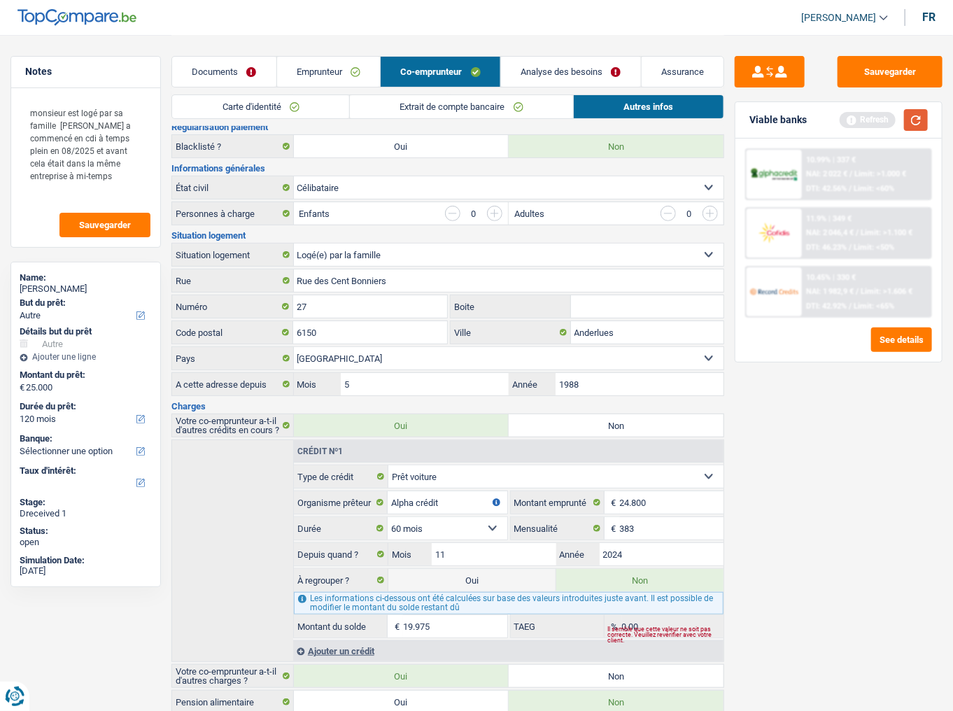
click at [843, 118] on button "button" at bounding box center [916, 120] width 24 height 22
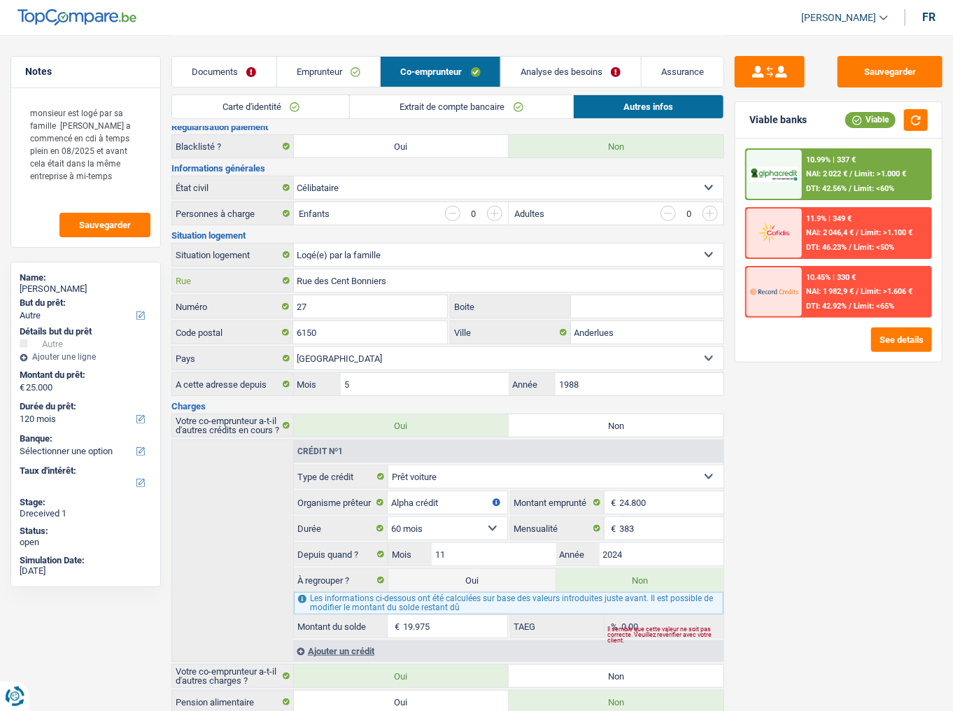
click at [426, 277] on input "Rue des Cent Bonniers" at bounding box center [509, 280] width 430 height 22
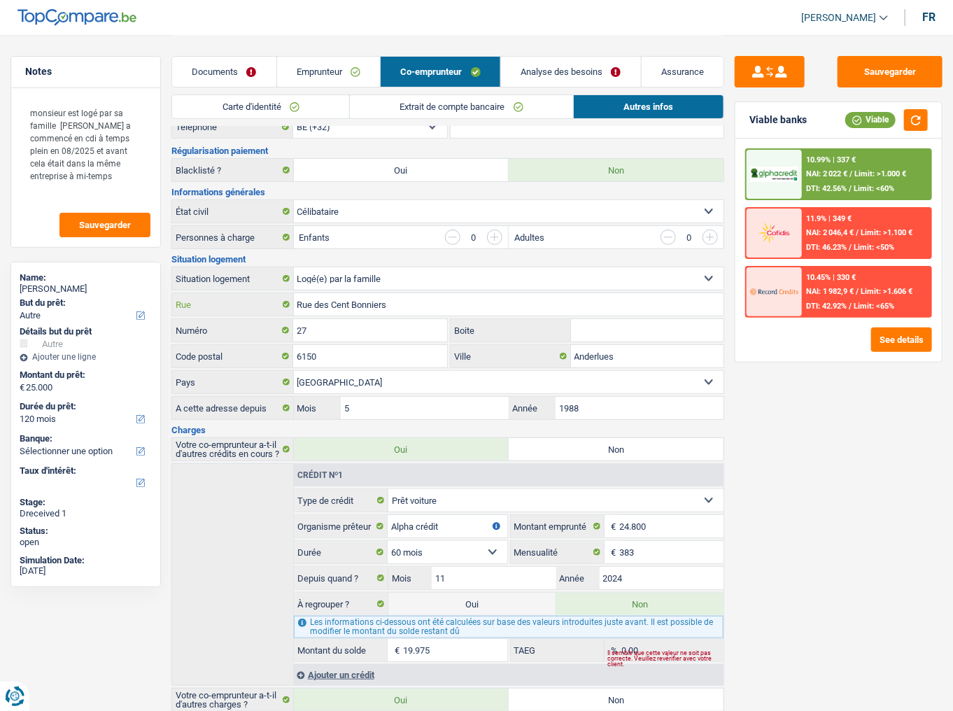
scroll to position [0, 0]
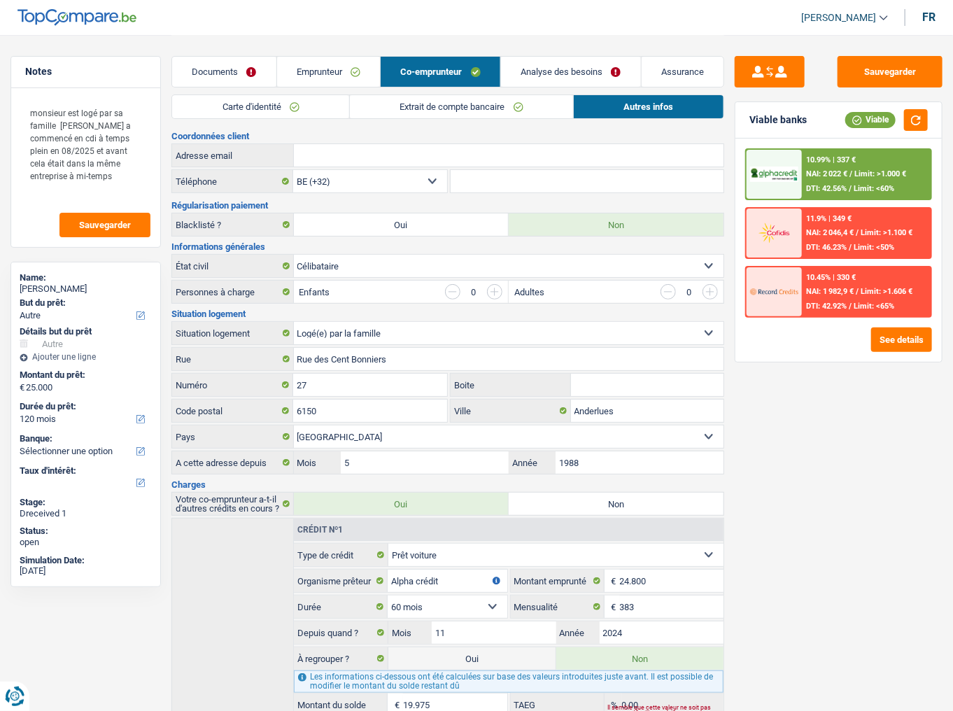
click at [552, 66] on link "Analyse des besoins" at bounding box center [571, 72] width 140 height 30
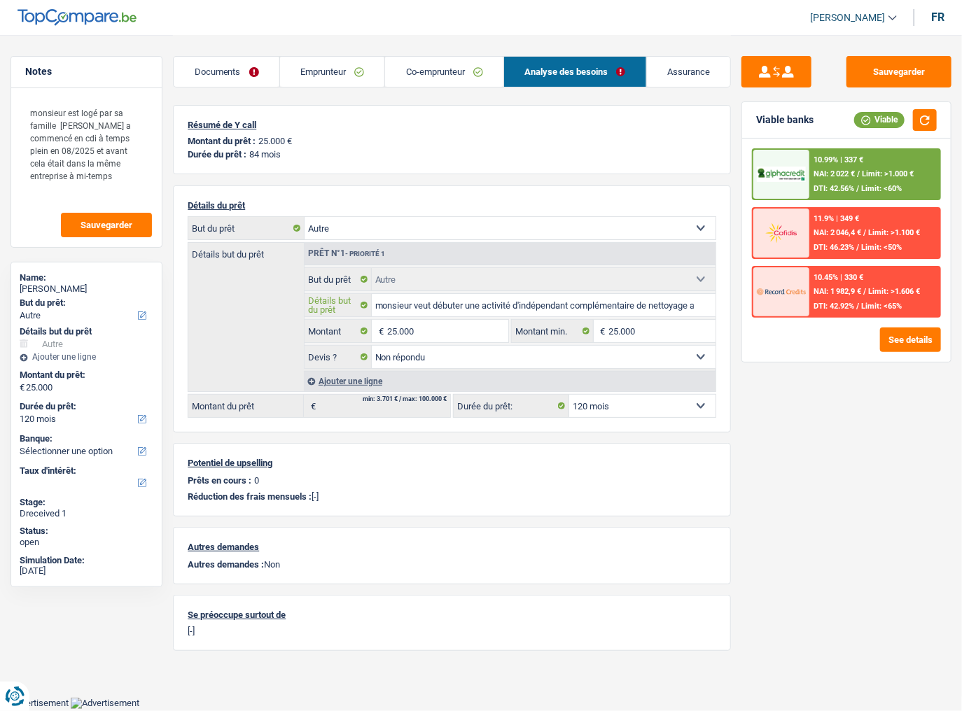
click at [680, 304] on input "monsieur veut débuter une activité d'indépendant complémentaire de nettoyage au…" at bounding box center [544, 305] width 344 height 22
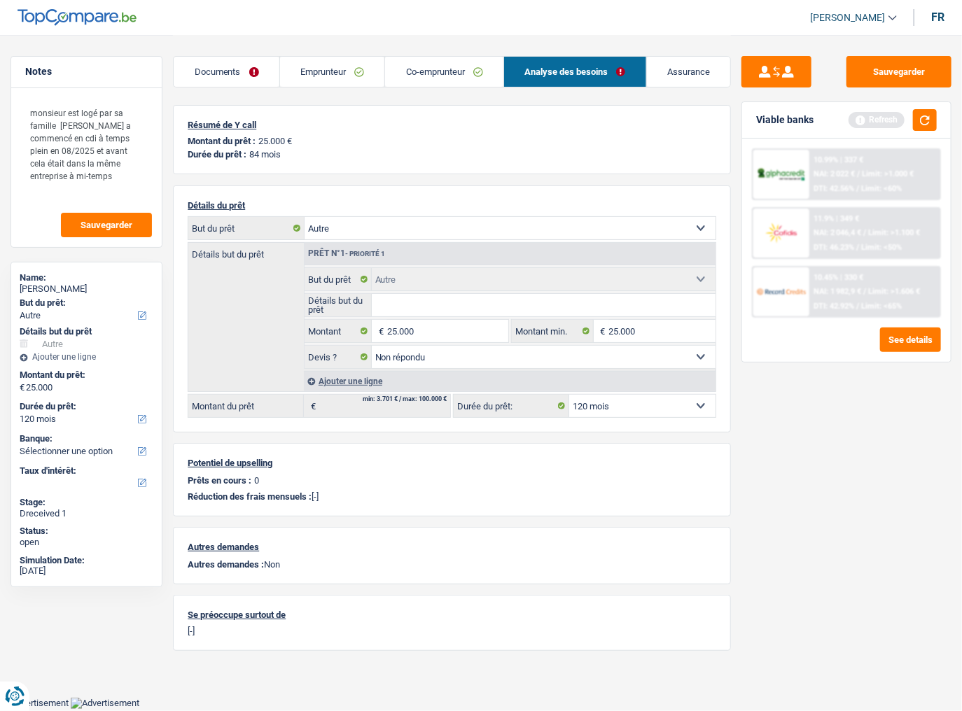
click at [339, 80] on link "Emprunteur" at bounding box center [332, 72] width 105 height 30
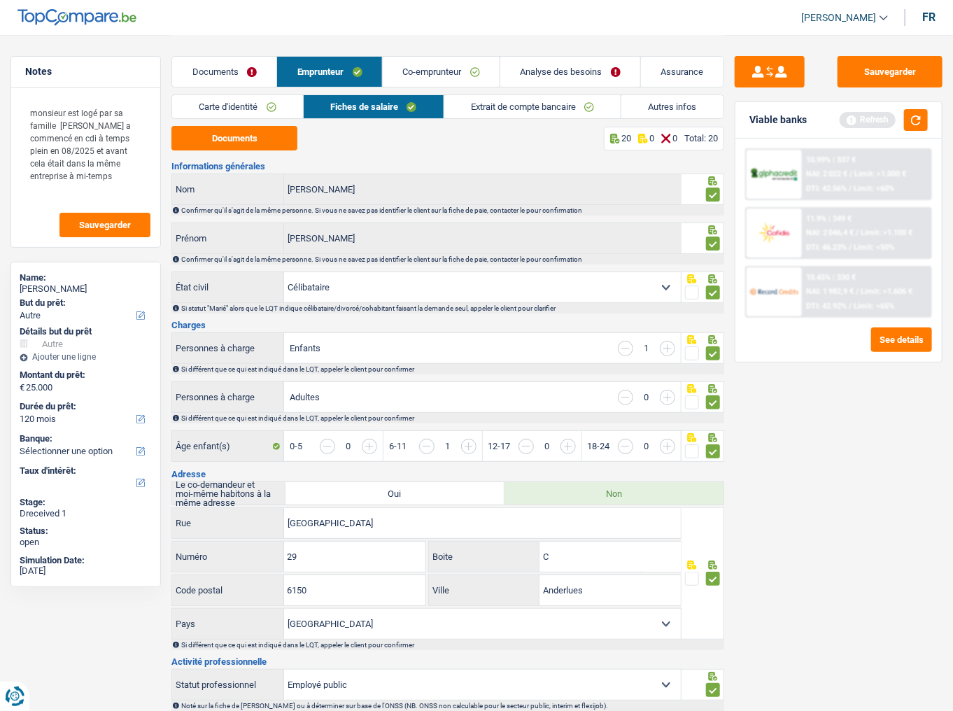
click at [655, 101] on link "Autres infos" at bounding box center [673, 106] width 102 height 23
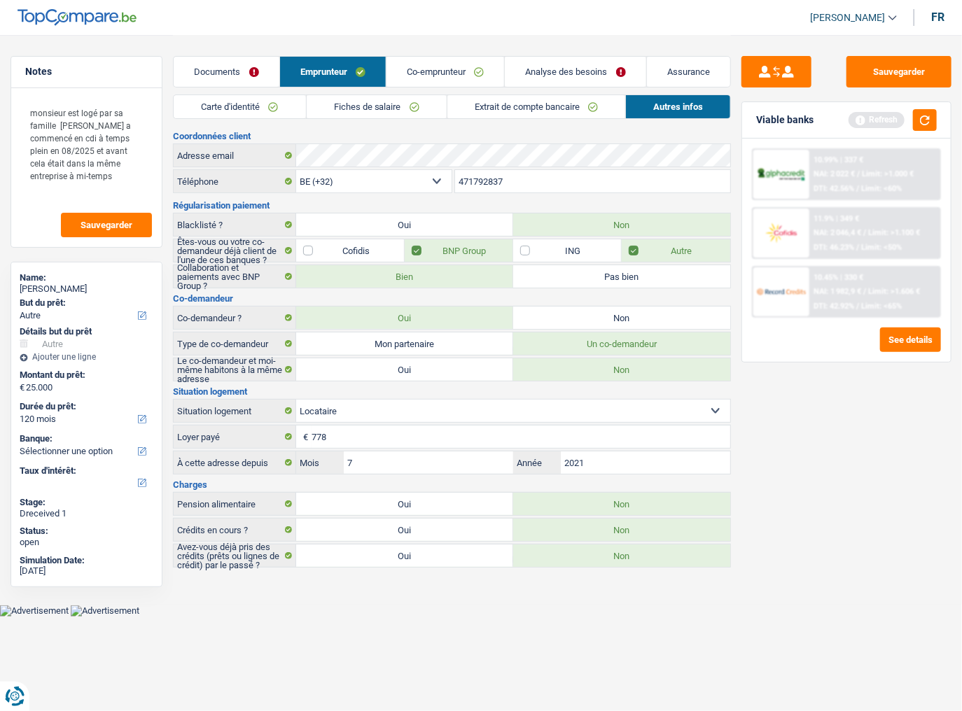
click at [423, 372] on label "Oui" at bounding box center [404, 556] width 217 height 22
click at [423, 372] on input "Oui" at bounding box center [404, 556] width 217 height 22
radio input "true"
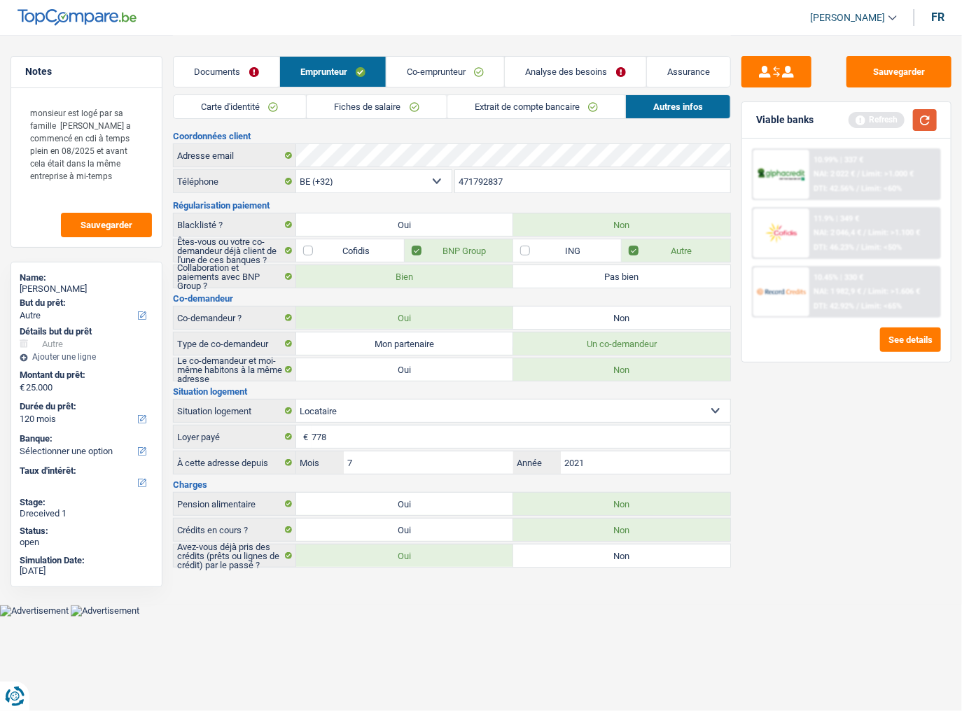
click at [843, 124] on button "button" at bounding box center [925, 120] width 24 height 22
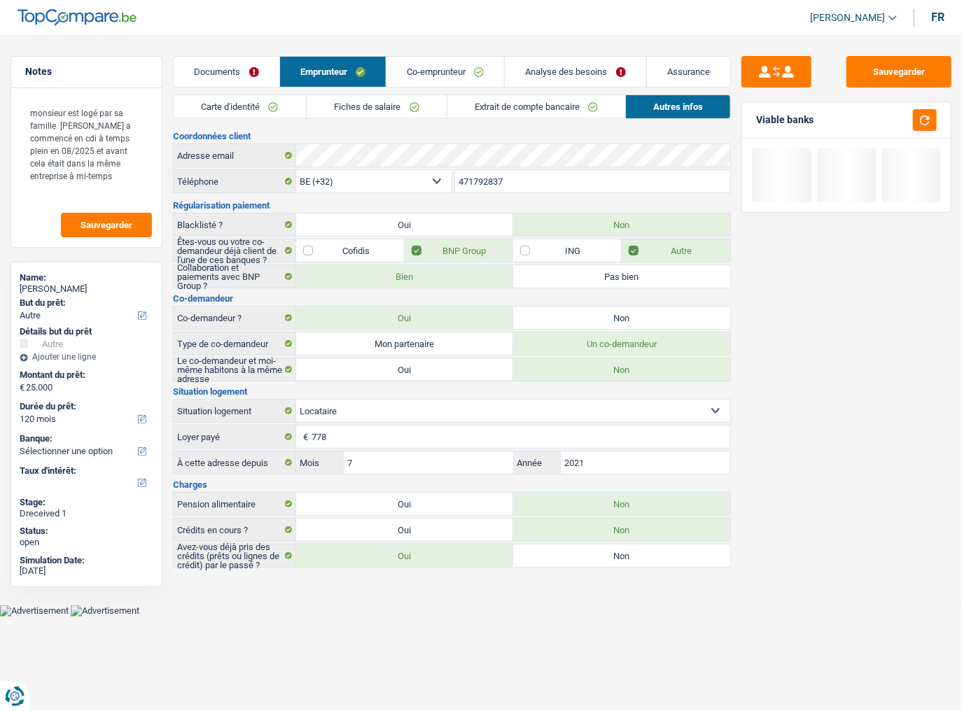
click at [458, 71] on link "Co-emprunteur" at bounding box center [445, 72] width 118 height 30
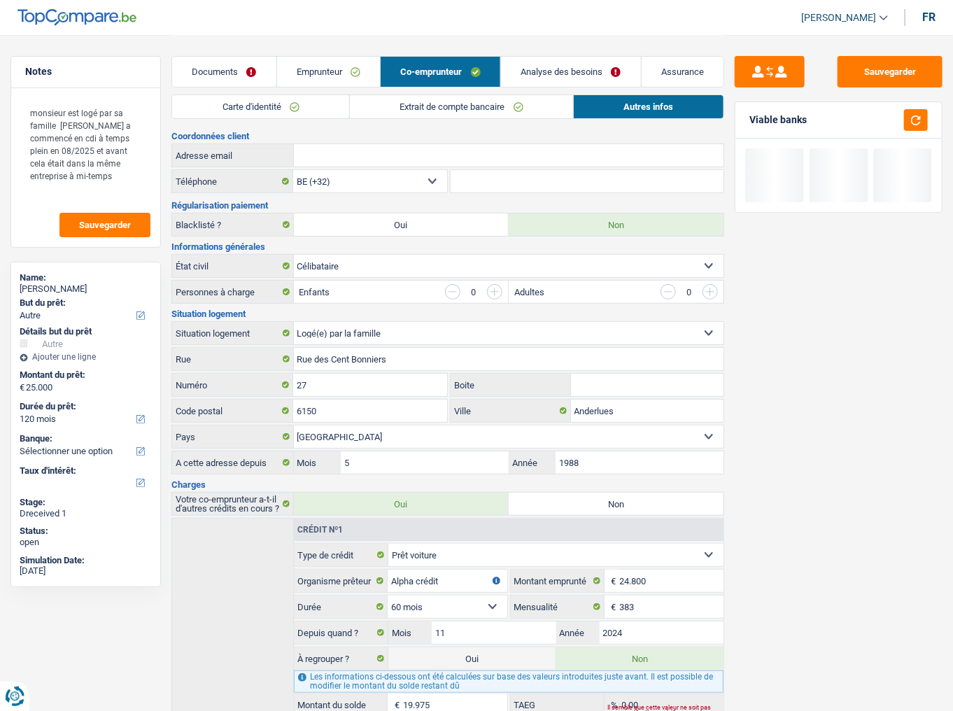
drag, startPoint x: 543, startPoint y: 71, endPoint x: 536, endPoint y: 78, distance: 9.9
click at [543, 71] on link "Analyse des besoins" at bounding box center [571, 72] width 140 height 30
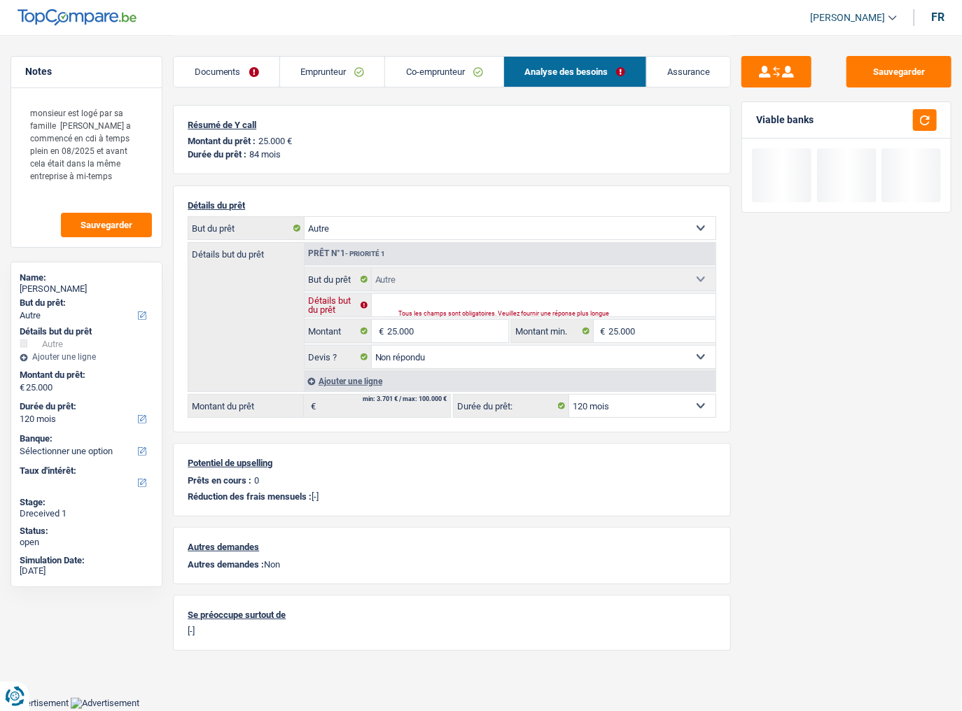
click at [423, 303] on input "Détails but du prêt" at bounding box center [544, 305] width 344 height 22
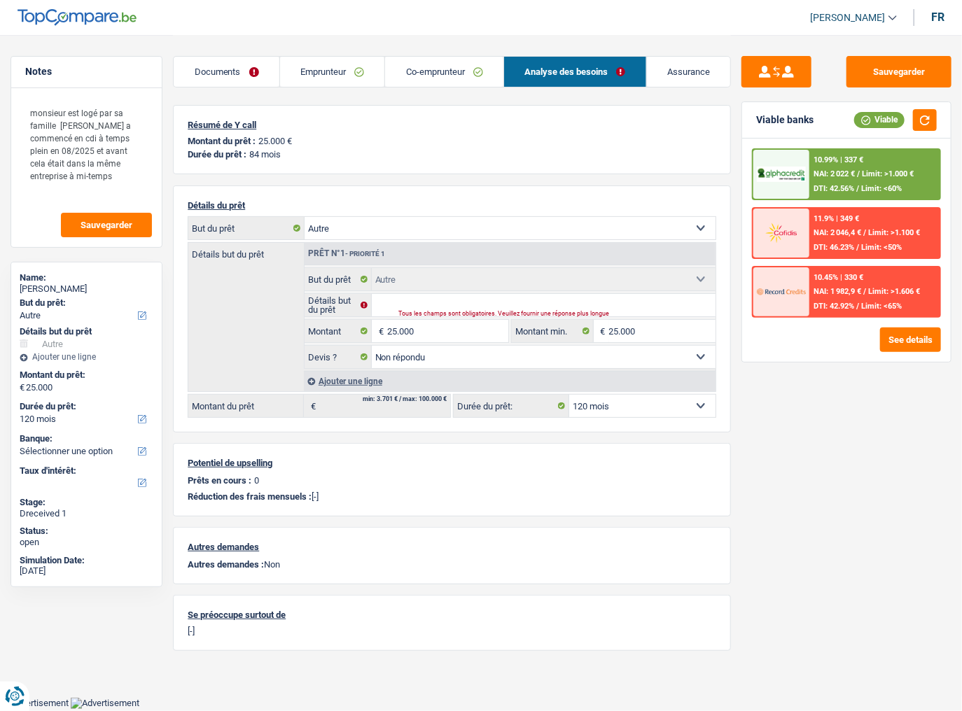
click at [388, 225] on select "Confort maison: meubles, textile, peinture, électroménager, outillage non-profe…" at bounding box center [509, 228] width 411 height 22
click at [383, 232] on select "Confort maison: meubles, textile, peinture, électroménager, outillage non-profe…" at bounding box center [509, 228] width 411 height 22
click at [380, 238] on select "Confort maison: meubles, textile, peinture, électroménager, outillage non-profe…" at bounding box center [509, 228] width 411 height 22
select select "household"
click at [304, 217] on select "Confort maison: meubles, textile, peinture, électroménager, outillage non-profe…" at bounding box center [509, 228] width 411 height 22
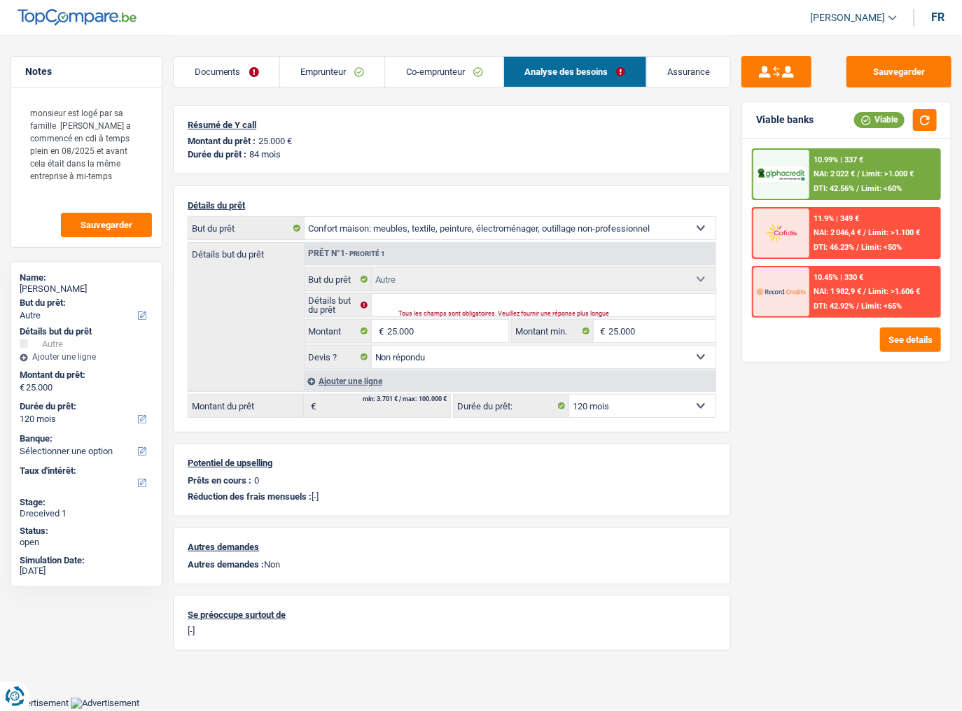
select select "household"
select select
select select "other"
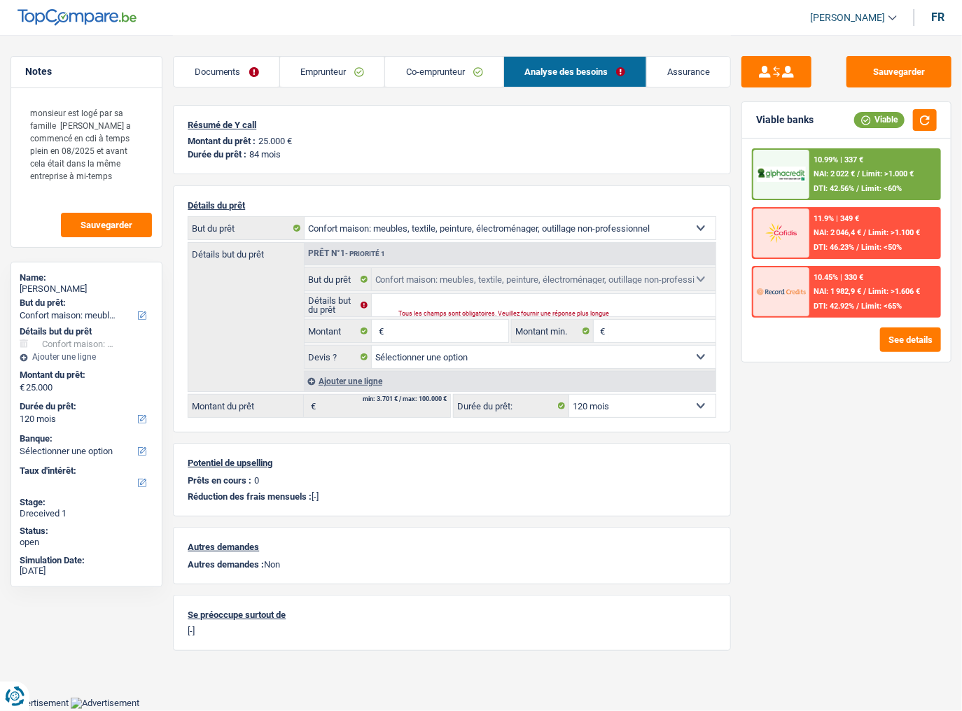
select select "other"
select select "not_answered"
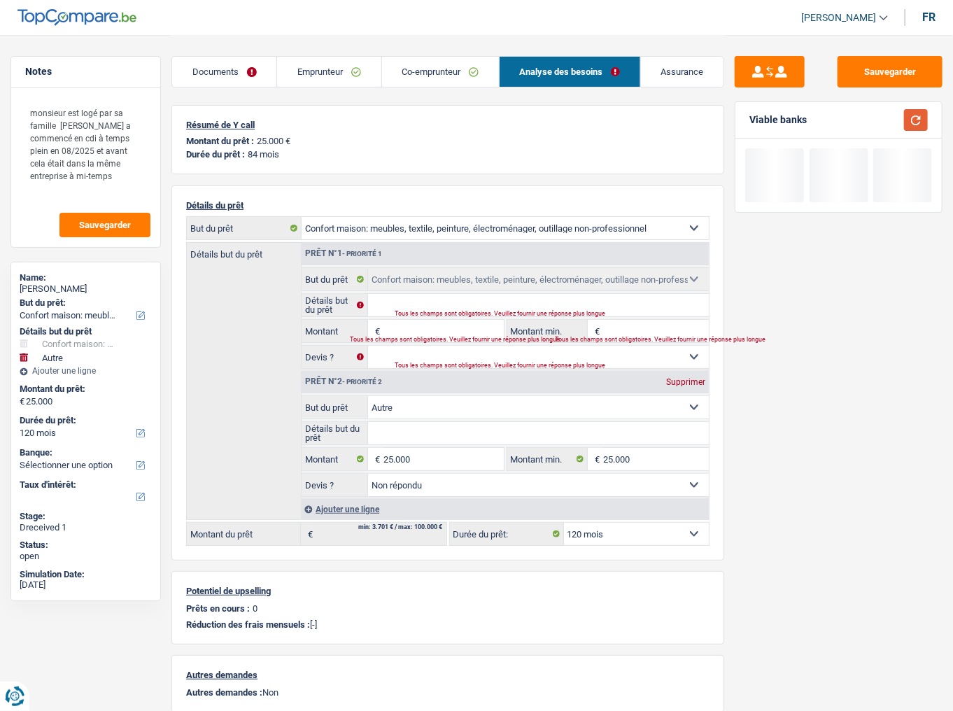
click at [843, 125] on button "button" at bounding box center [916, 120] width 24 height 22
click at [409, 325] on input "Montant" at bounding box center [444, 331] width 120 height 22
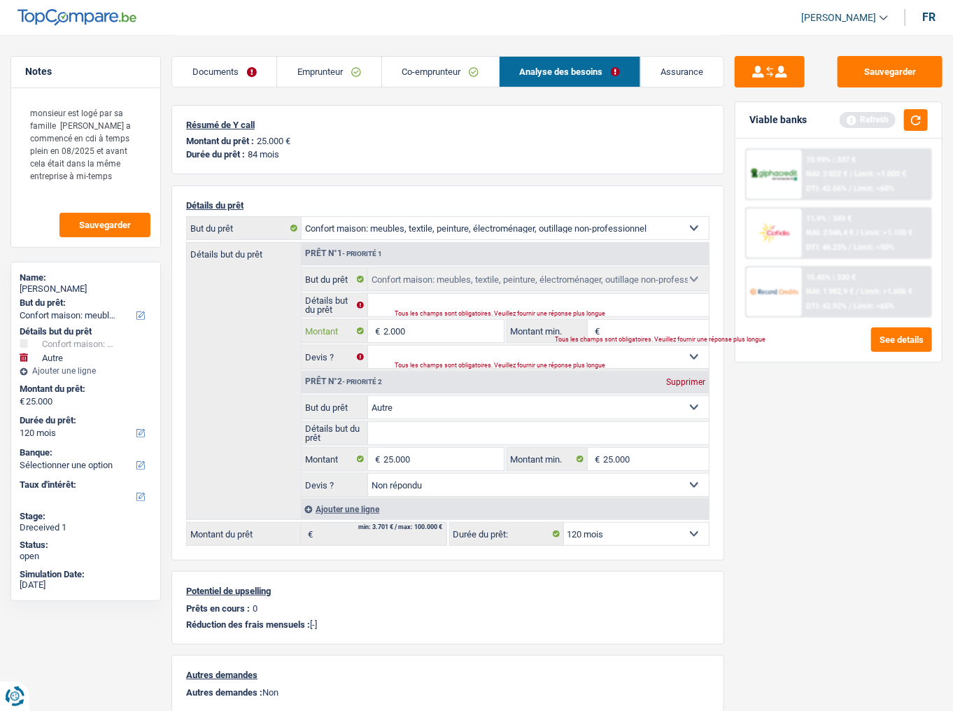
type input "2.000"
type input "27.000"
click at [391, 372] on input "25.000" at bounding box center [444, 459] width 120 height 22
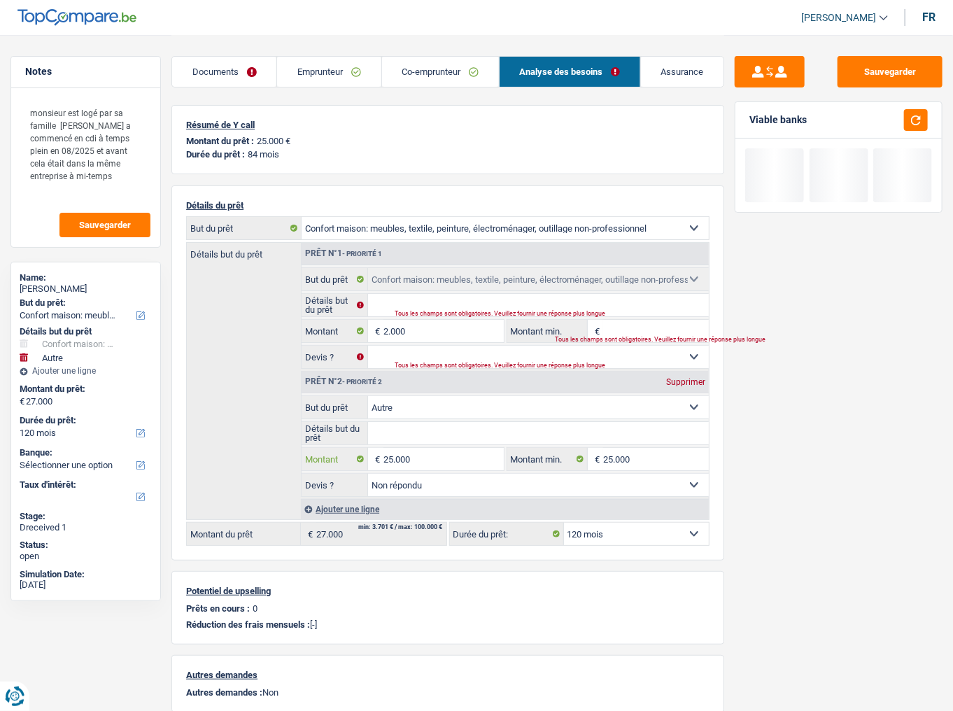
click at [391, 372] on input "25.000" at bounding box center [444, 459] width 120 height 22
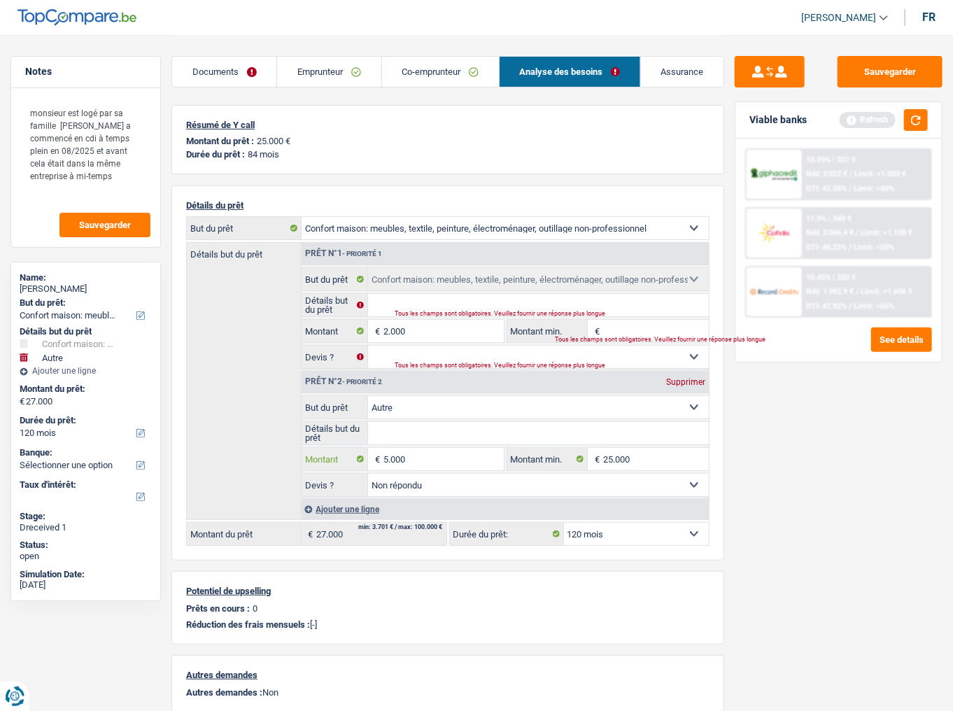
type input "5.000"
type input "7.000"
select select "42"
type input "7.000"
select select "42"
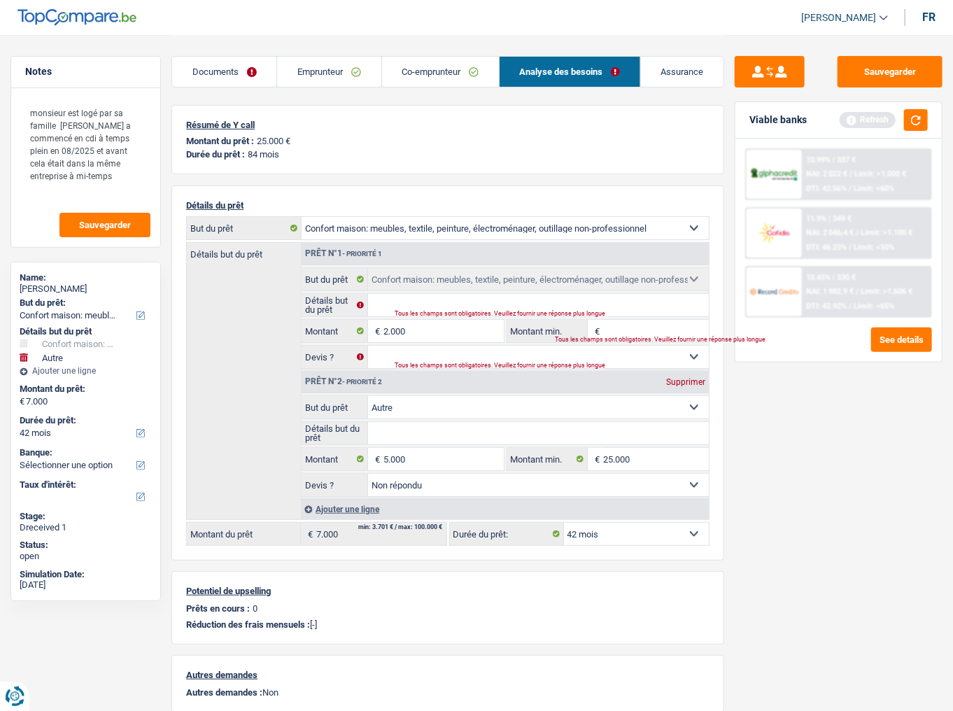
click at [395, 372] on select "Confort maison: meubles, textile, peinture, électroménager, outillage non-profe…" at bounding box center [538, 407] width 341 height 22
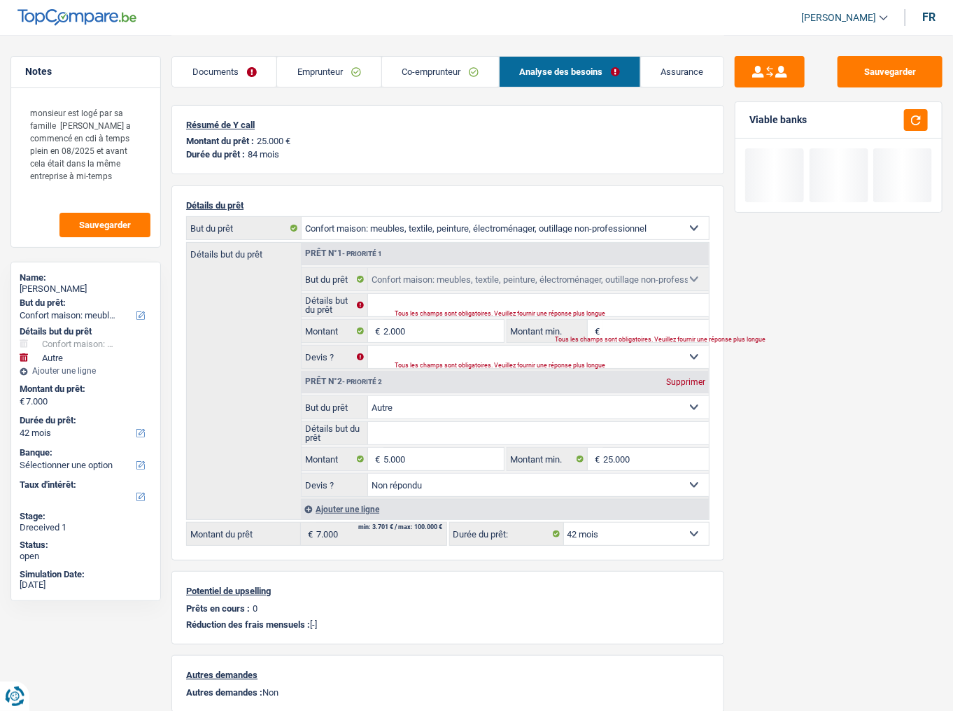
select select "tech"
click at [368, 372] on select "Confort maison: meubles, textile, peinture, électroménager, outillage non-profe…" at bounding box center [538, 407] width 341 height 22
select select "tech"
click at [843, 125] on button "button" at bounding box center [916, 120] width 24 height 22
click at [843, 118] on button "button" at bounding box center [916, 120] width 24 height 22
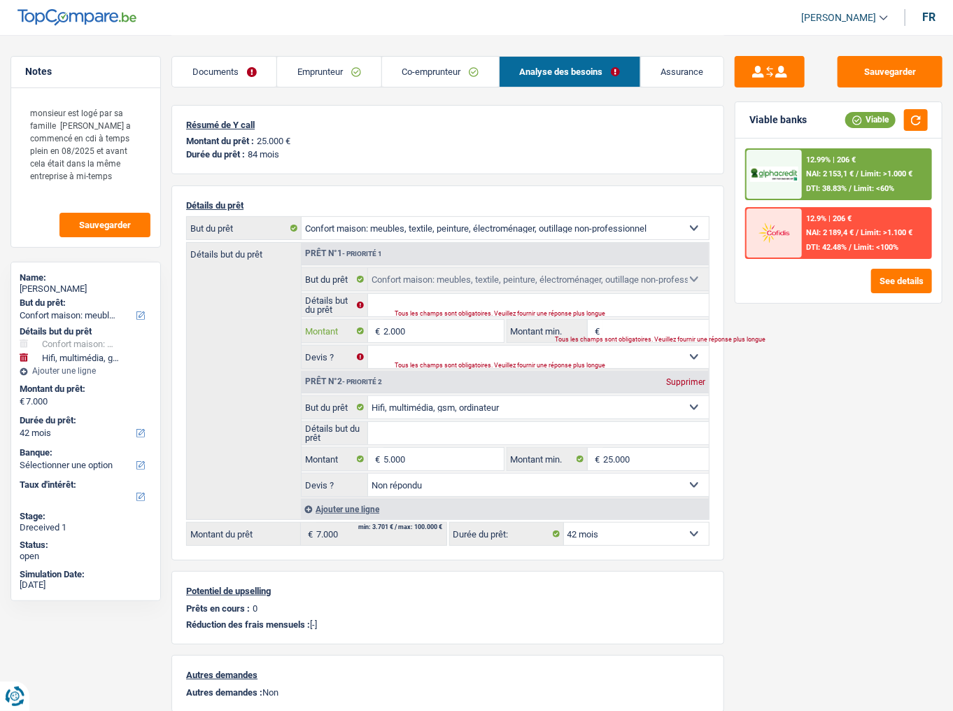
click at [426, 332] on input "2.000" at bounding box center [444, 331] width 120 height 22
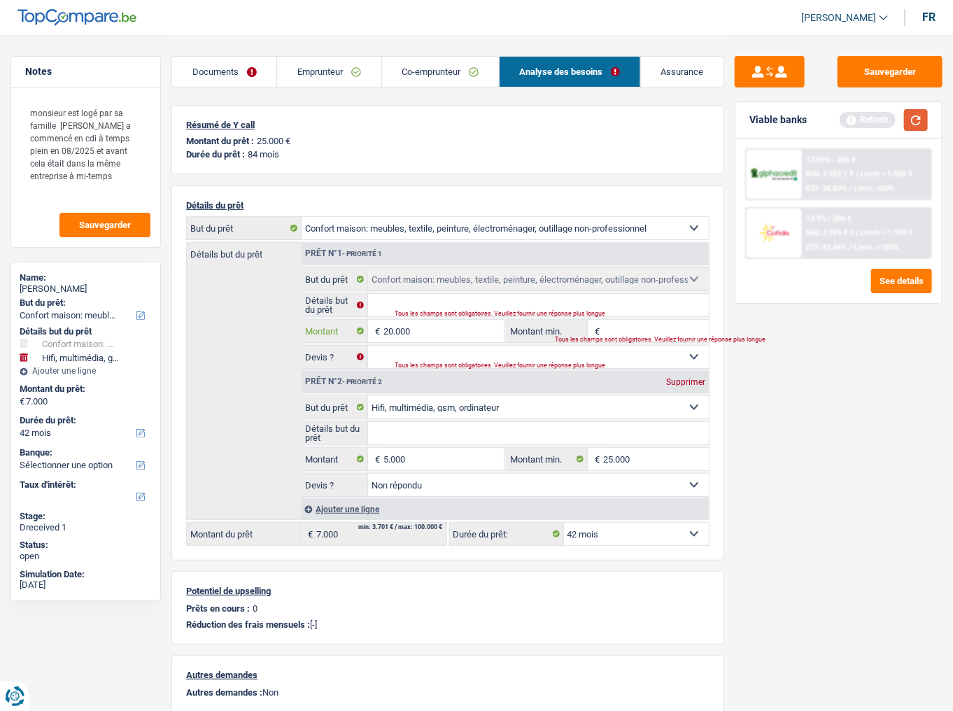
type input "20.000"
type input "25.000"
click at [843, 120] on button "button" at bounding box center [916, 120] width 24 height 22
select select "120"
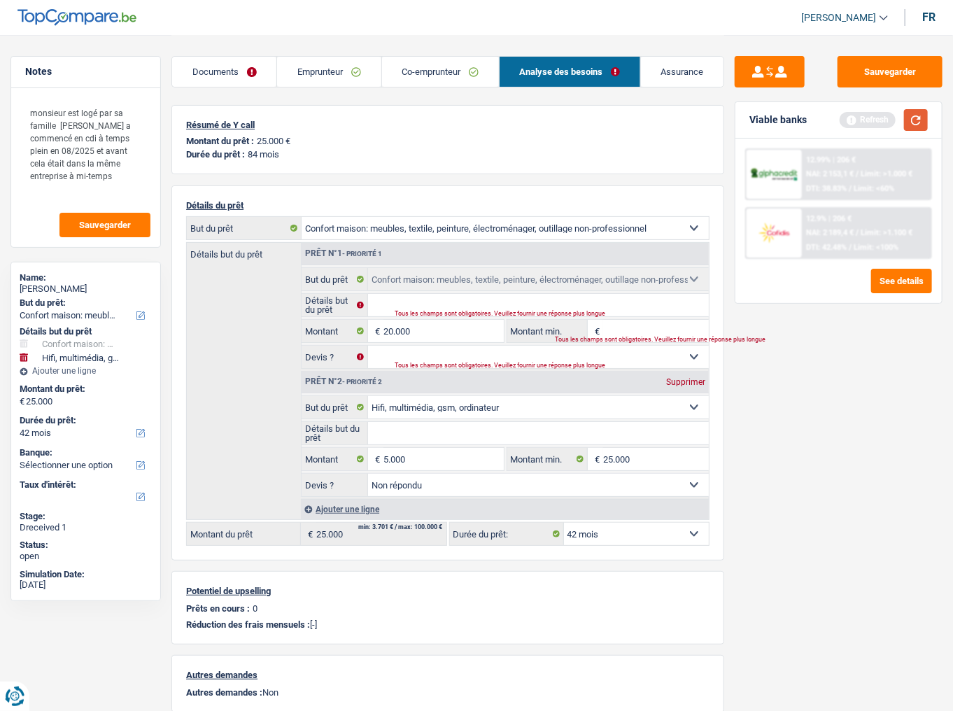
select select "120"
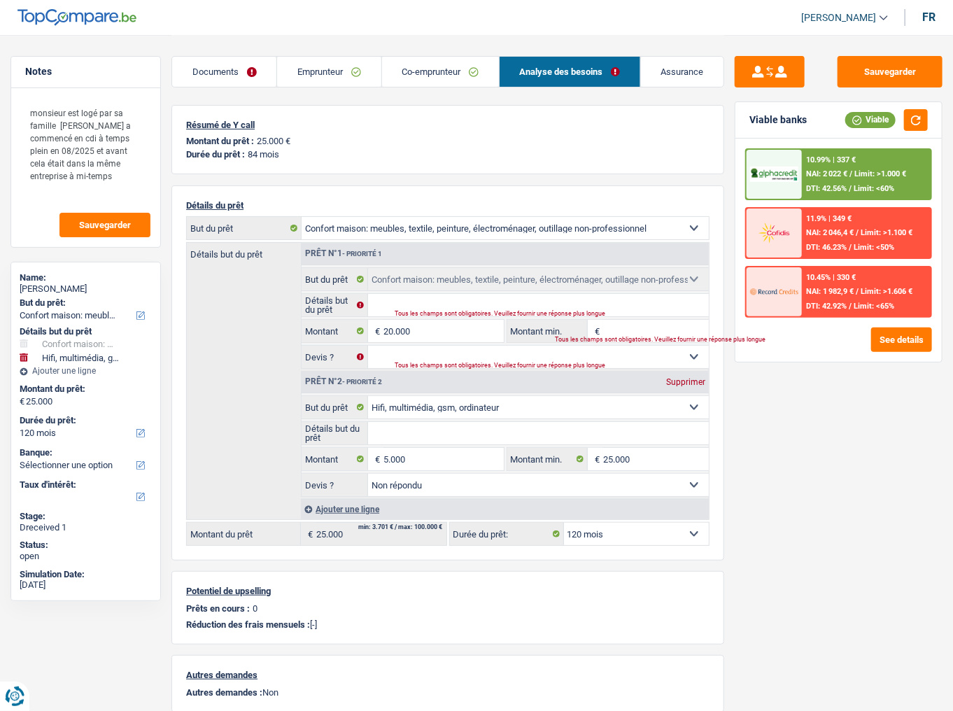
click at [843, 157] on div "10.99% | 337 €" at bounding box center [831, 159] width 50 height 9
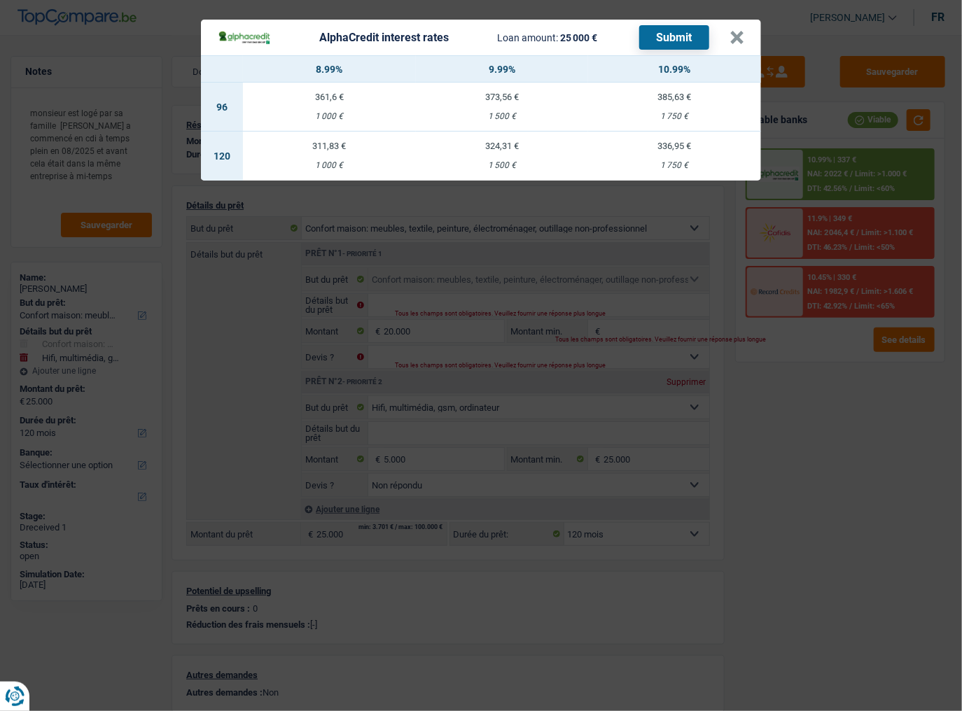
click at [762, 344] on div "AlphaCredit interest rates Loan amount: 25 000 € Submit × 8.99% 9.99% 10.99% 96…" at bounding box center [481, 355] width 962 height 711
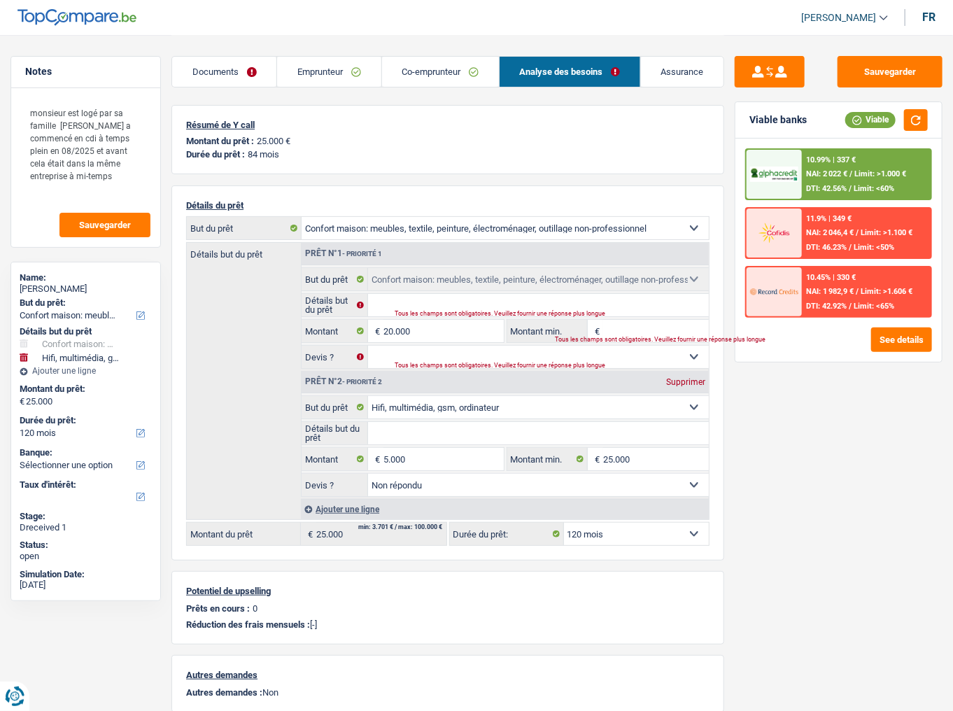
click at [810, 372] on div "Sauvegarder Viable banks Viable 10.99% | 337 € NAI: 2 022 € / Limit: >1.000 € D…" at bounding box center [838, 372] width 229 height 633
drag, startPoint x: 213, startPoint y: 63, endPoint x: 286, endPoint y: 129, distance: 98.1
click at [213, 62] on link "Documents" at bounding box center [224, 72] width 104 height 30
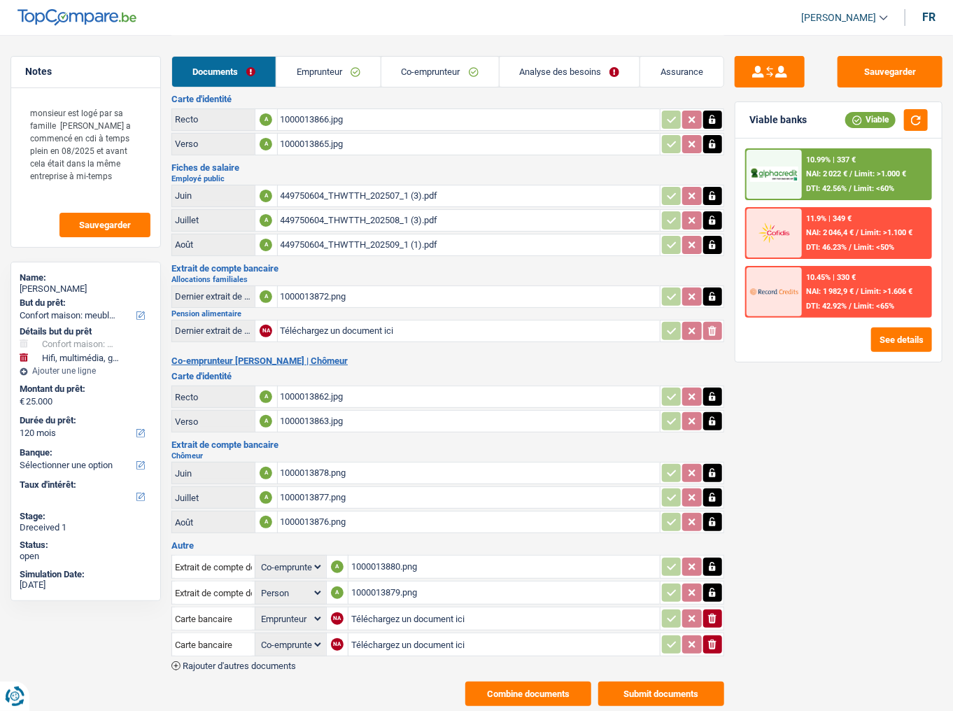
scroll to position [44, 0]
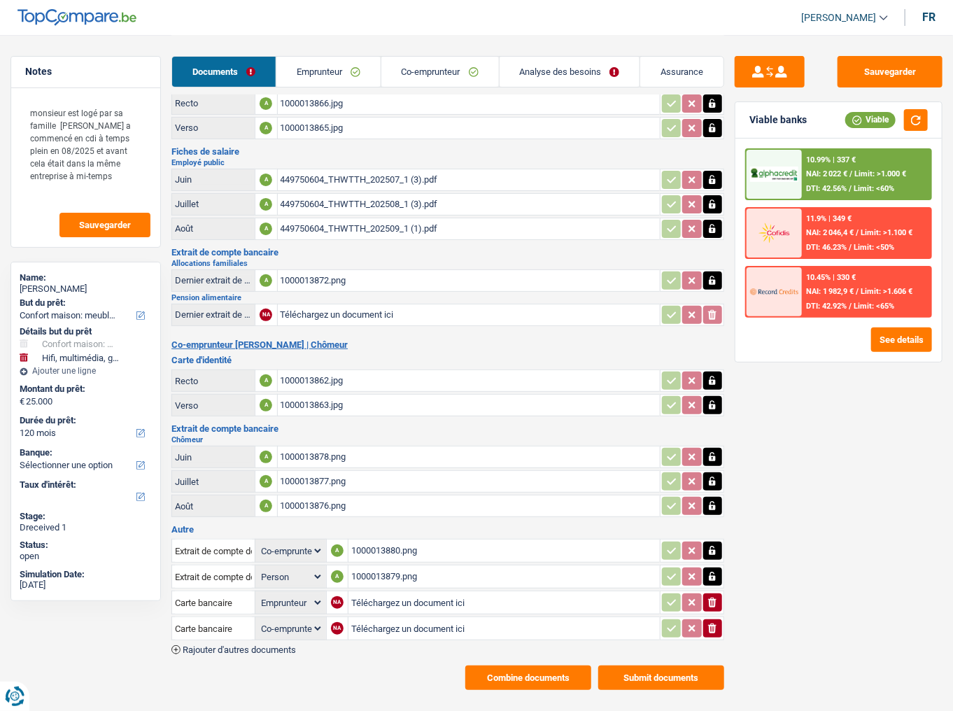
click at [520, 372] on button "Combine documents" at bounding box center [528, 678] width 126 height 24
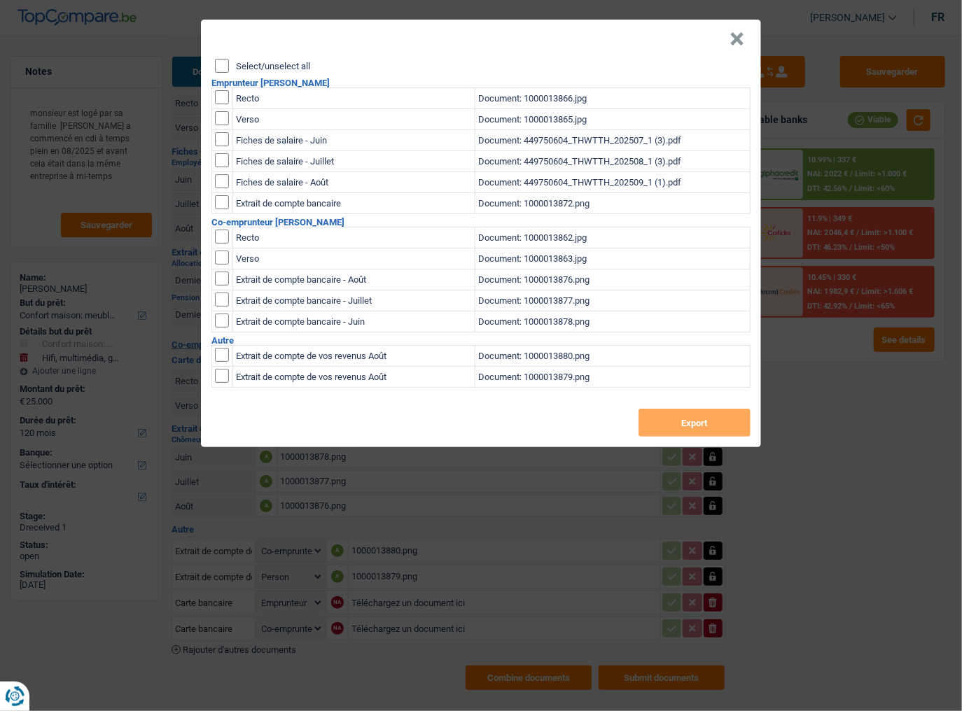
click at [741, 34] on button "×" at bounding box center [736, 39] width 15 height 14
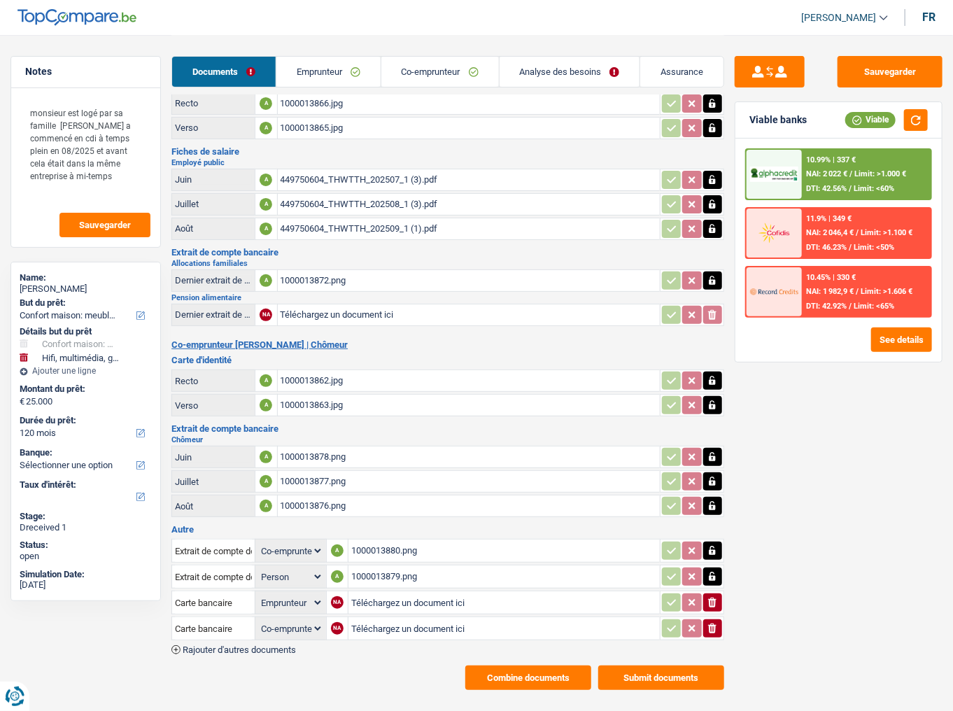
drag, startPoint x: 485, startPoint y: 568, endPoint x: 482, endPoint y: 560, distance: 8.9
click at [484, 372] on div "1000013879.png" at bounding box center [504, 576] width 306 height 21
click at [712, 372] on icon "button" at bounding box center [712, 603] width 8 height 10
select select "coApplicant"
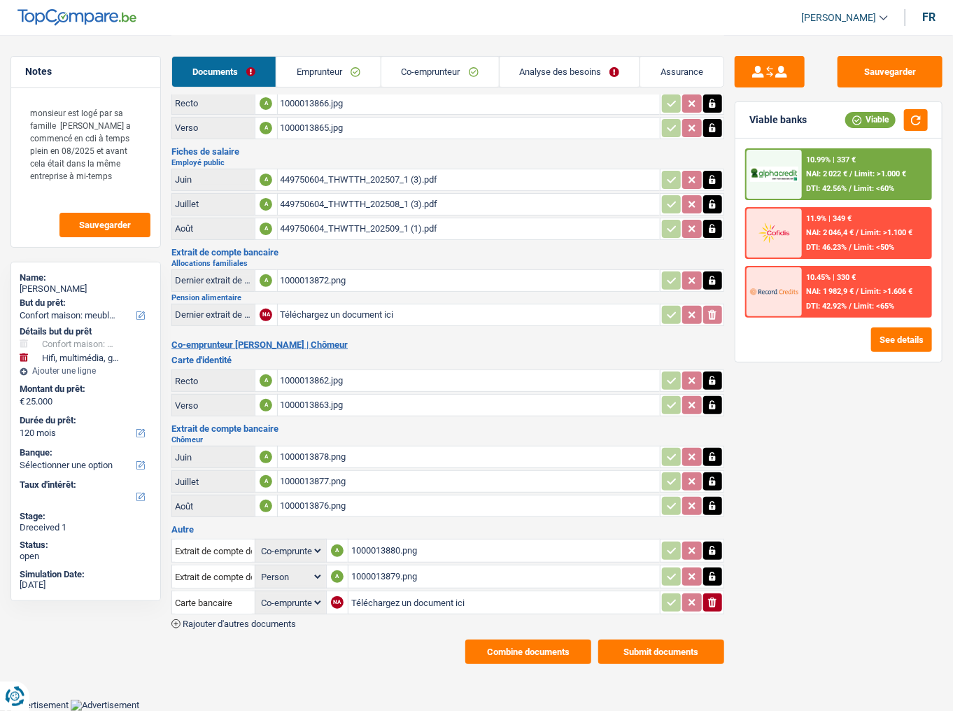
scroll to position [19, 0]
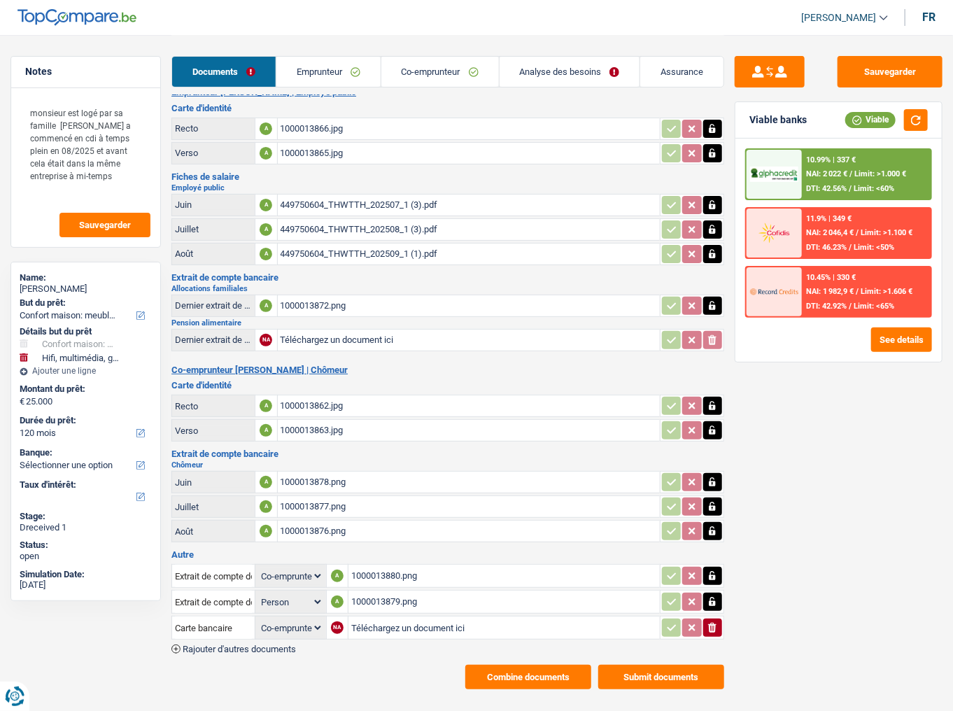
click at [714, 372] on table "Extrait de compte de vos revenus Août Person Emprunteur Co-emprunteur A 1000013…" at bounding box center [447, 602] width 553 height 80
click at [706, 372] on button "button" at bounding box center [712, 602] width 19 height 18
click at [710, 372] on button "ionicons-v5-e" at bounding box center [712, 628] width 19 height 18
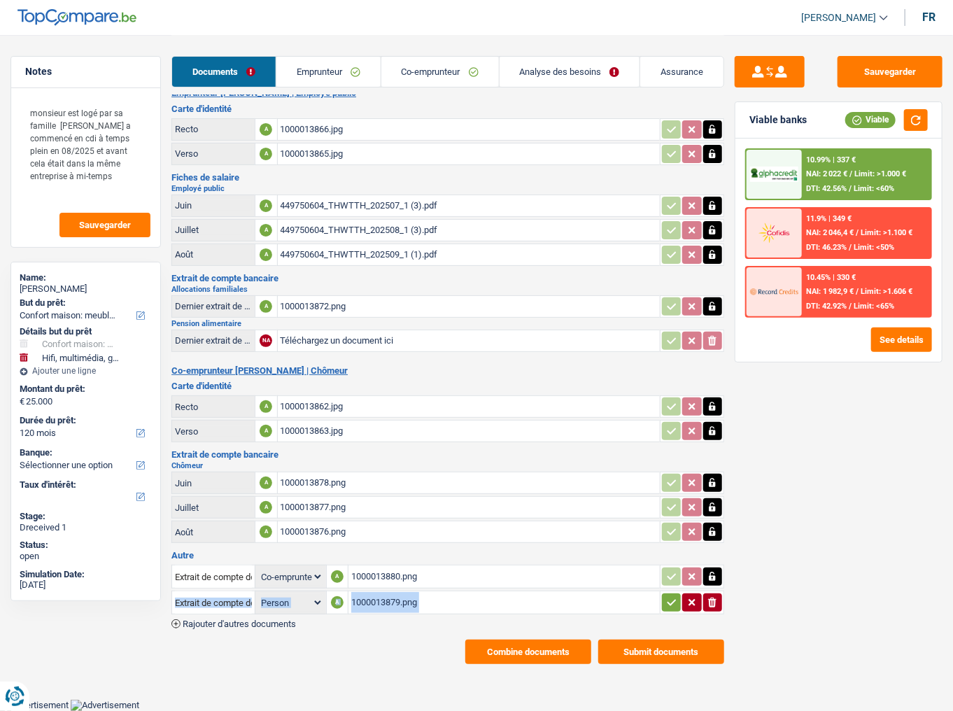
scroll to position [0, 0]
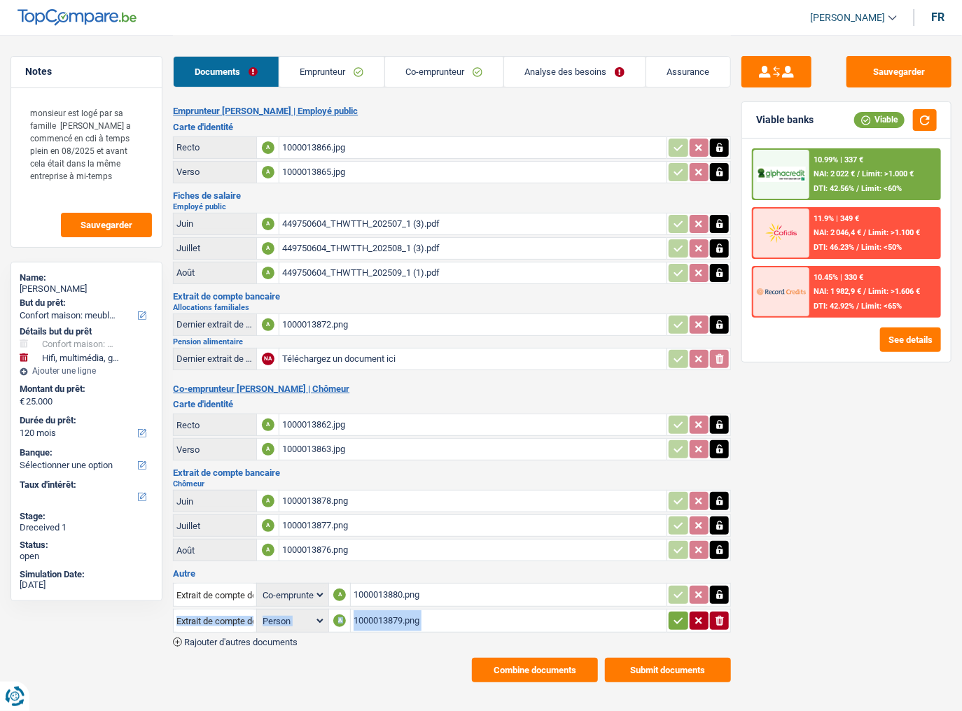
click at [712, 372] on button "ionicons-v5-e" at bounding box center [719, 621] width 19 height 18
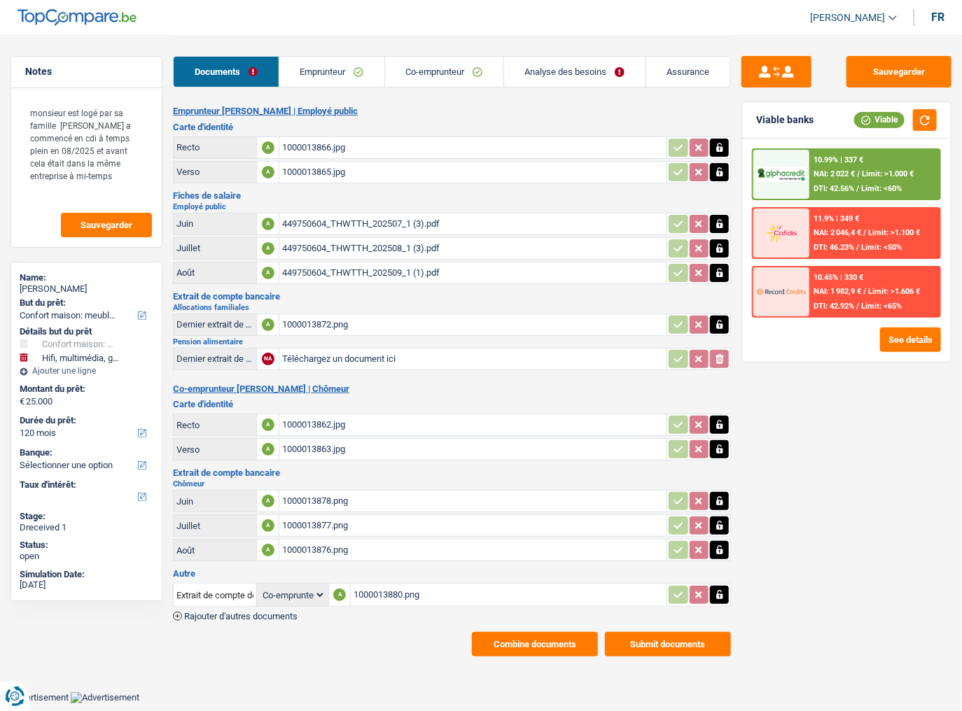
click at [566, 372] on button "Combine documents" at bounding box center [535, 644] width 126 height 24
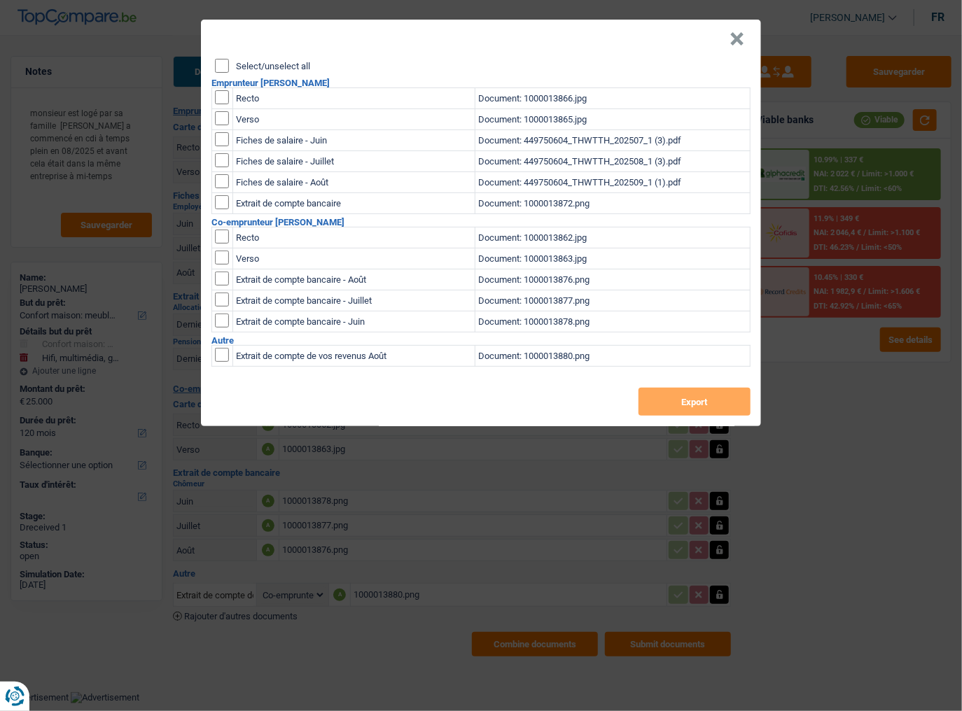
click at [223, 69] on input "Select/unselect all" at bounding box center [222, 66] width 14 height 14
checkbox input "true"
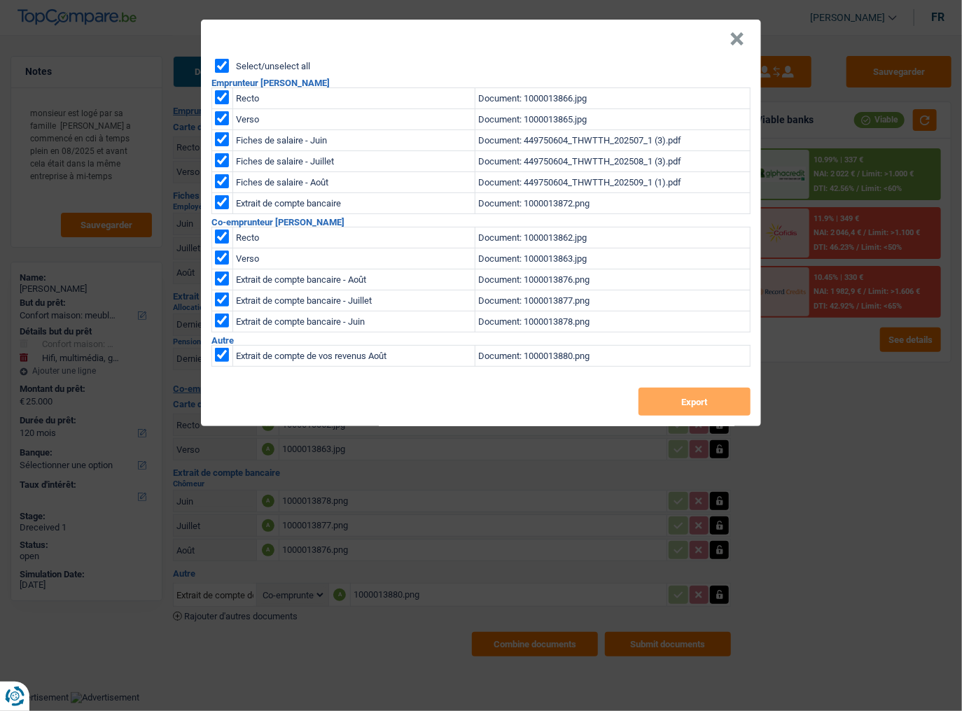
checkbox input "true"
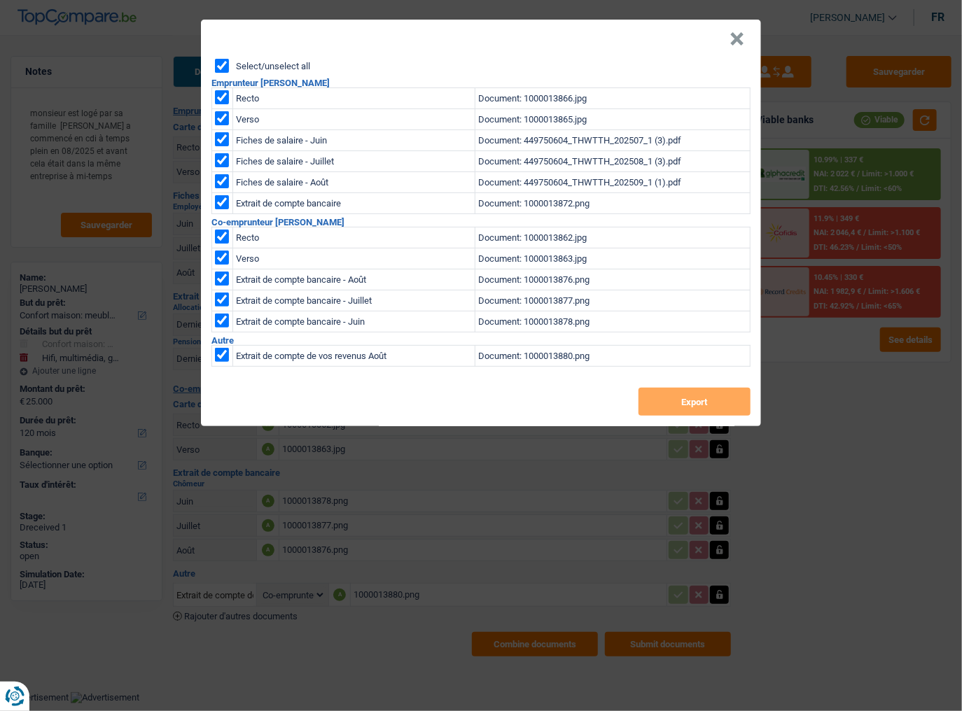
checkbox input "true"
click at [688, 372] on button "Export" at bounding box center [694, 402] width 112 height 28
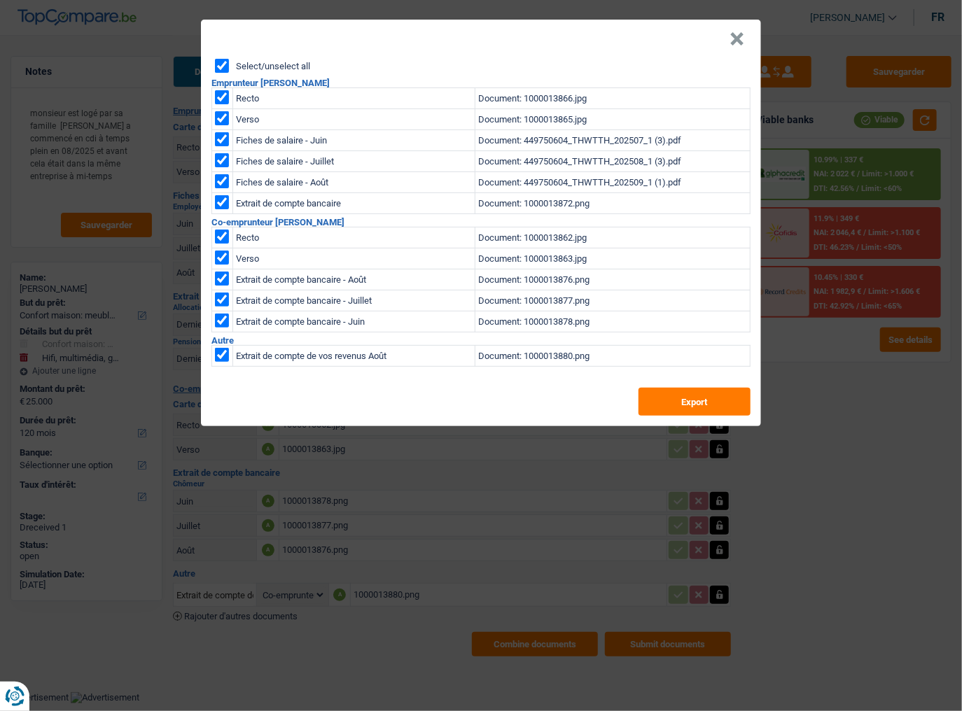
click at [734, 43] on button "×" at bounding box center [736, 39] width 15 height 14
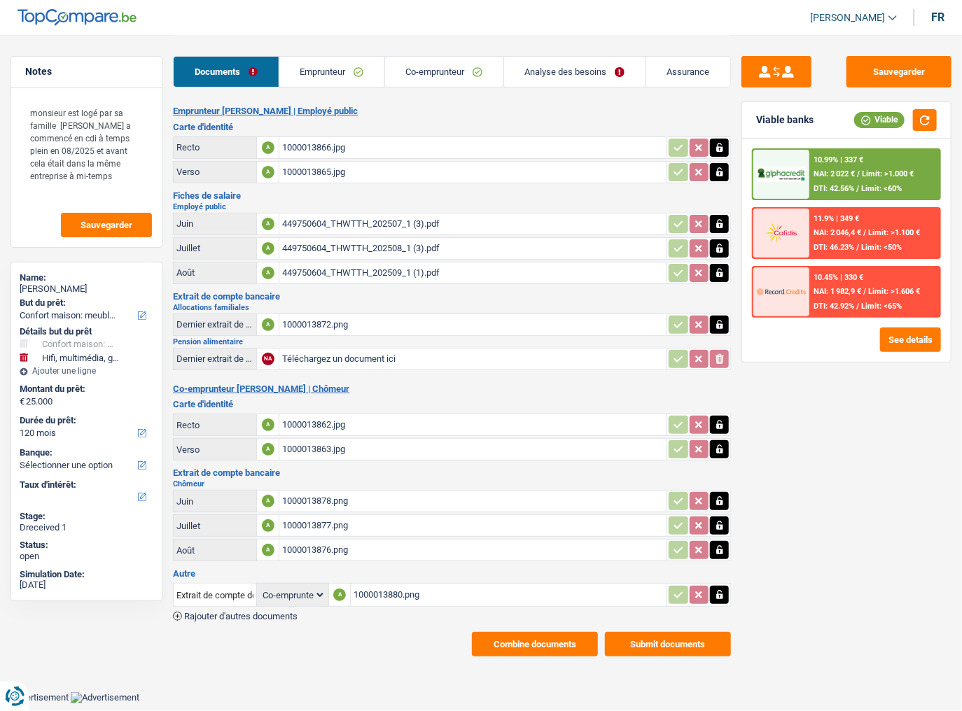
click at [322, 76] on link "Emprunteur" at bounding box center [331, 72] width 105 height 30
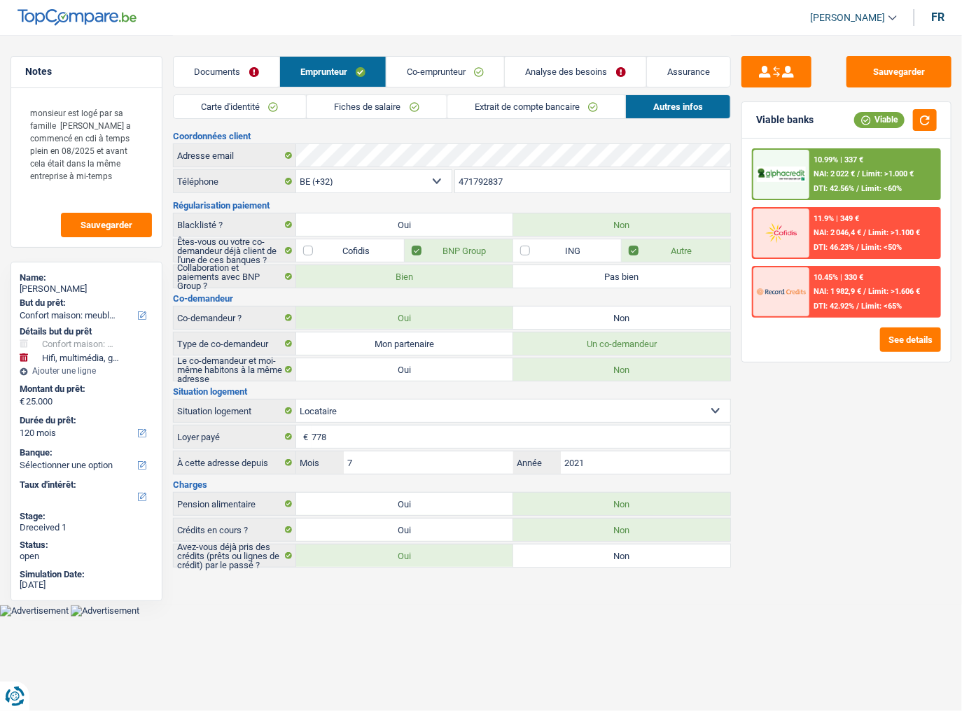
click at [469, 106] on link "Extrait de compte bancaire" at bounding box center [536, 106] width 178 height 23
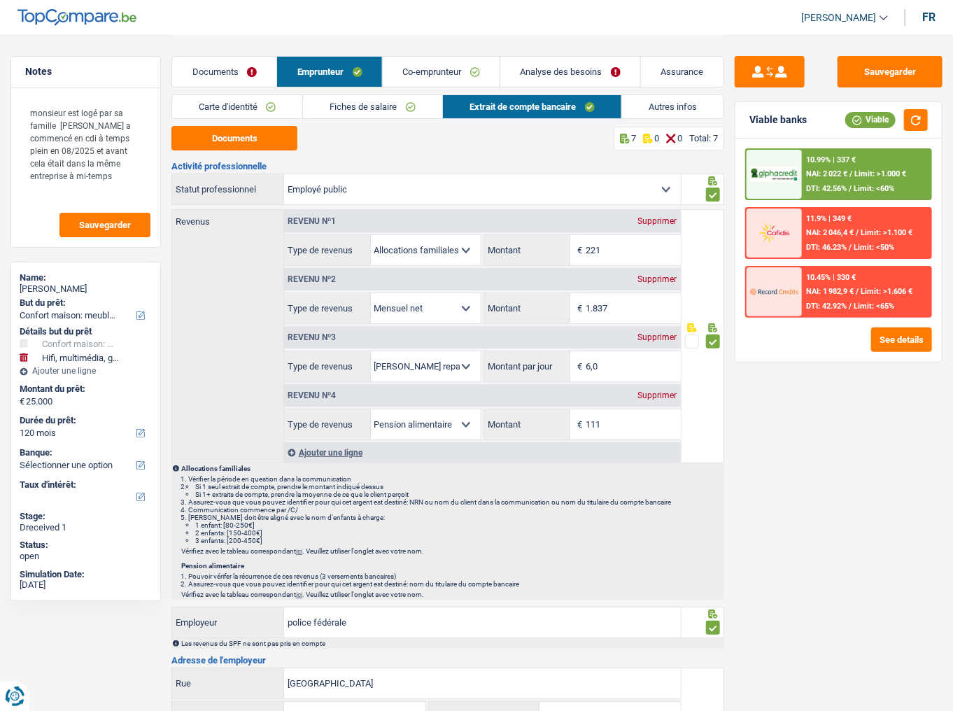
click at [360, 110] on link "Fiches de salaire" at bounding box center [372, 106] width 139 height 23
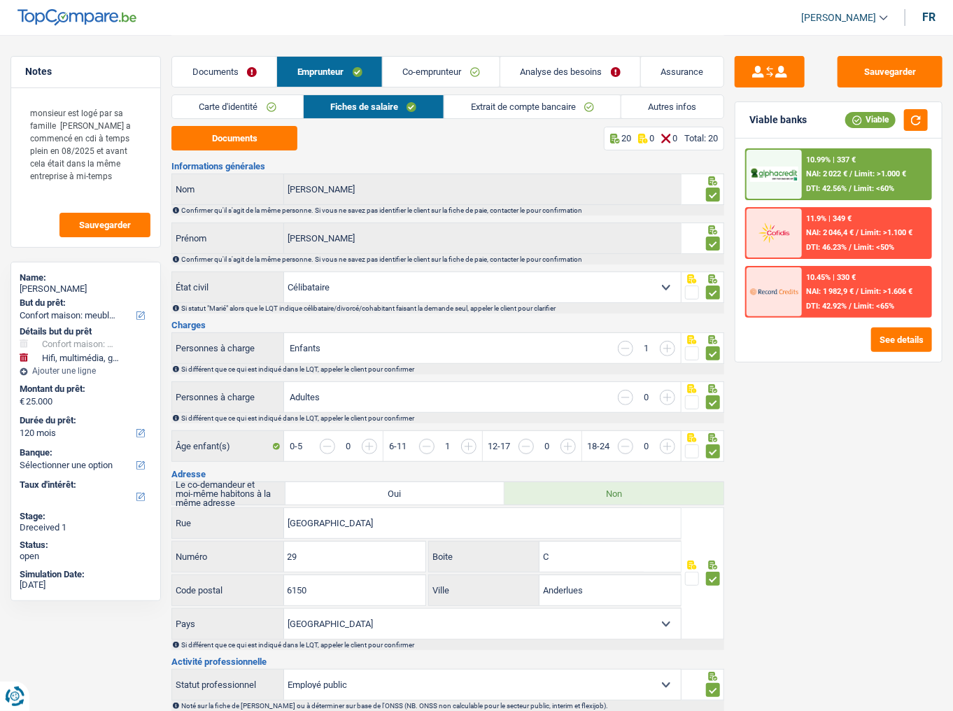
click at [192, 85] on link "Documents" at bounding box center [224, 72] width 104 height 30
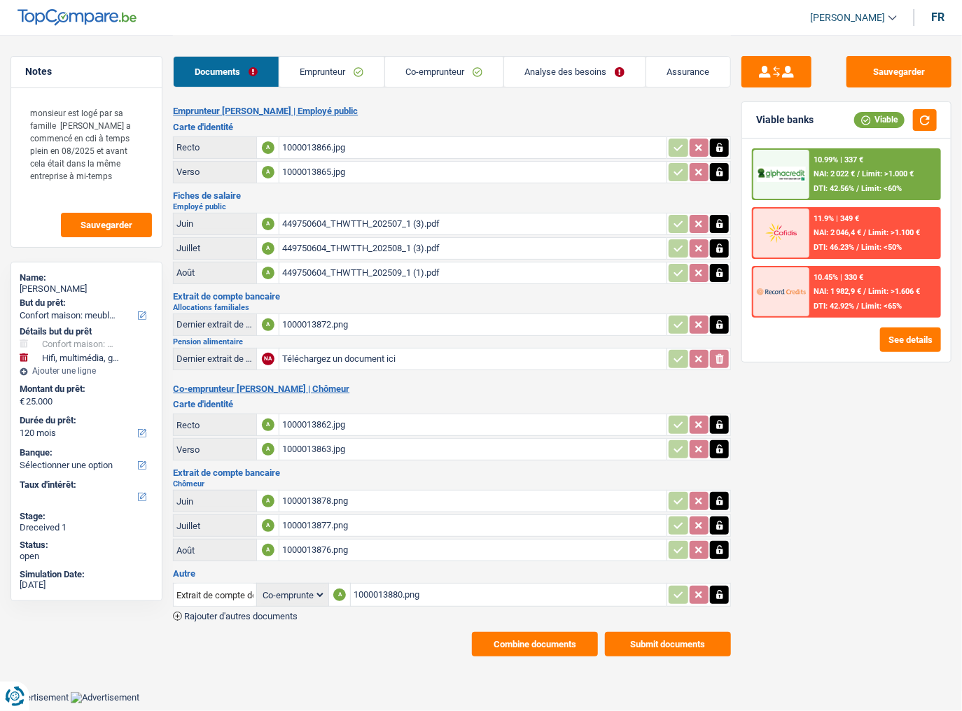
click at [350, 319] on div "1000013872.png" at bounding box center [472, 324] width 381 height 21
click at [340, 69] on link "Emprunteur" at bounding box center [331, 72] width 105 height 30
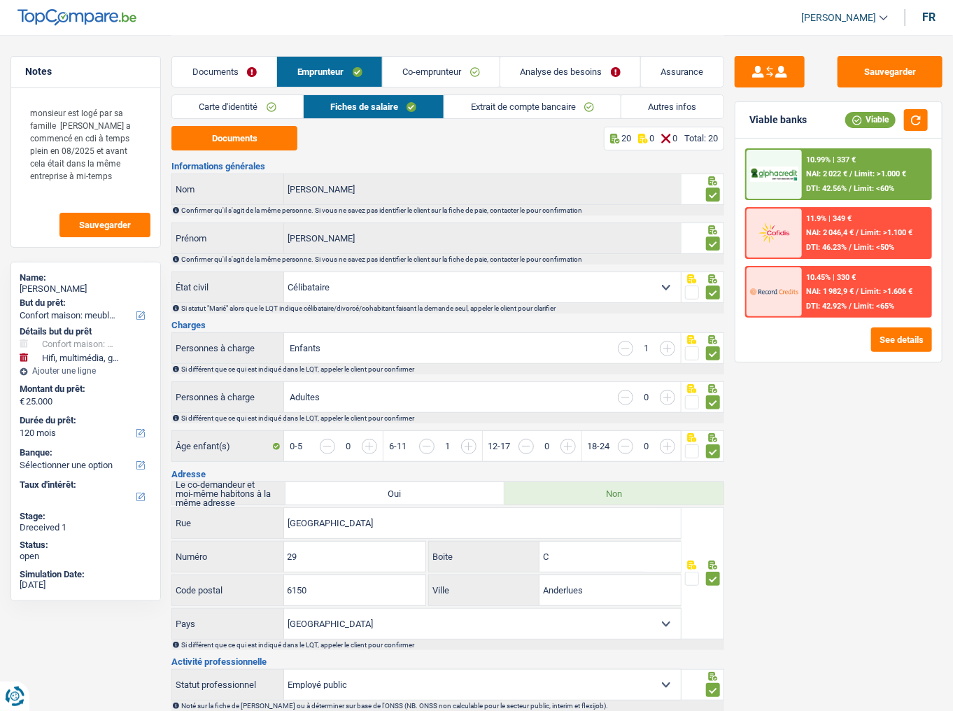
drag, startPoint x: 655, startPoint y: 106, endPoint x: 518, endPoint y: 281, distance: 222.9
click at [655, 106] on link "Autres infos" at bounding box center [673, 106] width 102 height 23
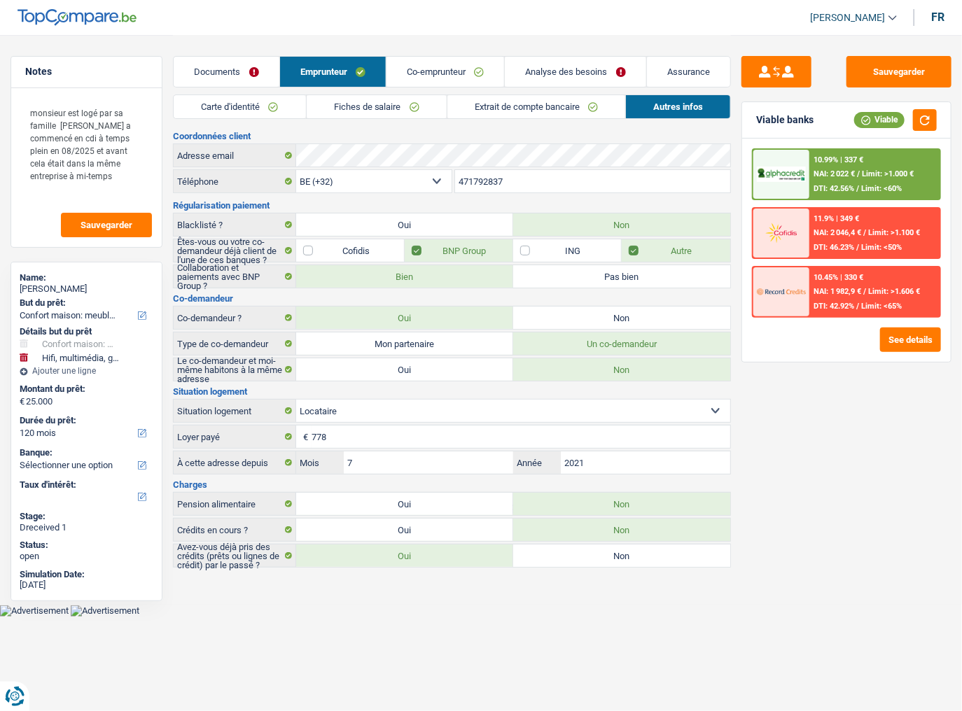
drag, startPoint x: 510, startPoint y: 183, endPoint x: 432, endPoint y: 184, distance: 78.4
click at [432, 184] on div "BE (+32) LU (+352) Sélectionner une option Téléphone 471792837 Téléphone" at bounding box center [452, 182] width 558 height 26
click at [260, 169] on div "Coordonnées client Adresse email BE (+32) LU (+352) Sélectionner une option Tél…" at bounding box center [452, 350] width 558 height 436
drag, startPoint x: 427, startPoint y: 104, endPoint x: 443, endPoint y: 106, distance: 16.2
click at [427, 104] on link "Fiches de salaire" at bounding box center [377, 106] width 140 height 23
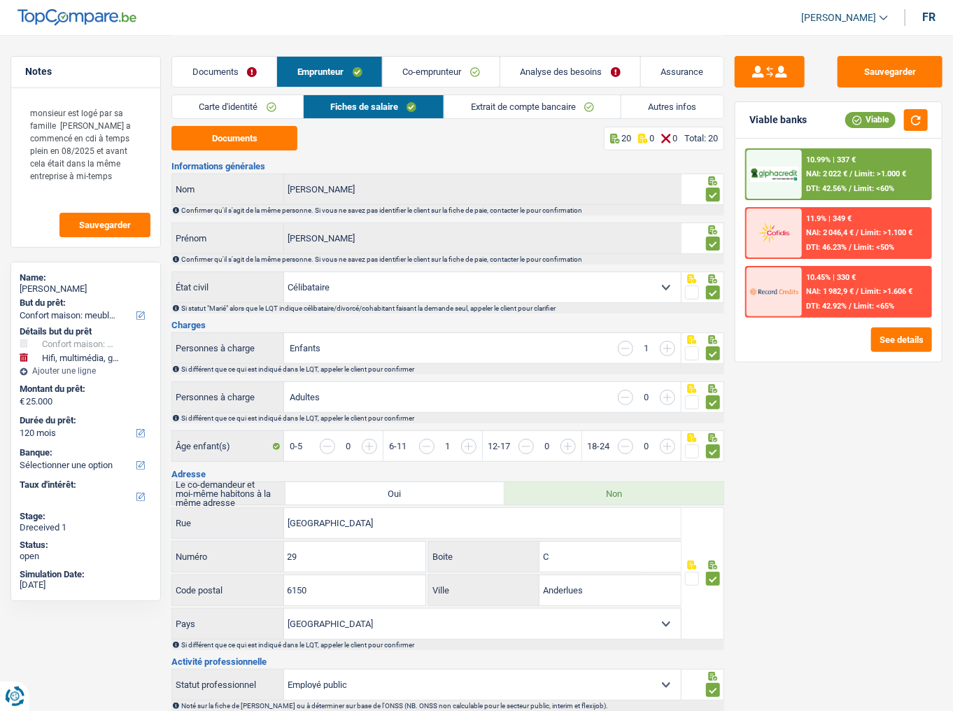
click at [610, 103] on link "Extrait de compte bancaire" at bounding box center [532, 106] width 177 height 23
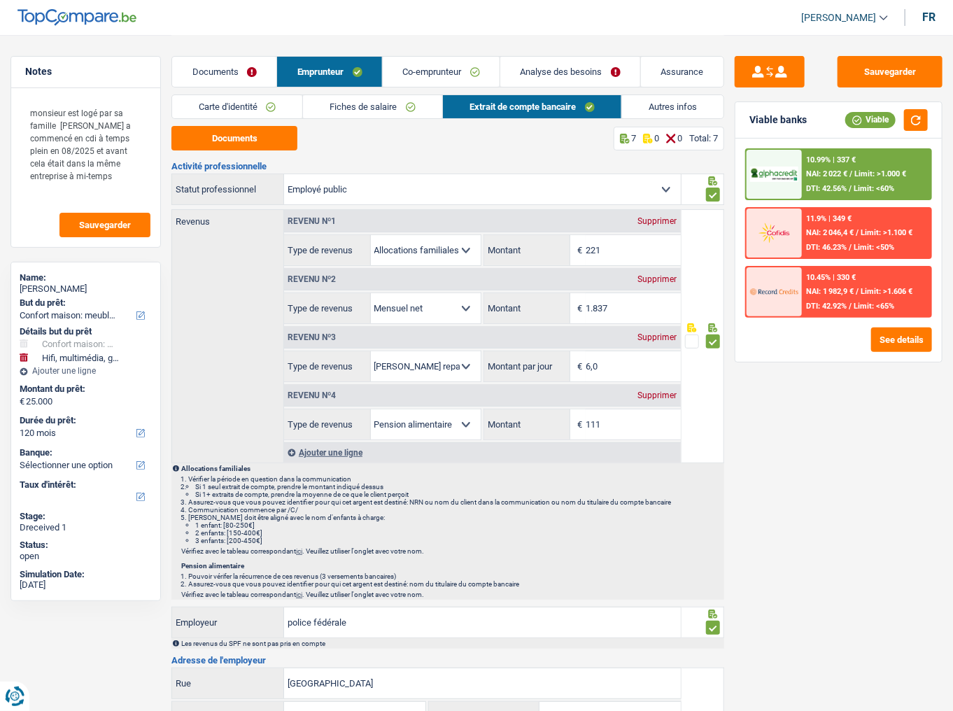
click at [664, 372] on div "Supprimer" at bounding box center [658, 395] width 46 height 8
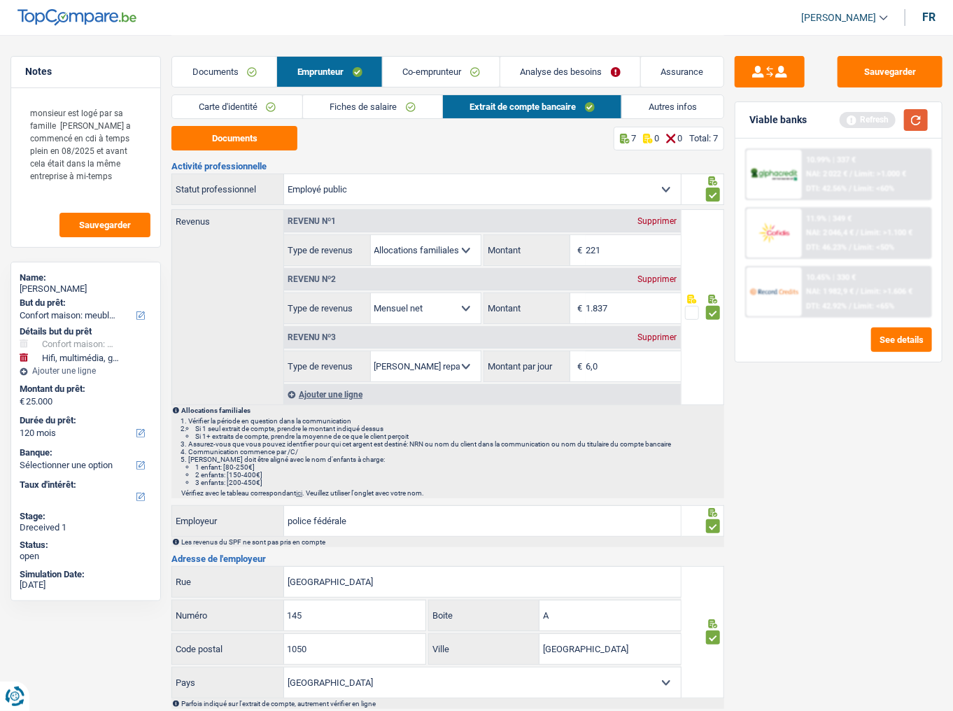
click at [843, 117] on button "button" at bounding box center [916, 120] width 24 height 22
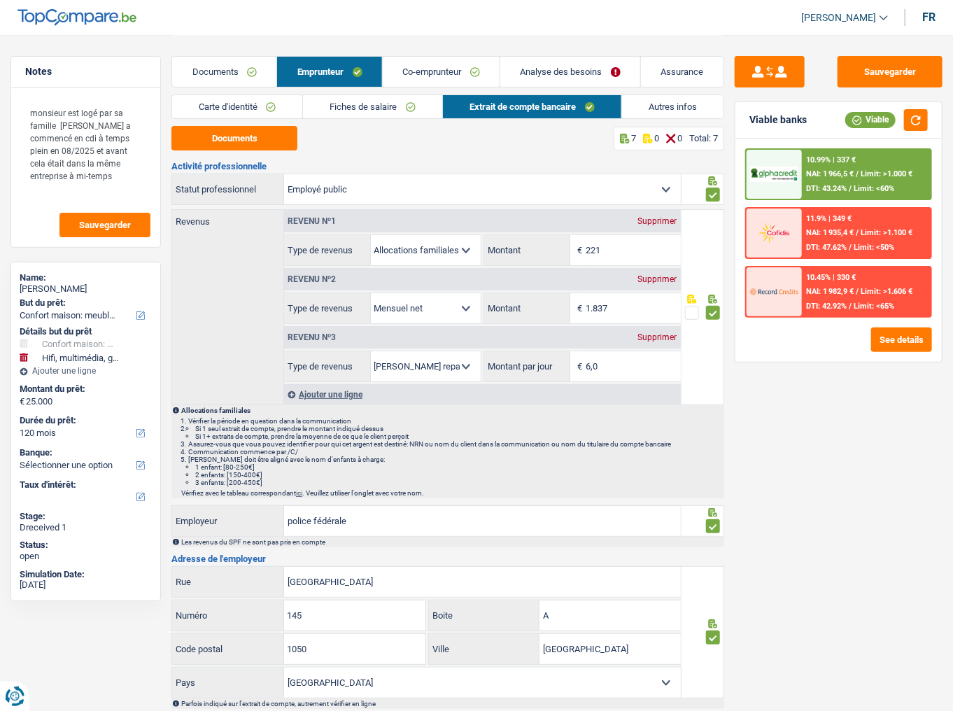
click at [353, 372] on div "Ajouter une ligne" at bounding box center [482, 394] width 397 height 20
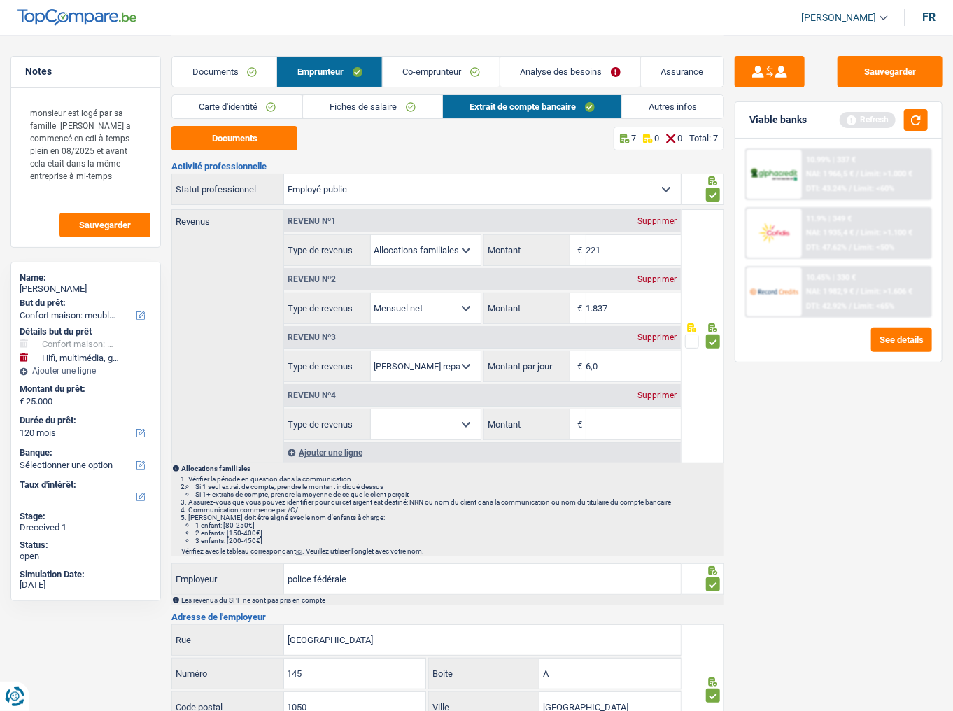
click at [450, 372] on select "Allocation d'handicap Allocations chômage Allocations familiales Chèques repas …" at bounding box center [426, 424] width 110 height 30
select select "alimony"
click at [371, 372] on select "Allocation d'handicap Allocations chômage Allocations familiales Chèques repas …" at bounding box center [426, 424] width 110 height 30
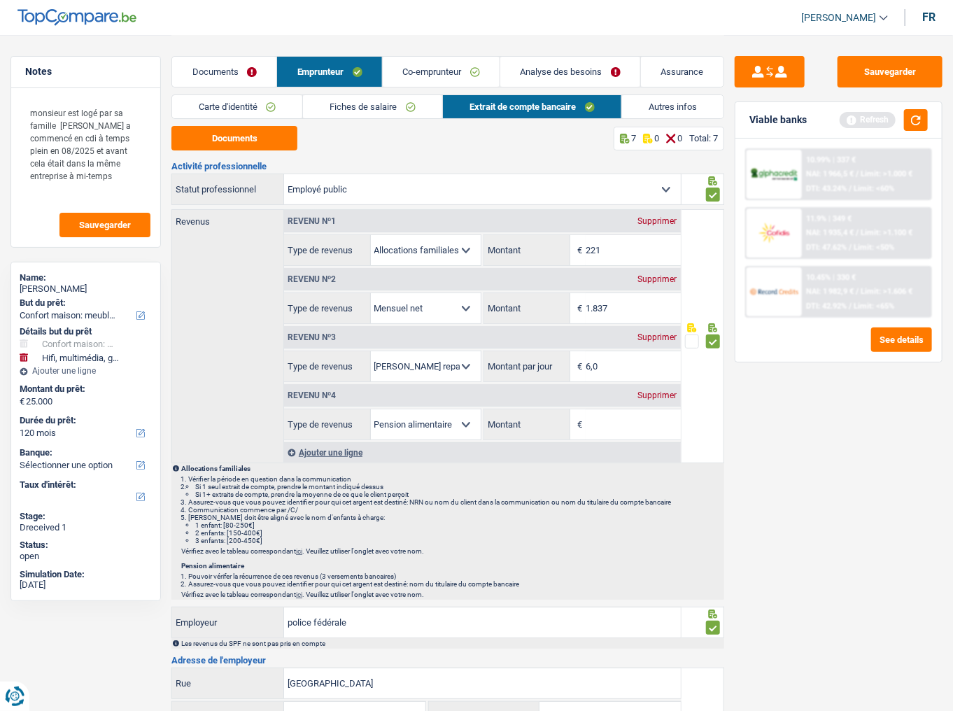
click at [636, 372] on input "Montant" at bounding box center [633, 424] width 94 height 30
type input "111"
drag, startPoint x: 538, startPoint y: 309, endPoint x: 510, endPoint y: 309, distance: 28.0
click at [510, 309] on div "1.837 € Montant" at bounding box center [582, 308] width 197 height 30
type input "2.078"
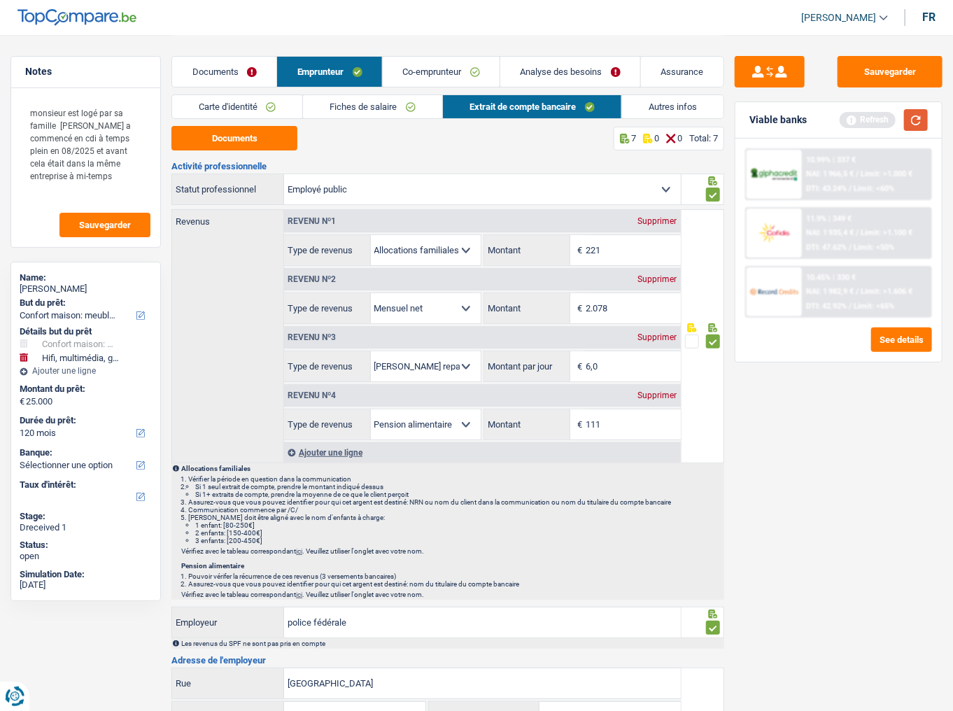
click at [843, 118] on button "button" at bounding box center [916, 120] width 24 height 22
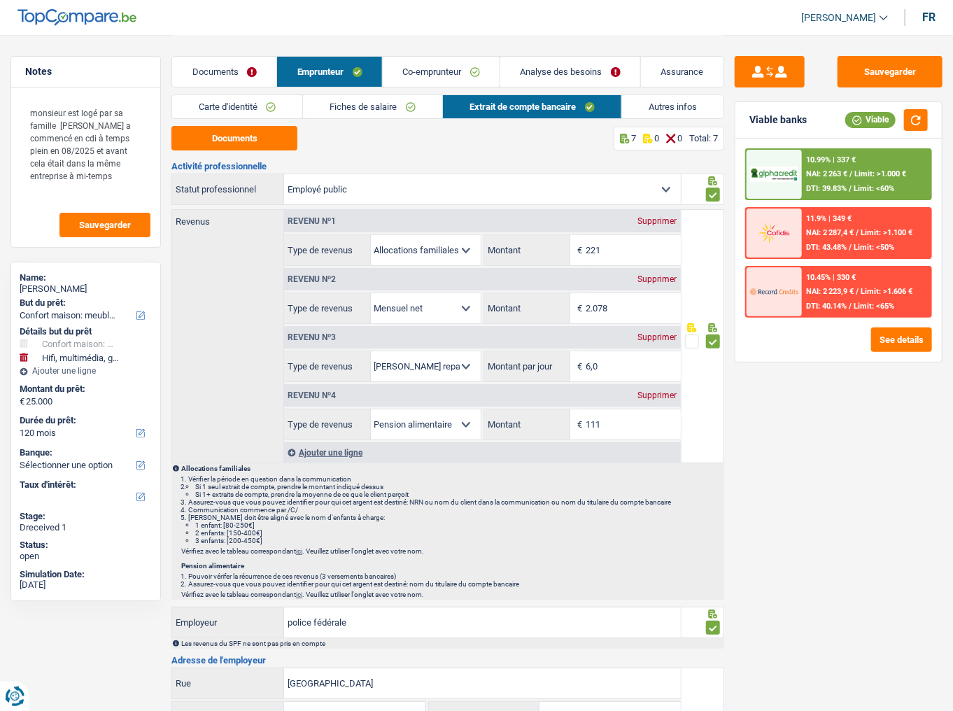
click at [433, 72] on link "Co-emprunteur" at bounding box center [441, 72] width 117 height 30
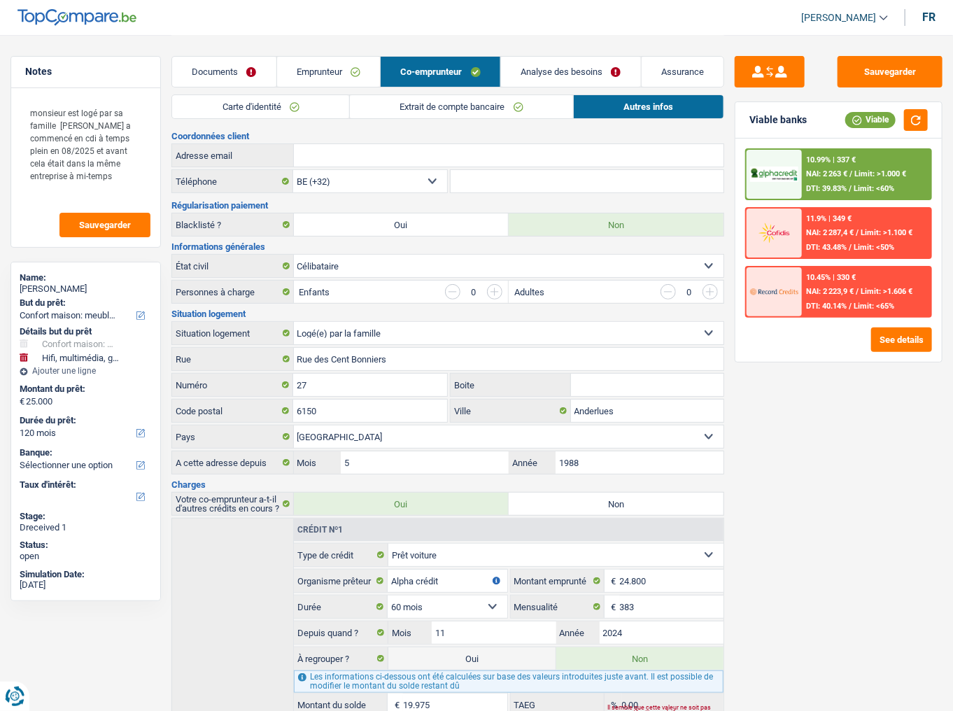
click at [251, 108] on link "Carte d'identité" at bounding box center [260, 106] width 177 height 23
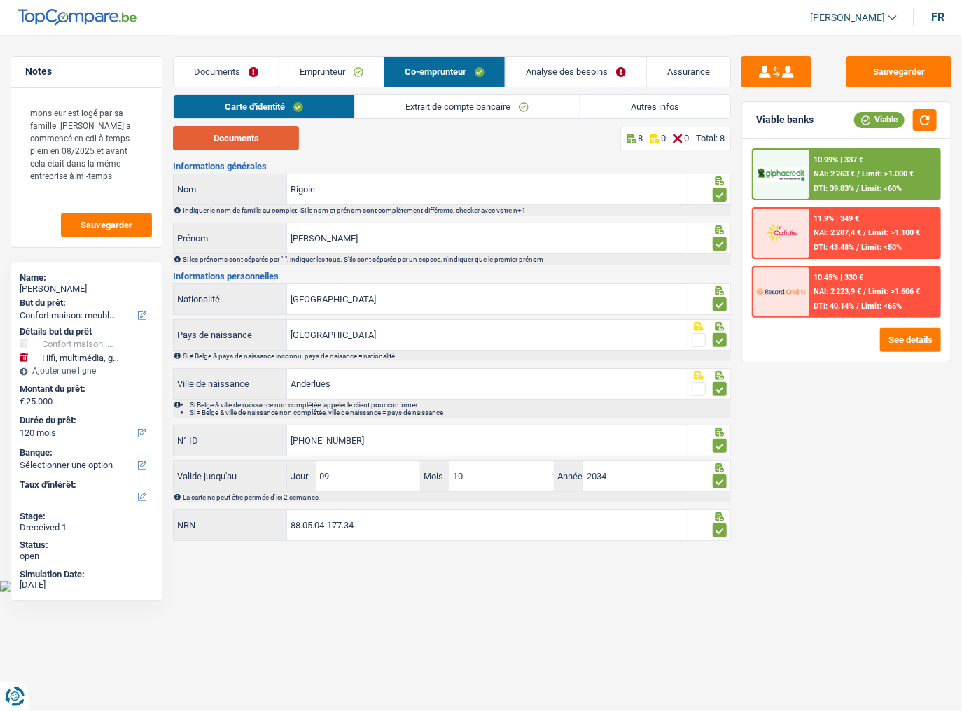
click at [258, 134] on button "Documents" at bounding box center [236, 138] width 126 height 24
click at [419, 112] on link "Extrait de compte bancaire" at bounding box center [467, 106] width 225 height 23
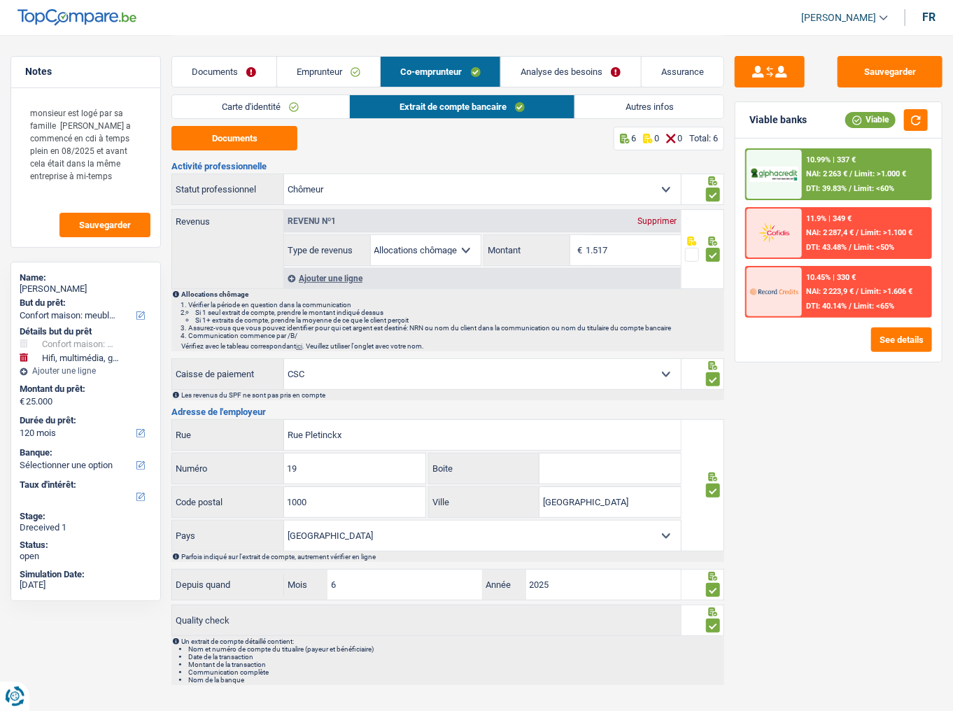
click at [260, 154] on div "Documents 6 0 0 Total: 6 Activité professionnelle Ouvrier Employé privé Employé…" at bounding box center [447, 405] width 553 height 559
click at [216, 104] on link "Carte d'identité" at bounding box center [260, 106] width 177 height 23
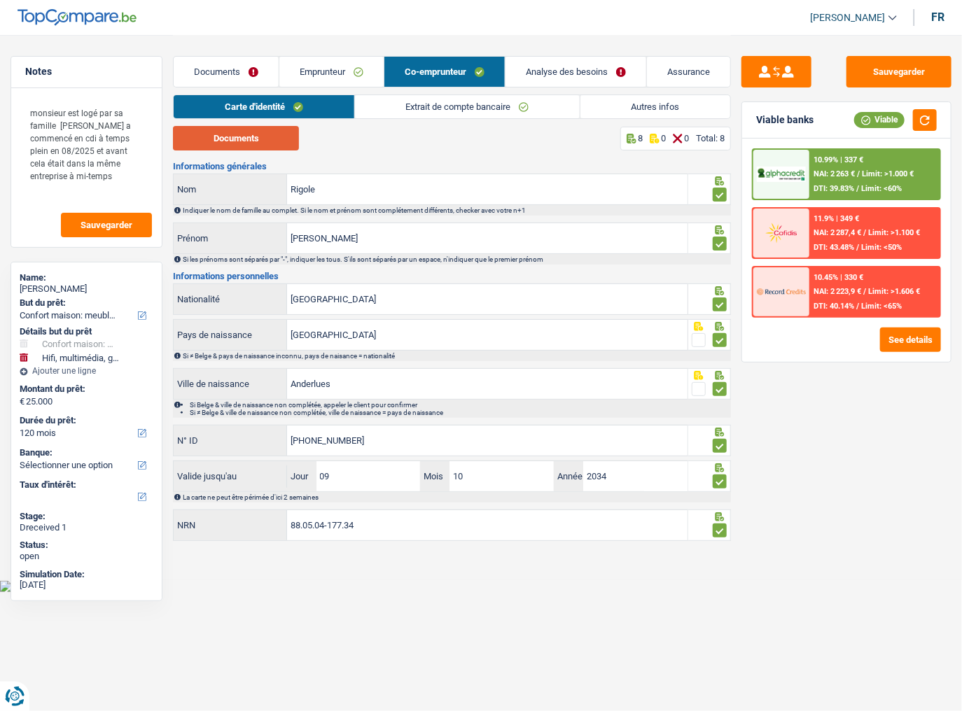
click at [225, 141] on button "Documents" at bounding box center [236, 138] width 126 height 24
click at [361, 108] on link "Extrait de compte bancaire" at bounding box center [467, 106] width 225 height 23
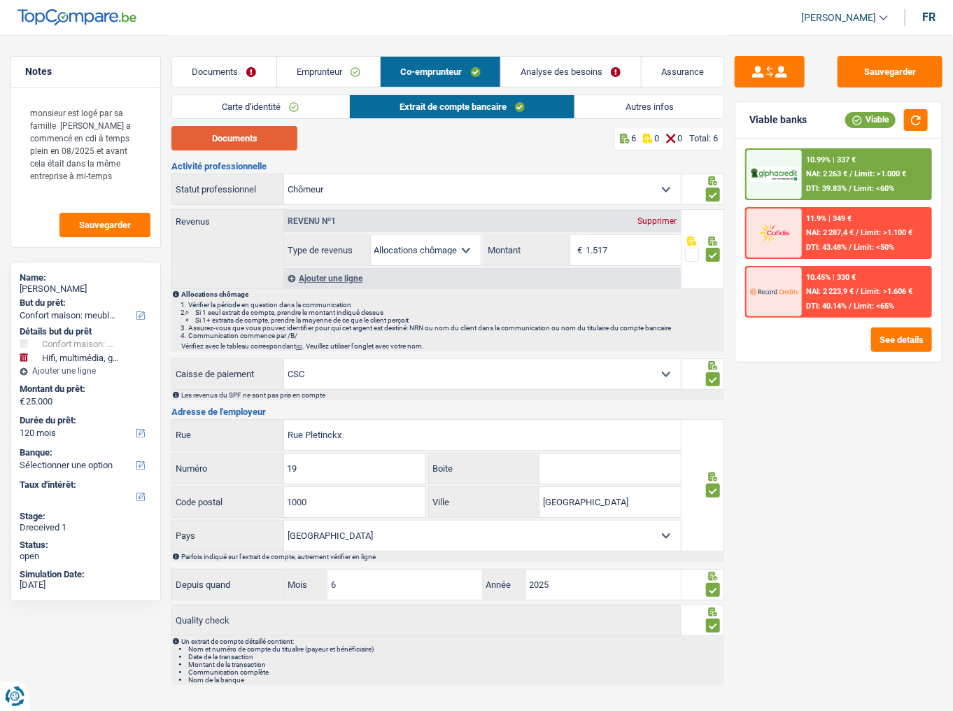
drag, startPoint x: 274, startPoint y: 134, endPoint x: 253, endPoint y: 6, distance: 129.8
click at [272, 134] on button "Documents" at bounding box center [234, 138] width 126 height 24
click at [620, 108] on link "Autres infos" at bounding box center [649, 106] width 148 height 23
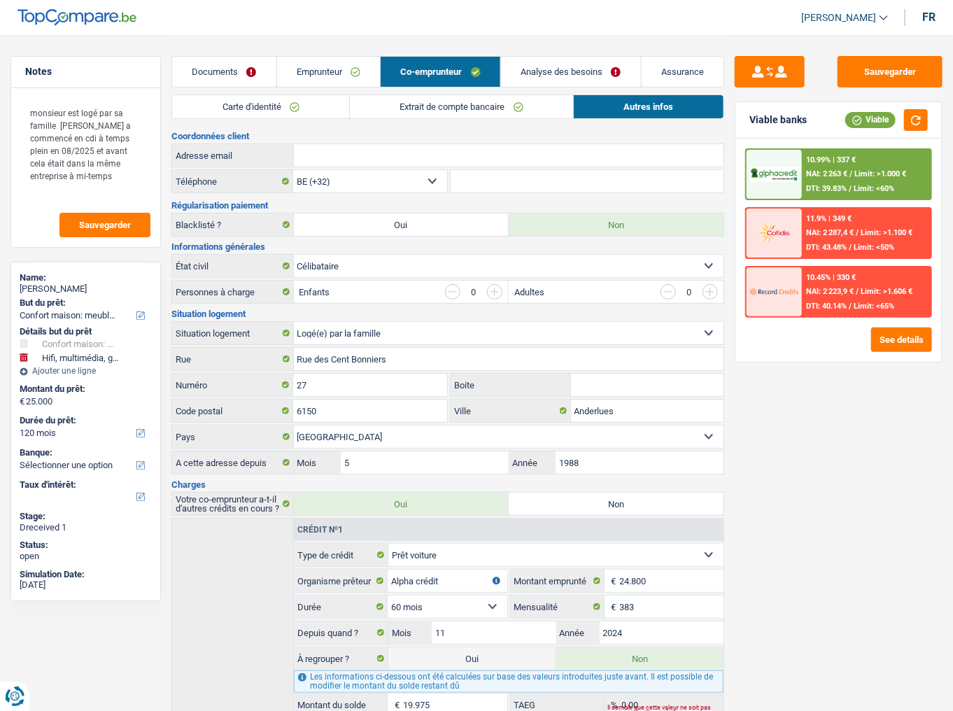
click at [413, 104] on link "Extrait de compte bancaire" at bounding box center [461, 106] width 223 height 23
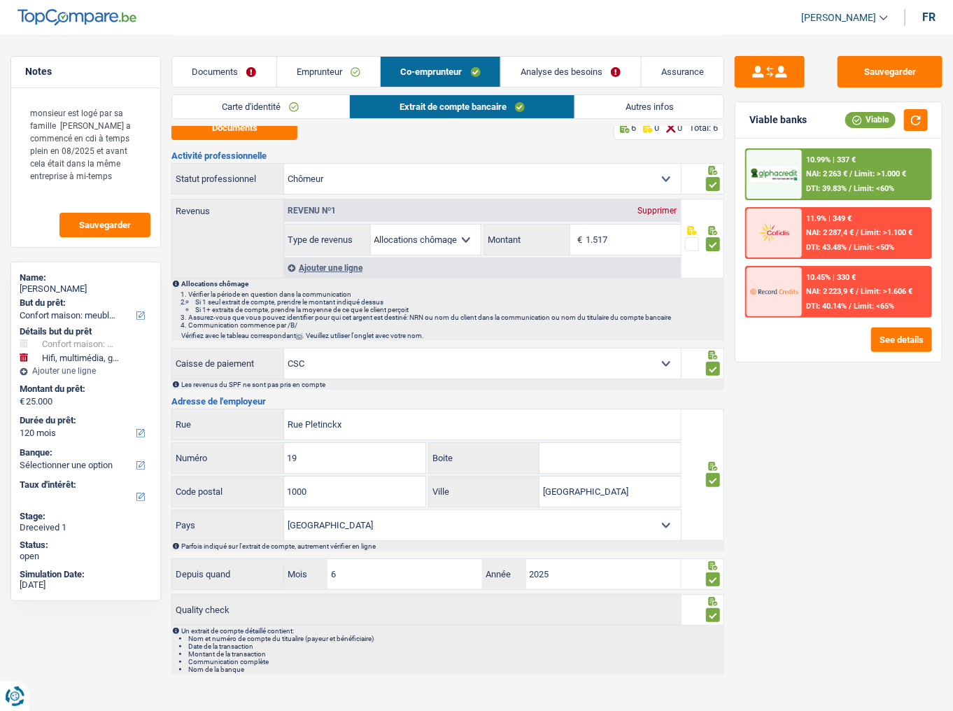
scroll to position [13, 0]
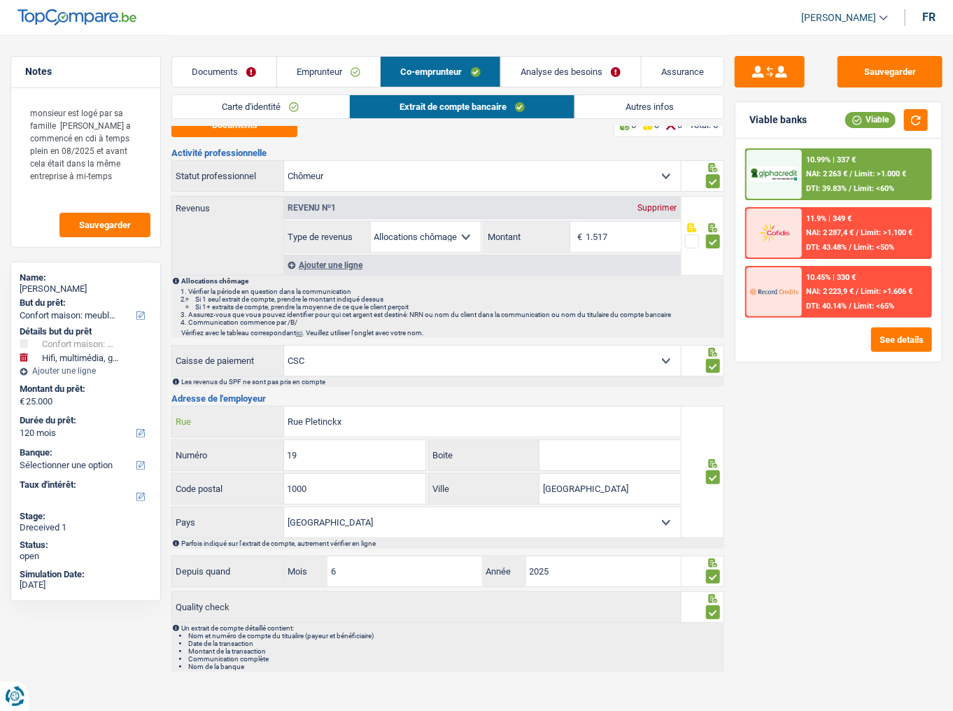
drag, startPoint x: 358, startPoint y: 424, endPoint x: 211, endPoint y: 458, distance: 150.8
click at [211, 372] on div "Rue Pletinckx Rue 19 Numéro Boite 1000 Code postal bruxelles Ville Belgique Lux…" at bounding box center [426, 472] width 510 height 132
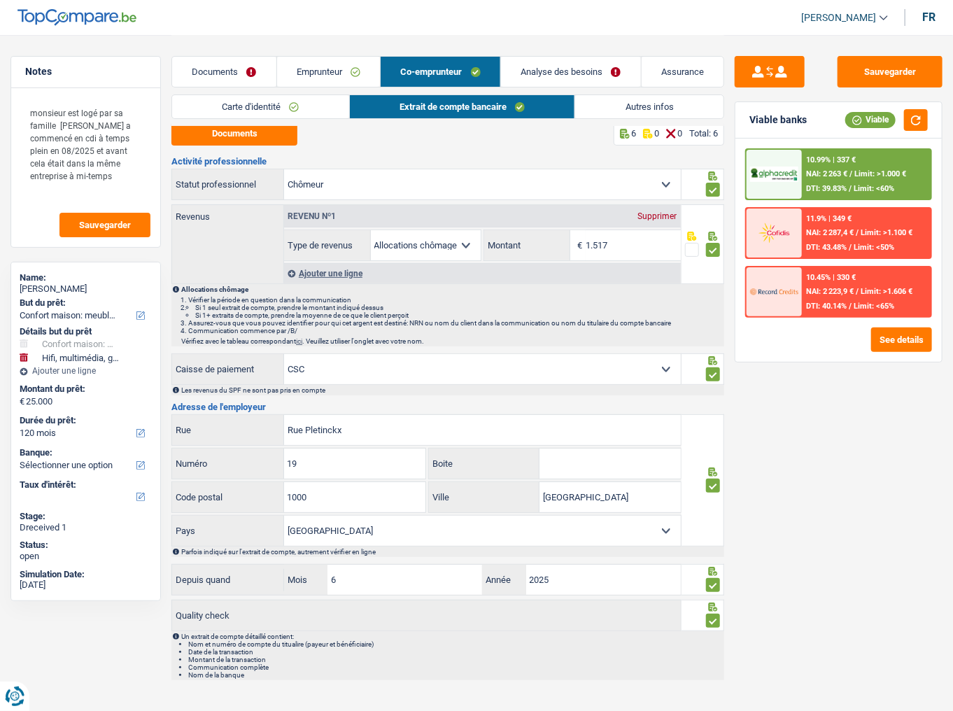
scroll to position [0, 0]
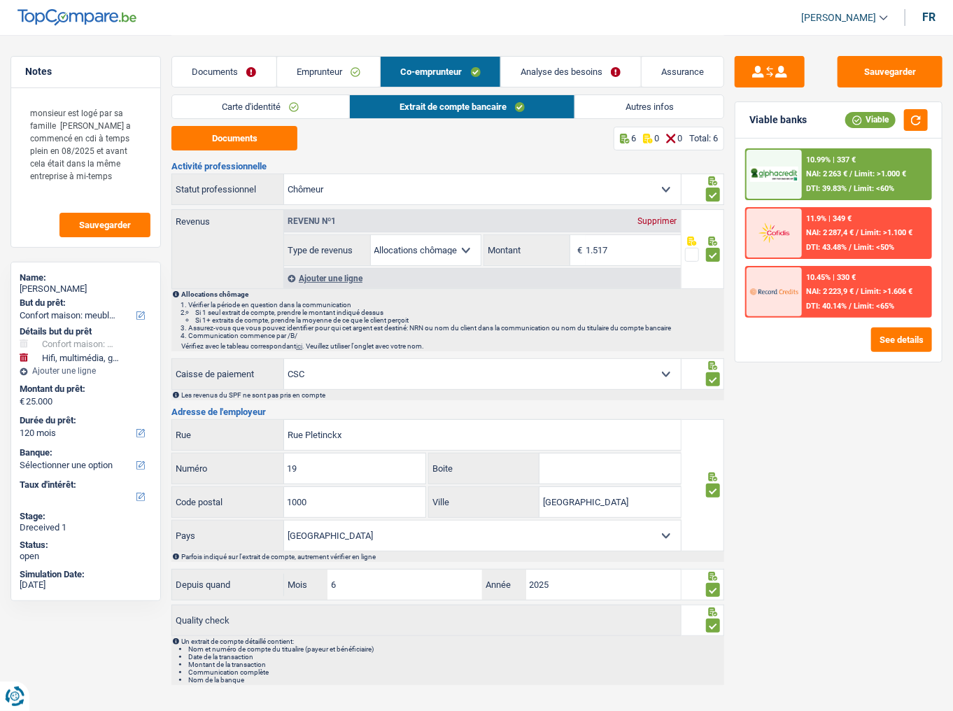
click at [645, 95] on link "Autres infos" at bounding box center [649, 106] width 148 height 23
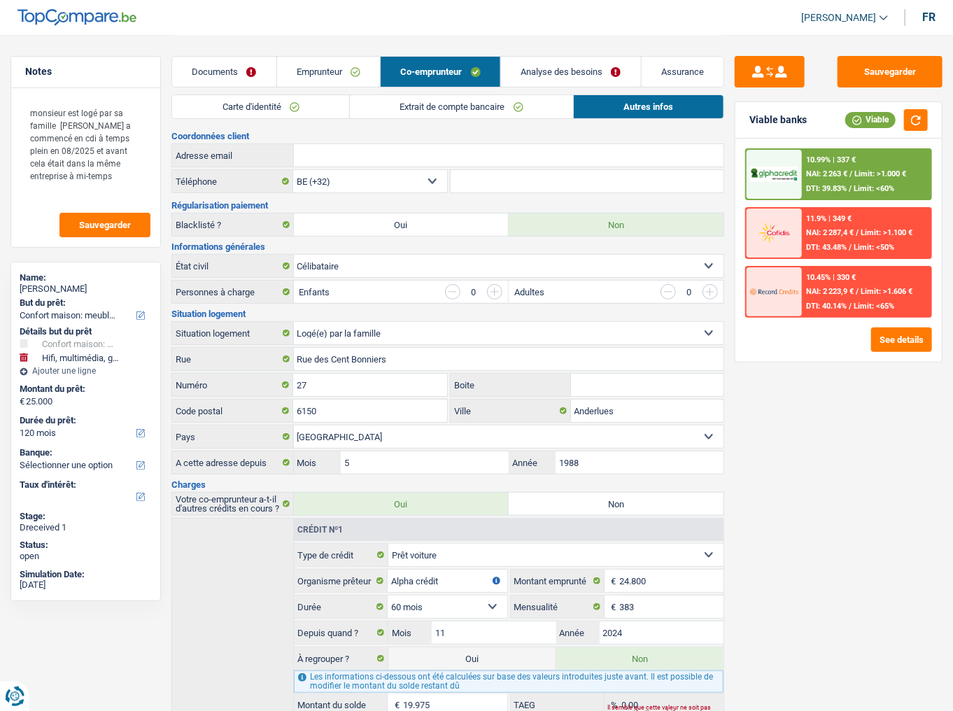
click at [353, 69] on link "Emprunteur" at bounding box center [329, 72] width 104 height 30
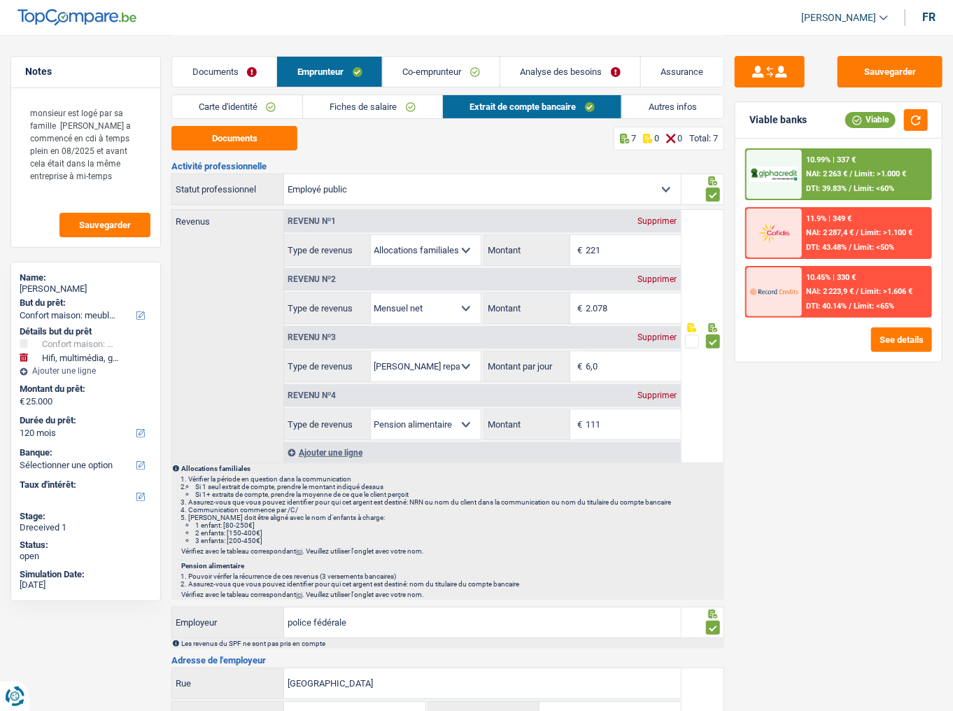
click at [648, 109] on link "Autres infos" at bounding box center [672, 106] width 101 height 23
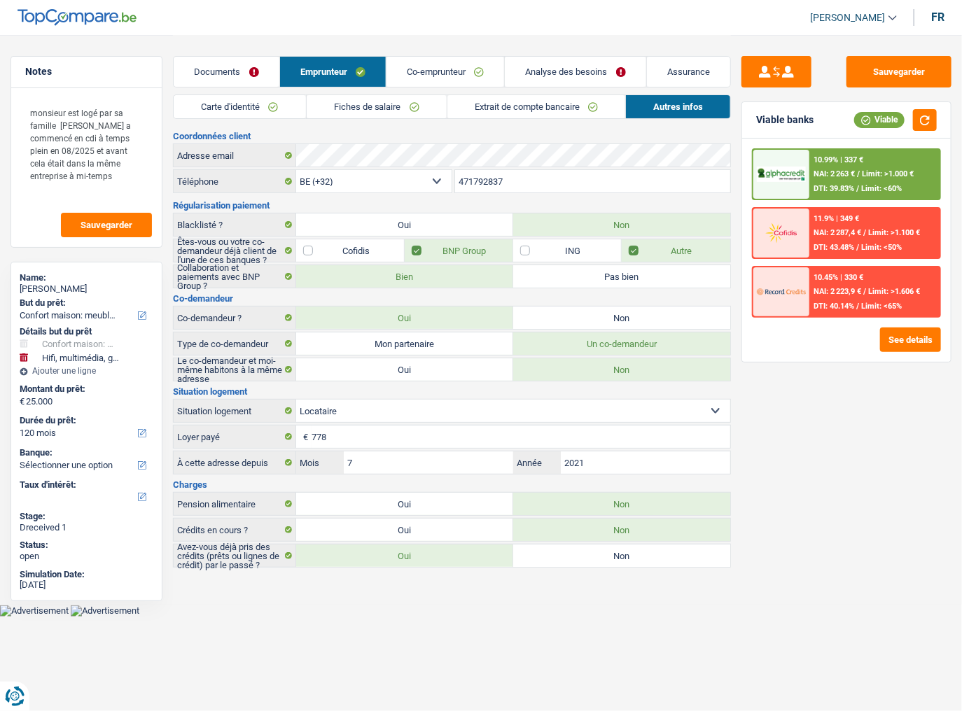
drag, startPoint x: 538, startPoint y: 187, endPoint x: 364, endPoint y: 198, distance: 174.0
click at [364, 198] on div "Coordonnées client Adresse email BE (+32) LU (+352) Sélectionner une option Tél…" at bounding box center [452, 350] width 558 height 436
click at [337, 104] on link "Fiches de salaire" at bounding box center [377, 106] width 140 height 23
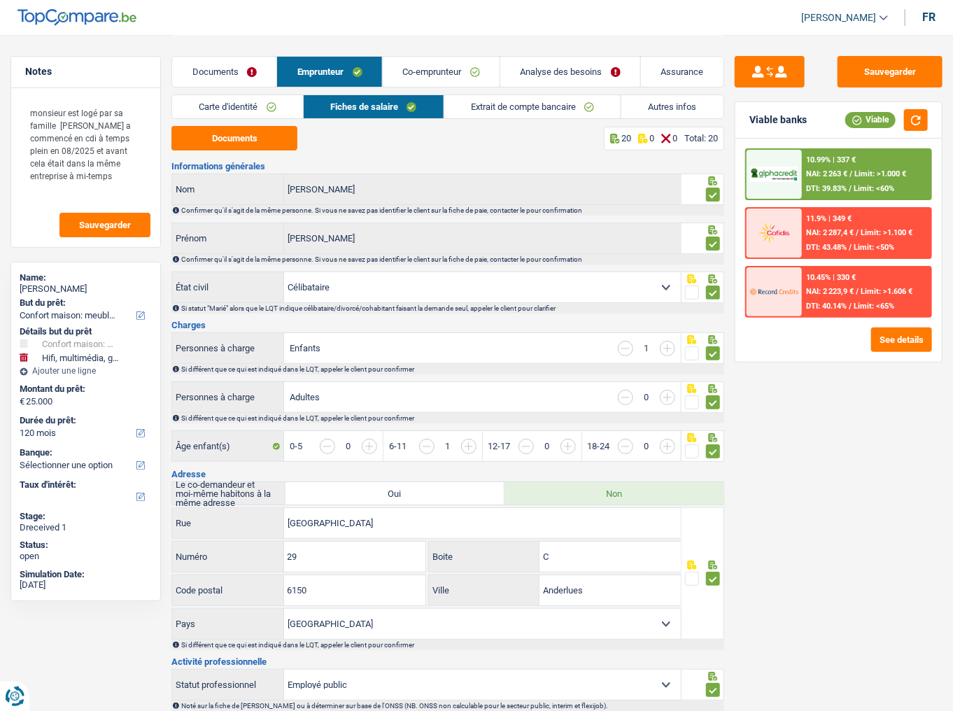
click at [644, 113] on link "Autres infos" at bounding box center [673, 106] width 102 height 23
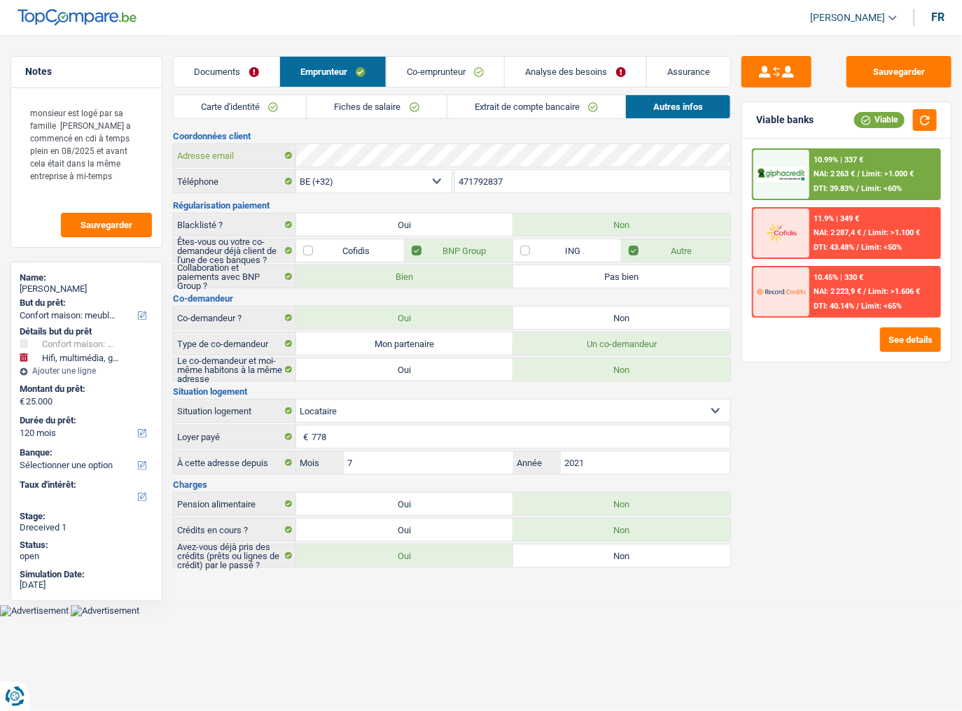
click at [251, 157] on div "Adresse email" at bounding box center [452, 155] width 556 height 22
click at [432, 90] on div "Documents Emprunteur Co-emprunteur Analyse des besoins Assurance" at bounding box center [452, 64] width 558 height 59
click at [440, 70] on link "Co-emprunteur" at bounding box center [445, 72] width 118 height 30
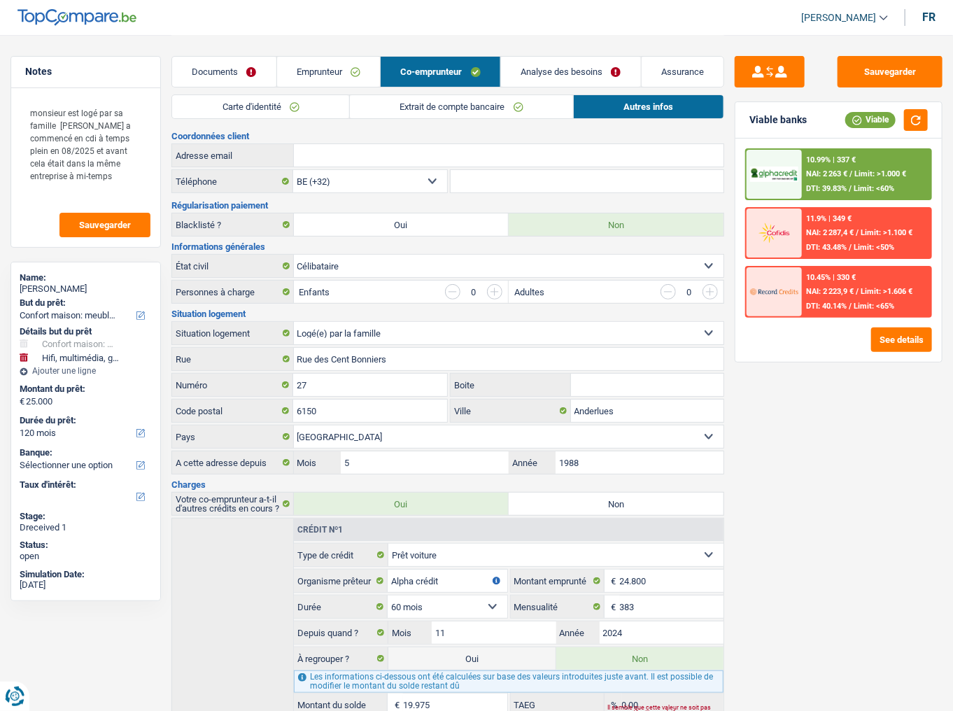
click at [294, 101] on link "Carte d'identité" at bounding box center [260, 106] width 177 height 23
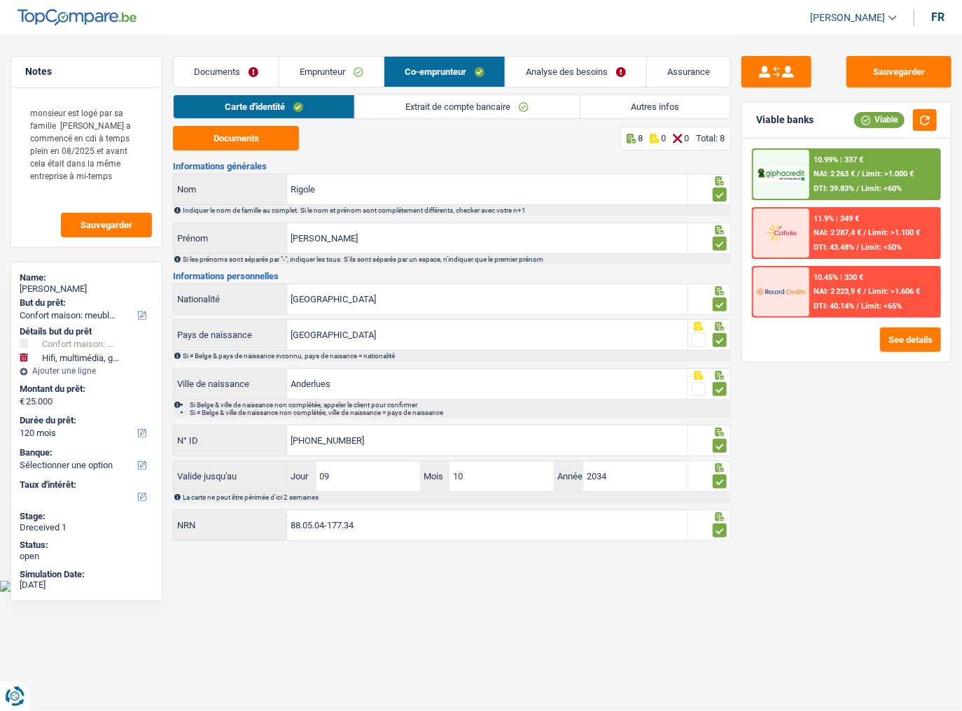
click at [430, 104] on link "Extrait de compte bancaire" at bounding box center [467, 106] width 225 height 23
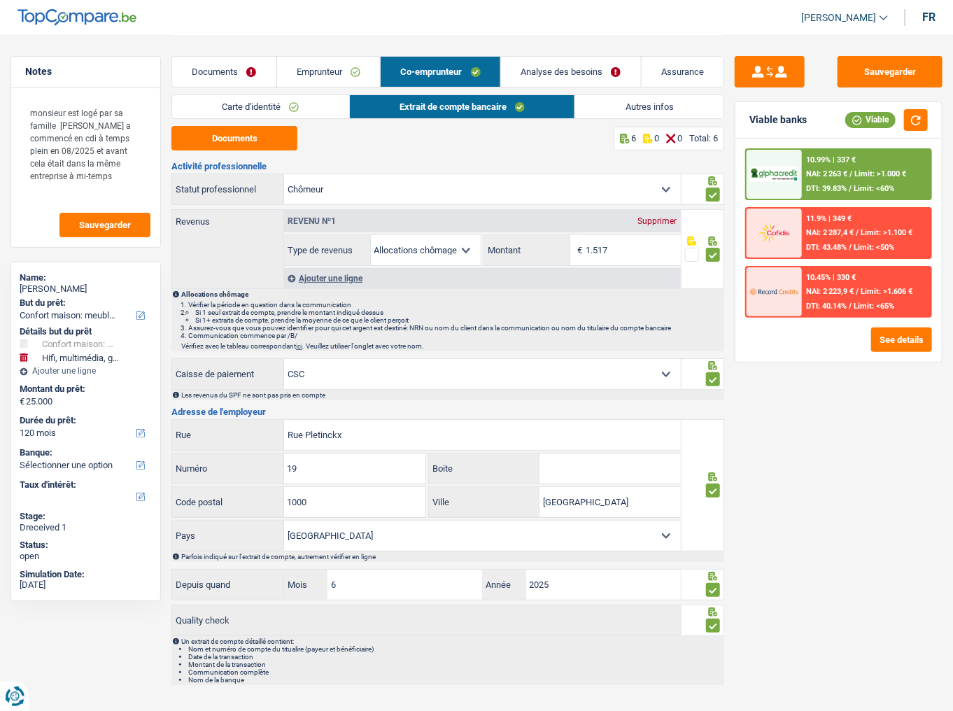
click at [639, 106] on link "Autres infos" at bounding box center [649, 106] width 148 height 23
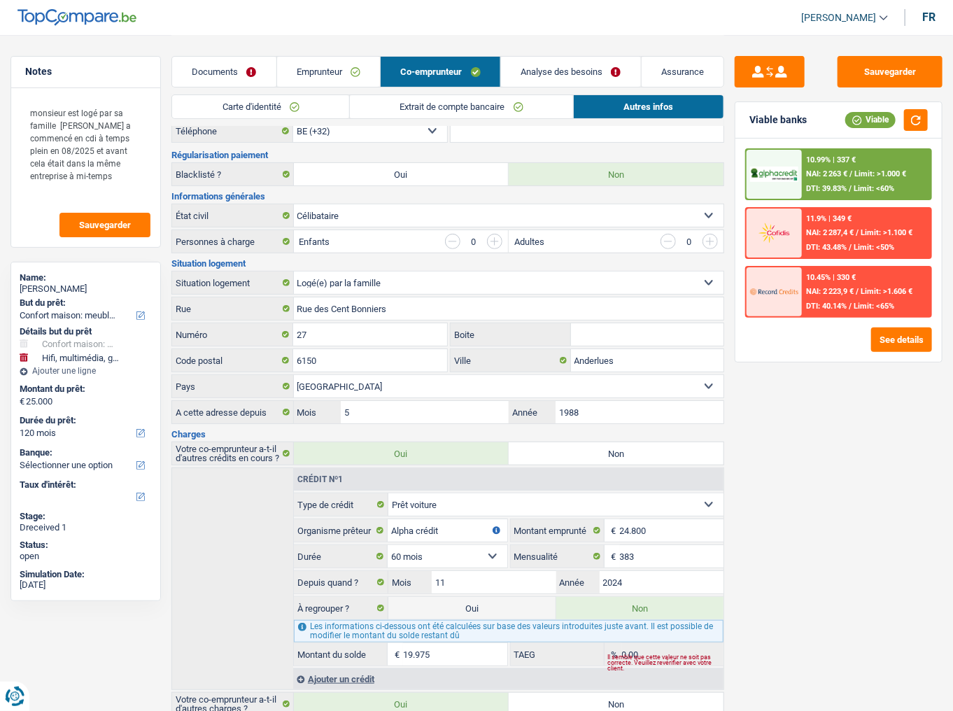
scroll to position [112, 0]
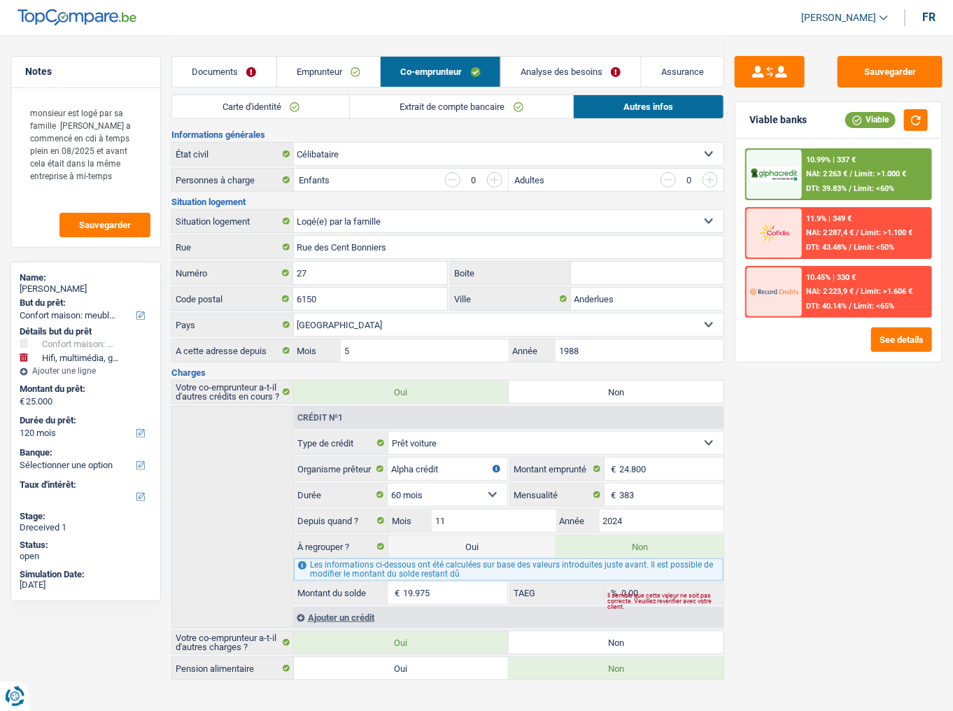
click at [443, 111] on link "Extrait de compte bancaire" at bounding box center [461, 106] width 223 height 23
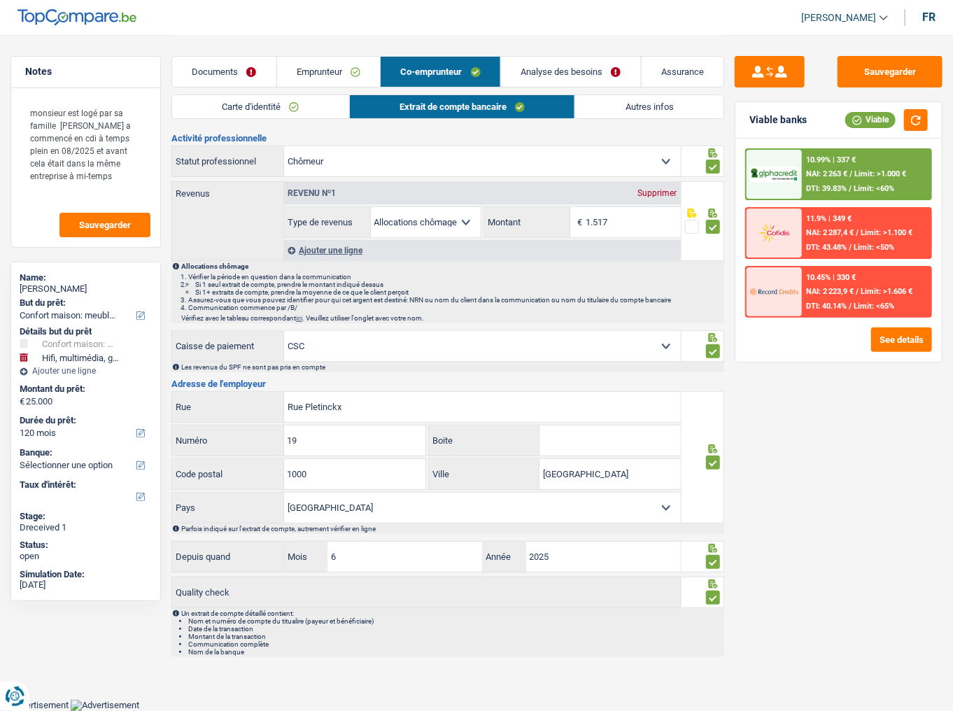
scroll to position [13, 0]
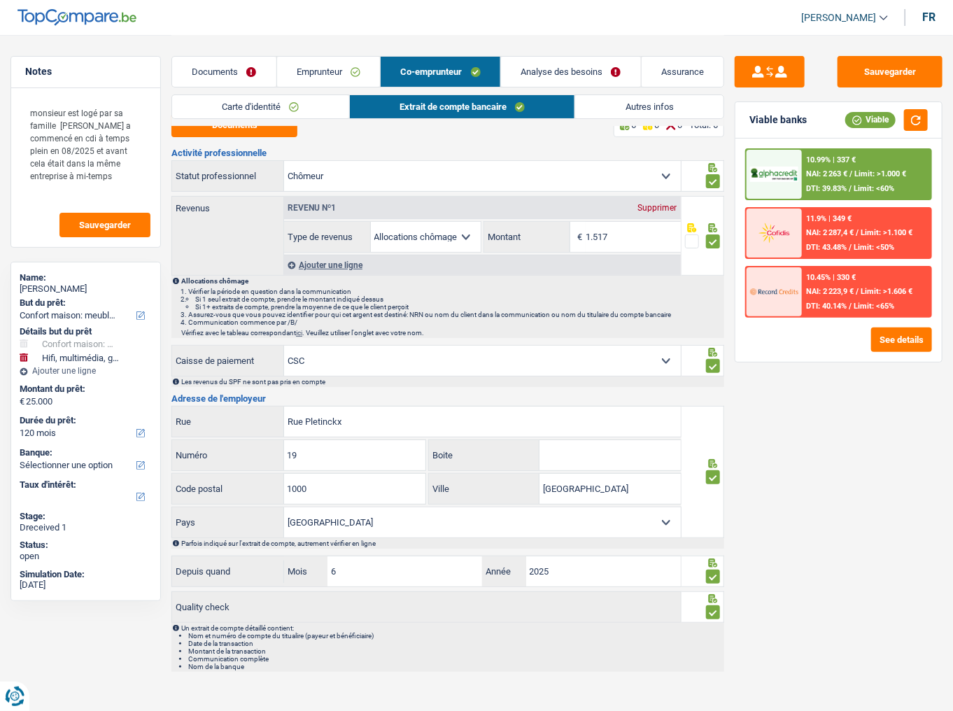
drag, startPoint x: 362, startPoint y: 400, endPoint x: 364, endPoint y: 407, distance: 7.3
click at [364, 372] on div "Activité professionnelle Ouvrier Employé privé Employé public Invalide Indépend…" at bounding box center [447, 410] width 553 height 524
drag, startPoint x: 356, startPoint y: 422, endPoint x: 266, endPoint y: 434, distance: 90.4
click at [266, 372] on div "Rue Pletinckx Rue" at bounding box center [426, 422] width 509 height 30
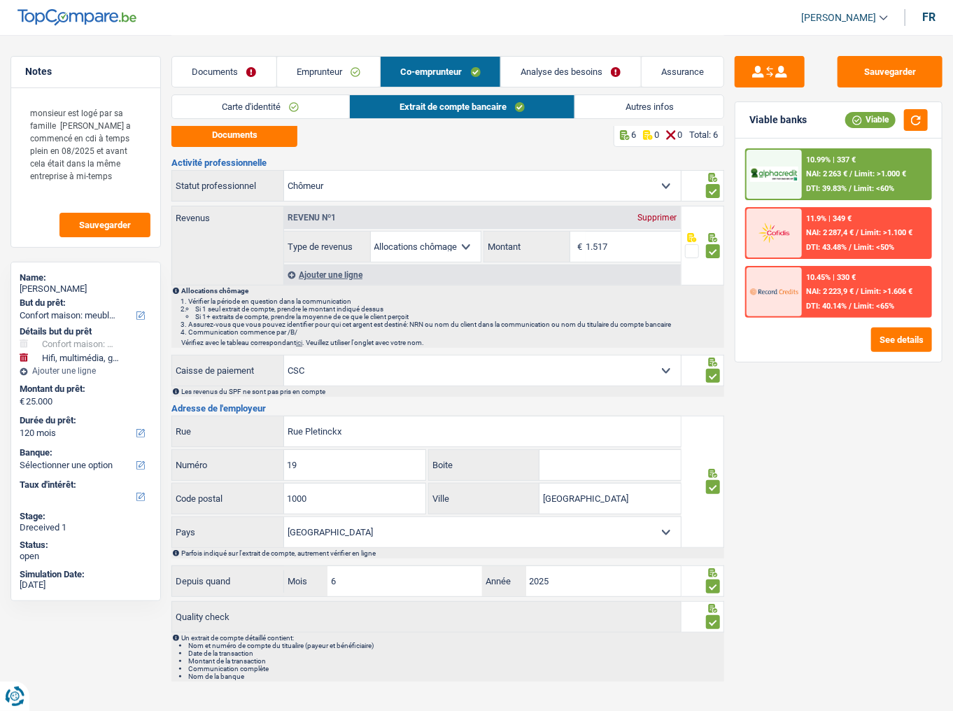
scroll to position [0, 0]
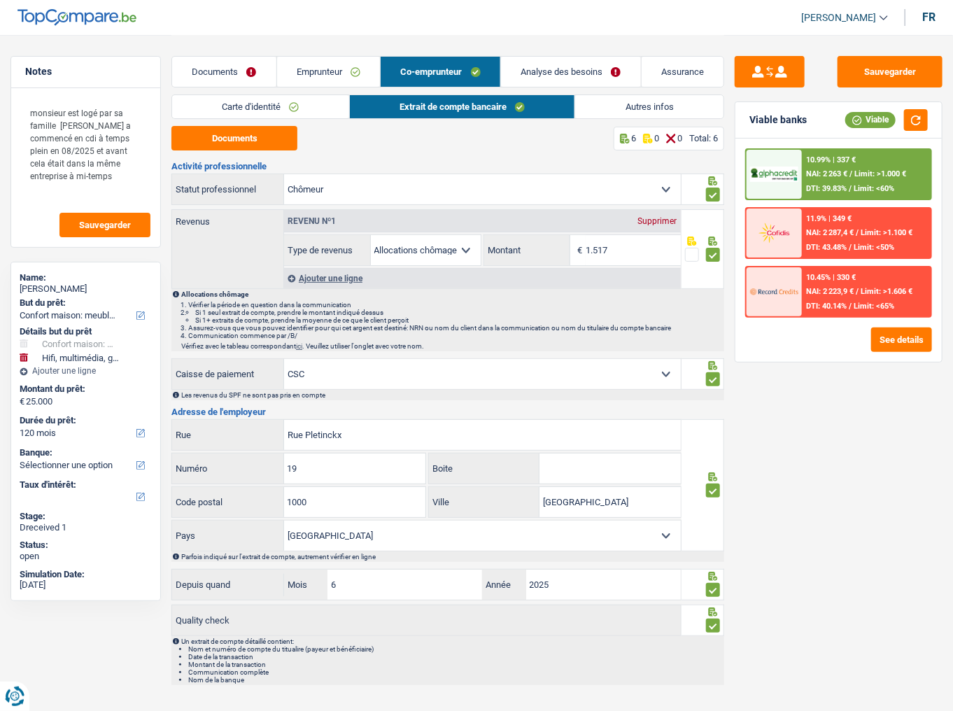
click at [549, 70] on link "Analyse des besoins" at bounding box center [571, 72] width 140 height 30
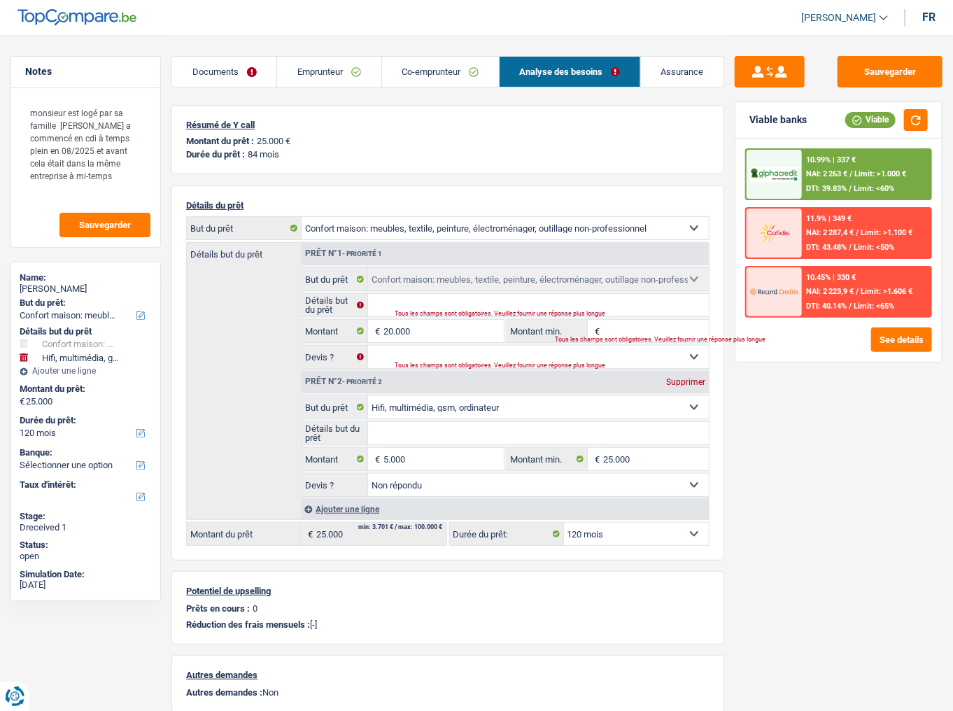
drag, startPoint x: 309, startPoint y: 70, endPoint x: 319, endPoint y: 68, distance: 10.0
click at [309, 70] on link "Emprunteur" at bounding box center [329, 72] width 104 height 30
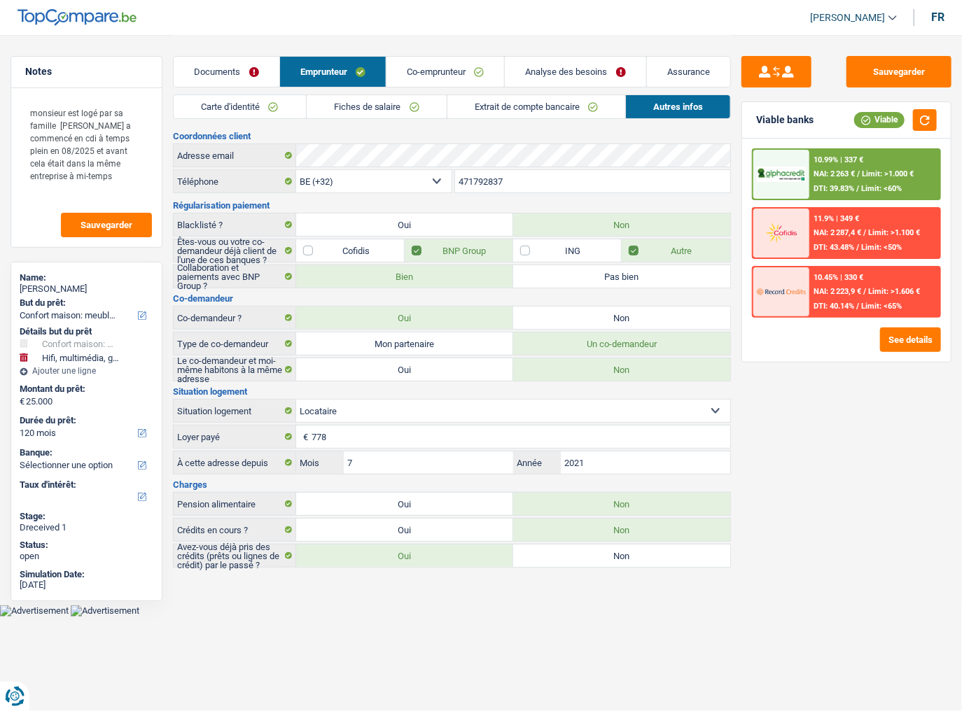
click at [367, 106] on link "Fiches de salaire" at bounding box center [377, 106] width 140 height 23
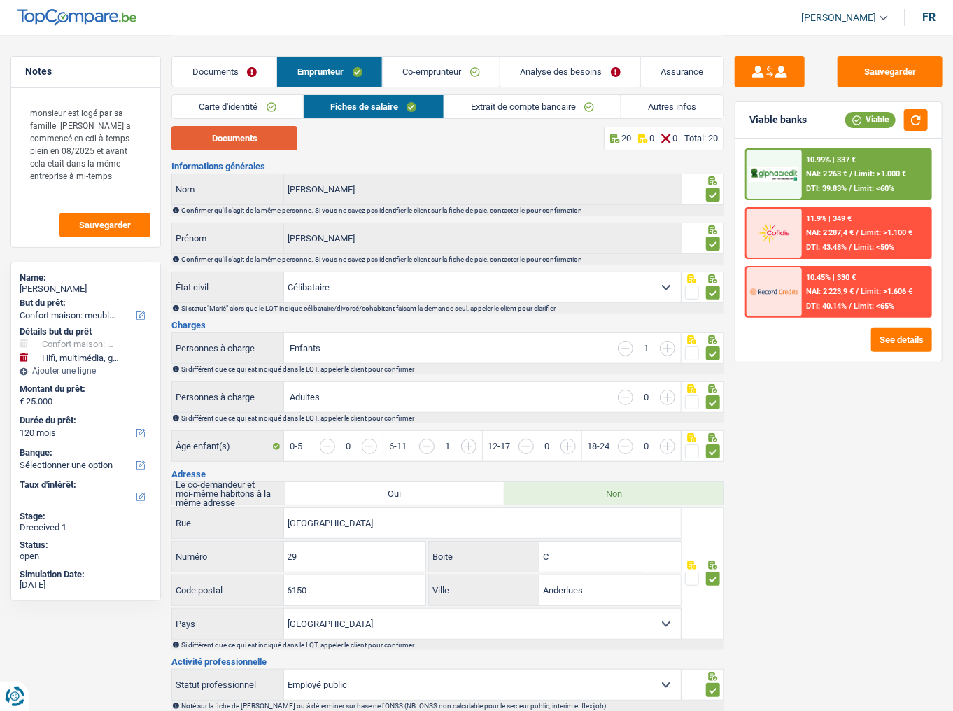
click at [254, 141] on button "Documents" at bounding box center [234, 138] width 126 height 24
click at [843, 69] on button "Sauvegarder" at bounding box center [890, 71] width 105 height 31
click at [223, 64] on link "Documents" at bounding box center [224, 72] width 104 height 30
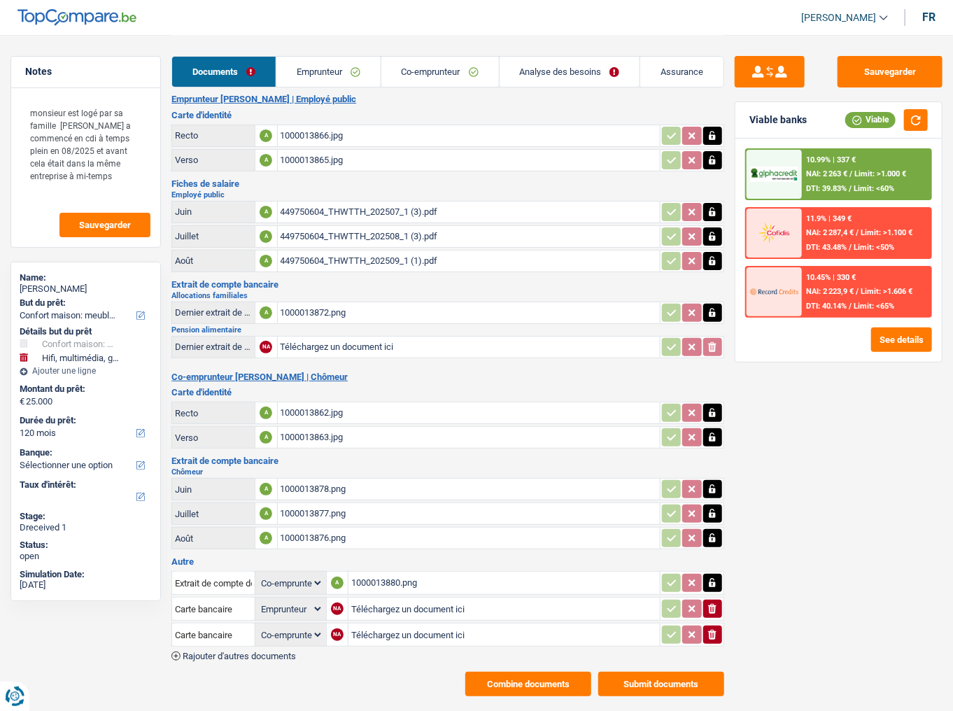
scroll to position [19, 0]
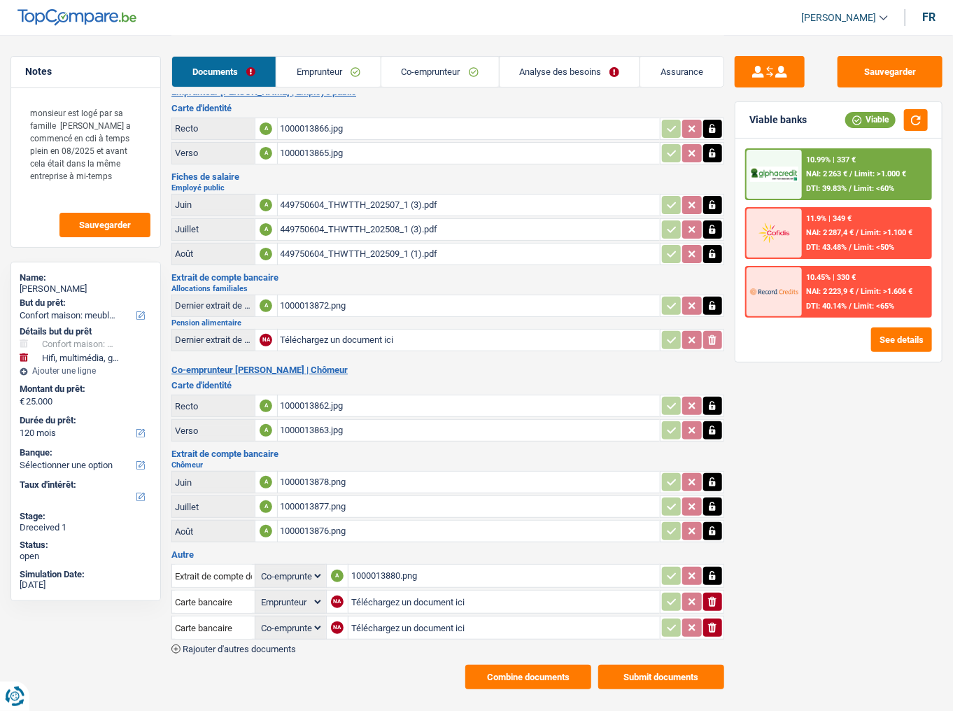
click at [717, 372] on icon "ionicons-v5-e" at bounding box center [712, 602] width 11 height 14
select select "coApplicant"
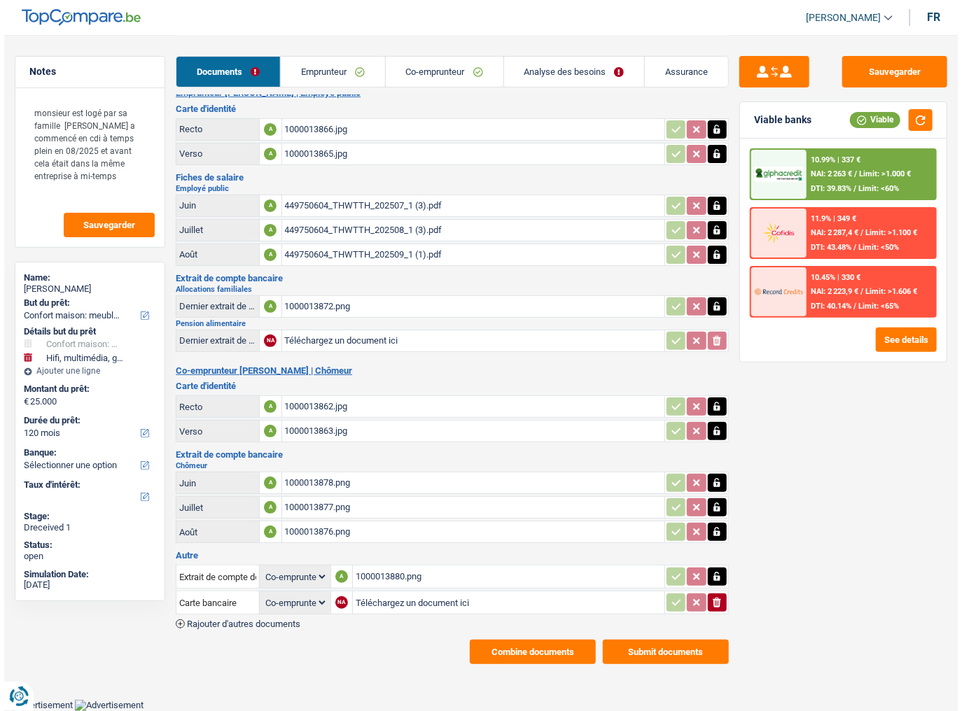
scroll to position [0, 0]
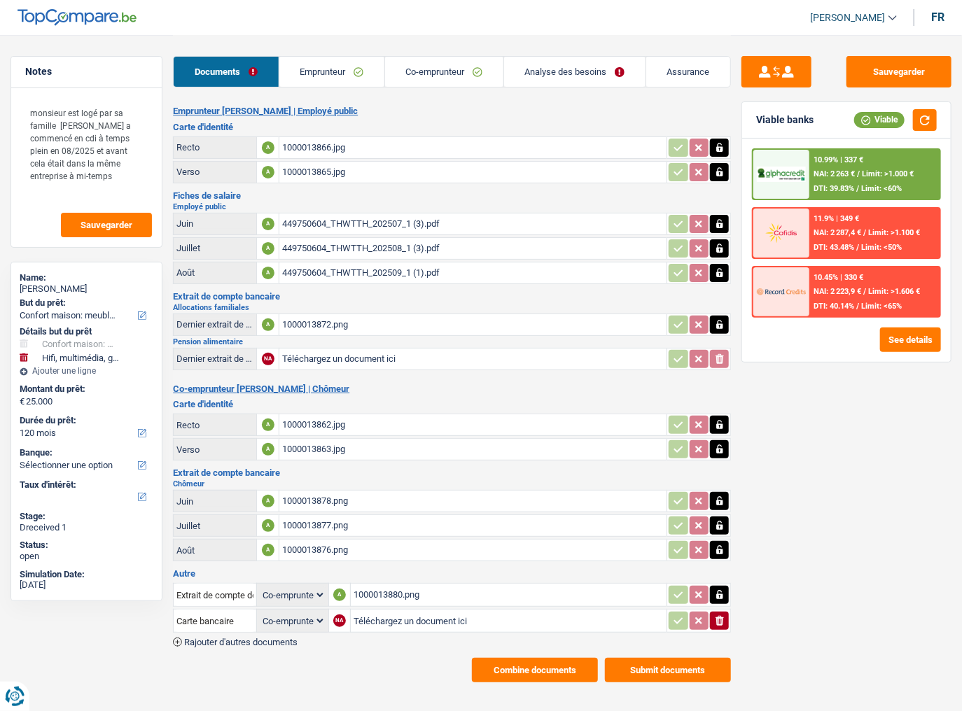
click at [714, 372] on icon "ionicons-v5-e" at bounding box center [719, 621] width 11 height 14
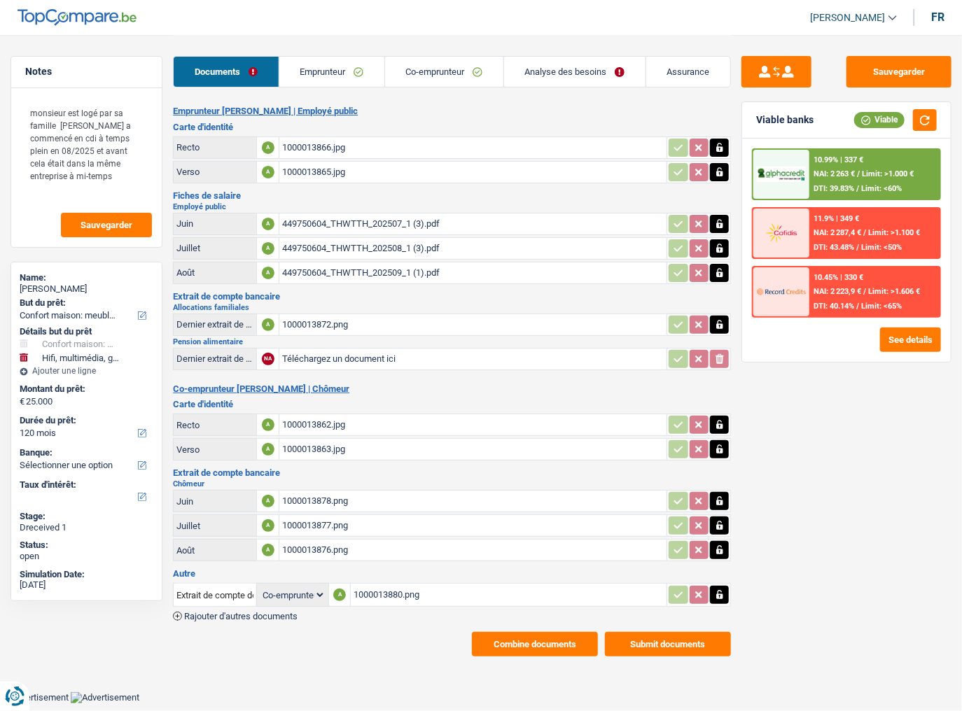
click at [367, 353] on input "Téléchargez un document ici" at bounding box center [472, 359] width 381 height 21
click at [720, 354] on icon "button" at bounding box center [719, 358] width 6 height 9
click at [720, 353] on icon "ionicons-v5-e" at bounding box center [719, 359] width 11 height 14
click at [487, 353] on input "Téléchargez un document ici" at bounding box center [472, 359] width 381 height 21
type input "C:\fakepath\pension alim.png"
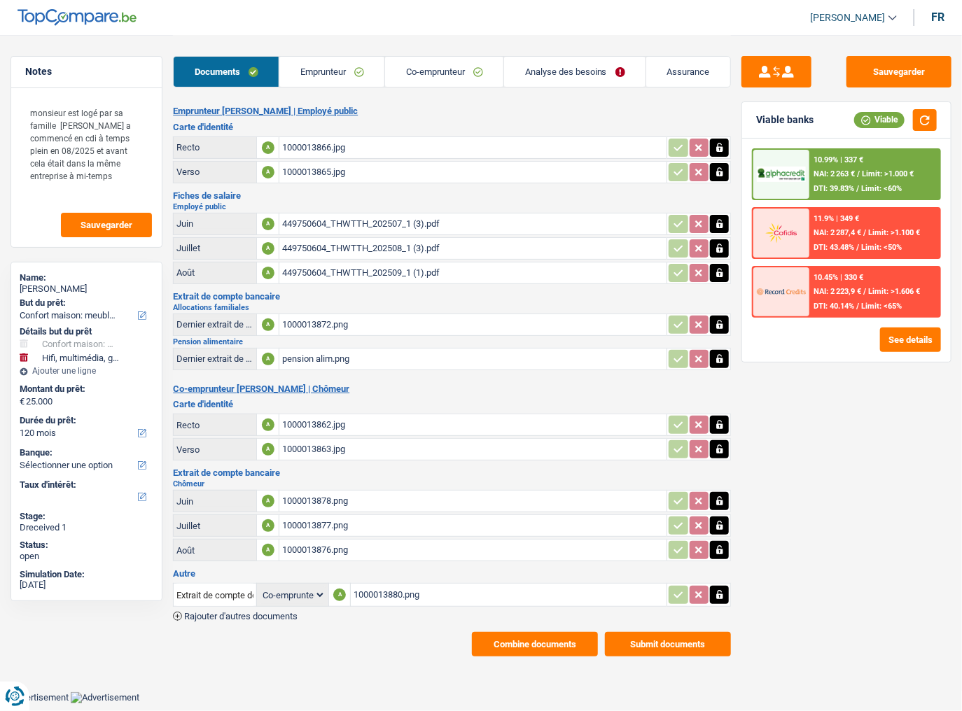
click at [251, 372] on div "Emprunteur Julie François | Employé public Carte d'identité Recto A 1000013866.…" at bounding box center [452, 381] width 558 height 551
click at [297, 372] on span "Rajouter d'autres documents" at bounding box center [240, 616] width 113 height 9
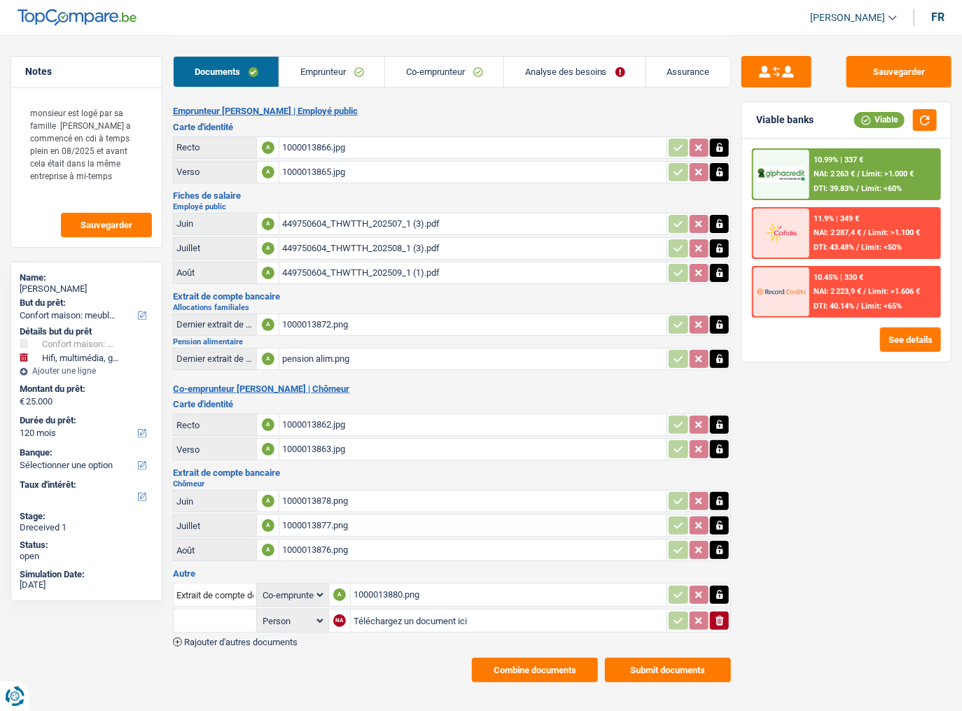
click at [365, 372] on input "Téléchargez un document ici" at bounding box center [508, 620] width 310 height 21
type input "C:\fakepath\chomage 07.png"
drag, startPoint x: 881, startPoint y: 79, endPoint x: 188, endPoint y: 216, distance: 706.3
click at [843, 78] on button "Sauvegarder" at bounding box center [898, 71] width 105 height 31
drag, startPoint x: 906, startPoint y: 76, endPoint x: 951, endPoint y: 83, distance: 46.1
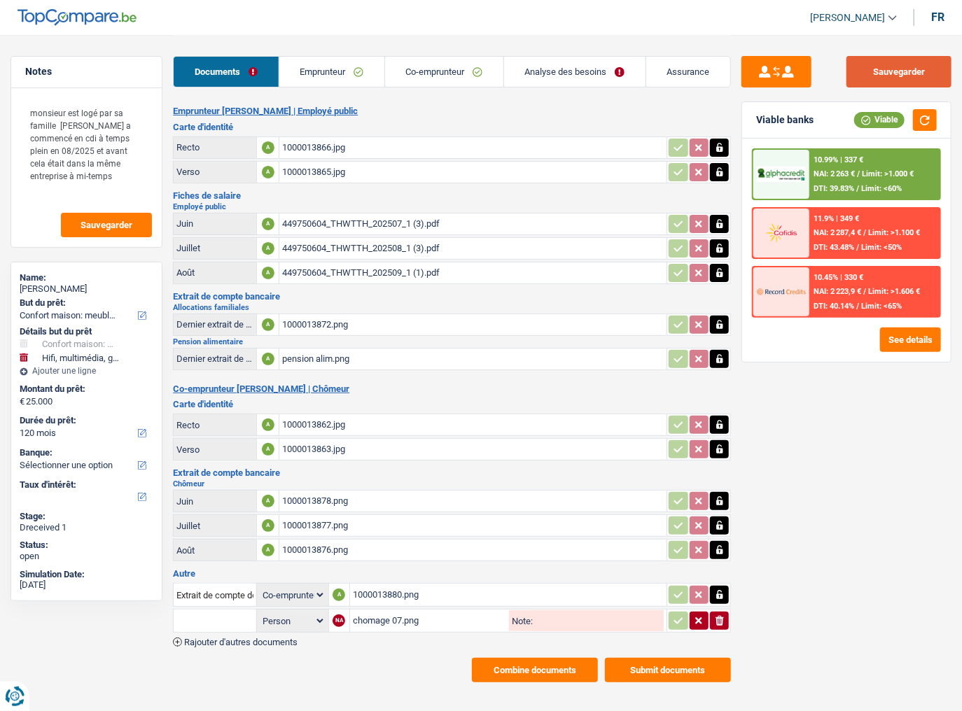
click at [843, 76] on button "Sauvegarder" at bounding box center [898, 71] width 105 height 31
click at [827, 159] on div "10.99% | 337 €" at bounding box center [838, 159] width 50 height 9
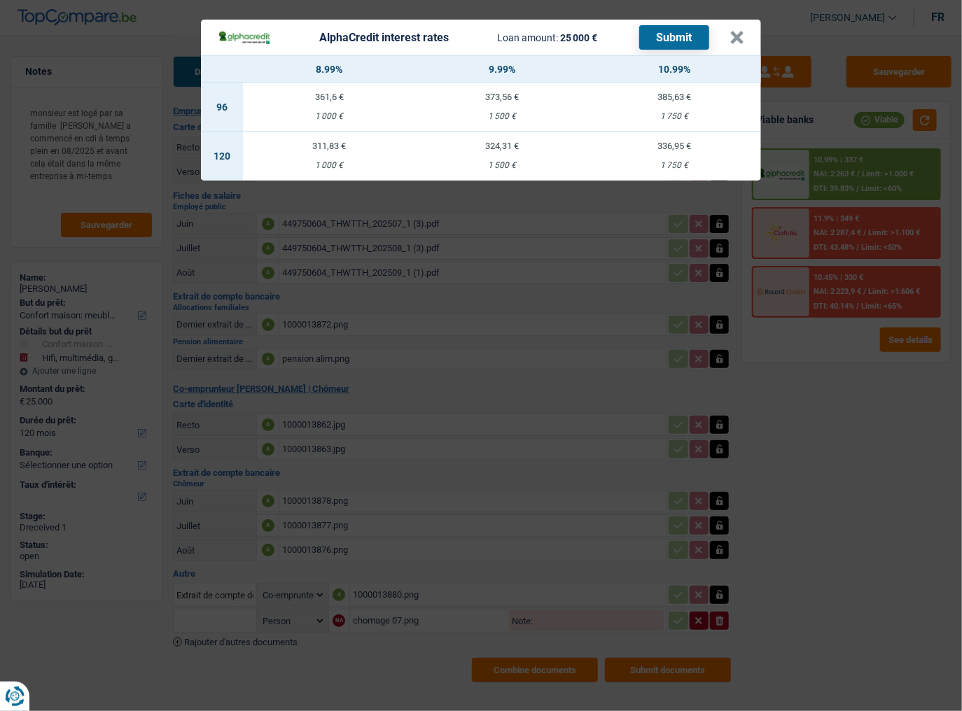
click at [486, 154] on td "324,31 € 1 500 €" at bounding box center [502, 156] width 173 height 49
select select "alphacredit"
type input "9,99"
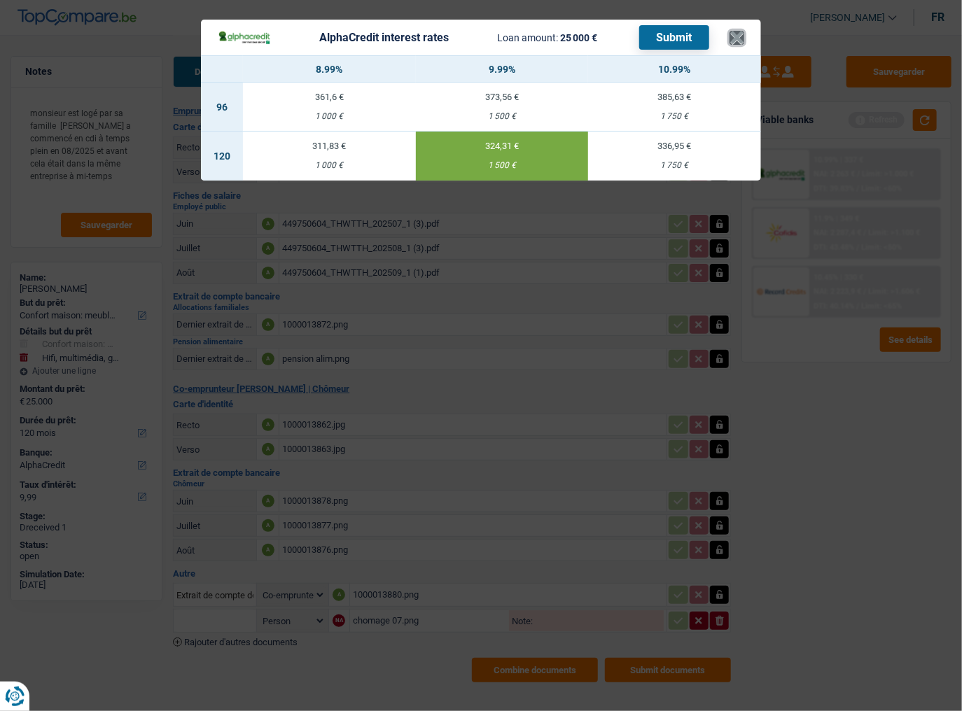
click at [735, 32] on button "×" at bounding box center [736, 38] width 15 height 14
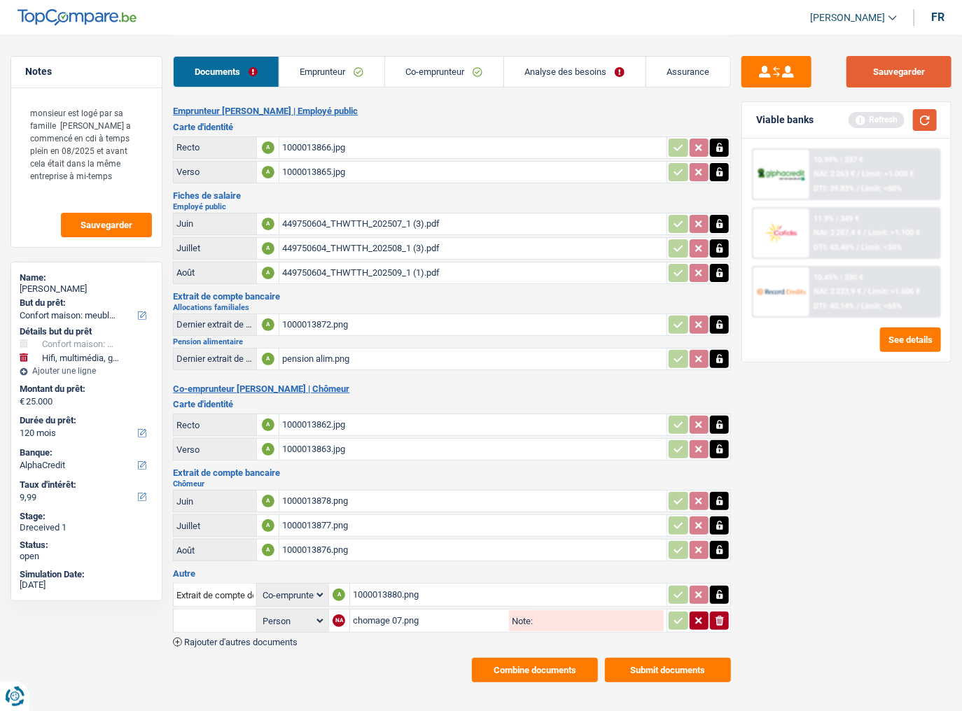
drag, startPoint x: 923, startPoint y: 121, endPoint x: 906, endPoint y: 77, distance: 46.9
click at [843, 119] on button "button" at bounding box center [925, 120] width 24 height 22
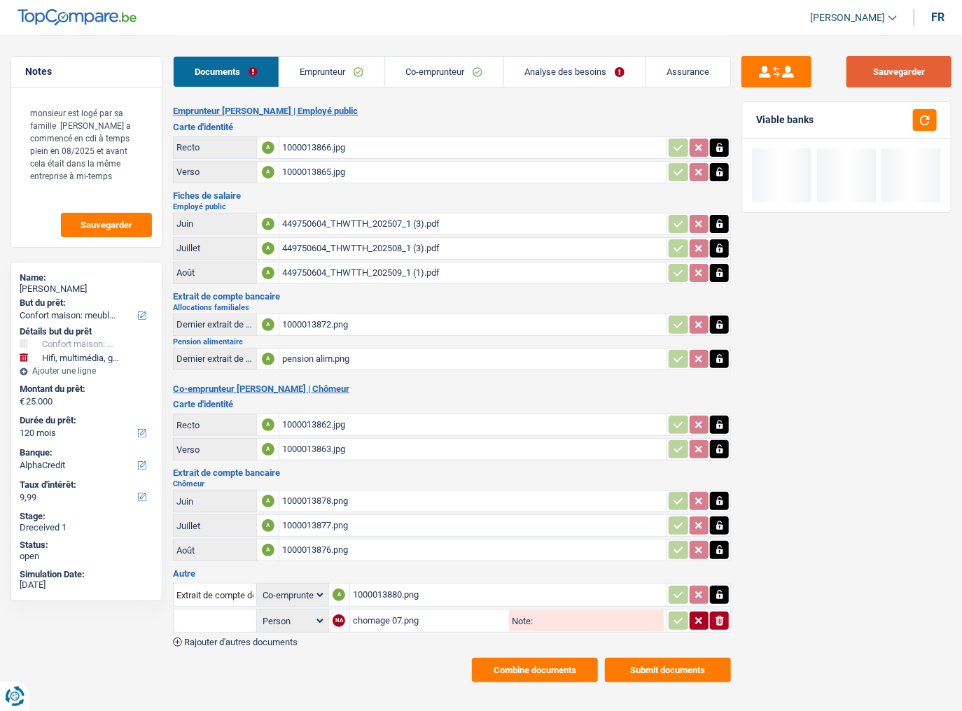
click at [843, 77] on button "Sauvegarder" at bounding box center [898, 71] width 105 height 31
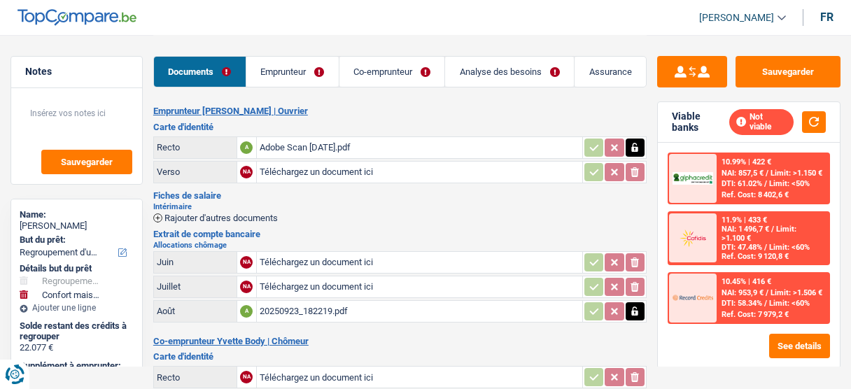
select select "refinancing"
select select "household"
select select "84"
select select "applicant"
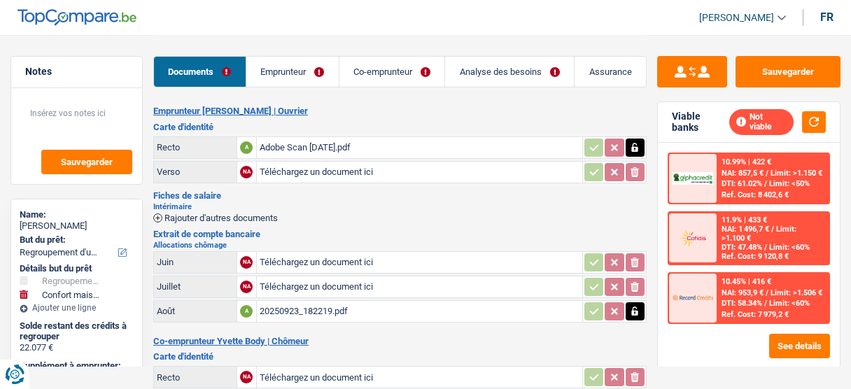
select select "coApplicant"
click at [202, 216] on span "Rajouter d'autres documents" at bounding box center [220, 217] width 113 height 9
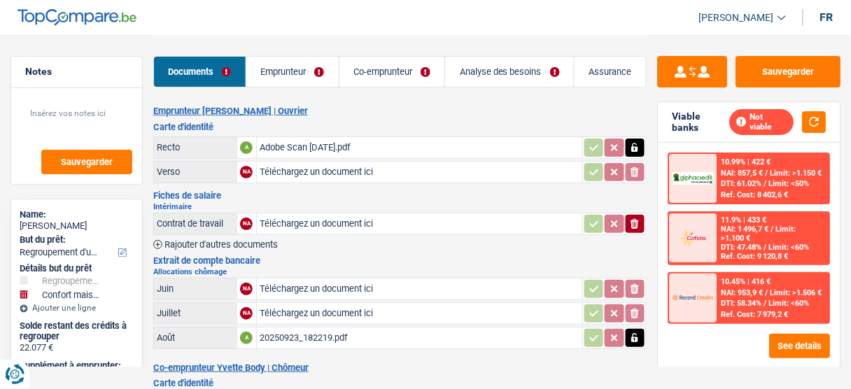
click at [291, 221] on input "Téléchargez un document ici" at bounding box center [420, 223] width 320 height 21
type input "C:\fakepath\JUIN.pdf"
click at [244, 242] on span "Rajouter d'autres documents" at bounding box center [220, 244] width 113 height 9
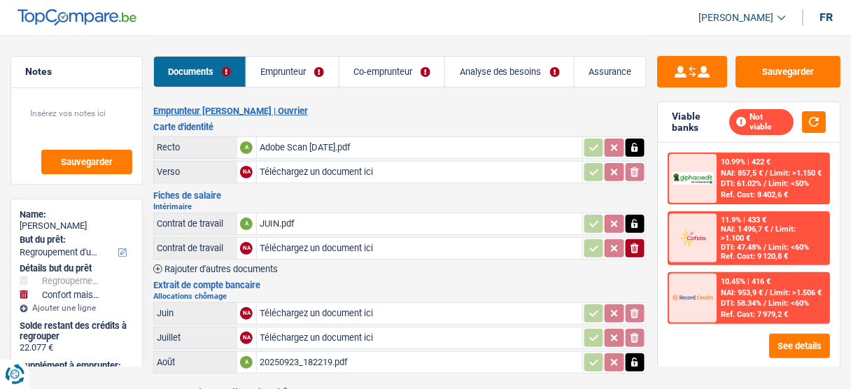
click at [280, 239] on input "Téléchargez un document ici" at bounding box center [420, 248] width 320 height 21
type input "C:\fakepath\JUILLET.pdf"
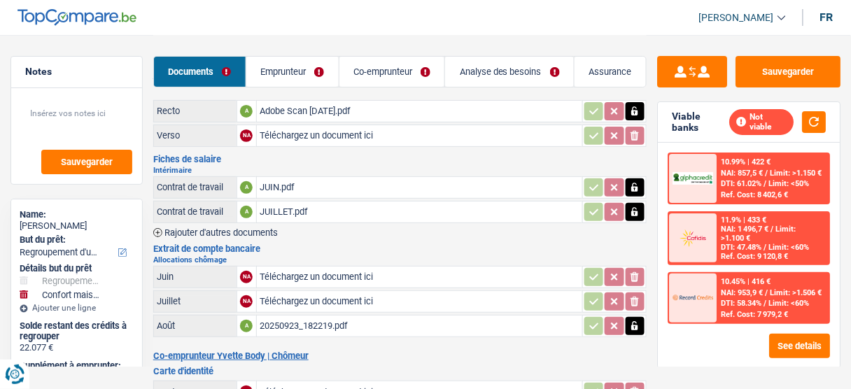
scroll to position [56, 0]
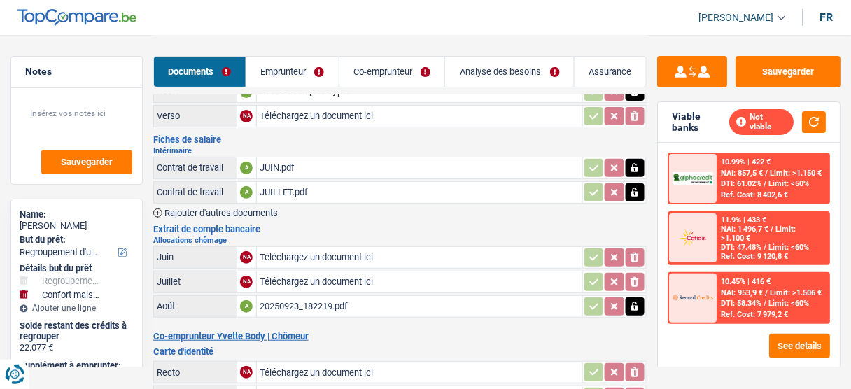
click at [244, 215] on div "Emprunteur [PERSON_NAME] | [PERSON_NAME] d'identité Recto A Adobe Scan [DATE].p…" at bounding box center [399, 370] width 493 height 640
click at [253, 212] on span "Rajouter d'autres documents" at bounding box center [220, 213] width 113 height 9
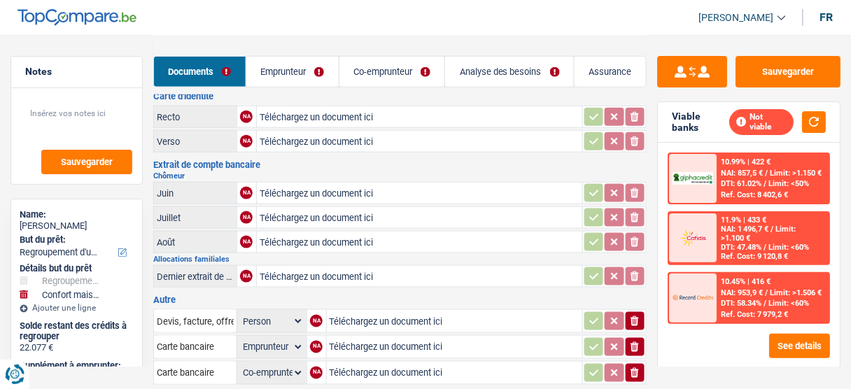
scroll to position [112, 0]
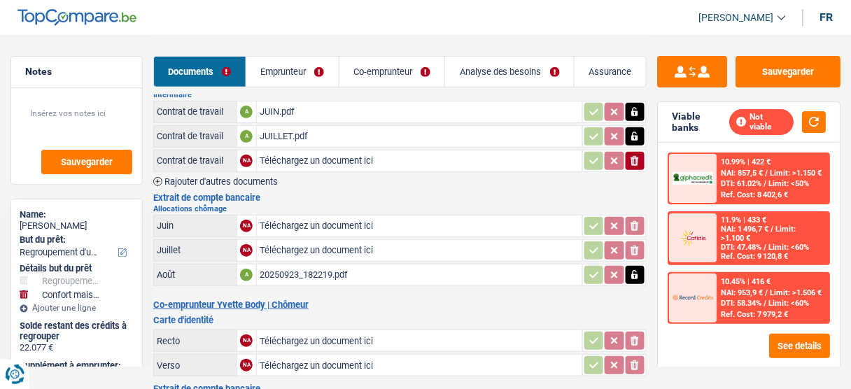
click at [315, 158] on input "Téléchargez un document ici" at bounding box center [420, 160] width 320 height 21
type input "C:\fakepath\AOUT.pdf"
click at [766, 57] on button "Sauvegarder" at bounding box center [788, 71] width 105 height 31
click at [332, 265] on div "20250923_182219.pdf" at bounding box center [420, 275] width 320 height 21
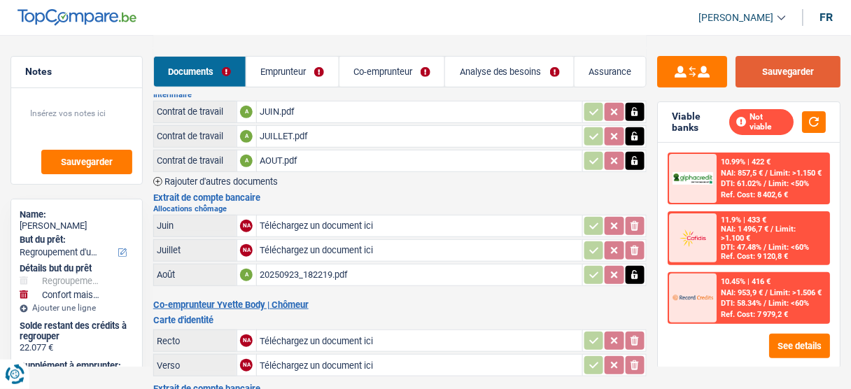
click at [773, 63] on button "Sauvegarder" at bounding box center [788, 71] width 105 height 31
